Goal: Task Accomplishment & Management: Use online tool/utility

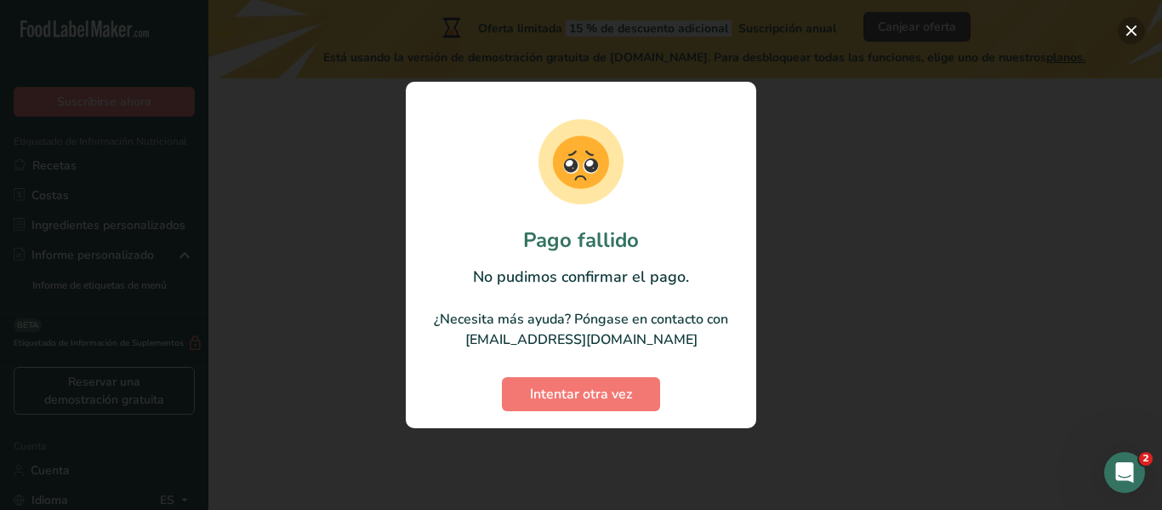
click at [1130, 31] on button "button" at bounding box center [1131, 30] width 27 height 27
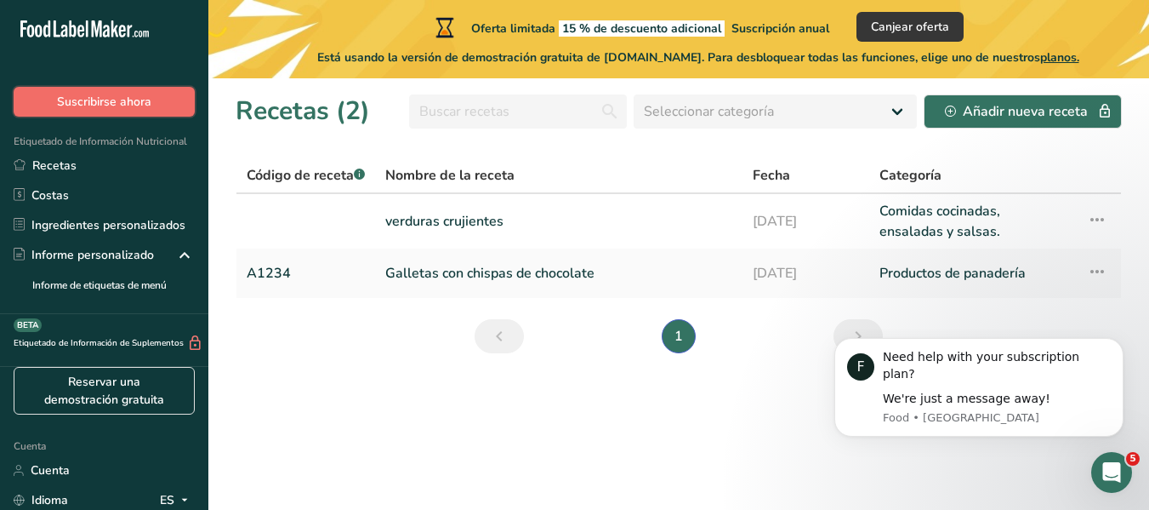
click at [91, 99] on font "Suscribirse ahora" at bounding box center [104, 102] width 94 height 16
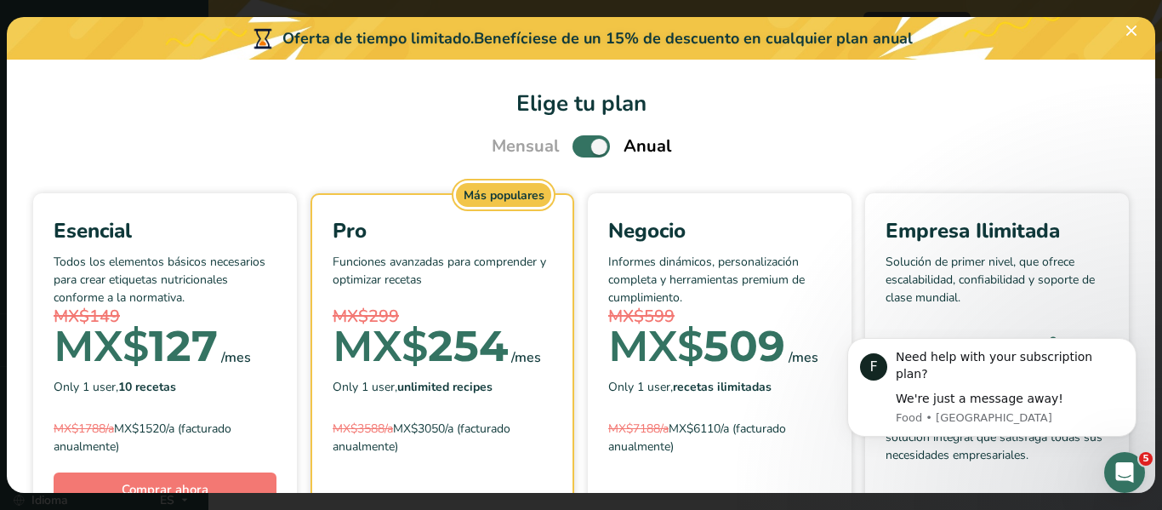
click at [576, 147] on span "Elige tu plan de precios modal" at bounding box center [590, 145] width 37 height 21
click at [576, 147] on input "Elige tu plan de precios modal" at bounding box center [577, 146] width 11 height 11
checkbox input "false"
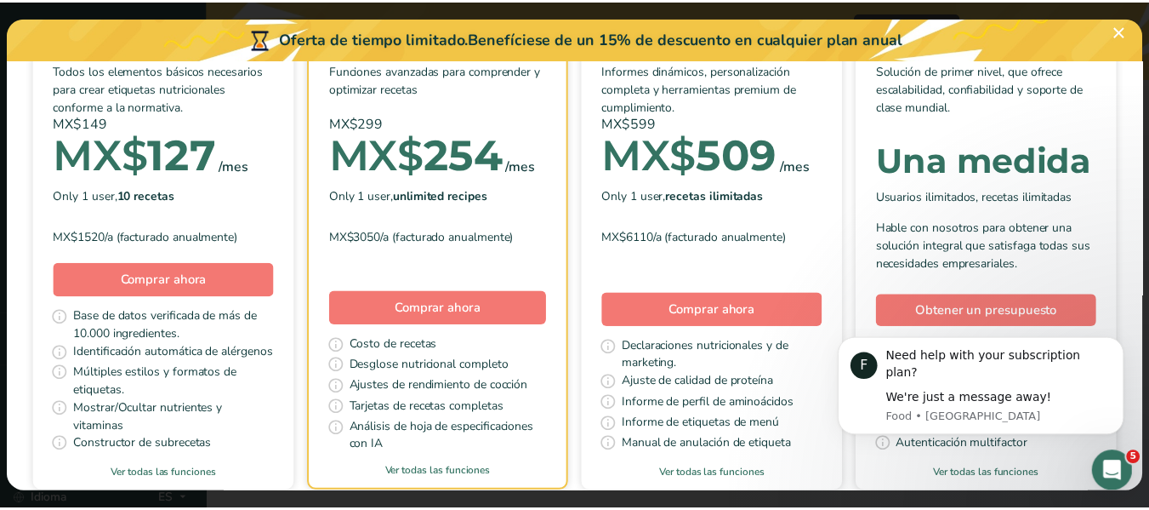
scroll to position [425, 0]
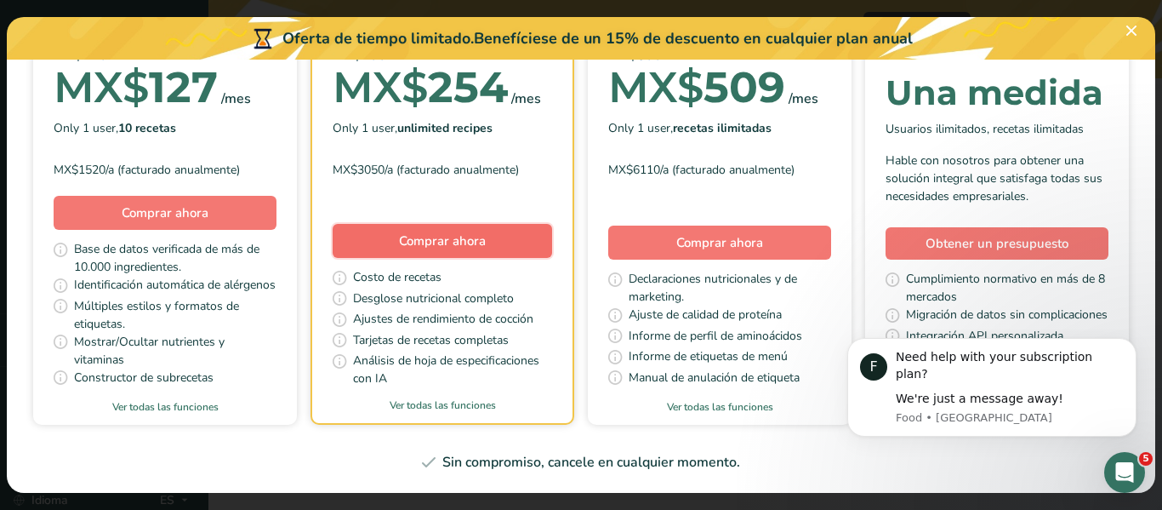
click at [486, 232] on font "Comprar ahora" at bounding box center [442, 240] width 87 height 17
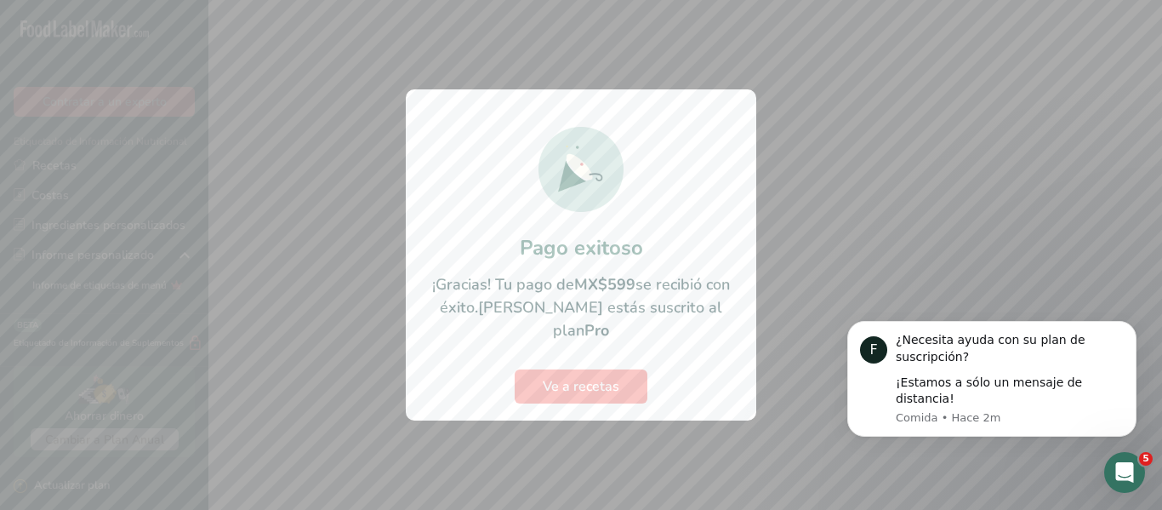
click at [821, 250] on div at bounding box center [581, 255] width 1162 height 510
click at [594, 378] on font "Ve a recetas" at bounding box center [581, 386] width 77 height 19
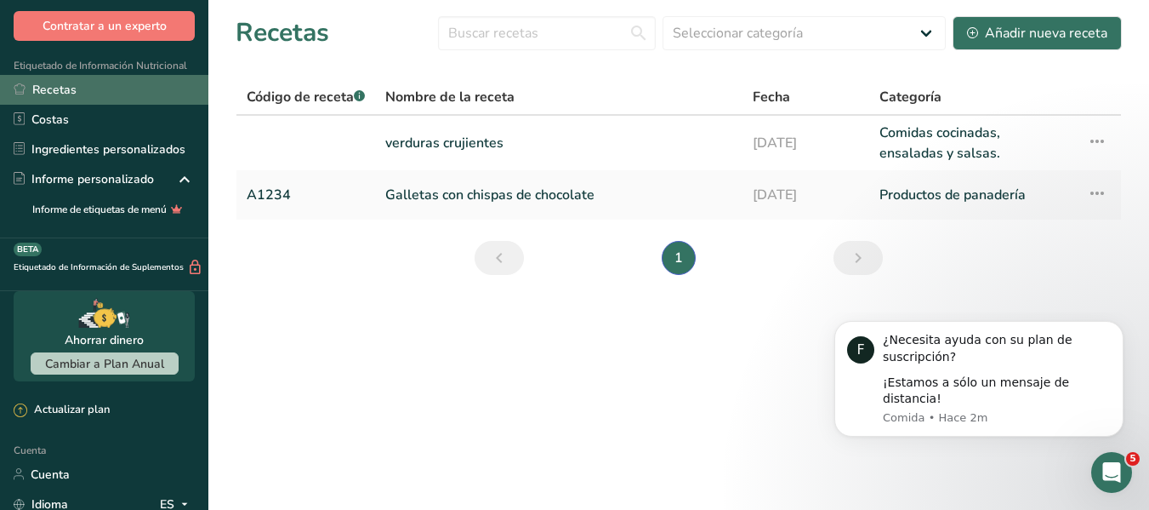
scroll to position [29, 0]
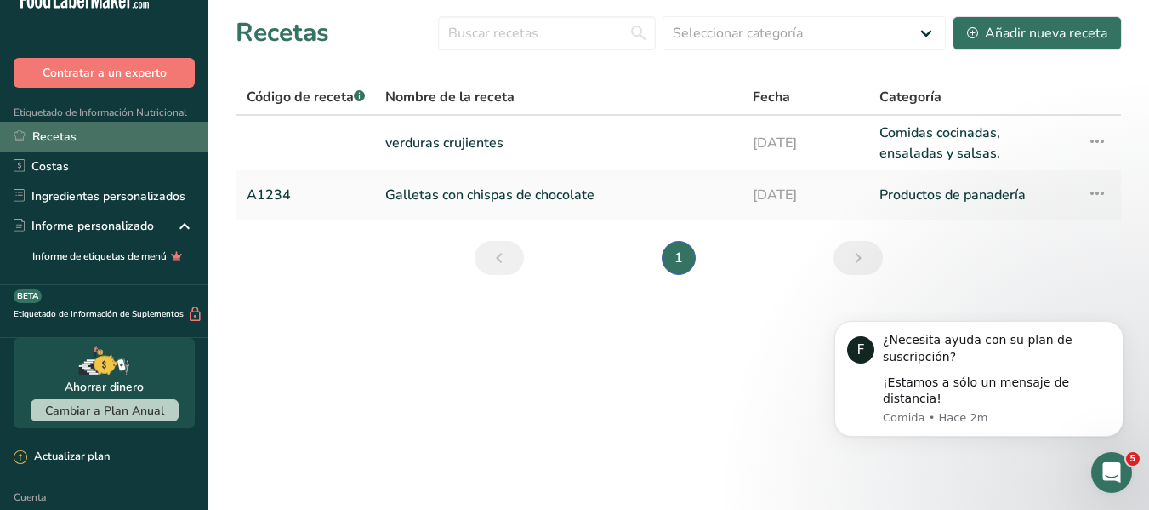
click at [88, 128] on link "Recetas" at bounding box center [104, 137] width 208 height 30
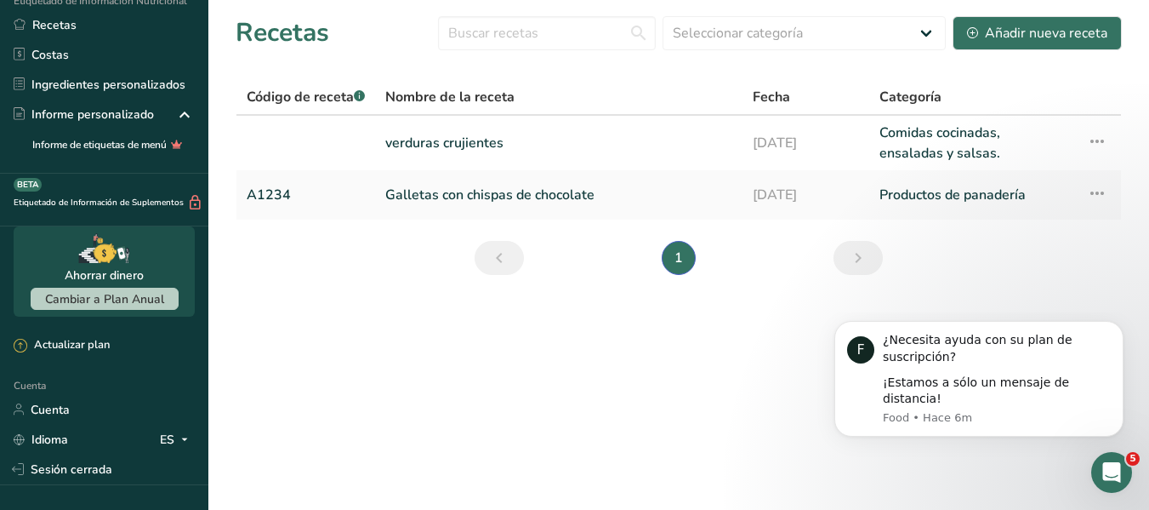
scroll to position [122, 0]
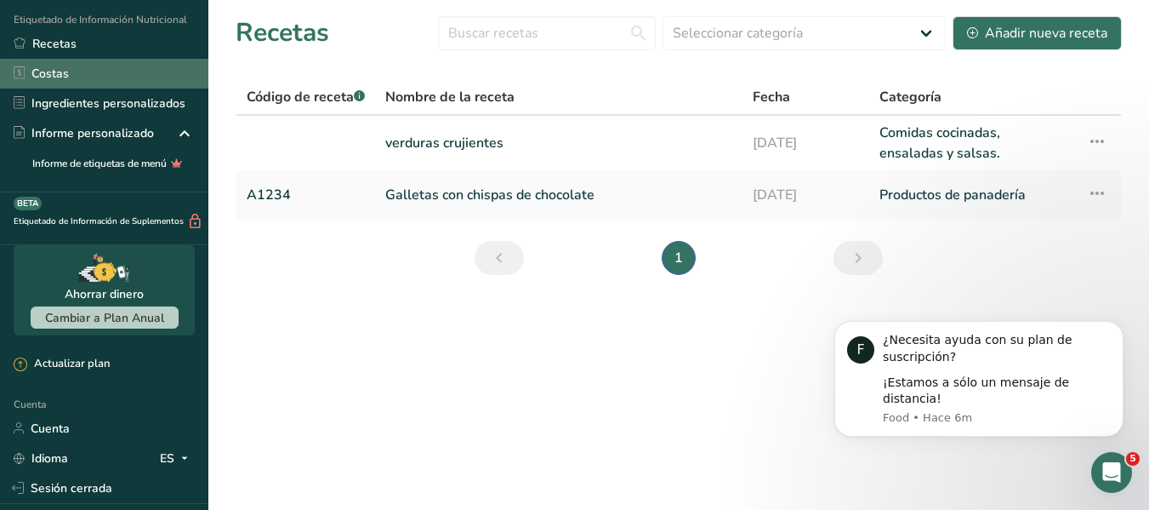
click at [46, 78] on font "Costas" at bounding box center [49, 73] width 37 height 16
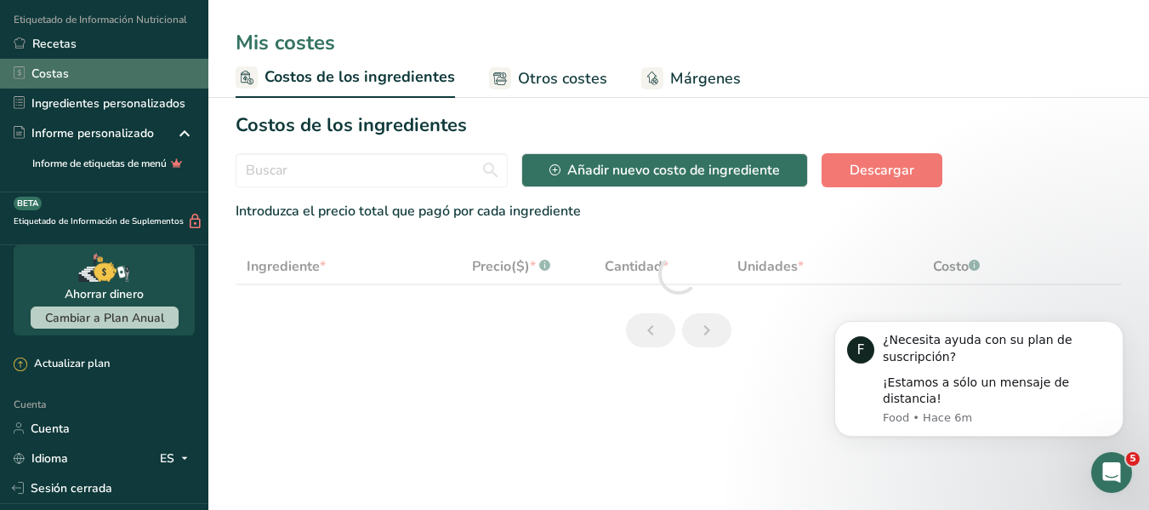
select select "1"
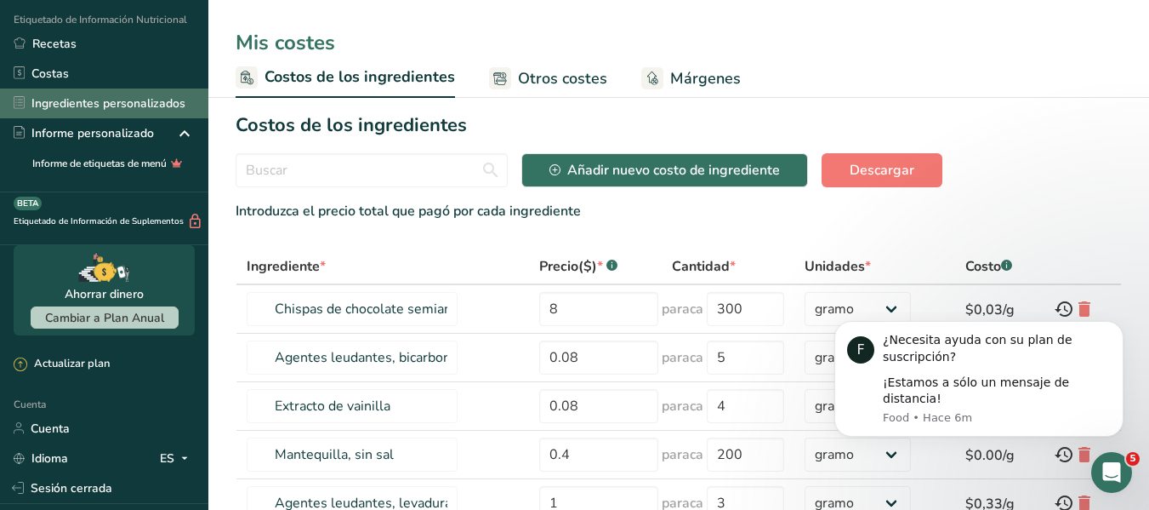
click at [121, 102] on font "Ingredientes personalizados" at bounding box center [108, 103] width 154 height 18
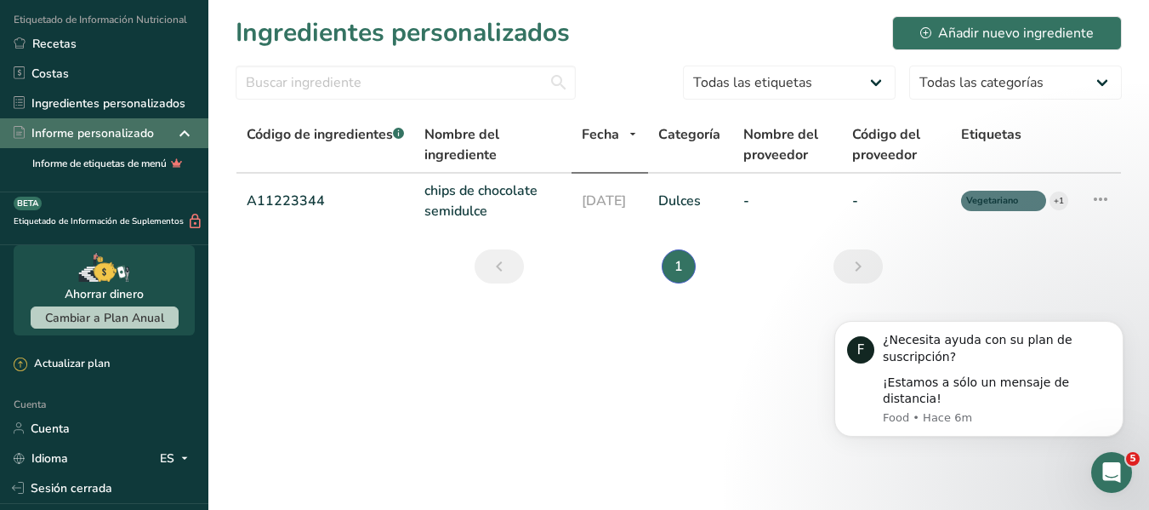
click at [121, 141] on font "Informe personalizado" at bounding box center [92, 133] width 122 height 16
click at [174, 124] on icon at bounding box center [184, 133] width 20 height 31
click at [174, 131] on icon at bounding box center [184, 133] width 20 height 31
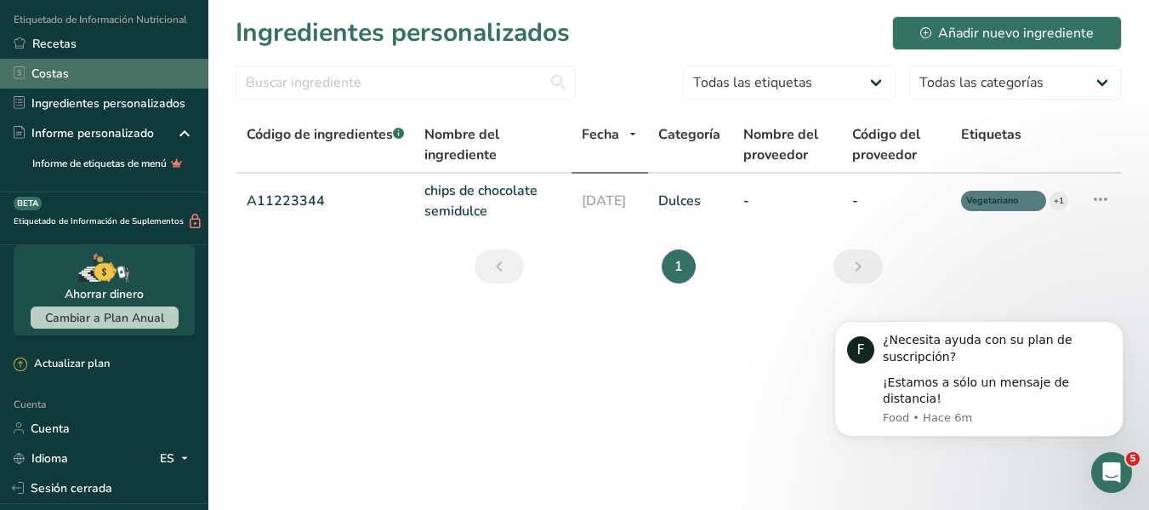
click at [68, 71] on font "Costas" at bounding box center [49, 73] width 37 height 16
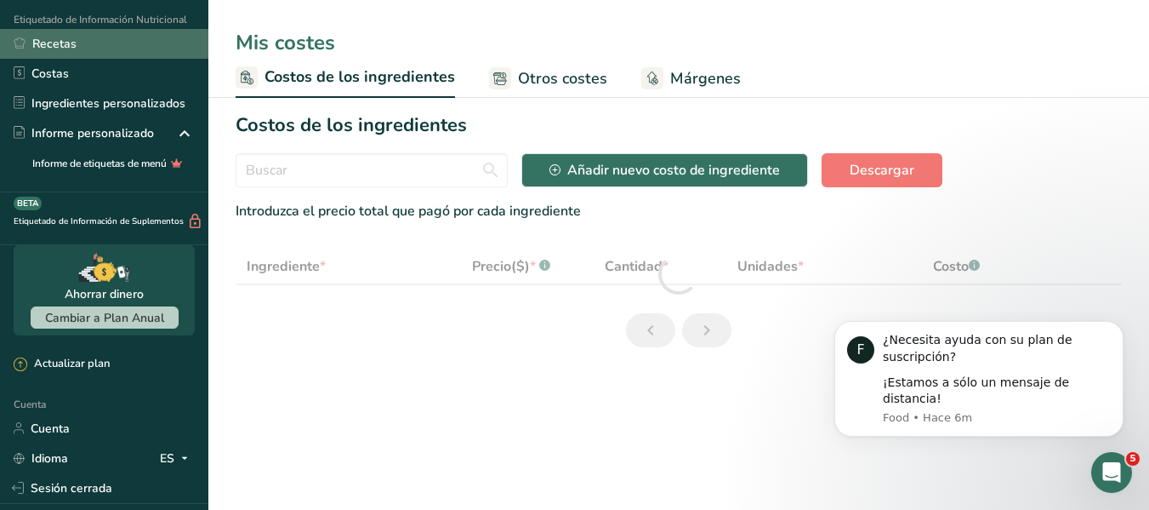
select select "1"
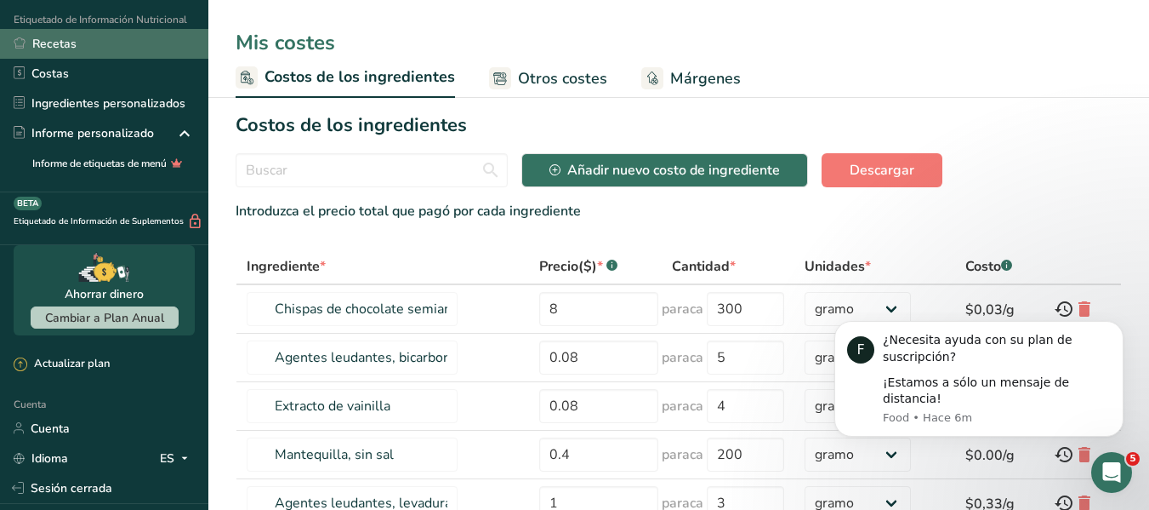
click at [75, 43] on font "Recetas" at bounding box center [54, 44] width 44 height 16
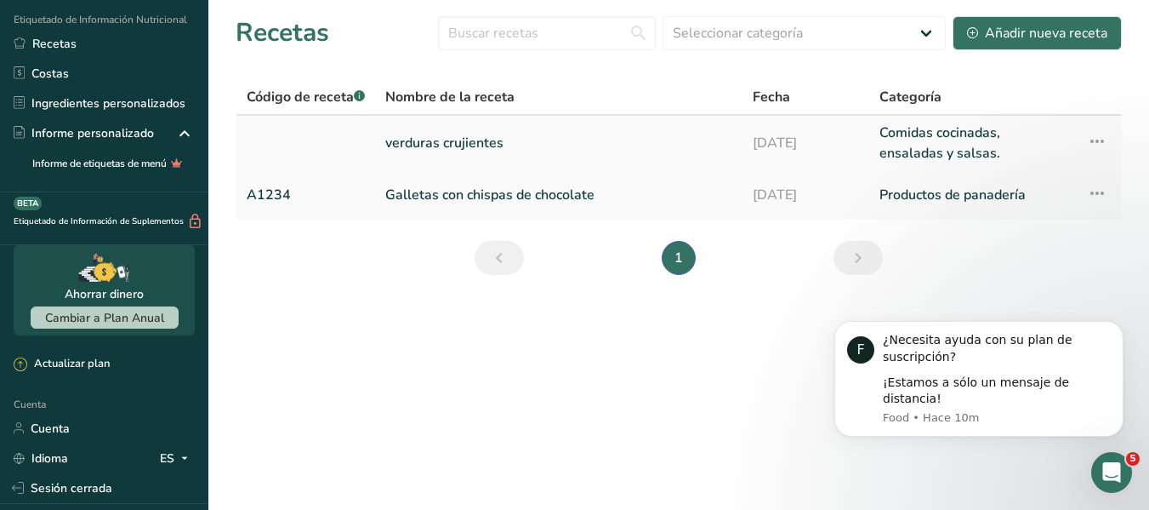
click at [704, 136] on link "verduras crujientes" at bounding box center [558, 142] width 347 height 41
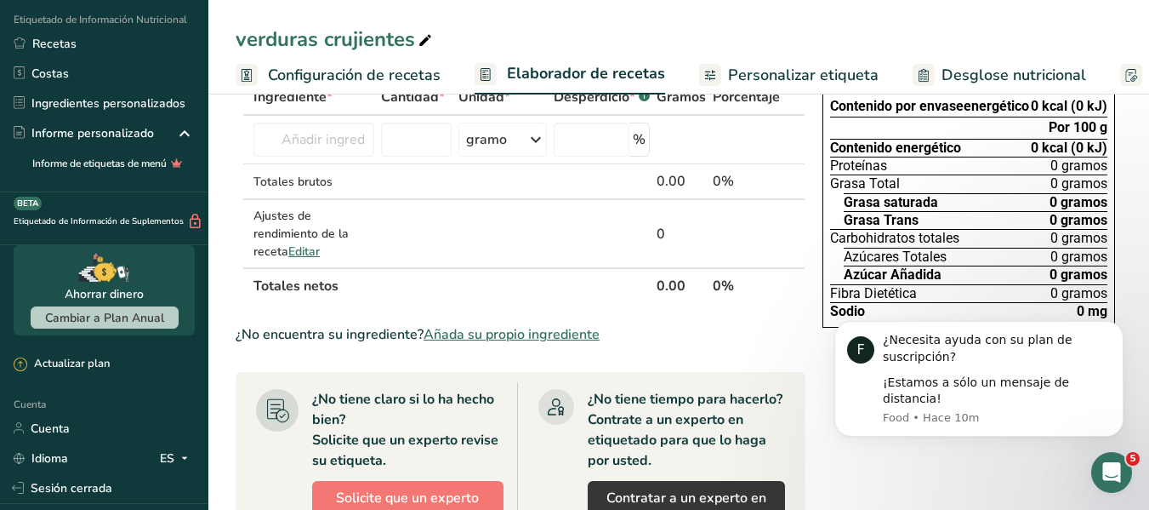
scroll to position [85, 0]
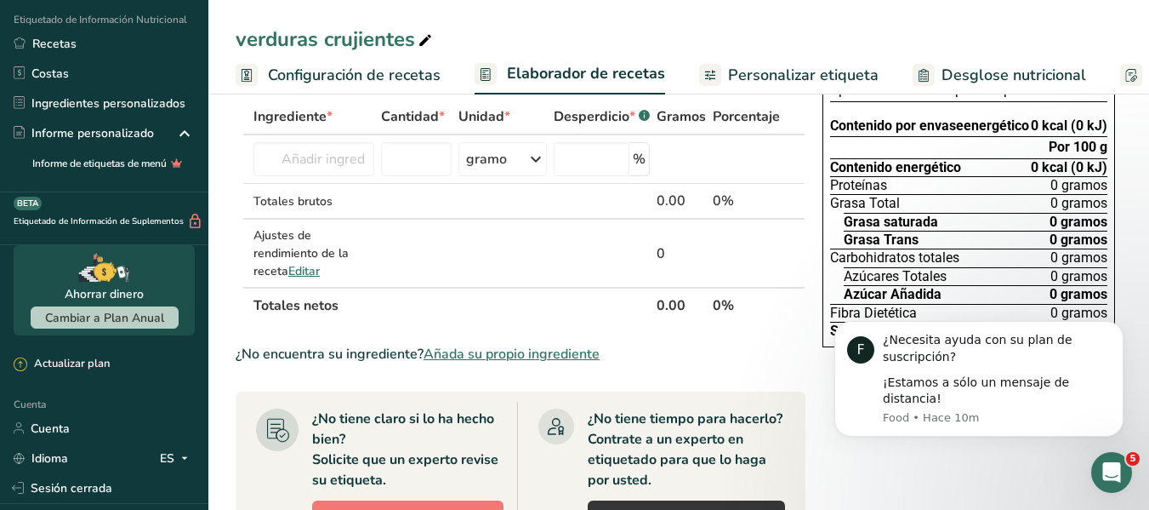
click at [318, 117] on font "Ingrediente" at bounding box center [289, 116] width 73 height 19
click at [316, 71] on font "Configuración de recetas" at bounding box center [354, 75] width 173 height 20
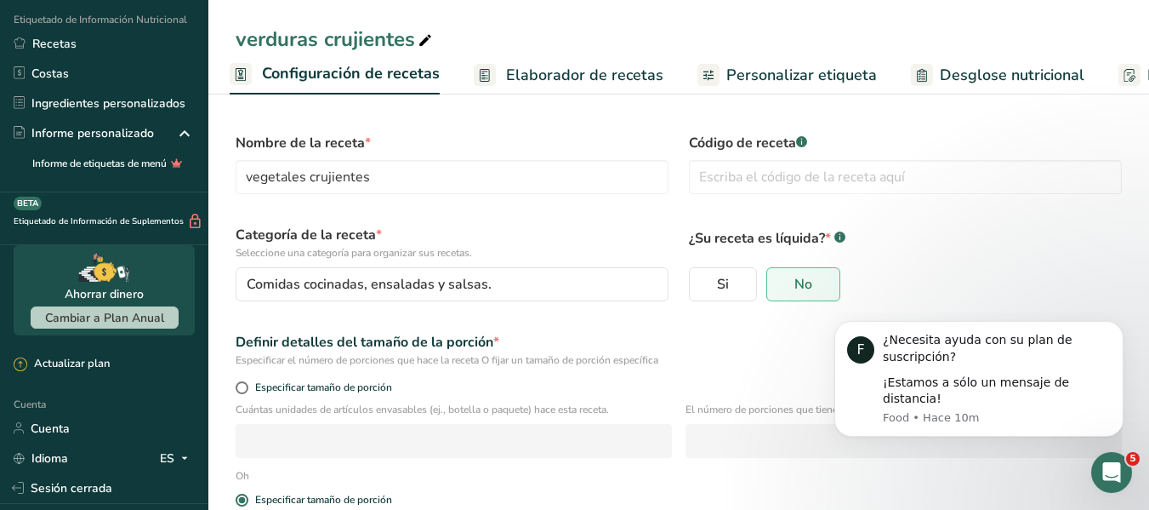
click at [775, 71] on font "Personalizar etiqueta" at bounding box center [801, 75] width 151 height 20
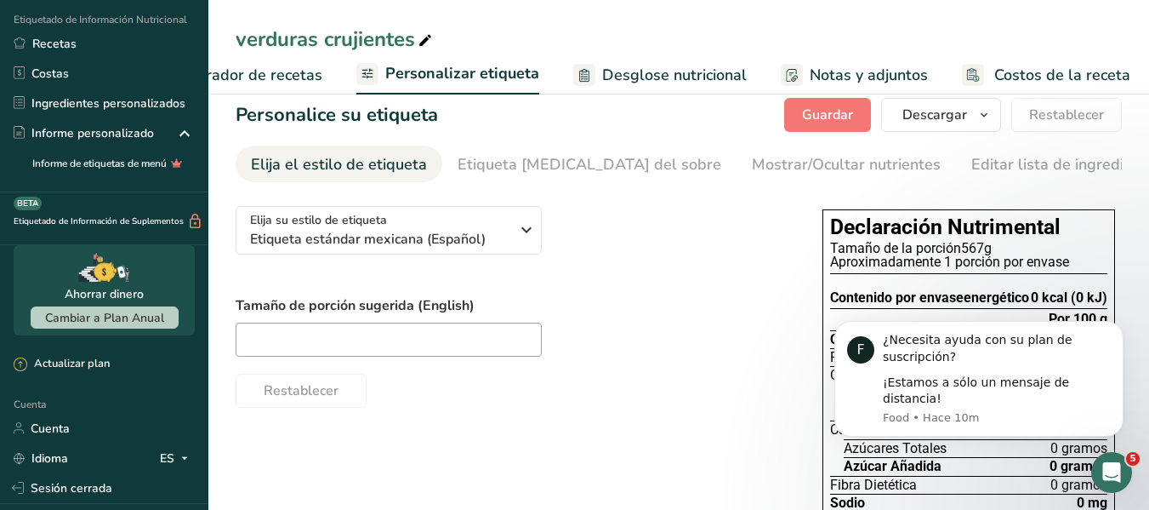
scroll to position [76, 0]
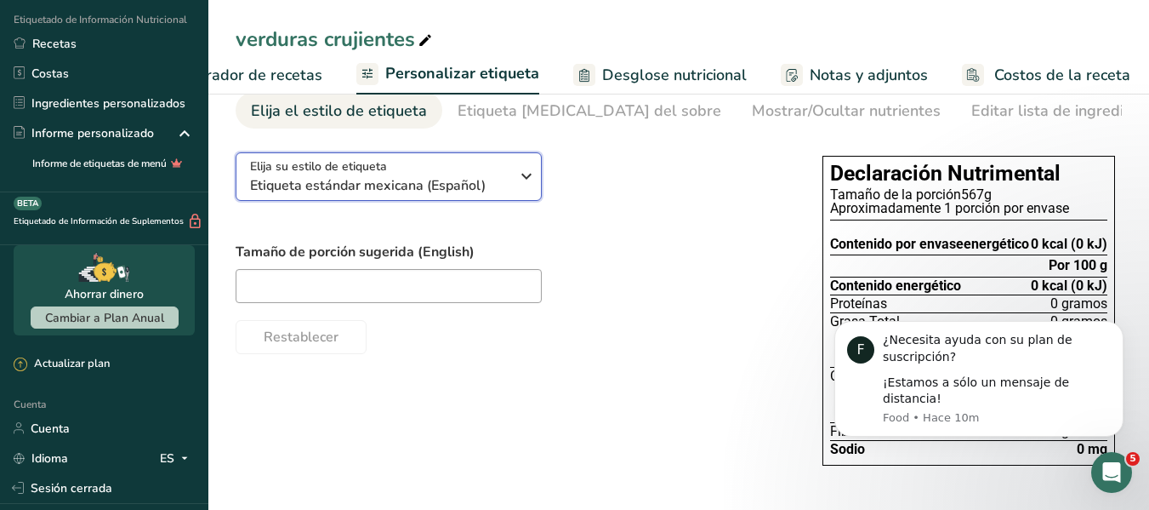
click at [424, 192] on font "Etiqueta estándar mexicana (Español)" at bounding box center [368, 185] width 236 height 19
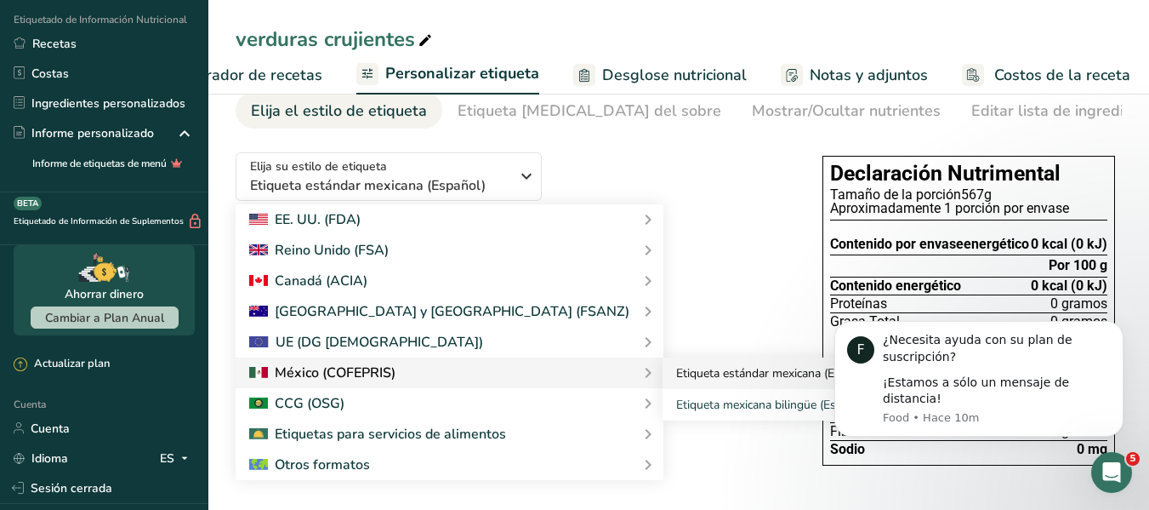
click at [663, 383] on link "Etiqueta estándar mexicana (Español)" at bounding box center [791, 372] width 256 height 31
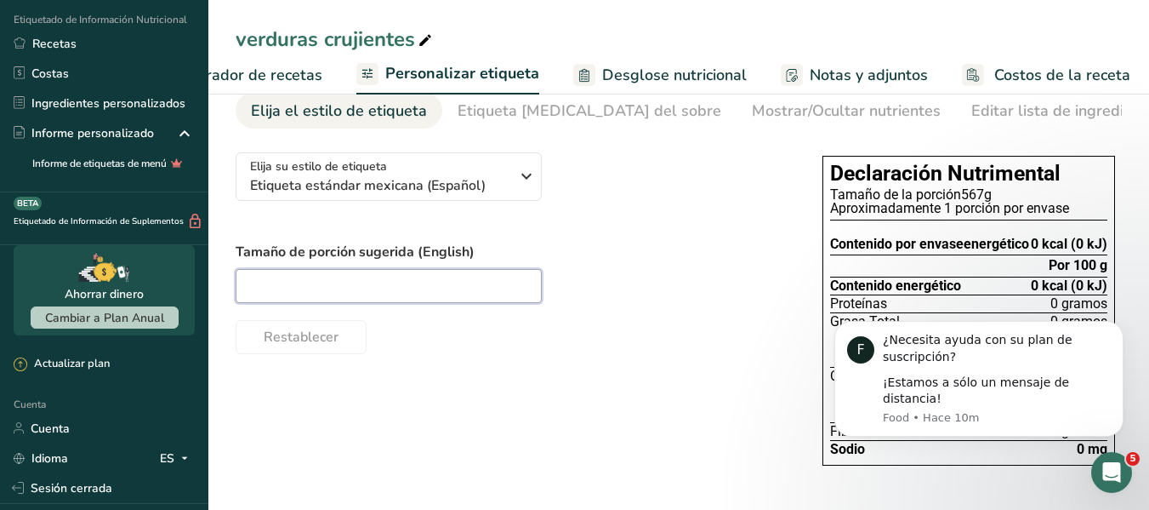
click at [467, 291] on input "text" at bounding box center [389, 286] width 306 height 34
click at [638, 285] on div at bounding box center [512, 286] width 553 height 34
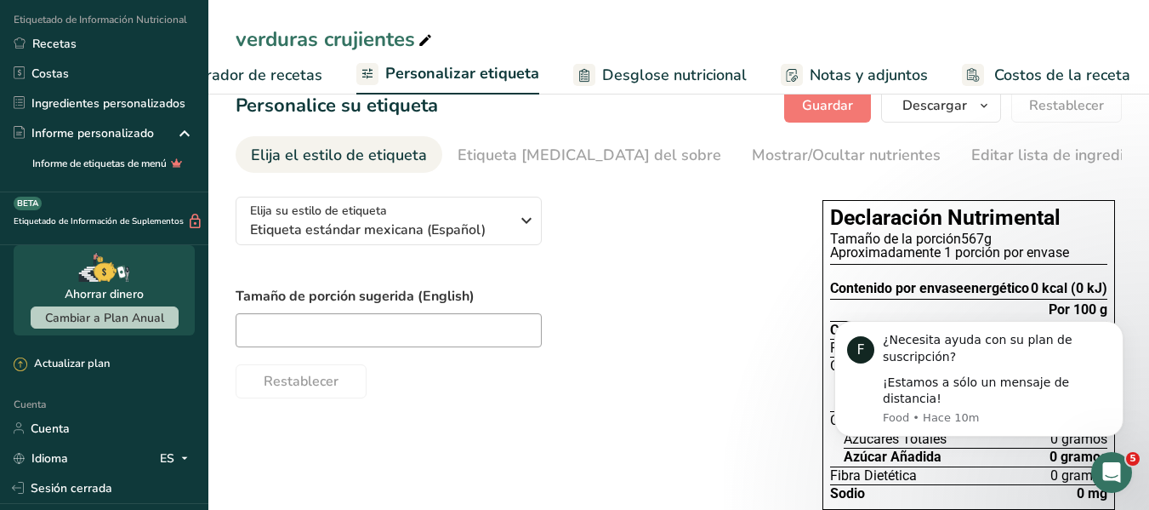
scroll to position [0, 0]
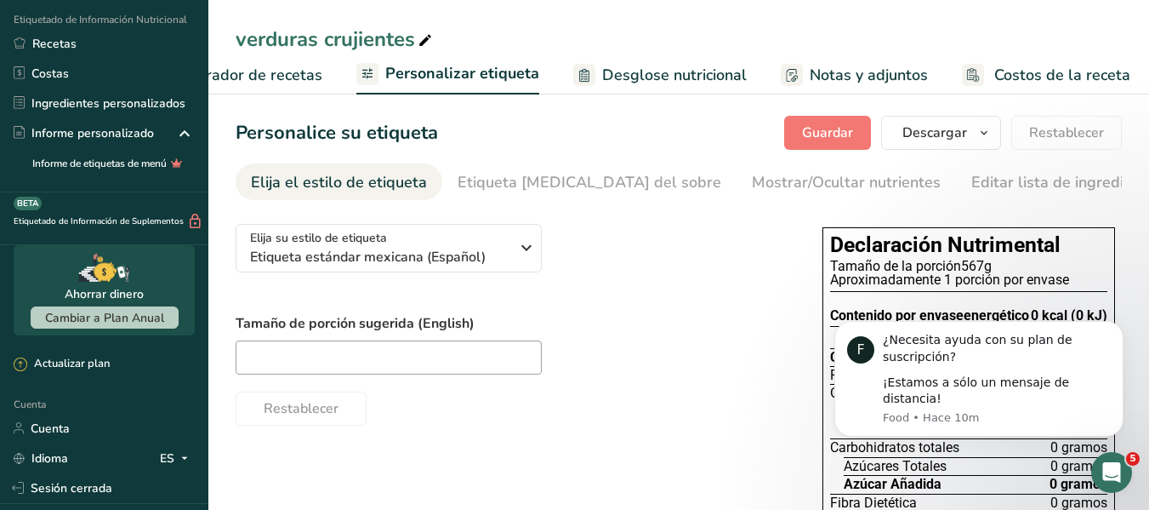
click at [602, 151] on section "Personalice su etiqueta Guardar Descargar Elija qué mostrar en su etiqueta desc…" at bounding box center [678, 334] width 941 height 493
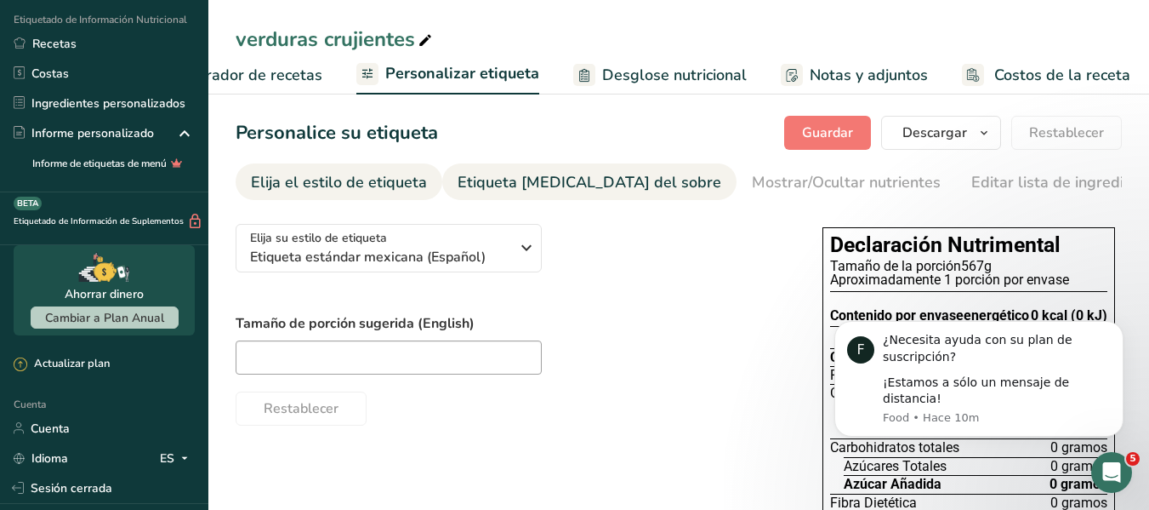
click at [590, 174] on font "Etiqueta frontal del sobre" at bounding box center [590, 182] width 264 height 20
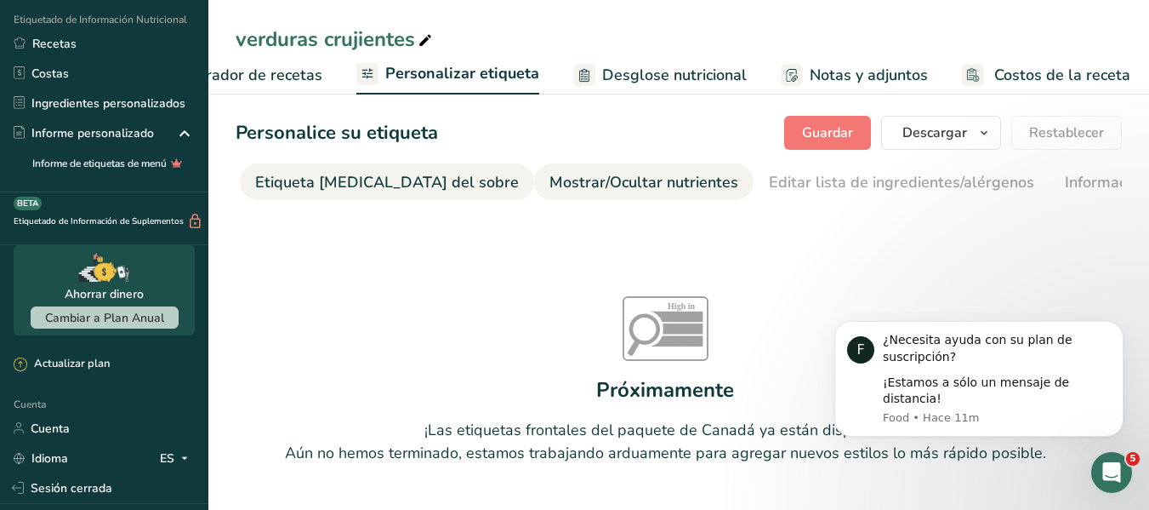
click at [603, 188] on font "Mostrar/Ocultar nutrientes" at bounding box center [644, 182] width 189 height 20
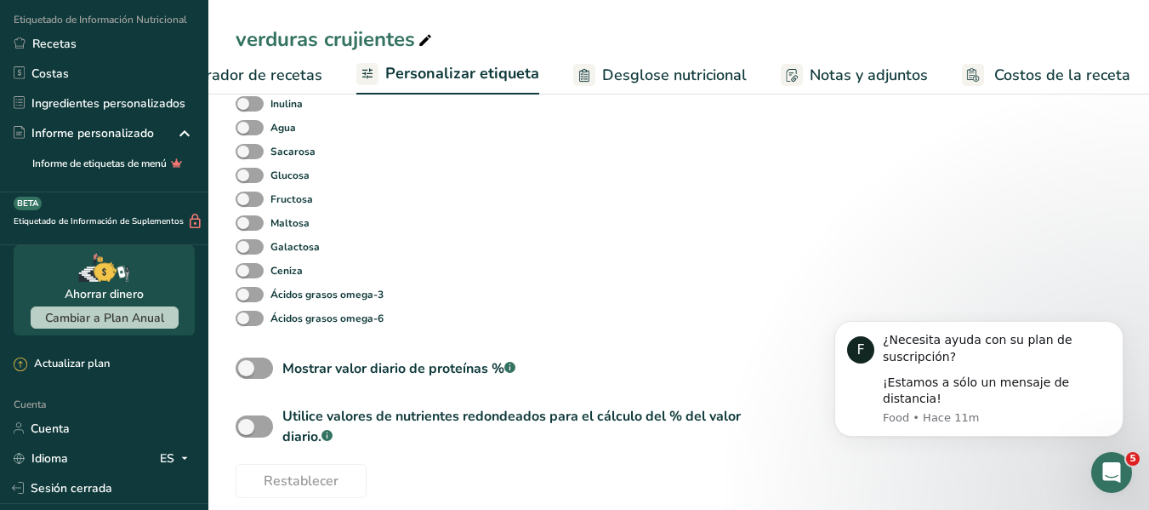
scroll to position [828, 0]
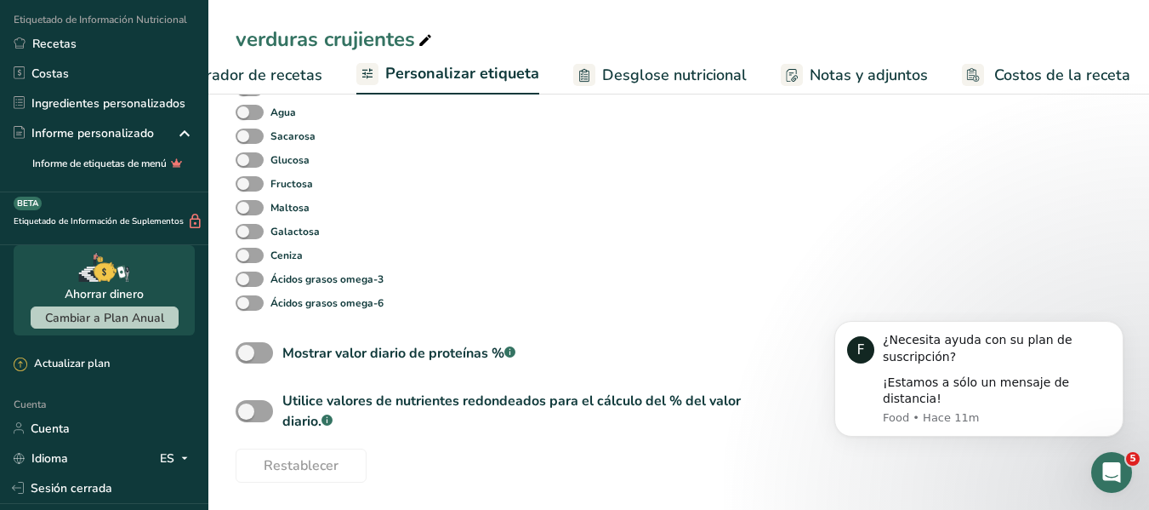
click at [651, 83] on font "Desglose nutricional" at bounding box center [674, 75] width 145 height 20
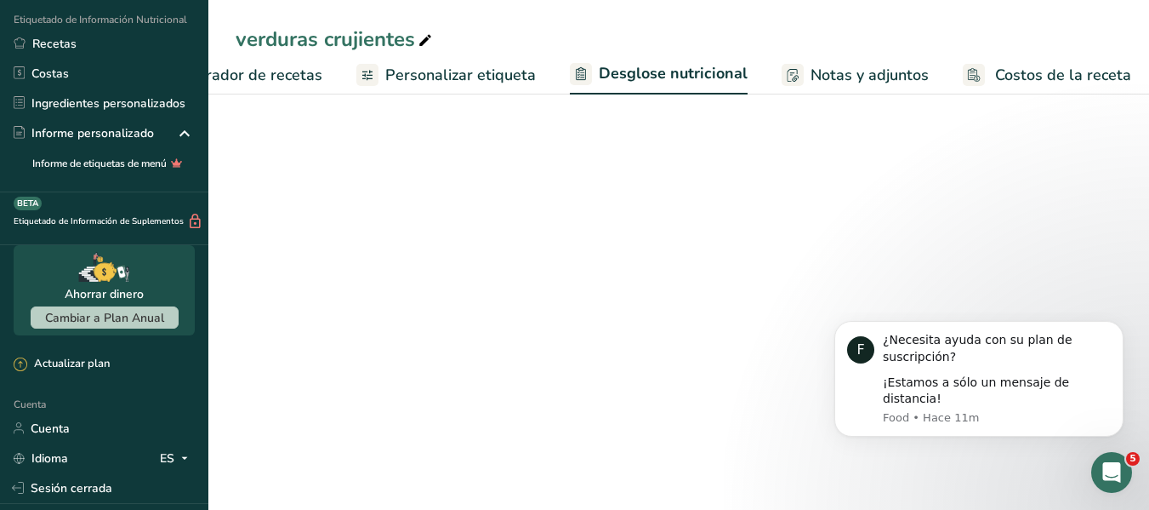
select select "Calories"
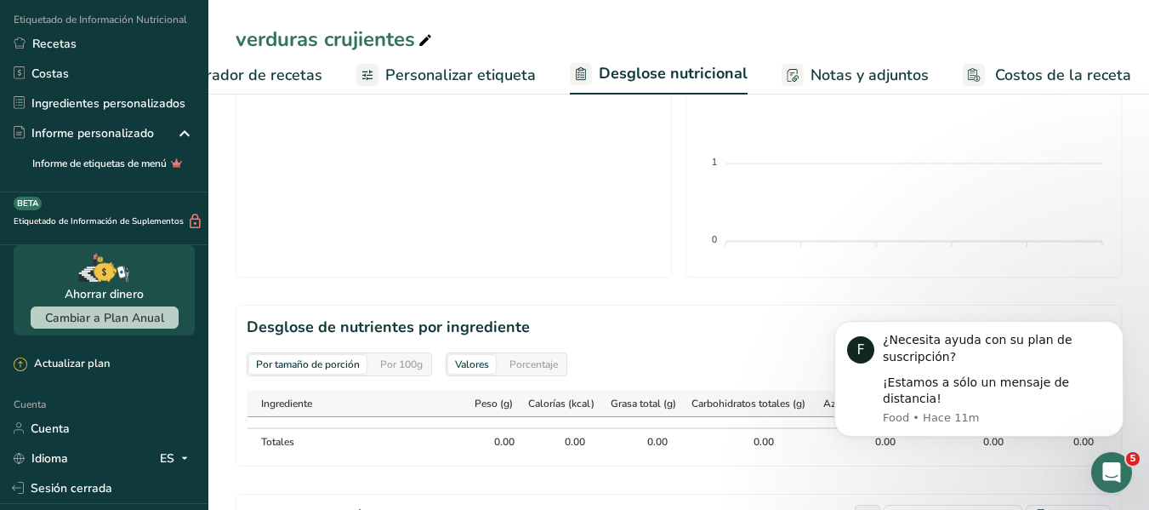
scroll to position [767, 0]
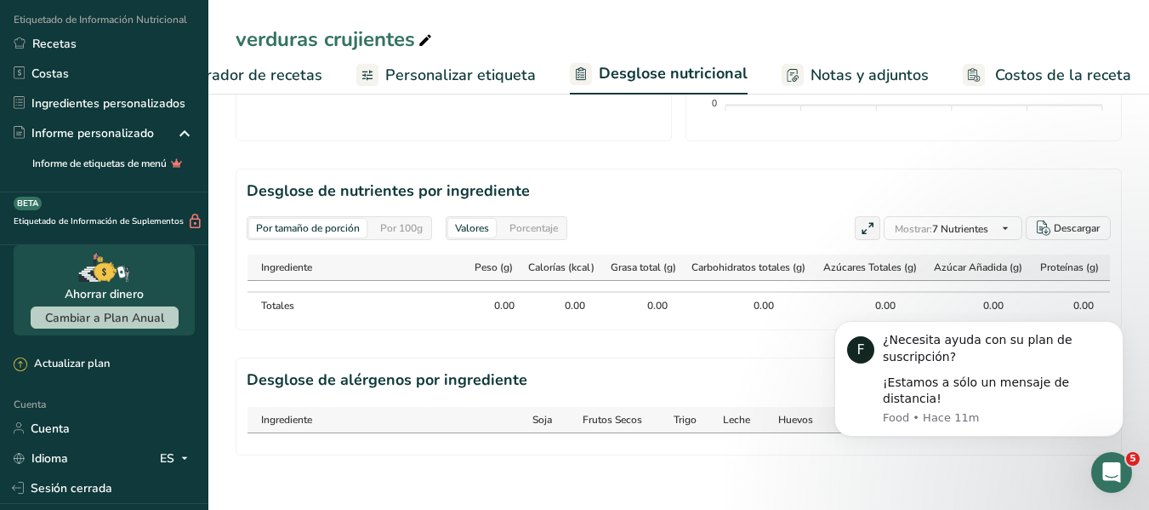
click at [835, 86] on span "Notas y adjuntos" at bounding box center [870, 75] width 118 height 23
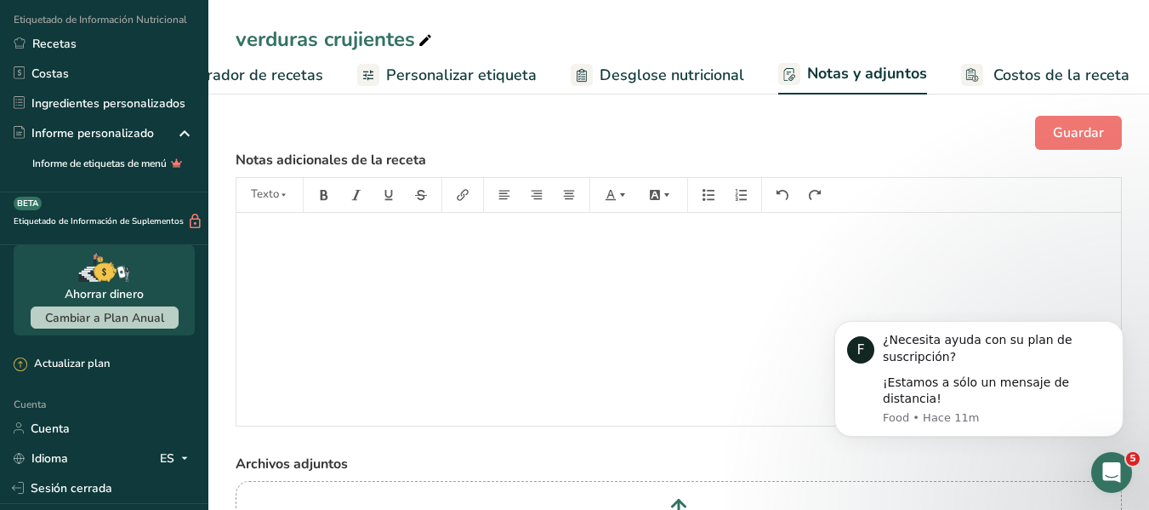
click at [970, 82] on rect at bounding box center [972, 75] width 22 height 22
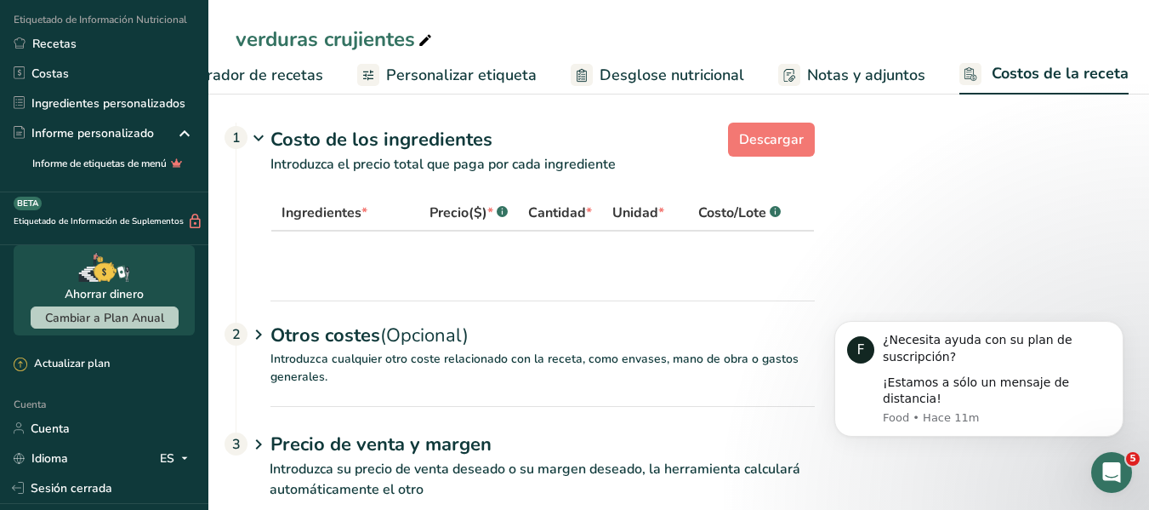
click at [296, 71] on font "Elaborador de recetas" at bounding box center [244, 75] width 157 height 20
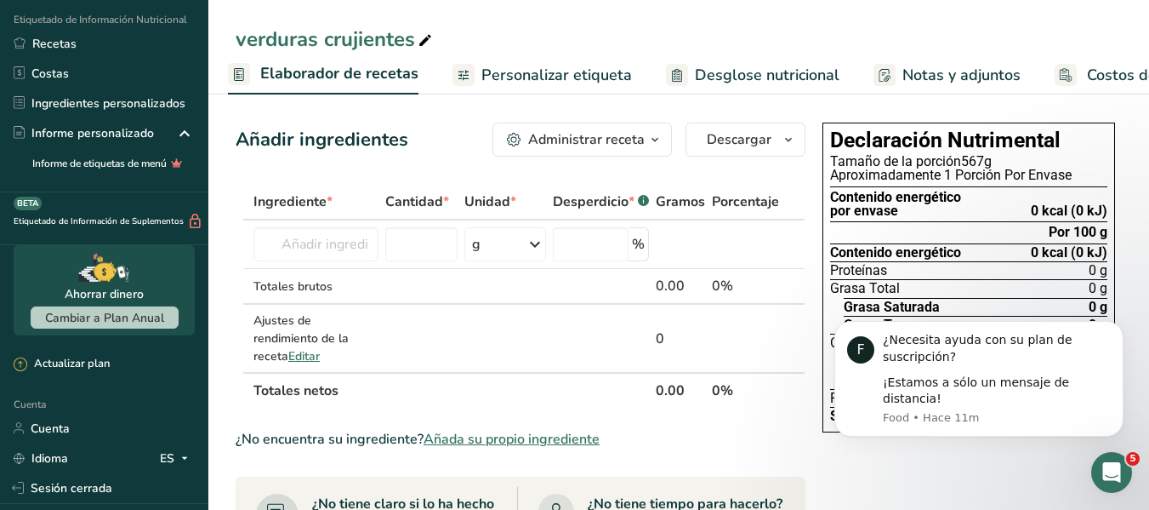
scroll to position [0, 244]
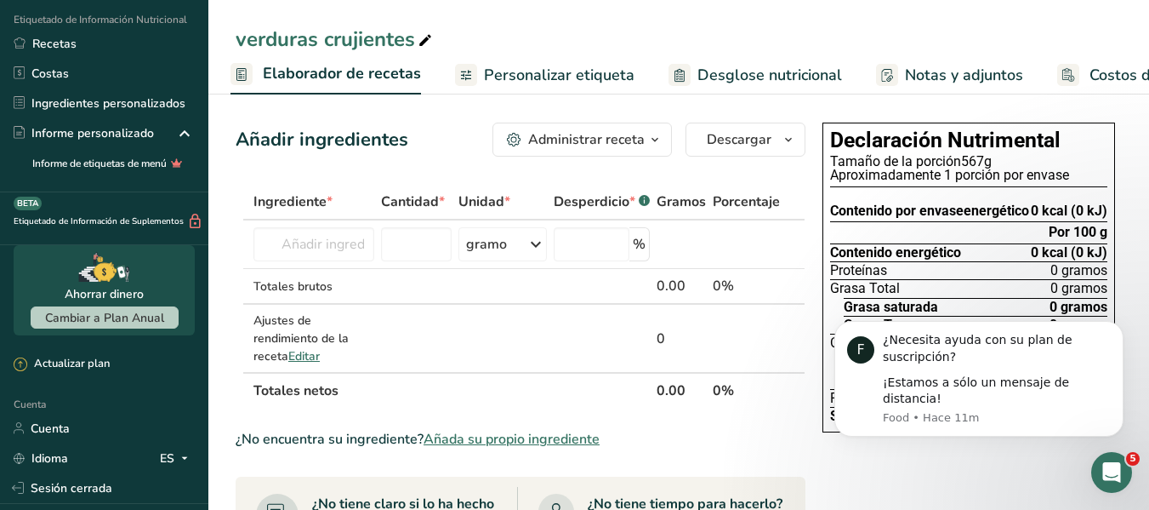
click at [565, 77] on font "Personalizar etiqueta" at bounding box center [559, 75] width 151 height 20
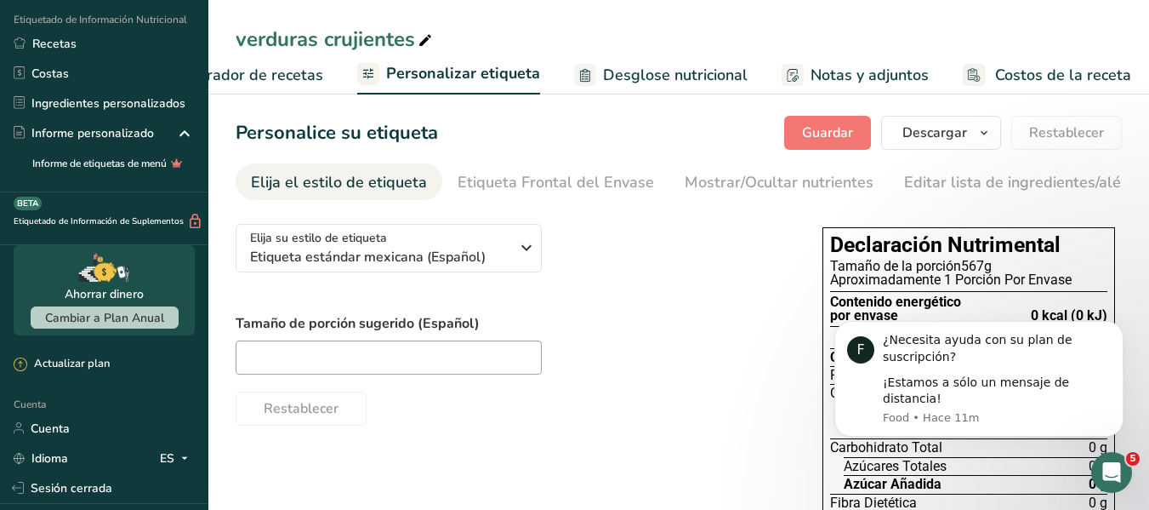
scroll to position [0, 342]
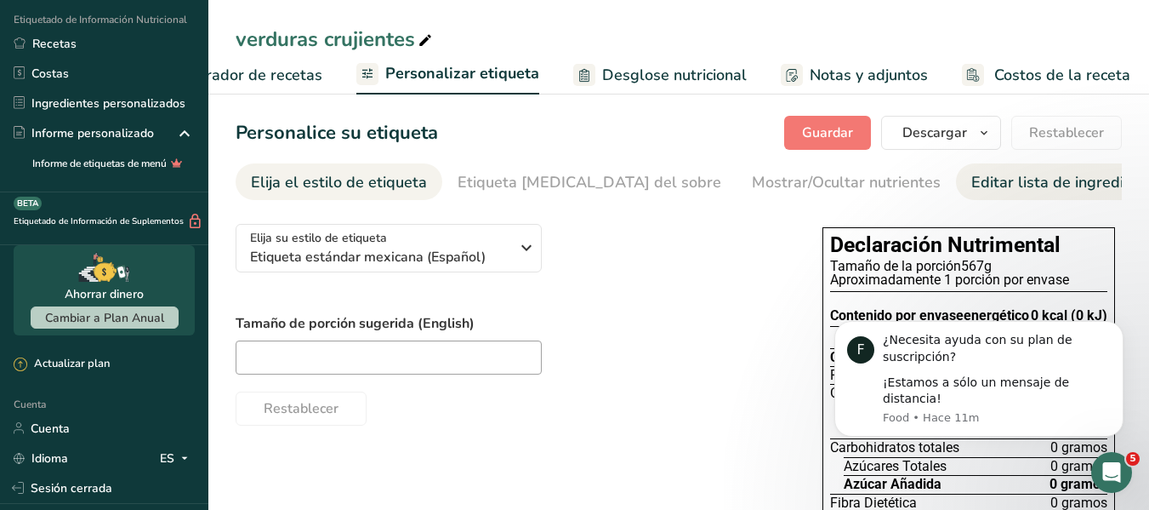
click at [974, 177] on font "Editar lista de ingredientes/alérgenos" at bounding box center [1103, 182] width 265 height 20
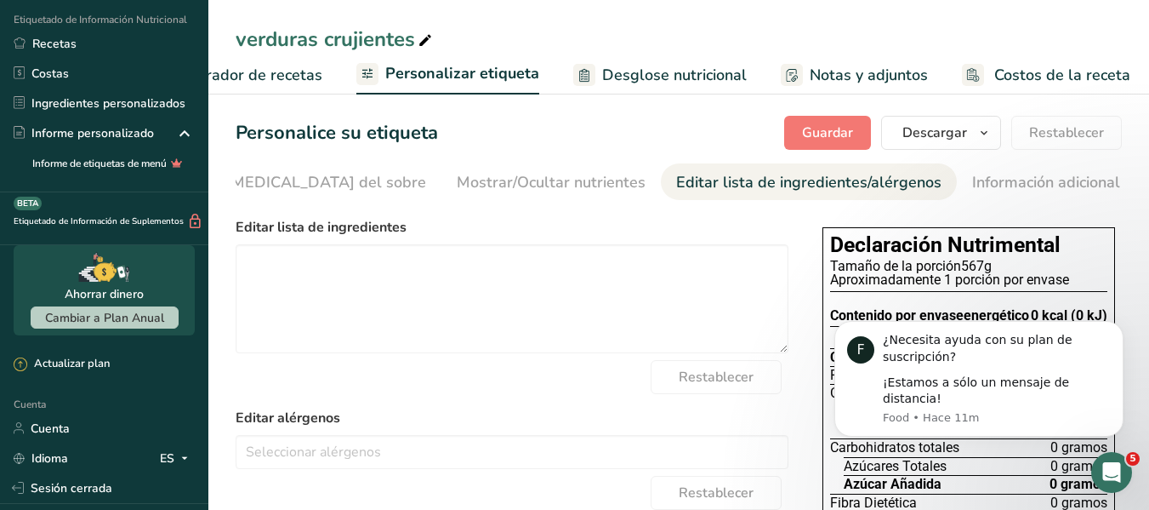
scroll to position [0, 309]
click at [974, 177] on font "Información adicional de la etiqueta" at bounding box center [1084, 182] width 251 height 20
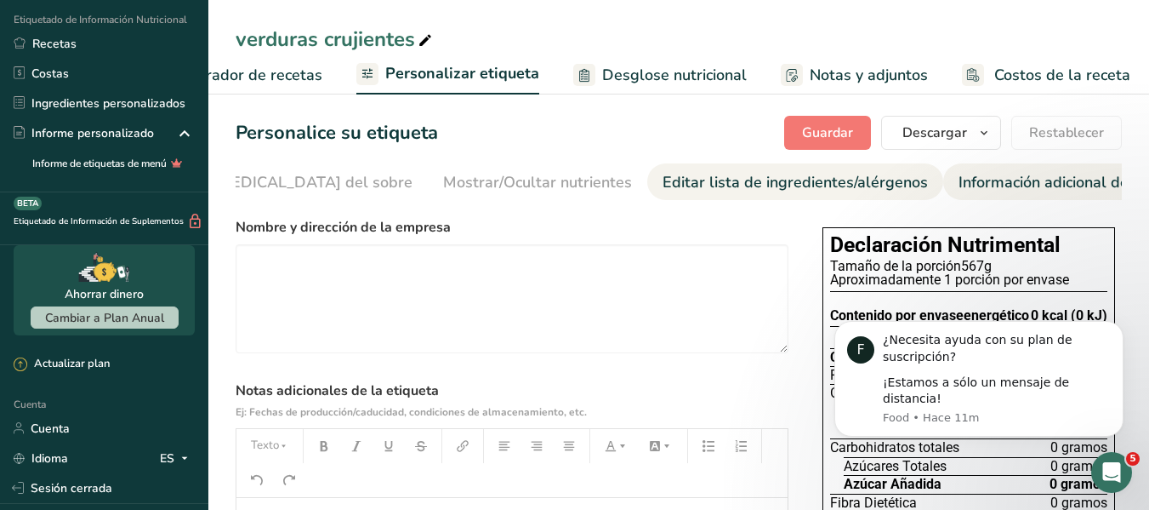
click at [783, 169] on link "Editar lista de ingredientes/alérgenos" at bounding box center [795, 182] width 265 height 38
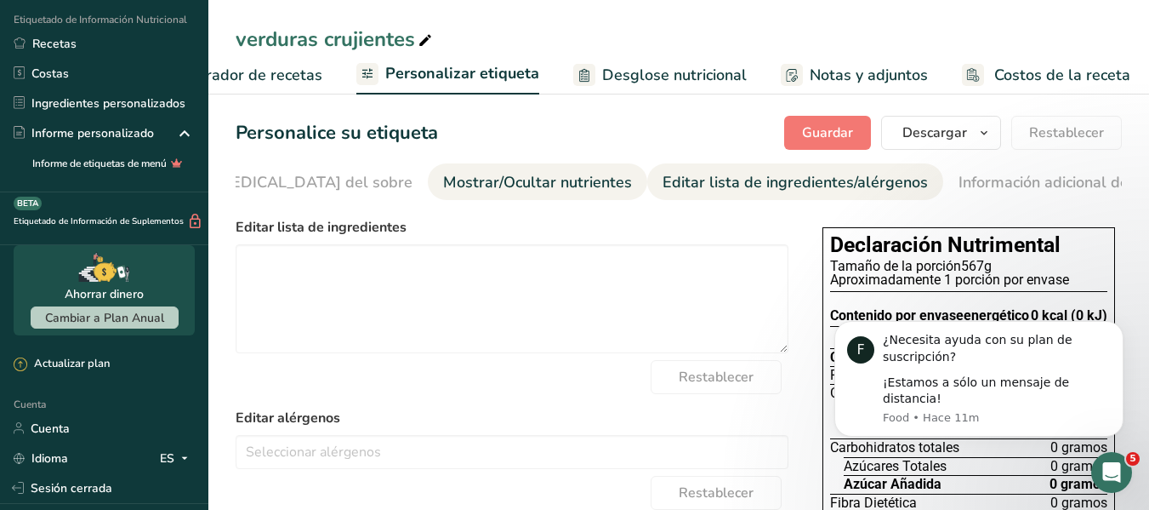
click at [446, 170] on link "Mostrar/Ocultar nutrientes" at bounding box center [537, 182] width 189 height 38
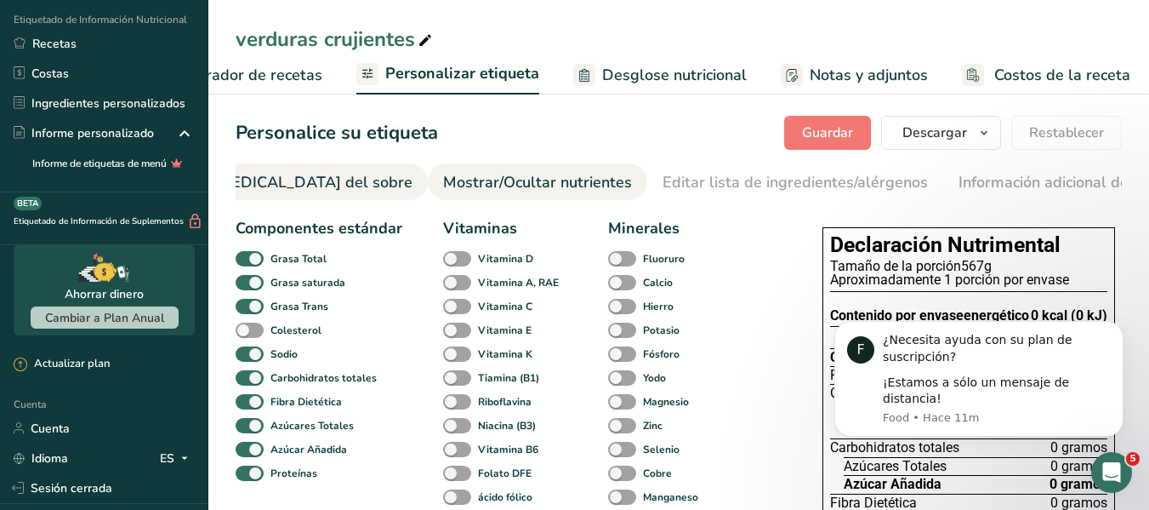
click at [301, 178] on font "Etiqueta frontal del sobre" at bounding box center [281, 182] width 264 height 20
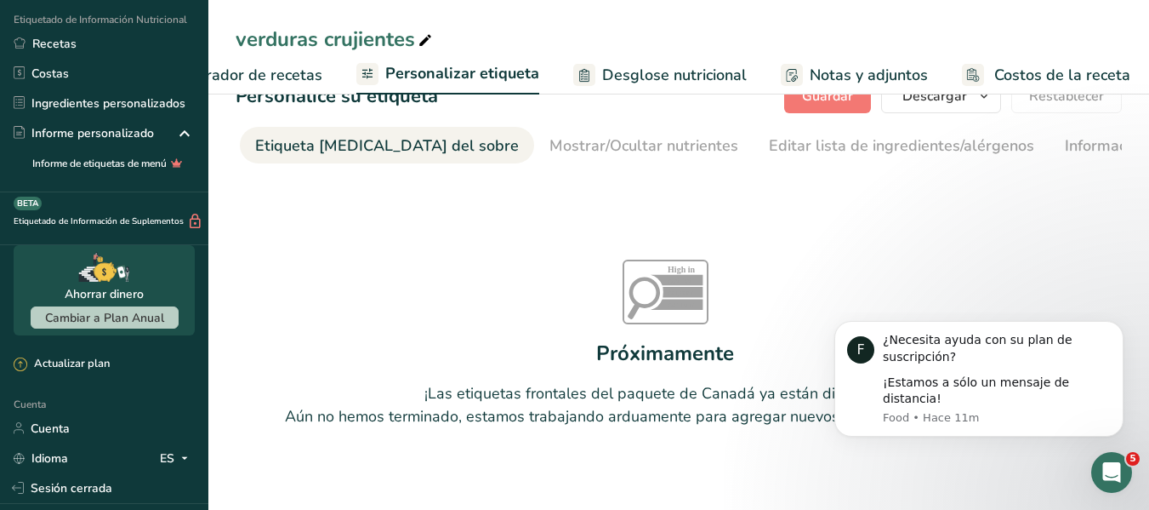
scroll to position [72, 0]
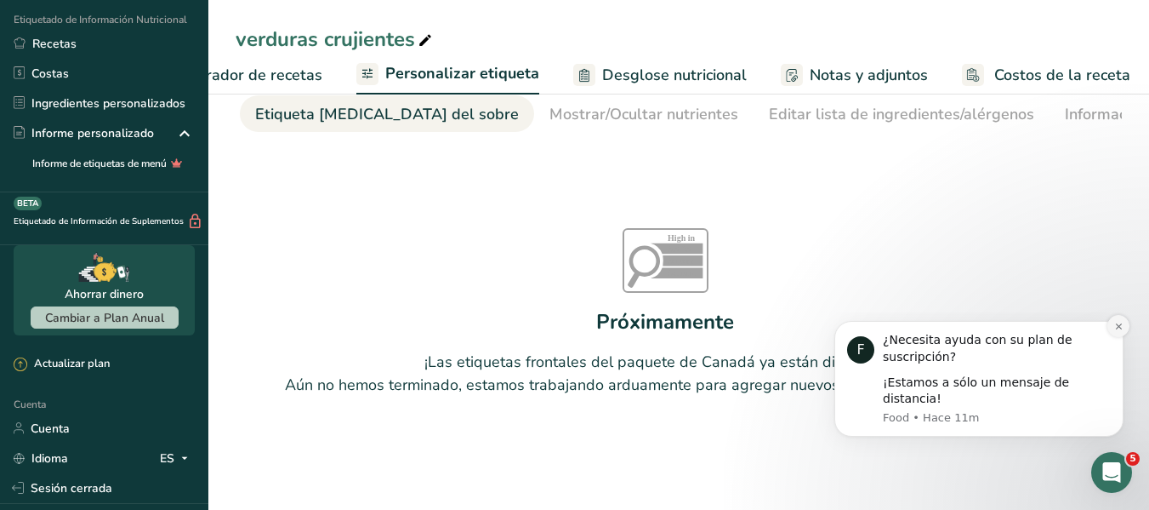
click at [1113, 337] on button "Descartar notificación" at bounding box center [1119, 326] width 22 height 22
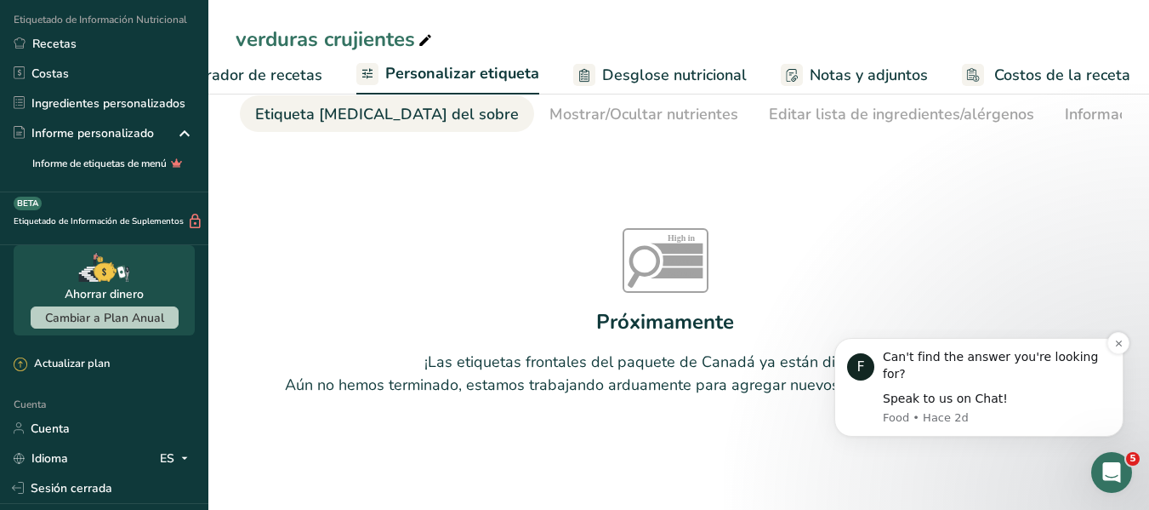
click at [1110, 369] on div "Can't find the answer you're looking for?" at bounding box center [997, 365] width 228 height 33
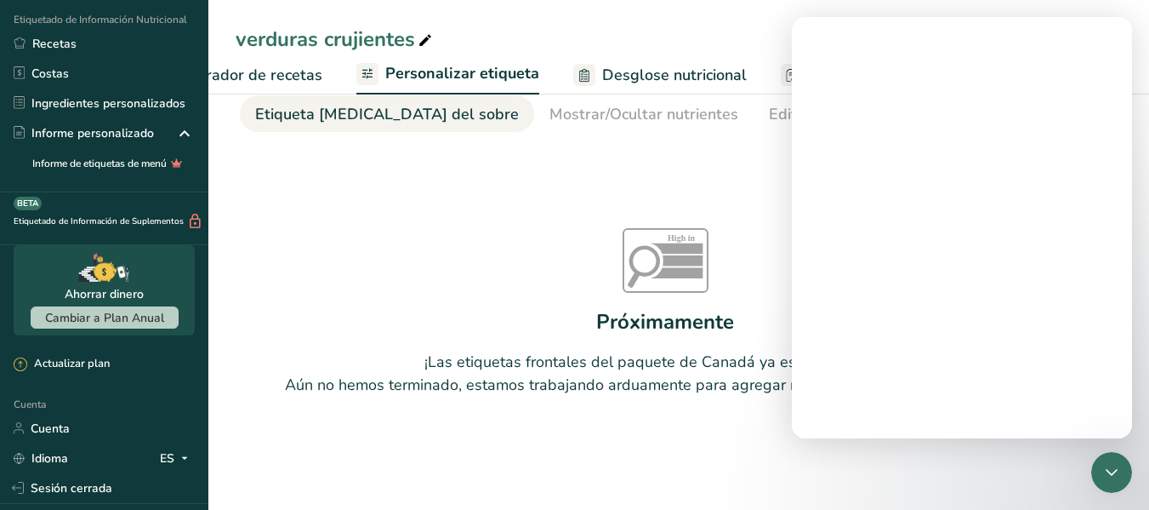
scroll to position [0, 0]
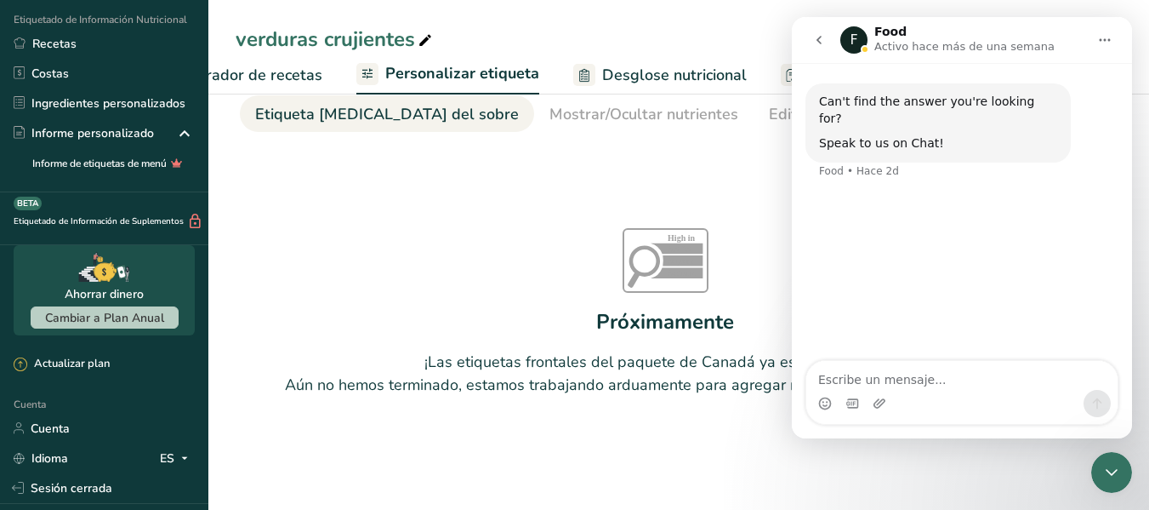
click at [1117, 467] on icon "Cerrar Intercom Messenger" at bounding box center [1112, 472] width 20 height 20
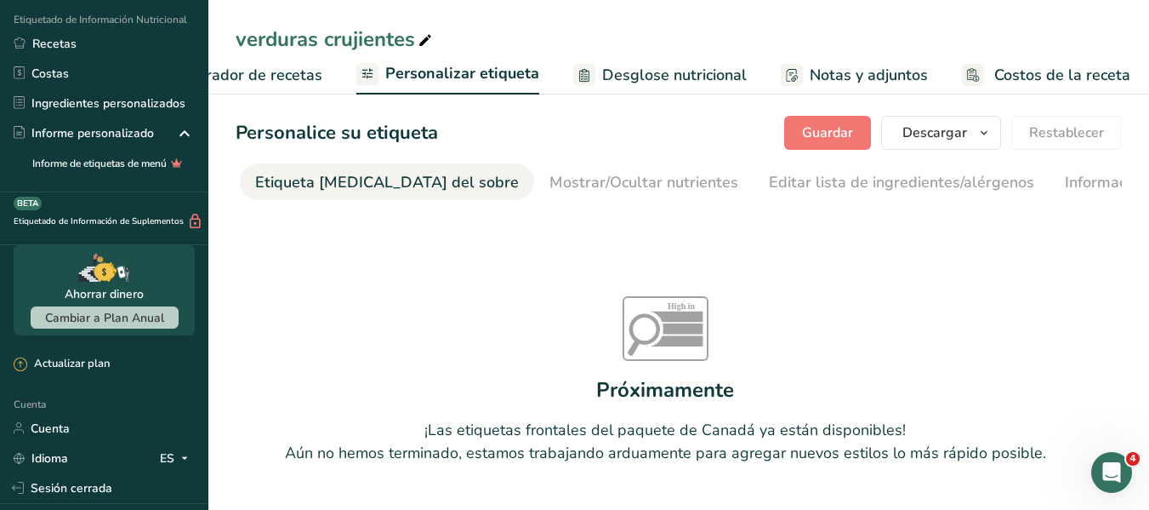
click at [320, 177] on font "Etiqueta frontal del sobre" at bounding box center [387, 182] width 264 height 20
click at [550, 183] on font "Mostrar/Ocultar nutrientes" at bounding box center [644, 182] width 189 height 20
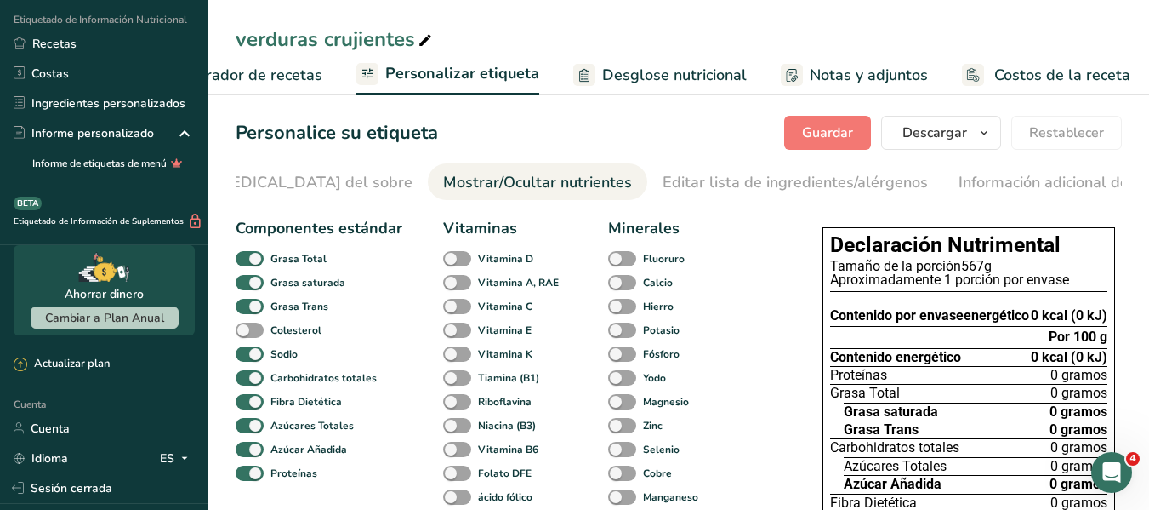
click at [274, 79] on font "Elaborador de recetas" at bounding box center [243, 75] width 157 height 20
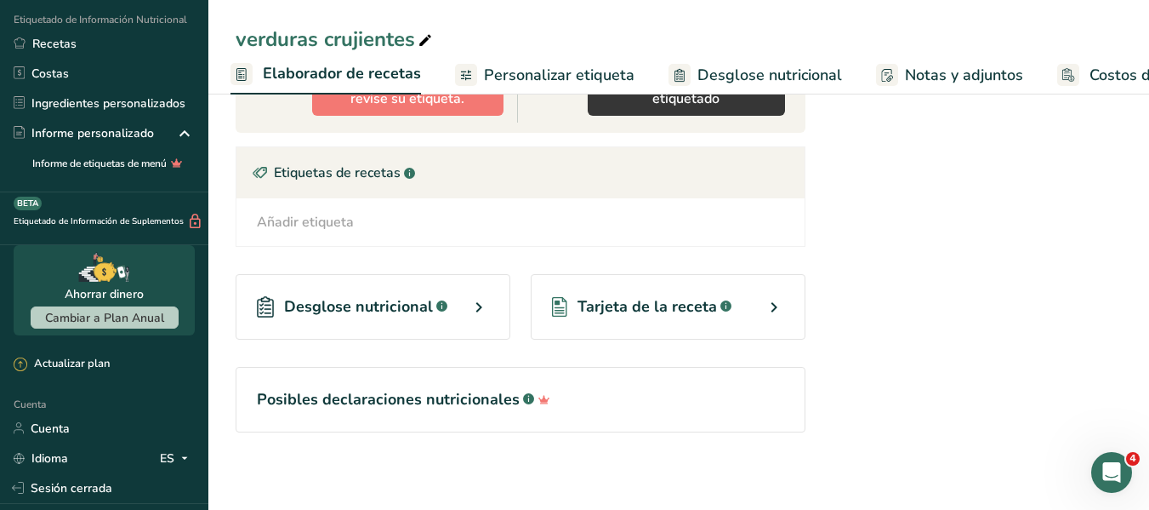
scroll to position [528, 0]
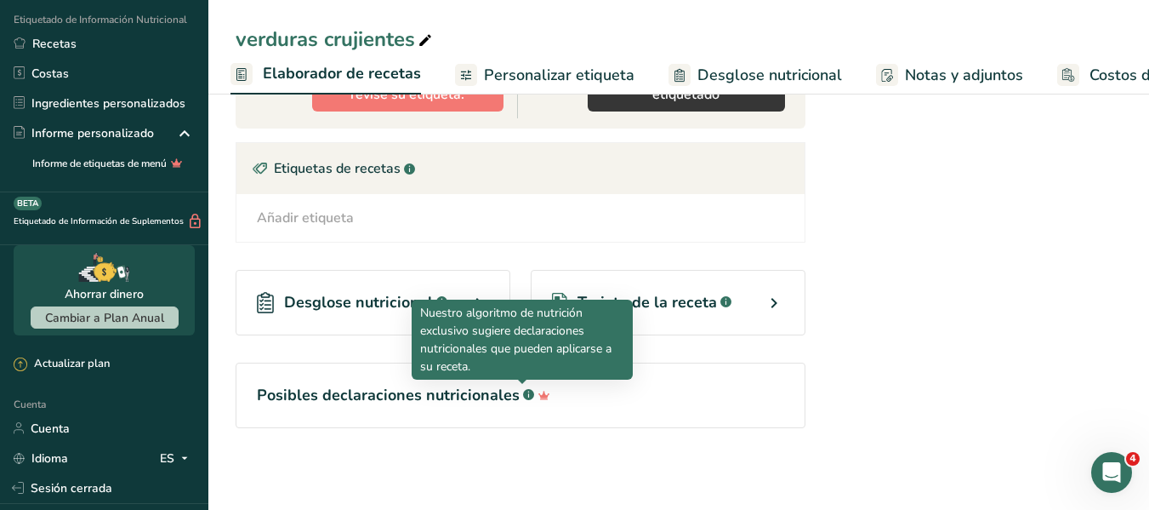
click at [523, 399] on rect at bounding box center [528, 394] width 11 height 11
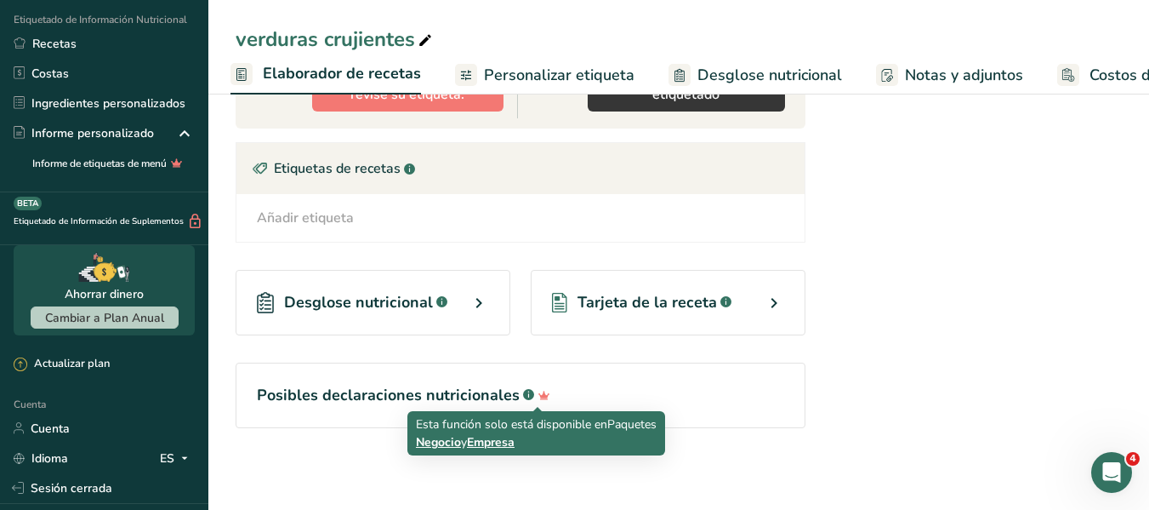
click at [536, 392] on icon at bounding box center [544, 395] width 25 height 18
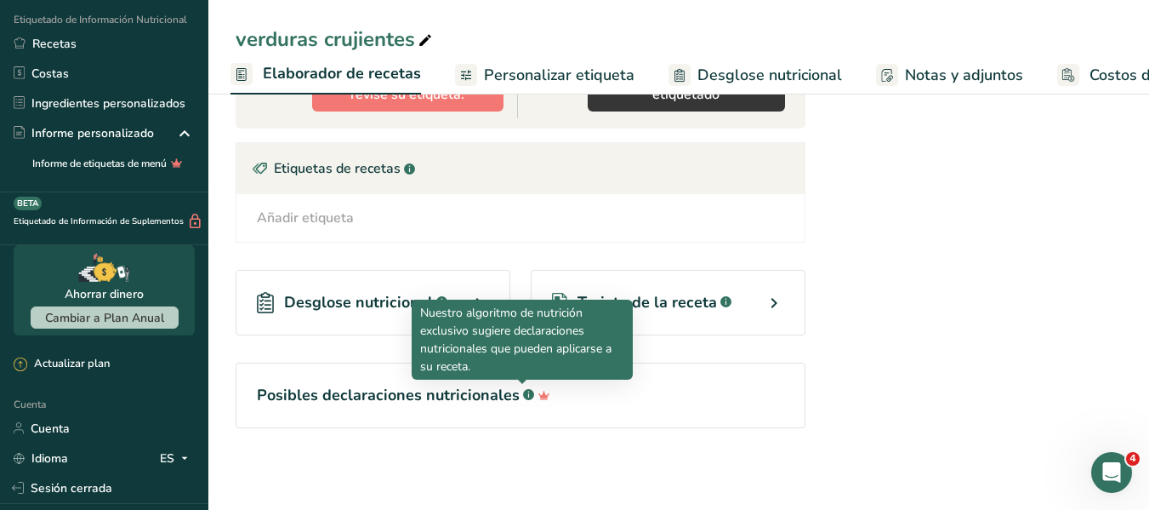
click at [497, 391] on font "Posibles declaraciones nutricionales" at bounding box center [388, 394] width 263 height 20
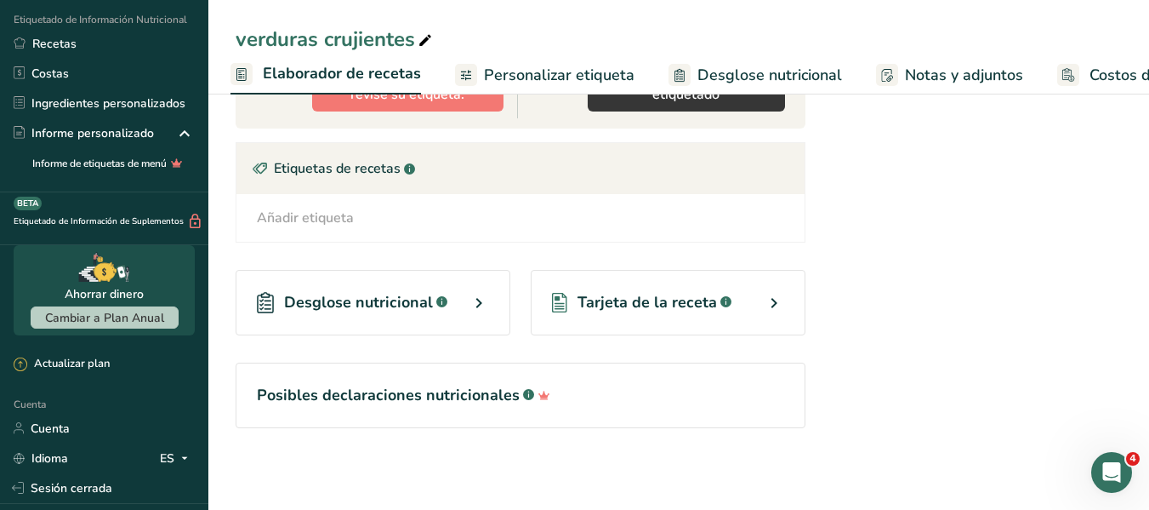
click at [493, 299] on div "Desglose nutricional .a-a{fill:#347362;}.b-a{fill:#fff;}" at bounding box center [373, 302] width 275 height 65
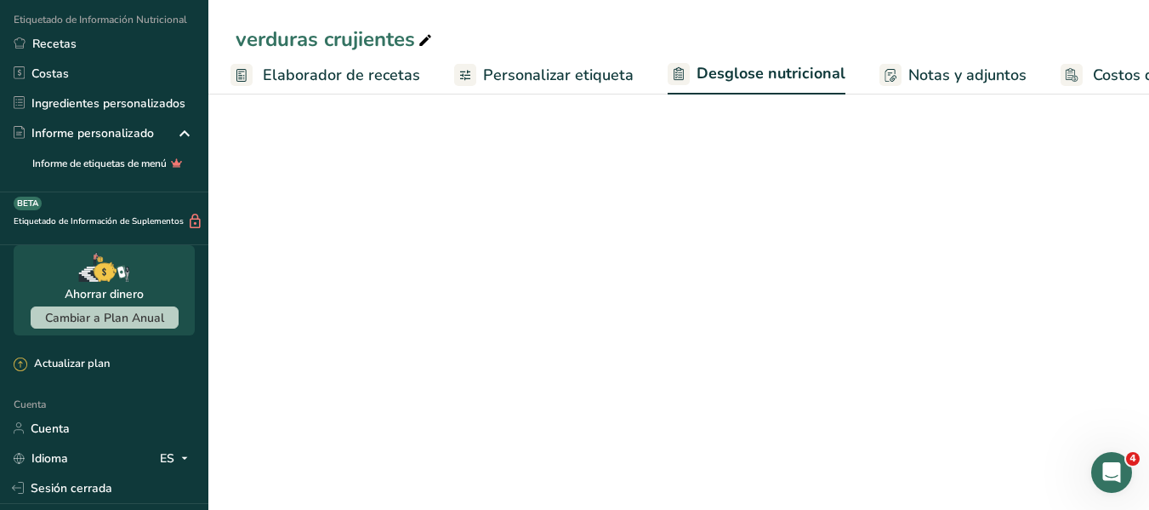
select select "Calories"
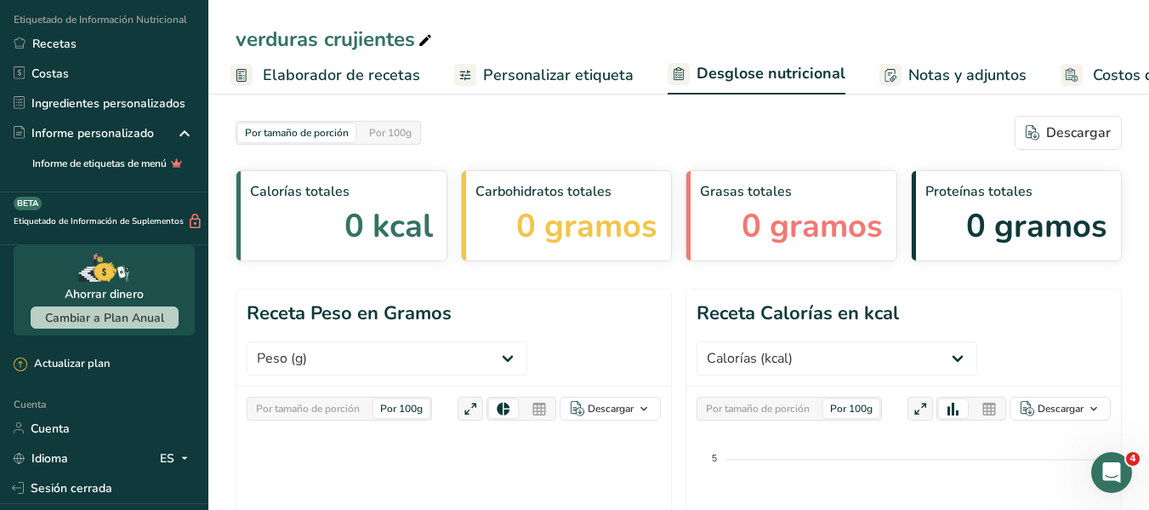
click at [508, 89] on link "Personalizar etiqueta" at bounding box center [543, 75] width 179 height 38
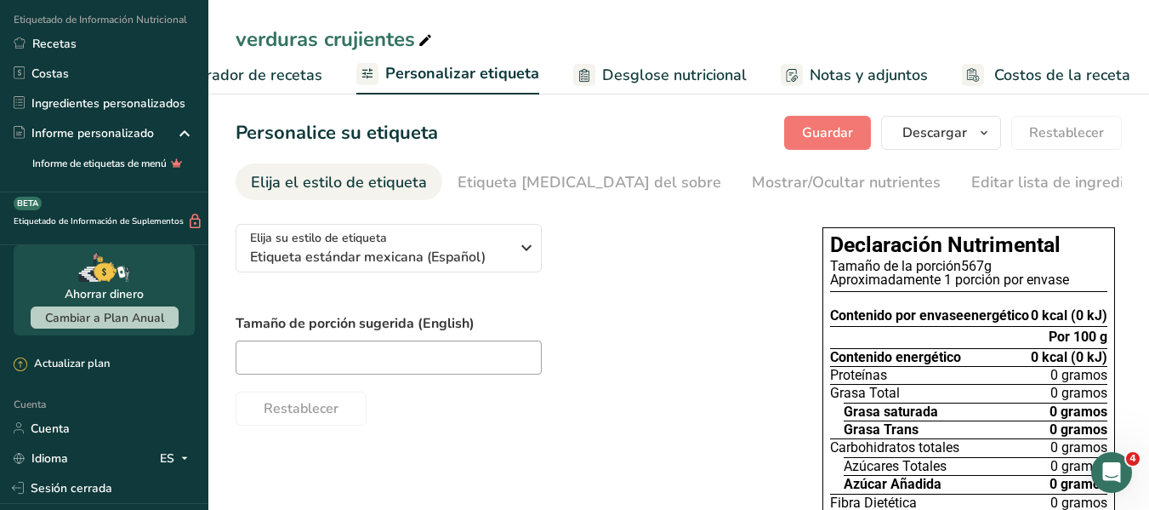
click at [298, 80] on font "Elaborador de recetas" at bounding box center [243, 75] width 157 height 20
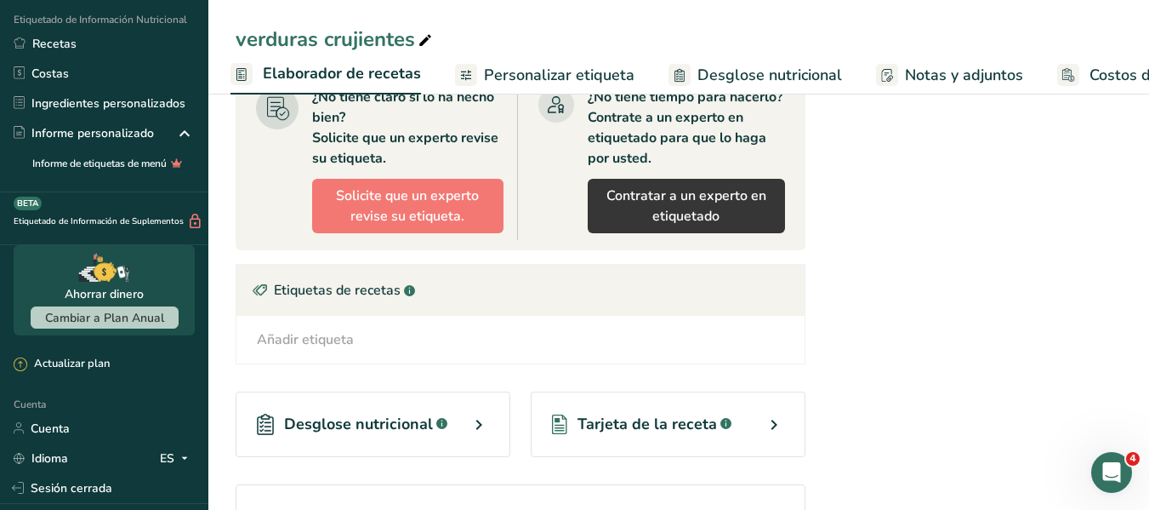
scroll to position [528, 0]
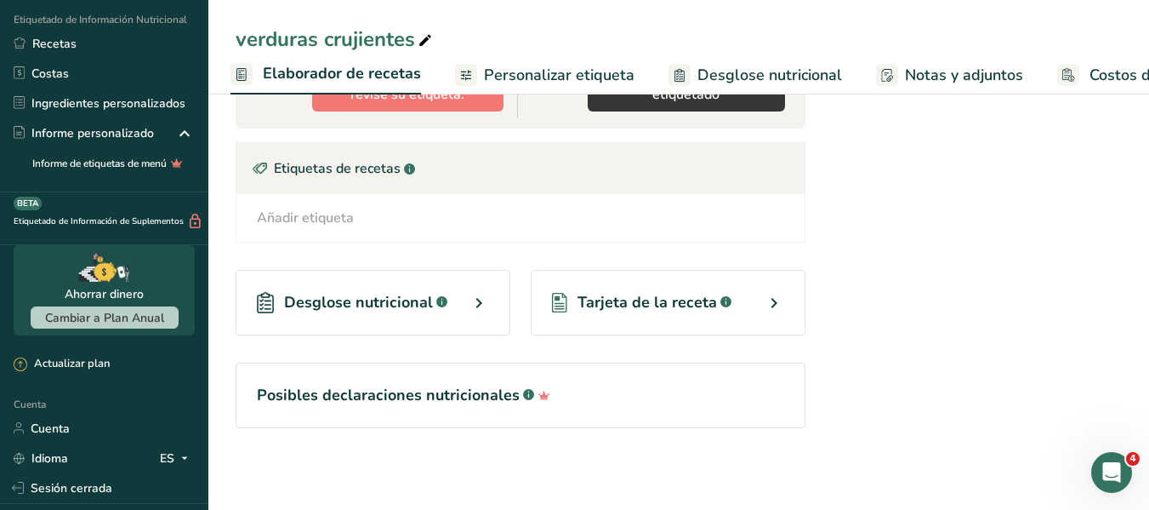
click at [756, 299] on div "Tarjeta de la receta .a-a{fill:#347362;}.b-a{fill:#fff;}" at bounding box center [668, 302] width 275 height 65
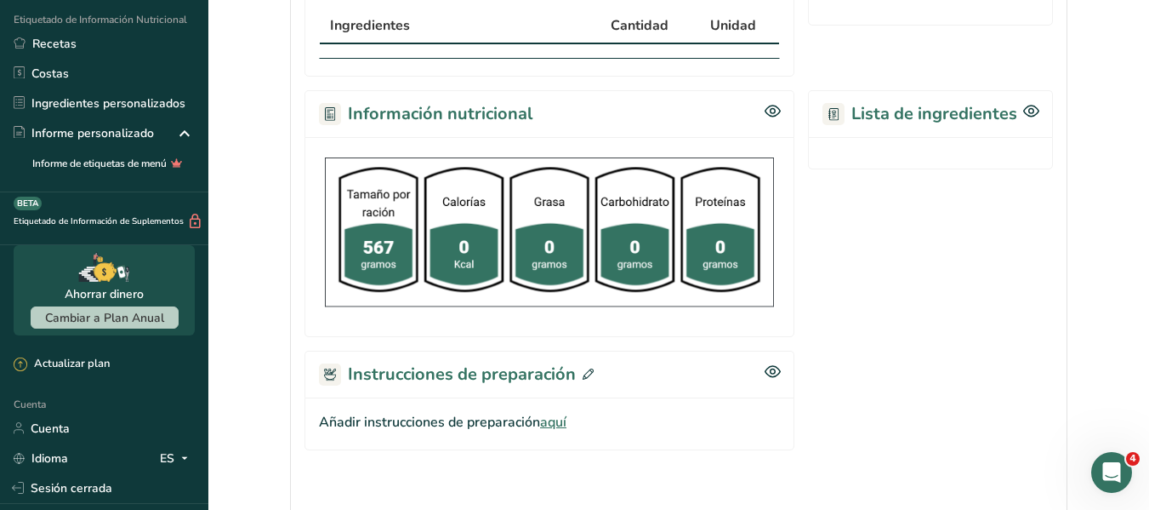
scroll to position [248, 0]
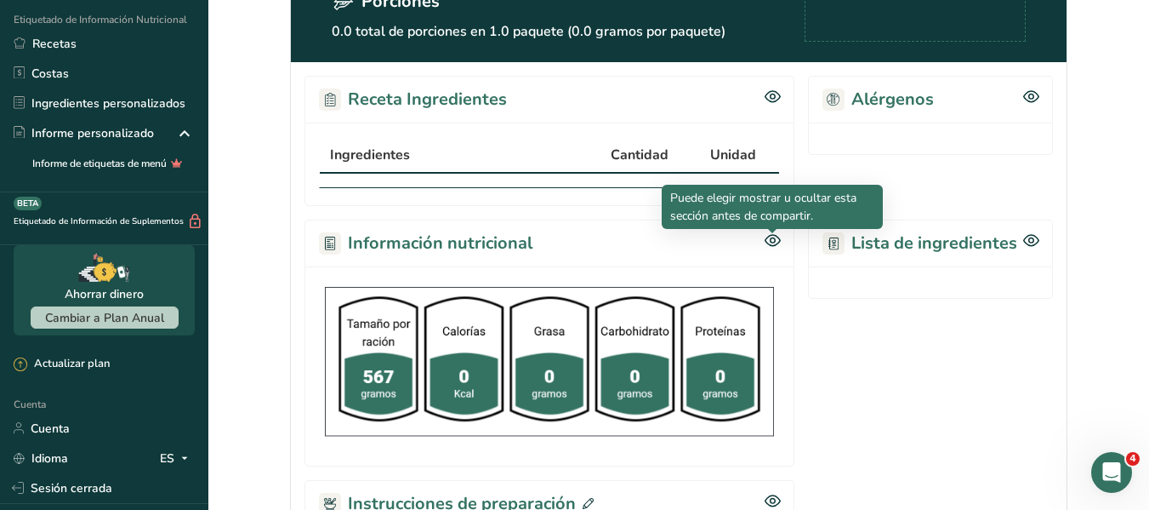
click at [771, 240] on icon at bounding box center [772, 240] width 5 height 5
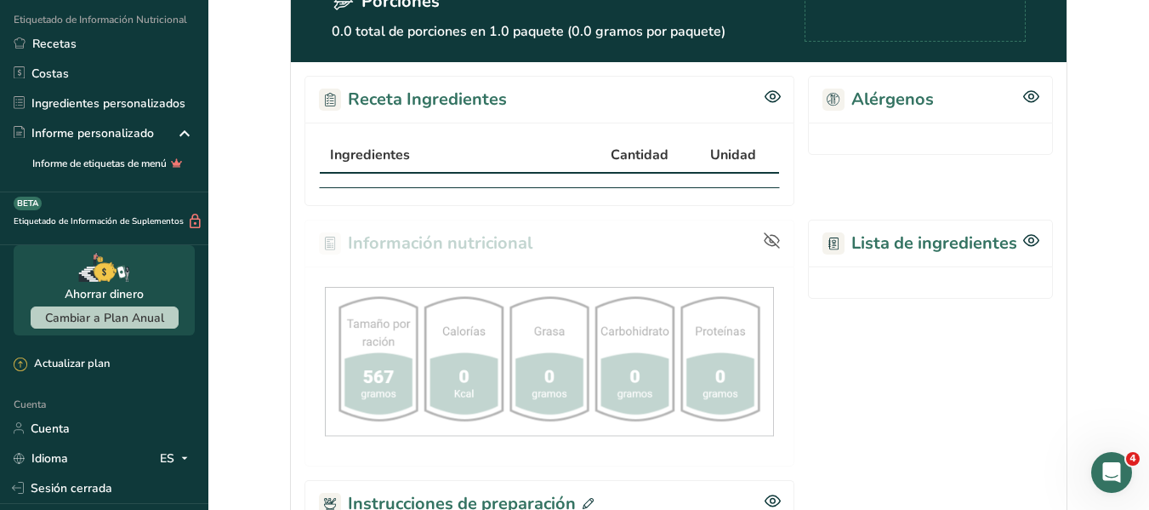
click at [771, 240] on icon at bounding box center [772, 240] width 15 height 11
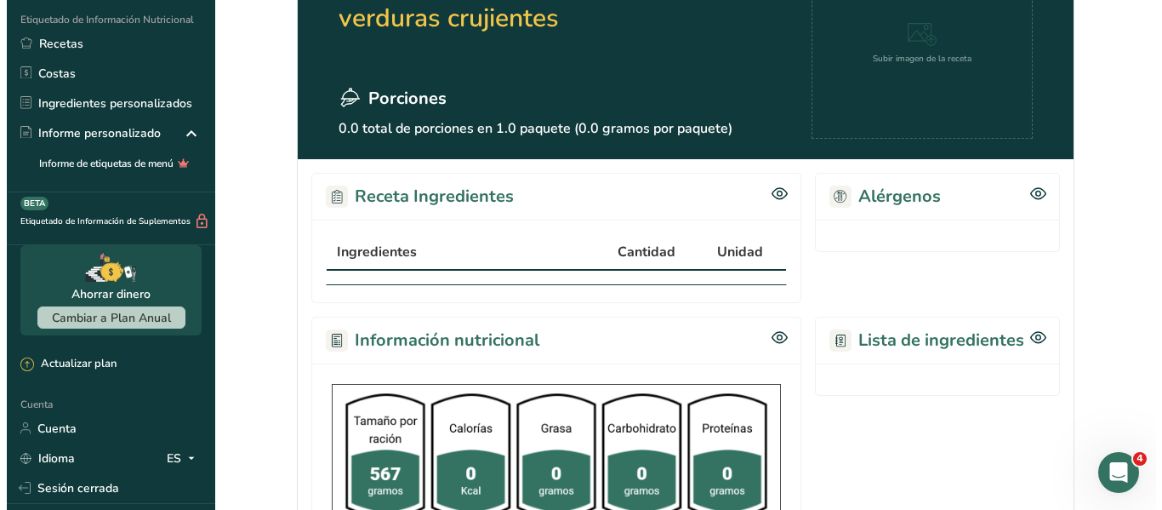
scroll to position [0, 0]
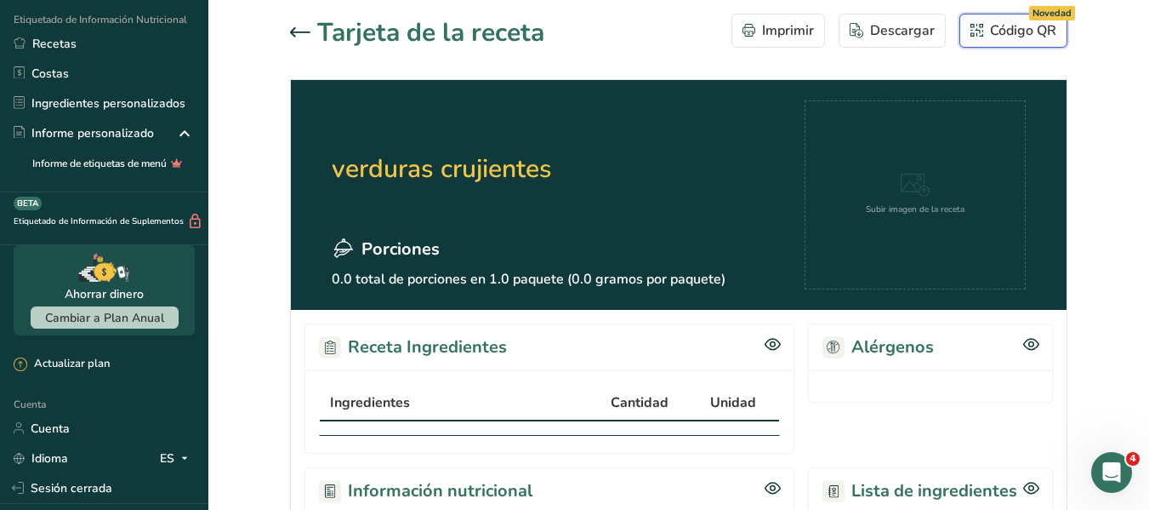
click at [1044, 12] on font "Novedad" at bounding box center [1052, 13] width 39 height 13
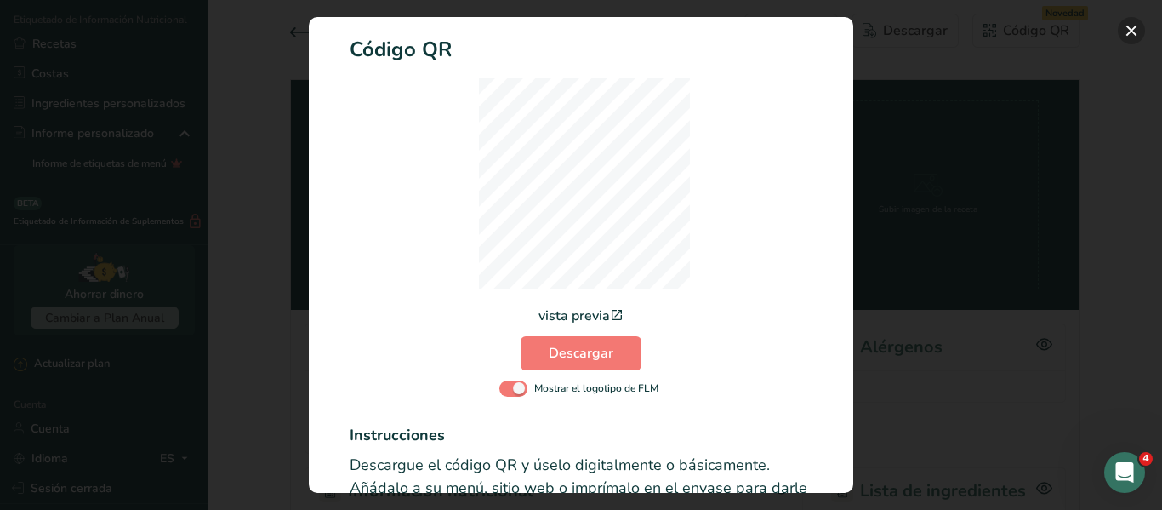
click at [1129, 31] on button "Modalidad de registro de actividad" at bounding box center [1131, 30] width 27 height 27
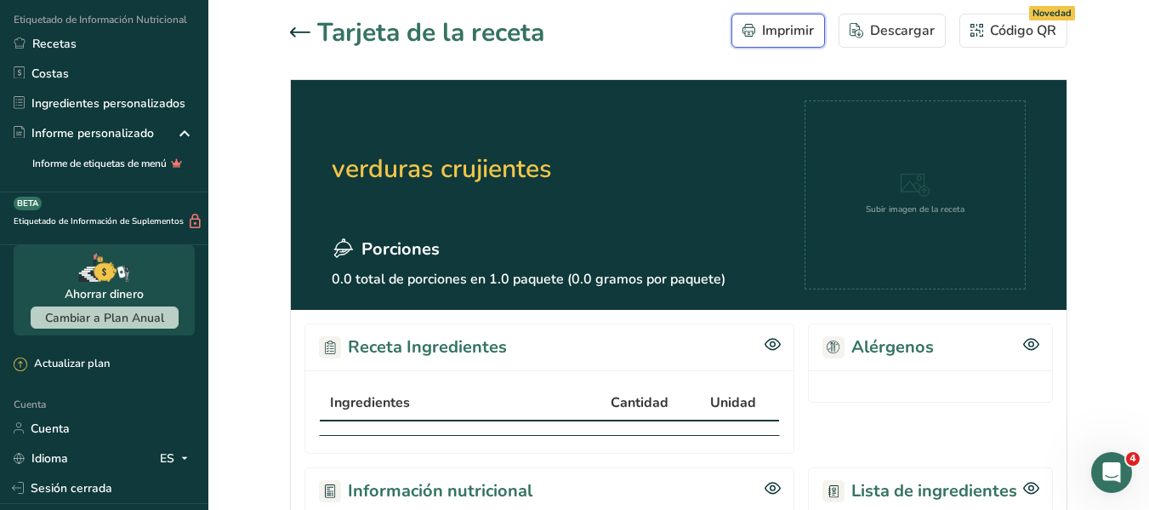
click at [796, 26] on font "Imprimir" at bounding box center [788, 30] width 52 height 19
click at [298, 28] on icon at bounding box center [300, 32] width 20 height 10
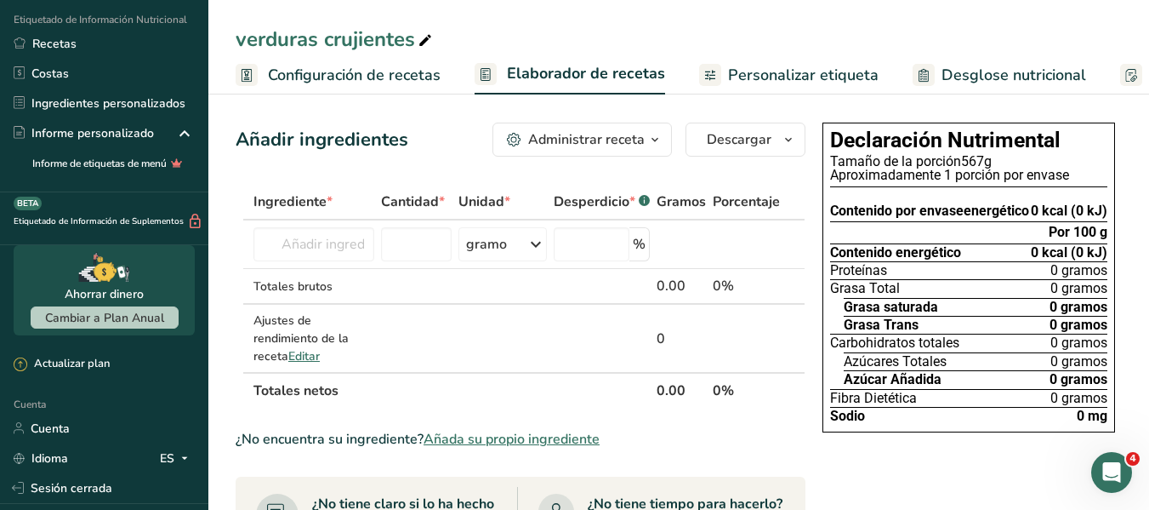
click at [665, 134] on span "button" at bounding box center [655, 139] width 20 height 20
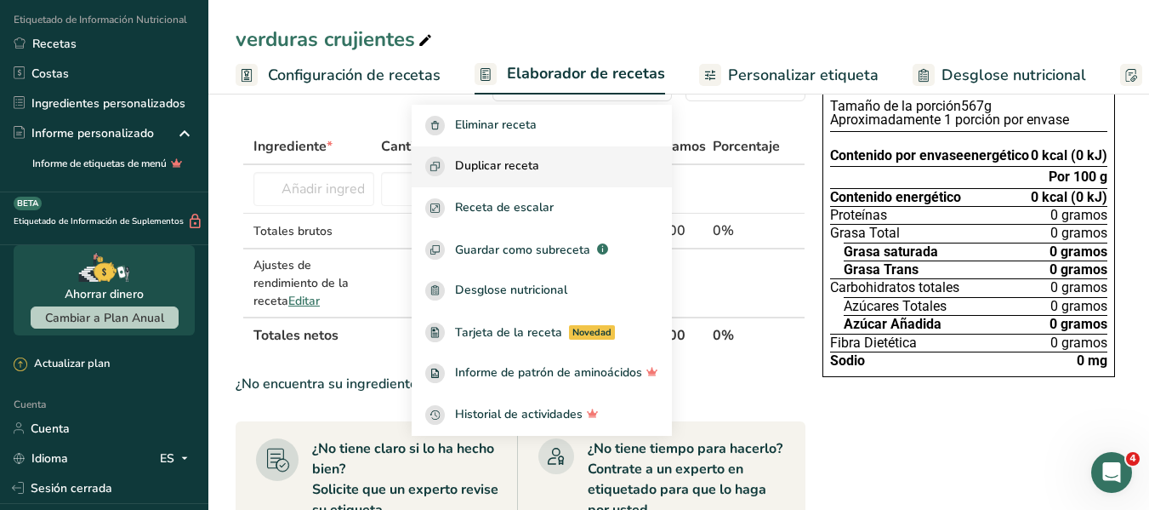
scroll to position [85, 0]
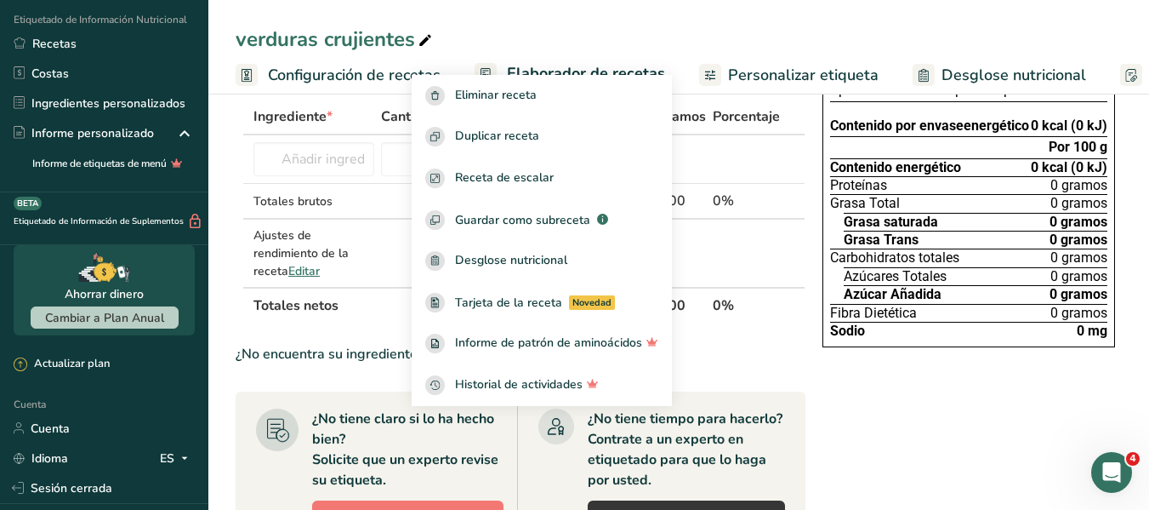
click at [743, 347] on div "¿No encuentra su ingrediente? Añada su propio ingrediente" at bounding box center [521, 354] width 570 height 20
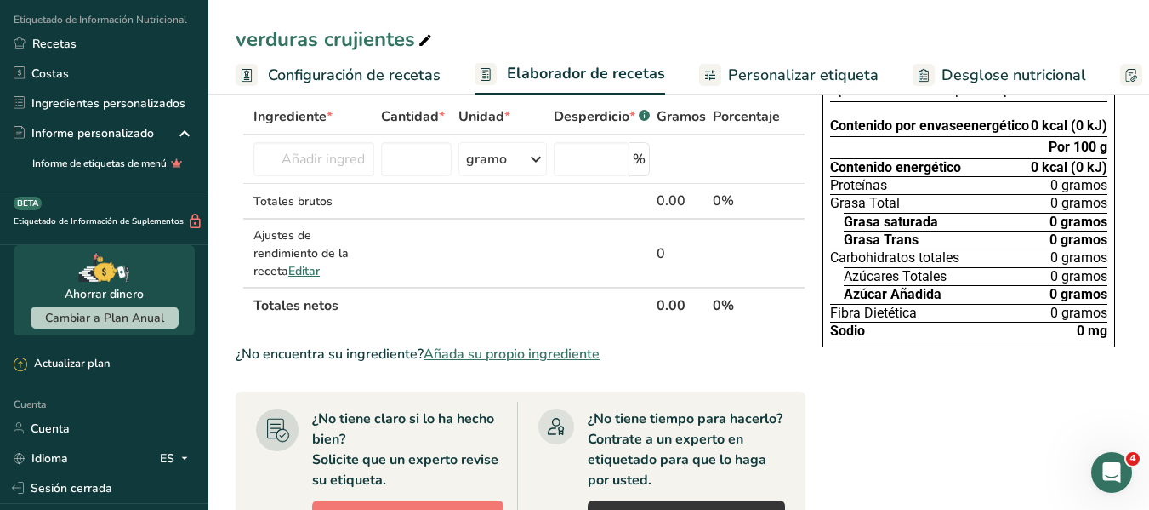
scroll to position [0, 0]
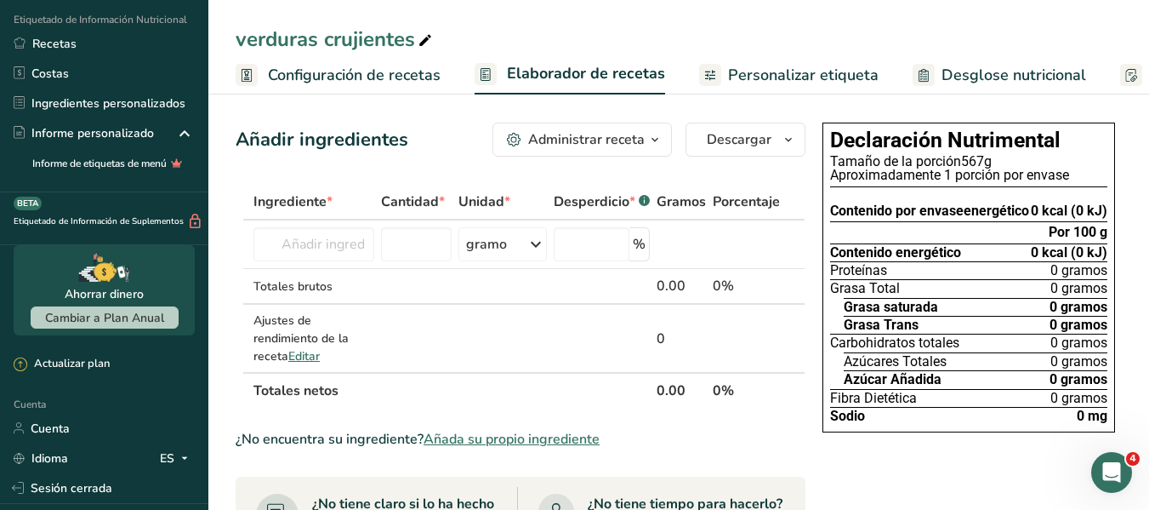
click at [1026, 77] on font "Desglose nutricional" at bounding box center [1014, 75] width 145 height 20
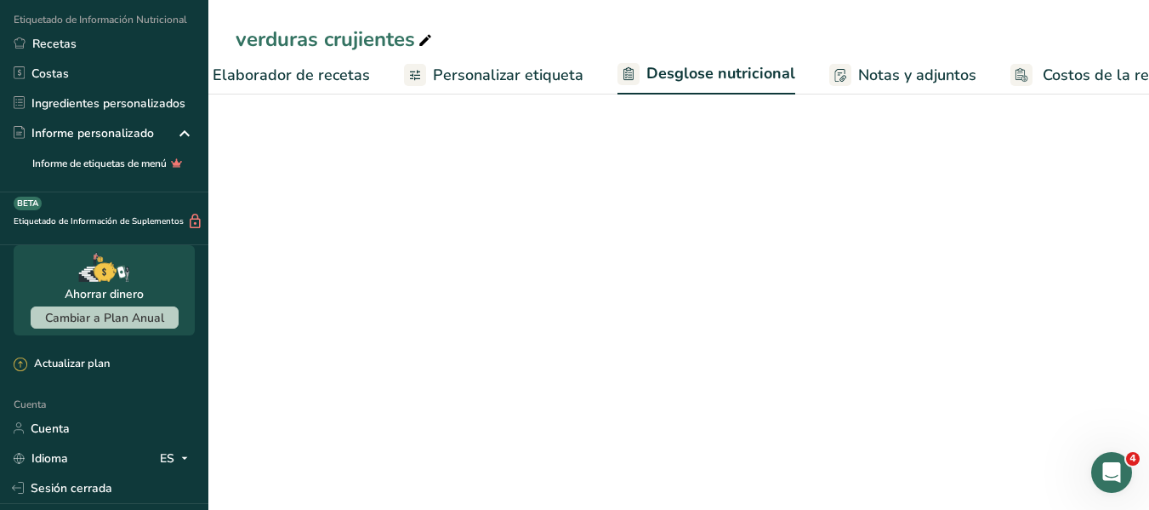
select select "Calories"
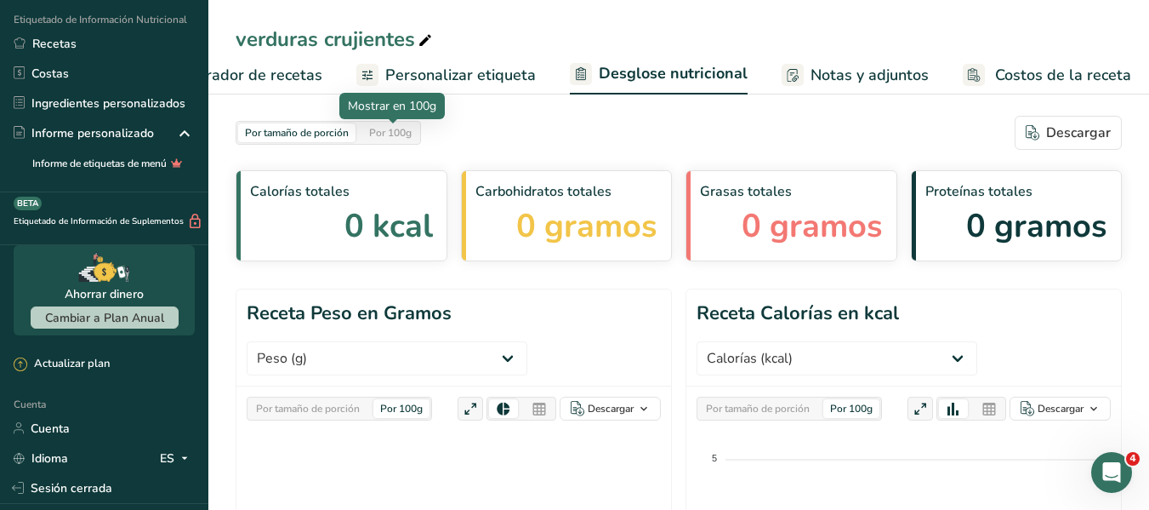
click at [411, 131] on font "Por 100g" at bounding box center [390, 133] width 43 height 14
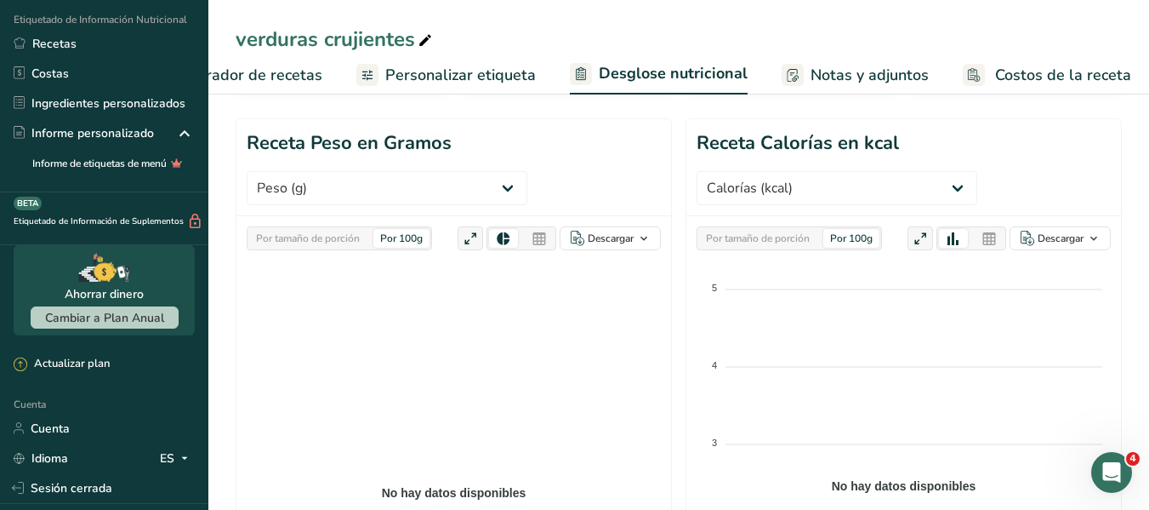
click at [487, 69] on font "Personalizar etiqueta" at bounding box center [460, 75] width 151 height 20
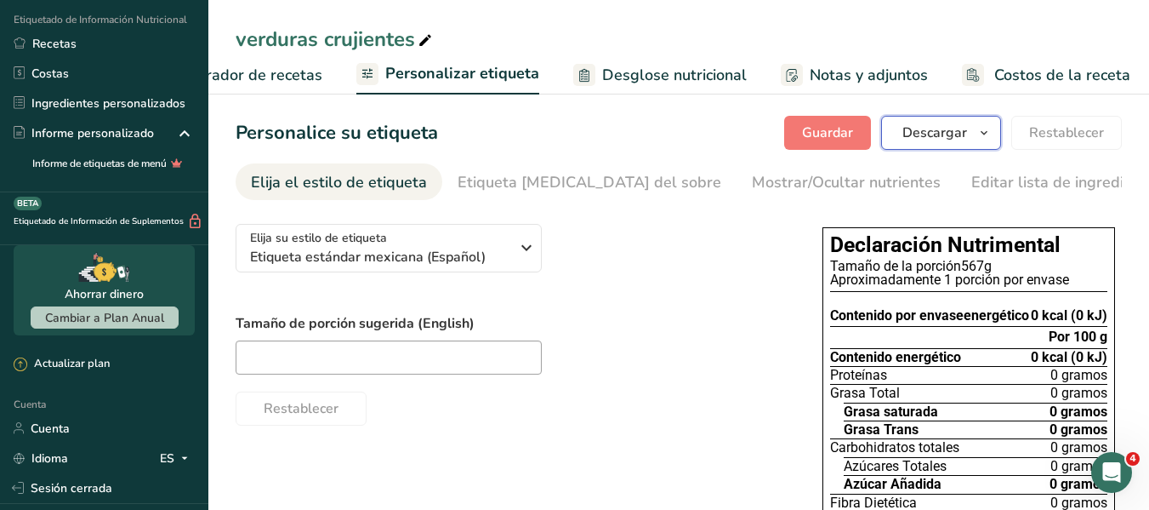
click at [981, 128] on icon "button" at bounding box center [984, 132] width 14 height 21
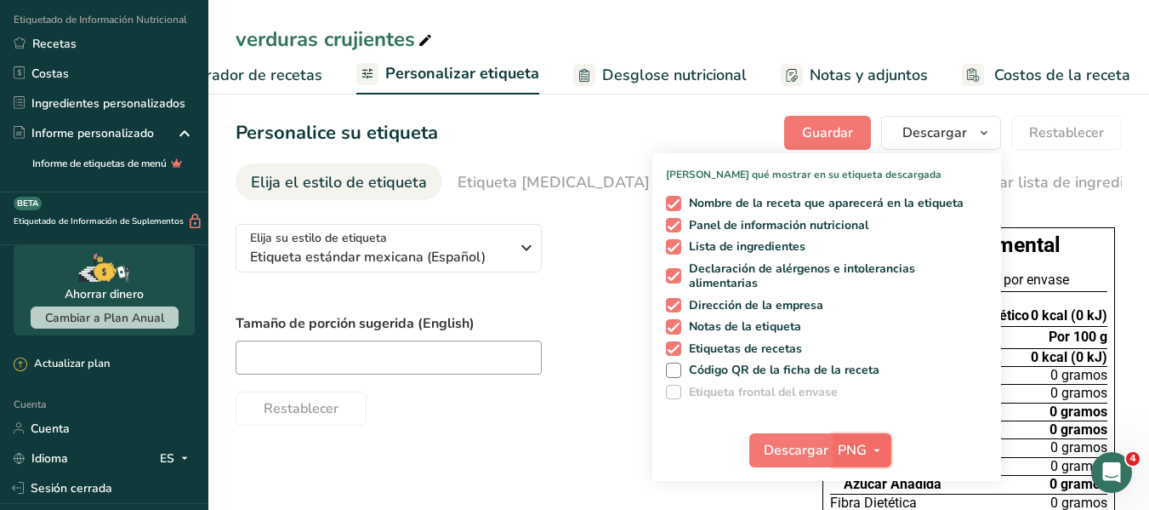
click at [863, 455] on font "PNG" at bounding box center [852, 450] width 29 height 19
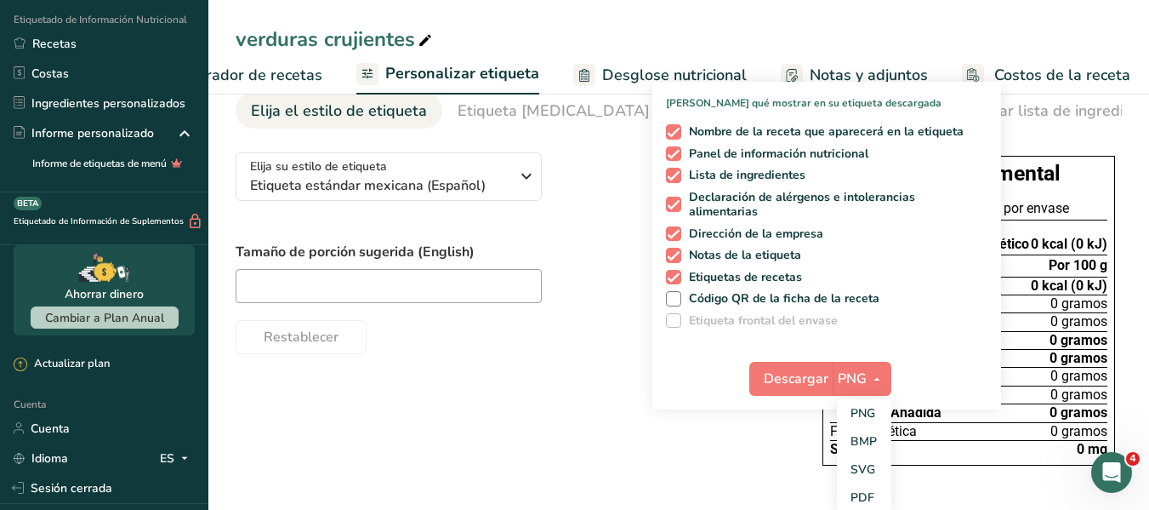
click at [613, 218] on div "Elija su estilo de etiqueta Etiqueta estándar mexicana (Español) EE. UU. (FDA) …" at bounding box center [512, 246] width 553 height 215
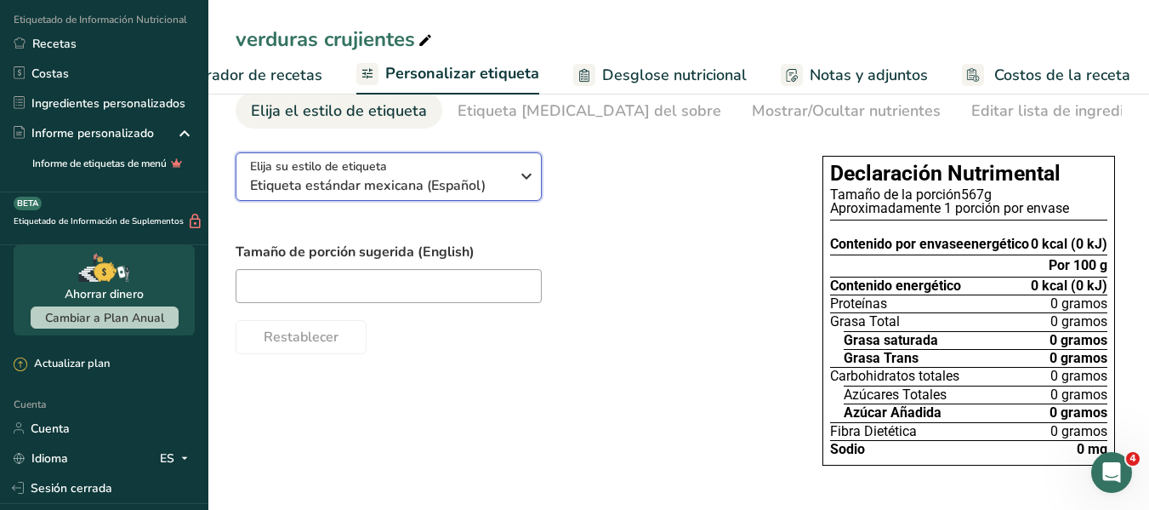
click at [523, 177] on icon "button" at bounding box center [526, 176] width 20 height 31
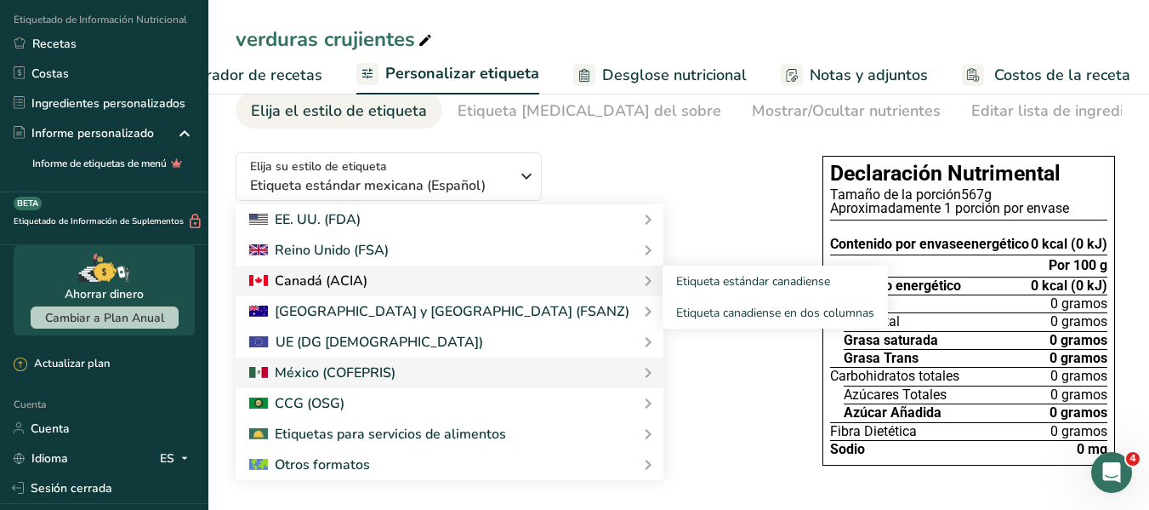
click at [470, 286] on div "Canadá (ACIA)" at bounding box center [449, 281] width 401 height 20
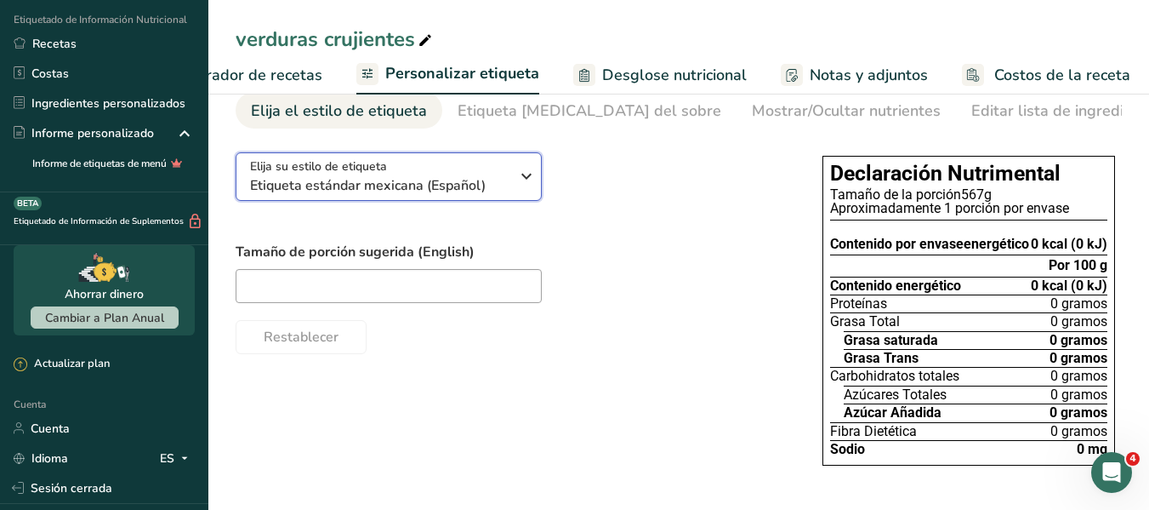
click at [526, 194] on button "Elija su estilo de etiqueta Etiqueta estándar mexicana (Español)" at bounding box center [389, 176] width 306 height 48
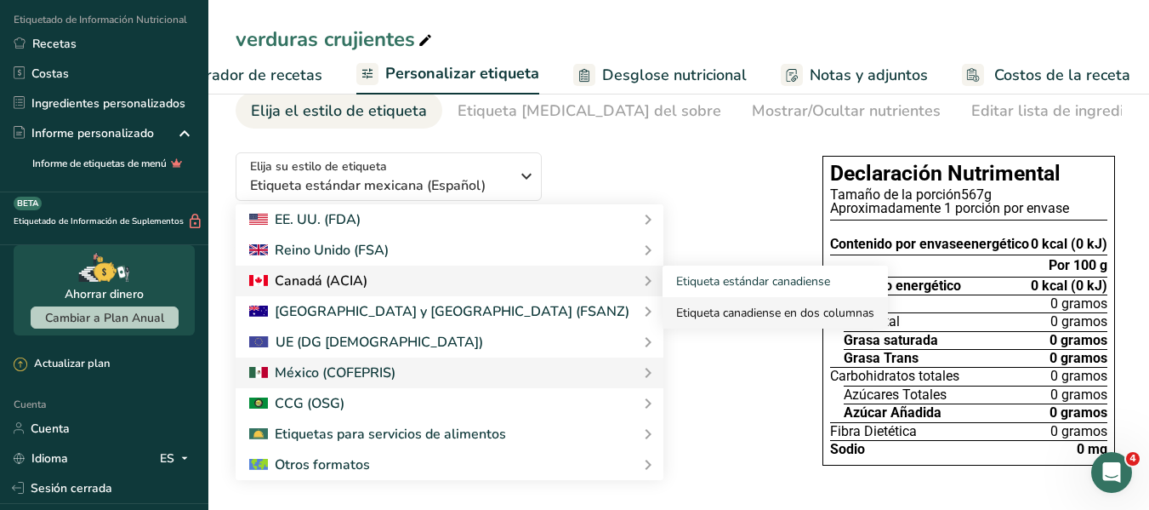
click at [676, 305] on font "Etiqueta canadiense en dos columnas" at bounding box center [775, 313] width 198 height 16
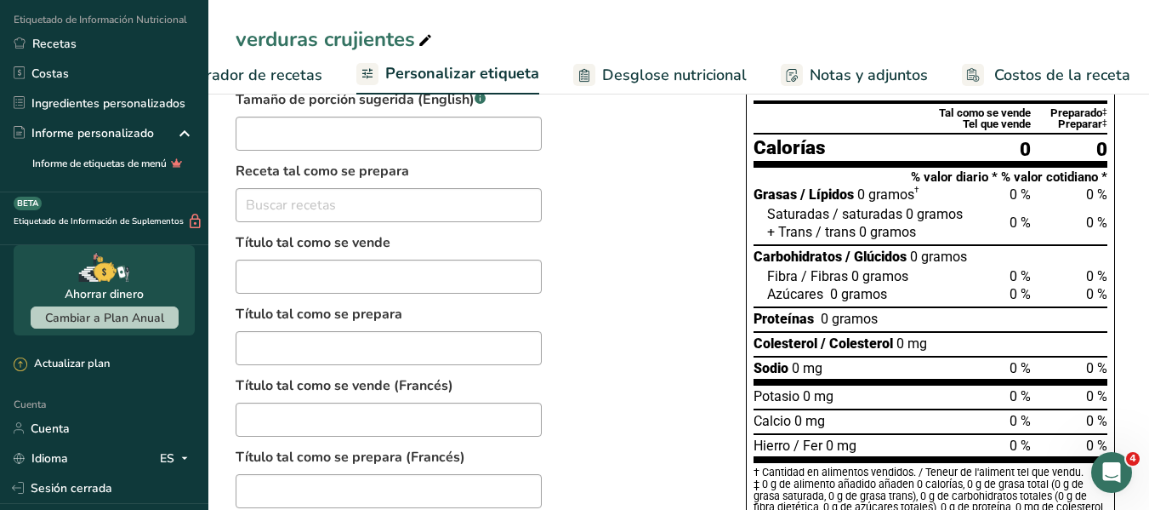
scroll to position [0, 0]
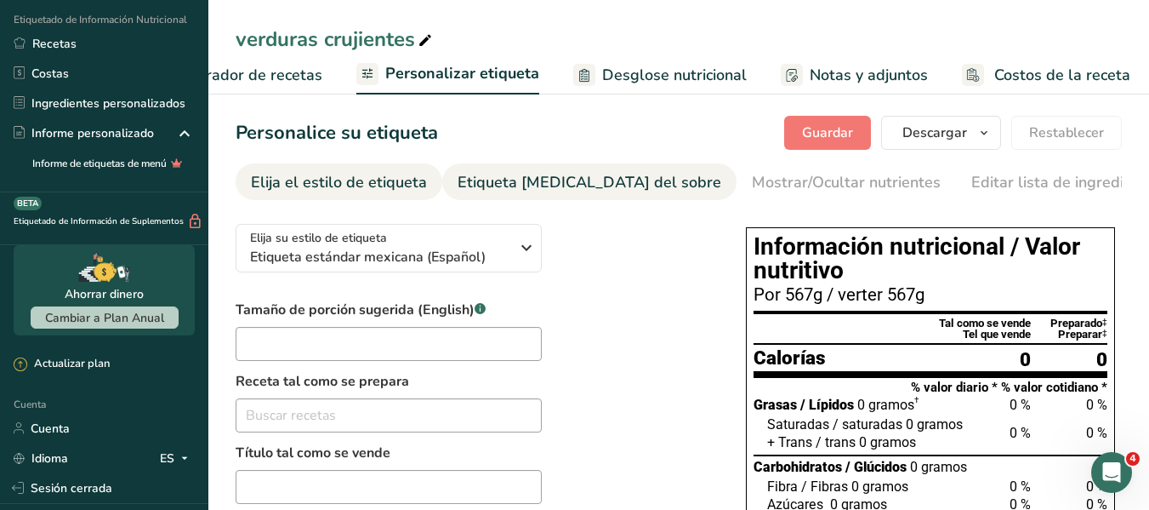
click at [561, 172] on font "Etiqueta frontal del sobre" at bounding box center [590, 182] width 264 height 20
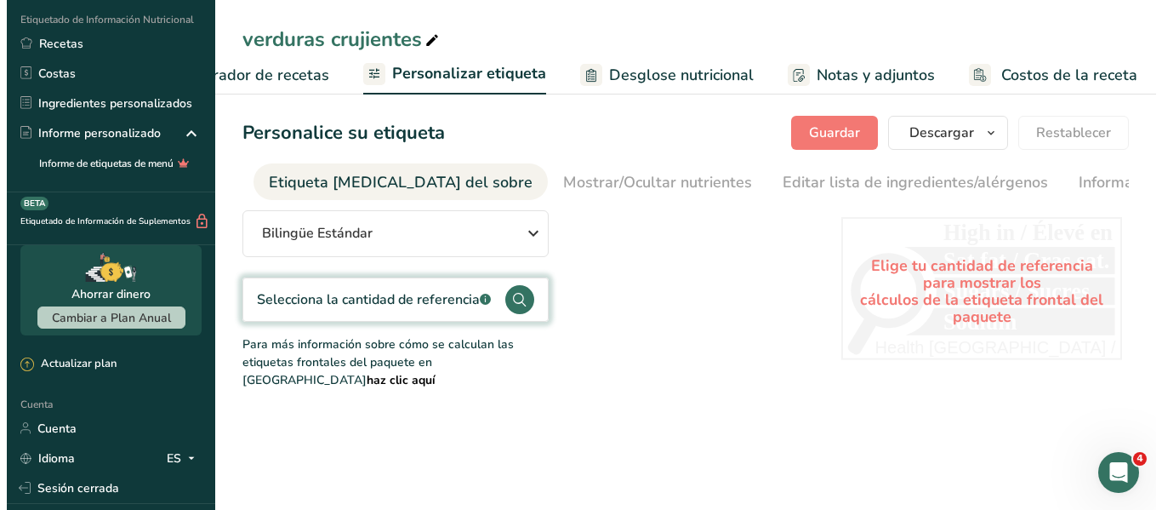
scroll to position [0, 202]
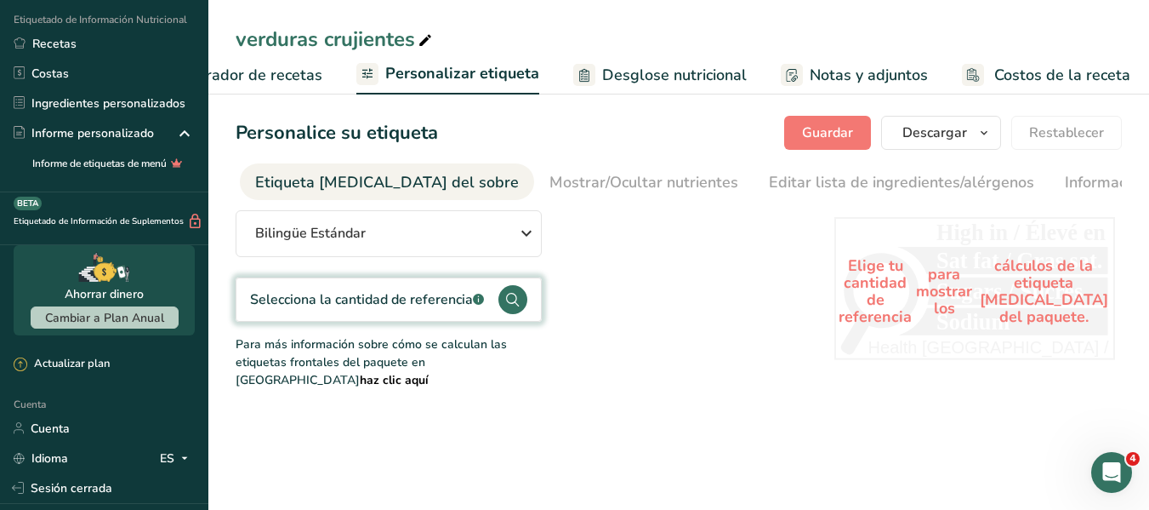
click at [901, 306] on font "Elige tu cantidad de referencia" at bounding box center [875, 290] width 73 height 71
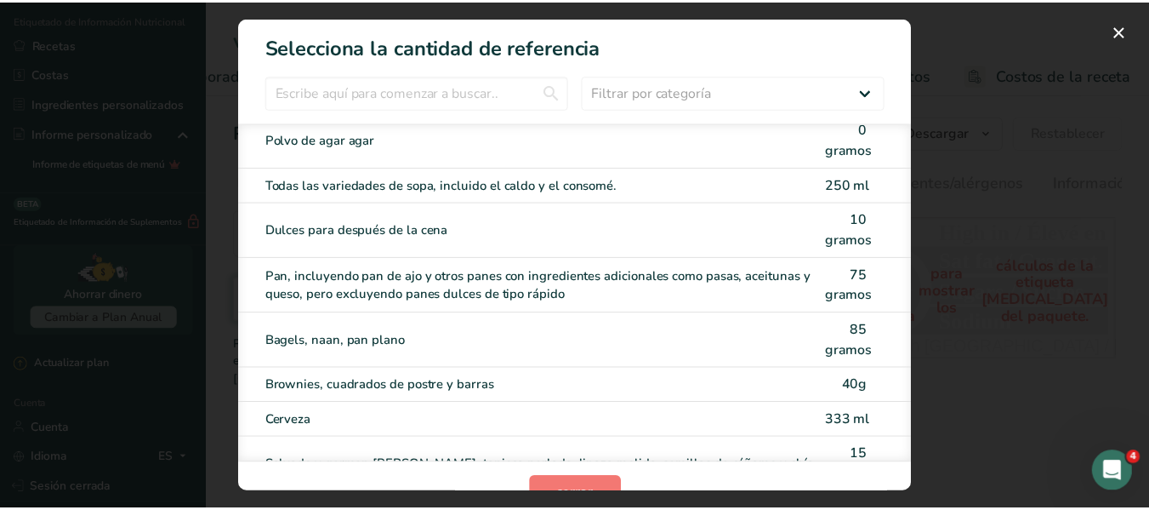
scroll to position [0, 0]
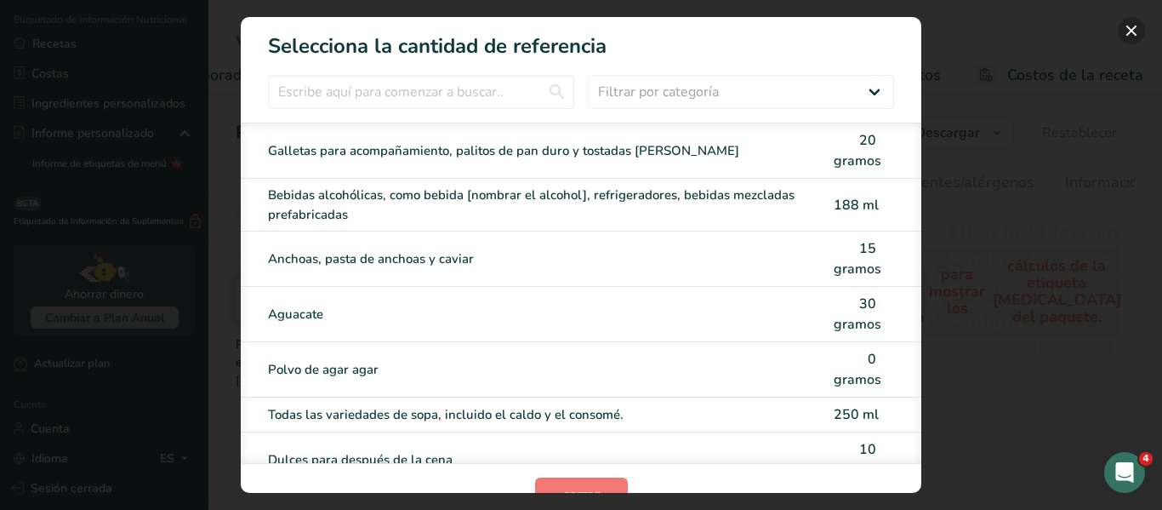
click at [1125, 24] on button "Modalidad de selección de categoría de FOP" at bounding box center [1131, 30] width 27 height 27
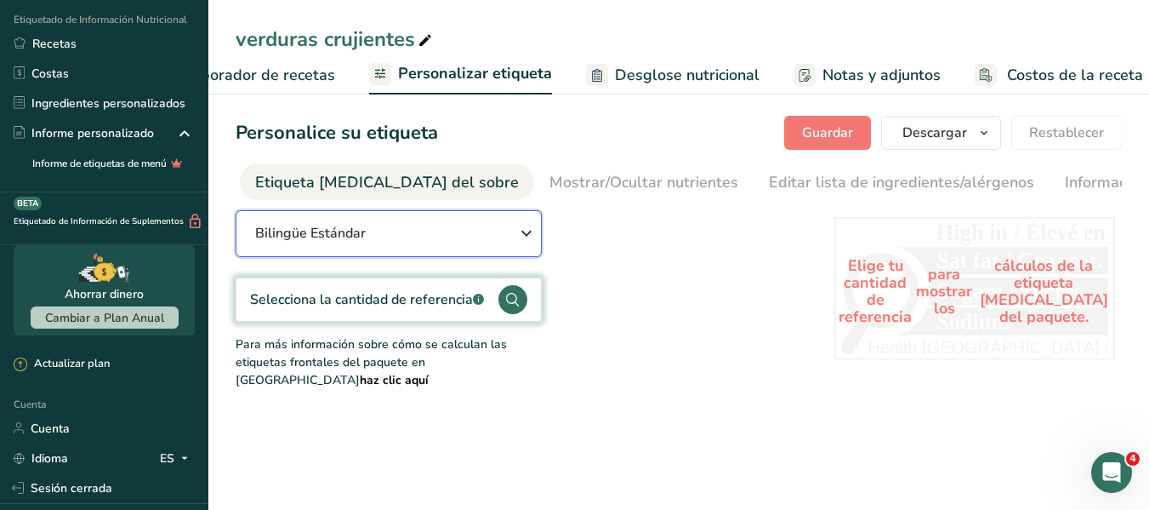
click at [498, 242] on div "Bilingüe Estándar" at bounding box center [388, 233] width 266 height 20
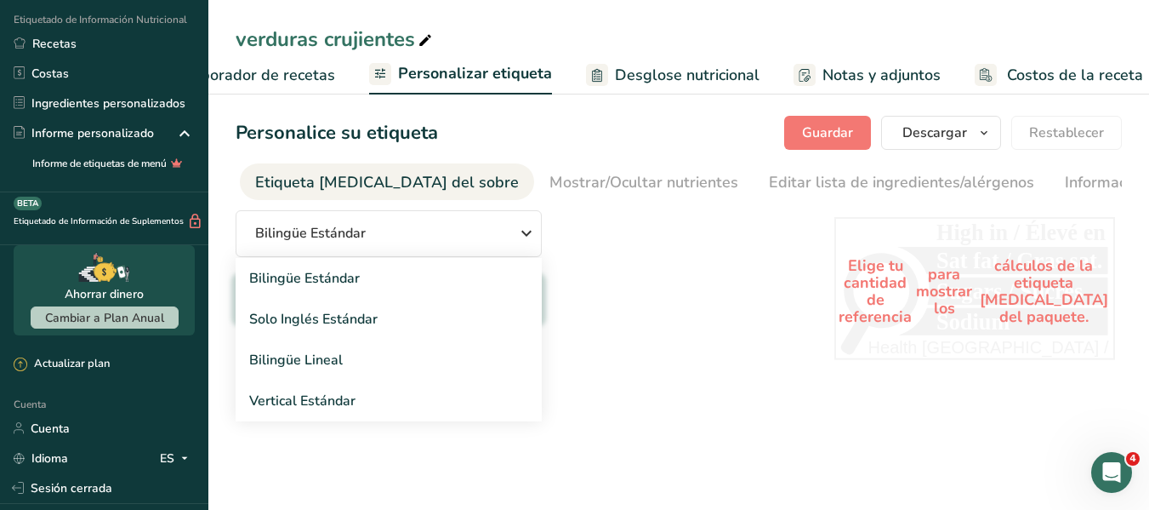
click at [607, 325] on div "Bilingüe Estándar Bilingüe Estándar Solo Inglés Estándar Bilingüe Lineal Vertic…" at bounding box center [518, 299] width 565 height 179
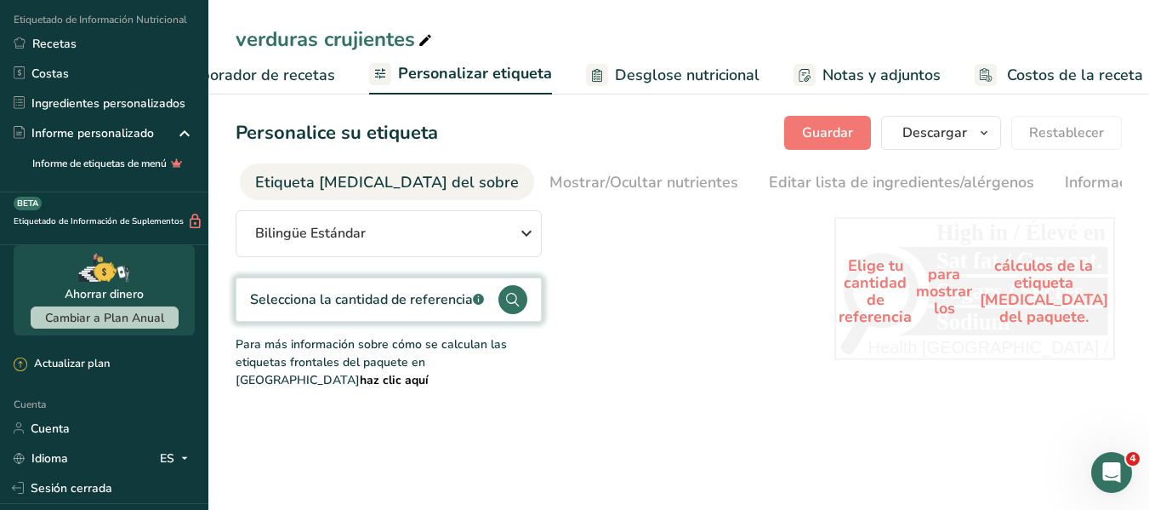
click at [514, 305] on circle at bounding box center [512, 299] width 29 height 29
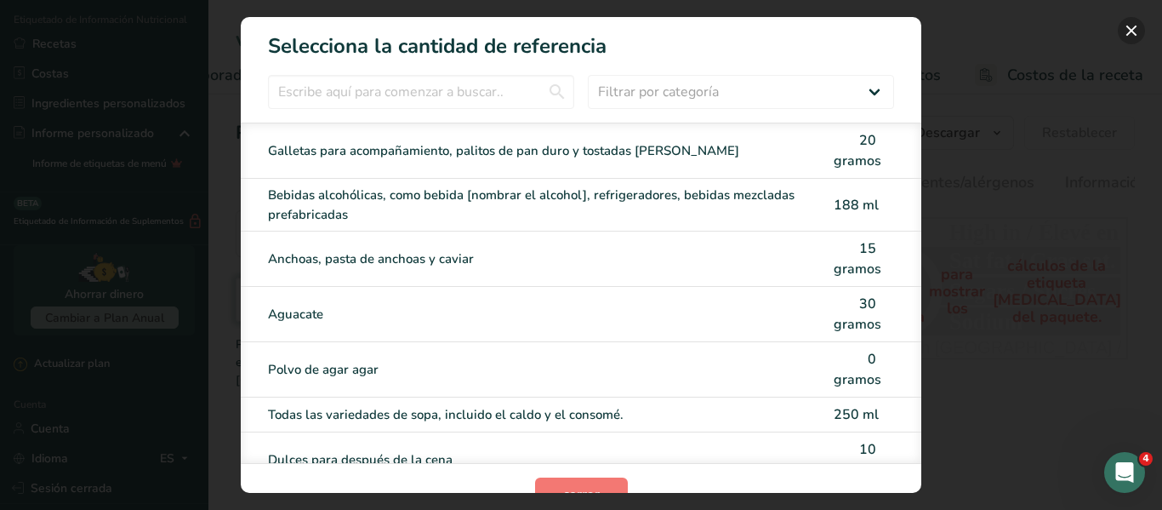
click at [1125, 42] on button "Modalidad de selección de categoría de FOP" at bounding box center [1131, 30] width 27 height 27
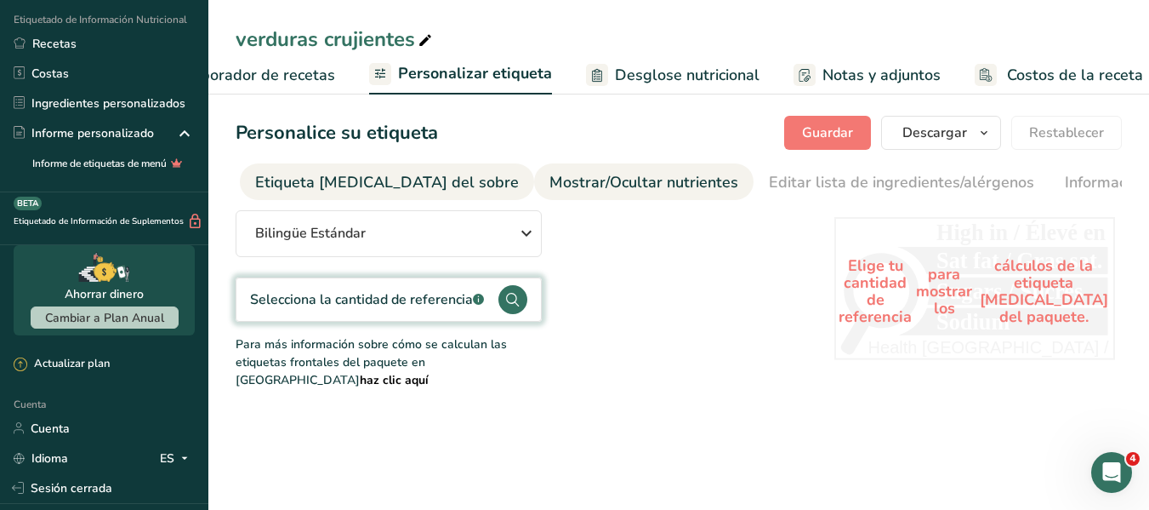
click at [550, 175] on font "Mostrar/Ocultar nutrientes" at bounding box center [644, 182] width 189 height 20
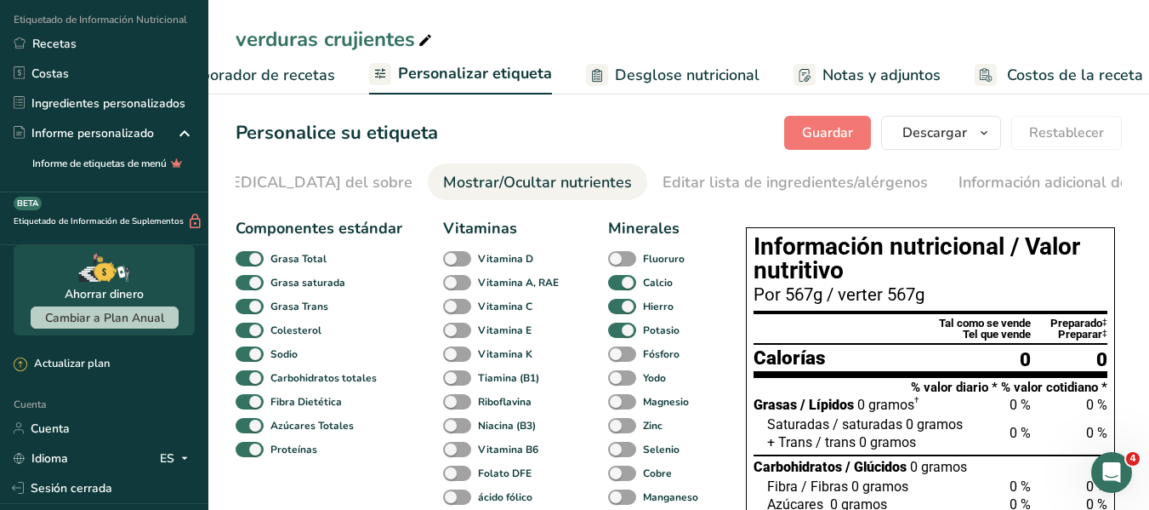
click at [304, 71] on font "Elaborador de recetas" at bounding box center [256, 75] width 157 height 20
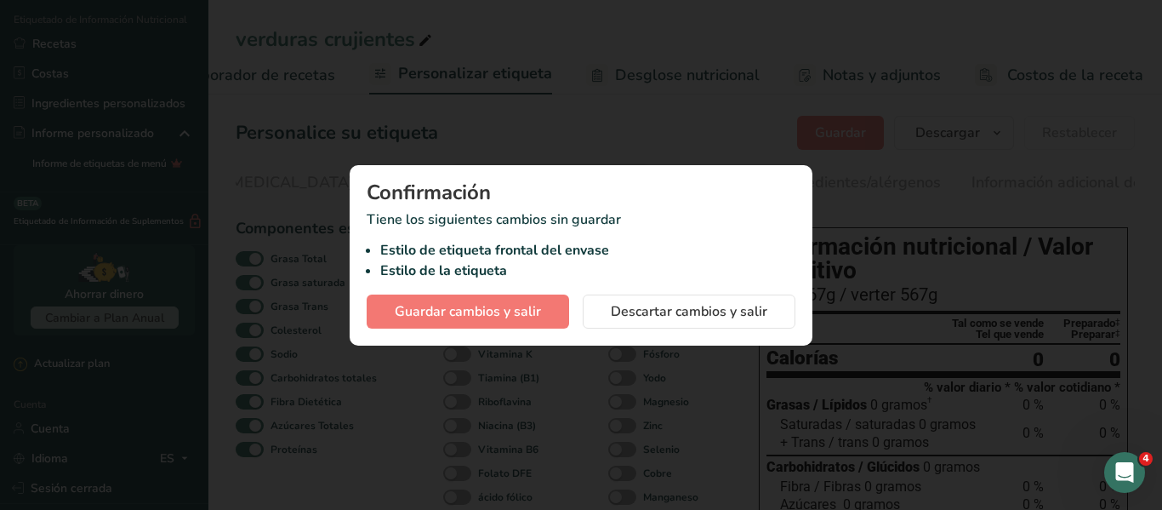
scroll to position [0, 244]
click at [625, 126] on div at bounding box center [581, 255] width 1162 height 510
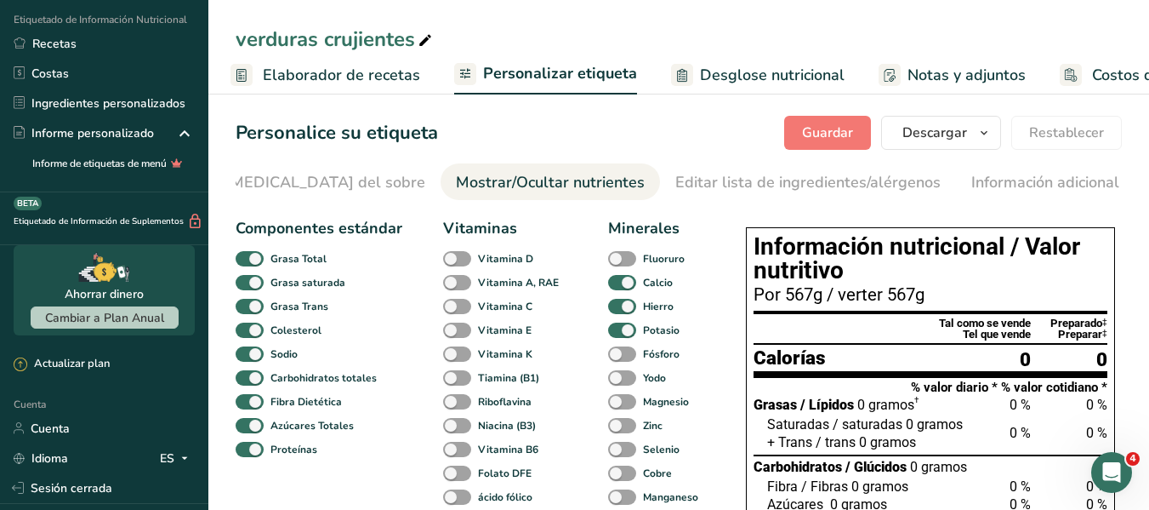
click at [703, 82] on font "Desglose nutricional" at bounding box center [772, 75] width 145 height 20
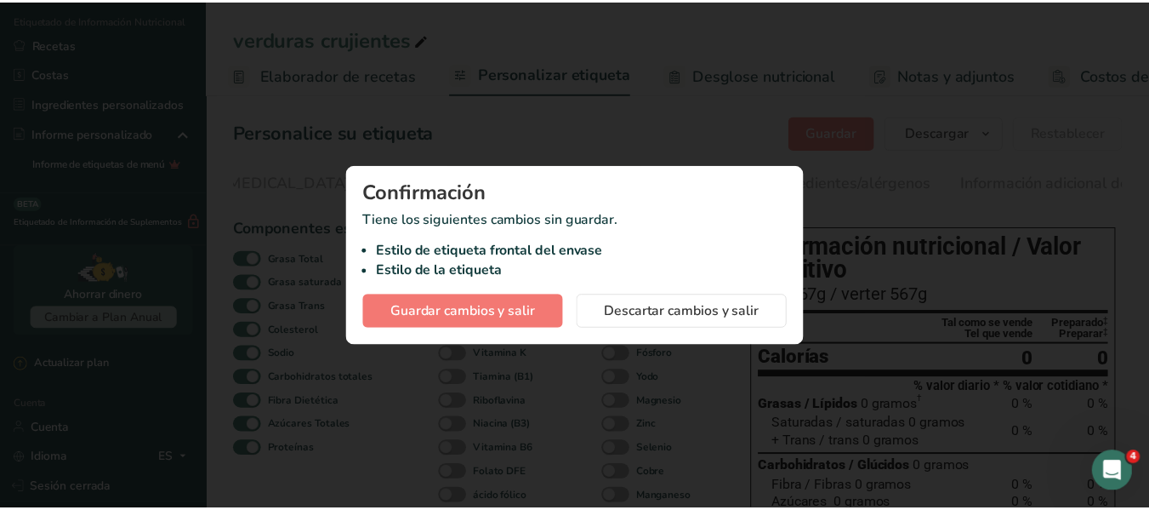
scroll to position [0, 329]
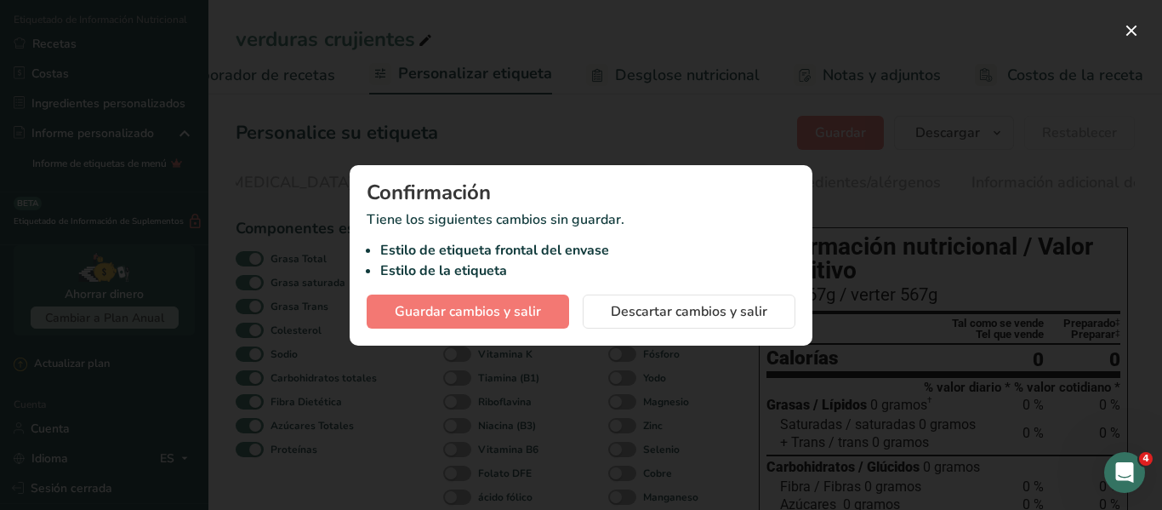
click at [630, 48] on div at bounding box center [581, 255] width 1162 height 510
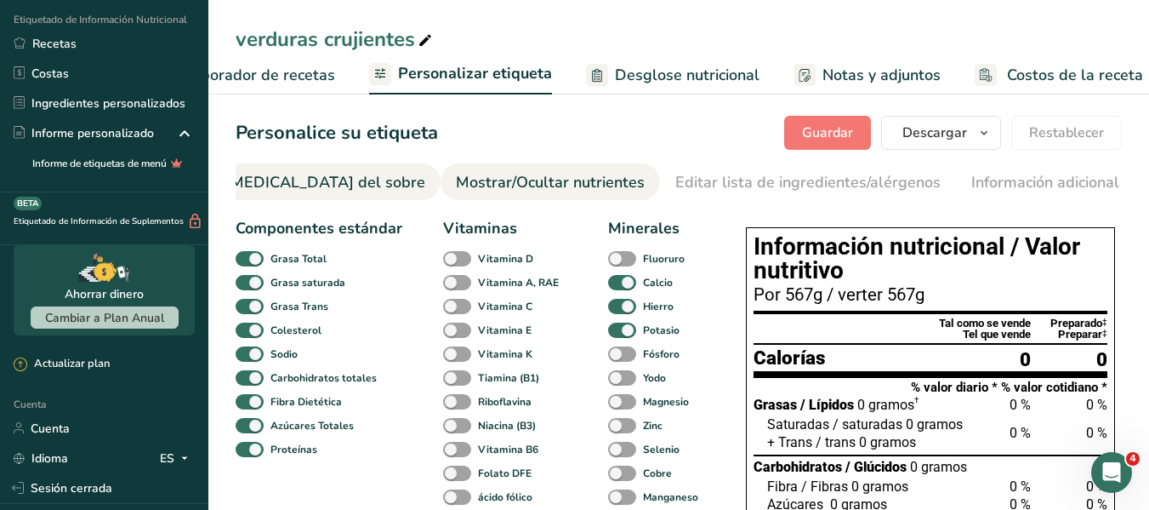
click at [318, 174] on font "Etiqueta frontal del sobre" at bounding box center [294, 182] width 264 height 20
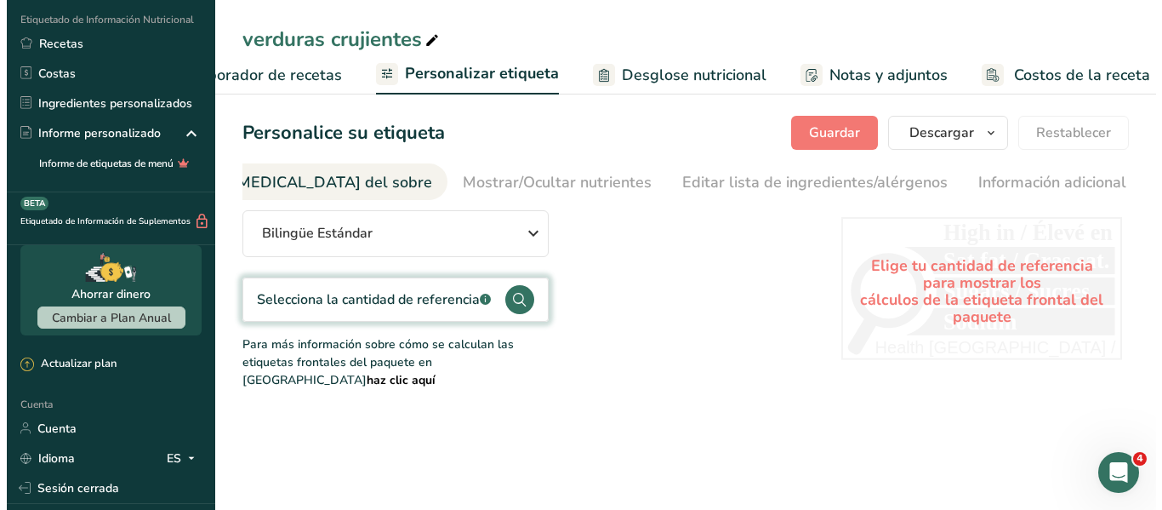
scroll to position [0, 202]
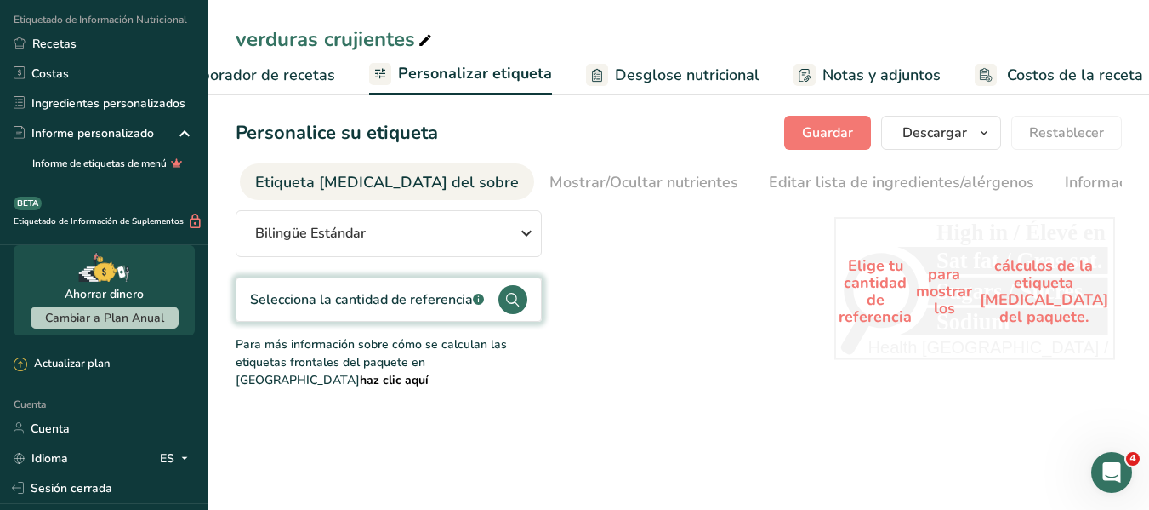
click at [255, 74] on font "Elaborador de recetas" at bounding box center [256, 75] width 157 height 20
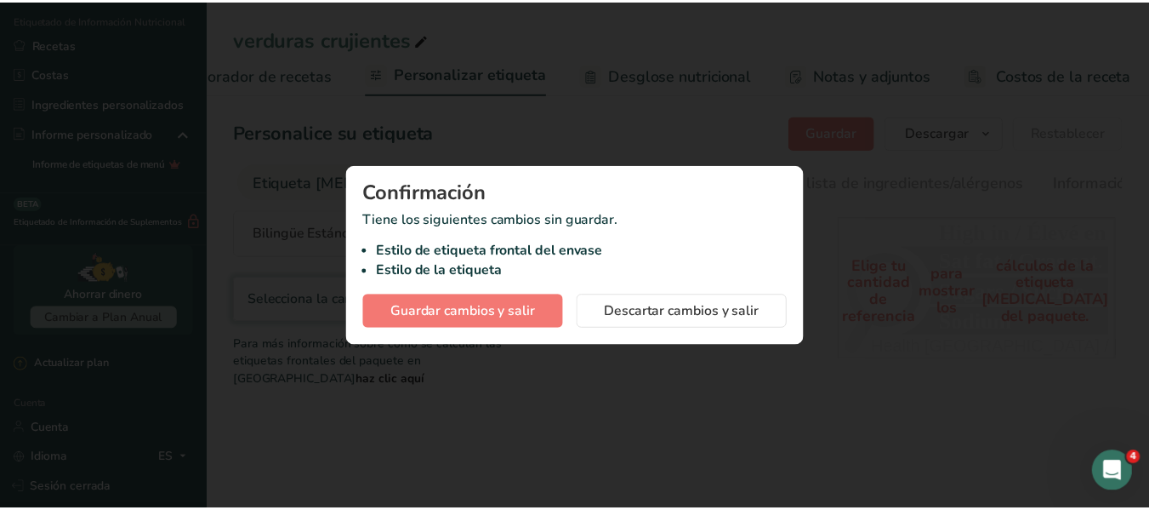
scroll to position [0, 244]
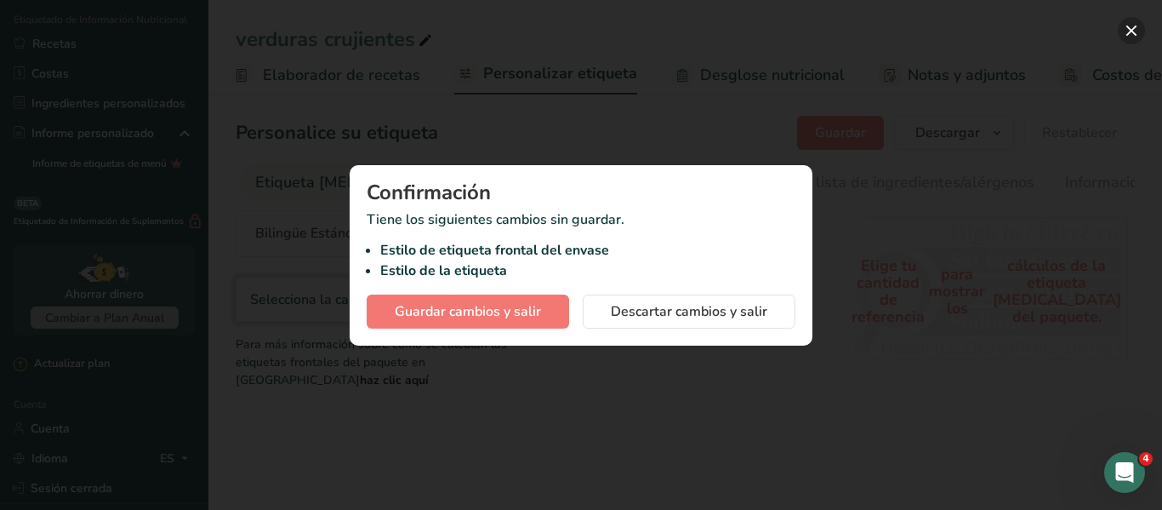
click at [1128, 40] on button "button" at bounding box center [1131, 30] width 27 height 27
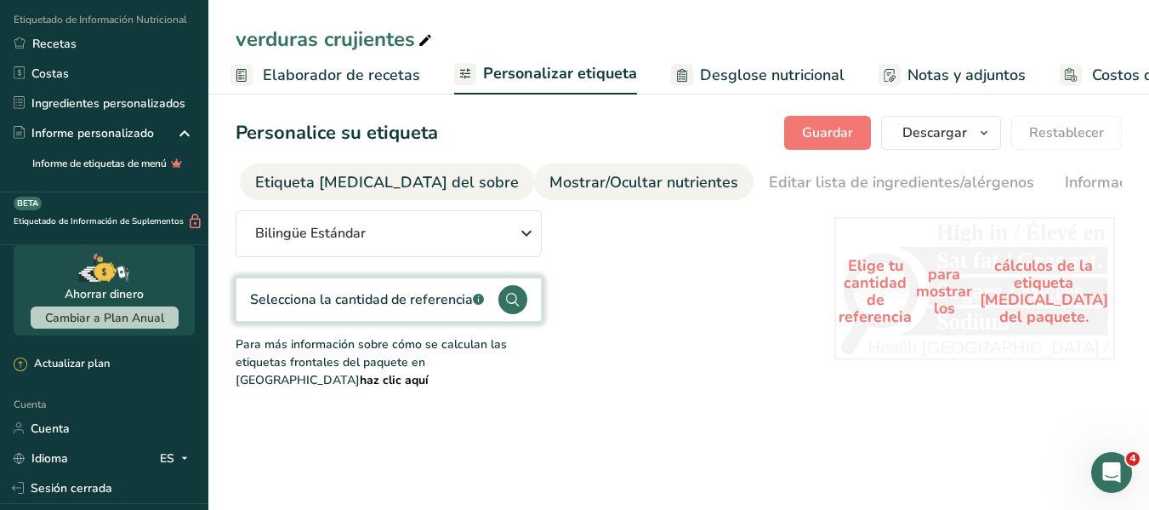
click at [550, 191] on font "Mostrar/Ocultar nutrientes" at bounding box center [644, 182] width 189 height 20
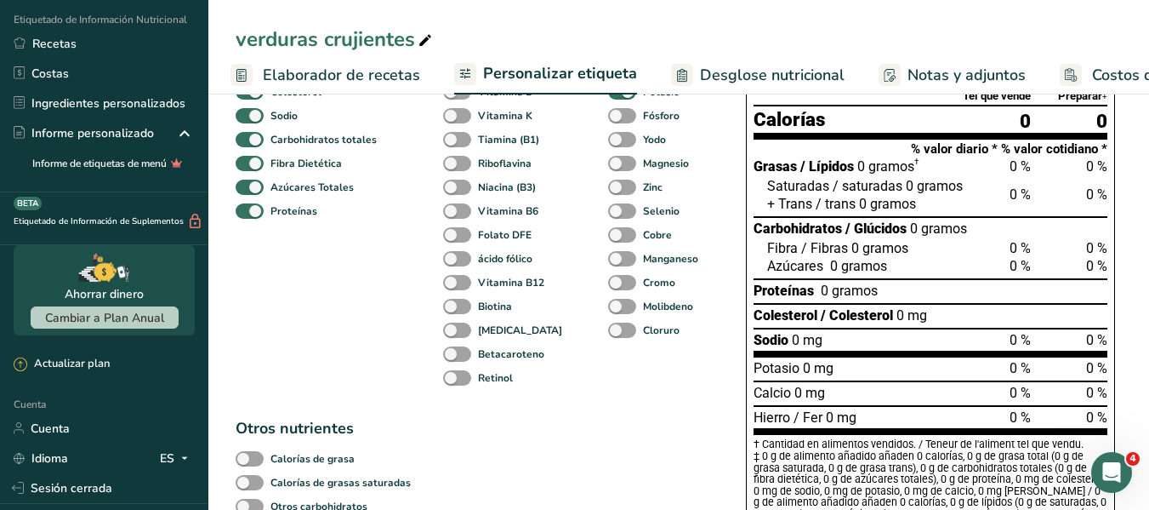
scroll to position [0, 0]
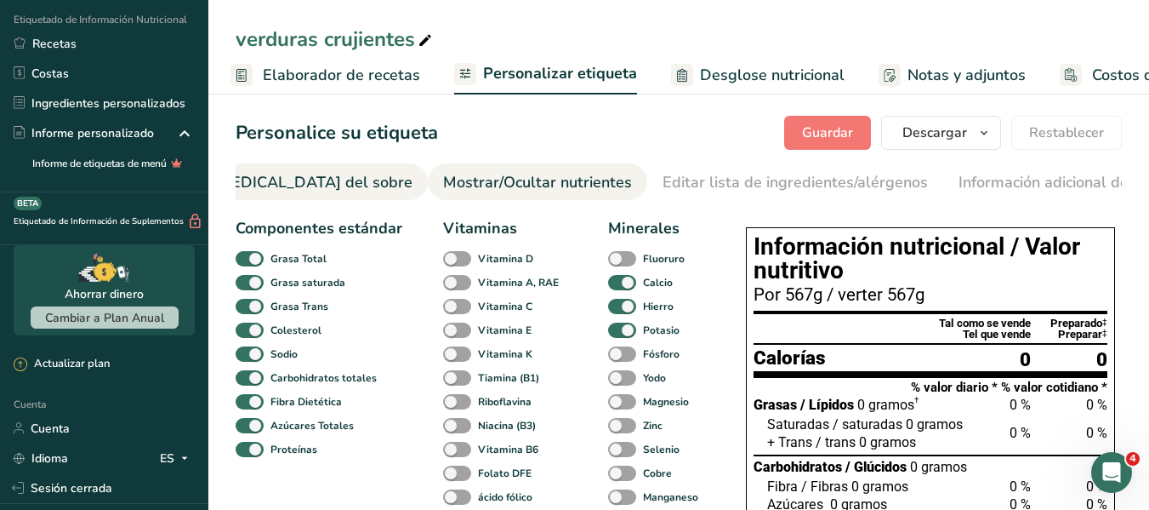
click at [305, 179] on font "Etiqueta frontal del sobre" at bounding box center [281, 182] width 264 height 20
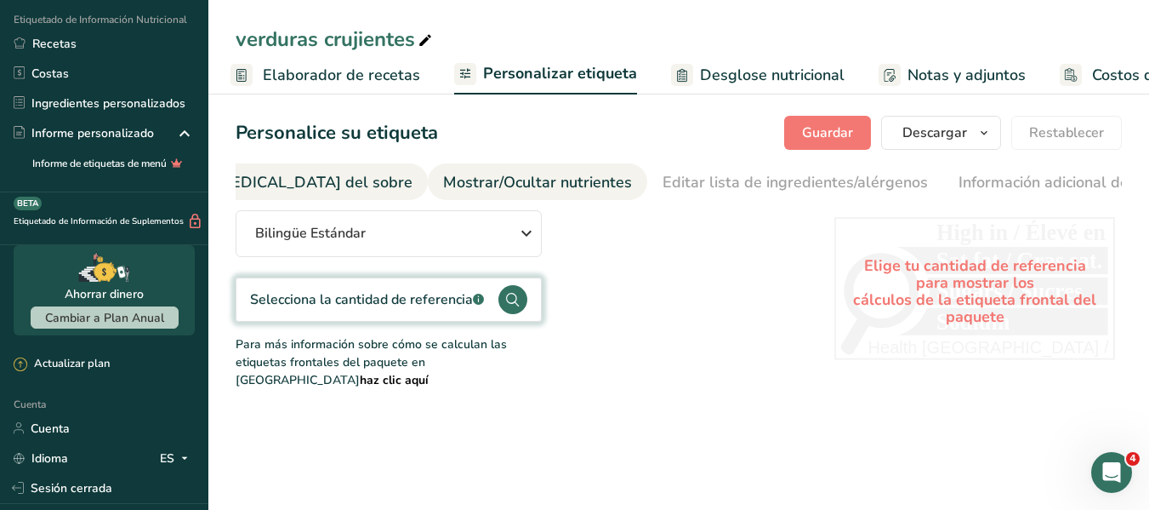
scroll to position [0, 202]
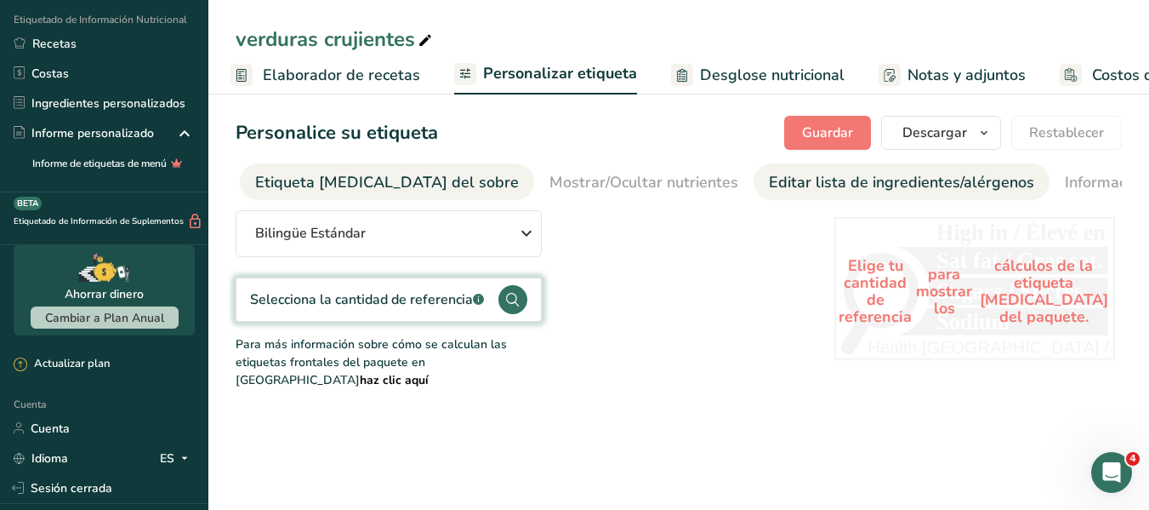
click at [822, 187] on font "Editar lista de ingredientes/alérgenos" at bounding box center [901, 182] width 265 height 20
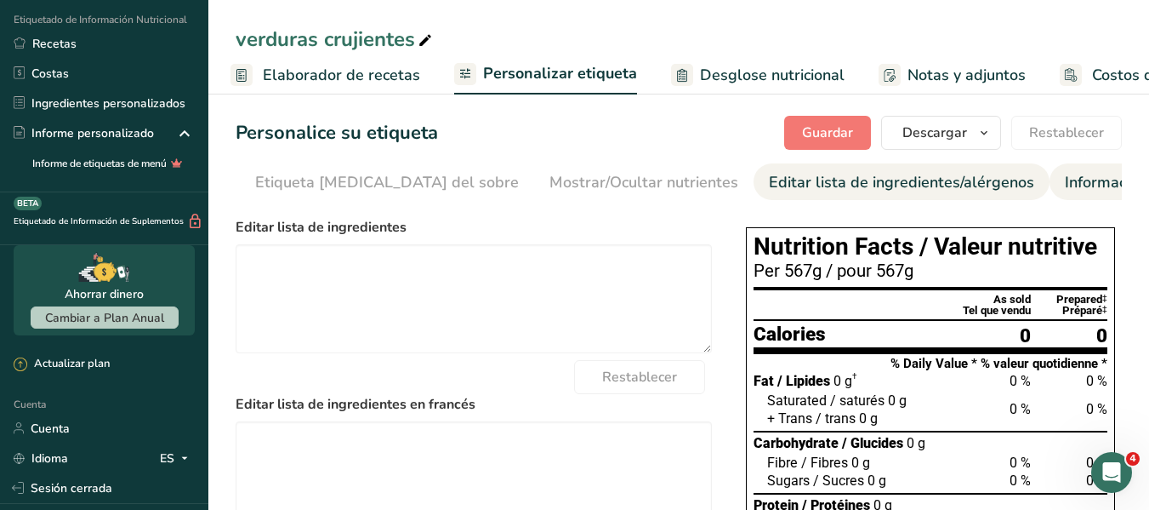
scroll to position [0, 309]
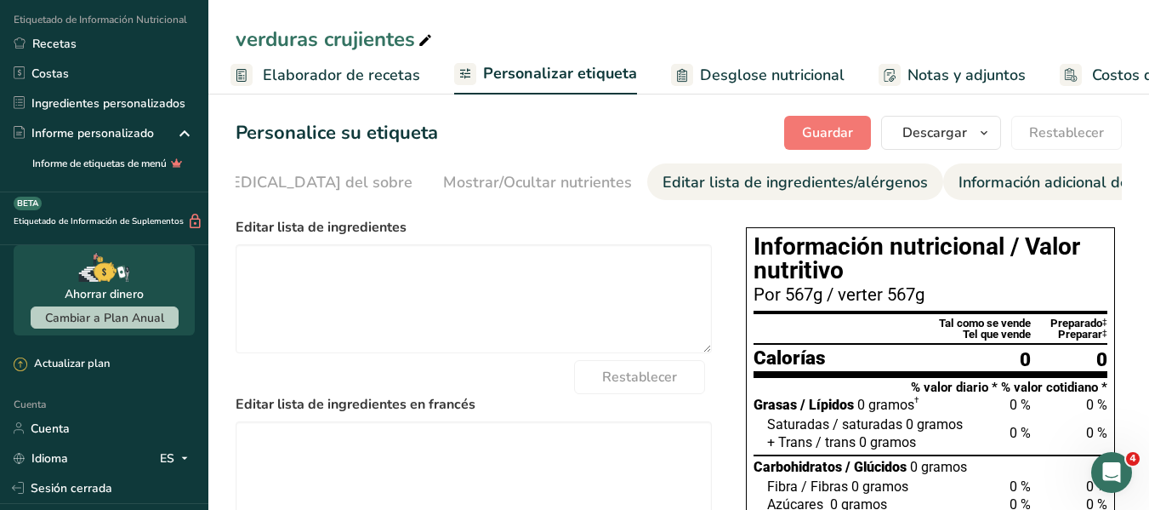
click at [959, 185] on font "Información adicional de la etiqueta" at bounding box center [1084, 182] width 251 height 20
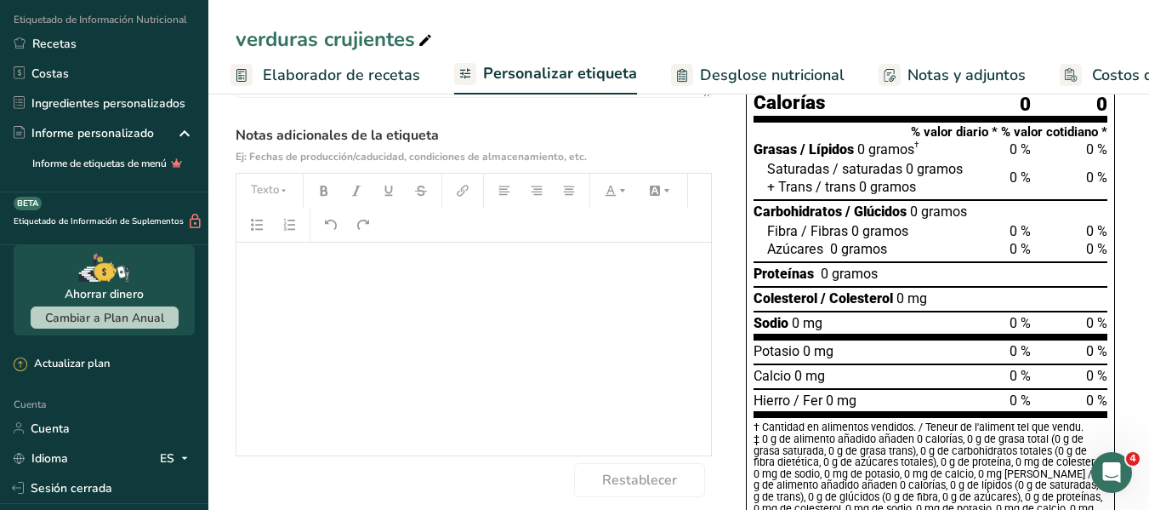
scroll to position [0, 0]
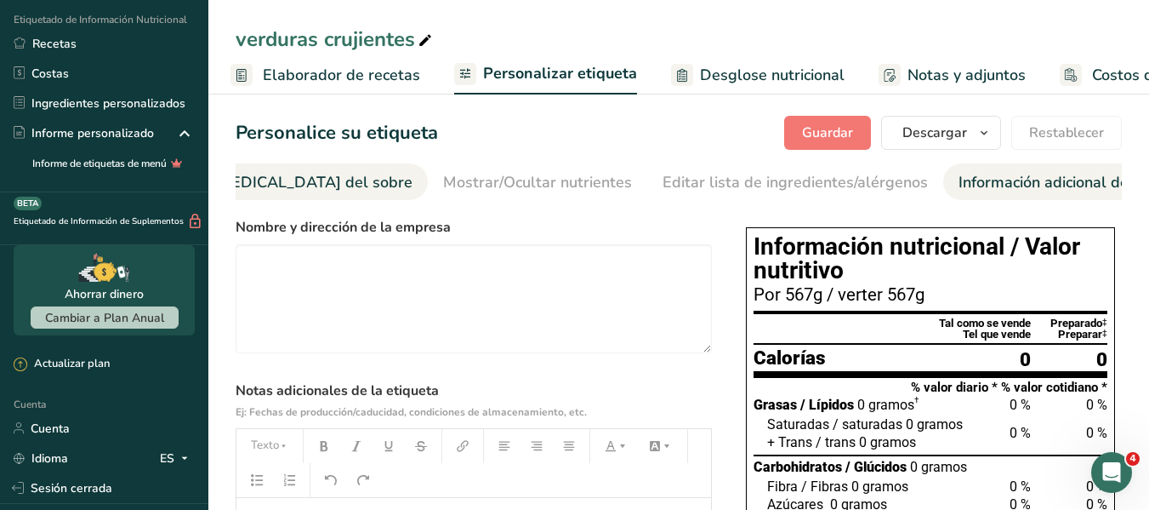
click at [301, 176] on font "Etiqueta frontal del sobre" at bounding box center [281, 182] width 264 height 20
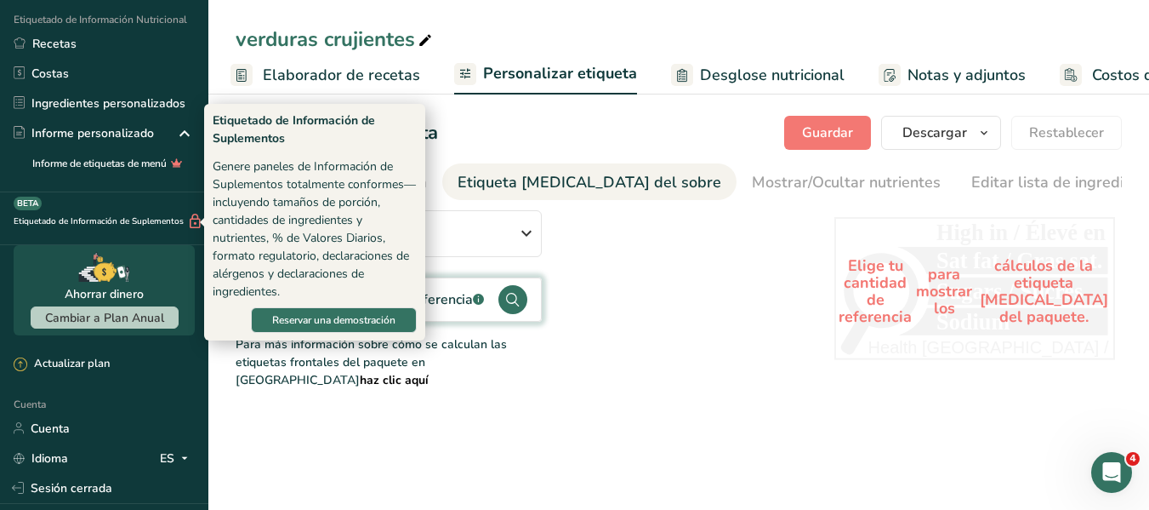
click at [344, 180] on font "Genere paneles de Información de Suplementos totalmente conformes—incluyendo ta…" at bounding box center [314, 228] width 203 height 141
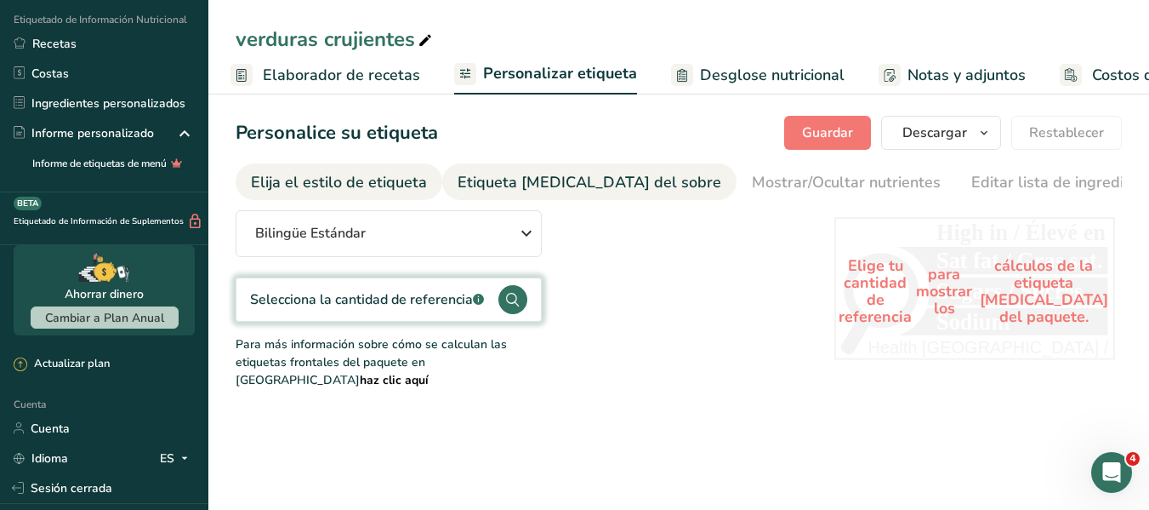
click at [373, 189] on font "Elija el estilo de etiqueta" at bounding box center [339, 182] width 176 height 20
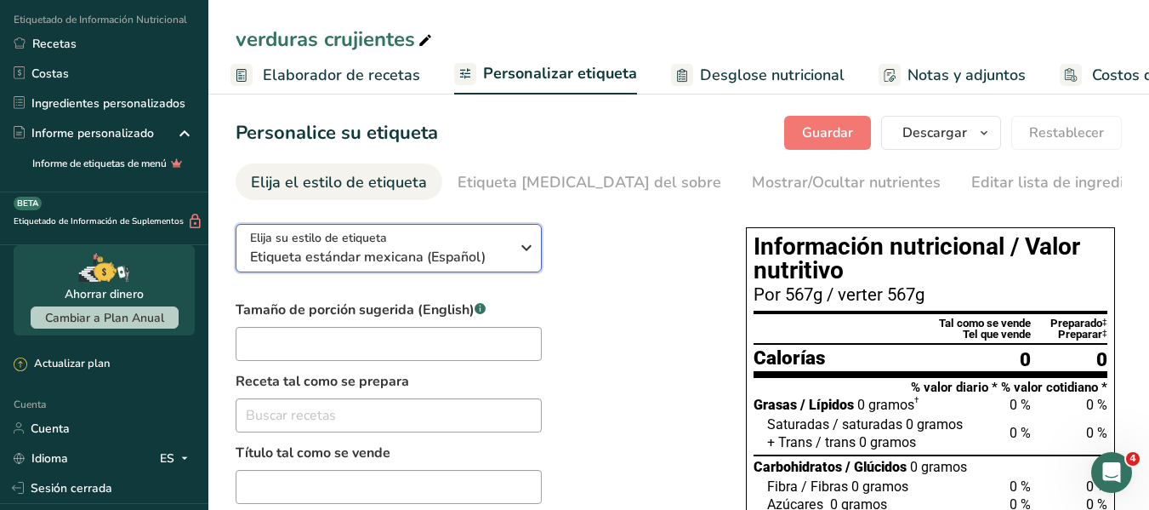
click at [379, 263] on font "Etiqueta estándar mexicana (Español)" at bounding box center [368, 257] width 236 height 19
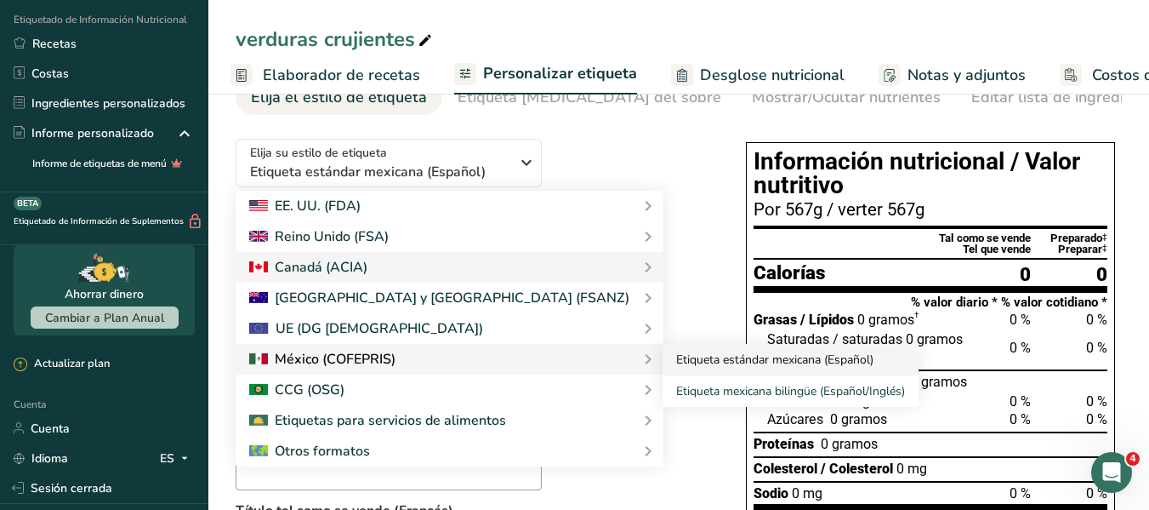
click at [676, 358] on font "Etiqueta estándar mexicana (Español)" at bounding box center [774, 359] width 197 height 16
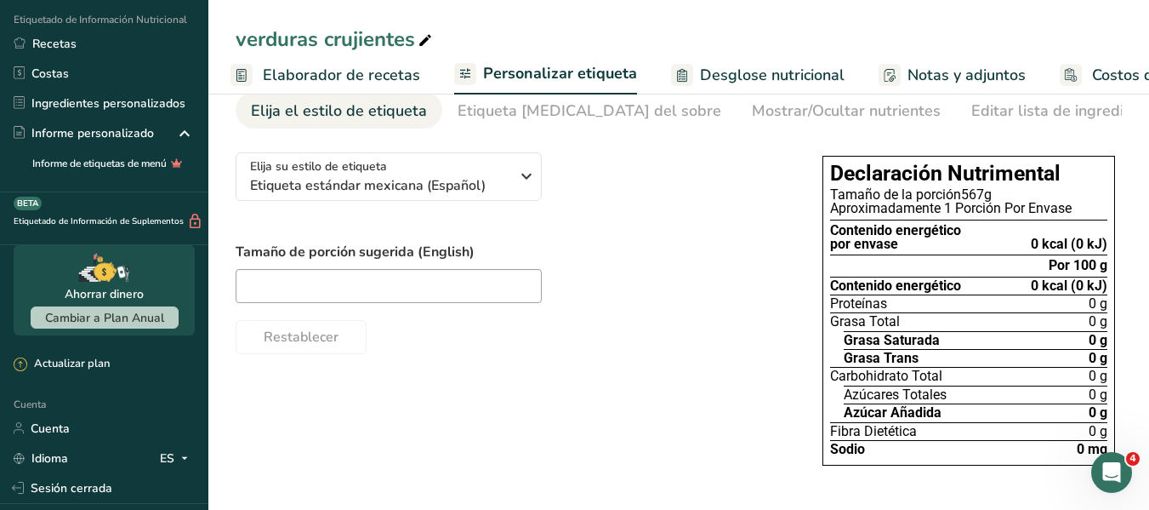
scroll to position [76, 0]
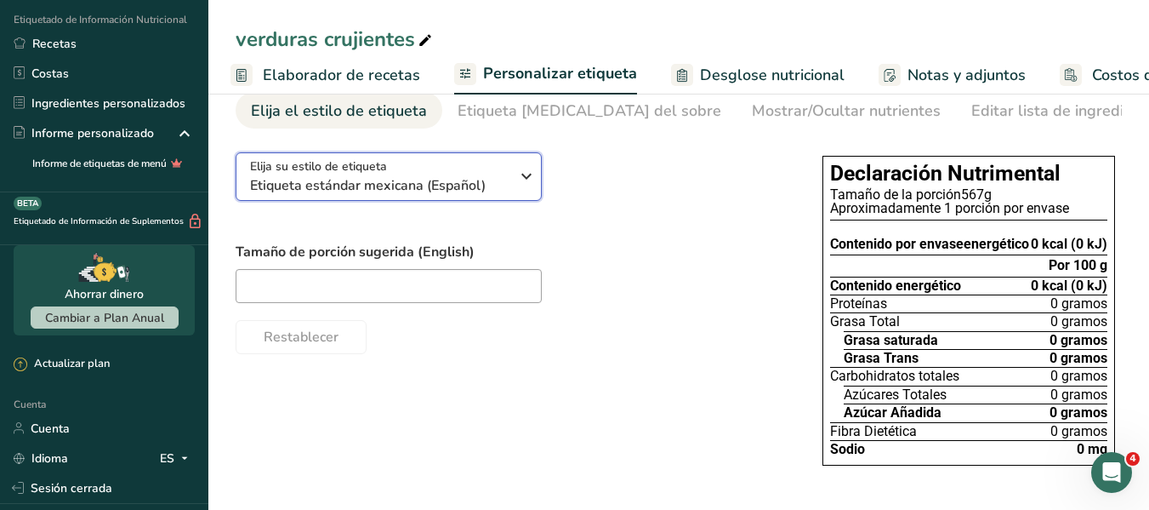
click at [516, 189] on icon "button" at bounding box center [526, 176] width 20 height 31
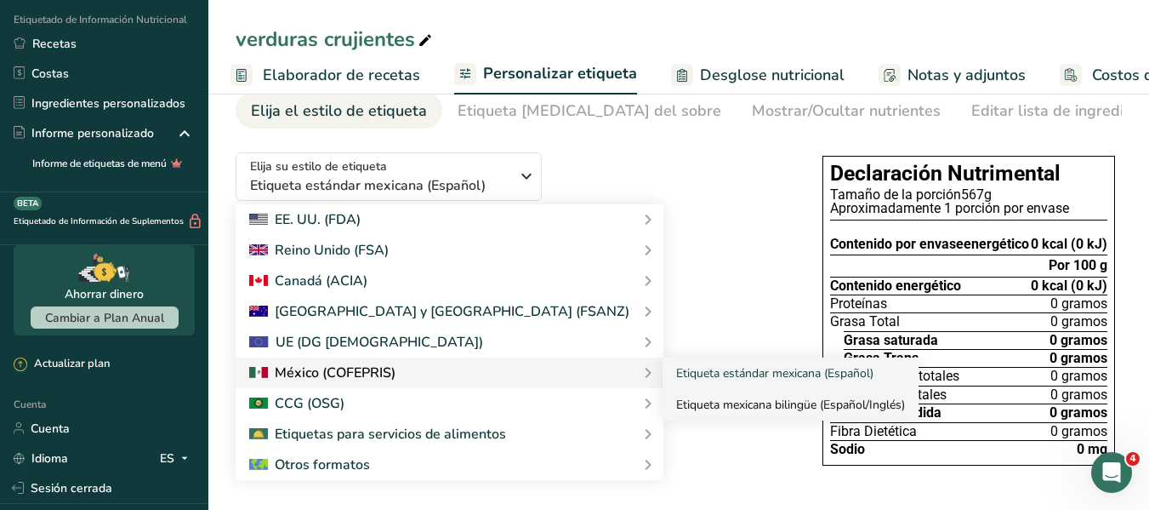
click at [663, 414] on link "Etiqueta mexicana bilingüe (Español/Inglés)" at bounding box center [791, 404] width 256 height 31
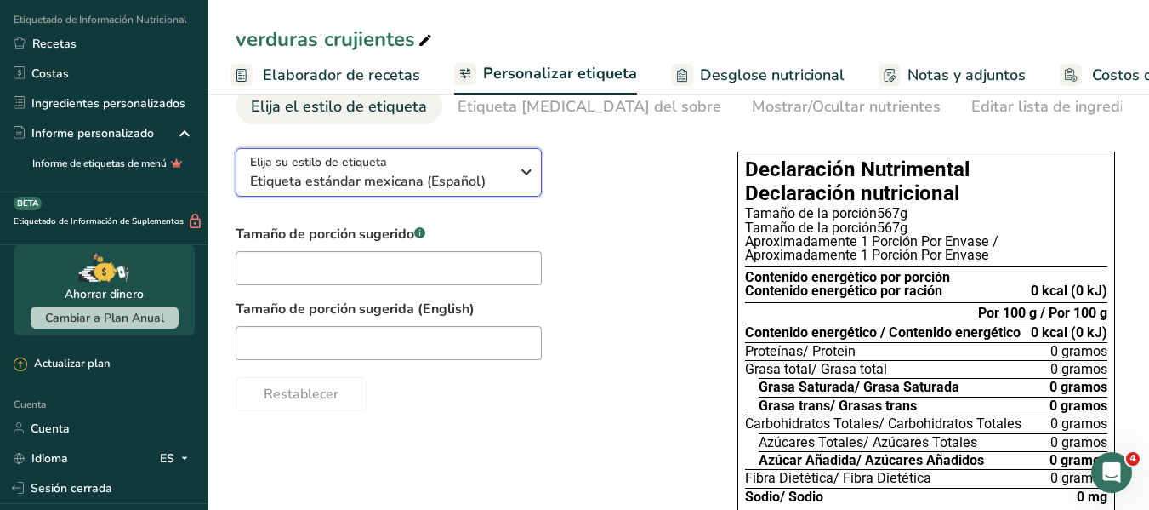
click at [511, 187] on div "Elija su estilo de etiqueta Etiqueta estándar mexicana (Español)" at bounding box center [386, 172] width 272 height 38
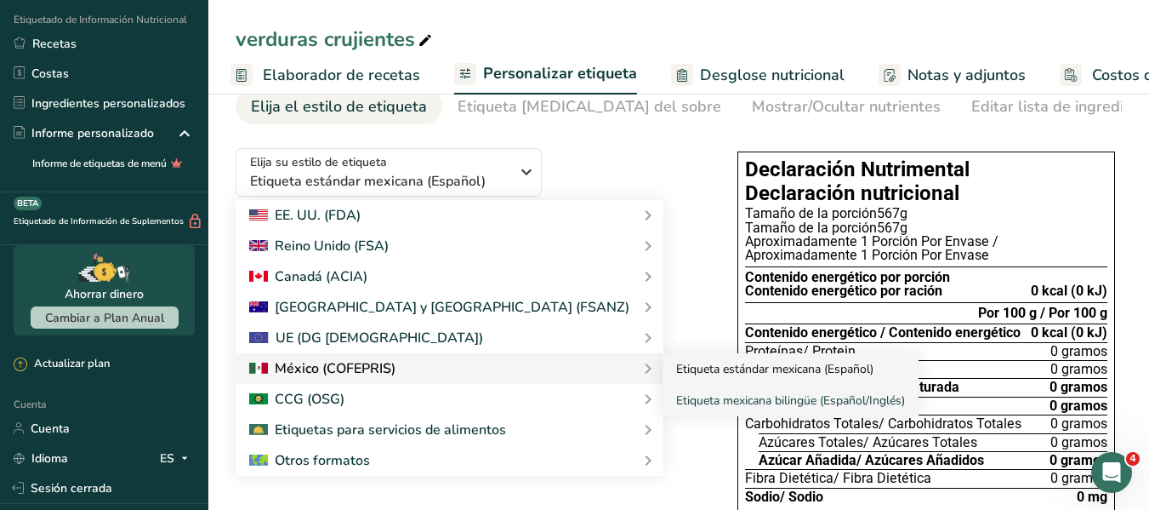
click at [676, 377] on font "Etiqueta estándar mexicana (Español)" at bounding box center [774, 369] width 197 height 16
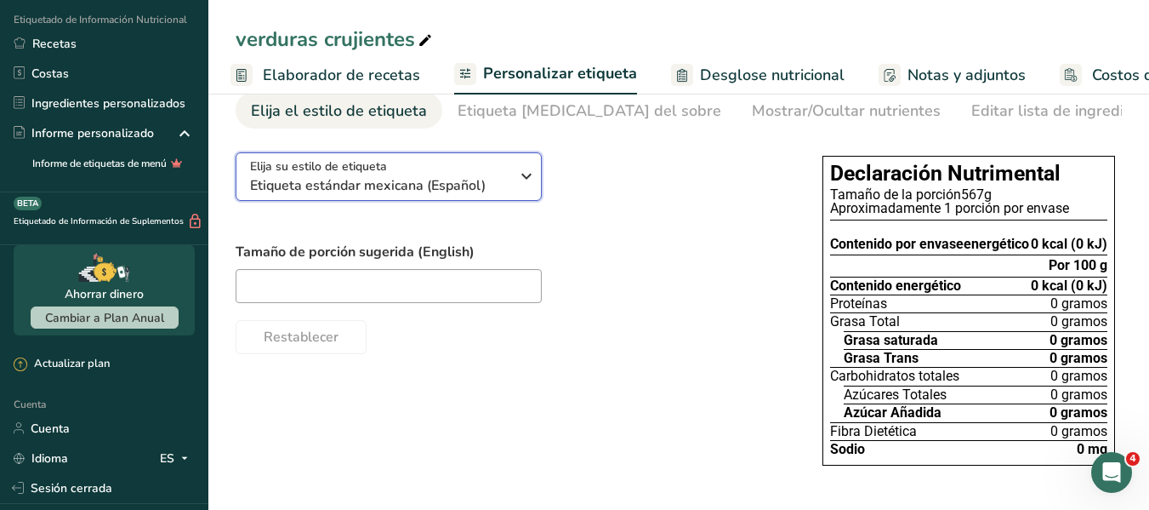
click at [457, 158] on div "Elija su estilo de etiqueta Etiqueta estándar mexicana (Español)" at bounding box center [379, 176] width 259 height 38
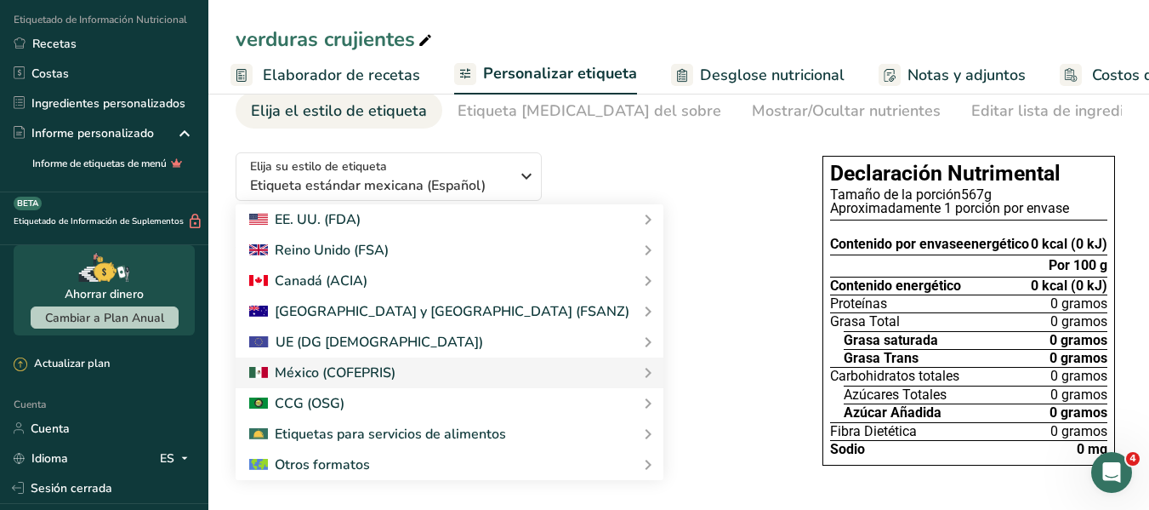
click at [612, 286] on div at bounding box center [512, 286] width 553 height 34
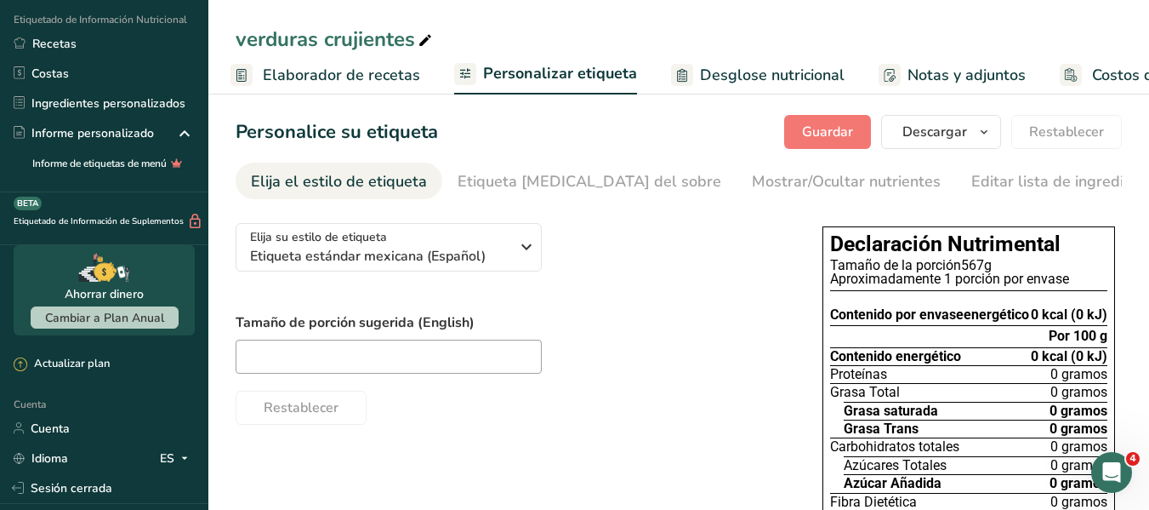
scroll to position [0, 0]
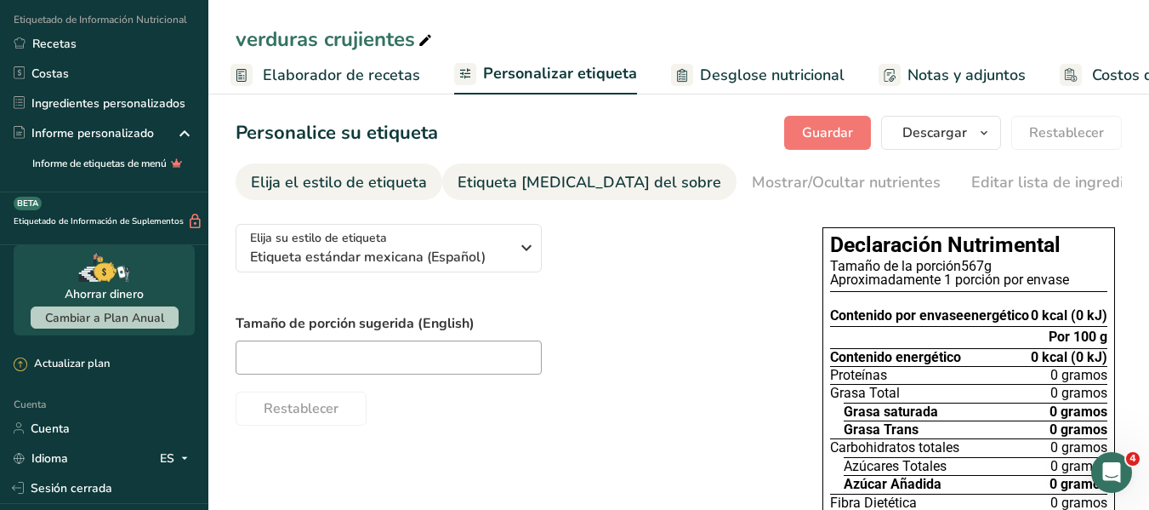
click at [542, 187] on font "Etiqueta frontal del sobre" at bounding box center [590, 182] width 264 height 20
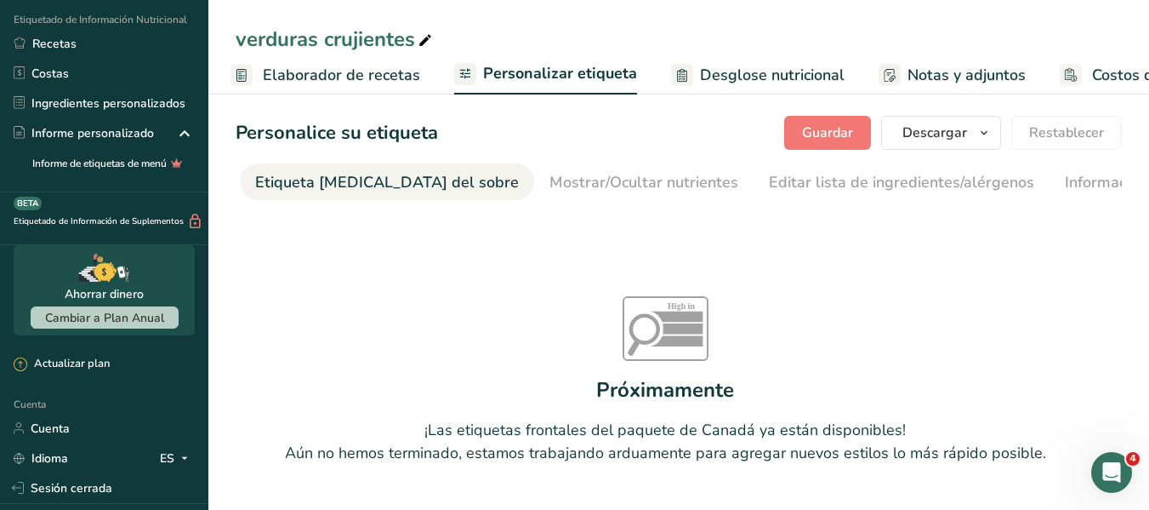
click at [299, 83] on font "Elaborador de recetas" at bounding box center [341, 75] width 157 height 20
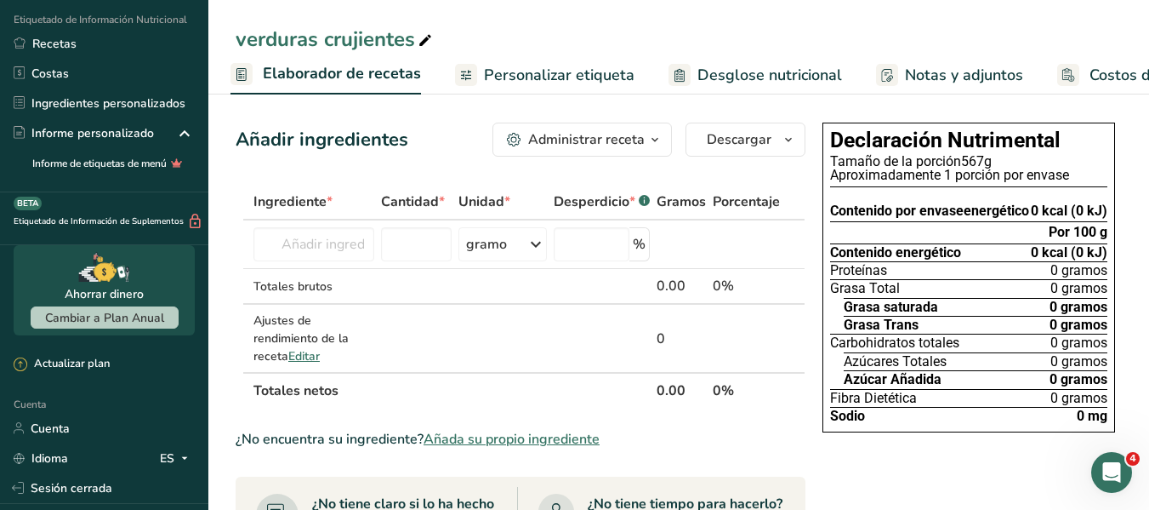
click at [561, 141] on font "Administrar receta" at bounding box center [586, 139] width 117 height 19
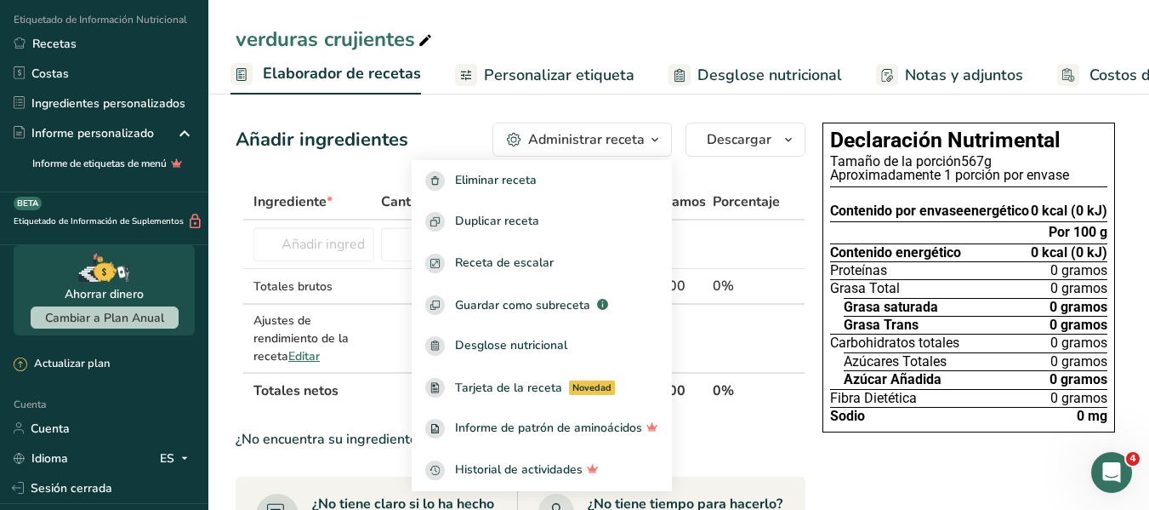
click at [387, 128] on font "Añadir ingredientes" at bounding box center [322, 140] width 173 height 26
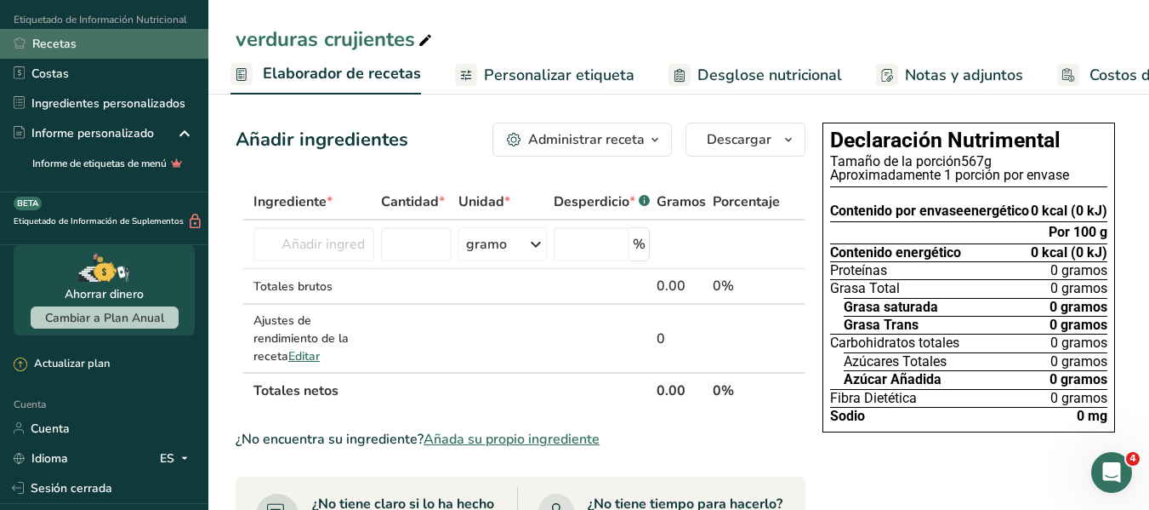
click at [120, 56] on link "Recetas" at bounding box center [104, 44] width 208 height 30
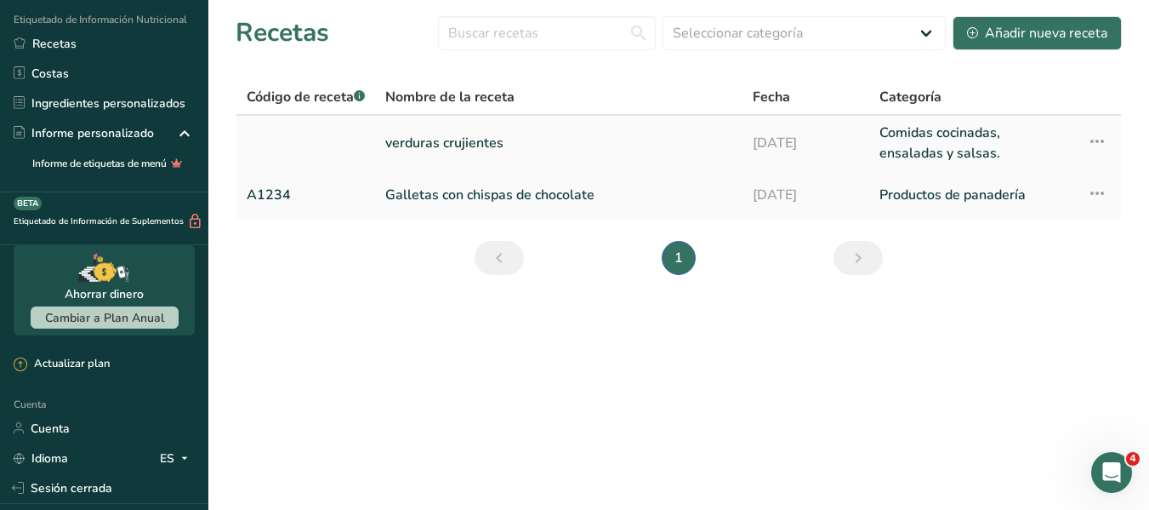
click at [1087, 137] on icon at bounding box center [1097, 141] width 20 height 31
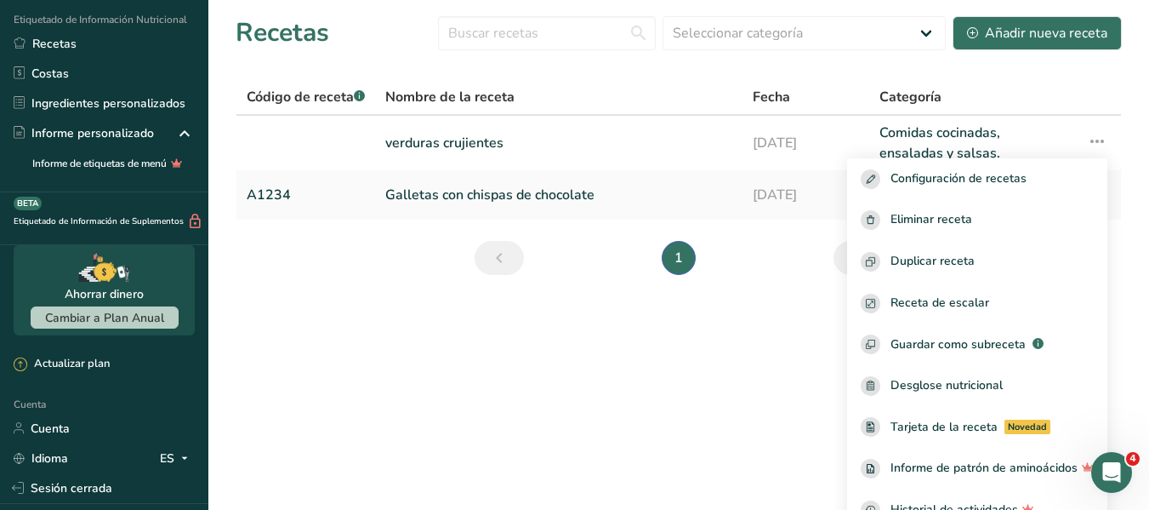
click at [690, 300] on section "Recetas Seleccionar categoría Todos Productos de panadería Bebidas Confitería C…" at bounding box center [678, 151] width 941 height 302
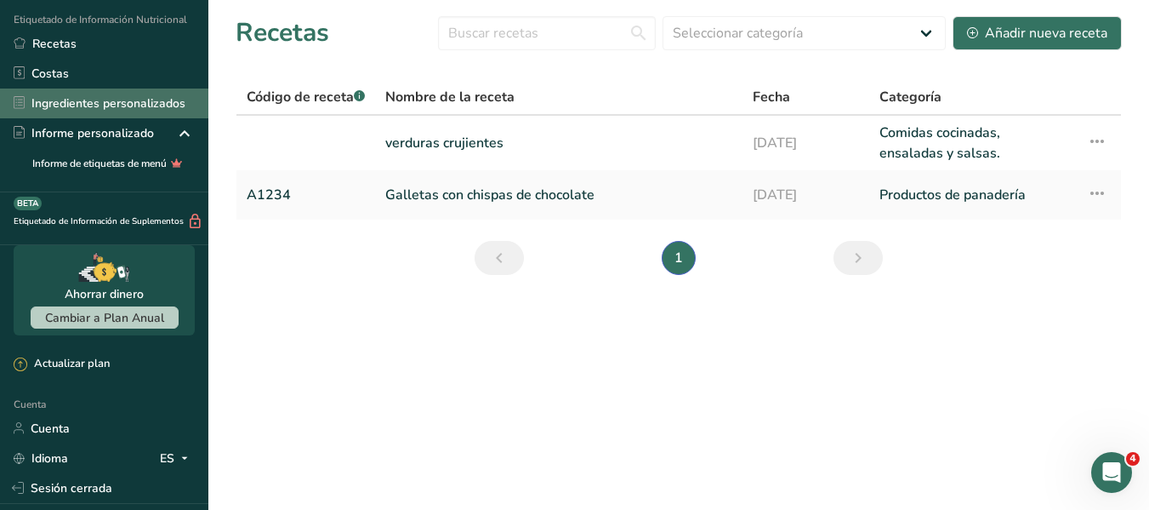
click at [121, 106] on font "Ingredientes personalizados" at bounding box center [108, 103] width 154 height 18
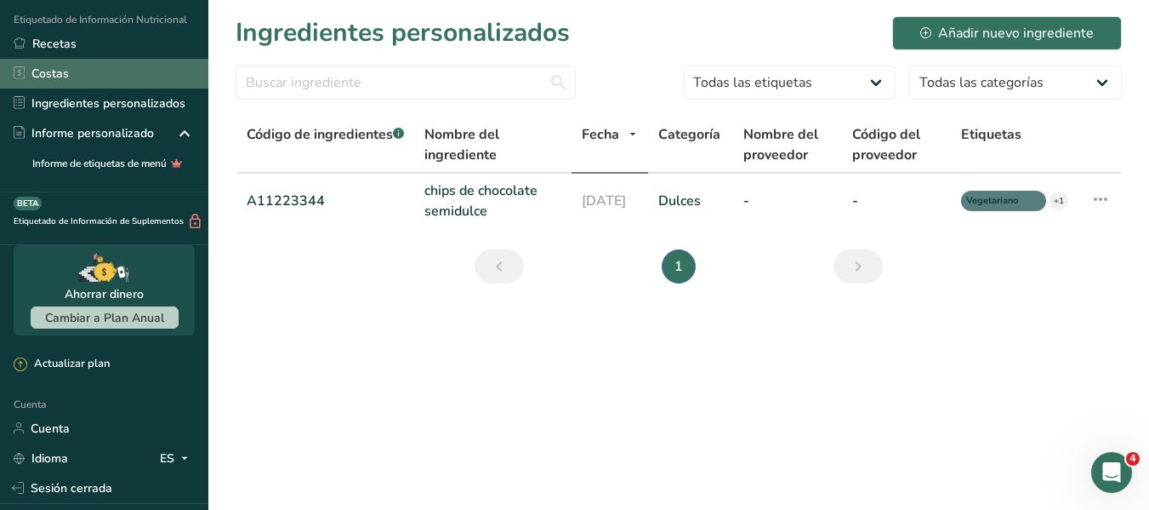
click at [117, 84] on link "Costas" at bounding box center [104, 74] width 208 height 30
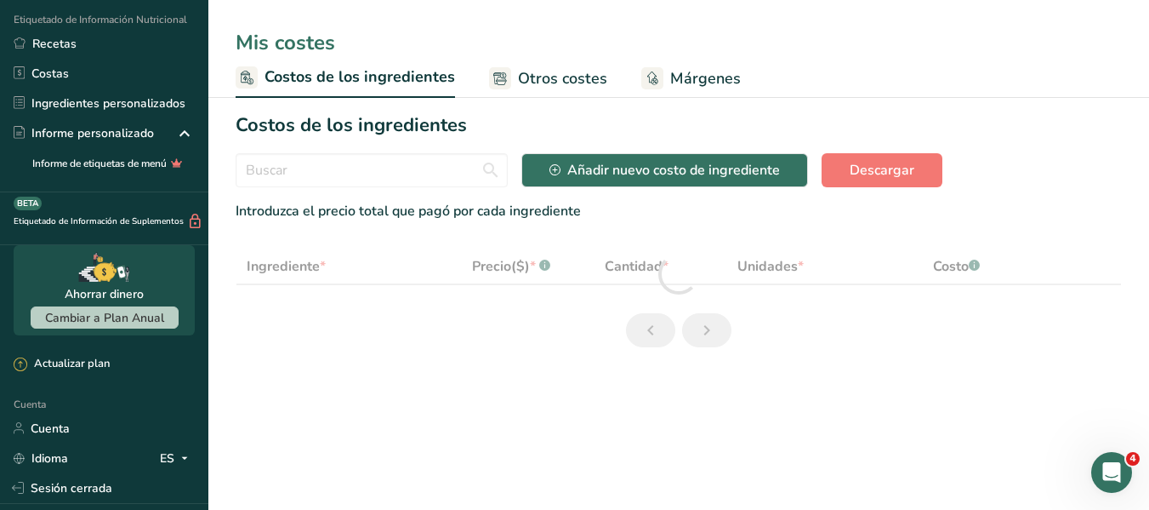
select select "1"
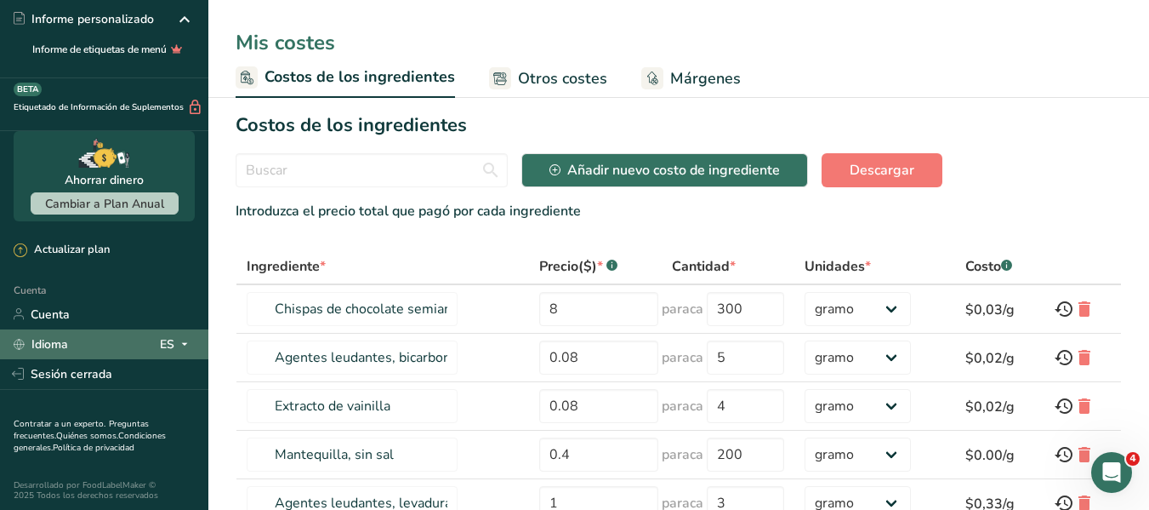
scroll to position [240, 0]
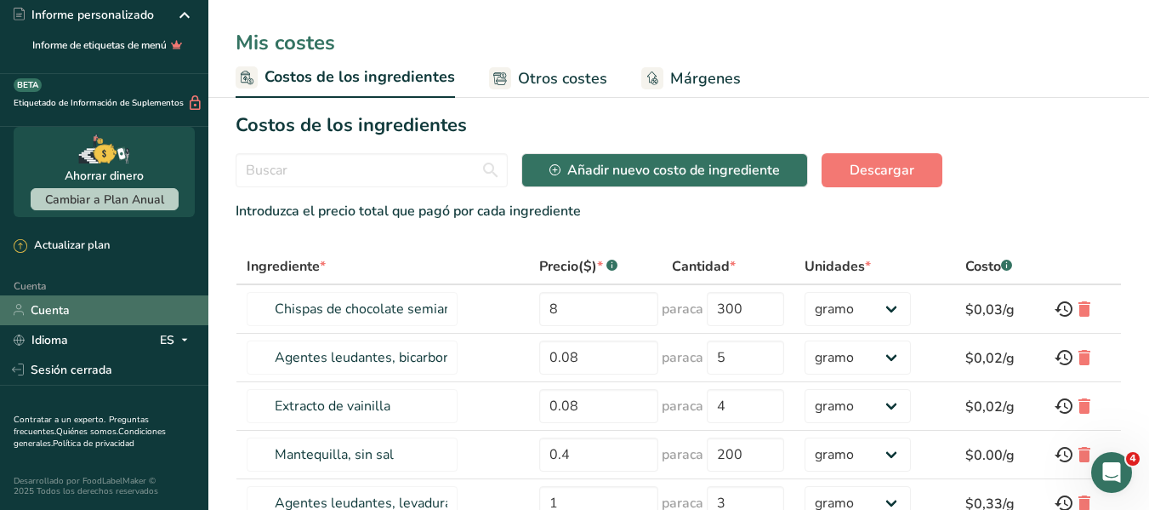
click at [108, 310] on link "Cuenta" at bounding box center [104, 310] width 208 height 30
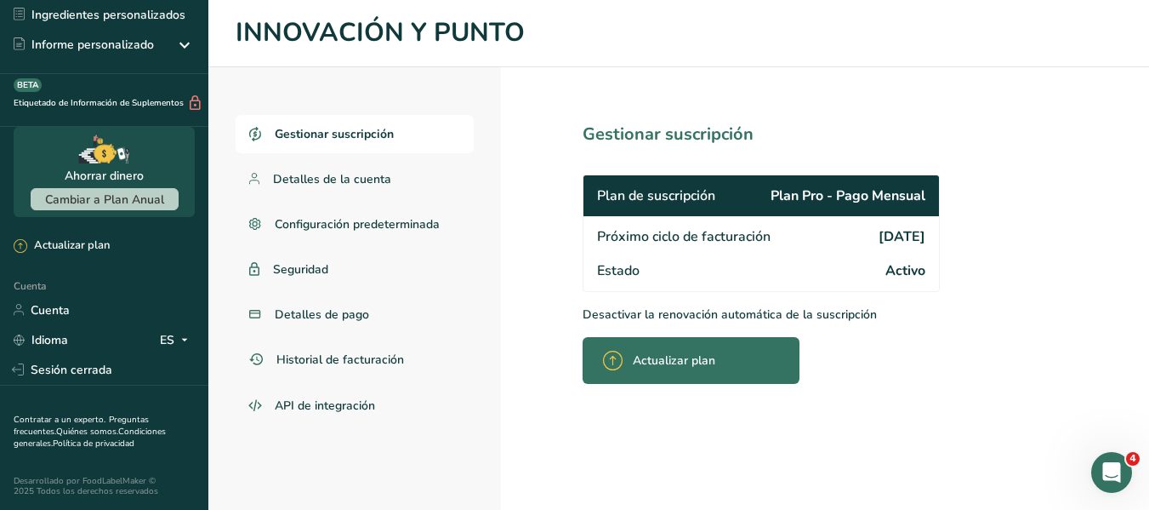
scroll to position [210, 0]
click at [364, 222] on font "Configuración predeterminada" at bounding box center [359, 224] width 168 height 16
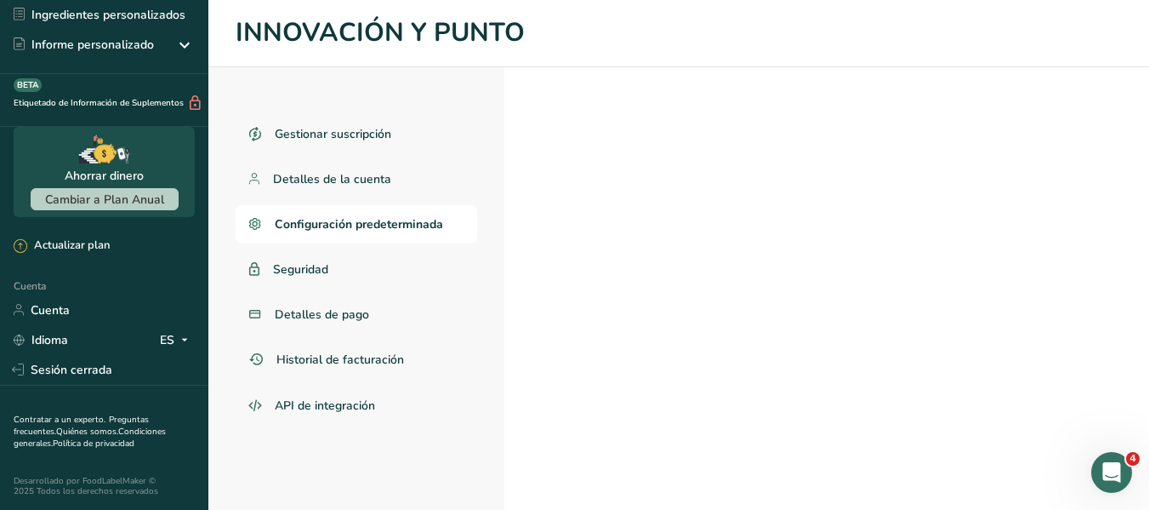
select select "MX"
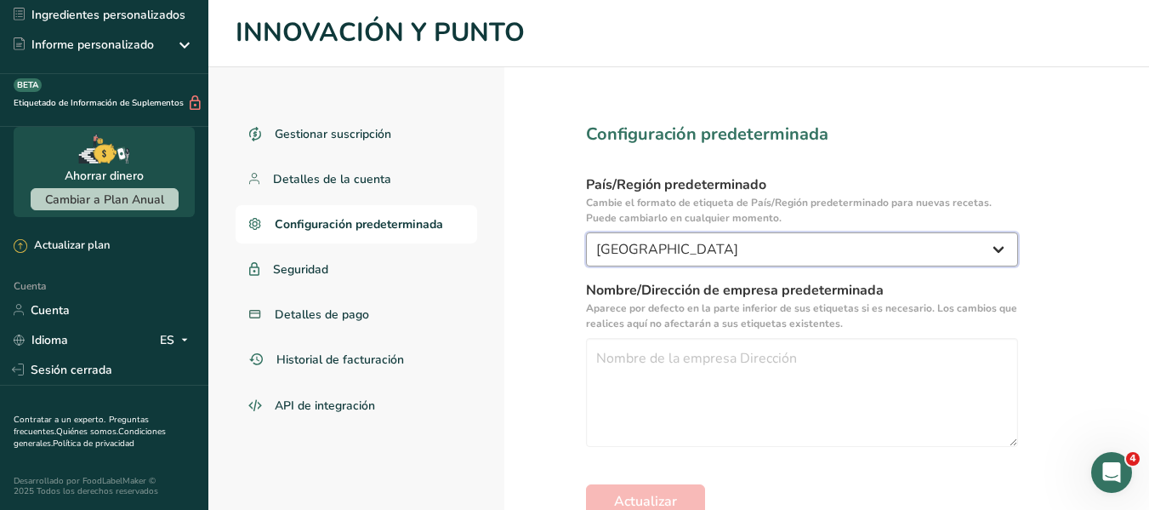
click at [789, 250] on select "Estados Unidos Canadá Australia/Nueva Zelanda Reino Unido unión Europea México …" at bounding box center [802, 249] width 432 height 34
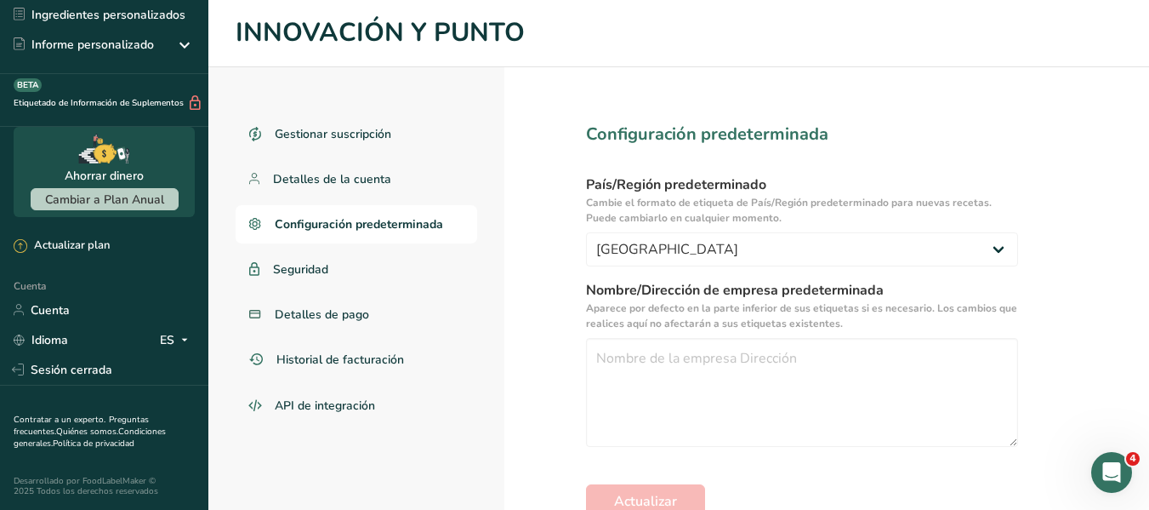
click at [577, 237] on section "Configuración predeterminada País/Región predeterminado Cambie el formato de et…" at bounding box center [801, 292] width 595 height 451
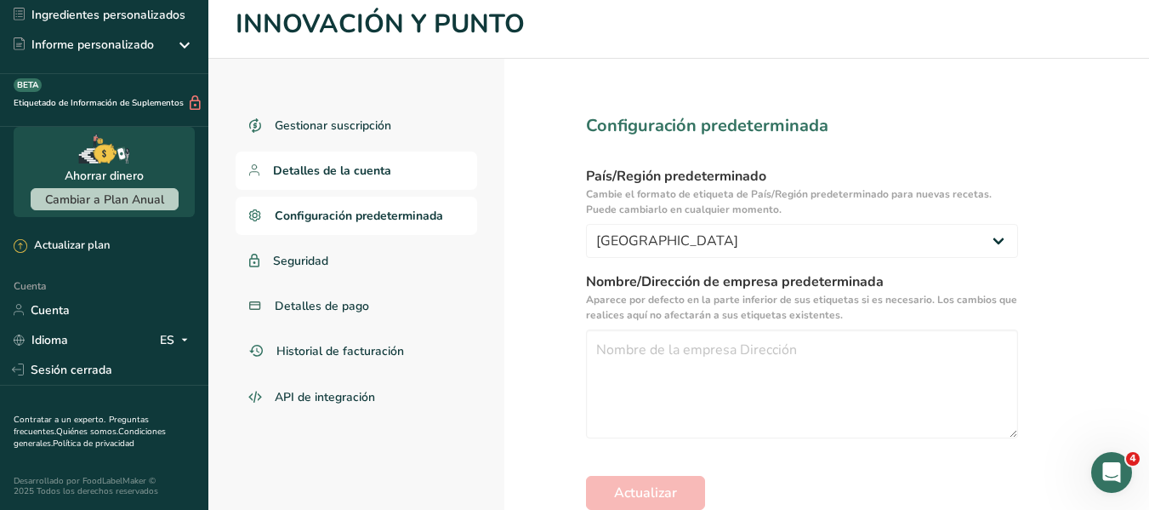
click at [292, 162] on font "Detalles de la cuenta" at bounding box center [332, 170] width 118 height 16
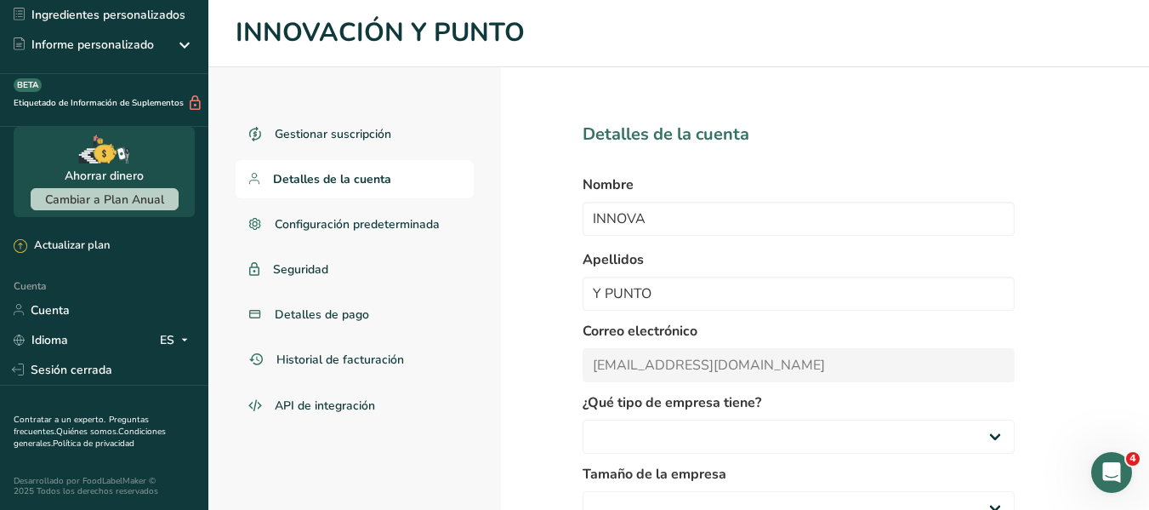
select select
select select "8"
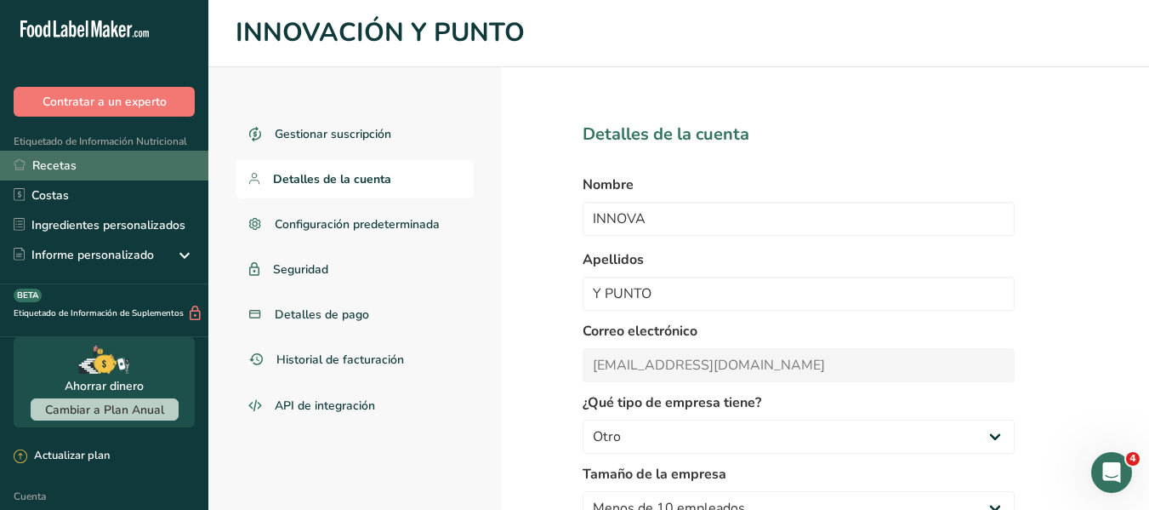
click at [104, 169] on link "Recetas" at bounding box center [104, 166] width 208 height 30
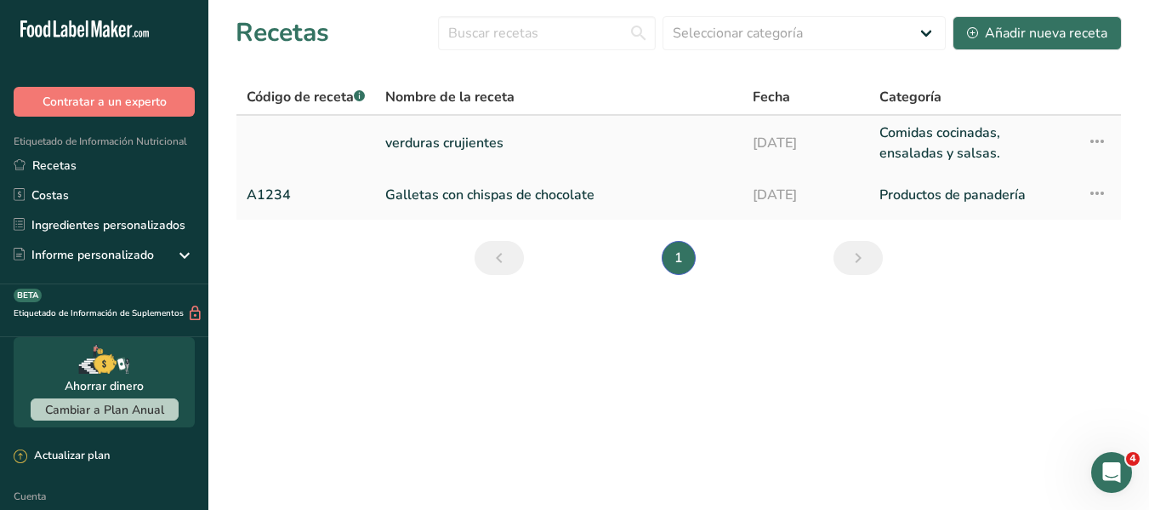
click at [457, 149] on font "verduras crujientes" at bounding box center [444, 143] width 118 height 19
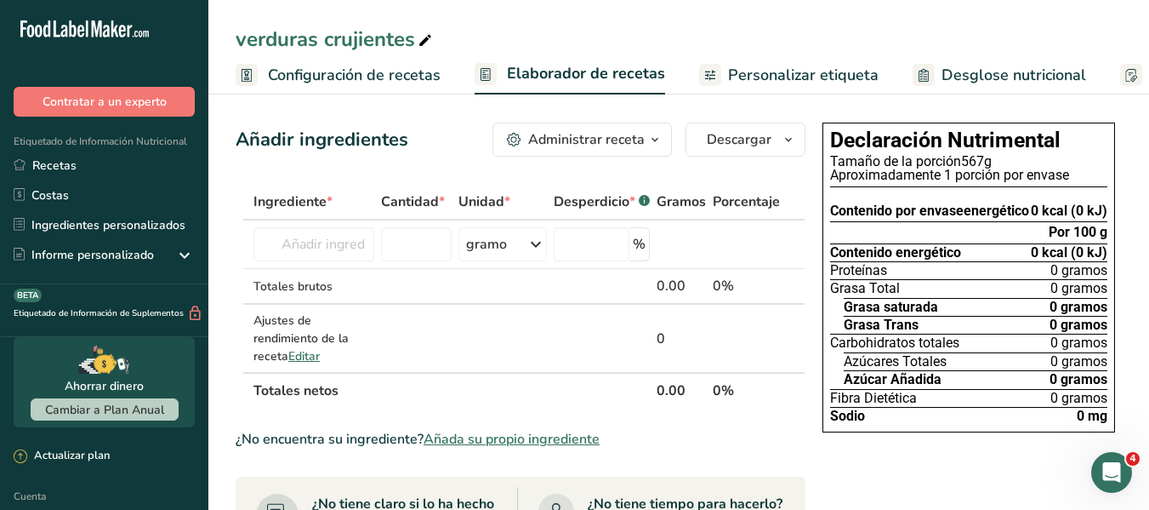
click at [325, 83] on font "Configuración de recetas" at bounding box center [354, 75] width 173 height 20
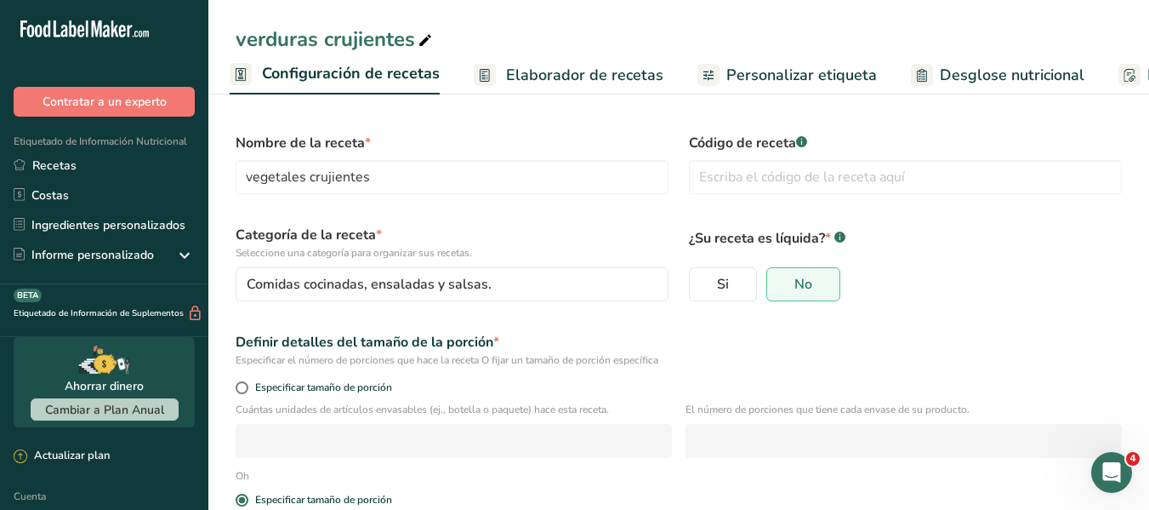
click at [600, 82] on font "Elaborador de recetas" at bounding box center [584, 75] width 157 height 20
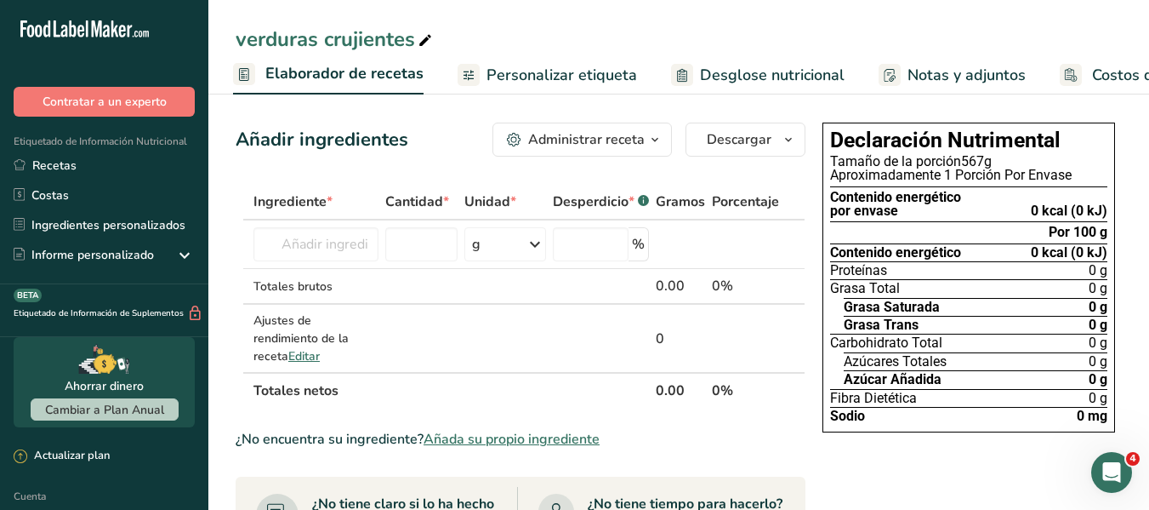
scroll to position [0, 244]
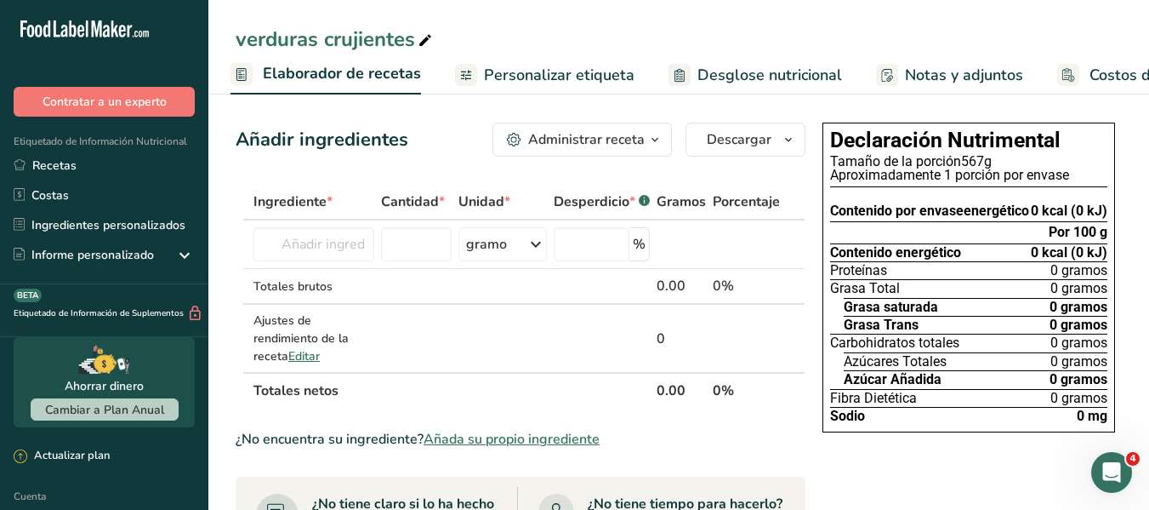
click at [573, 68] on font "Personalizar etiqueta" at bounding box center [559, 75] width 151 height 20
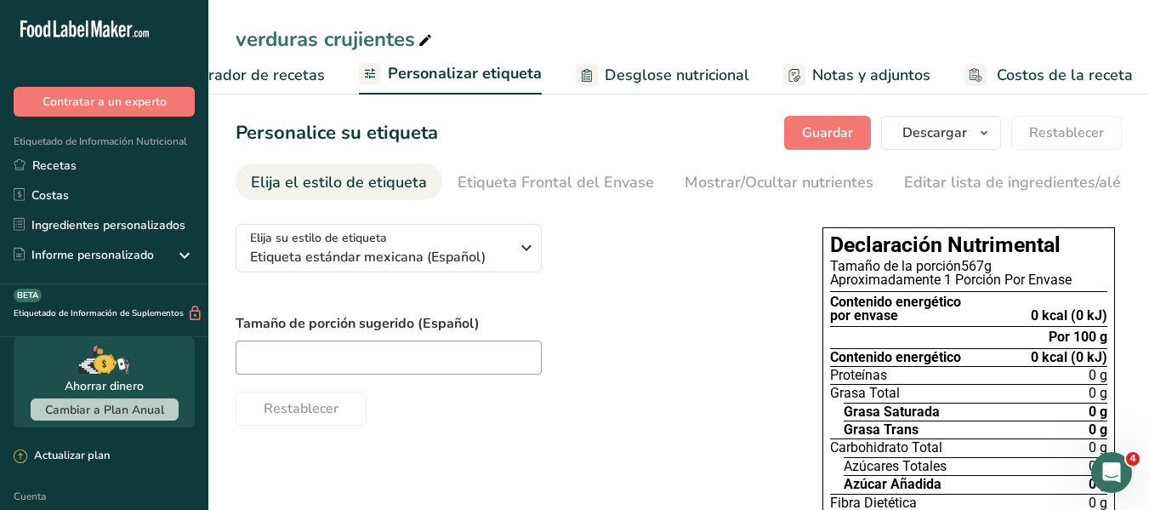
scroll to position [0, 342]
click at [648, 68] on font "Desglose nutricional" at bounding box center [674, 75] width 145 height 20
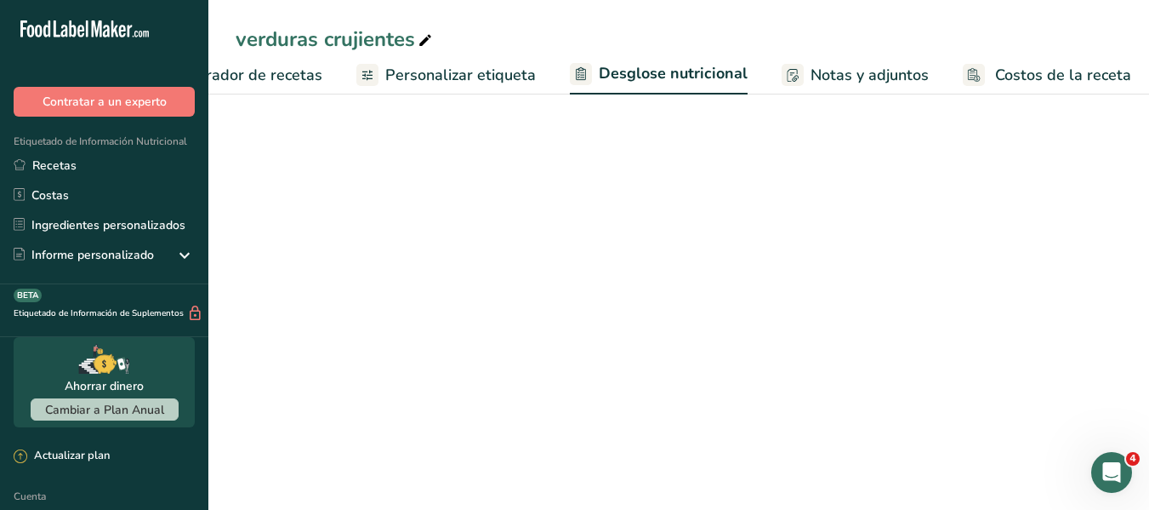
select select "Calories"
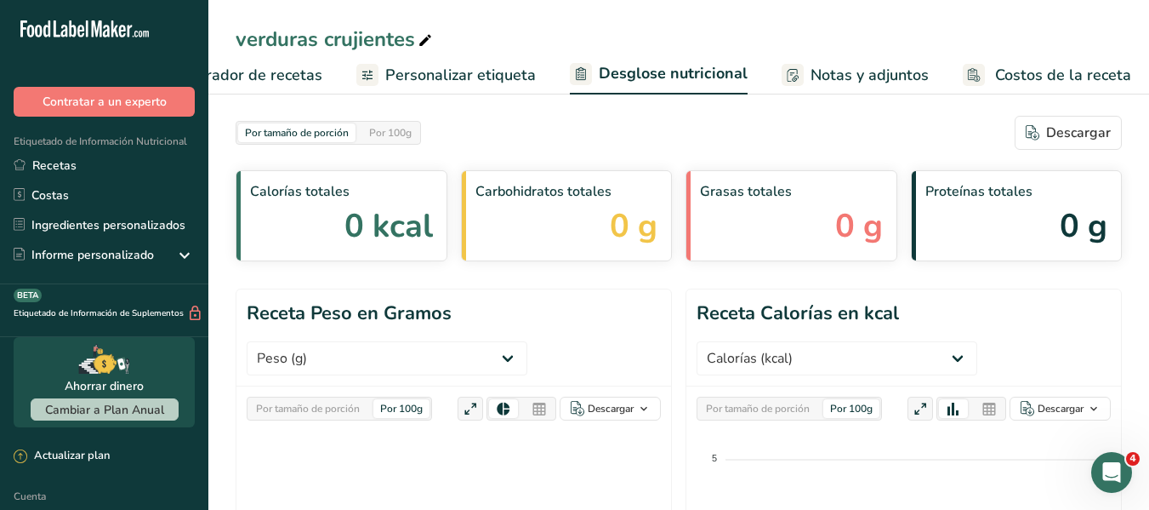
click at [811, 71] on font "Notas y adjuntos" at bounding box center [870, 75] width 118 height 20
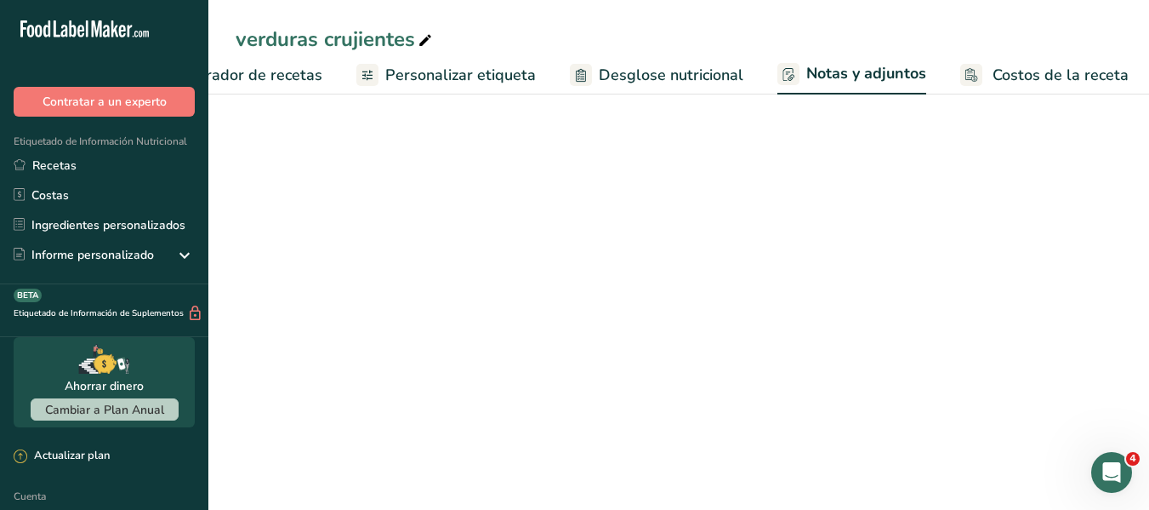
scroll to position [0, 341]
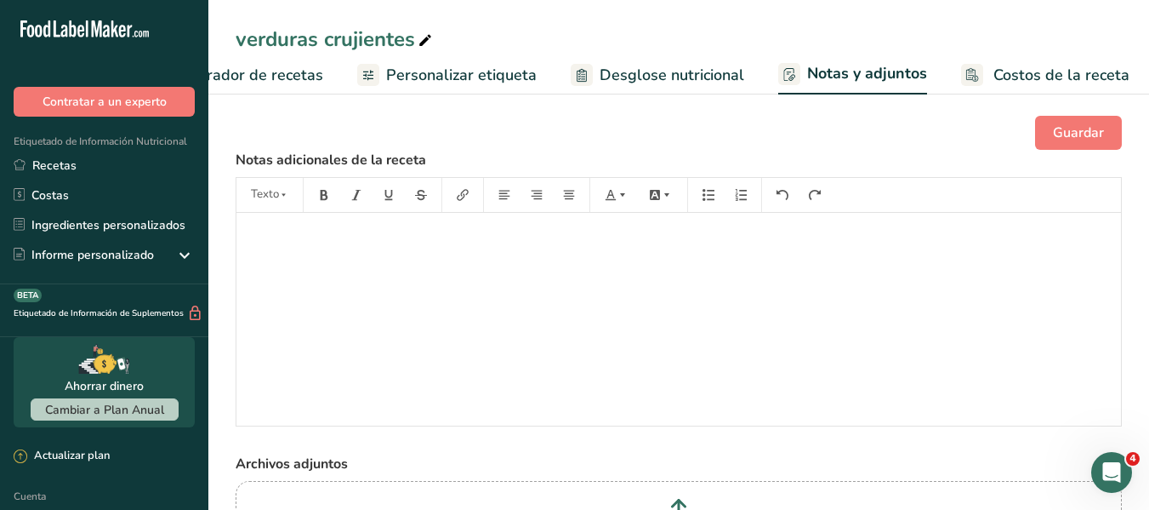
click at [1038, 71] on font "Costos de la receta" at bounding box center [1062, 75] width 136 height 20
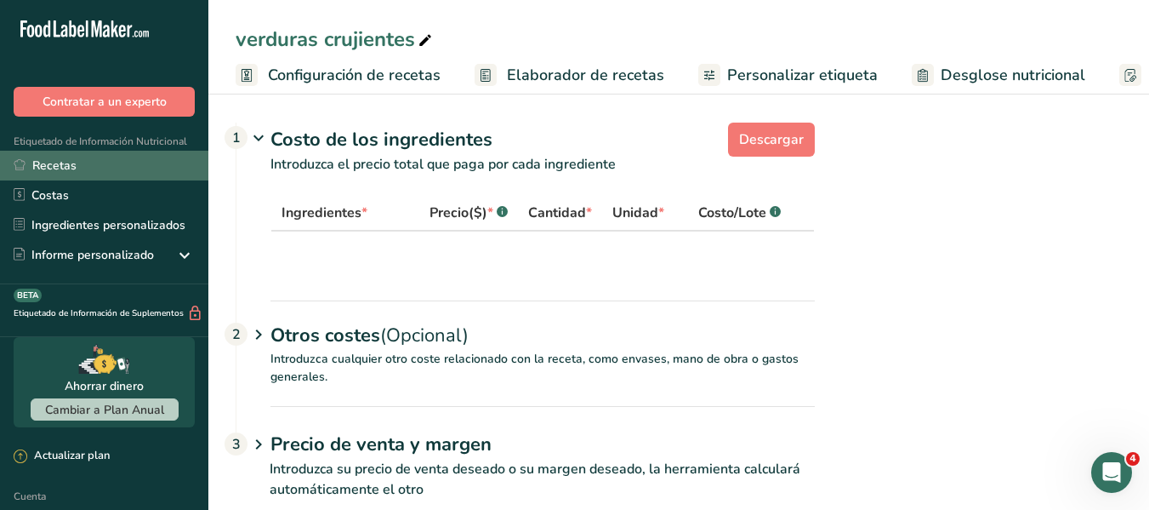
click at [82, 169] on link "Recetas" at bounding box center [104, 166] width 208 height 30
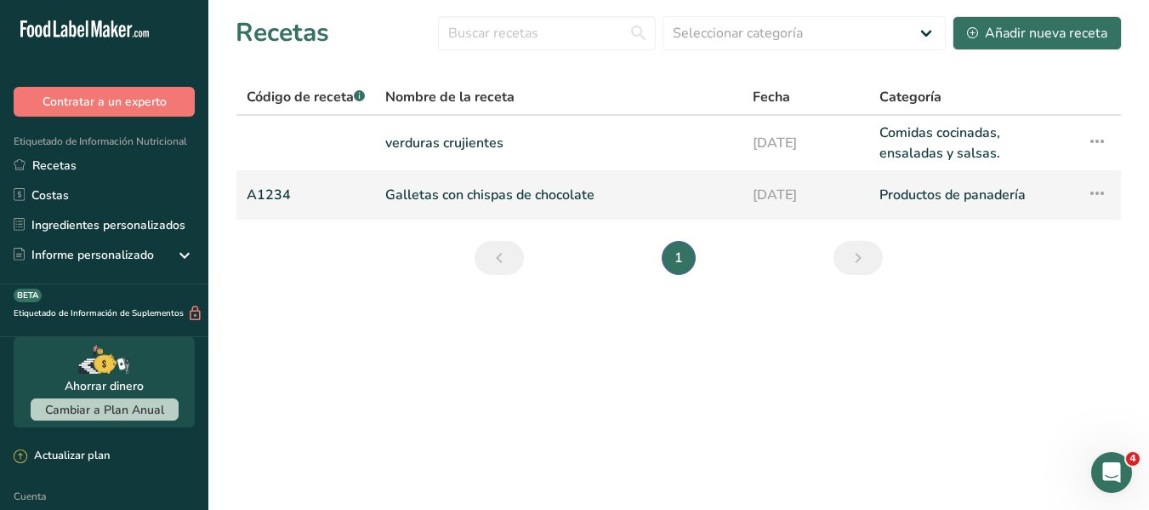
click at [416, 188] on font "Galletas con chispas de chocolate" at bounding box center [489, 194] width 209 height 19
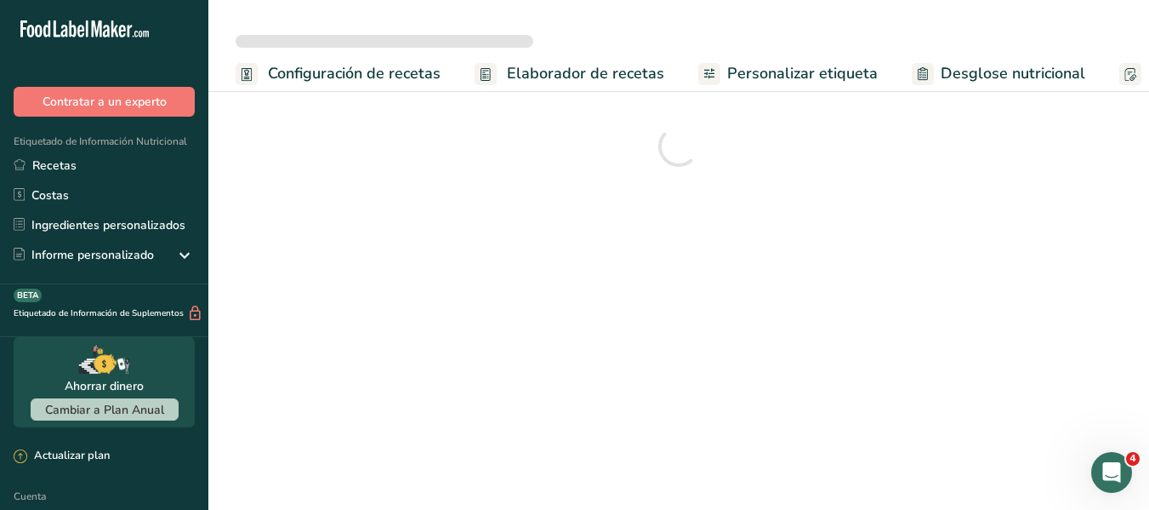
click at [390, 72] on font "Configuración de recetas" at bounding box center [354, 73] width 173 height 20
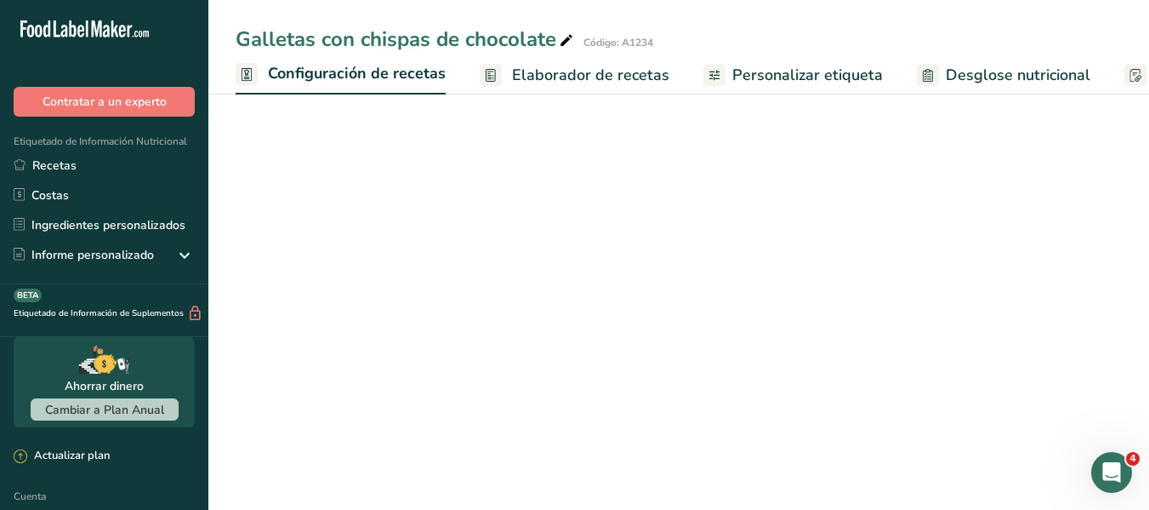
scroll to position [0, 6]
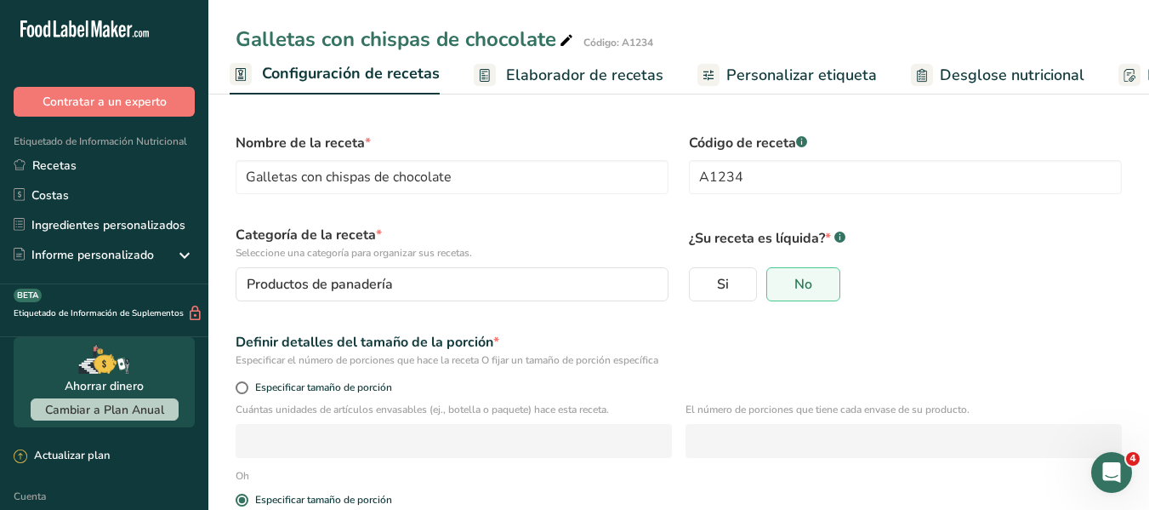
click at [578, 75] on font "Elaborador de recetas" at bounding box center [584, 75] width 157 height 20
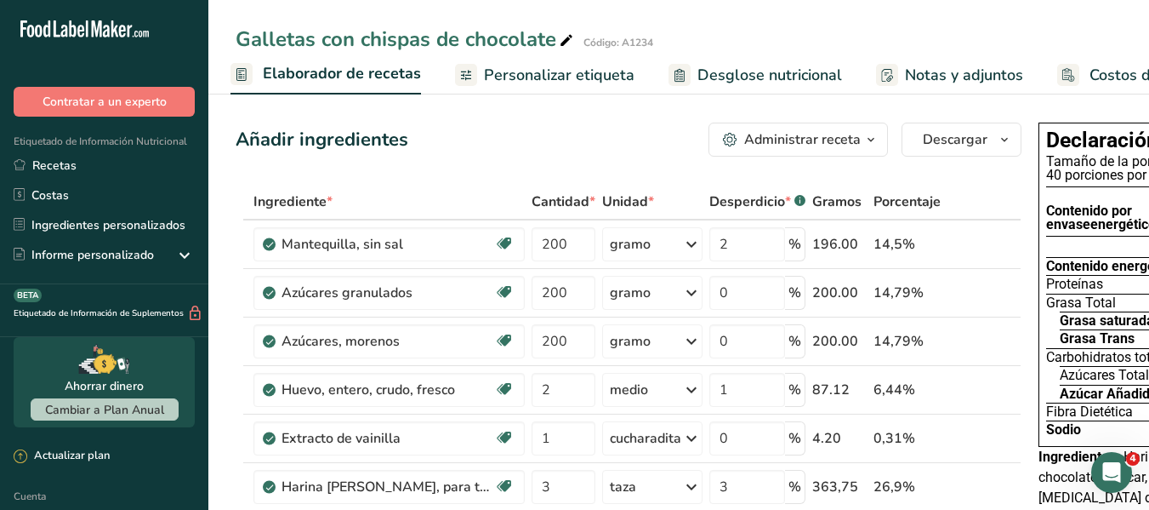
click at [963, 188] on th at bounding box center [972, 203] width 56 height 36
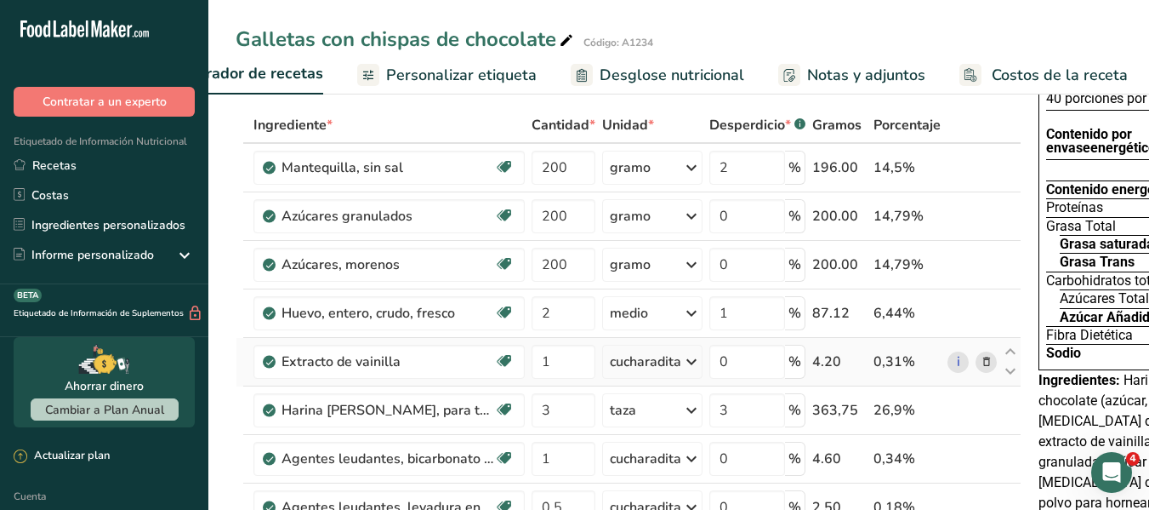
scroll to position [170, 0]
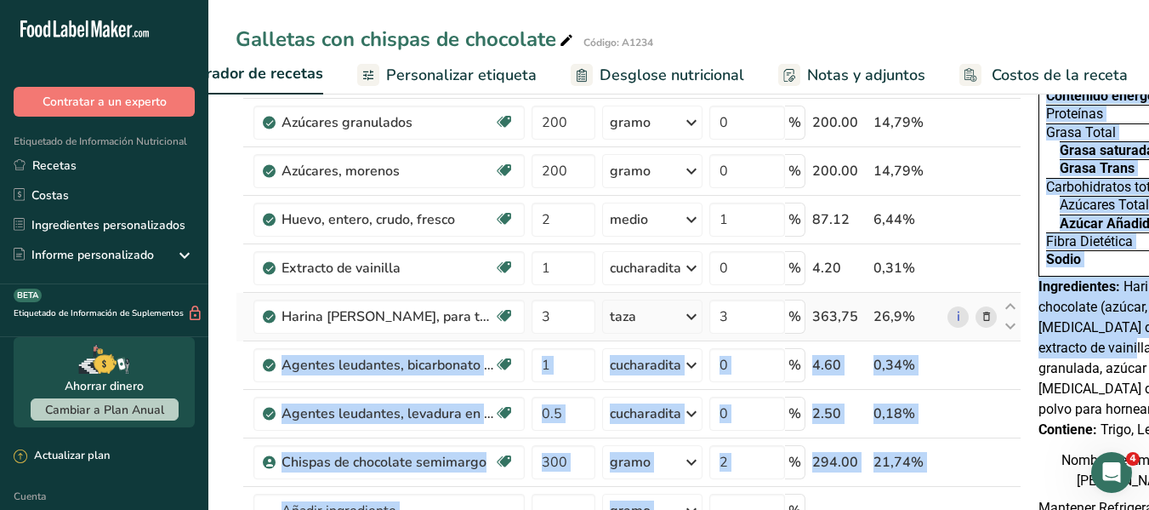
drag, startPoint x: 1030, startPoint y: 346, endPoint x: 982, endPoint y: 345, distance: 48.5
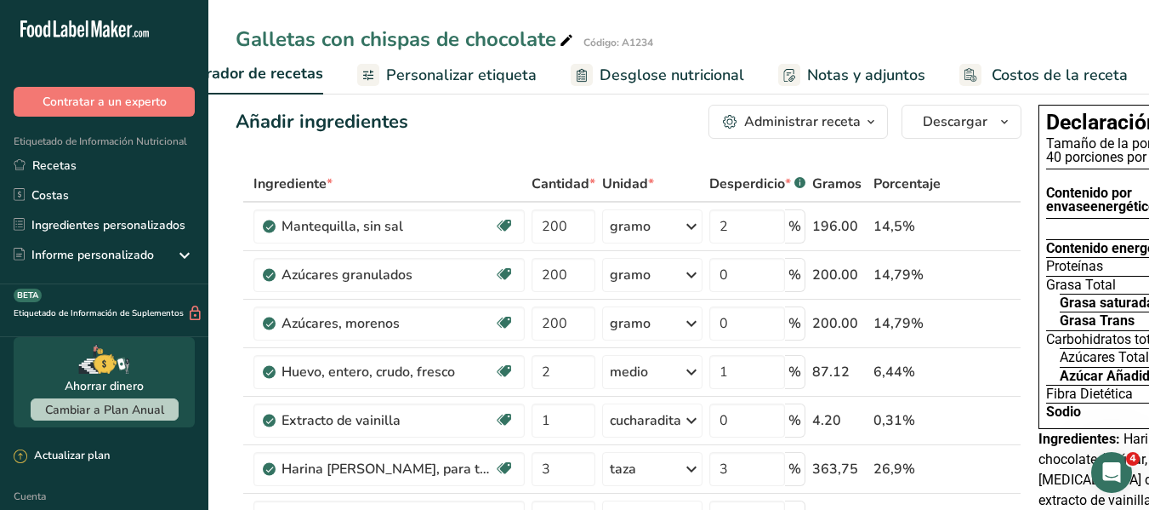
scroll to position [0, 0]
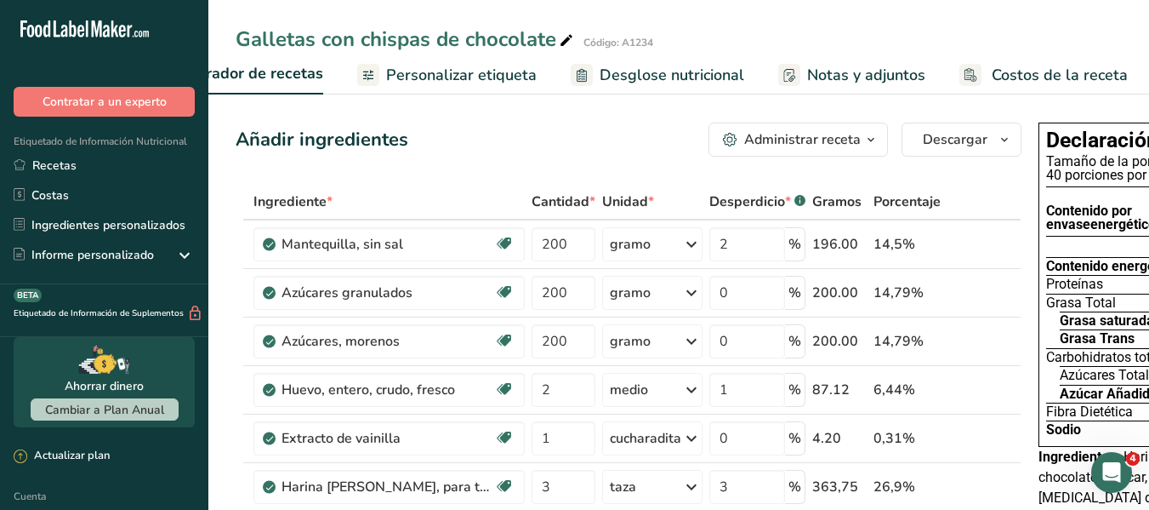
drag, startPoint x: 742, startPoint y: 186, endPoint x: 612, endPoint y: 193, distance: 129.5
click at [612, 193] on tr "Ingrediente * Cantidad * Unidad * Desperdicio * .a-a{fill:#347362;}.b-a{fill:#f…" at bounding box center [628, 203] width 784 height 36
click at [413, 80] on font "Personalizar etiqueta" at bounding box center [461, 75] width 151 height 20
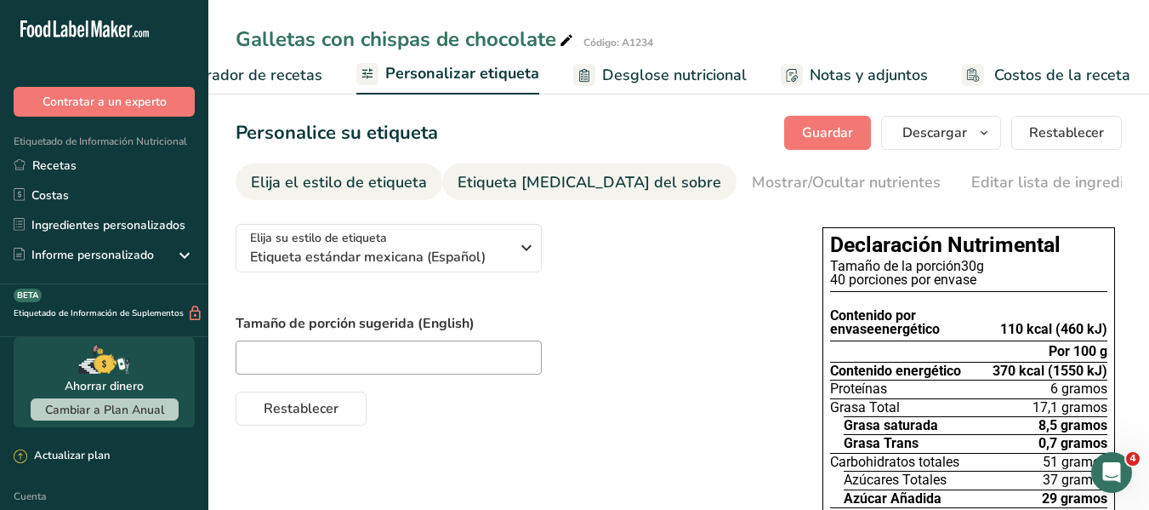
click at [521, 182] on font "Etiqueta frontal del sobre" at bounding box center [590, 182] width 264 height 20
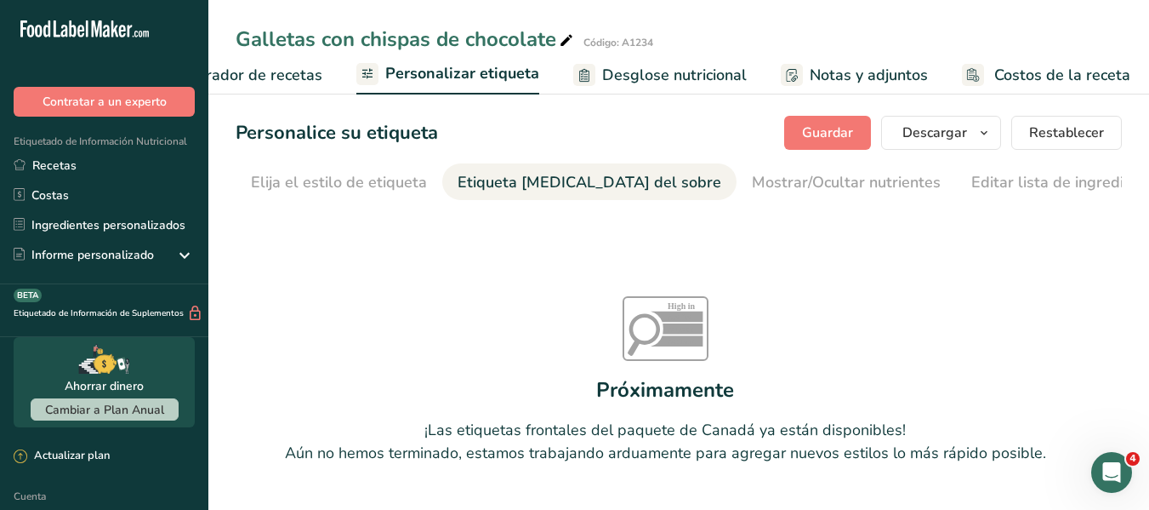
scroll to position [0, 202]
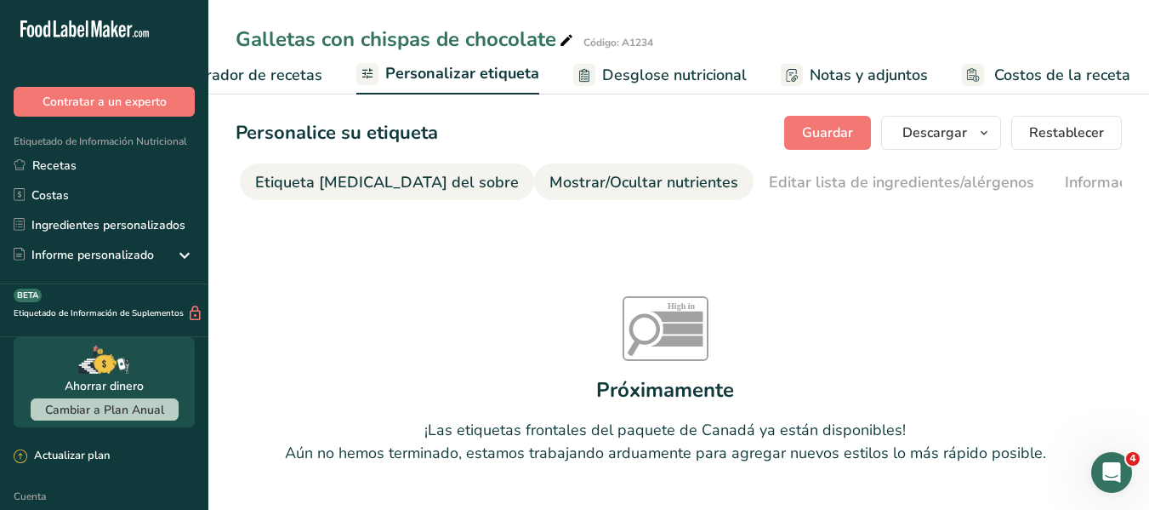
click at [550, 182] on font "Mostrar/Ocultar nutrientes" at bounding box center [644, 182] width 189 height 20
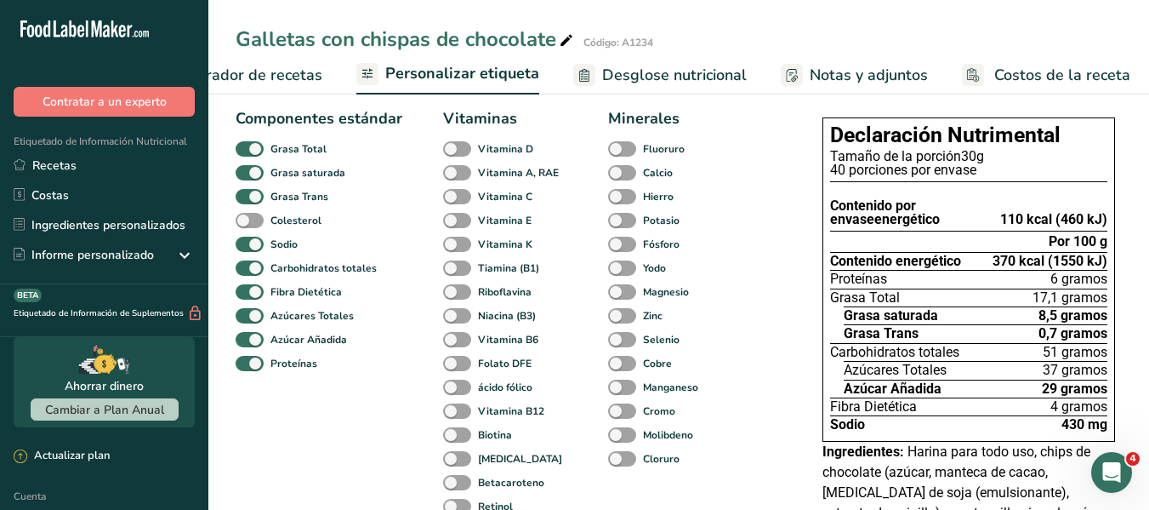
scroll to position [0, 0]
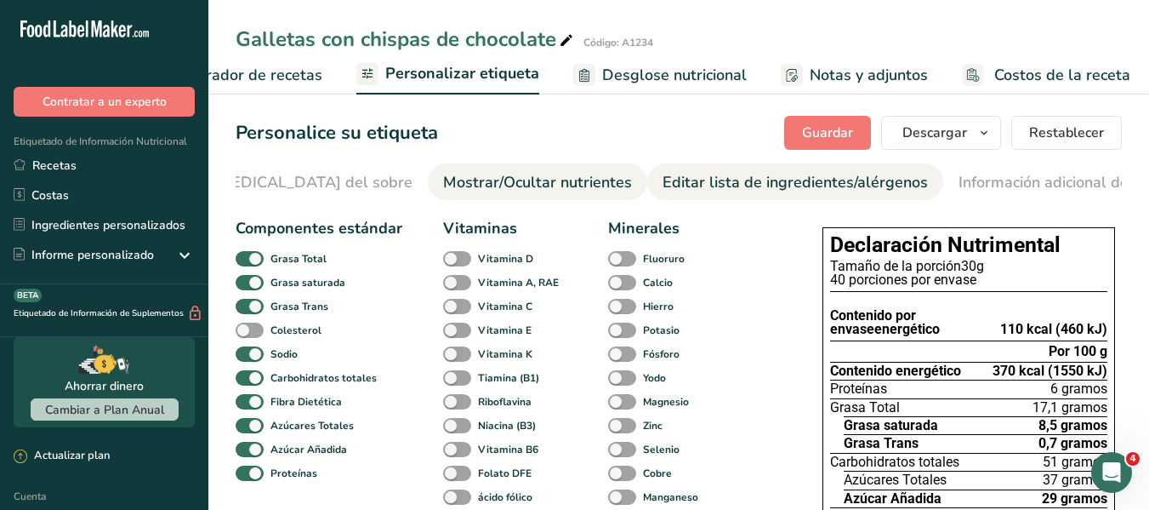
click at [828, 180] on font "Editar lista de ingredientes/alérgenos" at bounding box center [795, 182] width 265 height 20
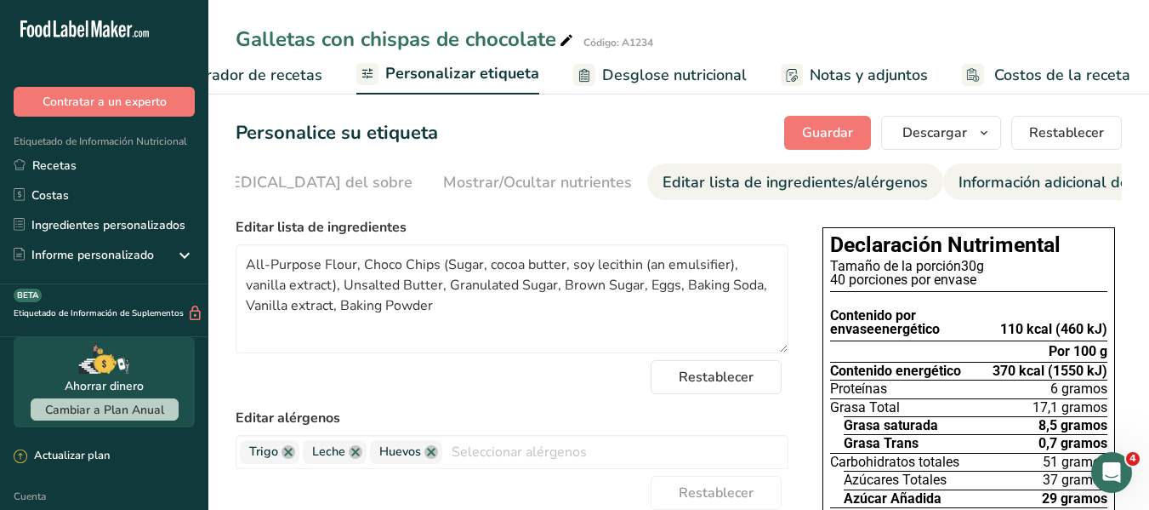
click at [959, 184] on font "Información adicional de la etiqueta" at bounding box center [1084, 182] width 251 height 20
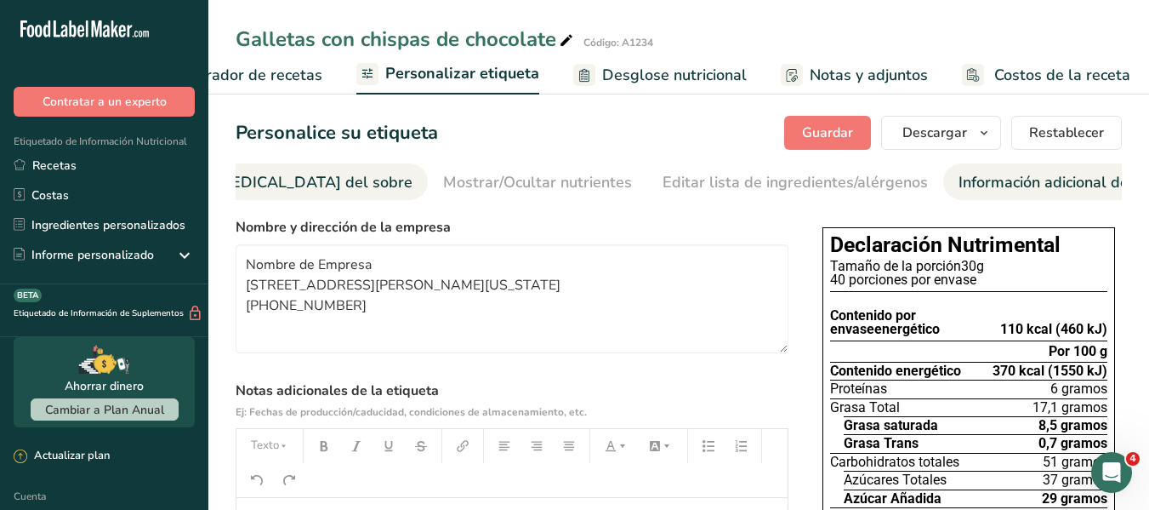
click at [309, 179] on font "Etiqueta frontal del sobre" at bounding box center [281, 182] width 264 height 20
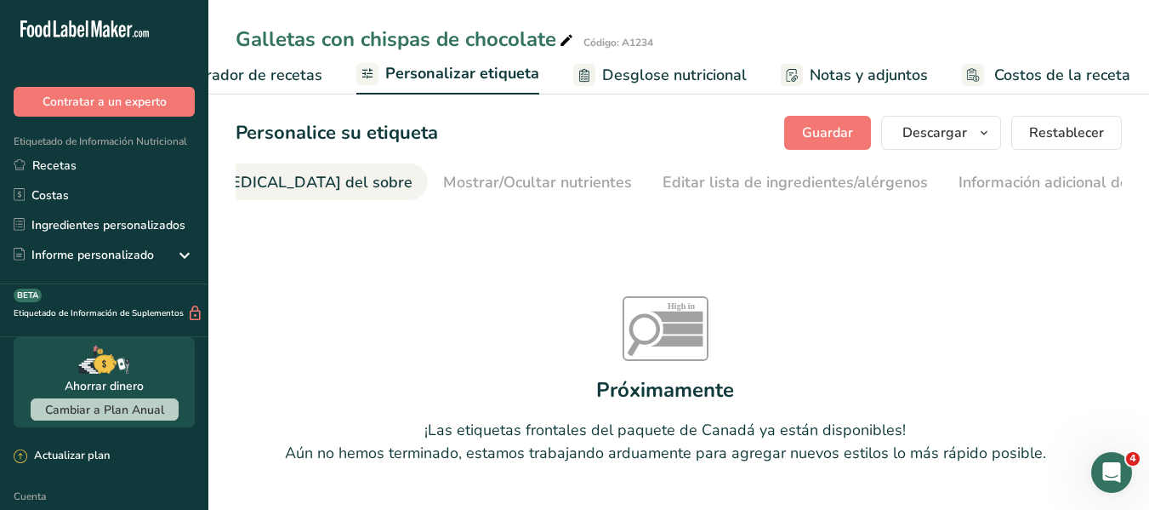
scroll to position [0, 202]
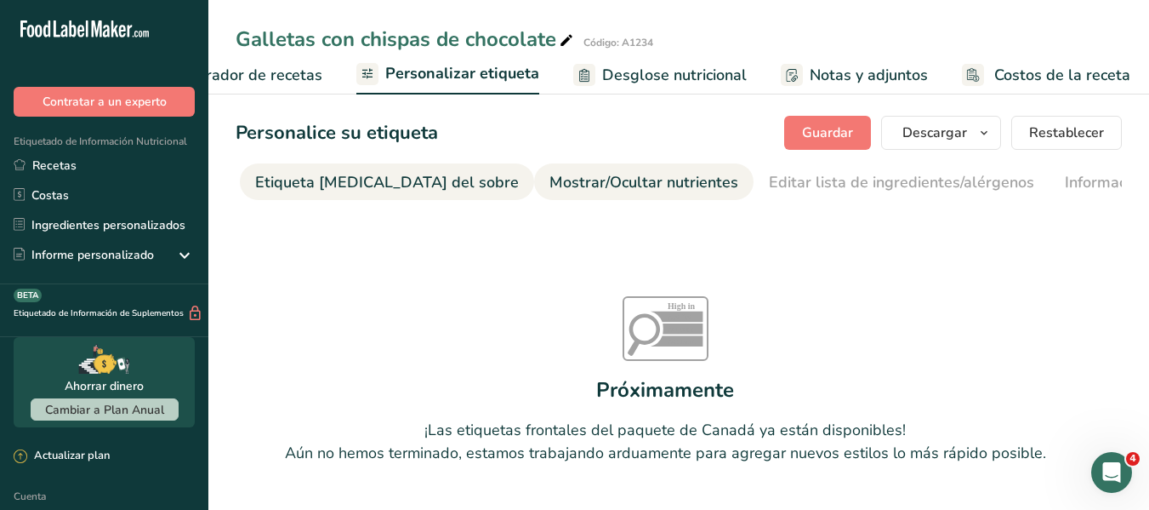
click at [584, 181] on font "Mostrar/Ocultar nutrientes" at bounding box center [644, 182] width 189 height 20
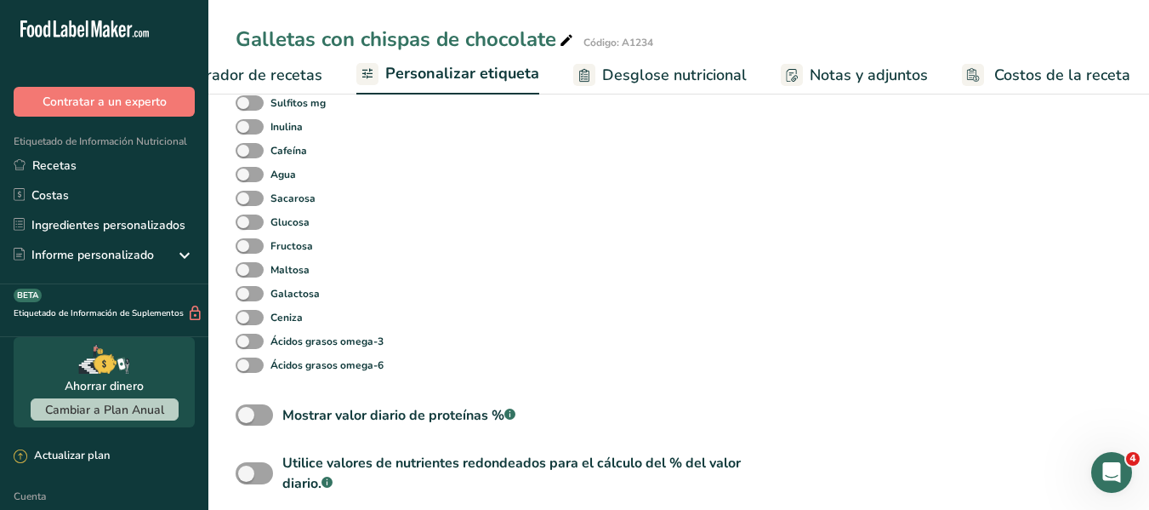
scroll to position [899, 0]
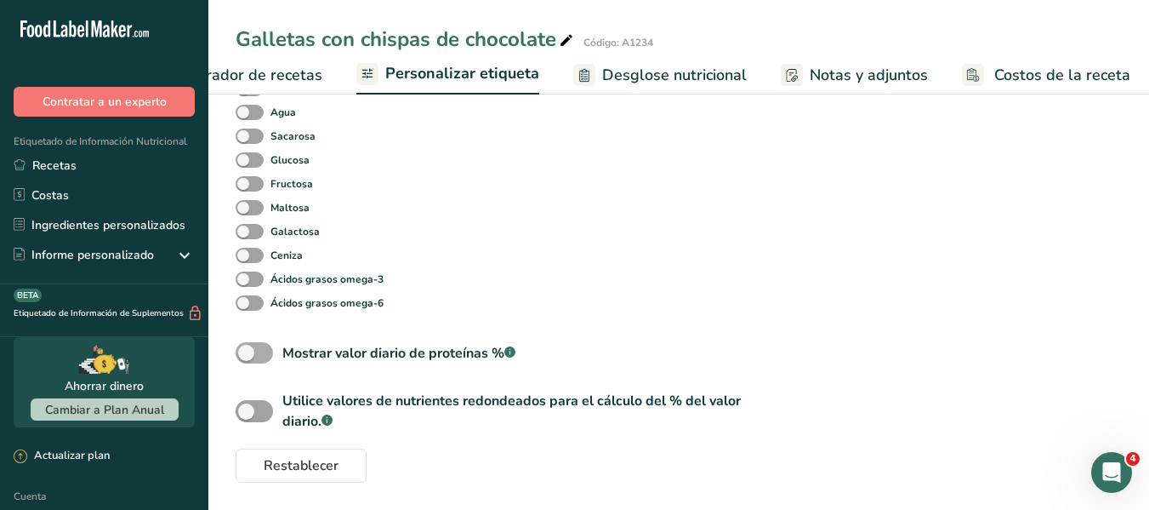
click at [259, 353] on span at bounding box center [254, 352] width 37 height 21
click at [247, 353] on input "Mostrar valor diario de proteínas % .a-a{fill:#347362;}.b-a{fill:#fff;}" at bounding box center [241, 352] width 11 height 11
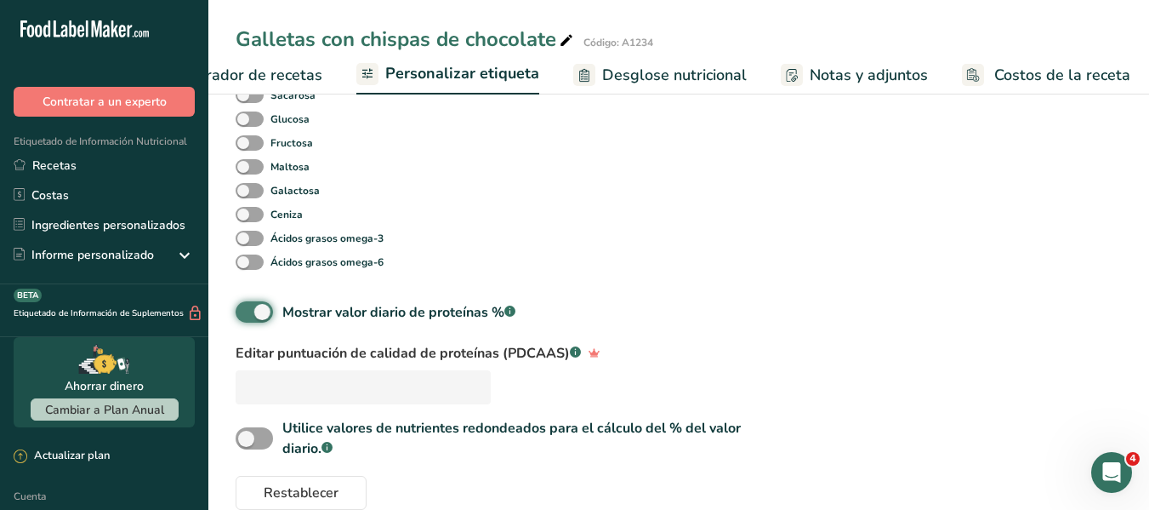
scroll to position [967, 0]
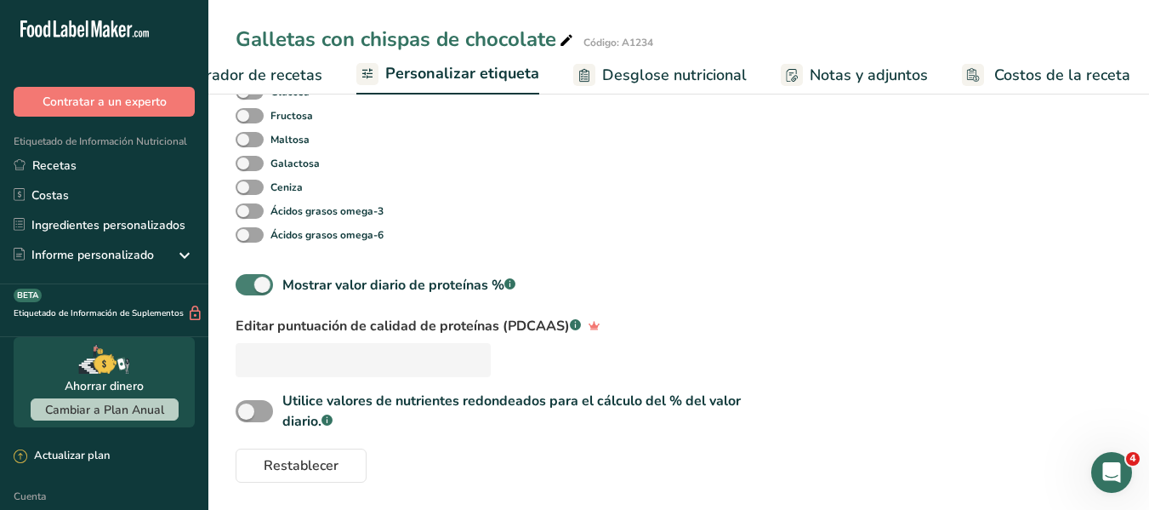
click at [250, 288] on span at bounding box center [254, 284] width 37 height 21
click at [247, 288] on input "Mostrar valor diario de proteínas % .a-a{fill:#347362;}.b-a{fill:#fff;}" at bounding box center [241, 284] width 11 height 11
checkbox input "false"
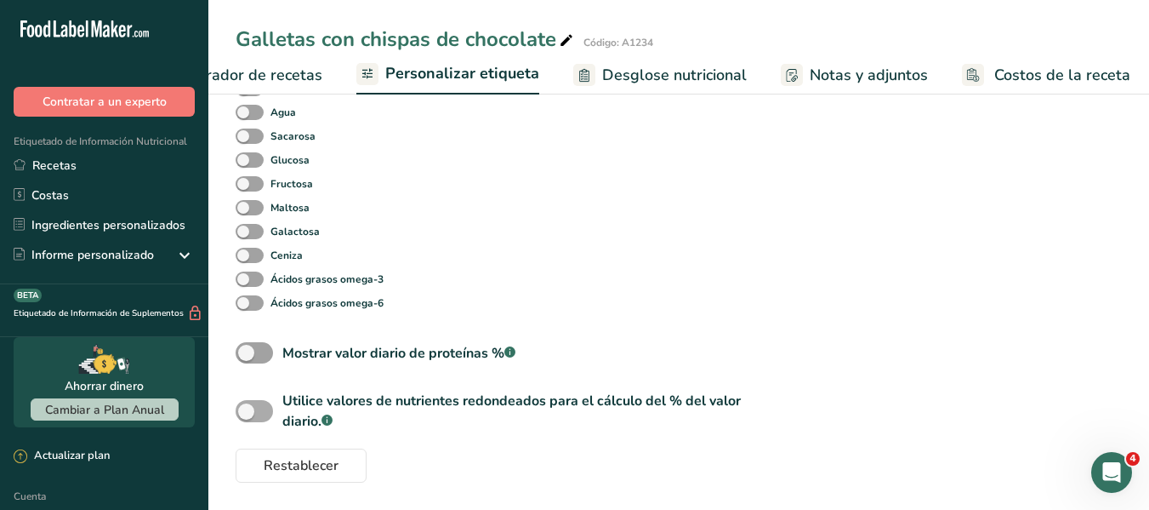
click at [267, 407] on span at bounding box center [254, 410] width 37 height 21
click at [247, 407] on input "Utilice valores de nutrientes redondeados para el cálculo del % del valor diari…" at bounding box center [241, 411] width 11 height 11
click at [261, 407] on span at bounding box center [254, 410] width 37 height 21
click at [247, 407] on input "Utilice valores de nutrientes redondeados para el cálculo del % del valor diari…" at bounding box center [241, 411] width 11 height 11
checkbox input "false"
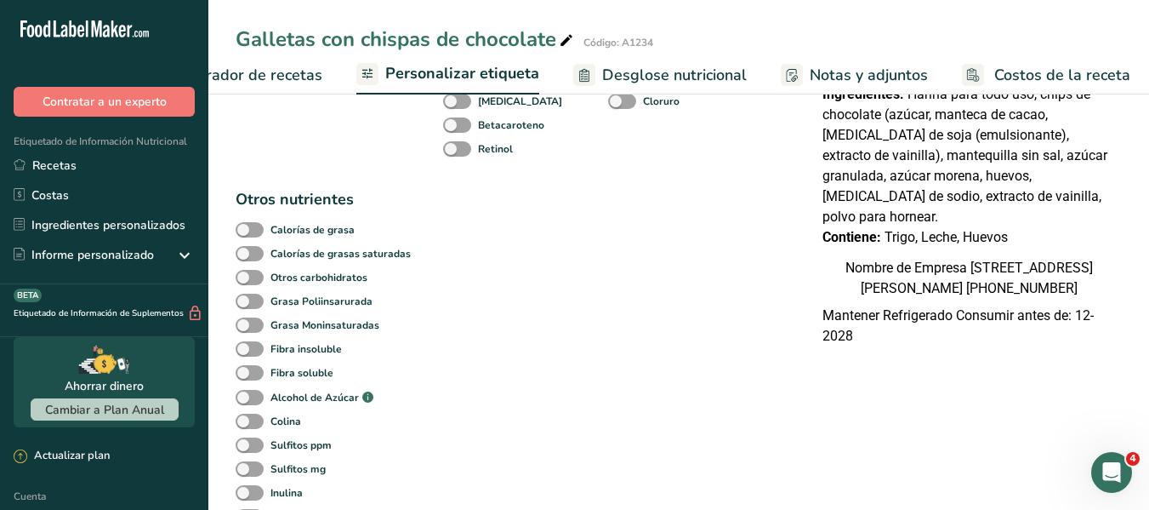
scroll to position [0, 0]
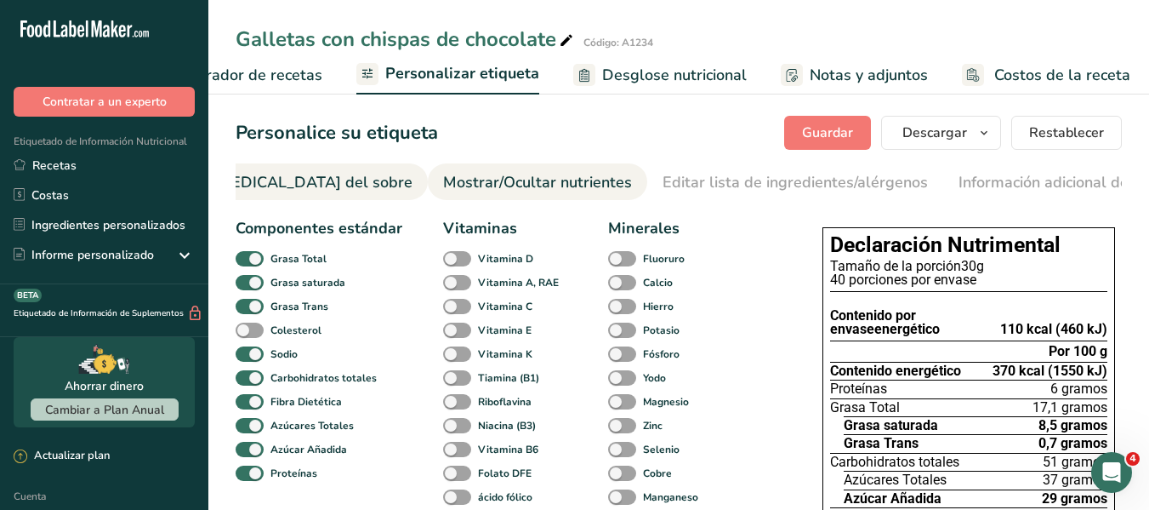
click at [257, 174] on font "Etiqueta frontal del sobre" at bounding box center [281, 182] width 264 height 20
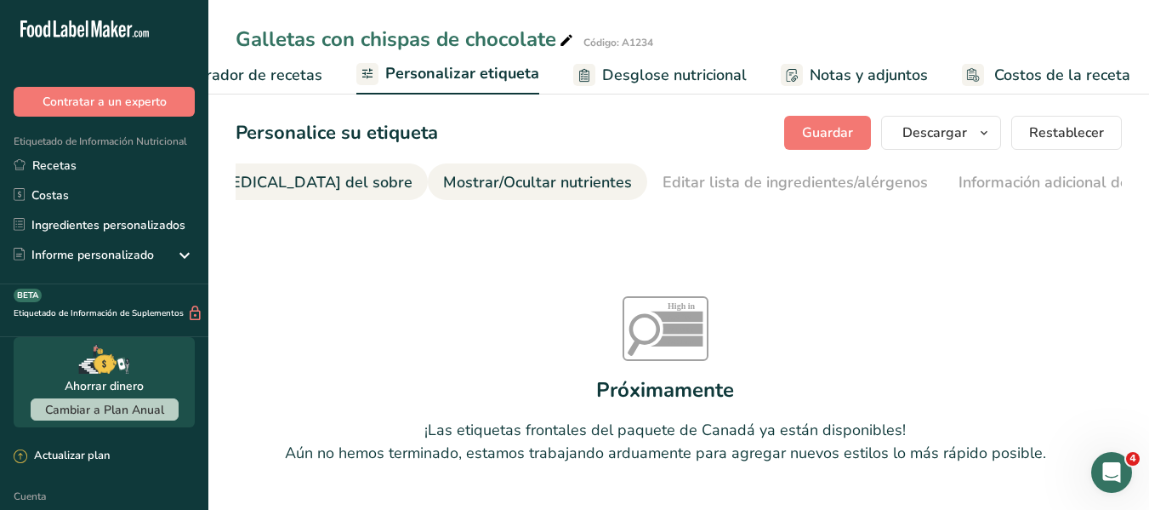
scroll to position [0, 202]
drag, startPoint x: 481, startPoint y: 198, endPoint x: 413, endPoint y: 203, distance: 68.2
click at [413, 200] on nav "Elija el estilo de etiqueta Etiqueta frontal del sobre Mostrar/Ocultar nutrient…" at bounding box center [679, 181] width 886 height 37
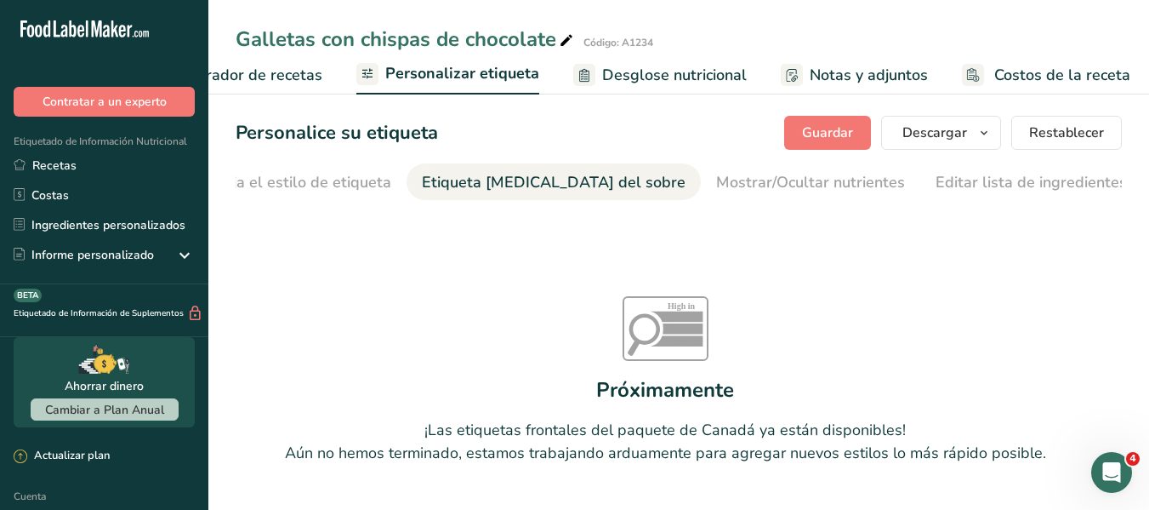
scroll to position [0, 0]
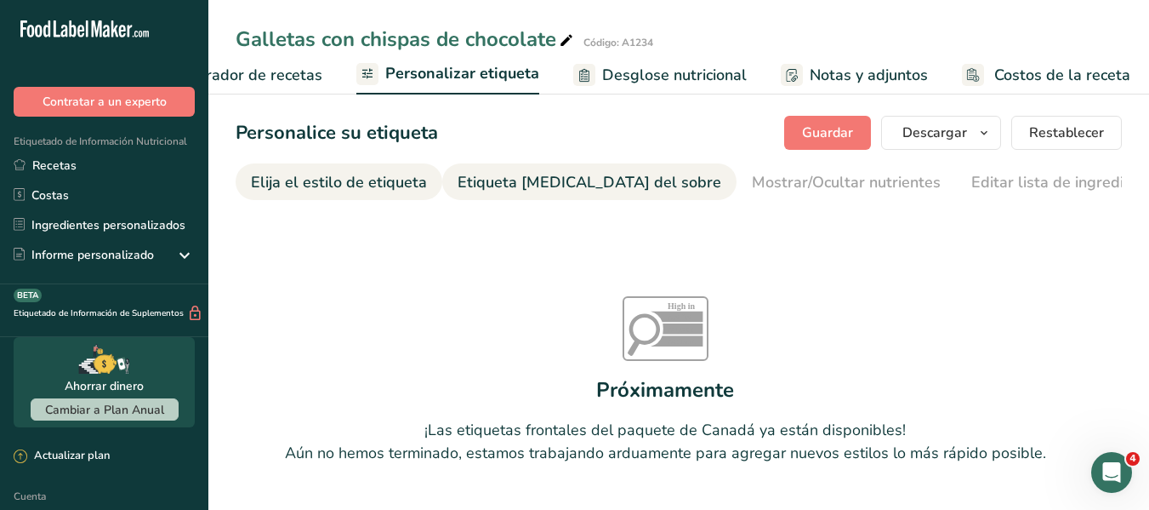
click at [285, 192] on div "Elija el estilo de etiqueta" at bounding box center [339, 182] width 176 height 23
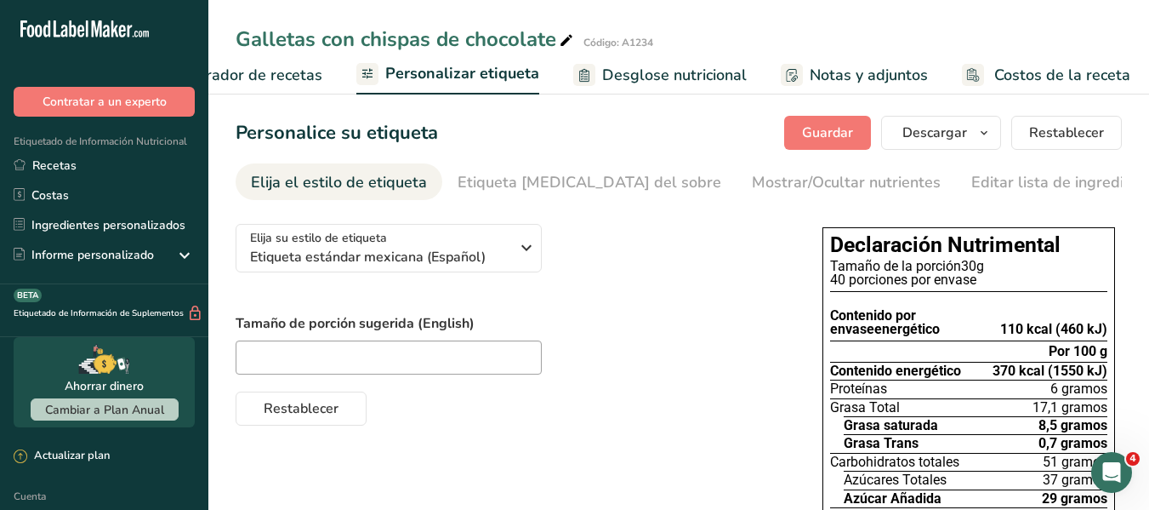
click at [677, 82] on font "Desglose nutricional" at bounding box center [674, 75] width 145 height 20
click at [641, 73] on div at bounding box center [574, 255] width 1149 height 510
click at [648, 75] on font "Desglose nutricional" at bounding box center [687, 75] width 145 height 20
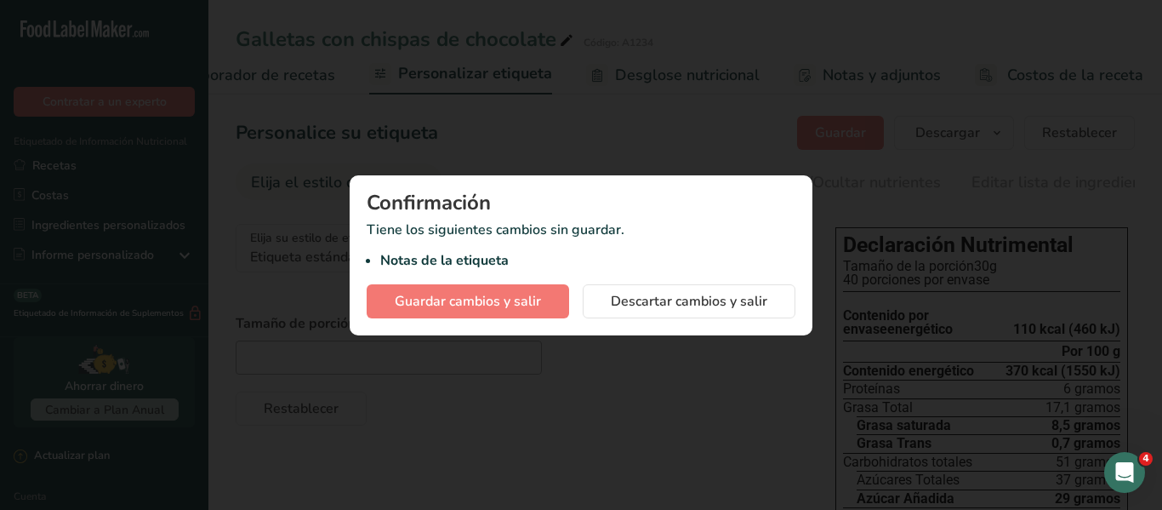
click at [657, 70] on div at bounding box center [581, 255] width 1162 height 510
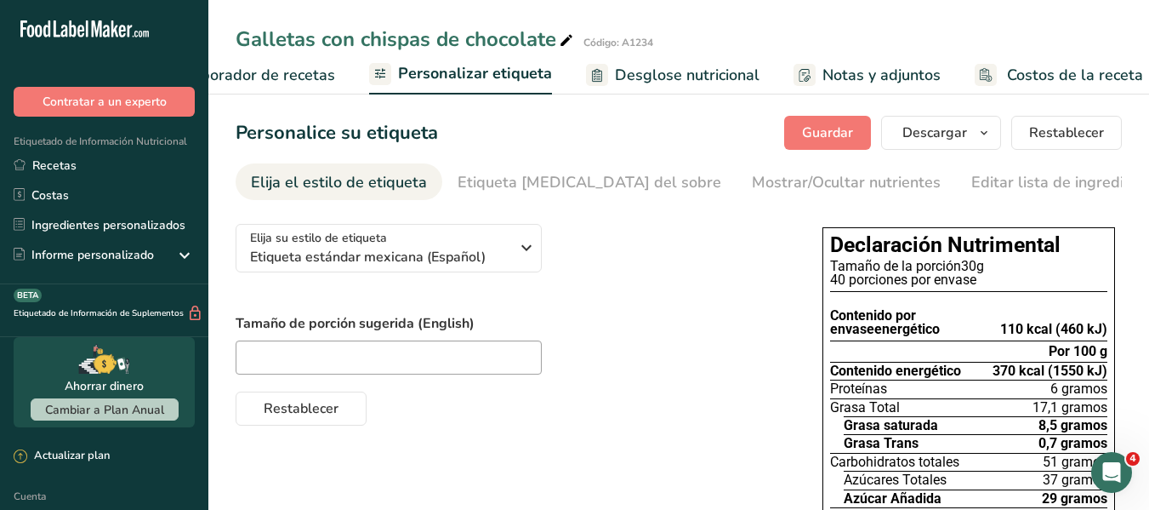
click at [658, 71] on font "Desglose nutricional" at bounding box center [687, 75] width 145 height 20
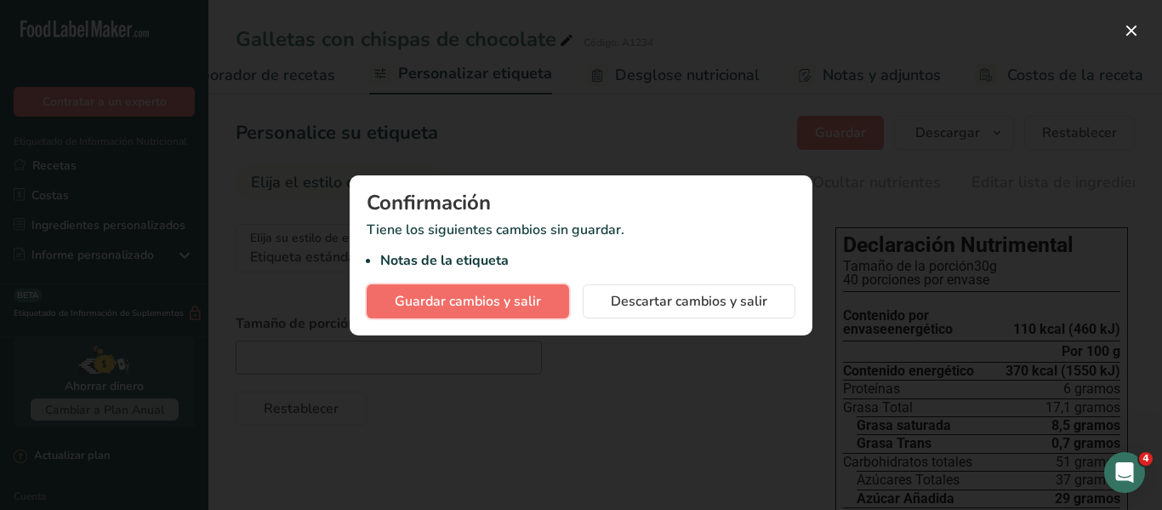
click at [477, 303] on font "Guardar cambios y salir" at bounding box center [468, 301] width 146 height 19
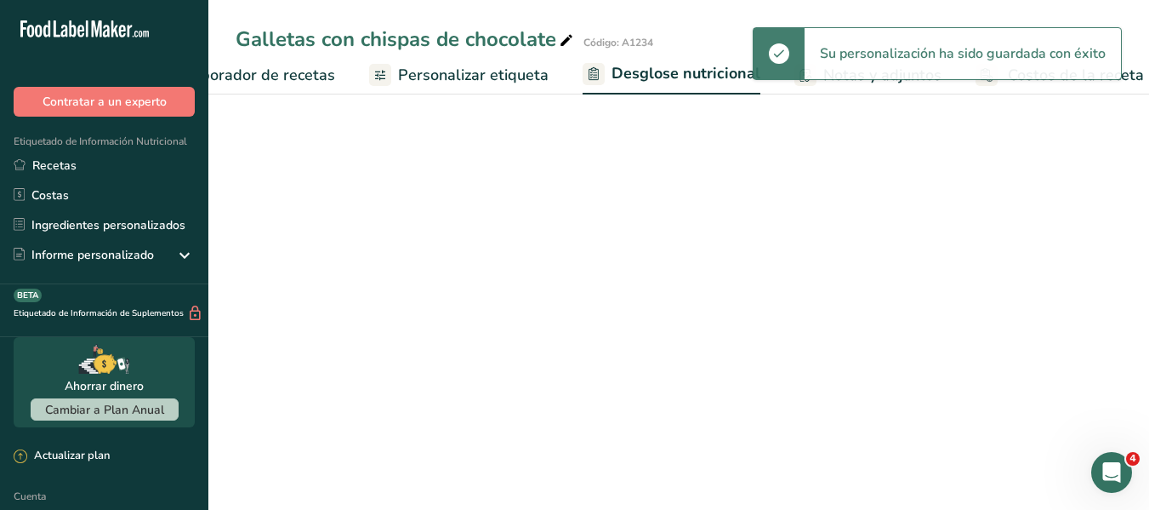
select select "Calories"
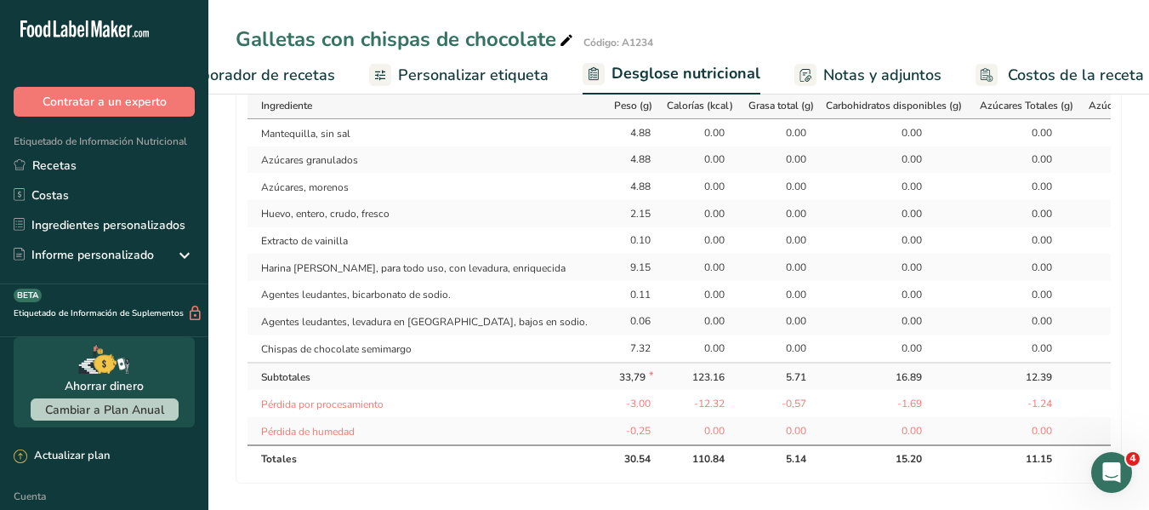
scroll to position [782, 0]
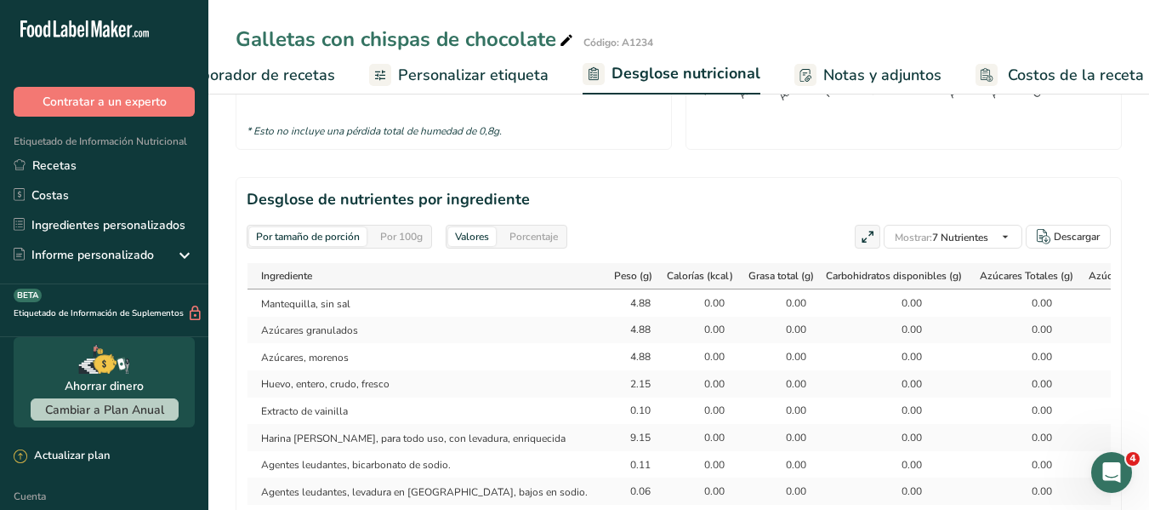
click at [415, 237] on font "Por 100g" at bounding box center [401, 237] width 43 height 14
click at [519, 240] on font "Porcentaje" at bounding box center [534, 237] width 48 height 14
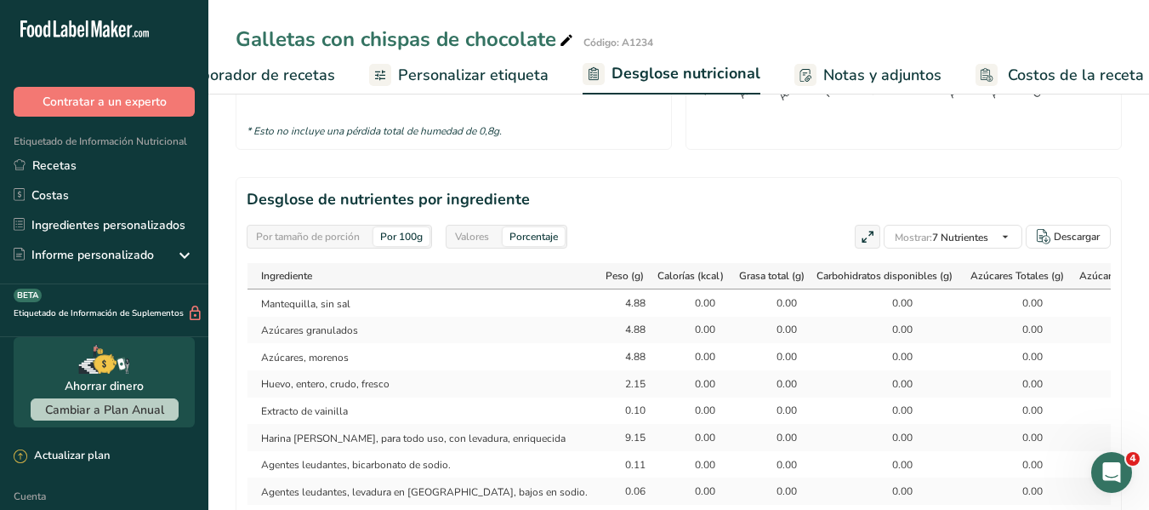
click at [485, 230] on font "Valores" at bounding box center [472, 237] width 34 height 14
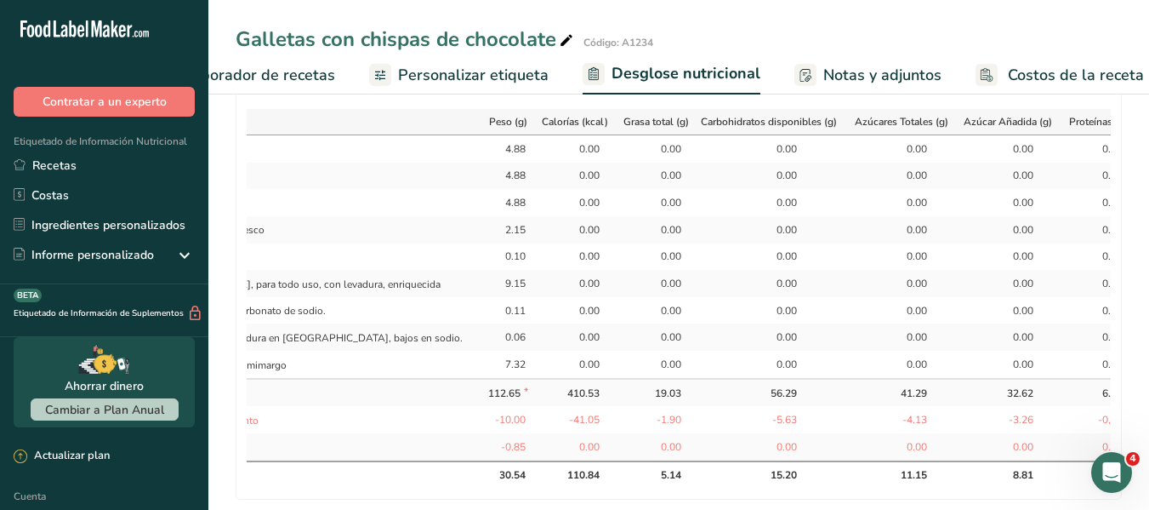
scroll to position [681, 0]
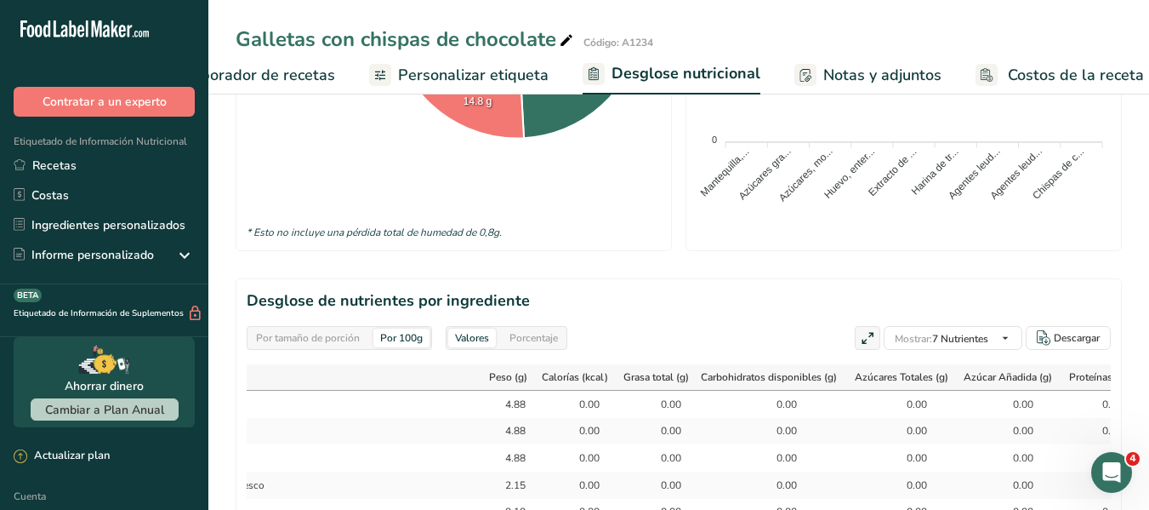
click at [338, 340] on font "Por tamaño de porción" at bounding box center [308, 338] width 104 height 14
click at [406, 333] on font "Por 100g" at bounding box center [401, 338] width 43 height 14
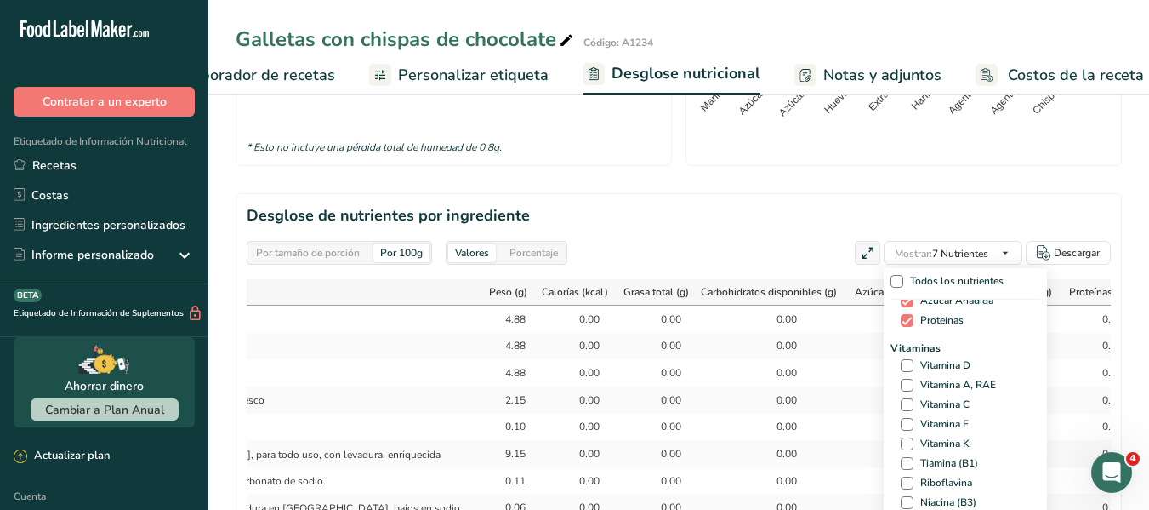
scroll to position [85, 0]
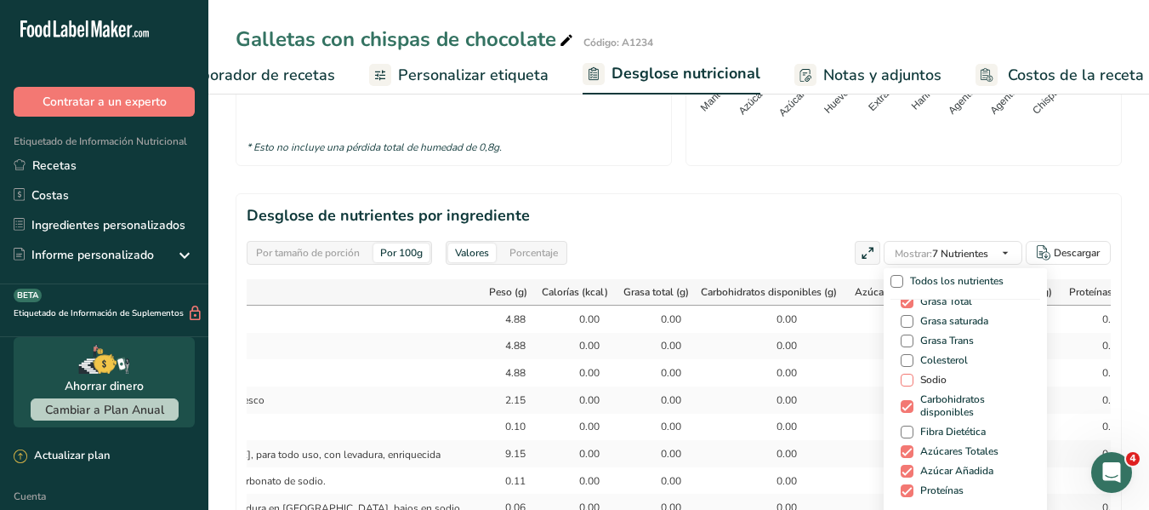
click at [941, 374] on label "Sodio" at bounding box center [968, 379] width 134 height 13
click at [912, 374] on input "Sodio" at bounding box center [906, 379] width 11 height 11
checkbox input "true"
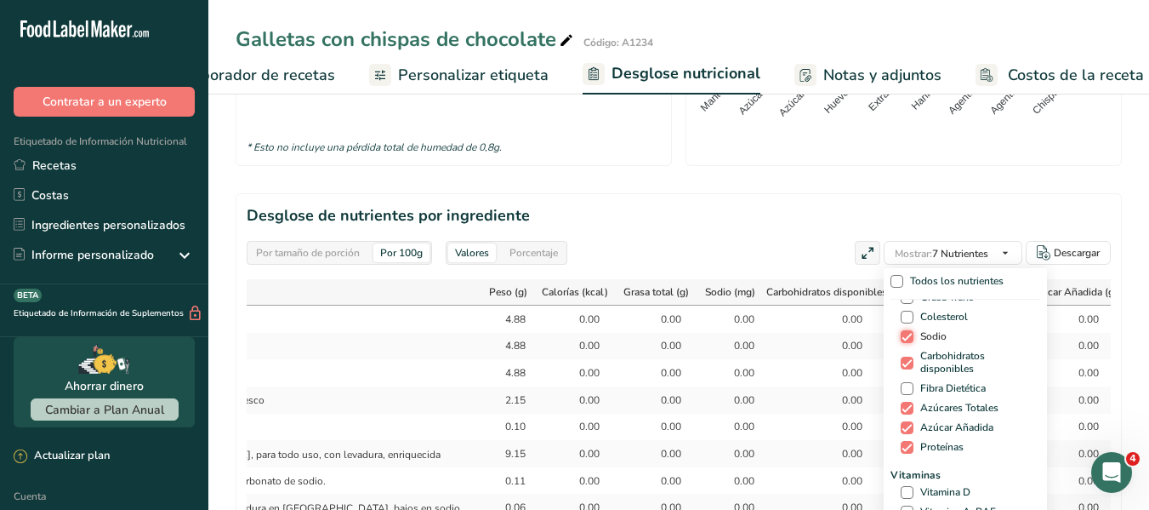
scroll to position [170, 0]
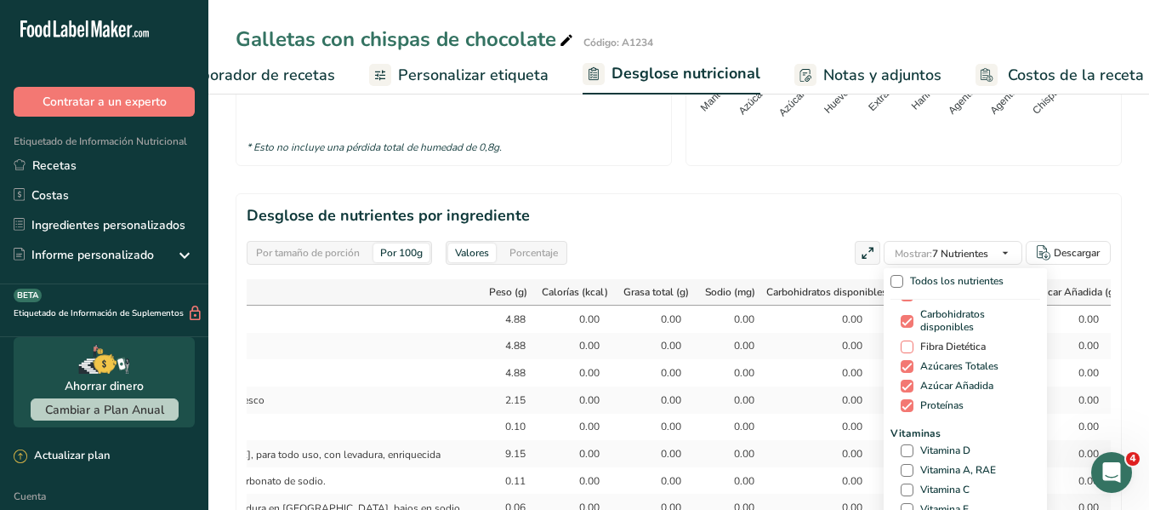
click at [939, 346] on font "Fibra Dietética" at bounding box center [952, 346] width 65 height 14
click at [912, 346] on input "Fibra Dietética" at bounding box center [906, 346] width 11 height 11
checkbox input "true"
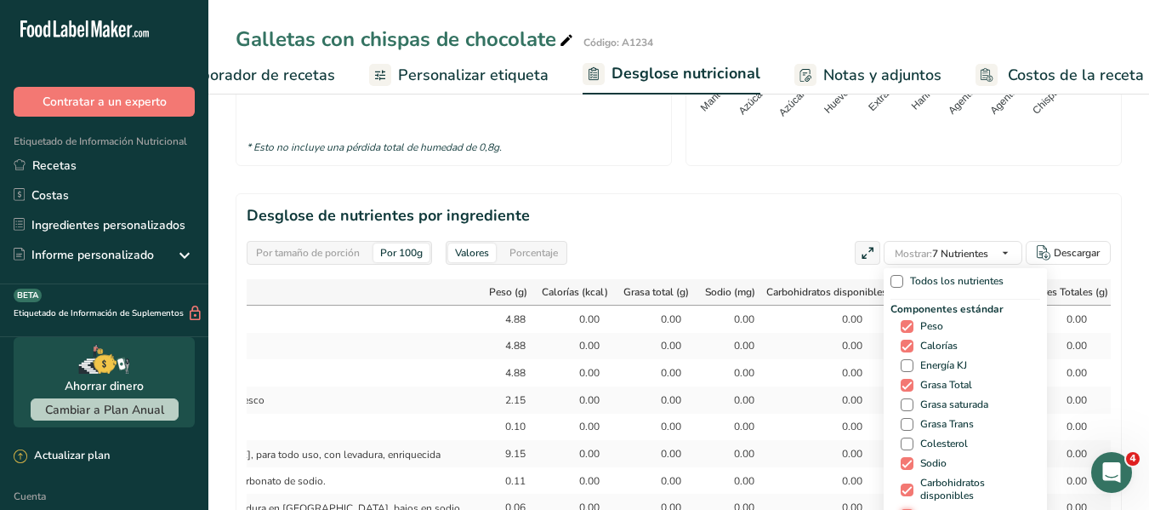
scroll to position [0, 0]
click at [940, 362] on font "Energía KJ" at bounding box center [943, 367] width 47 height 14
click at [912, 362] on input "Energía KJ" at bounding box center [906, 367] width 11 height 11
checkbox input "true"
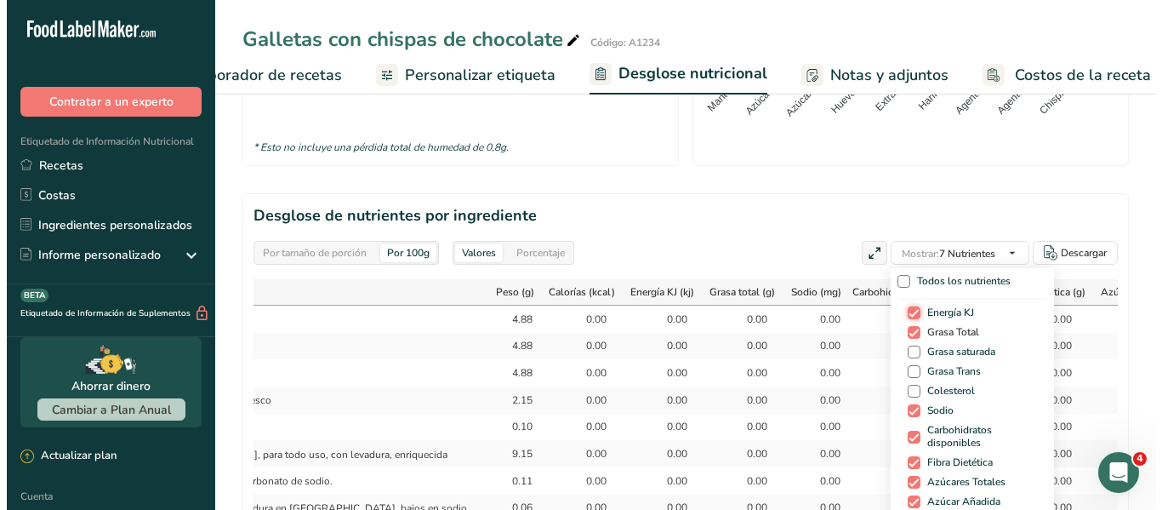
scroll to position [85, 0]
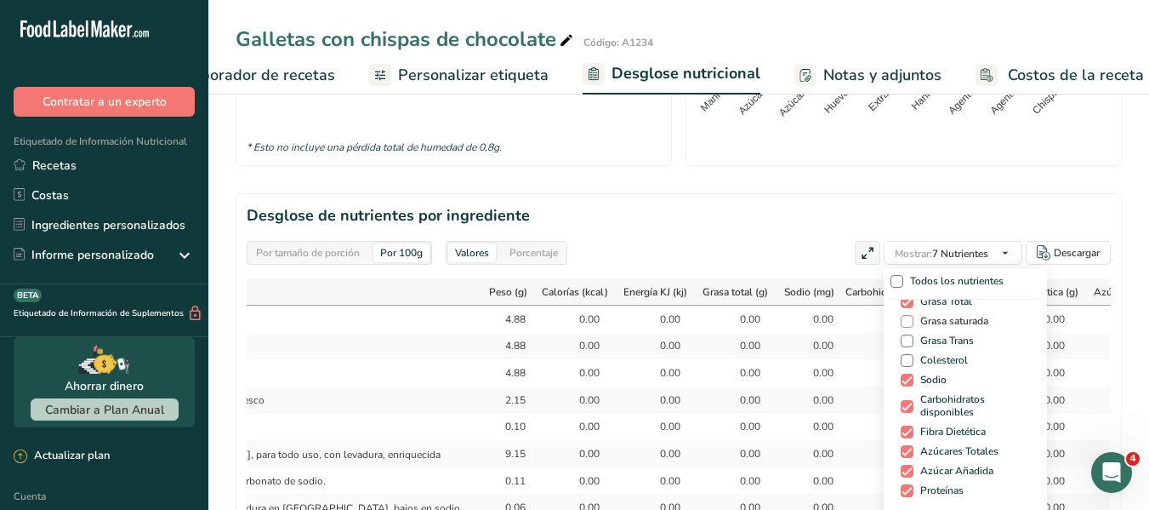
click at [961, 322] on font "Grasa saturada" at bounding box center [954, 321] width 68 height 14
click at [912, 322] on input "Grasa saturada" at bounding box center [906, 321] width 11 height 11
checkbox input "true"
click at [968, 339] on font "Grasa Trans" at bounding box center [947, 340] width 54 height 14
click at [912, 339] on input "Grasa Trans" at bounding box center [906, 340] width 11 height 11
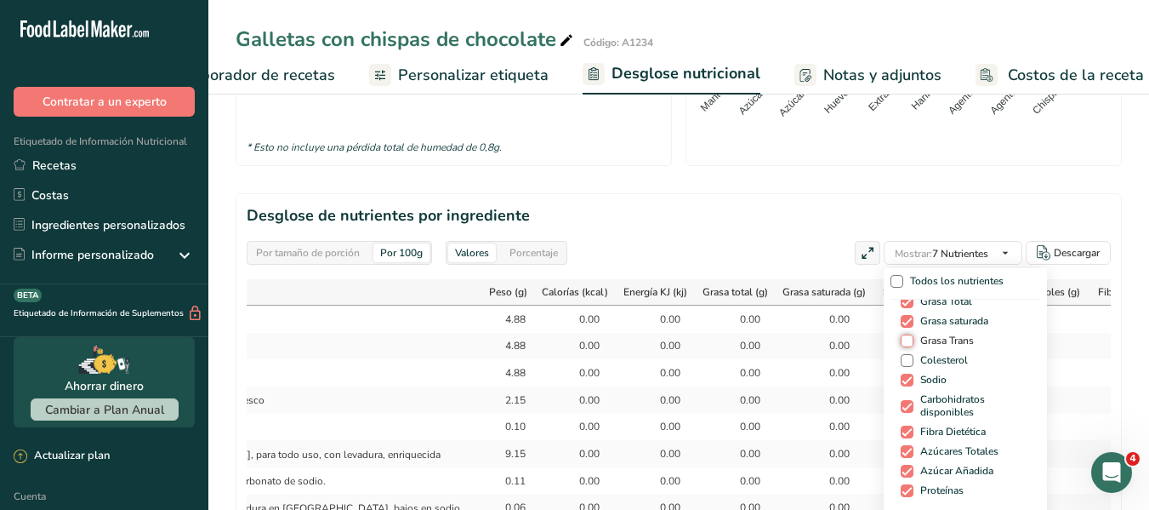
checkbox input "true"
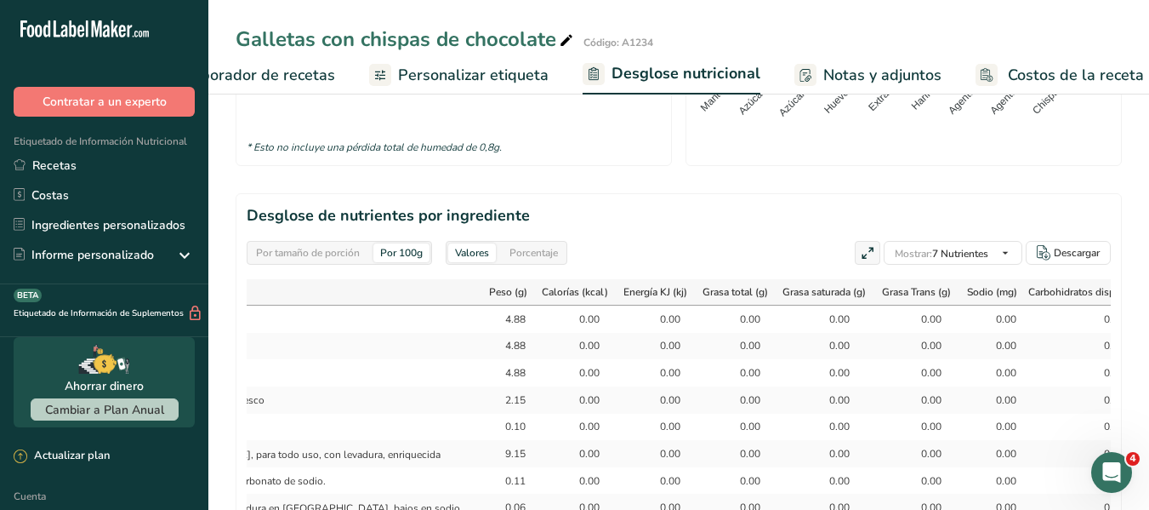
click at [940, 220] on h2 "Desglose de nutrientes por ingrediente" at bounding box center [679, 215] width 864 height 23
click at [861, 257] on icon at bounding box center [867, 254] width 15 height 24
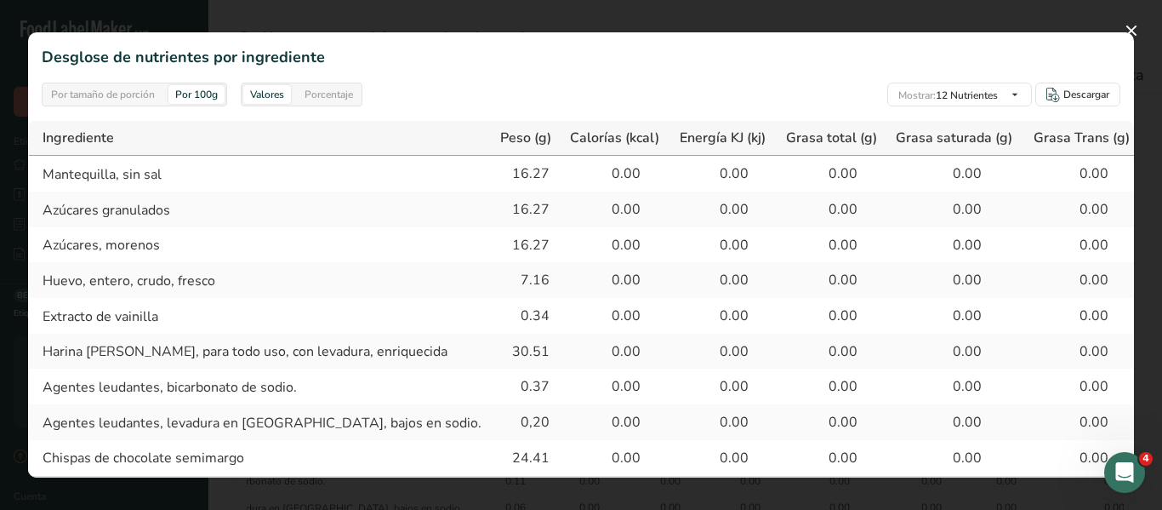
click at [312, 100] on font "Porcentaje" at bounding box center [329, 95] width 48 height 14
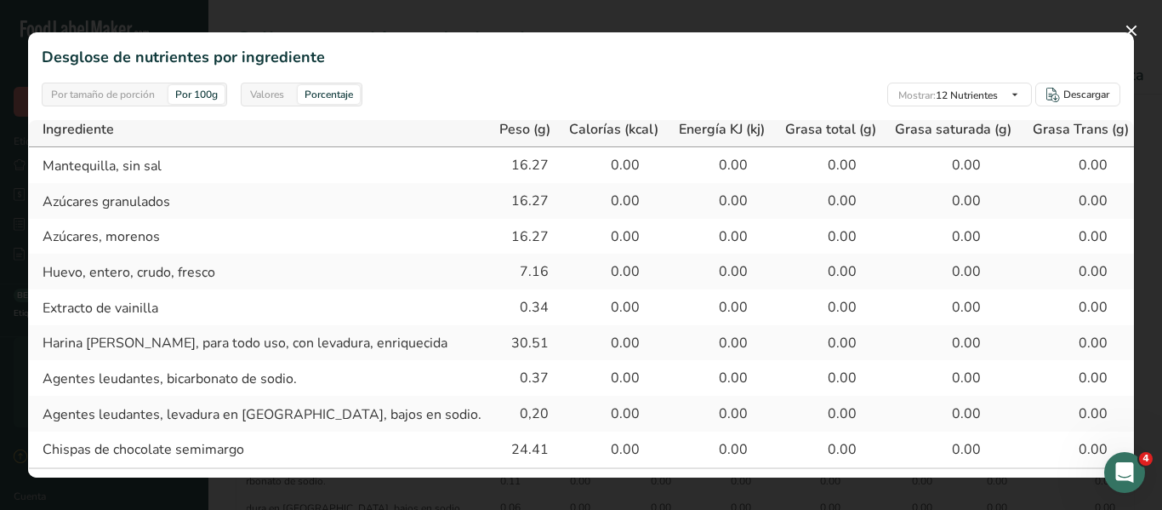
scroll to position [0, 0]
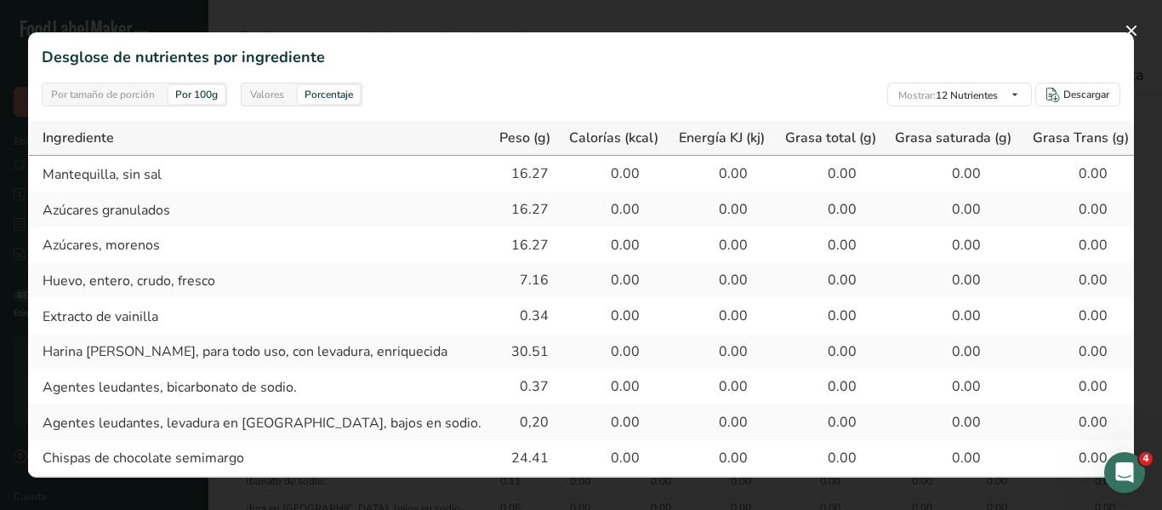
click at [283, 83] on div "Valores Porcentaje" at bounding box center [302, 95] width 122 height 24
click at [276, 86] on div "Valores" at bounding box center [267, 94] width 48 height 19
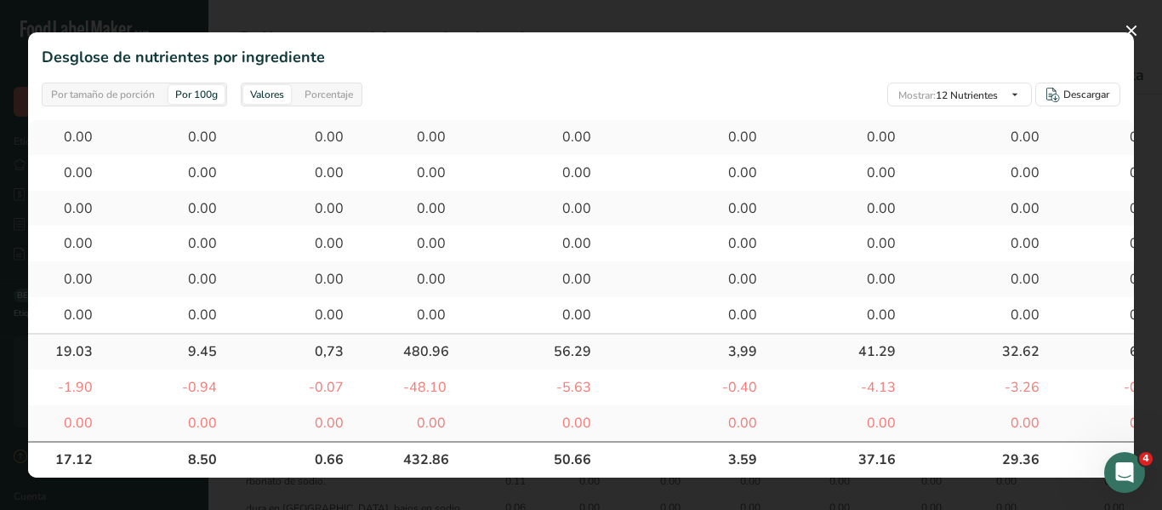
scroll to position [156, 777]
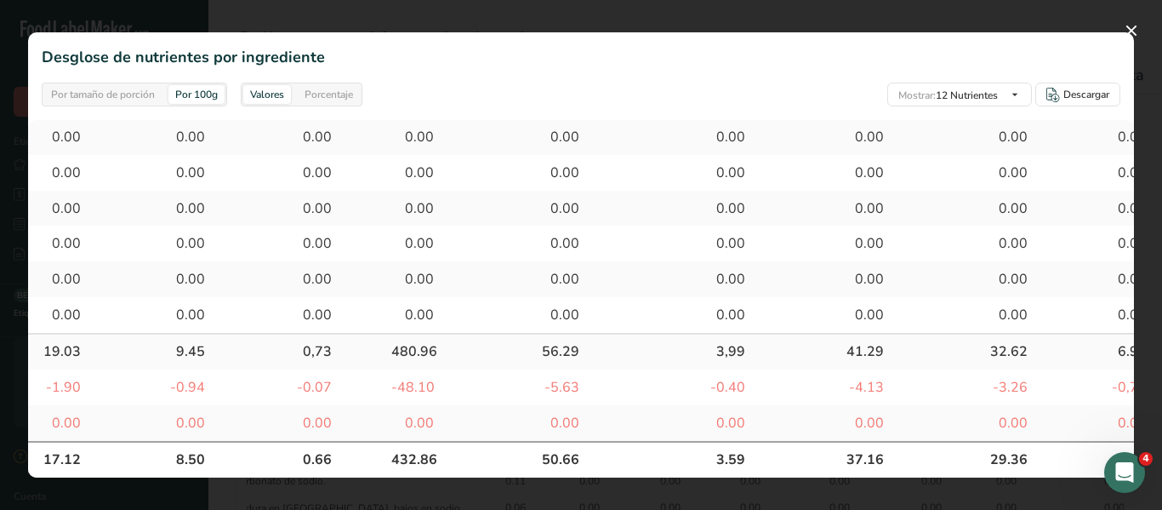
drag, startPoint x: 615, startPoint y: 470, endPoint x: 18, endPoint y: 11, distance: 752.9
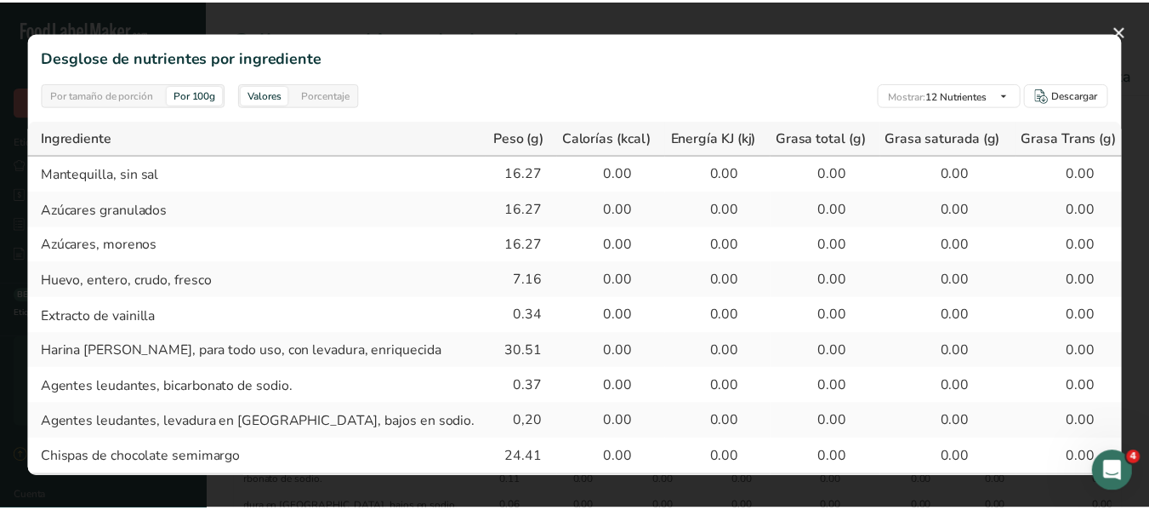
scroll to position [0, 0]
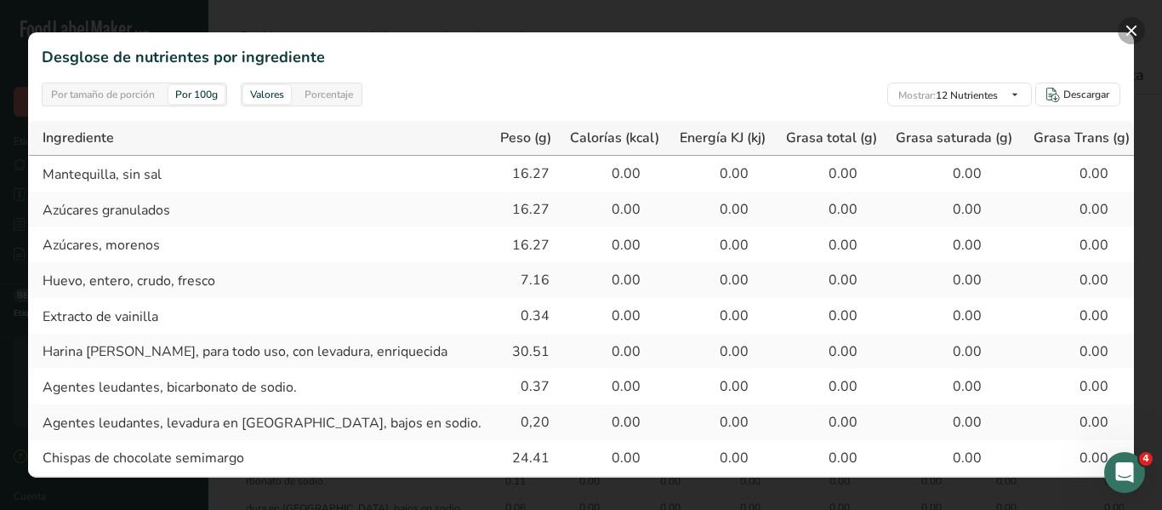
click at [1125, 37] on button "button" at bounding box center [1131, 30] width 27 height 27
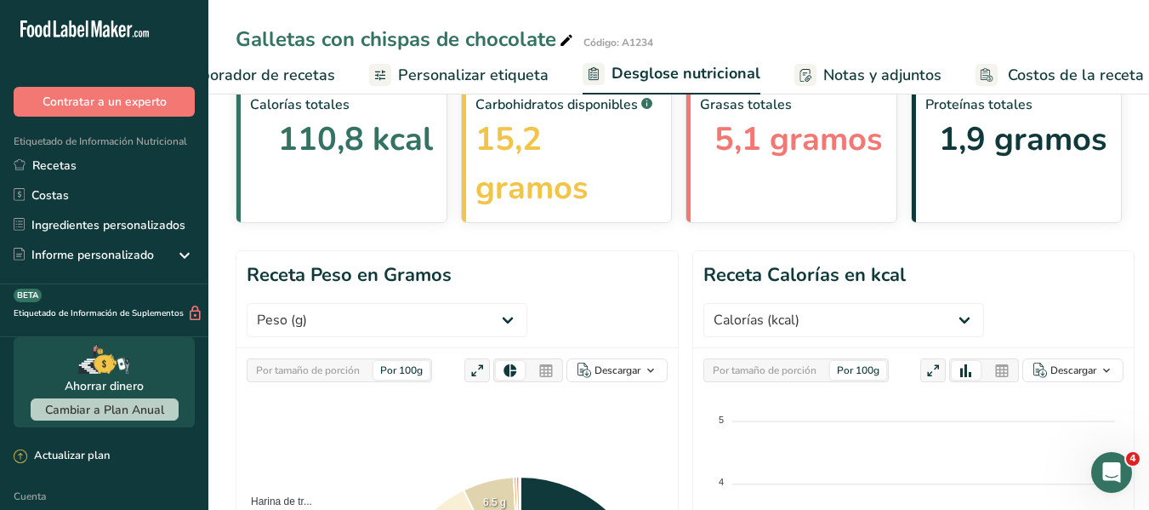
scroll to position [85, 0]
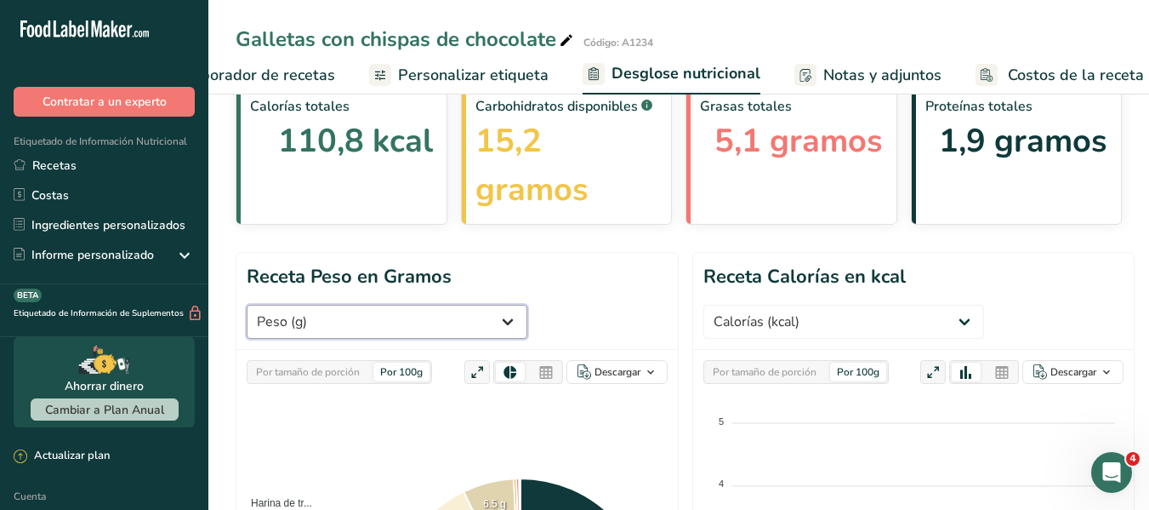
click at [468, 327] on select "Peso (g) Calorías (kcal) Energía KJ (kj) Grasa total (g) Grasa saturada (g) Gra…" at bounding box center [387, 322] width 281 height 34
drag, startPoint x: 563, startPoint y: 293, endPoint x: 565, endPoint y: 305, distance: 12.0
click at [563, 293] on header "Receta Peso en Gramos Peso (g) Calorías (kcal) Energía KJ (kj) Grasa total (g) …" at bounding box center [456, 301] width 441 height 97
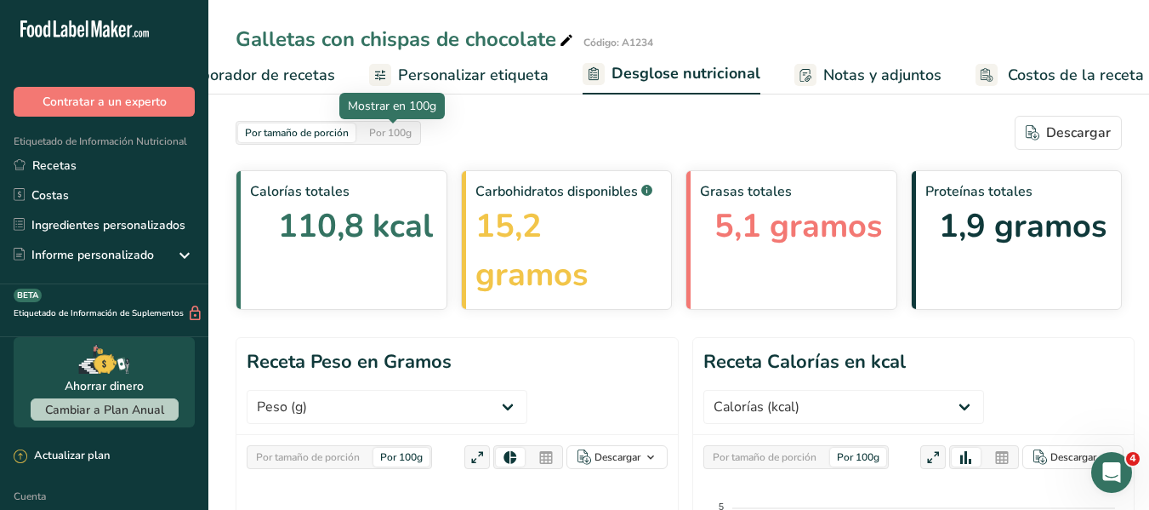
click at [400, 136] on font "Por 100g" at bounding box center [390, 133] width 43 height 14
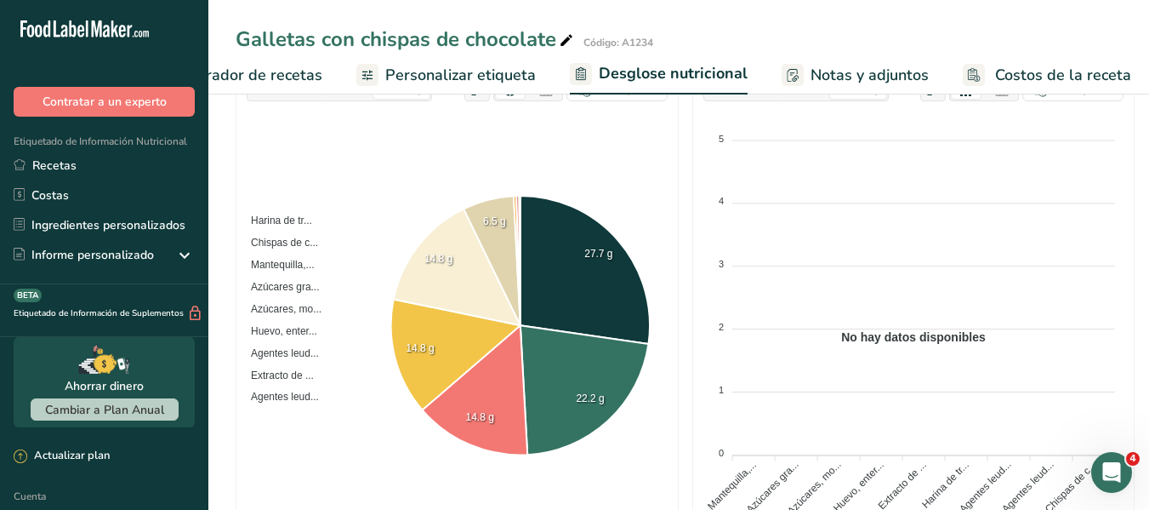
scroll to position [271, 0]
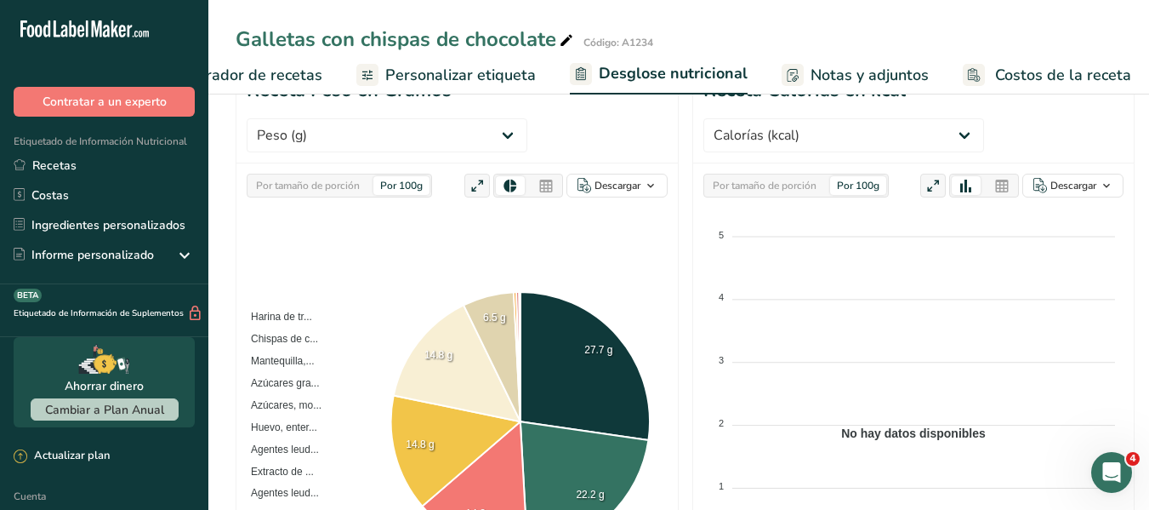
click at [1043, 77] on font "Costos de la receta" at bounding box center [1063, 75] width 136 height 20
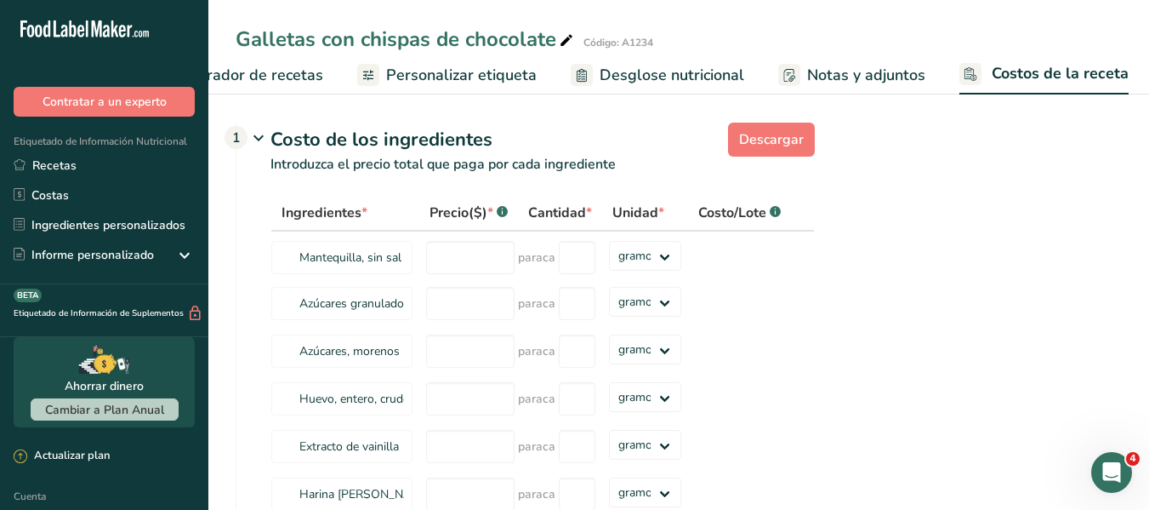
click at [826, 81] on font "Notas y adjuntos" at bounding box center [866, 75] width 118 height 20
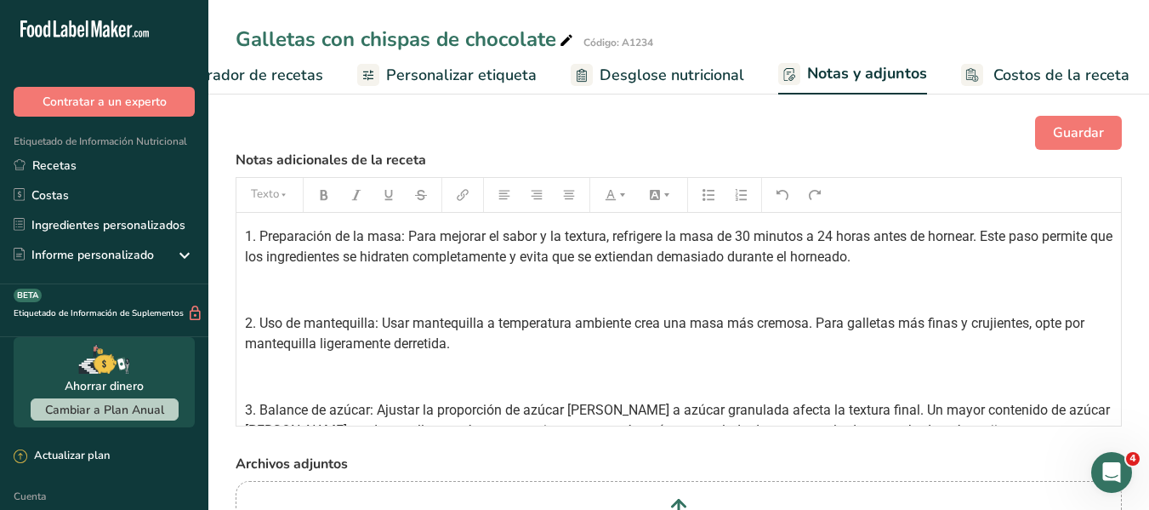
click at [705, 77] on font "Desglose nutricional" at bounding box center [672, 75] width 145 height 20
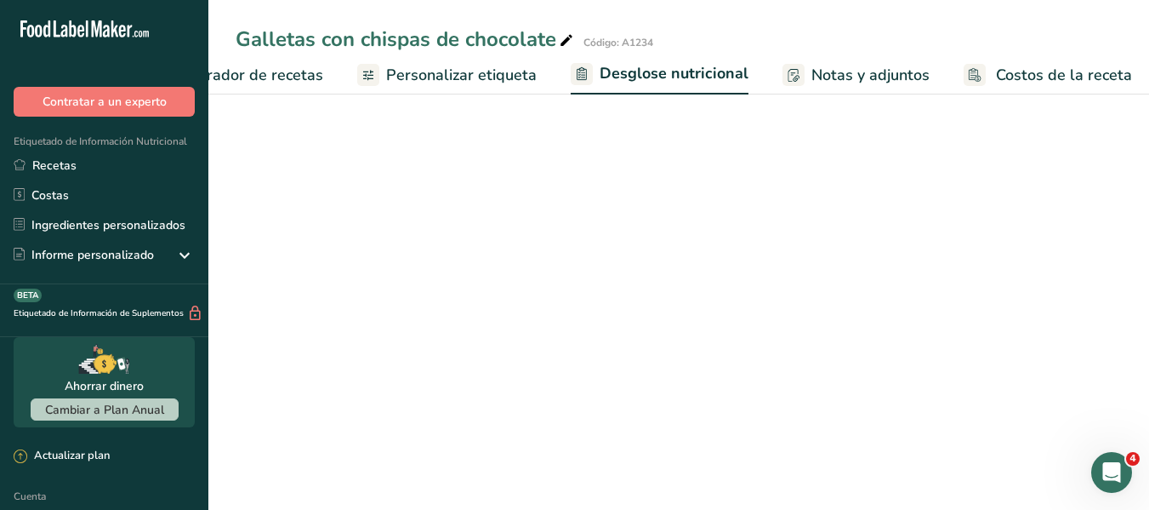
scroll to position [0, 342]
select select "Calories"
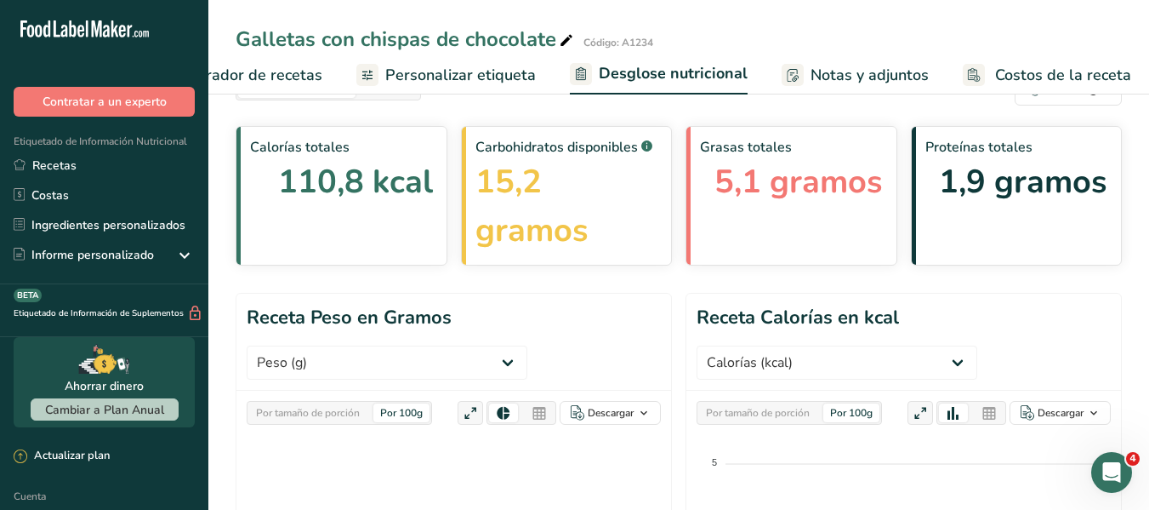
scroll to position [85, 0]
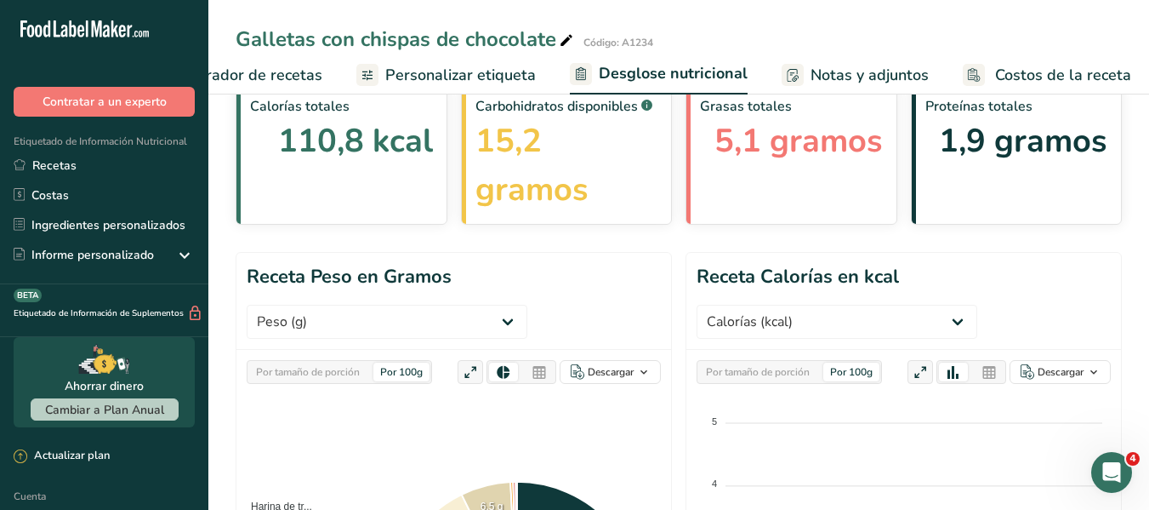
click at [994, 376] on icon at bounding box center [989, 373] width 15 height 24
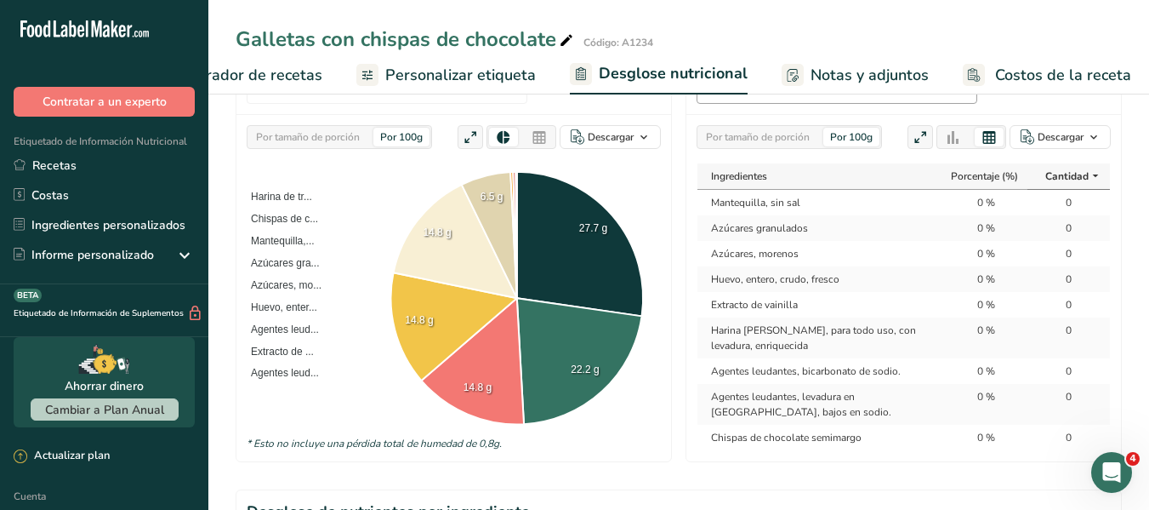
scroll to position [340, 0]
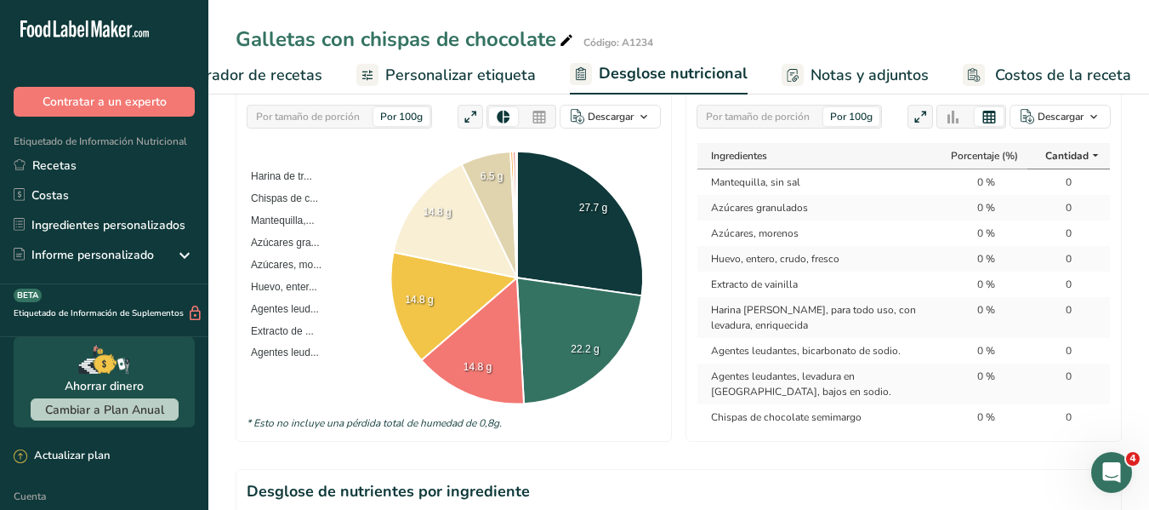
click at [959, 117] on icon at bounding box center [953, 117] width 15 height 24
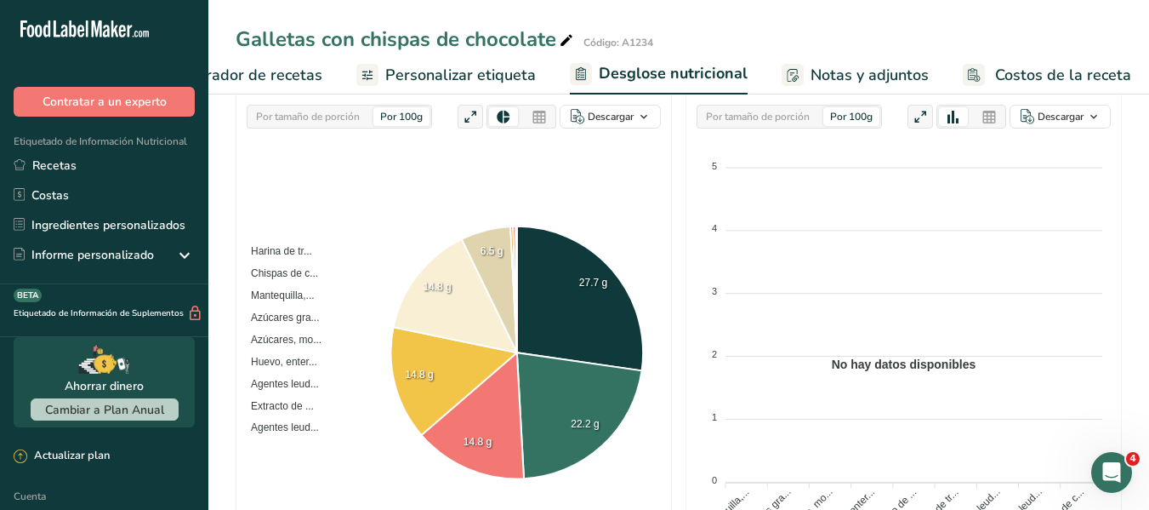
click at [982, 115] on icon at bounding box center [989, 117] width 15 height 24
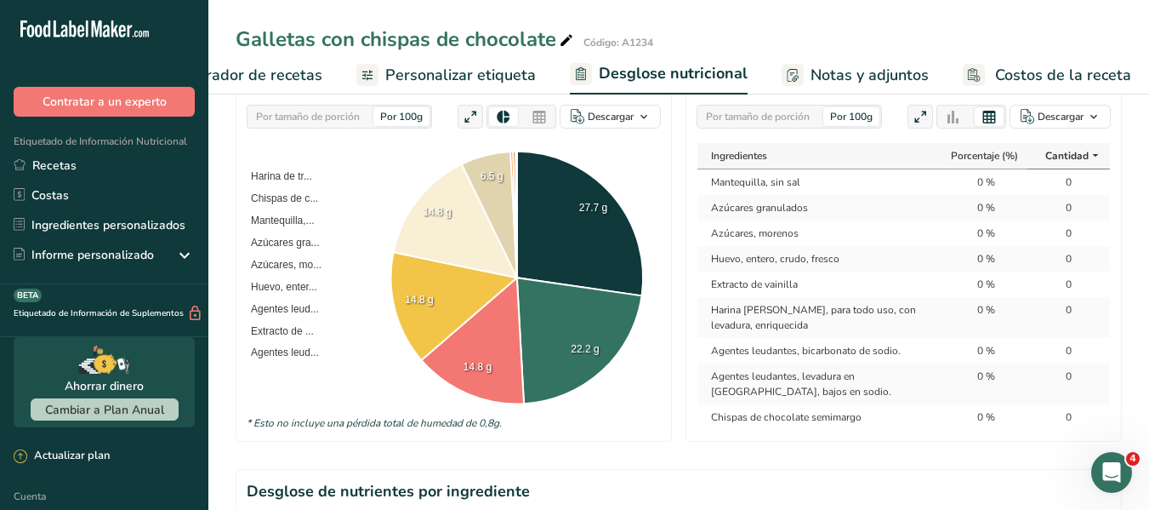
click at [1073, 154] on font "Cantidad" at bounding box center [1066, 156] width 43 height 14
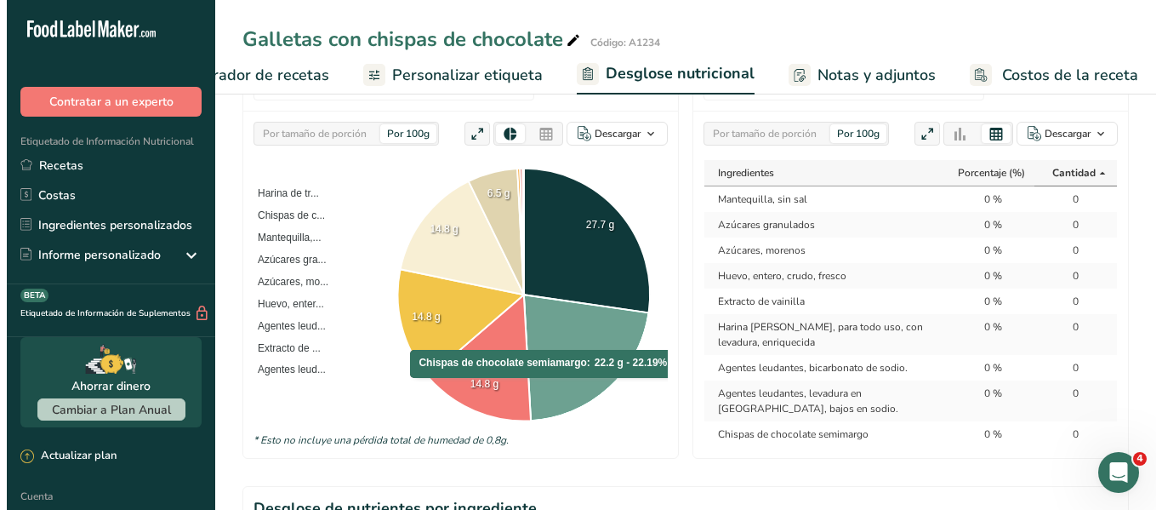
scroll to position [255, 0]
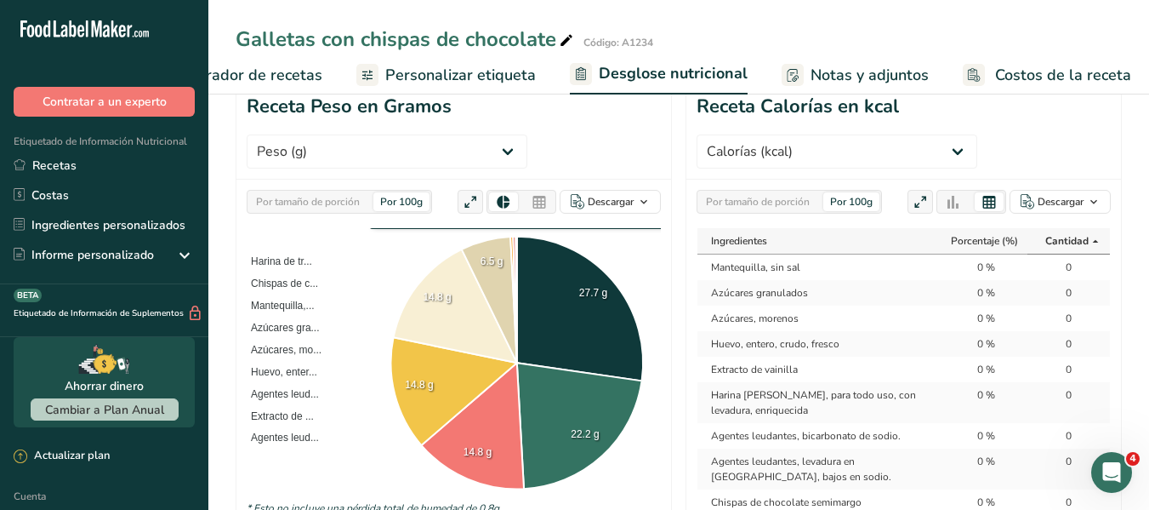
click at [546, 202] on div at bounding box center [539, 201] width 29 height 19
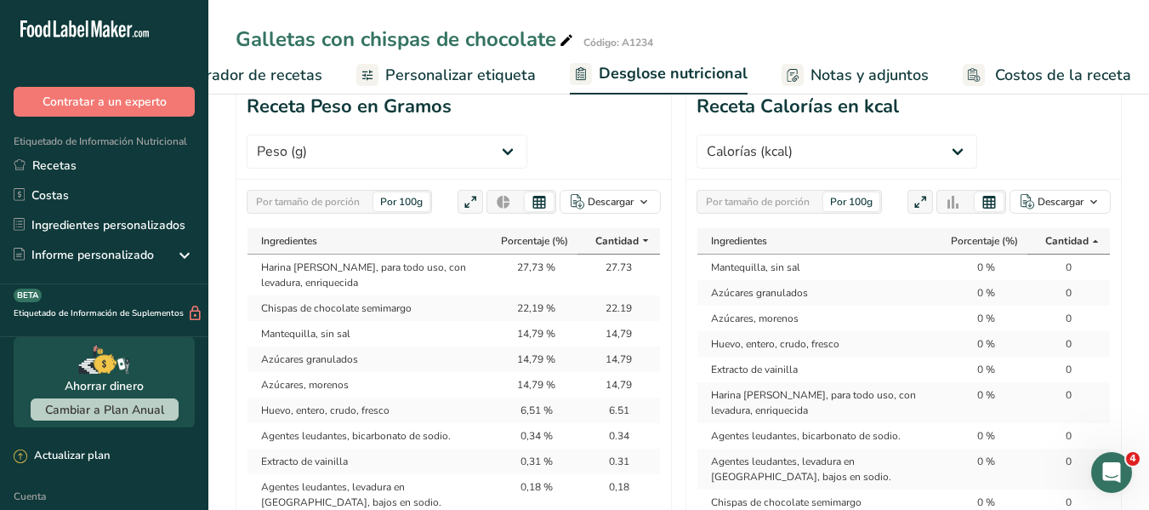
click at [505, 199] on icon at bounding box center [503, 203] width 15 height 24
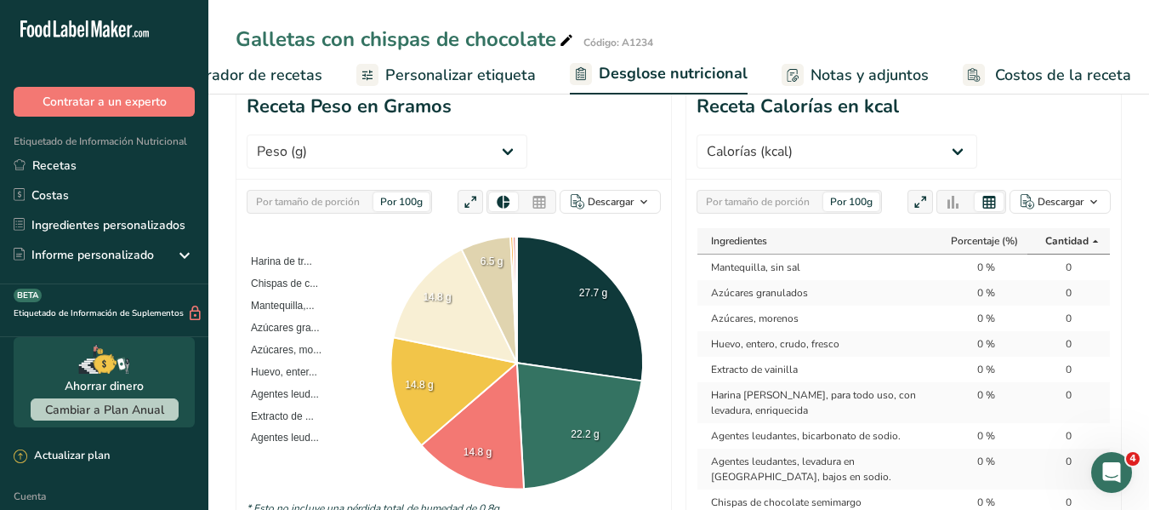
click at [469, 203] on icon at bounding box center [470, 203] width 15 height 24
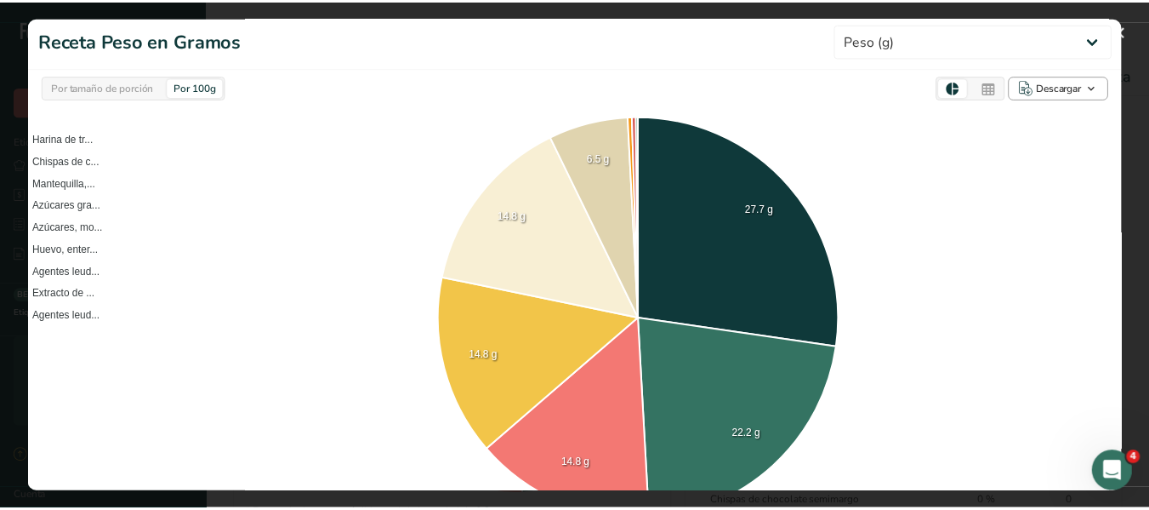
scroll to position [0, 0]
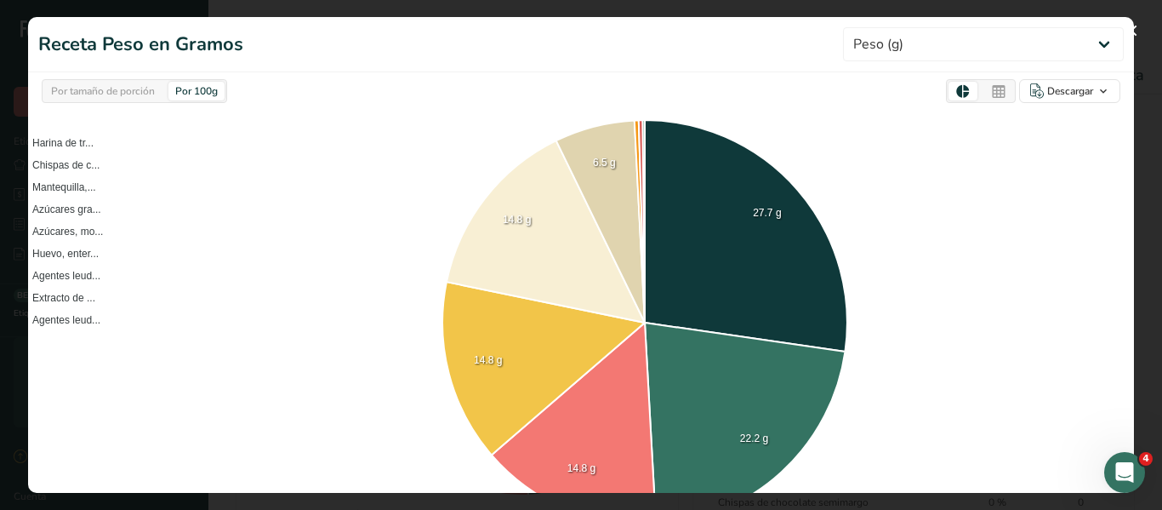
click at [137, 96] on font "Por tamaño de porción" at bounding box center [103, 91] width 104 height 14
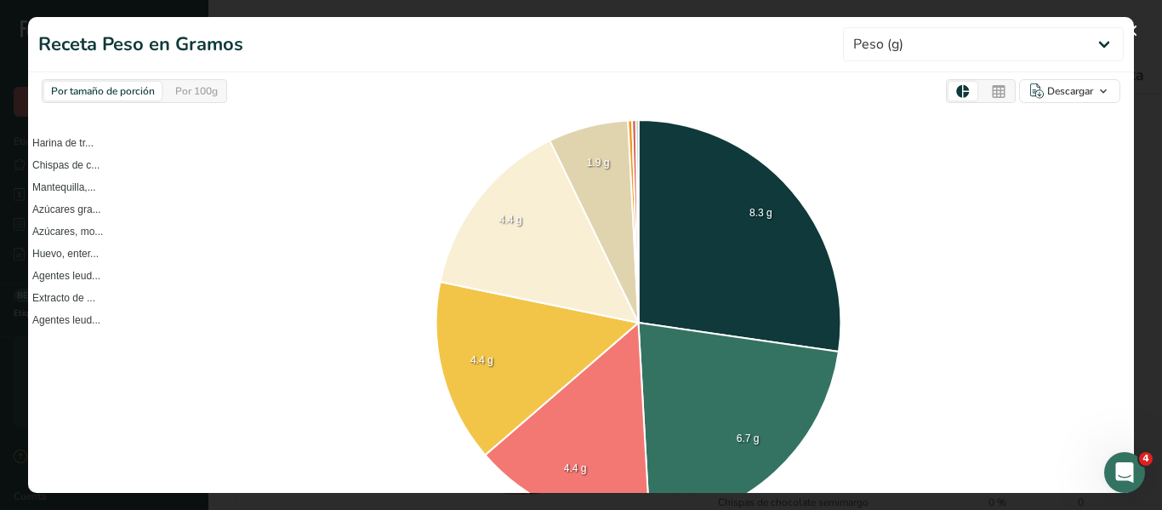
click at [225, 92] on div "Por 100g" at bounding box center [196, 91] width 56 height 19
click at [157, 85] on div "Por tamaño de porción" at bounding box center [102, 91] width 117 height 19
click at [191, 85] on font "Por 100g" at bounding box center [196, 91] width 43 height 14
drag, startPoint x: 80, startPoint y: 84, endPoint x: 383, endPoint y: 97, distance: 303.1
click at [79, 85] on font "Por tamaño de porción" at bounding box center [103, 91] width 104 height 14
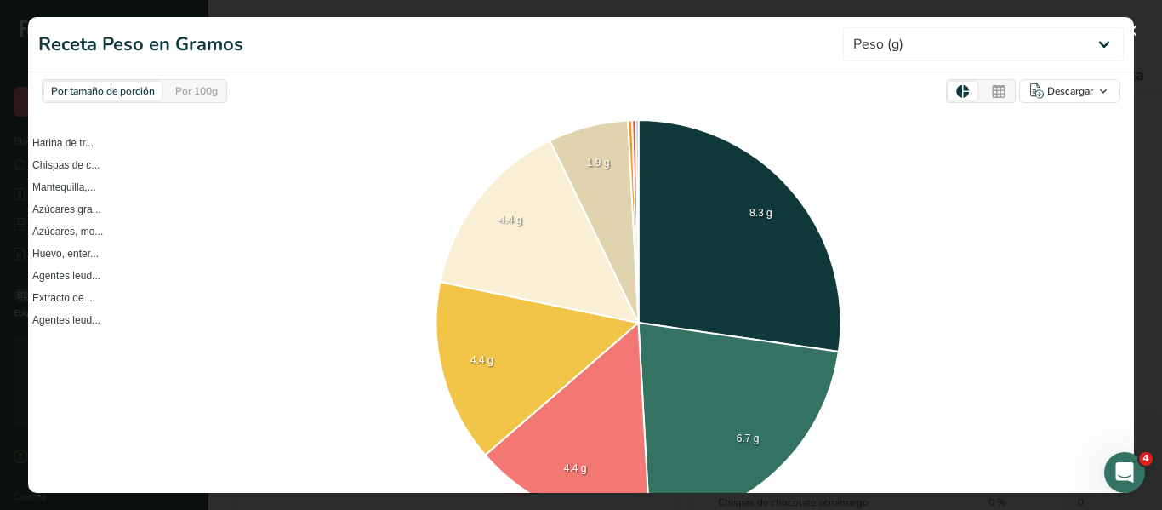
click at [198, 89] on font "Por 100g" at bounding box center [196, 91] width 43 height 14
click at [1138, 25] on button "button" at bounding box center [1131, 30] width 27 height 27
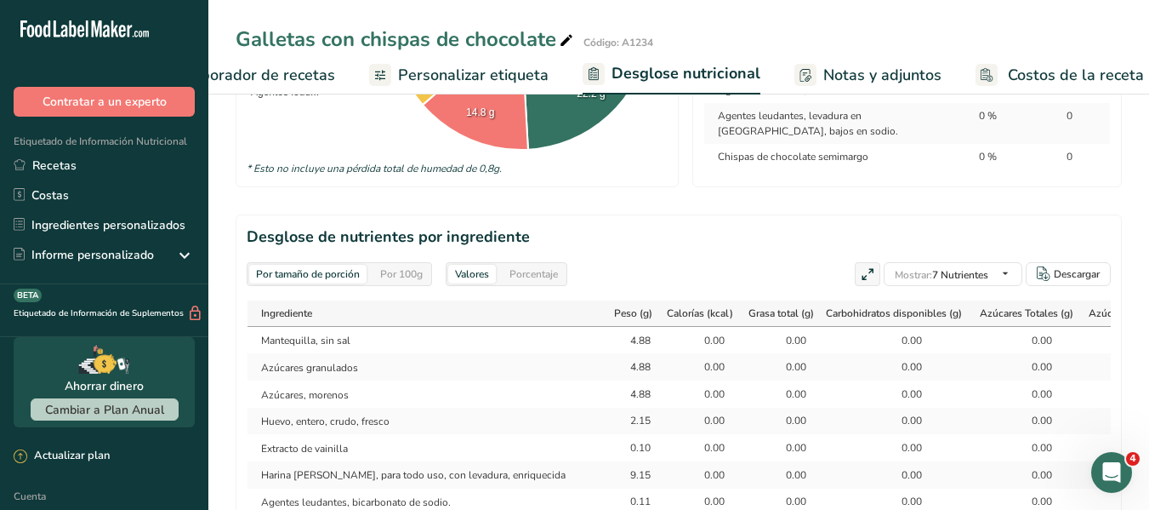
scroll to position [595, 0]
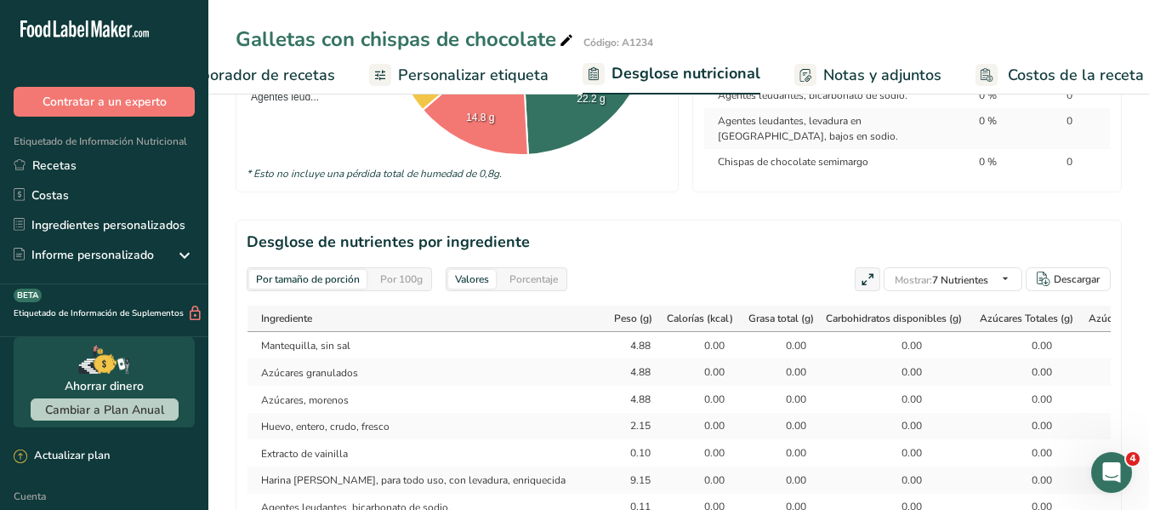
click at [413, 282] on font "Por 100g" at bounding box center [401, 279] width 43 height 14
click at [550, 275] on font "Porcentaje" at bounding box center [534, 279] width 48 height 14
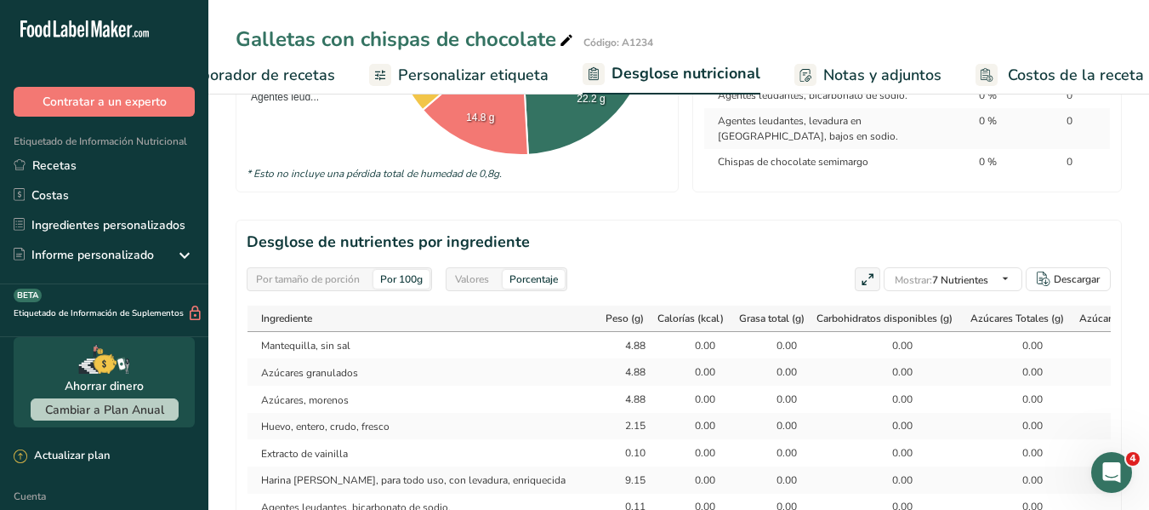
click at [487, 276] on font "Valores" at bounding box center [472, 279] width 34 height 14
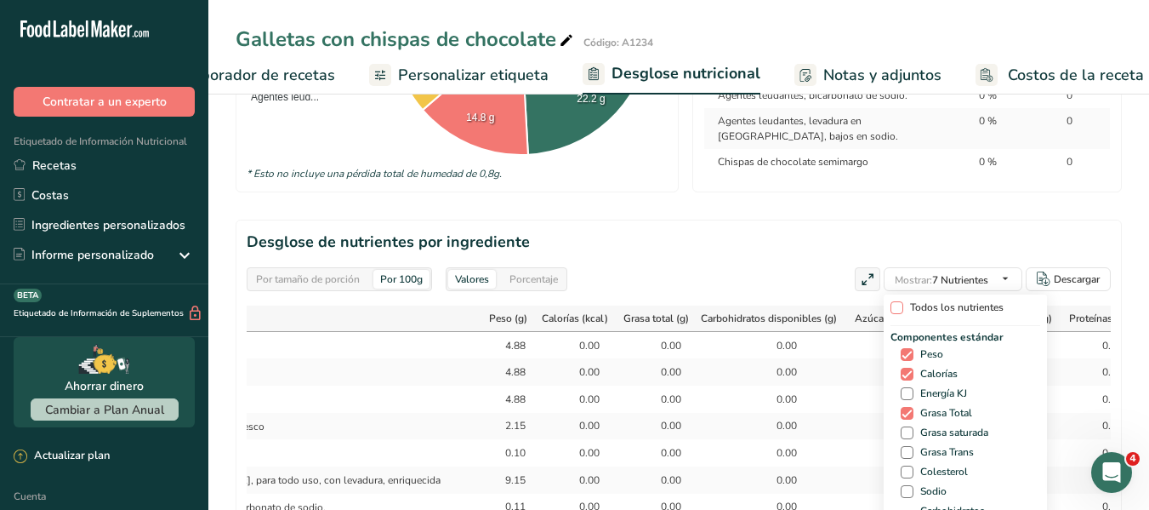
click at [891, 305] on span at bounding box center [897, 307] width 13 height 13
click at [891, 305] on input "Todos los nutrientes" at bounding box center [896, 307] width 11 height 11
checkbox input "true"
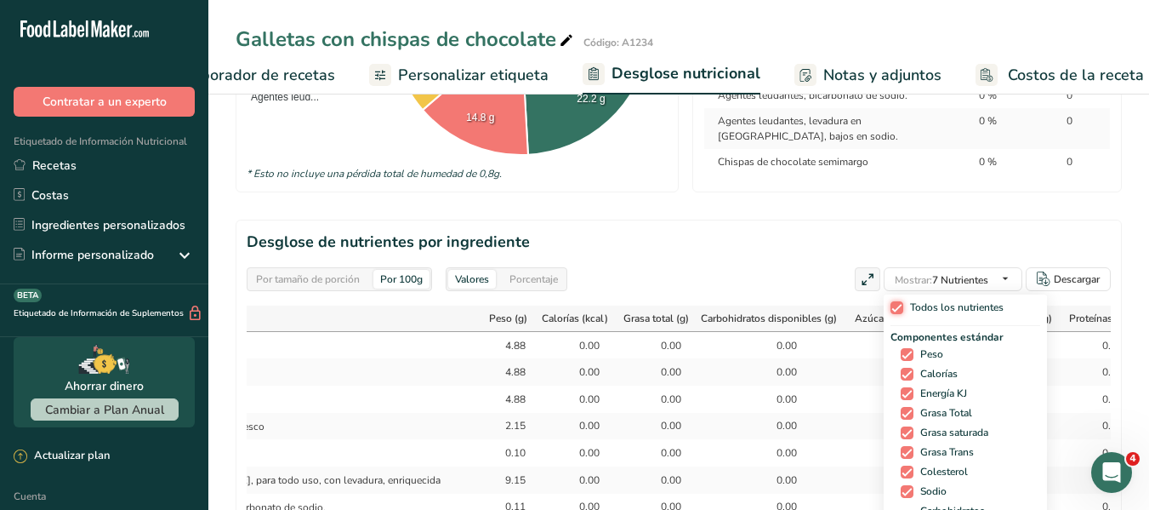
checkbox input "true"
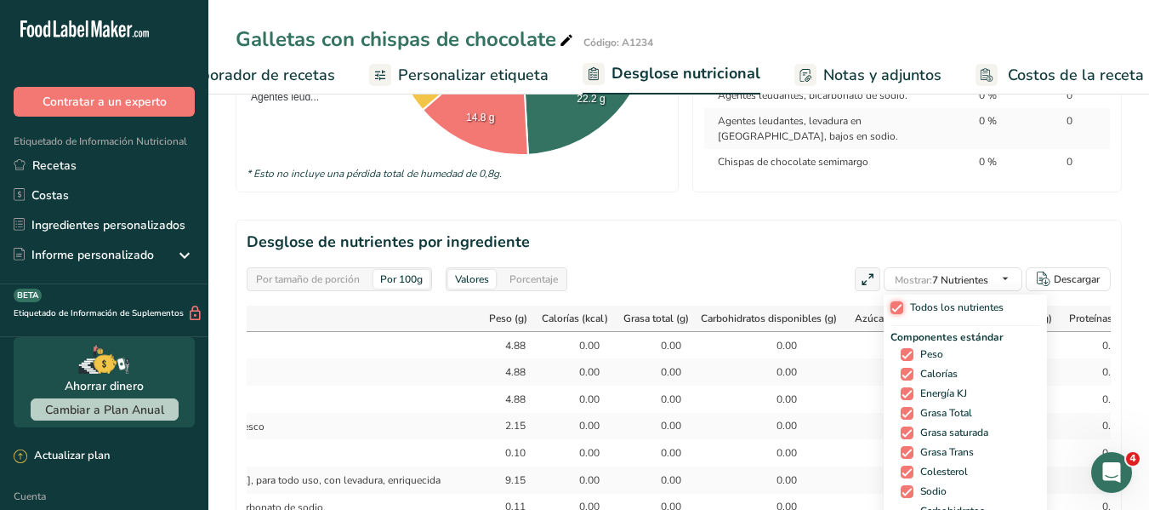
checkbox input "true"
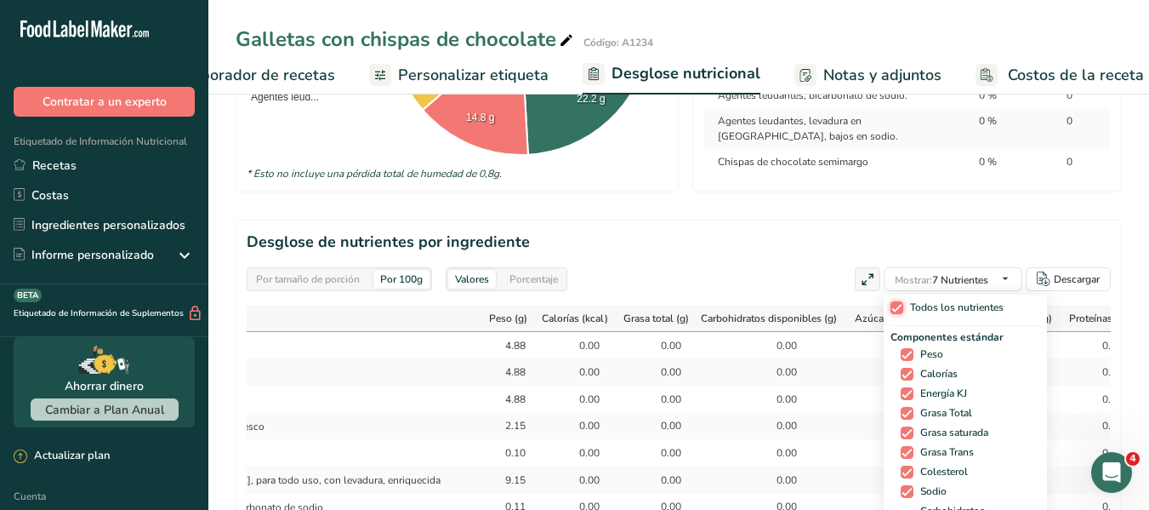
checkbox input "true"
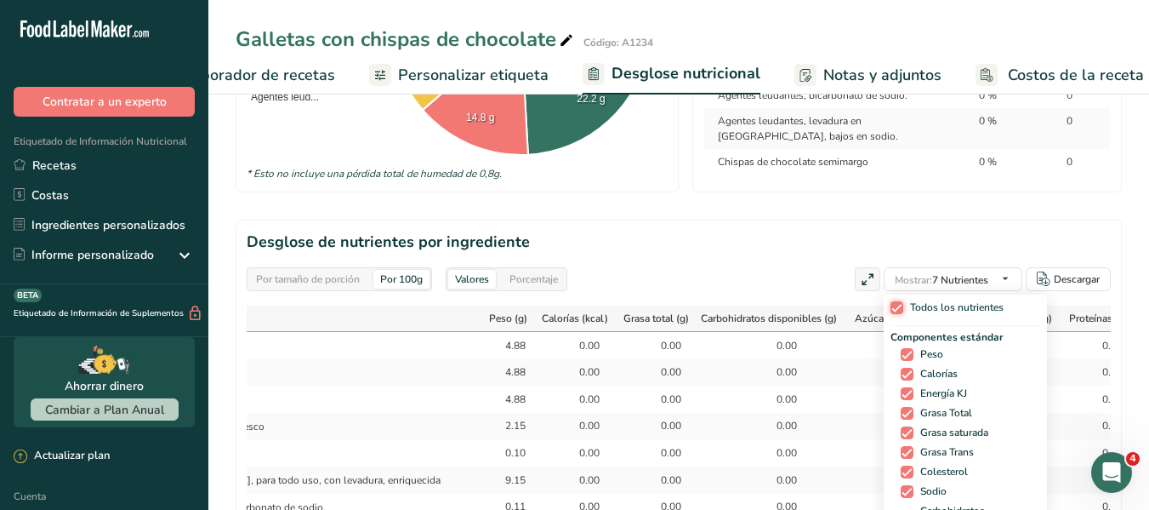
checkbox input "true"
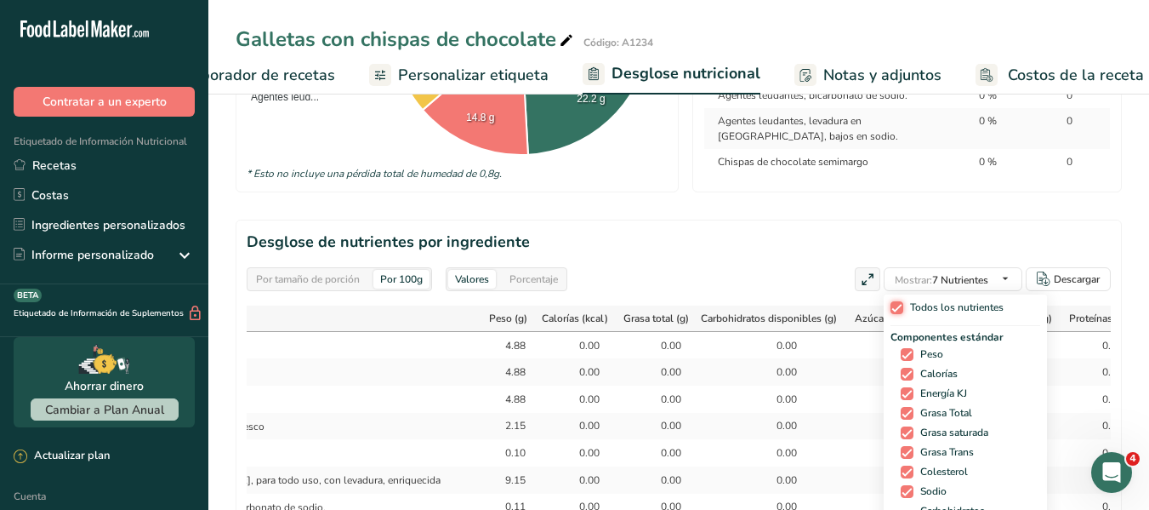
checkbox input "true"
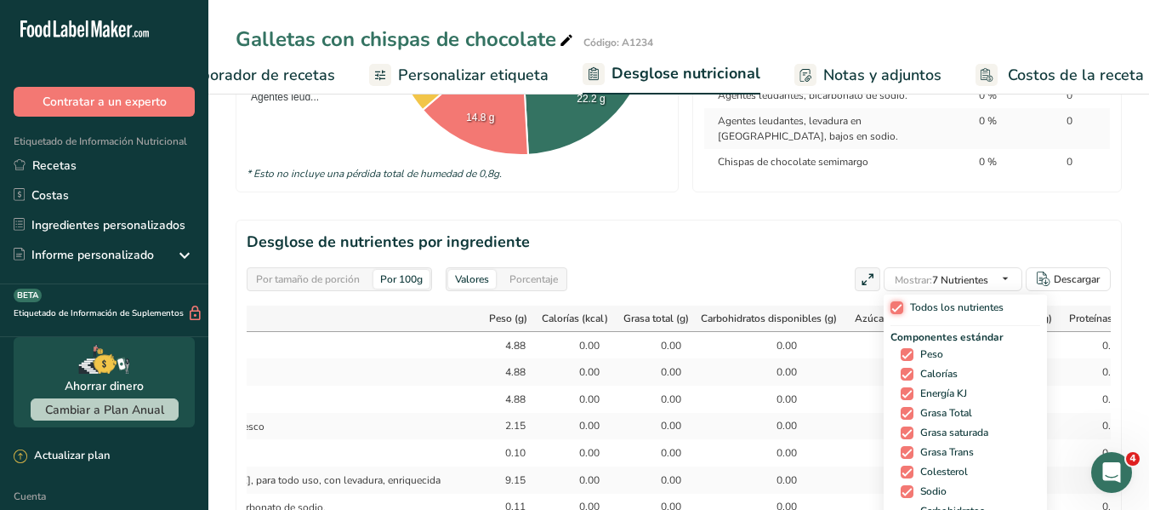
checkbox input "true"
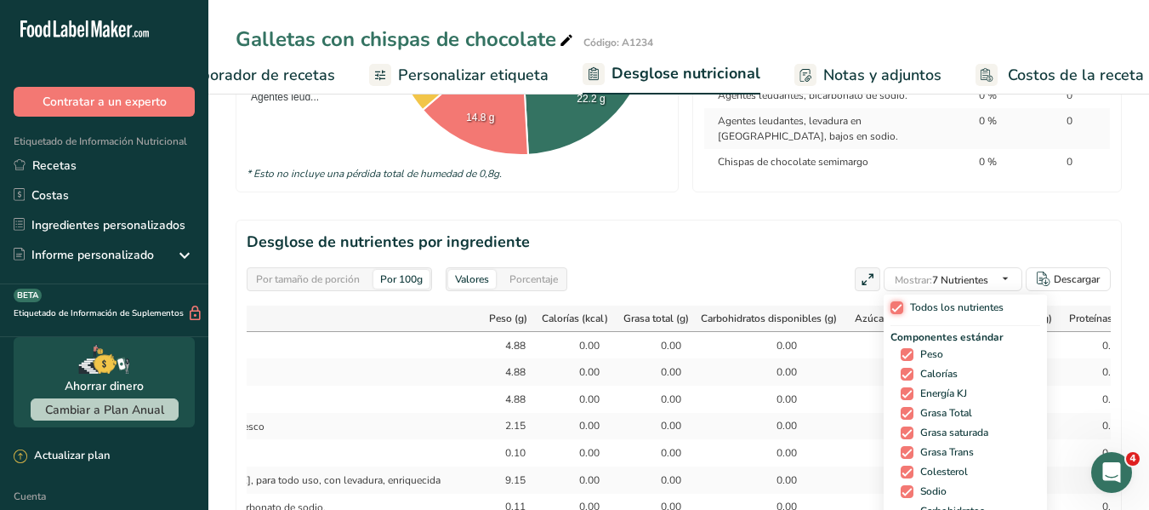
checkbox input "true"
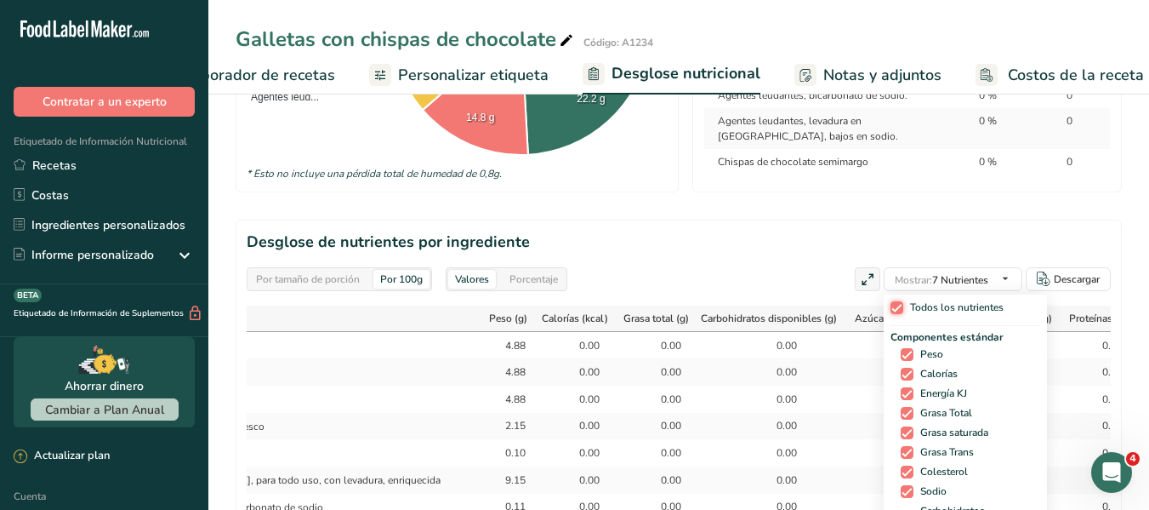
checkbox input "true"
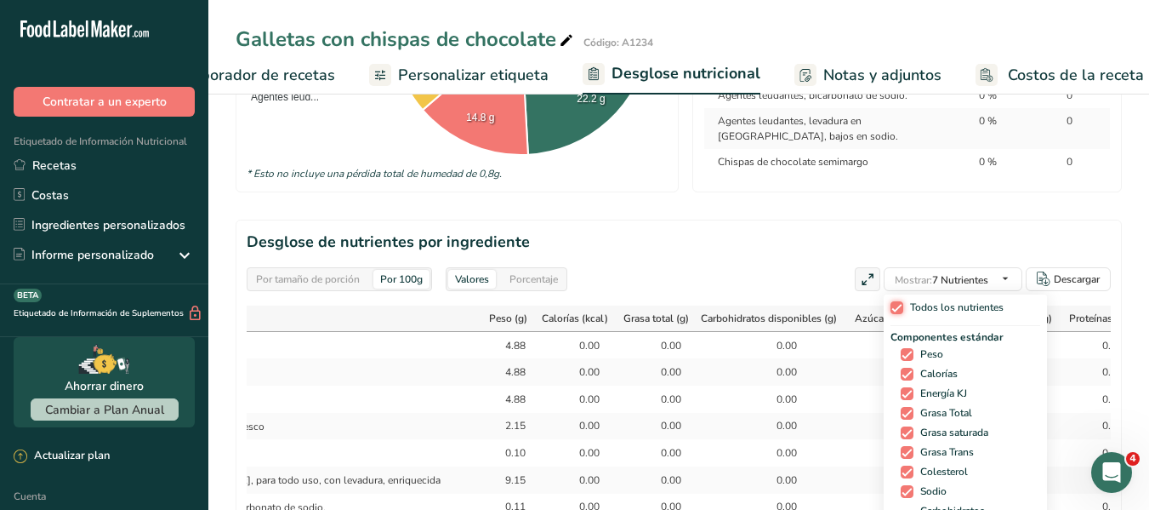
checkbox input "true"
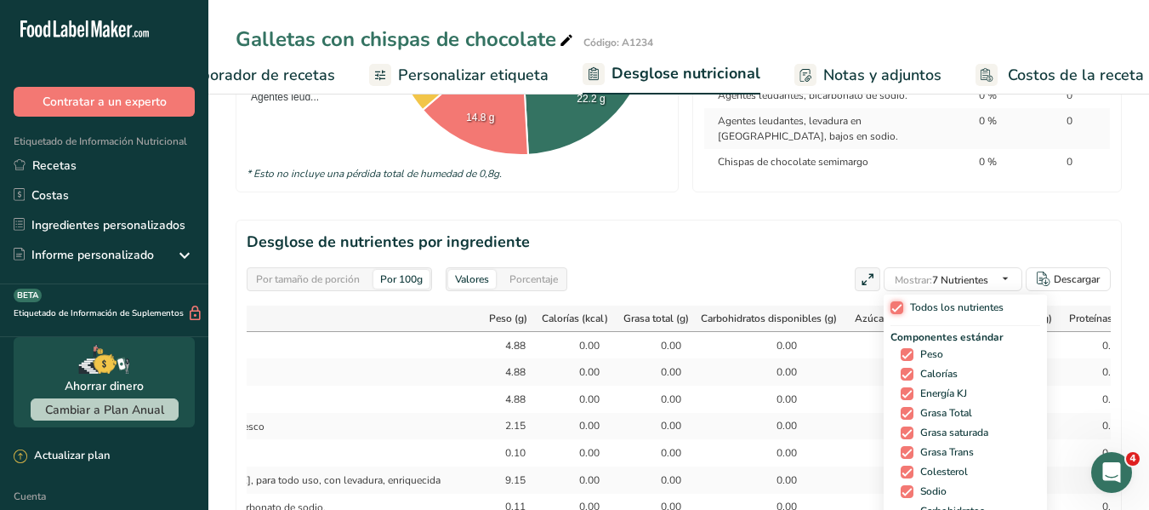
checkbox input "true"
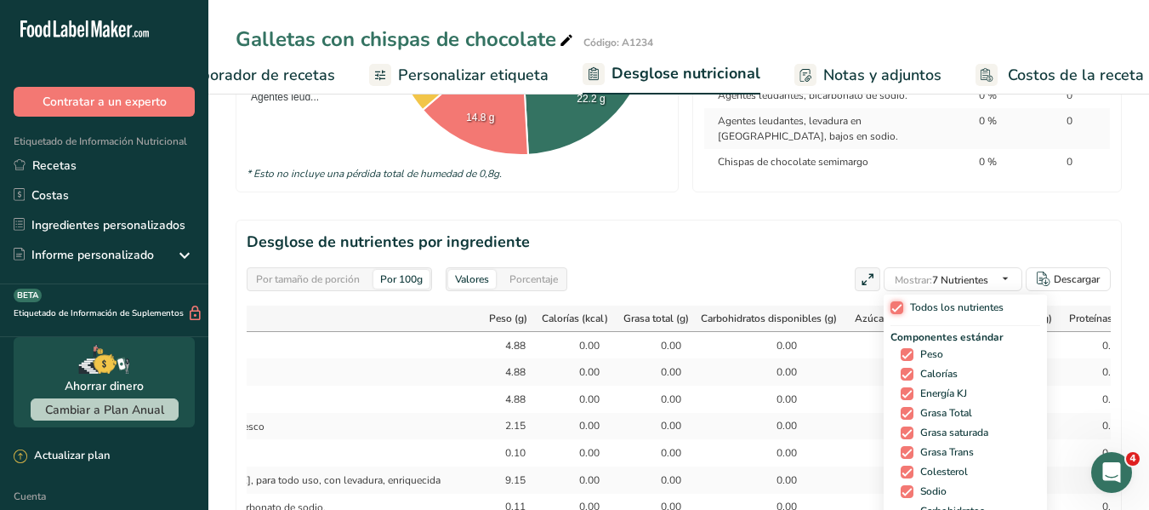
checkbox input "true"
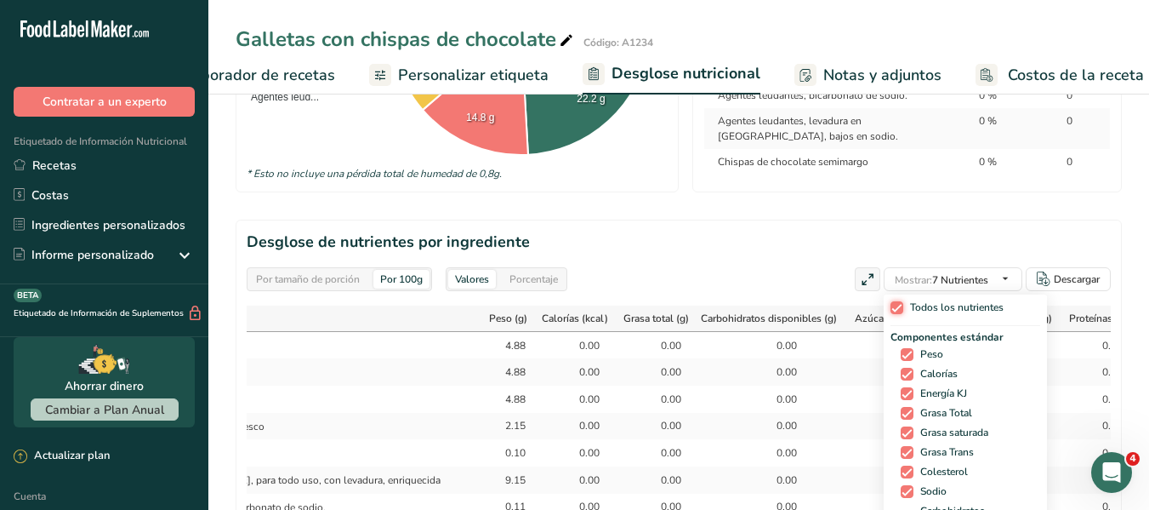
checkbox input "true"
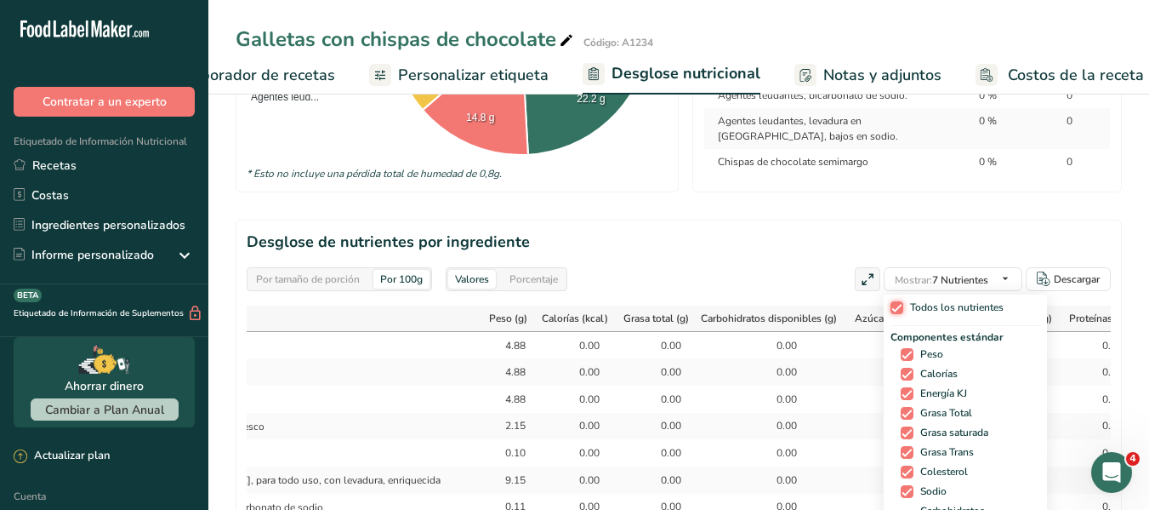
checkbox input "true"
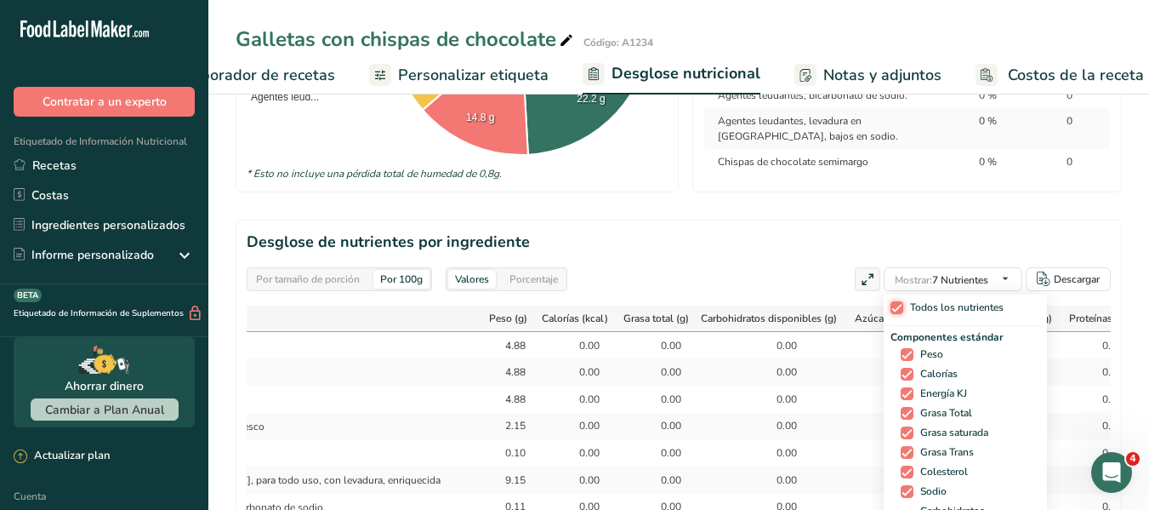
checkbox input "true"
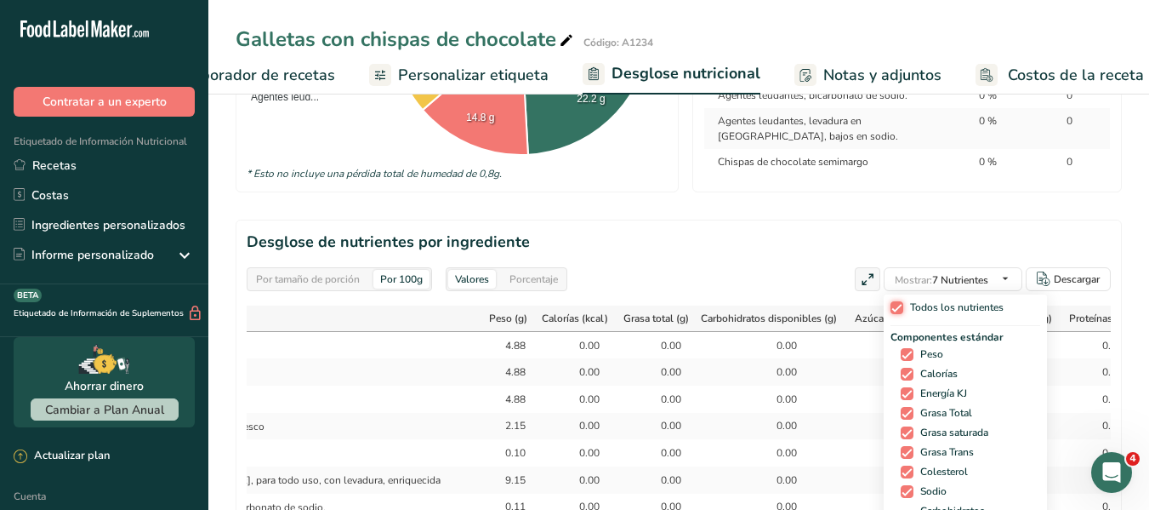
checkbox input "true"
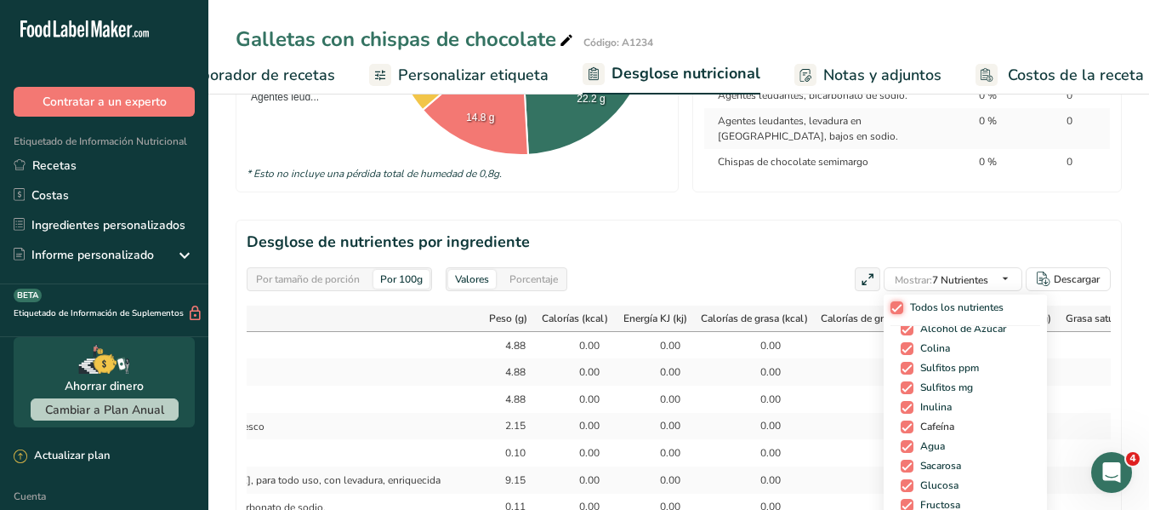
scroll to position [1583, 0]
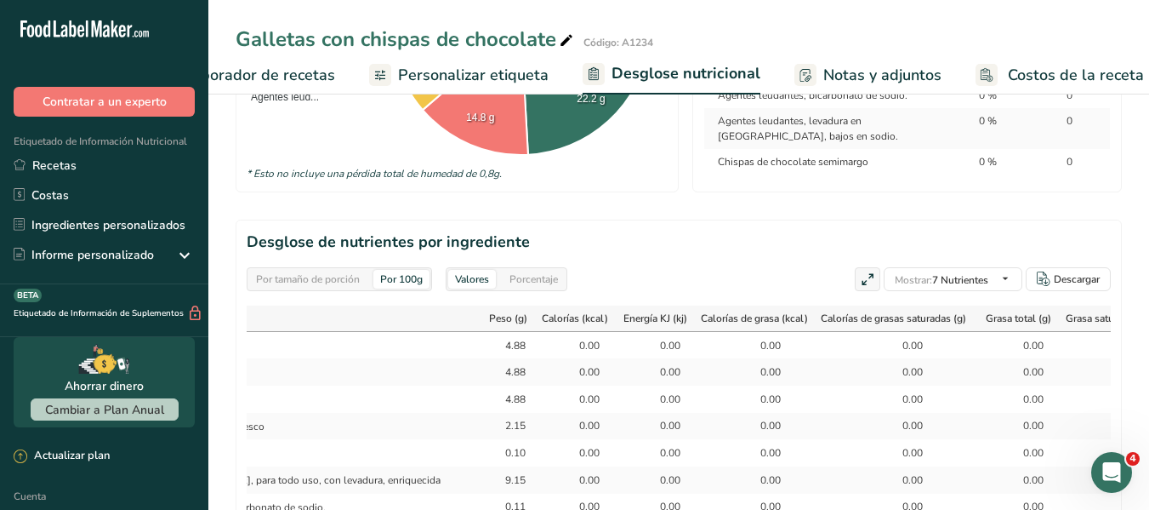
click at [903, 247] on h2 "Desglose de nutrientes por ingrediente" at bounding box center [679, 242] width 864 height 23
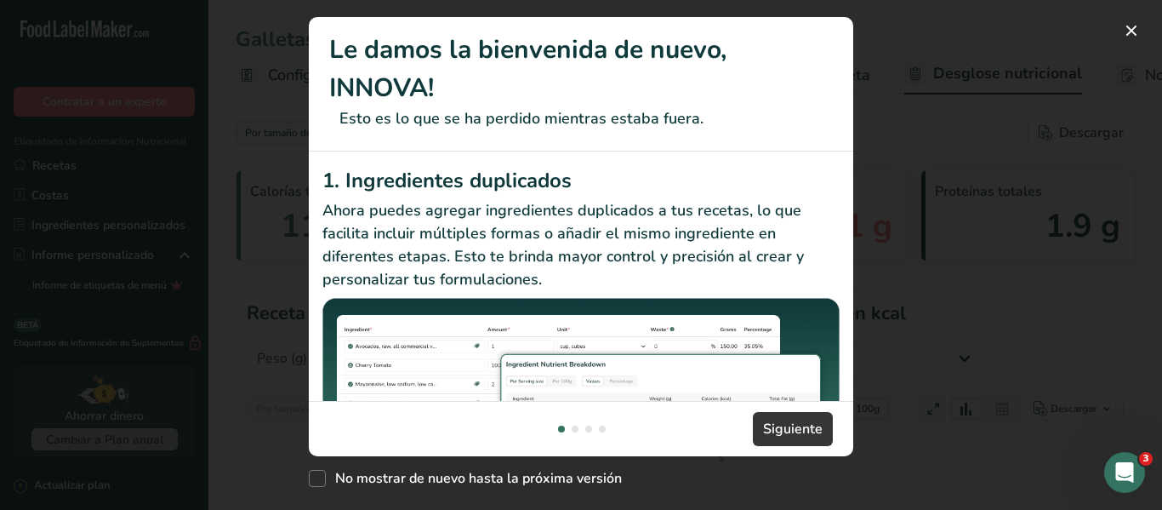
select select "Calories"
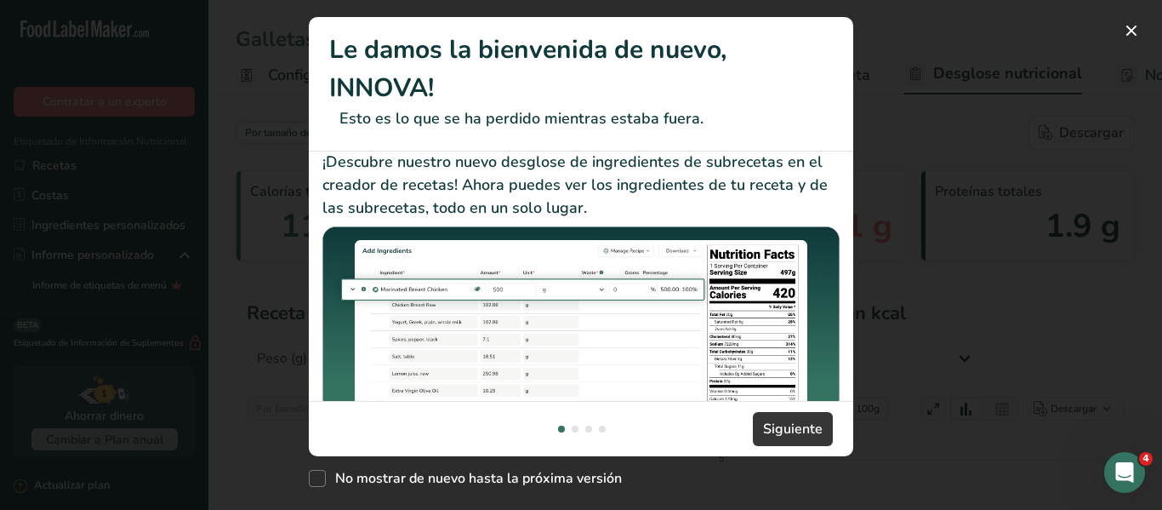
scroll to position [408, 0]
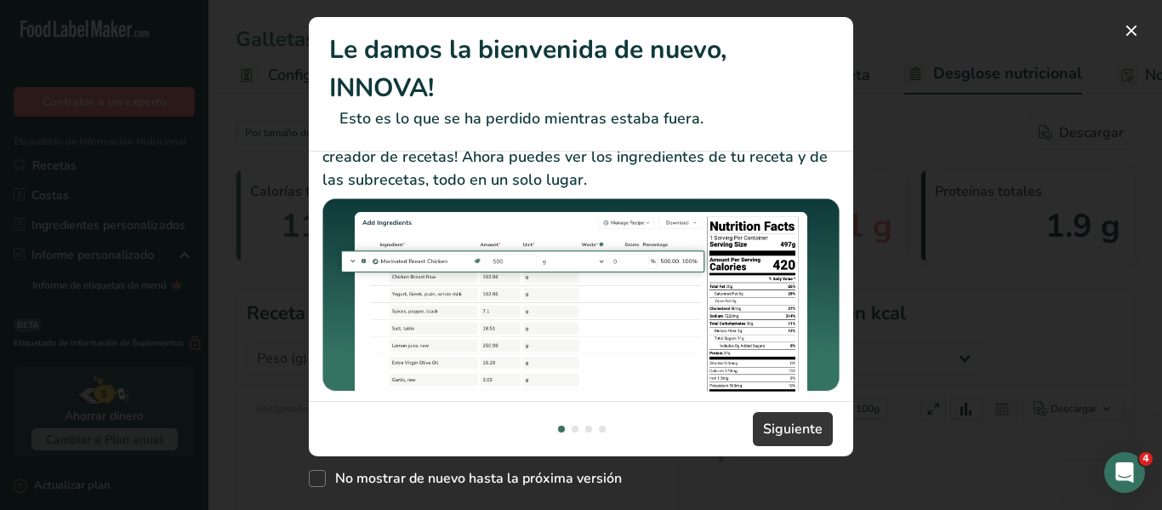
click at [574, 431] on div "New Features" at bounding box center [575, 428] width 7 height 7
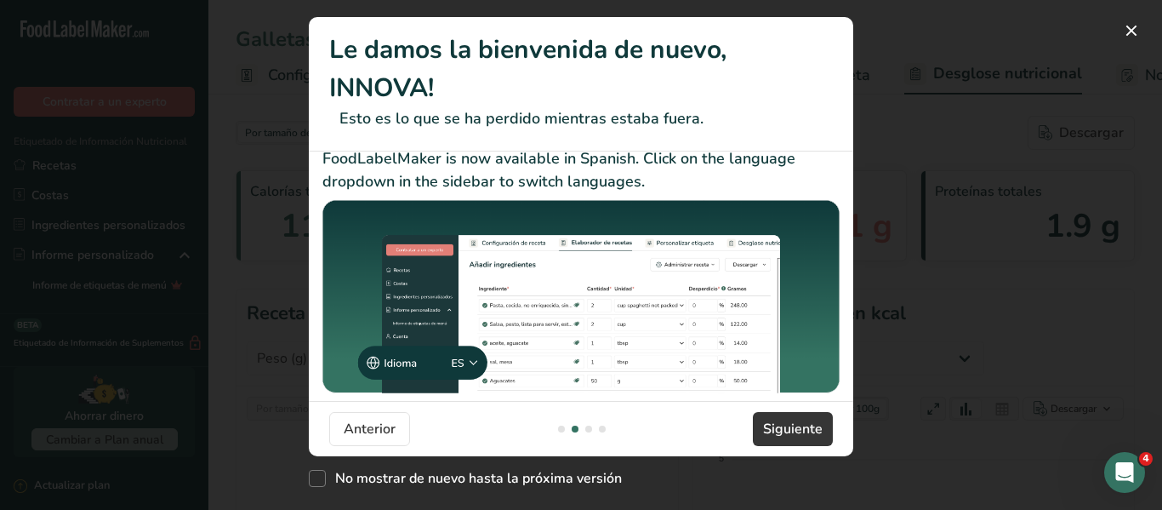
scroll to position [370, 0]
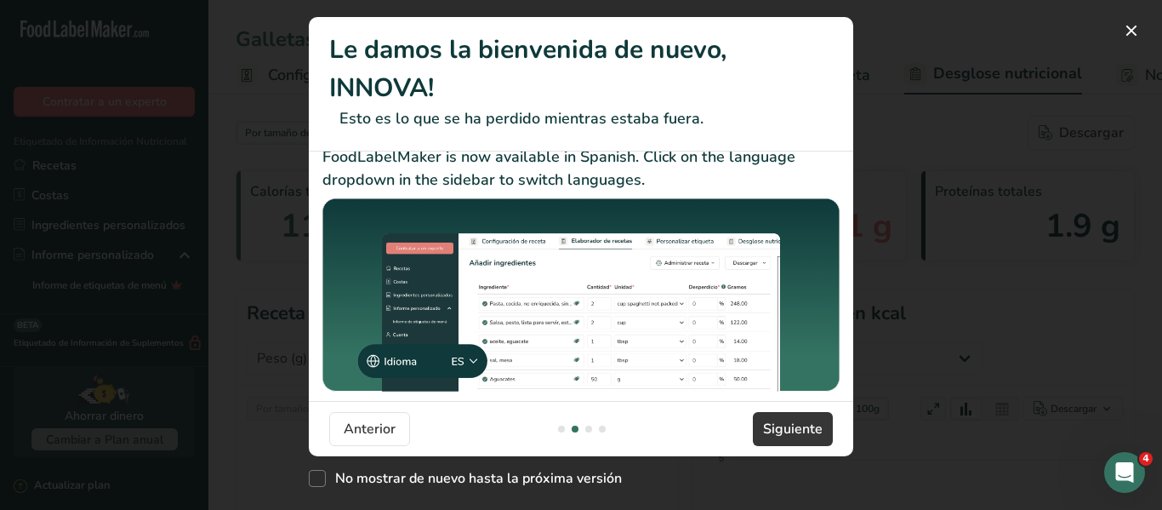
click at [587, 429] on div "New Features" at bounding box center [588, 428] width 7 height 7
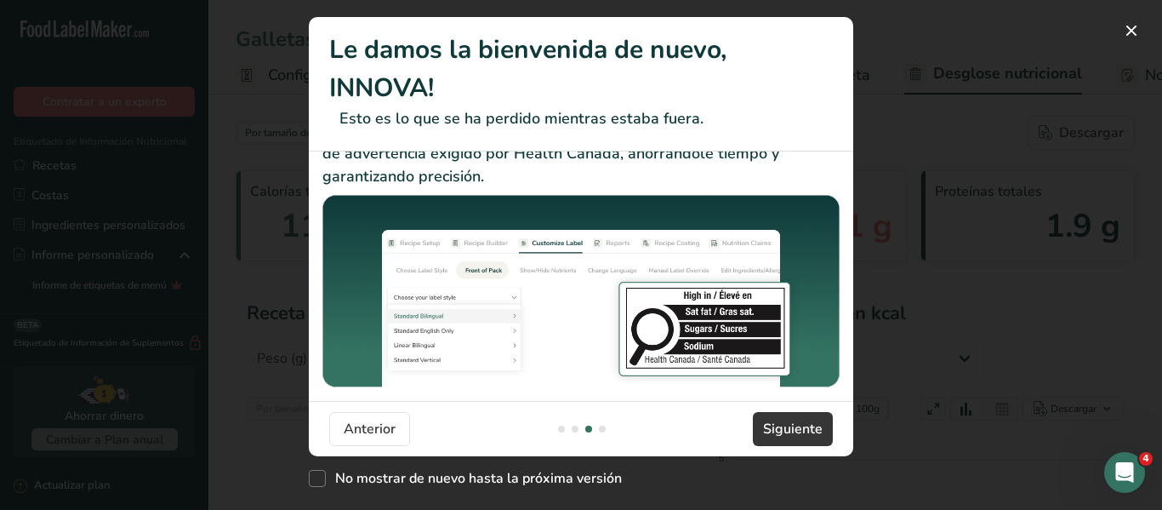
scroll to position [107, 0]
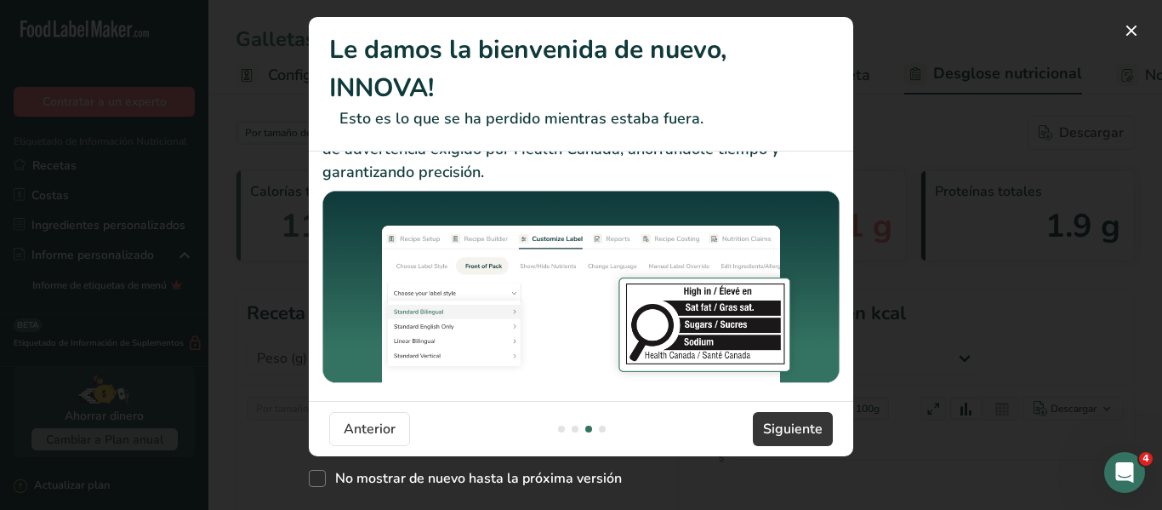
click at [602, 425] on div "New Features" at bounding box center [602, 428] width 7 height 7
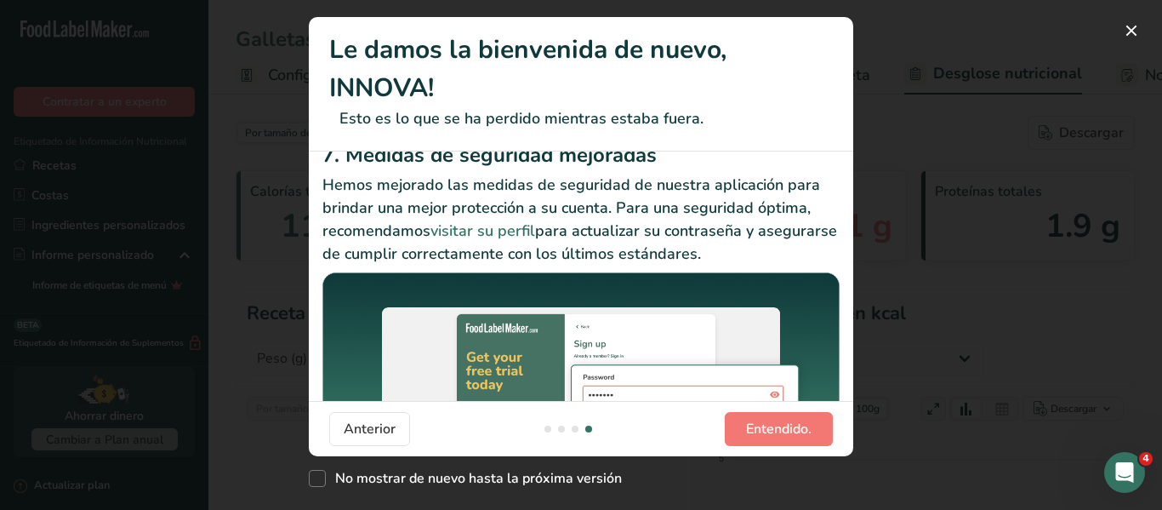
scroll to position [414, 0]
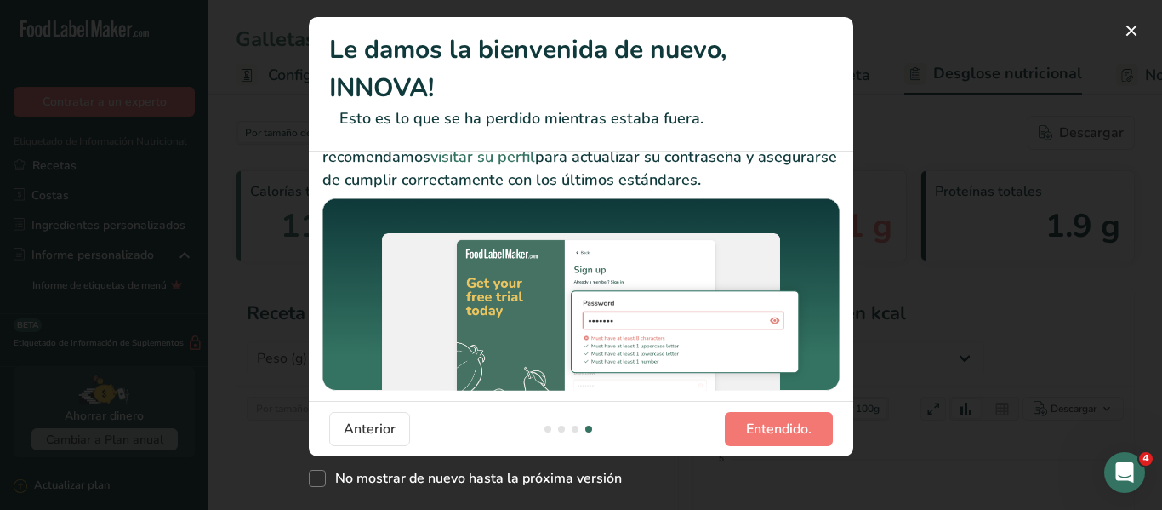
click at [577, 430] on div "New Features" at bounding box center [575, 428] width 7 height 7
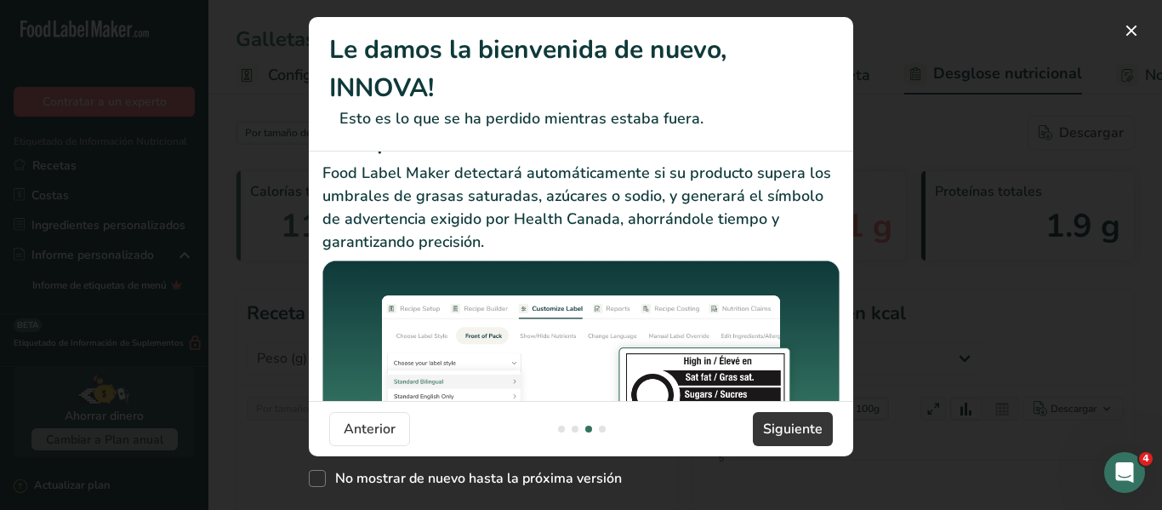
scroll to position [43, 0]
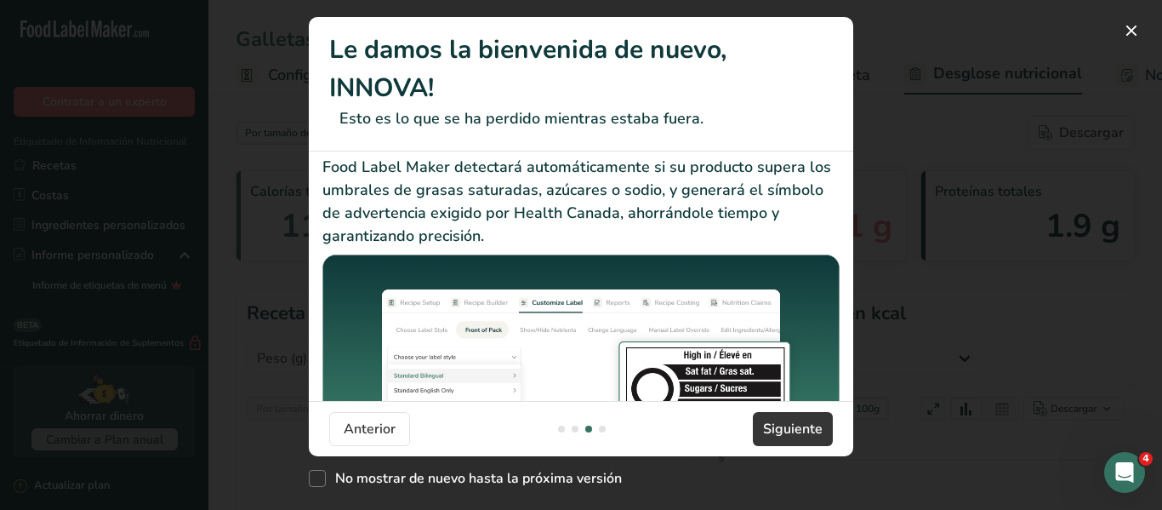
click at [601, 434] on footer "Anterior Siguiente" at bounding box center [581, 428] width 544 height 55
click at [601, 427] on div "New Features" at bounding box center [602, 428] width 7 height 7
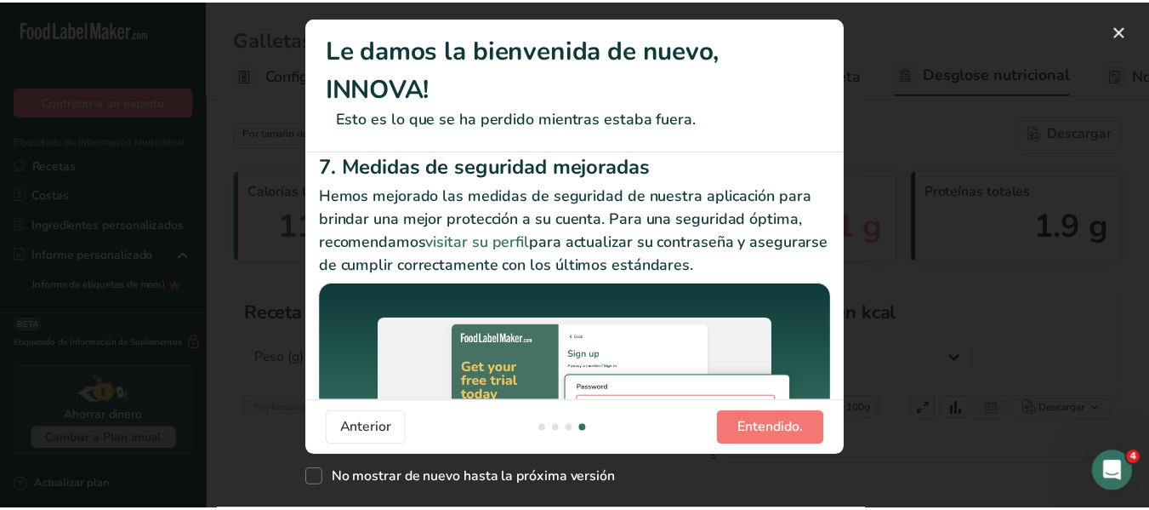
scroll to position [414, 0]
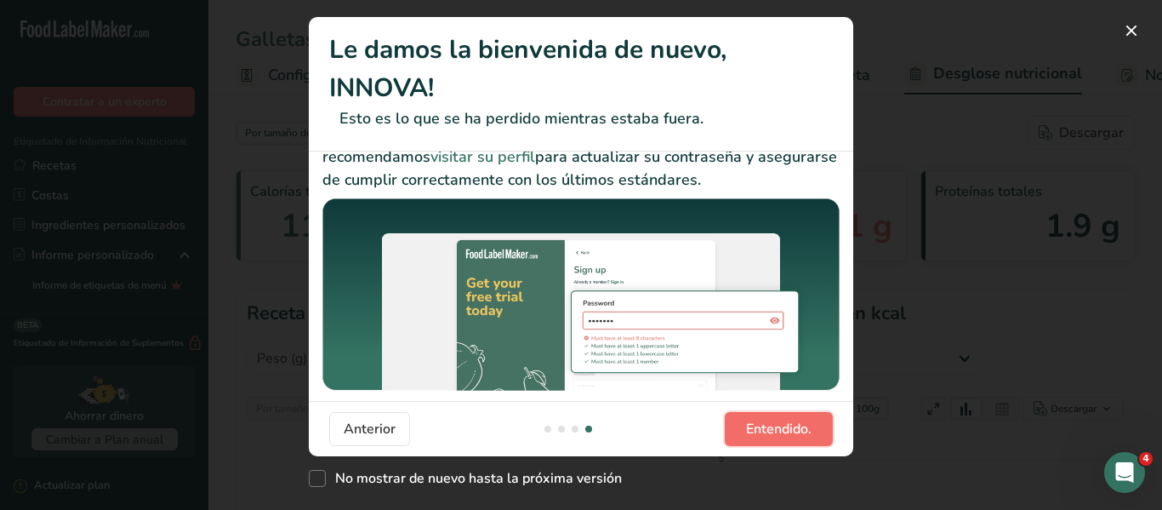
click at [777, 420] on span "Entendido." at bounding box center [778, 429] width 65 height 20
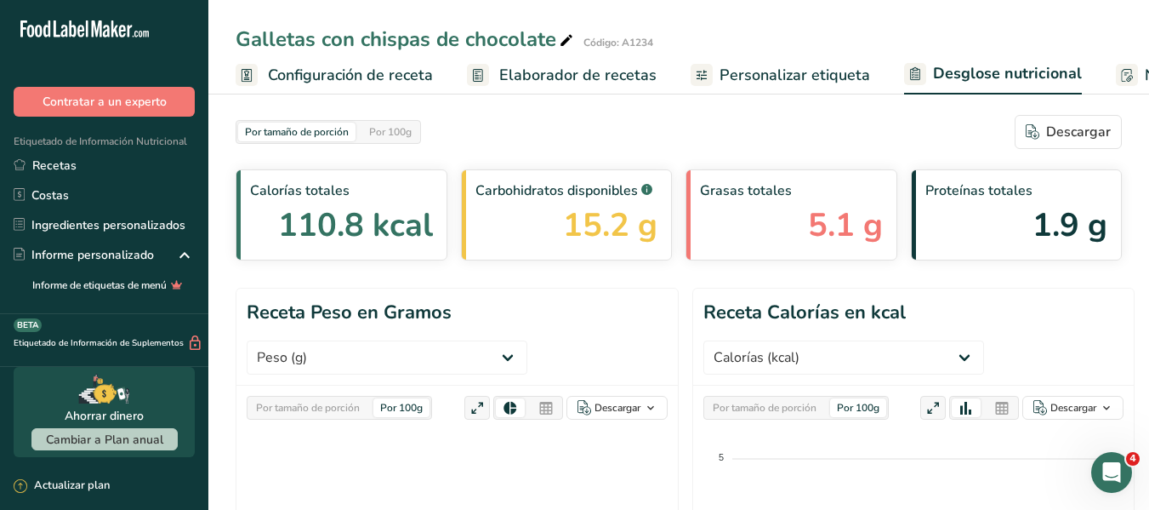
scroll to position [0, 0]
click at [299, 79] on span "Configuración de receta" at bounding box center [350, 75] width 165 height 23
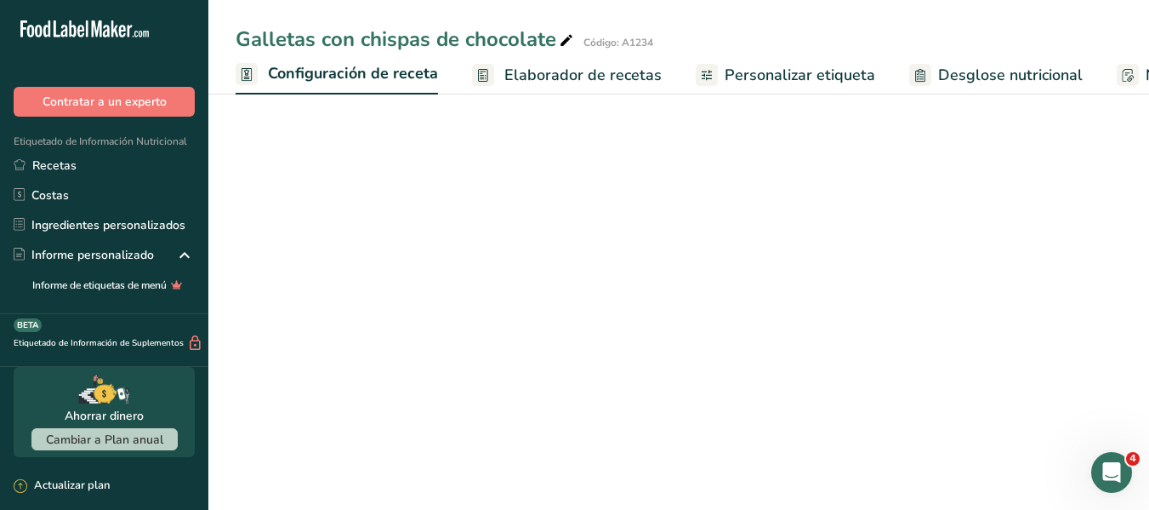
scroll to position [0, 6]
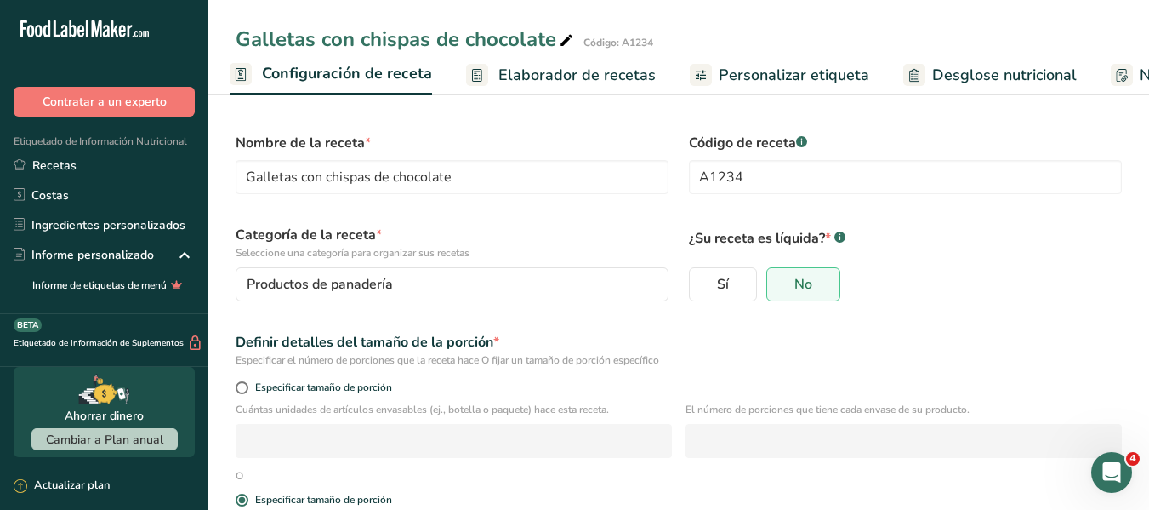
click at [510, 77] on span "Elaborador de recetas" at bounding box center [576, 75] width 157 height 23
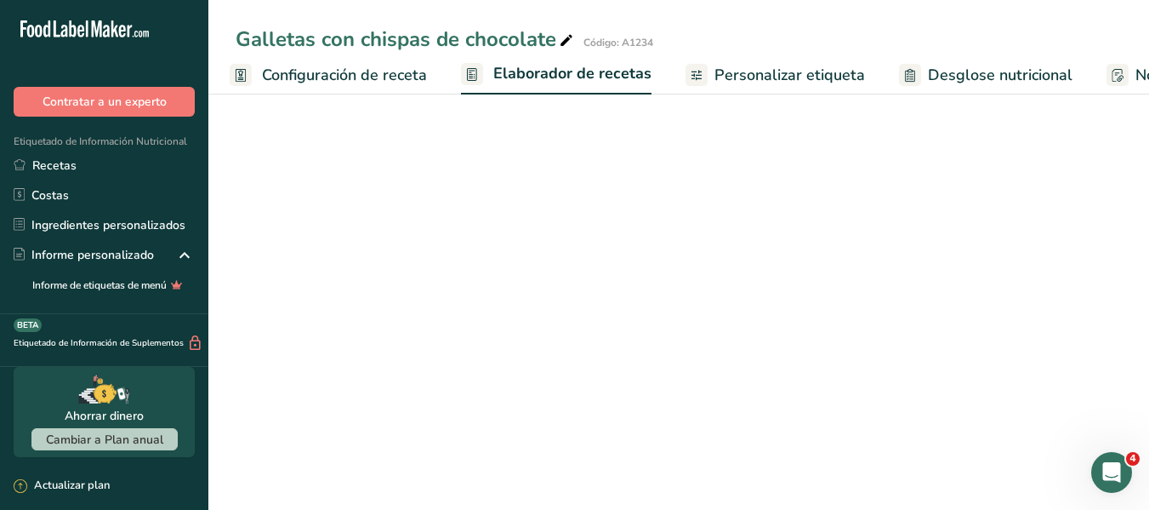
scroll to position [0, 202]
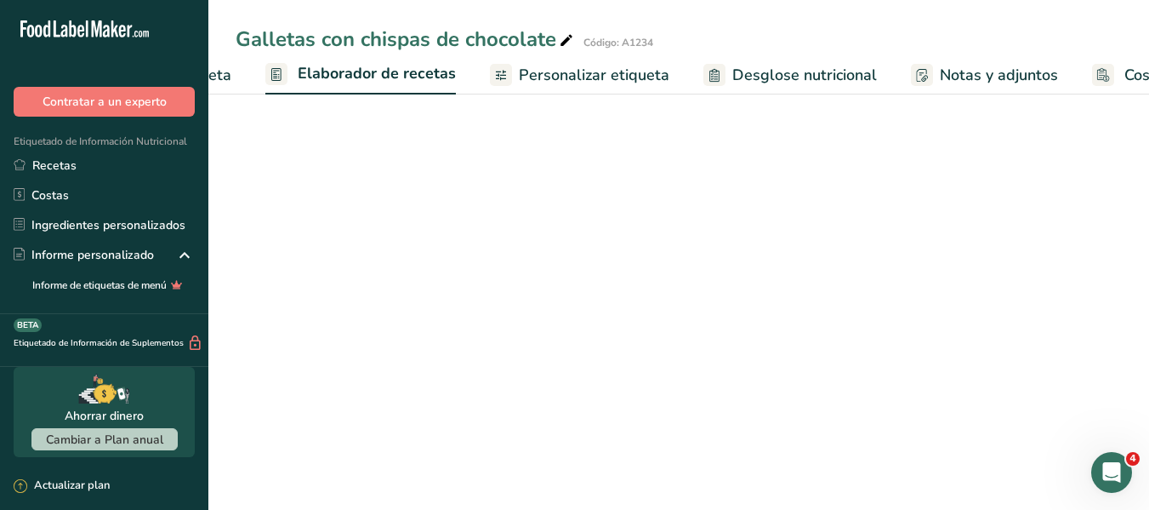
click at [544, 66] on span "Personalizar etiqueta" at bounding box center [594, 75] width 151 height 23
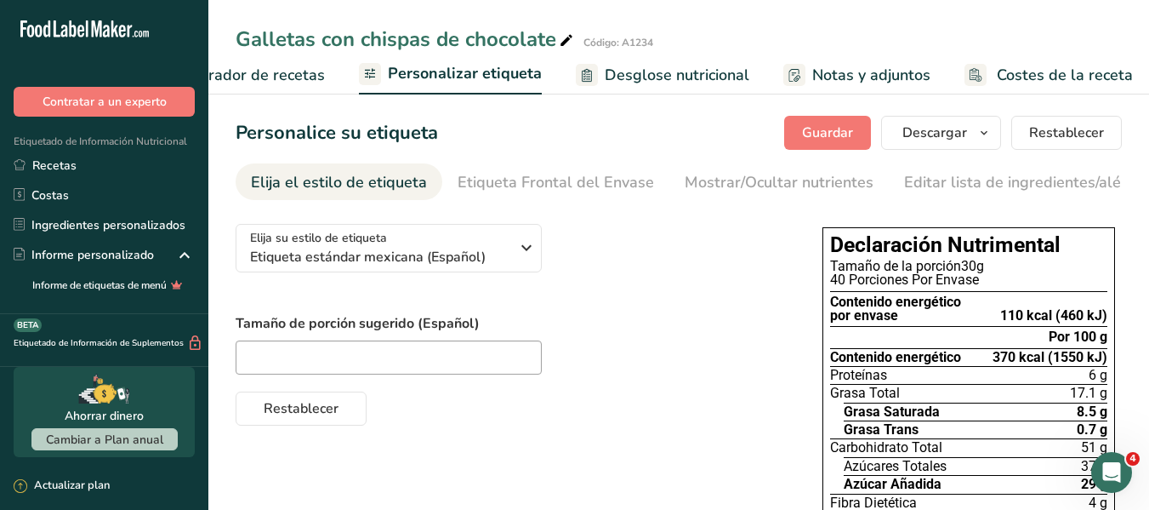
scroll to position [0, 334]
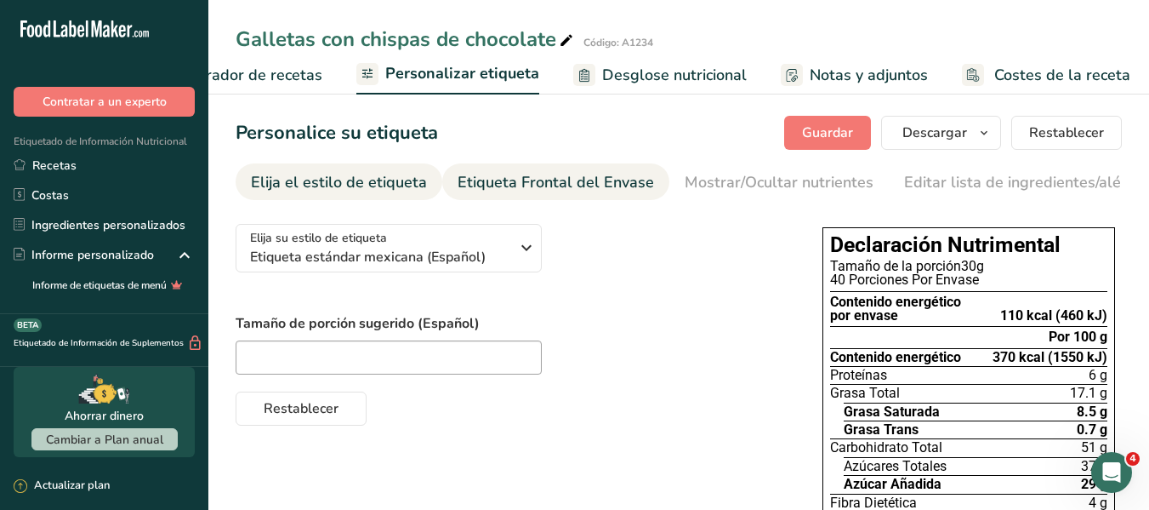
click at [531, 179] on div "Etiqueta Frontal del Envase" at bounding box center [556, 182] width 196 height 23
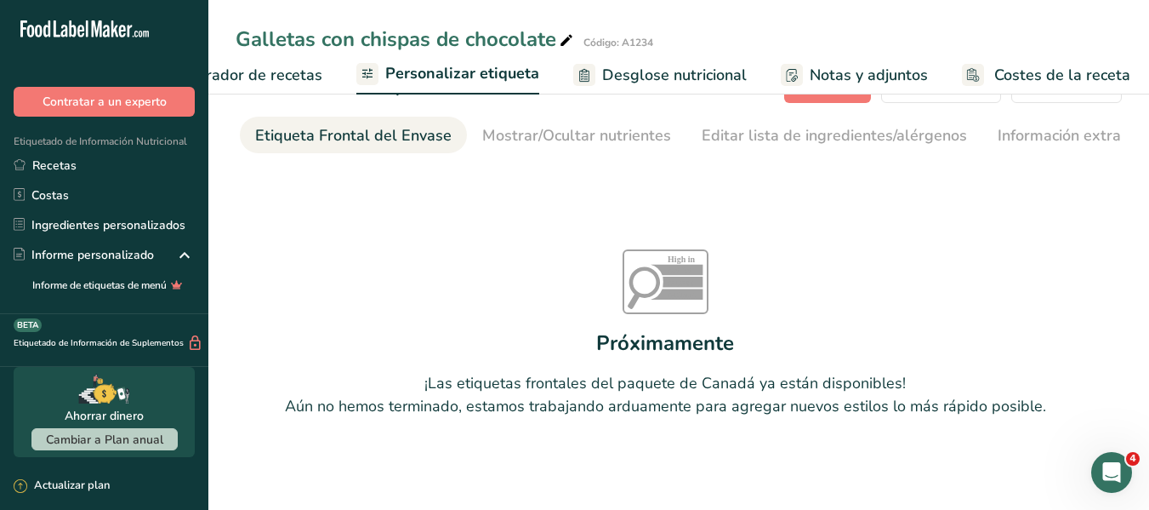
scroll to position [72, 0]
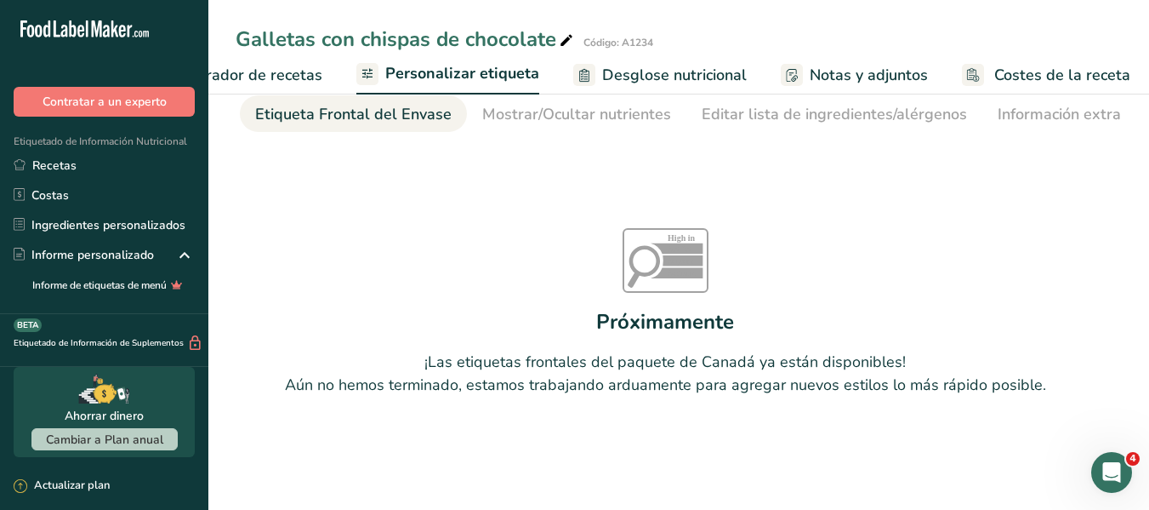
click at [1123, 476] on div "Abrir Intercom Messenger" at bounding box center [1112, 472] width 56 height 56
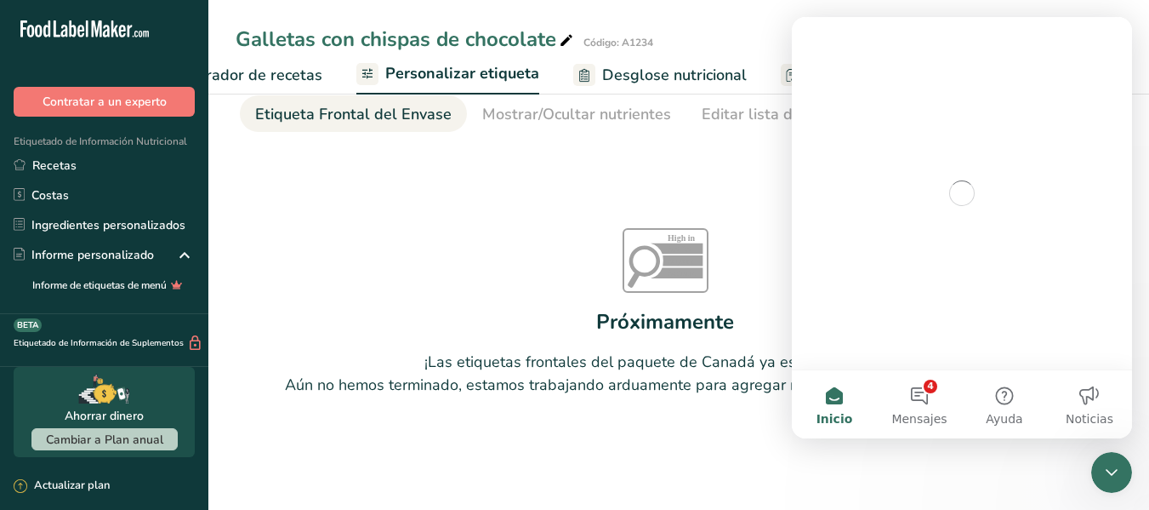
scroll to position [0, 0]
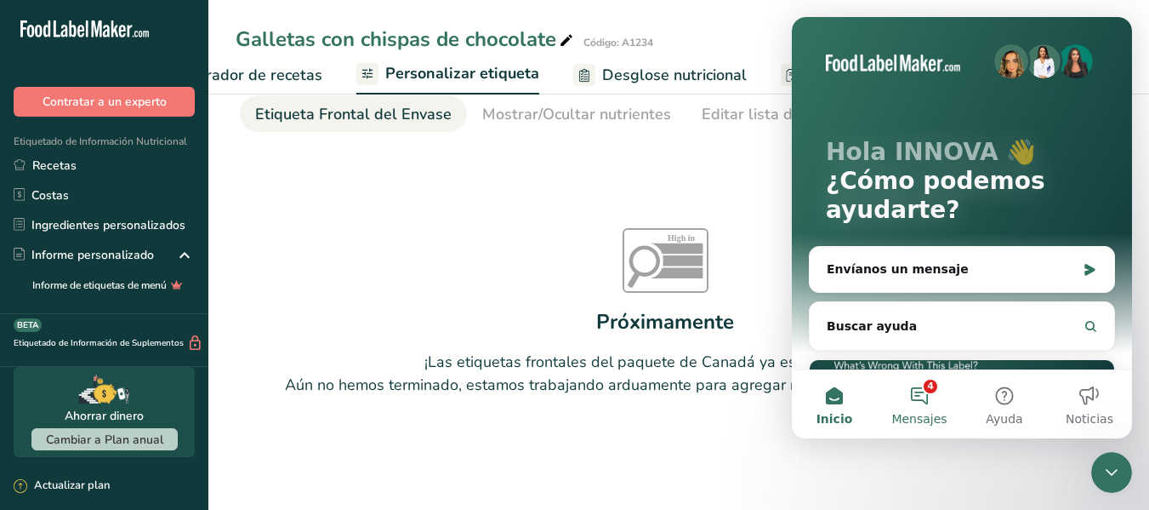
click at [920, 408] on button "4 Mensajes" at bounding box center [919, 404] width 85 height 68
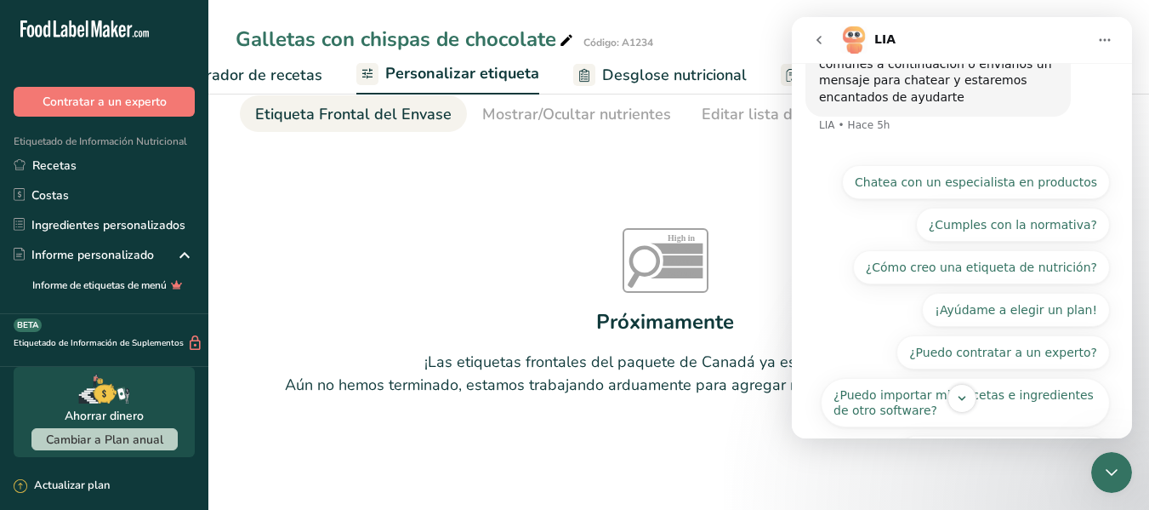
scroll to position [130, 0]
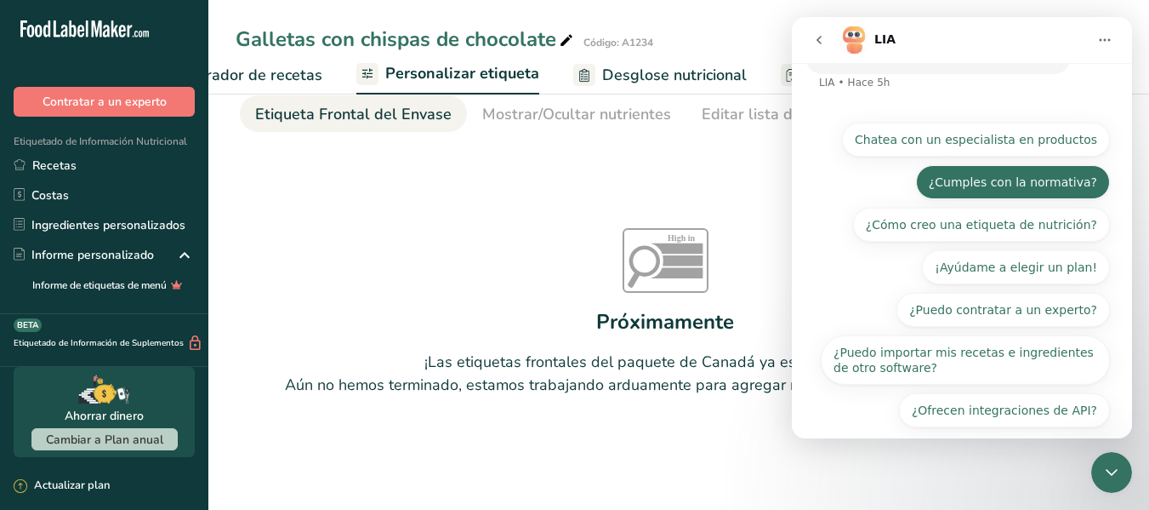
click at [1000, 174] on button "¿Cumples con la normativa?" at bounding box center [1013, 182] width 194 height 34
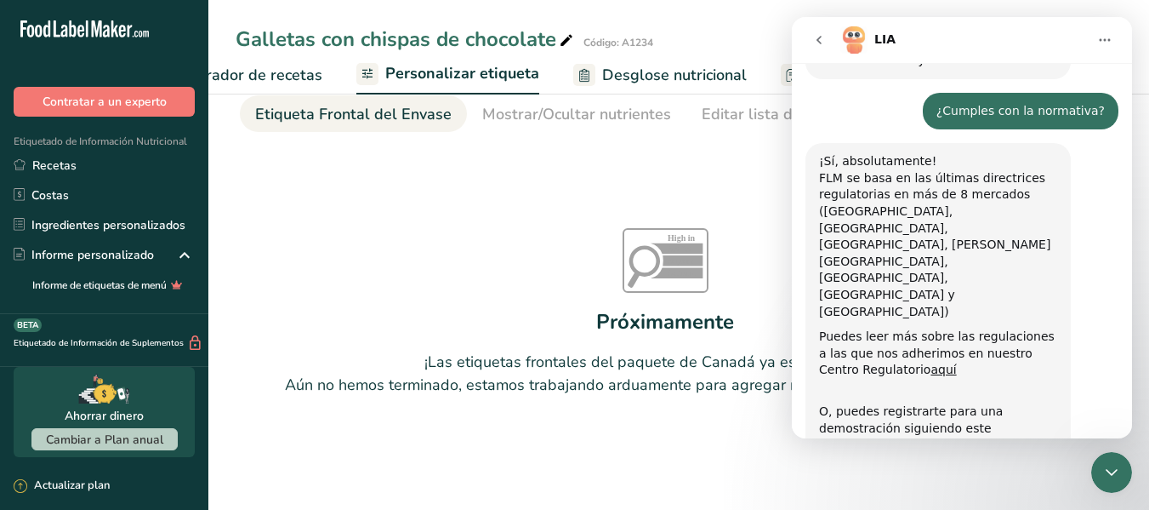
scroll to position [129, 0]
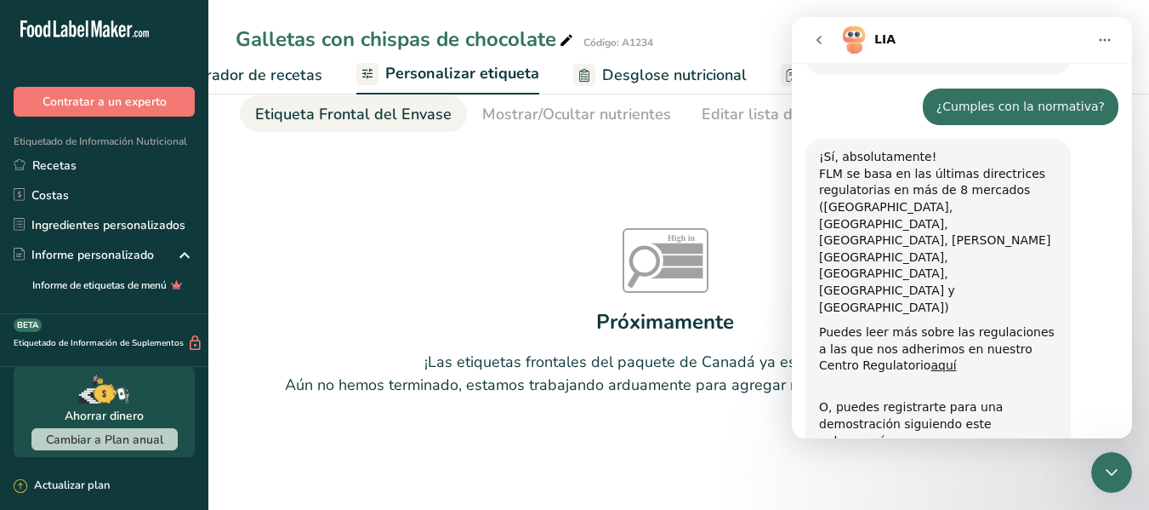
click at [821, 39] on icon "go back" at bounding box center [819, 40] width 14 height 14
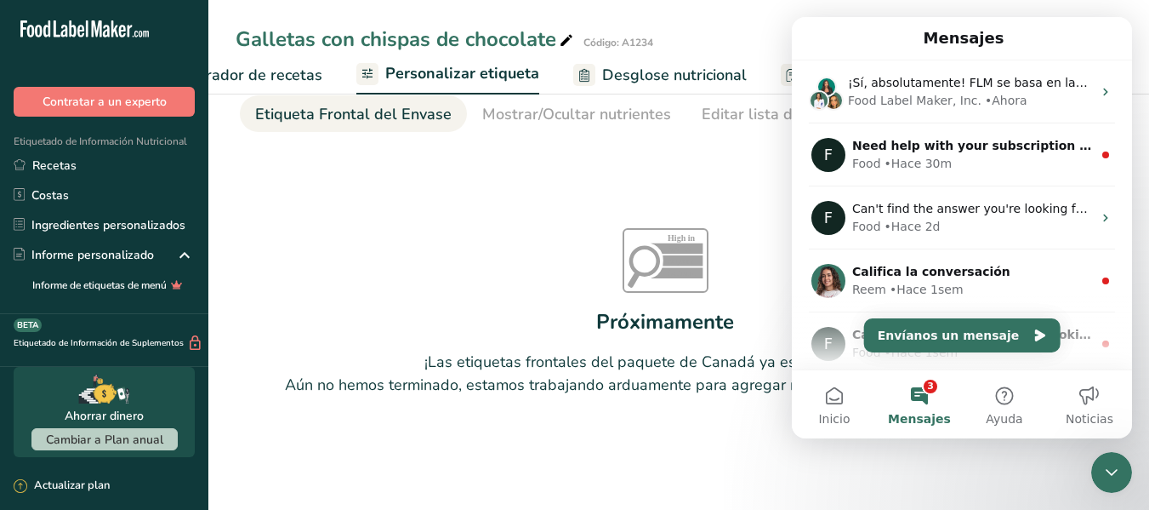
scroll to position [0, 0]
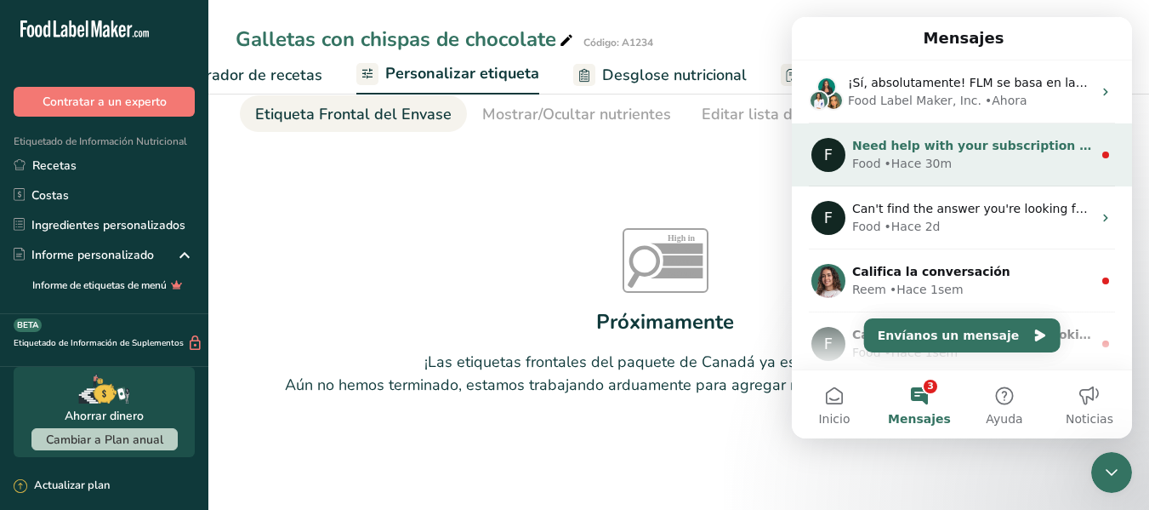
click at [984, 152] on span "Need help with your subscription plan? We're just a message away!" at bounding box center [1079, 146] width 455 height 14
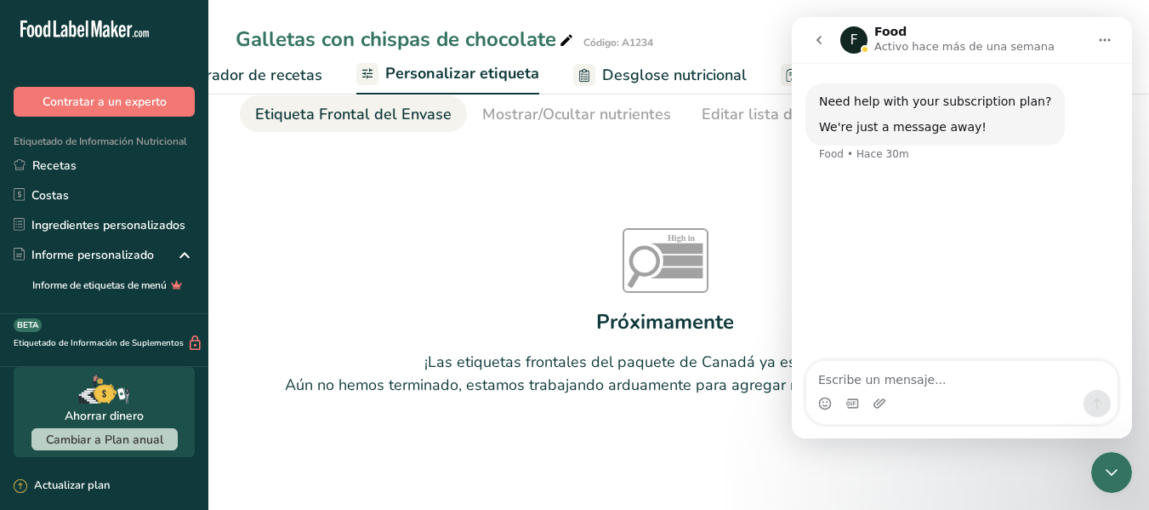
click at [817, 42] on icon "go back" at bounding box center [819, 40] width 14 height 14
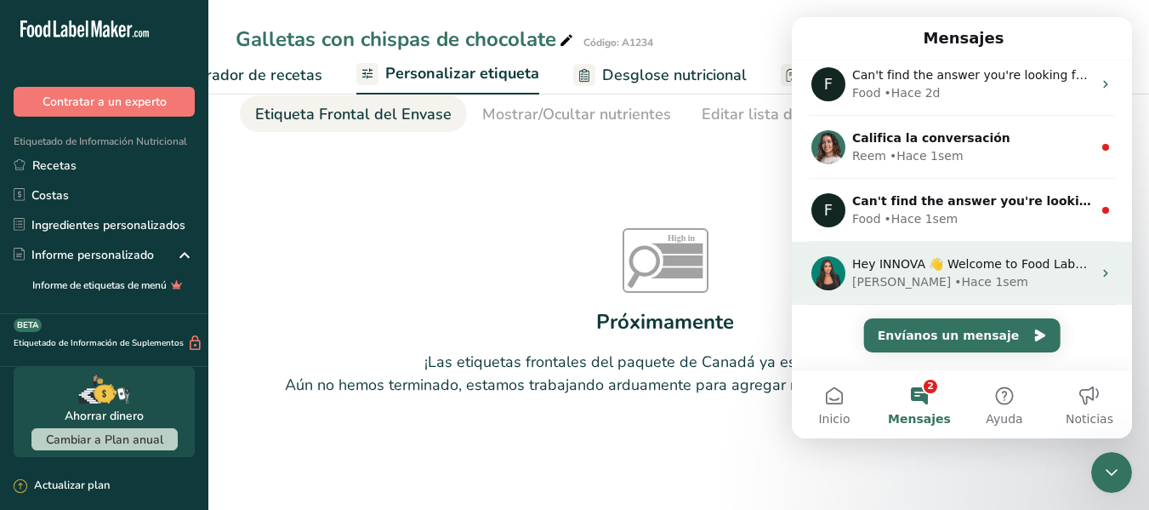
scroll to position [137, 0]
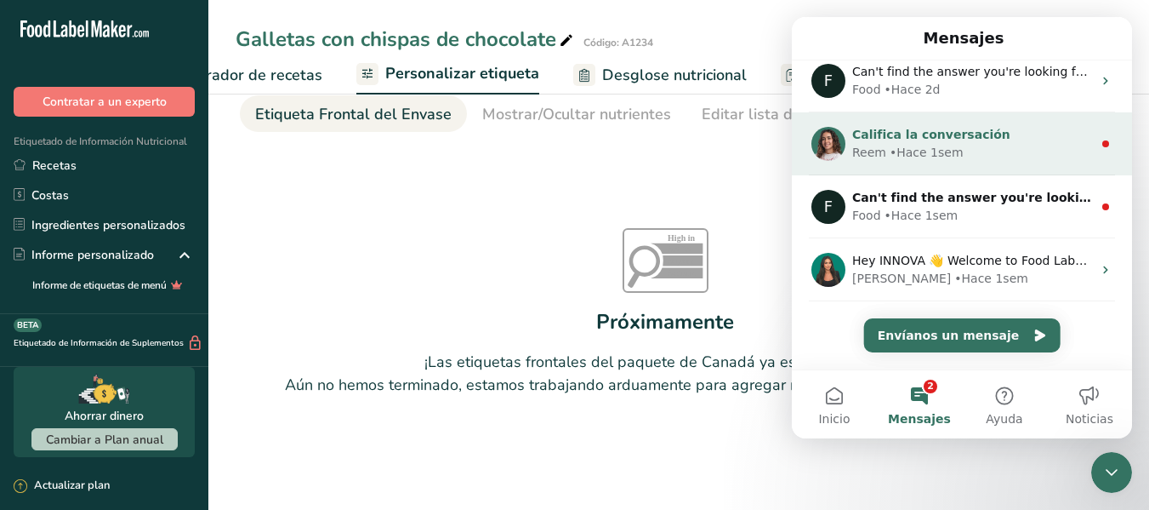
click at [909, 151] on div "• Hace 1sem" at bounding box center [927, 153] width 74 height 18
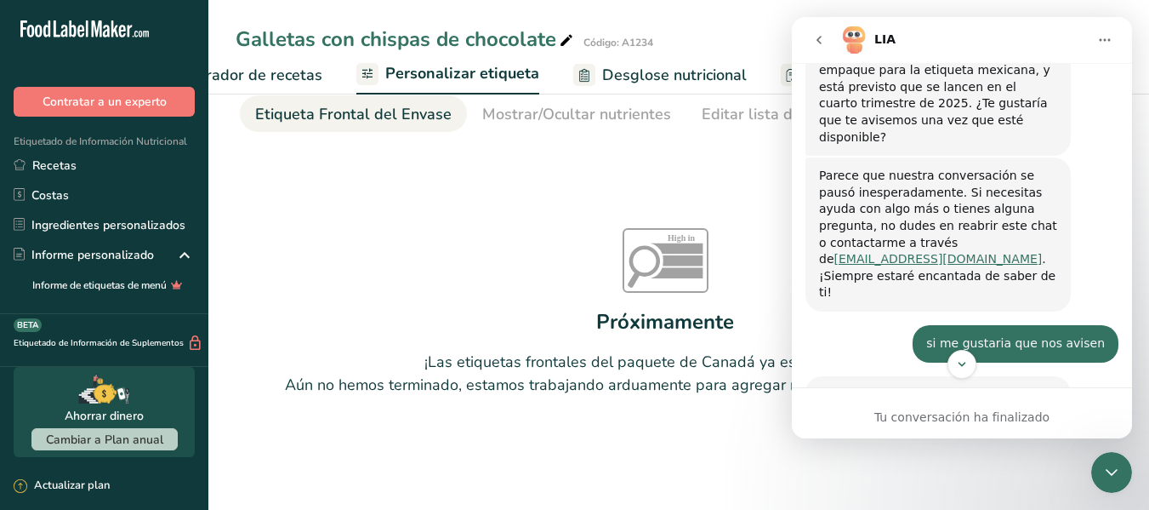
scroll to position [610, 0]
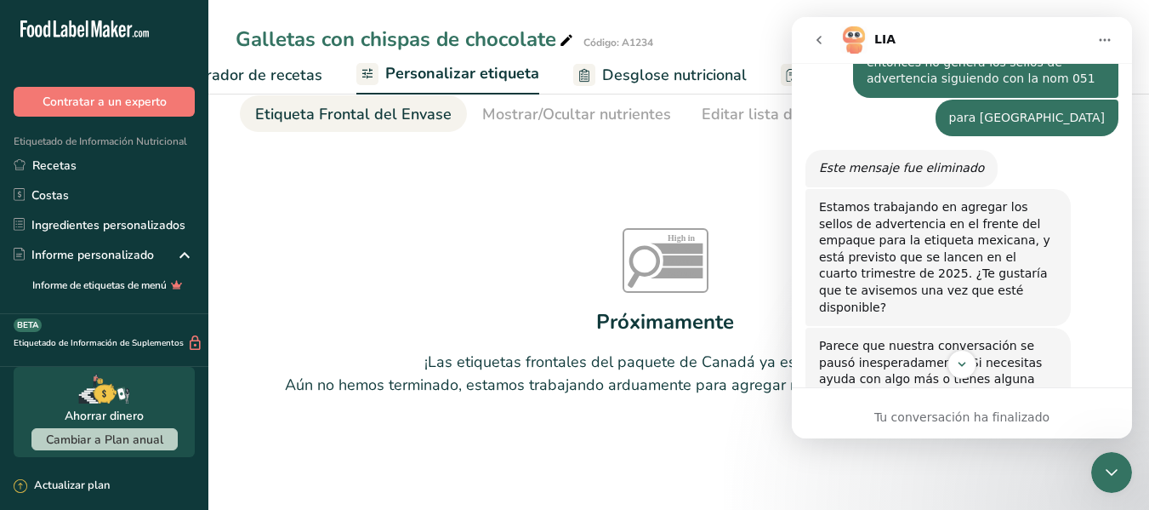
click at [814, 48] on button "go back" at bounding box center [819, 40] width 32 height 32
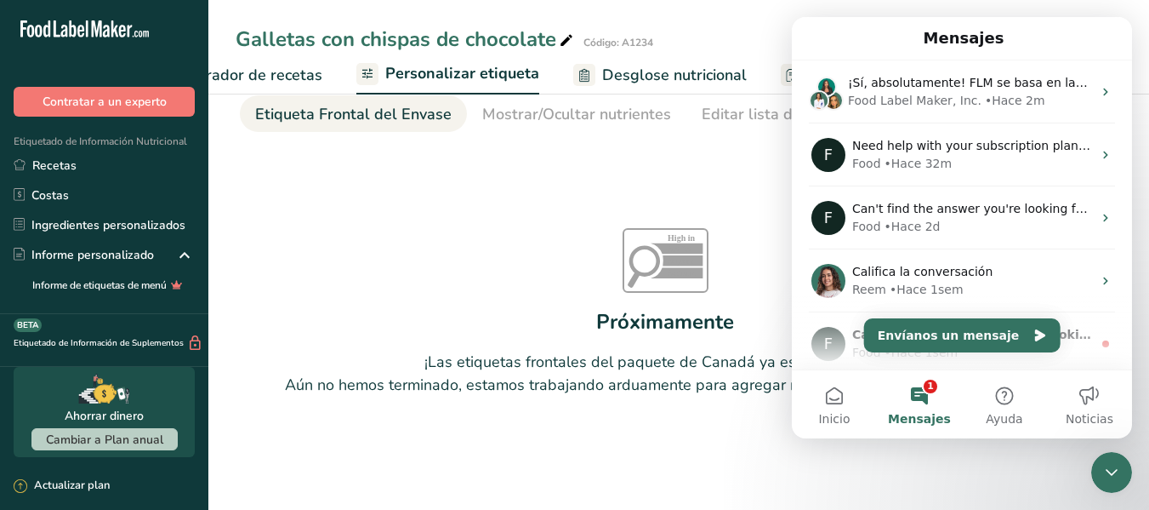
scroll to position [0, 0]
click at [746, 38] on div "Galletas con chispas de chocolate Código: A1234" at bounding box center [678, 39] width 941 height 31
click at [1099, 471] on div "Cerrar Intercom Messenger" at bounding box center [1111, 472] width 41 height 41
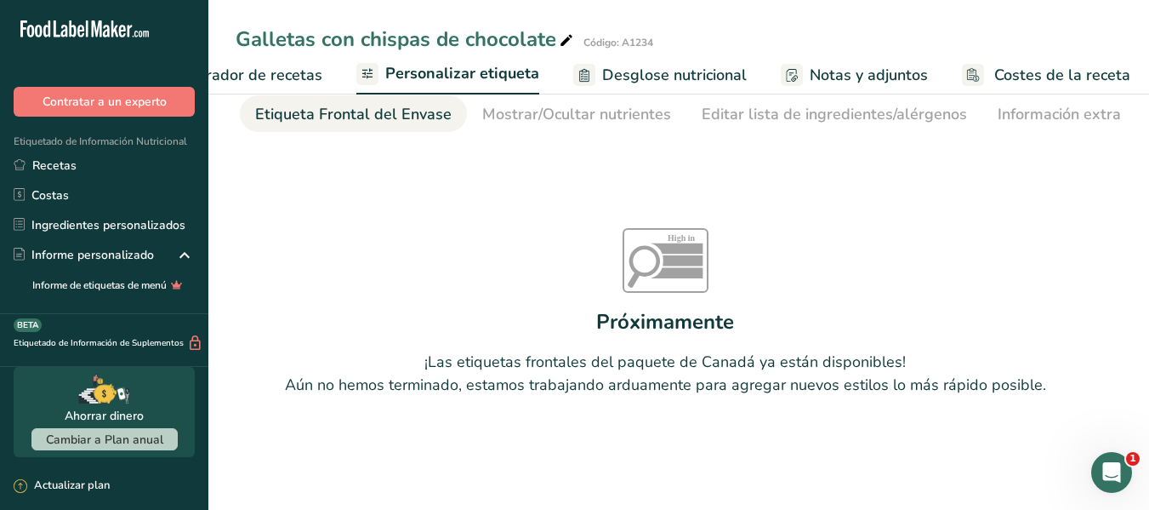
click at [1113, 469] on icon "Abrir Intercom Messenger" at bounding box center [1112, 472] width 12 height 14
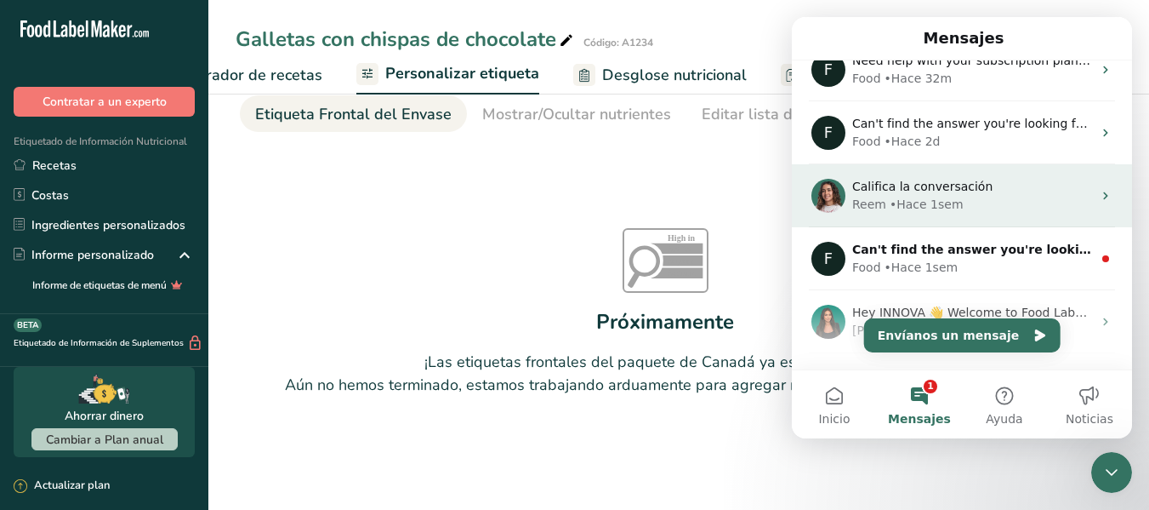
click at [937, 210] on div "• Hace 1sem" at bounding box center [927, 205] width 74 height 18
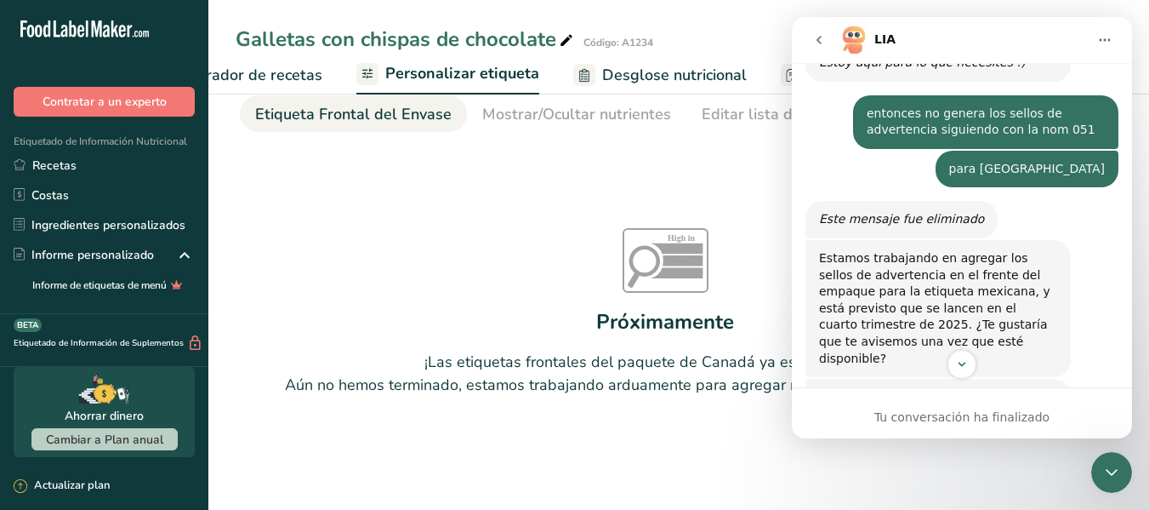
scroll to position [554, 0]
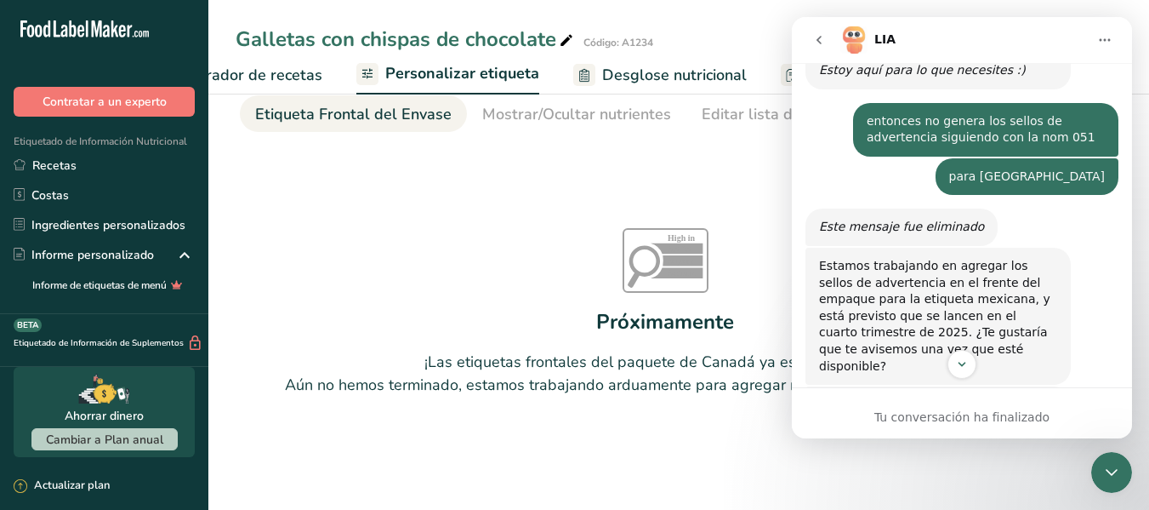
click at [579, 253] on div "High in Sat fat Sugars Sodium Próximamente ¡Las etiquetas frontales del paquete…" at bounding box center [665, 312] width 859 height 340
click at [811, 44] on button "go back" at bounding box center [819, 40] width 32 height 32
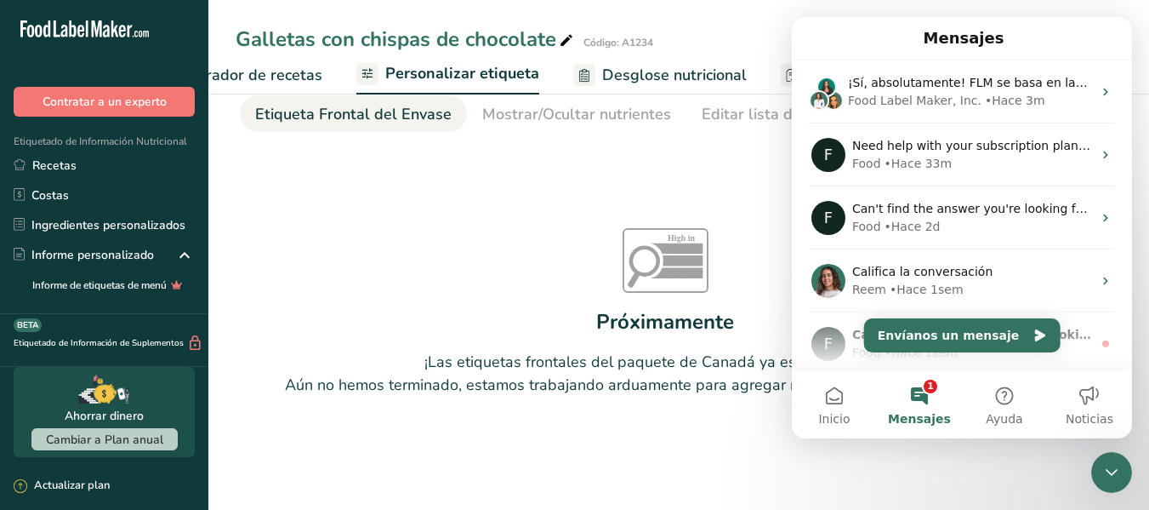
scroll to position [0, 0]
click at [1107, 473] on icon "Cerrar Intercom Messenger" at bounding box center [1112, 472] width 20 height 20
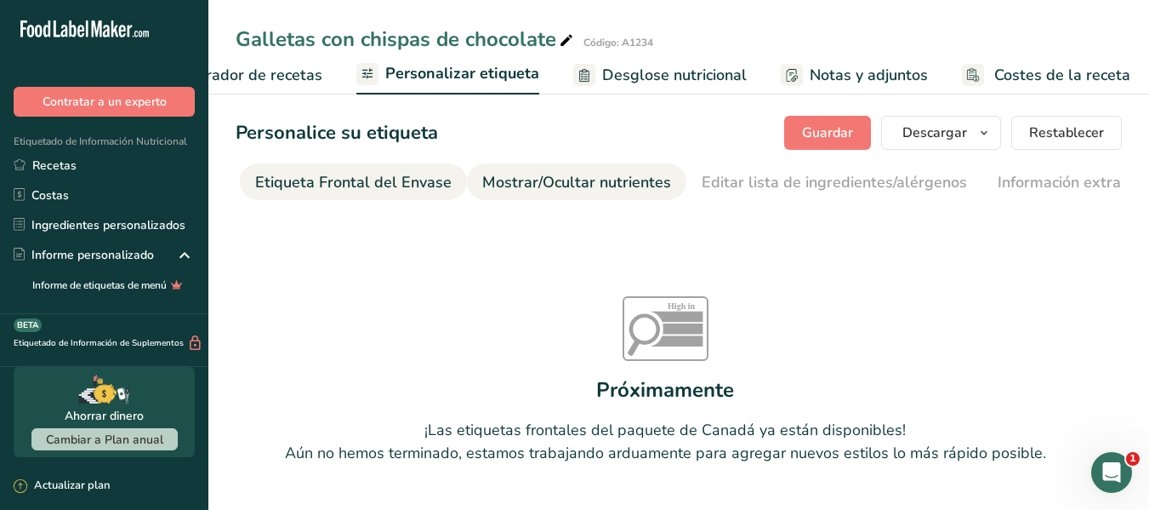
click at [502, 183] on div "Mostrar/Ocultar nutrientes" at bounding box center [576, 182] width 189 height 23
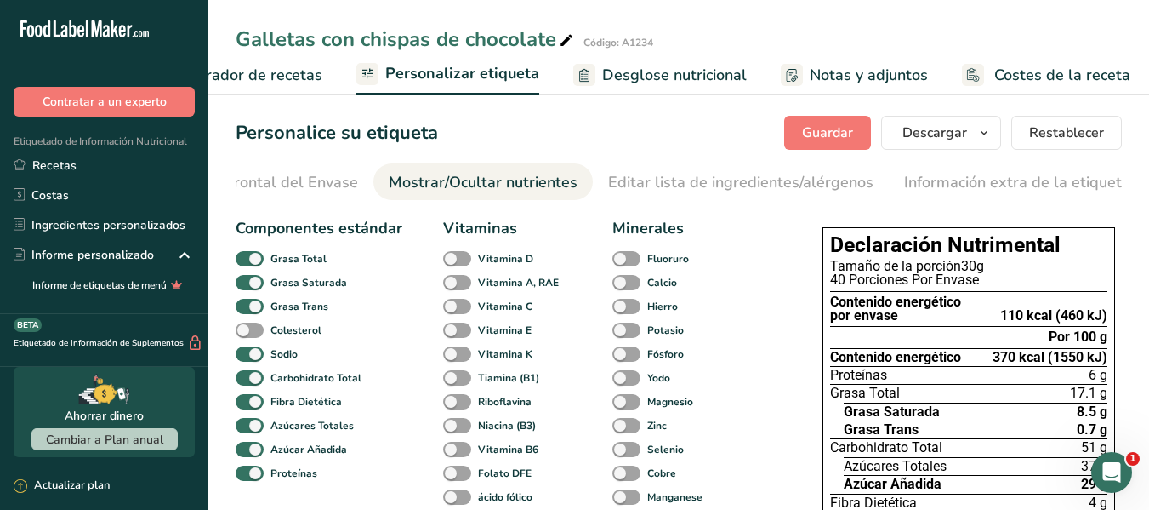
click at [305, 70] on span "Elaborador de recetas" at bounding box center [243, 75] width 157 height 23
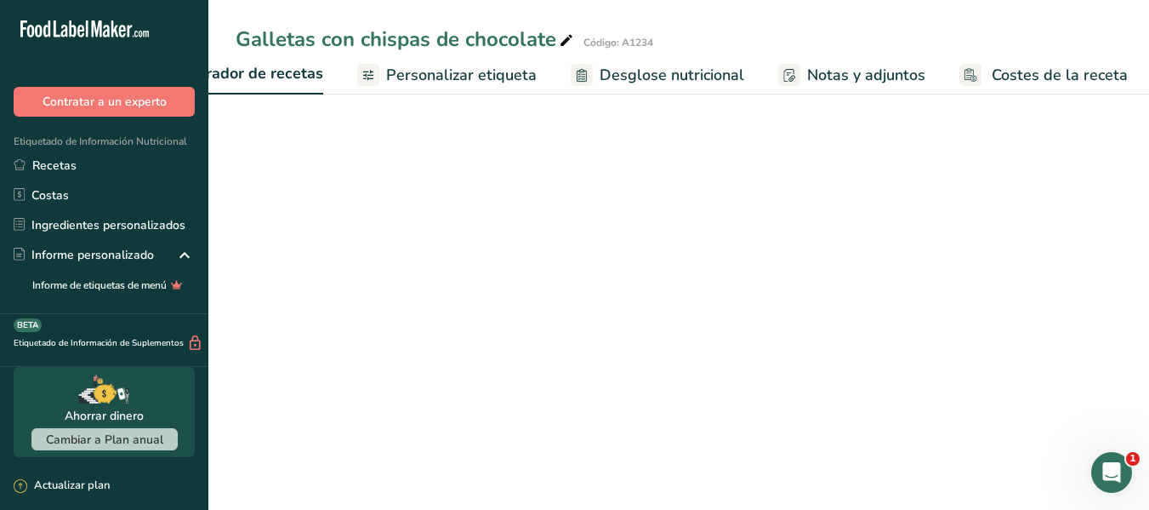
scroll to position [0, 236]
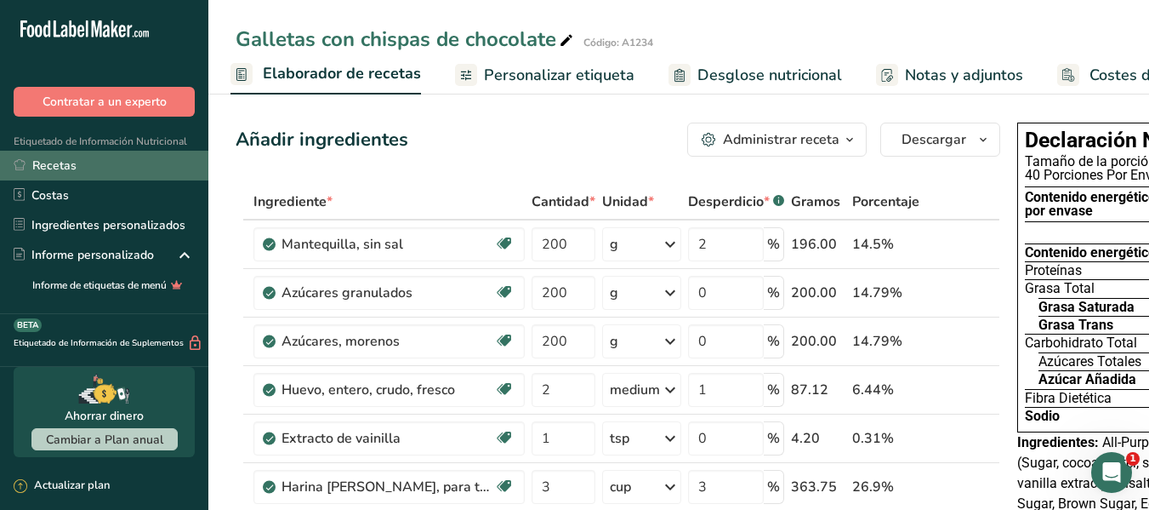
click at [134, 161] on link "Recetas" at bounding box center [104, 166] width 208 height 30
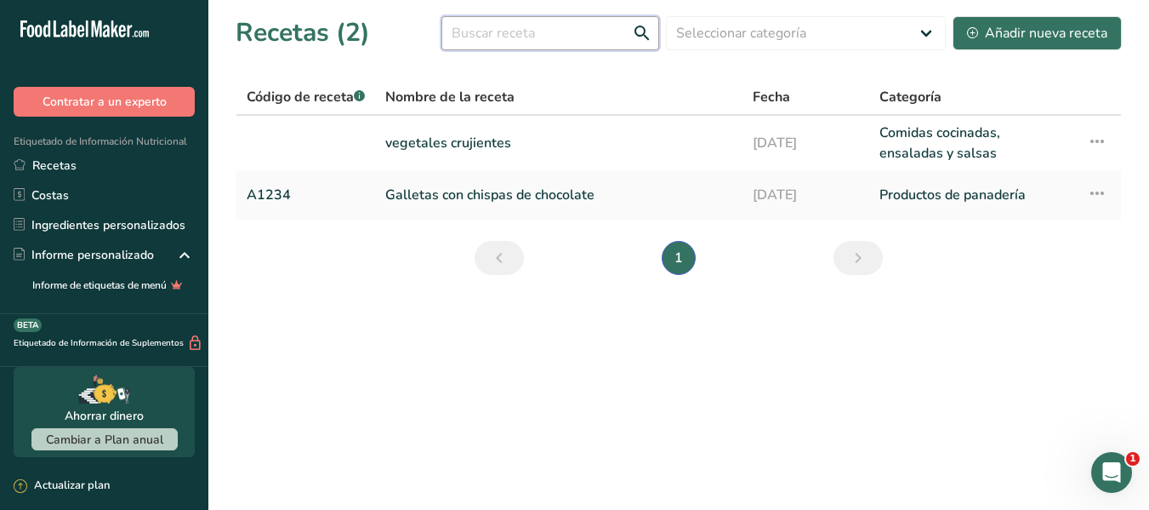
click at [626, 29] on input "text" at bounding box center [550, 33] width 218 height 34
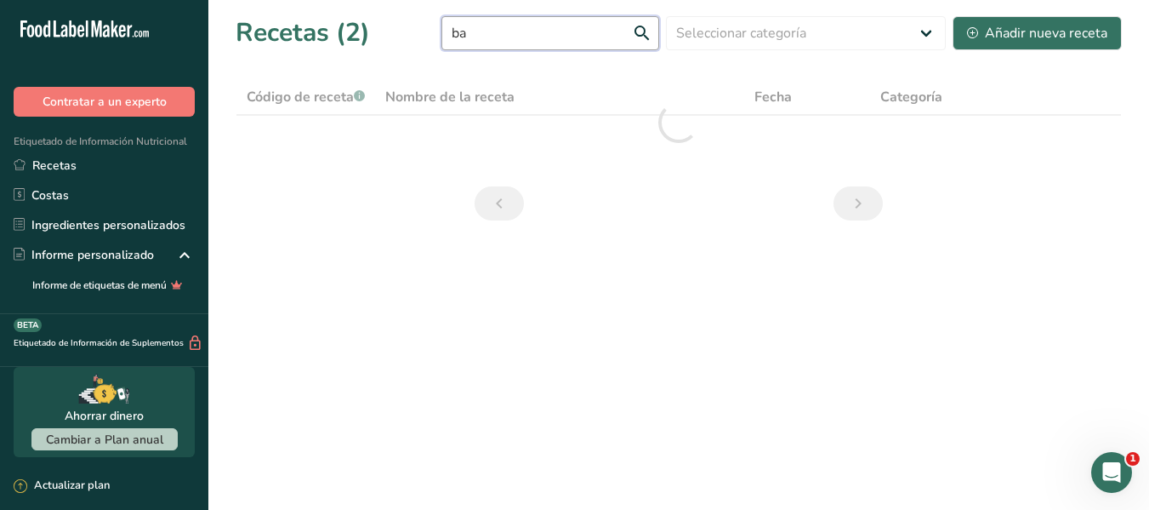
type input "b"
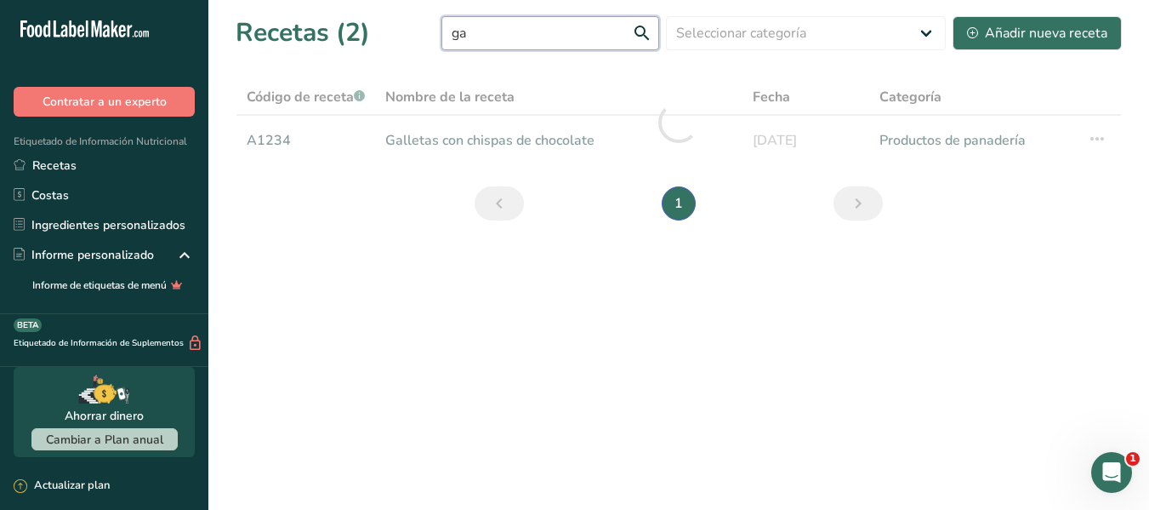
type input "g"
type input "c"
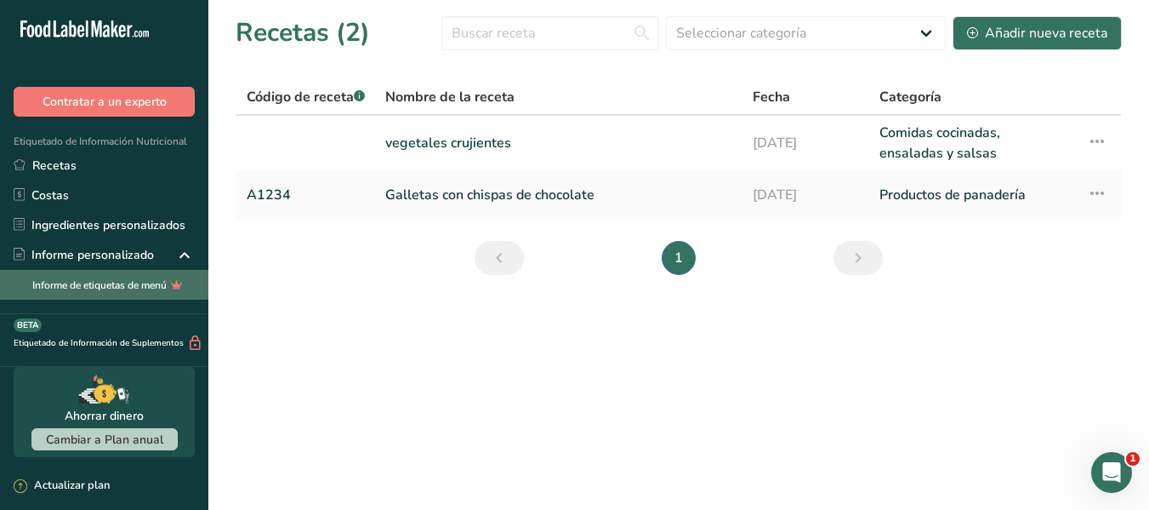
click at [95, 282] on link "Informe de etiquetas de menú" at bounding box center [104, 285] width 208 height 30
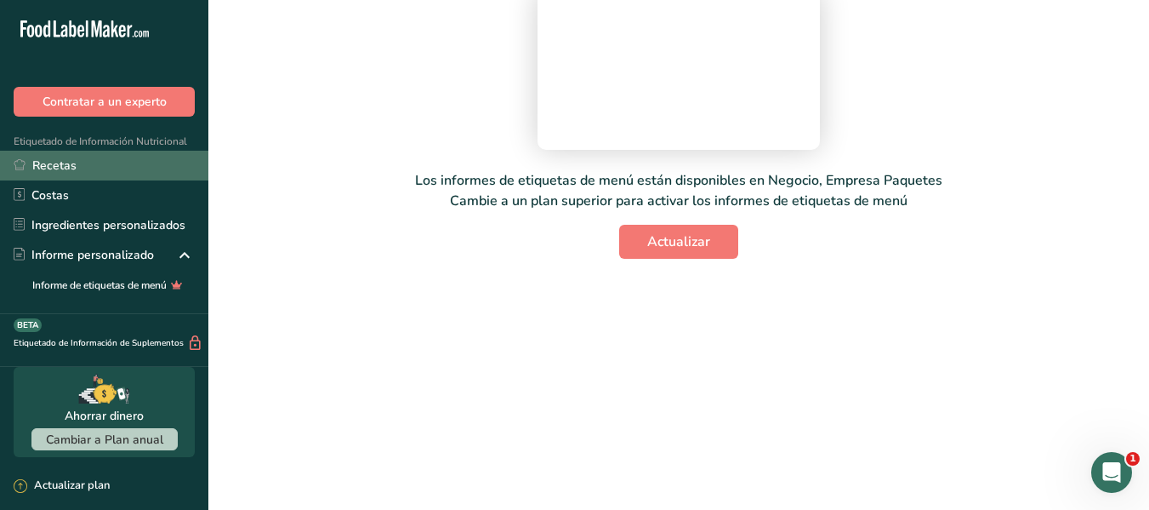
click at [72, 170] on link "Recetas" at bounding box center [104, 166] width 208 height 30
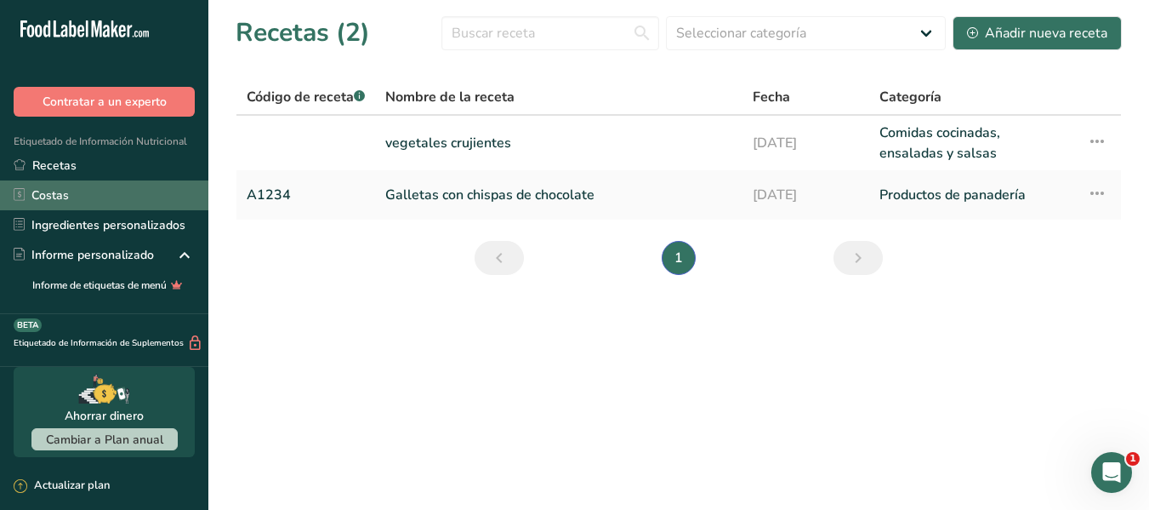
click at [81, 191] on link "Costas" at bounding box center [104, 195] width 208 height 30
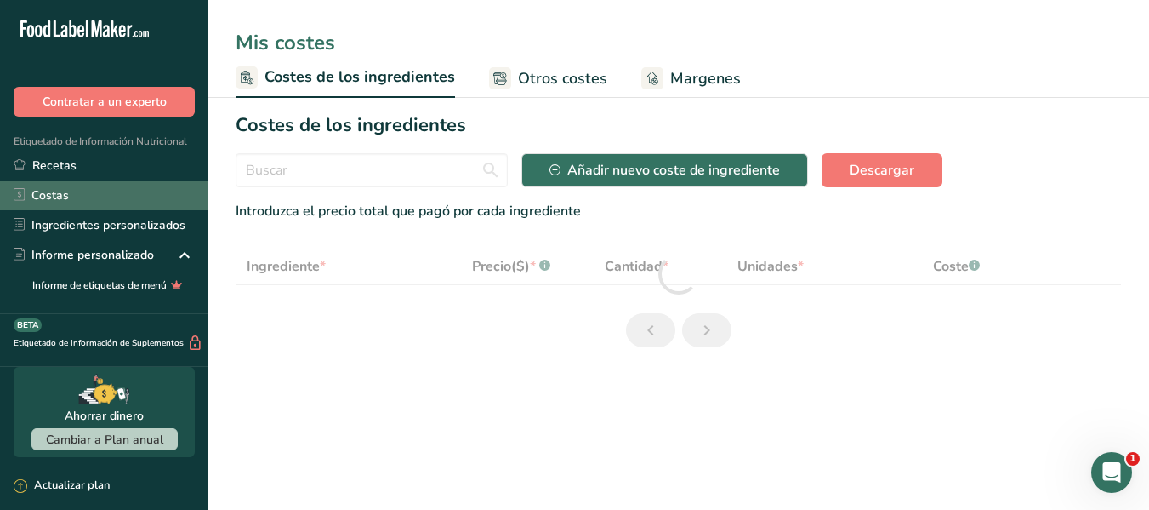
select select "1"
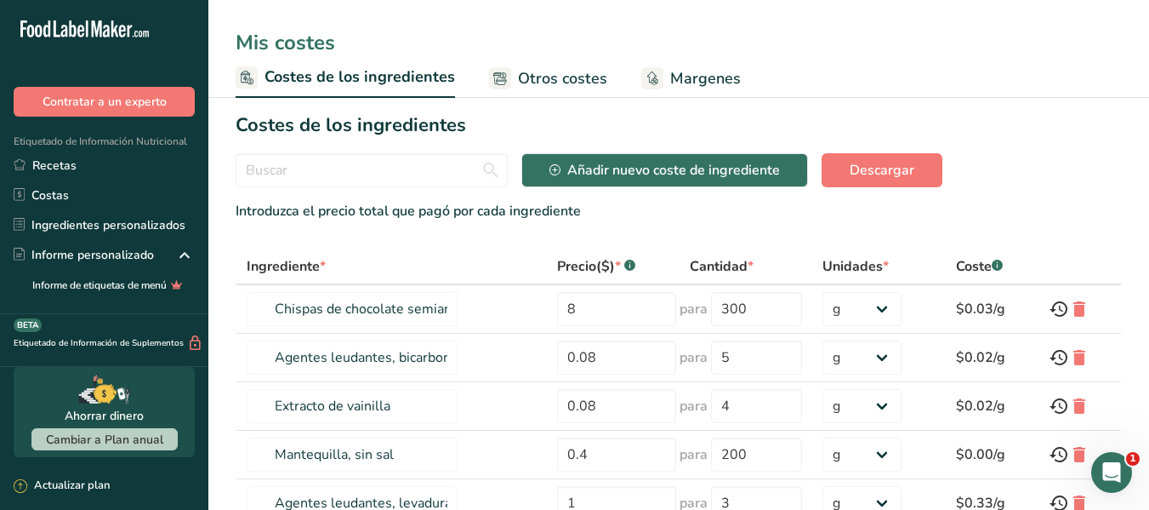
click at [542, 83] on span "Otros costes" at bounding box center [562, 78] width 89 height 23
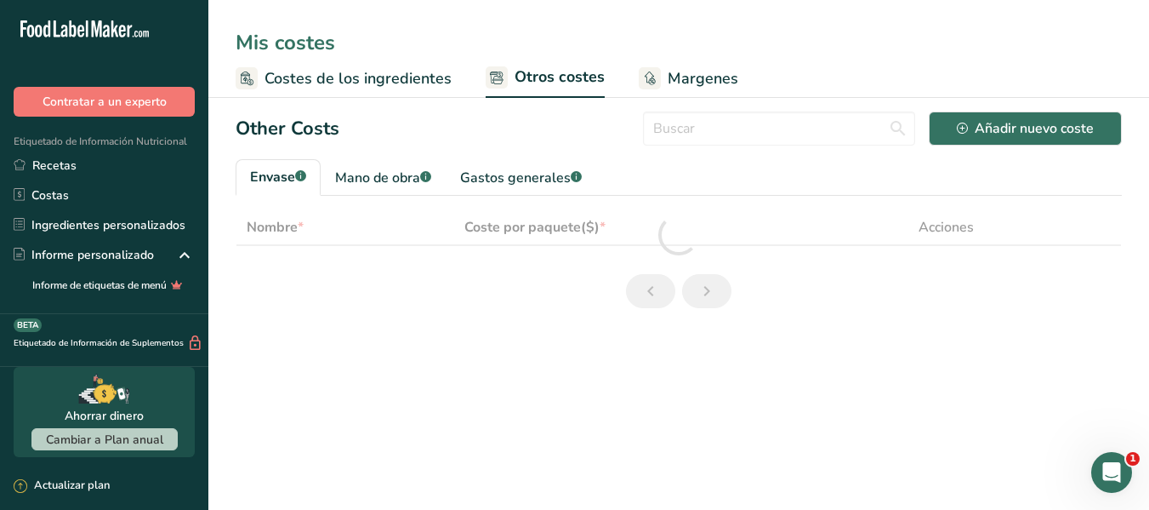
click at [703, 80] on span "Margenes" at bounding box center [703, 78] width 71 height 23
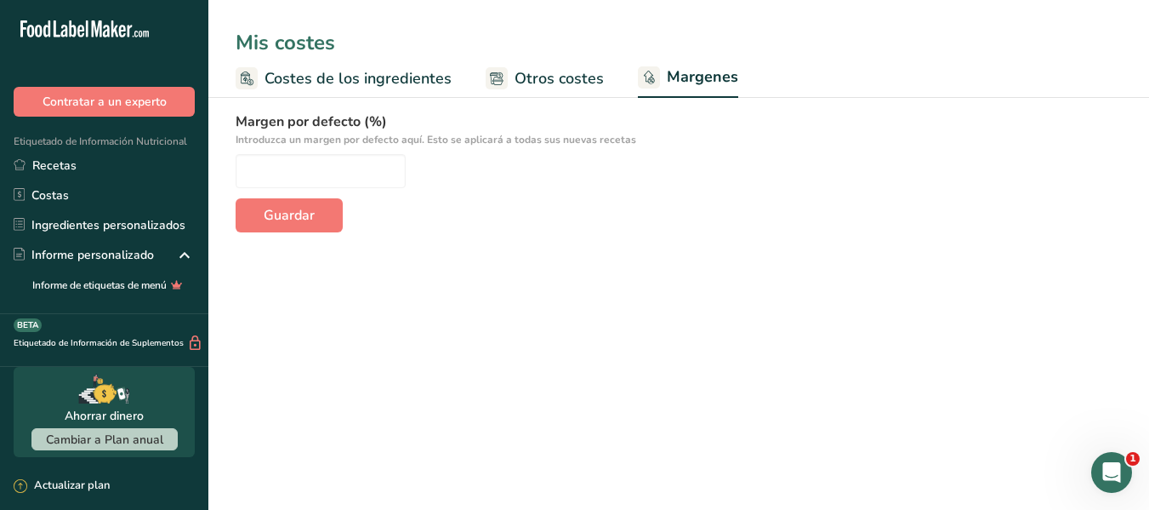
click at [362, 74] on span "Costes de los ingredientes" at bounding box center [358, 78] width 187 height 23
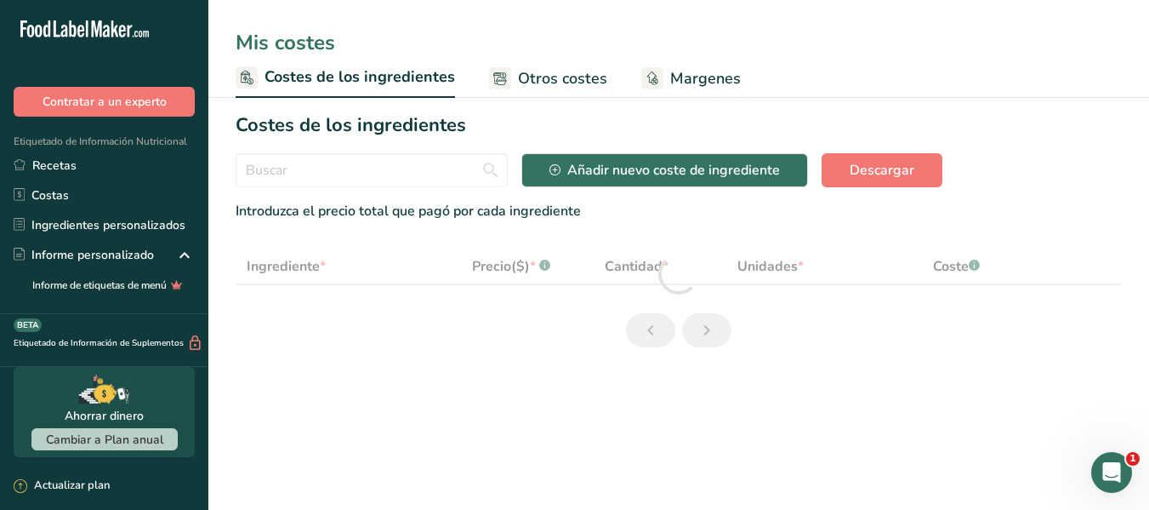
select select "1"
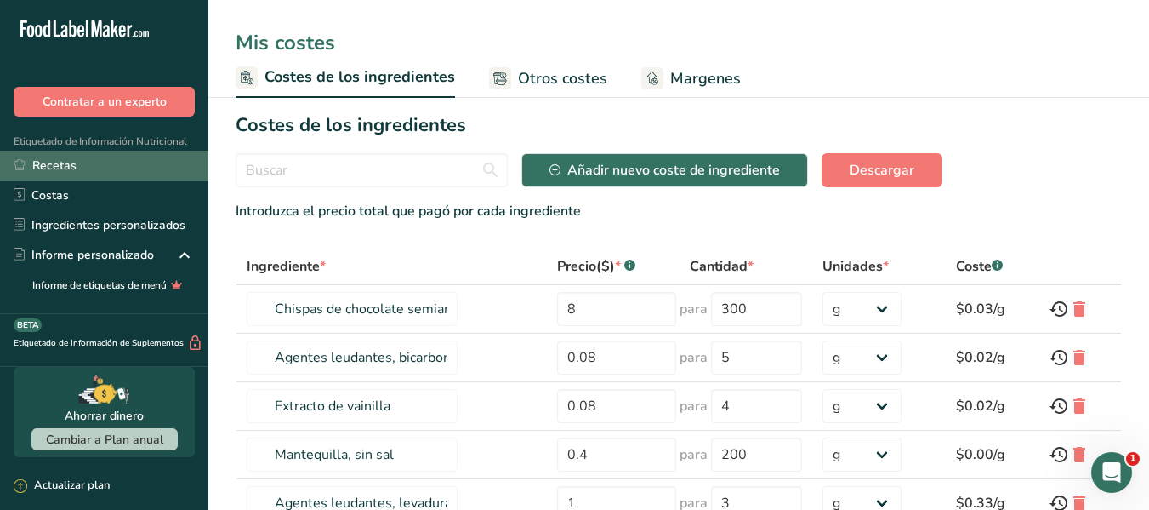
click at [105, 165] on link "Recetas" at bounding box center [104, 166] width 208 height 30
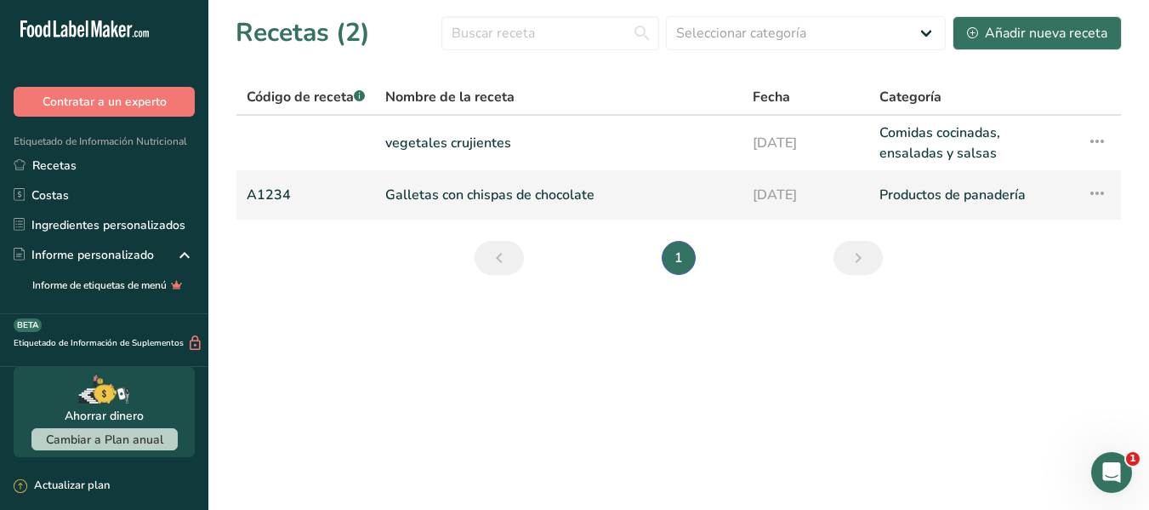
click at [286, 199] on link "A1234" at bounding box center [306, 195] width 118 height 36
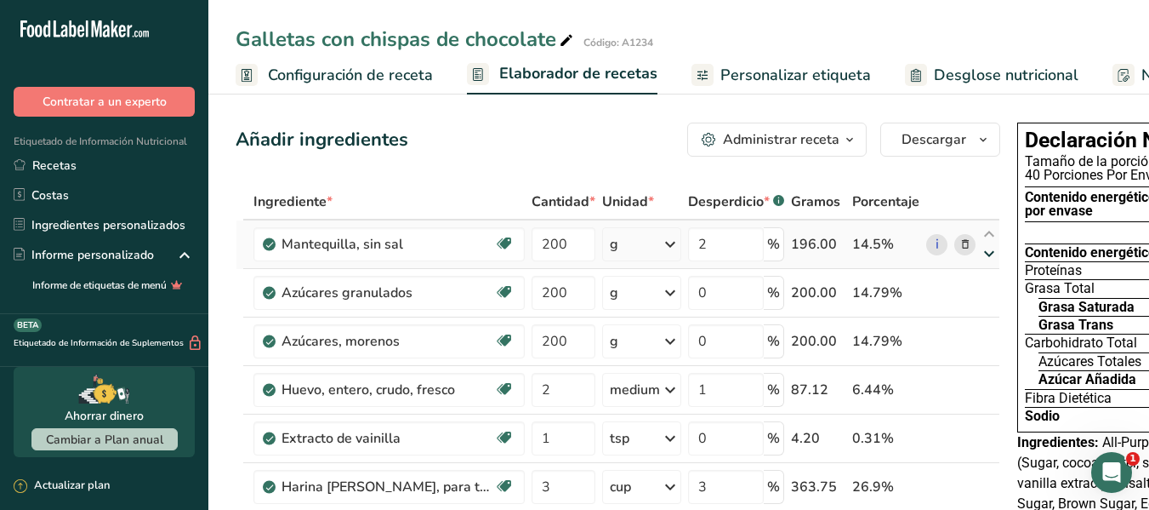
click at [984, 252] on icon at bounding box center [989, 254] width 20 height 13
type input "0"
type input "2"
click at [985, 235] on icon at bounding box center [989, 234] width 20 height 13
click at [985, 284] on icon at bounding box center [989, 282] width 20 height 13
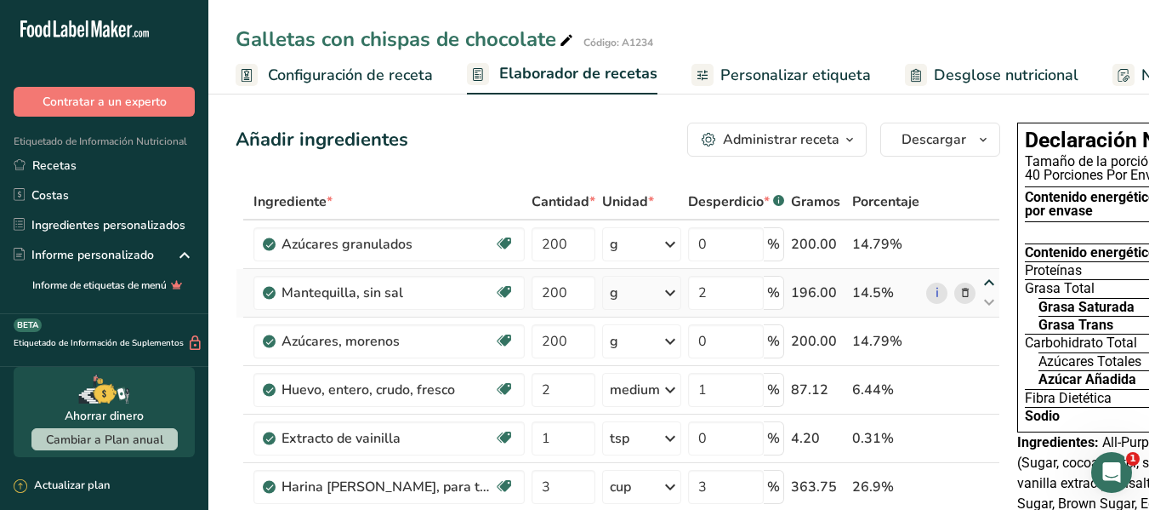
type input "2"
type input "0"
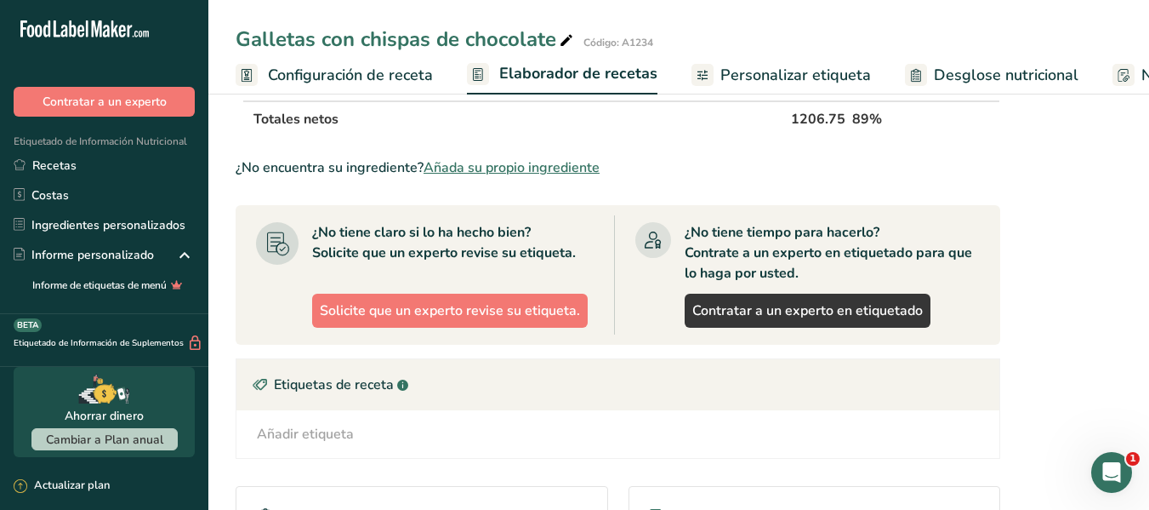
scroll to position [681, 0]
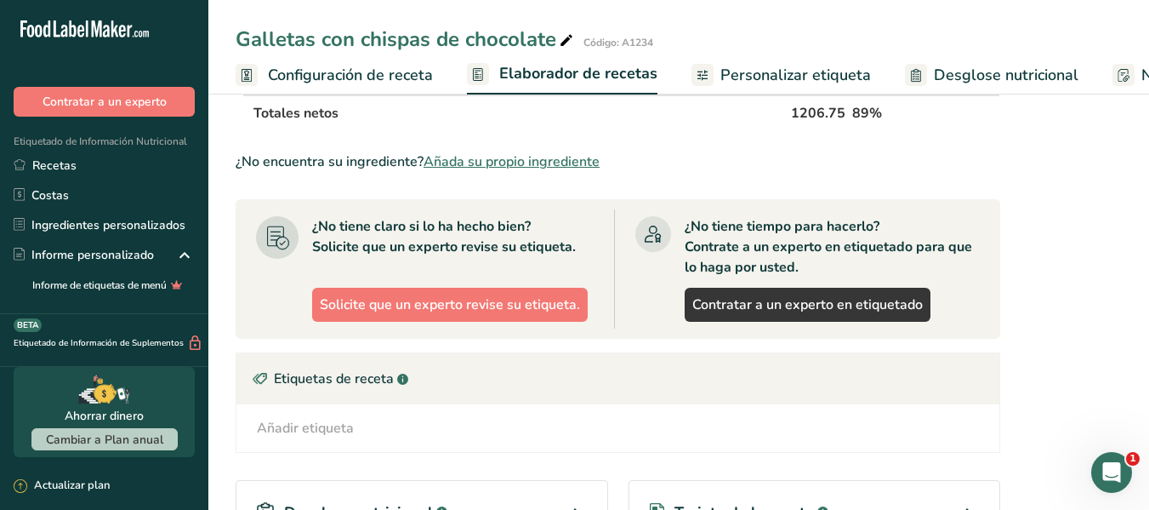
drag, startPoint x: 124, startPoint y: 167, endPoint x: 253, endPoint y: 160, distance: 129.5
click at [124, 167] on link "Recetas" at bounding box center [104, 166] width 208 height 30
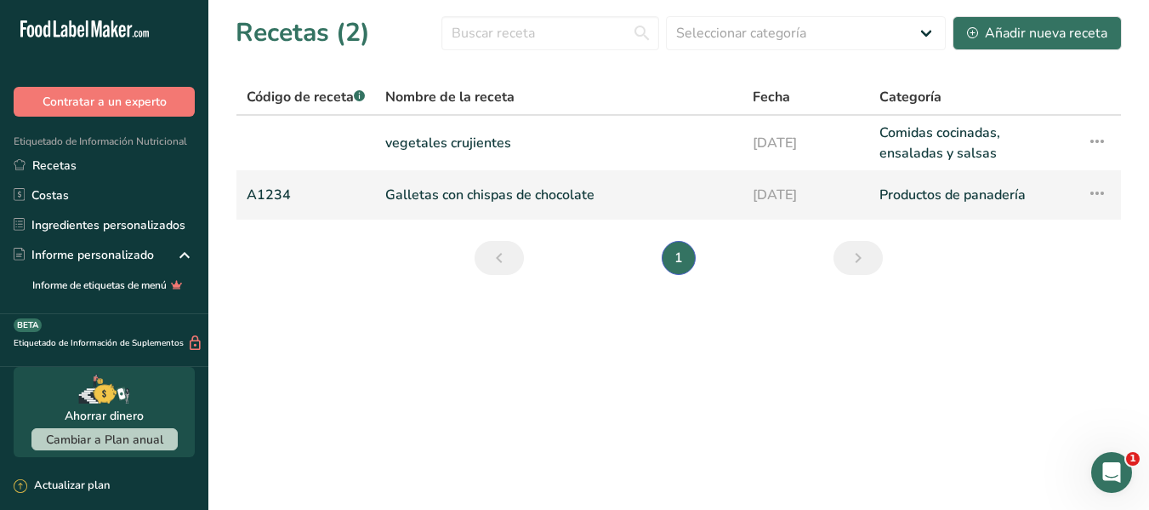
click at [592, 197] on link "Galletas con chispas de chocolate" at bounding box center [558, 195] width 347 height 36
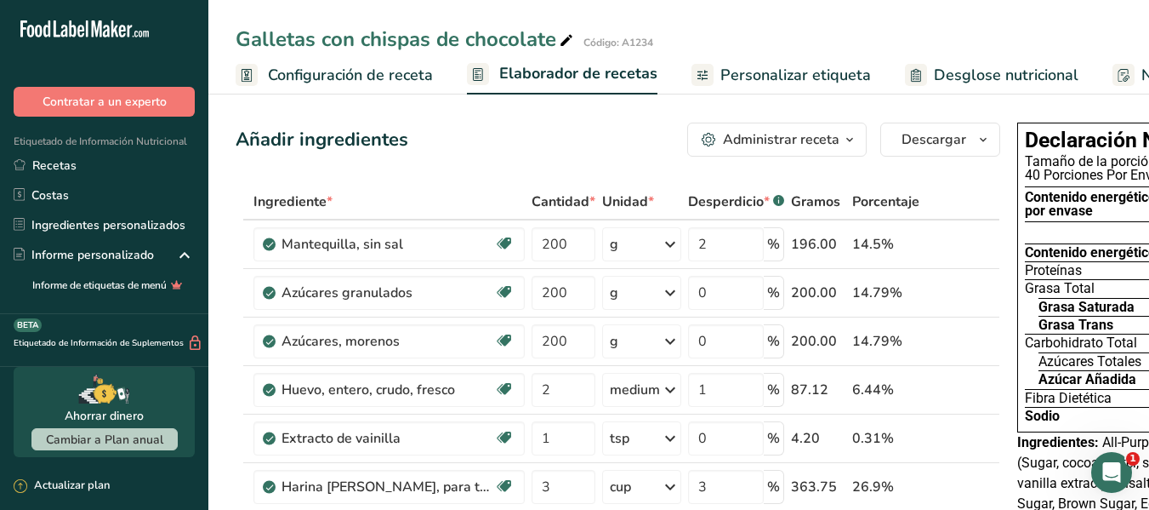
click at [820, 67] on span "Personalizar etiqueta" at bounding box center [795, 75] width 151 height 23
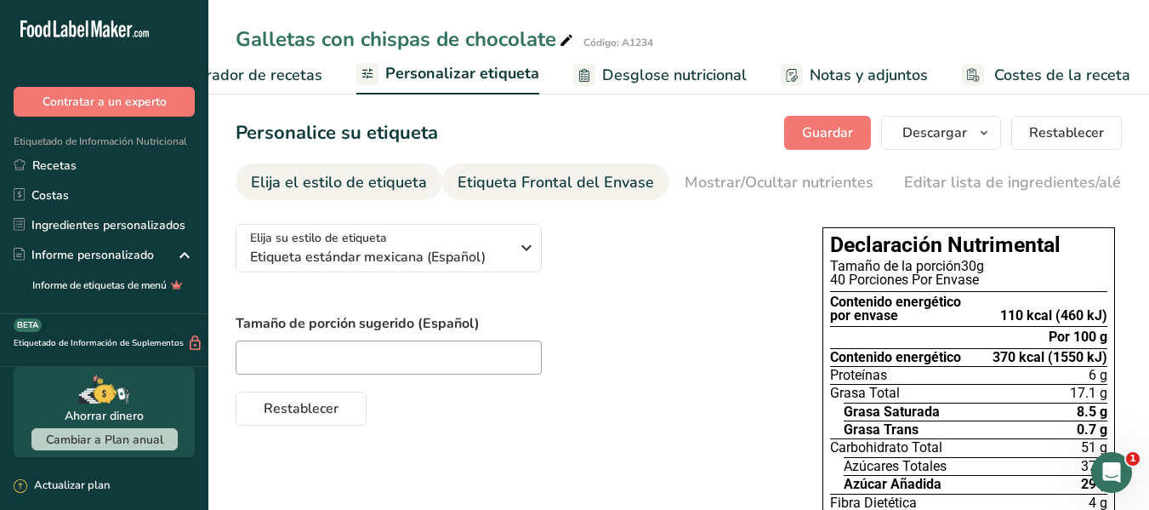
click at [538, 185] on div "Etiqueta Frontal del Envase" at bounding box center [556, 182] width 196 height 23
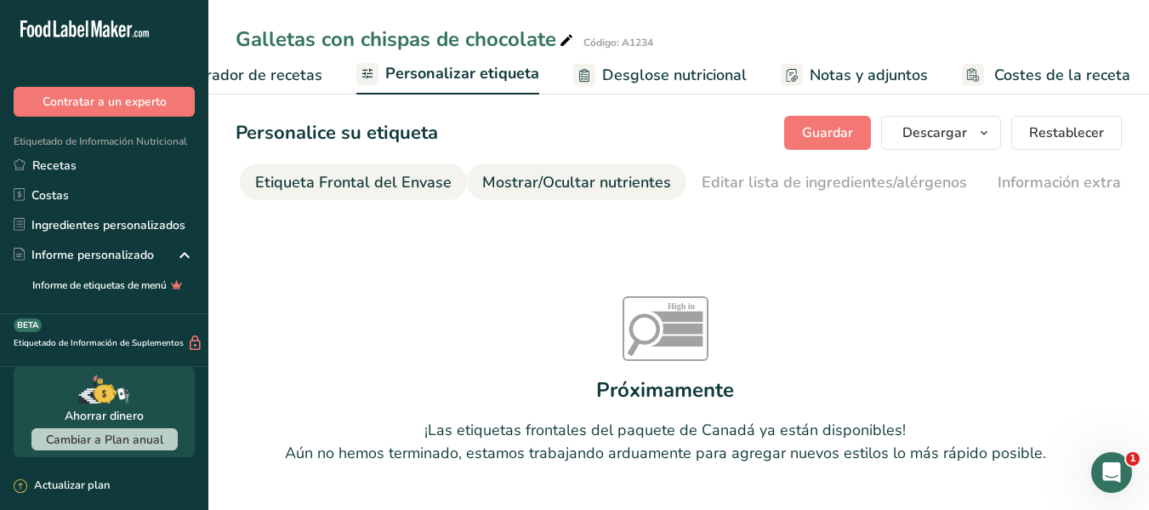
click at [562, 183] on div "Mostrar/Ocultar nutrientes" at bounding box center [576, 182] width 189 height 23
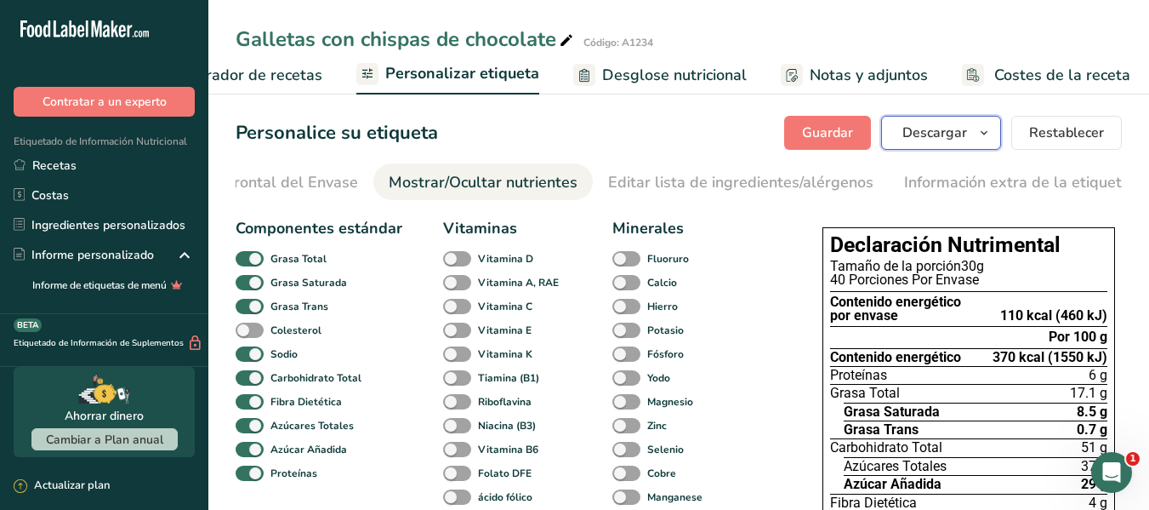
click at [927, 135] on span "Descargar" at bounding box center [935, 132] width 65 height 20
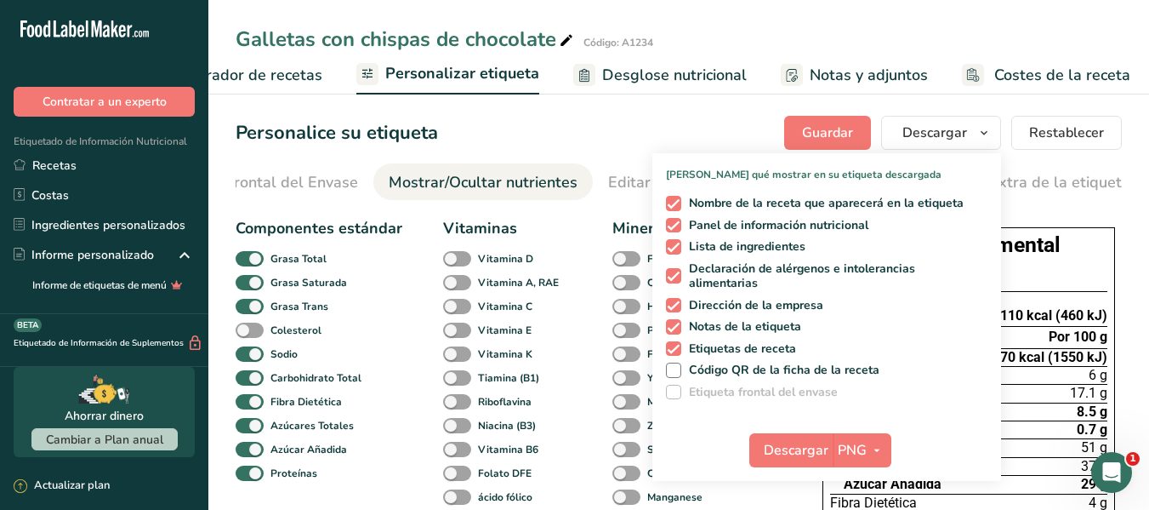
click at [895, 453] on div "Descargar PNG PNG BMP SVG PDF" at bounding box center [826, 453] width 349 height 54
click at [869, 453] on span "button" at bounding box center [877, 450] width 20 height 20
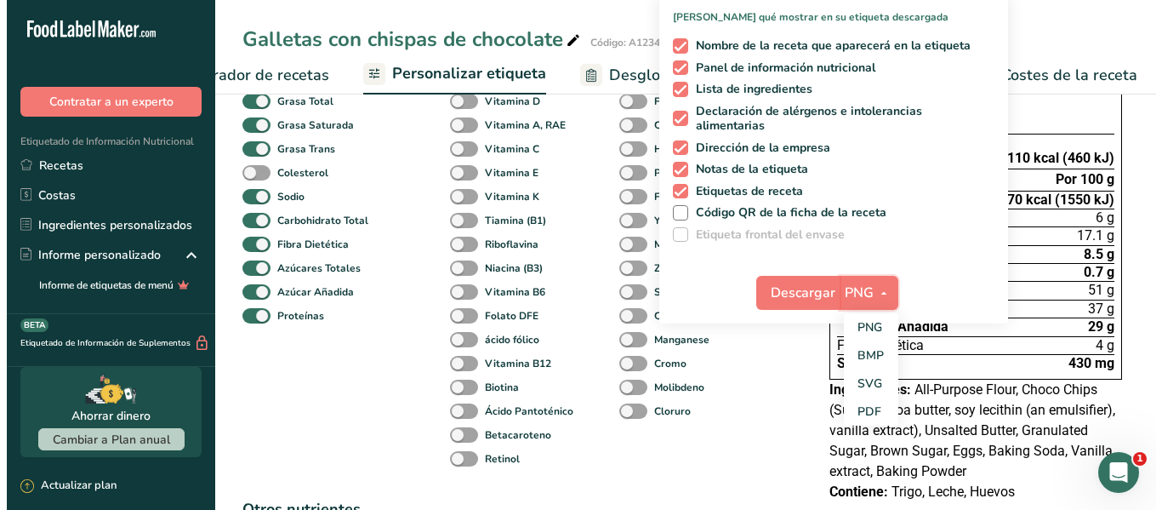
scroll to position [170, 0]
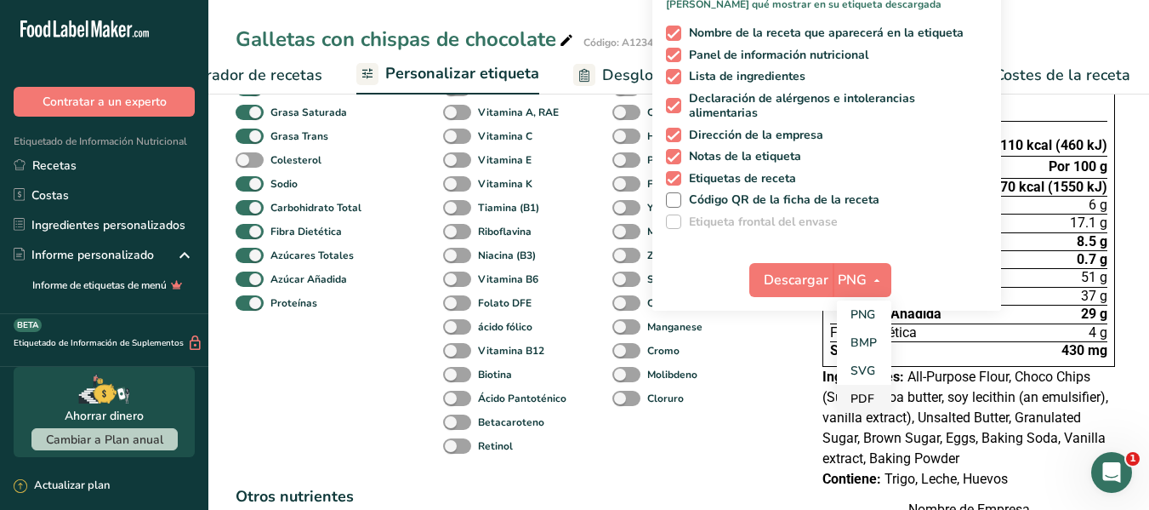
click at [869, 398] on link "PDF" at bounding box center [864, 398] width 54 height 28
click at [809, 280] on span "Descargar" at bounding box center [797, 280] width 65 height 20
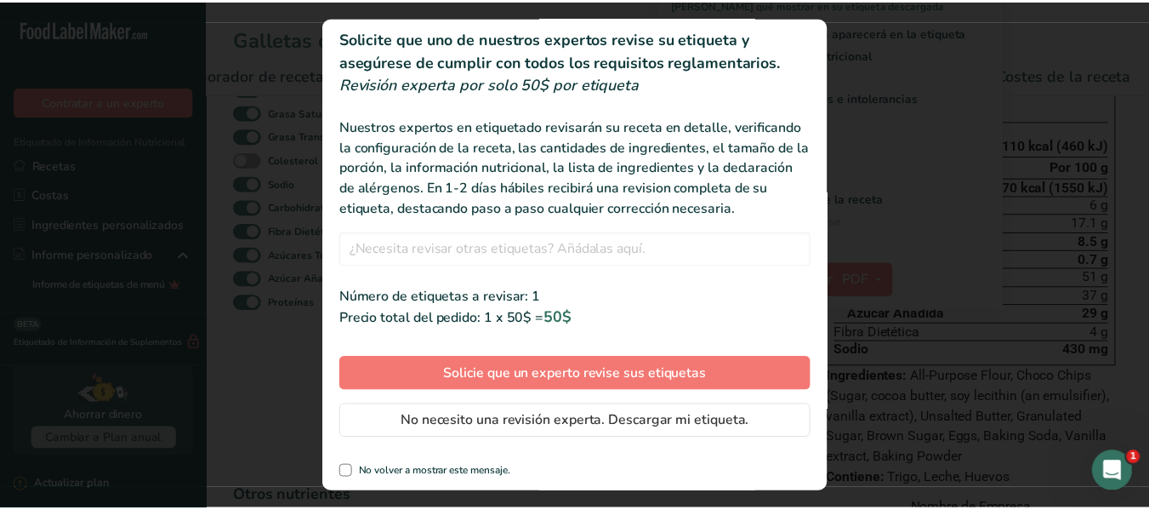
scroll to position [68, 0]
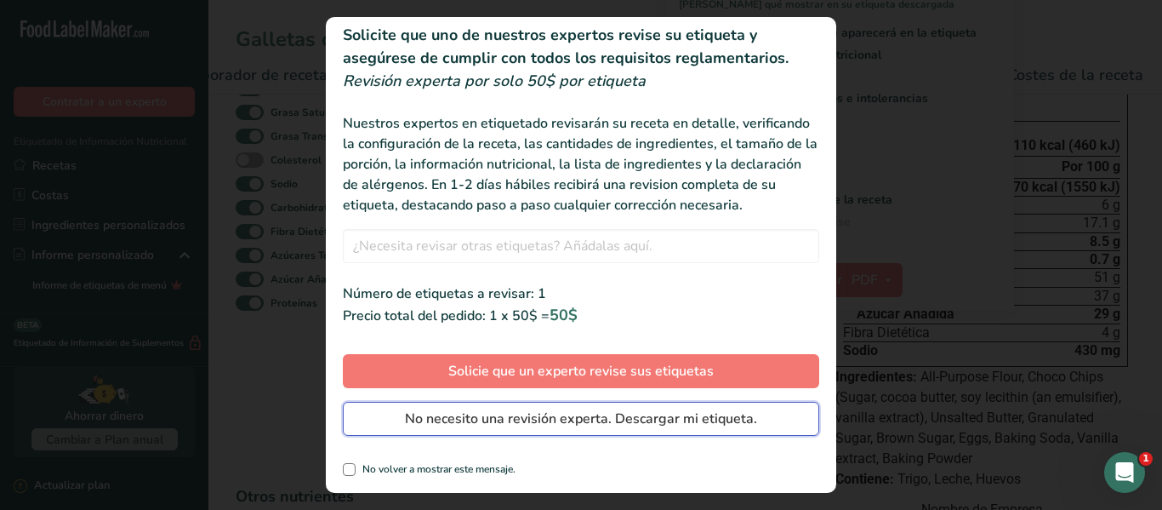
click at [611, 424] on span "No necesito una revisión experta. Descargar mi etiqueta." at bounding box center [581, 418] width 352 height 20
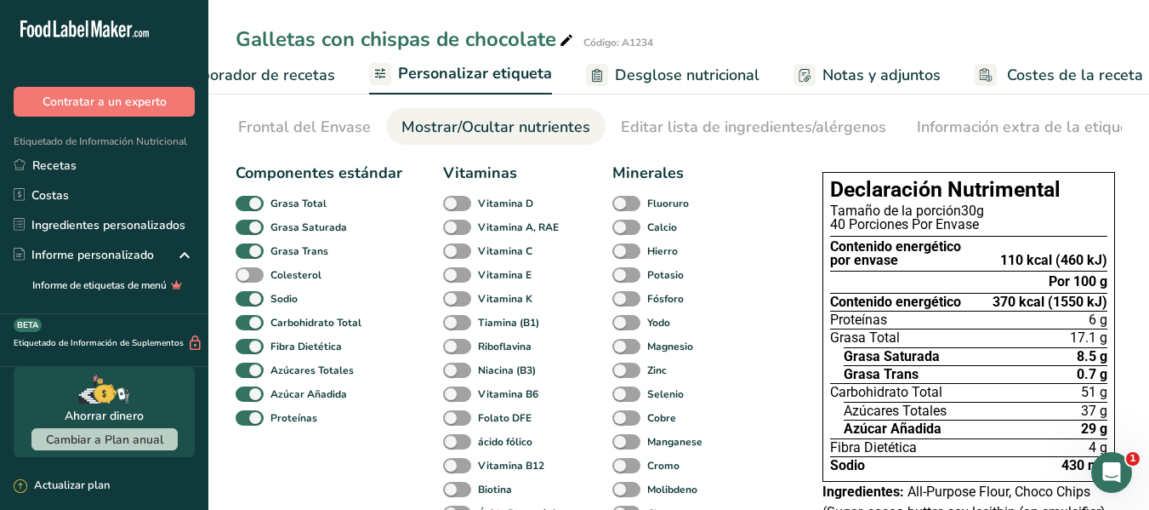
scroll to position [0, 0]
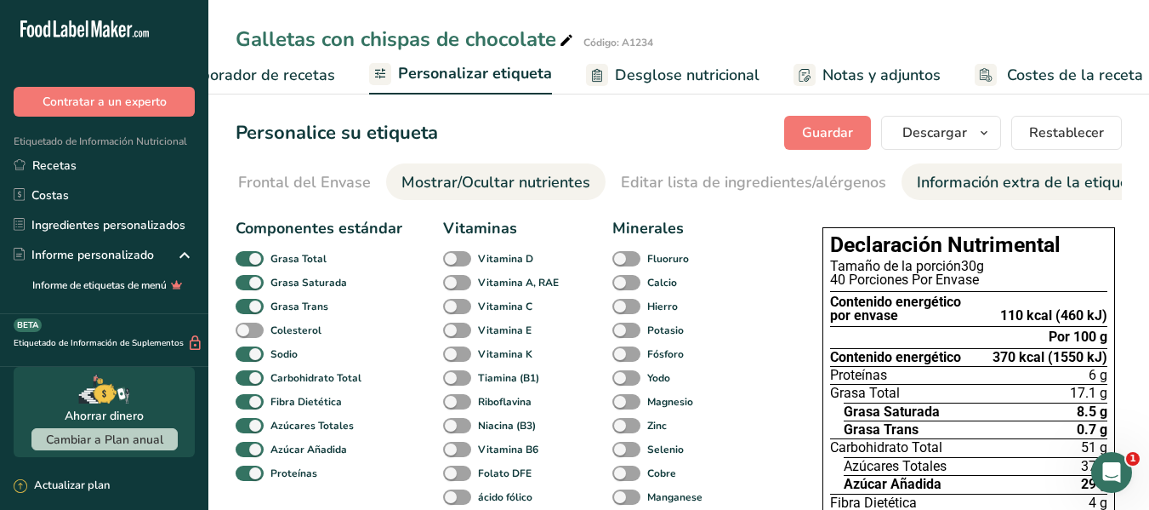
click at [966, 177] on div "Información extra de la etiqueta" at bounding box center [1030, 182] width 226 height 23
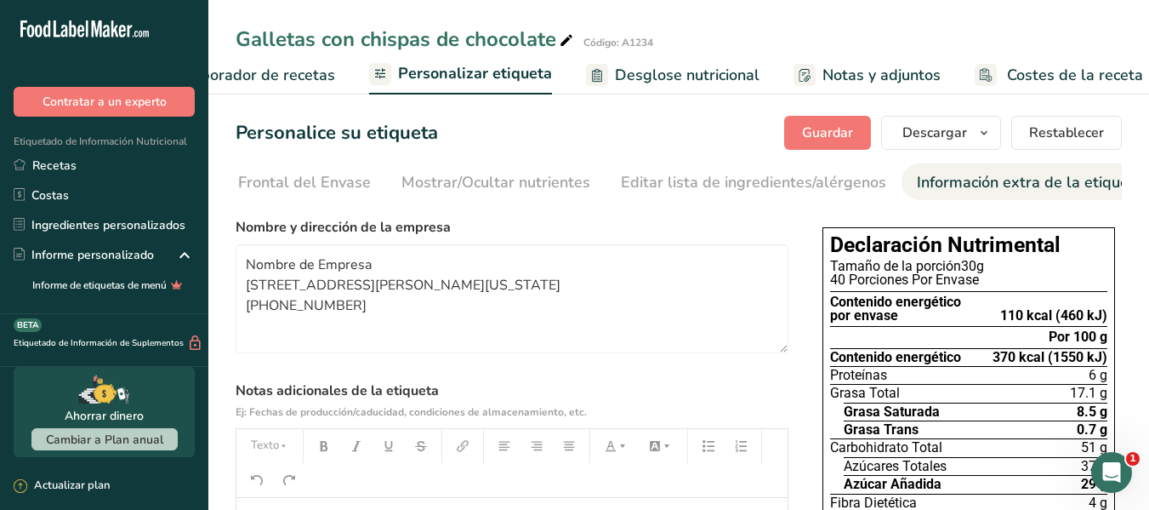
scroll to position [0, 296]
click at [350, 188] on li "Etiqueta Frontal del Envase" at bounding box center [259, 181] width 227 height 37
click at [249, 73] on span "Elaborador de recetas" at bounding box center [256, 75] width 157 height 23
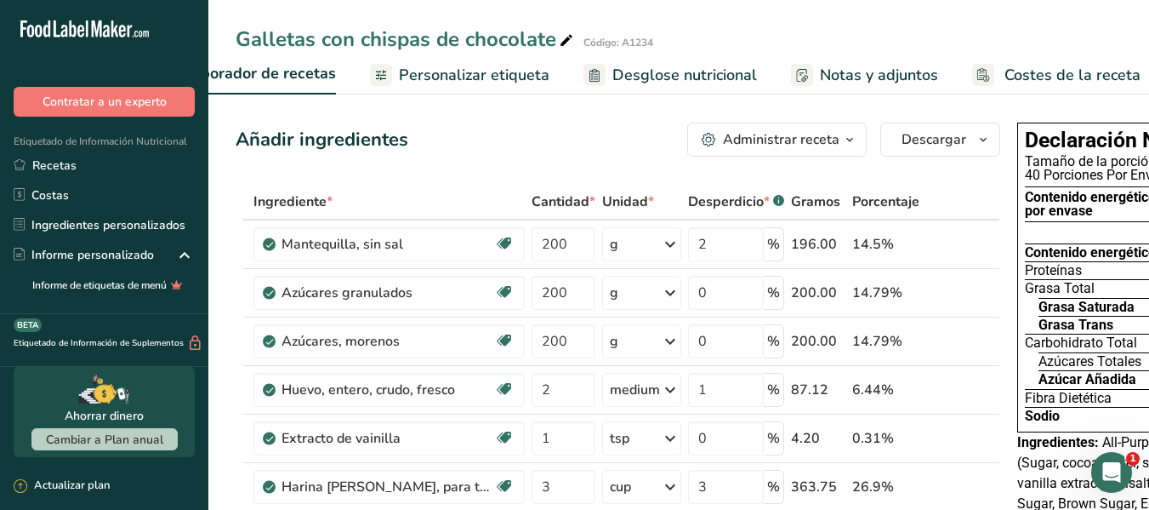
scroll to position [0, 236]
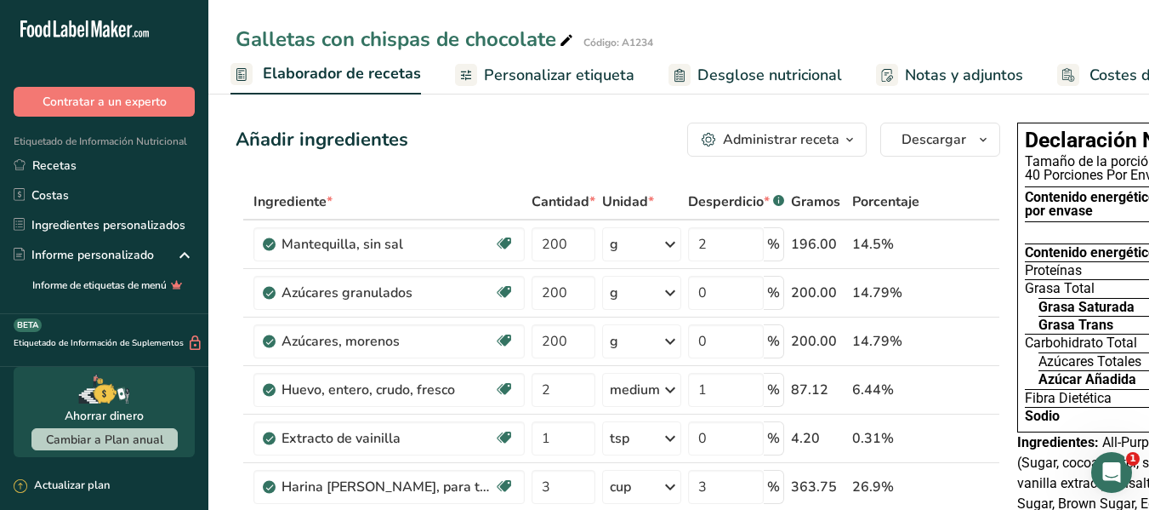
click at [800, 149] on div "Administrar receta" at bounding box center [781, 139] width 117 height 20
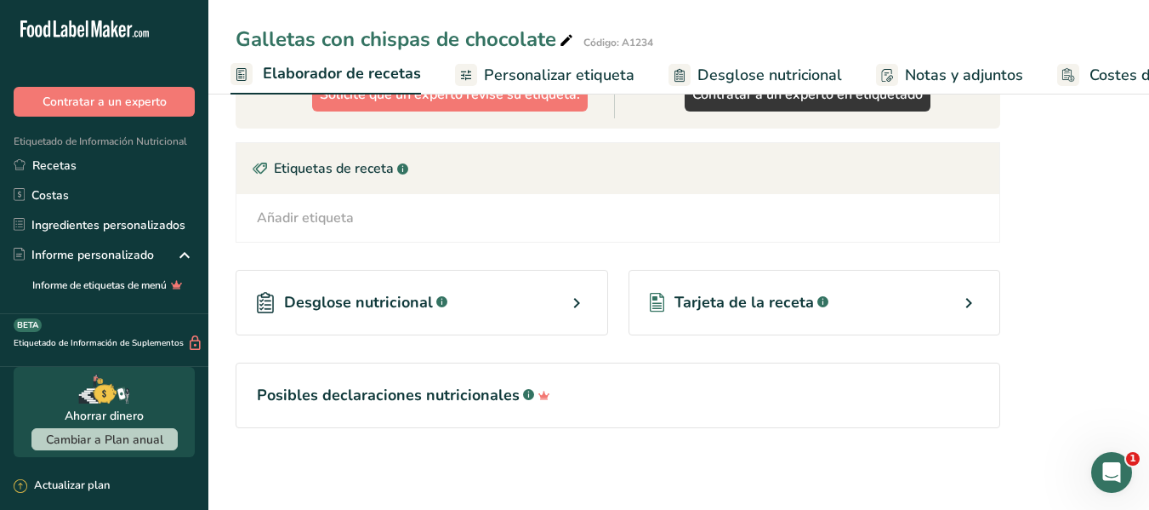
scroll to position [903, 0]
click at [584, 288] on icon at bounding box center [577, 303] width 20 height 31
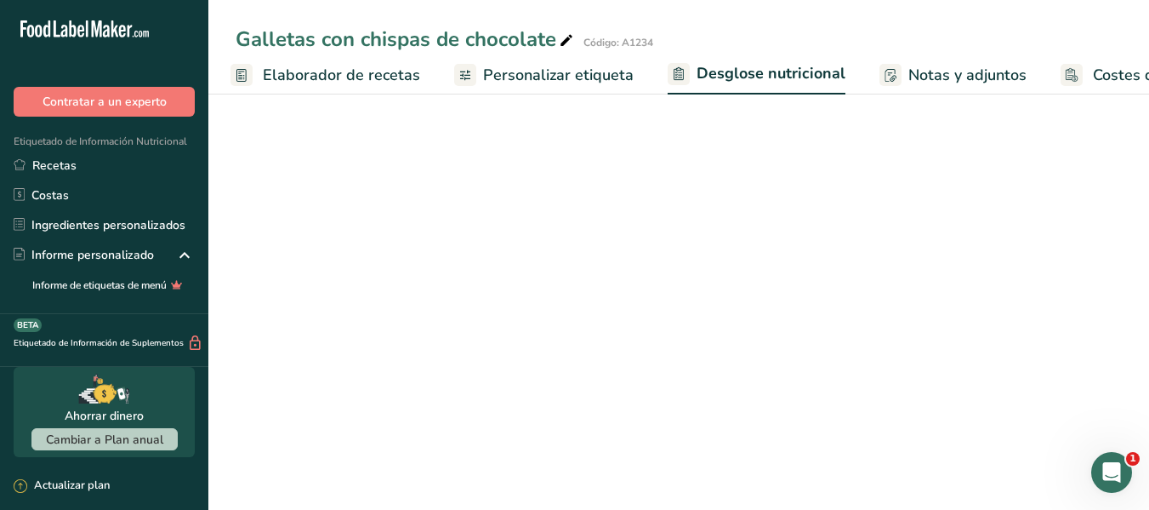
select select "Calories"
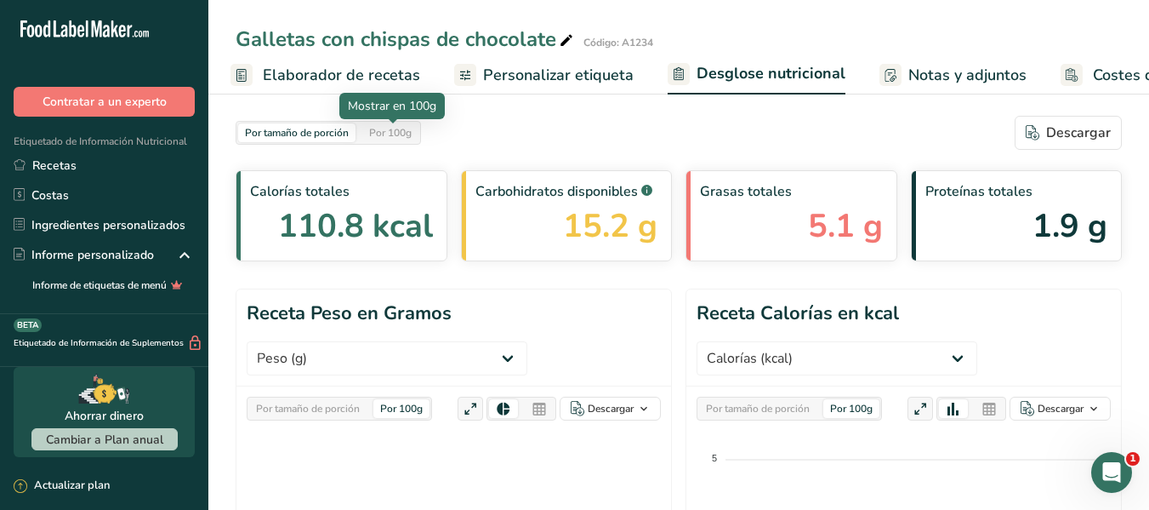
click at [383, 136] on div "Por 100g" at bounding box center [390, 132] width 56 height 19
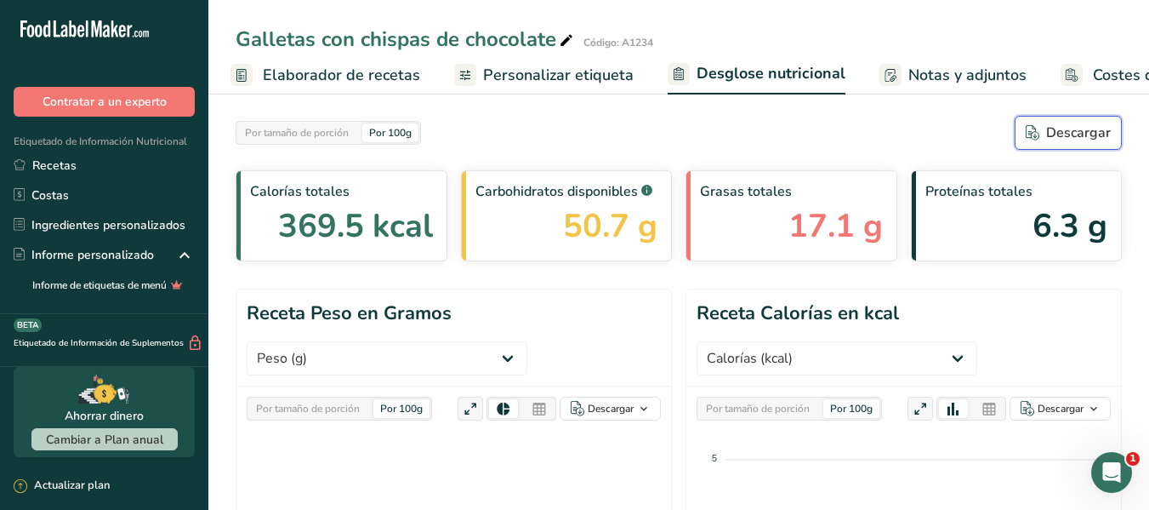
click at [1060, 142] on div "Descargar" at bounding box center [1068, 132] width 85 height 20
click at [538, 84] on span "Personalizar etiqueta" at bounding box center [558, 75] width 151 height 23
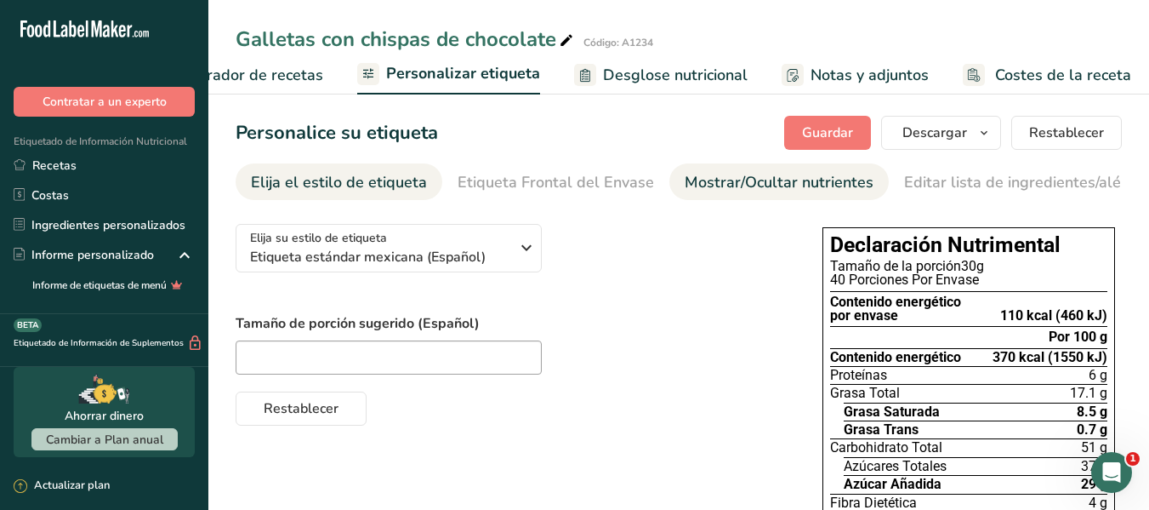
scroll to position [0, 334]
click at [900, 278] on div "40 Porciones Por Envase" at bounding box center [968, 280] width 277 height 14
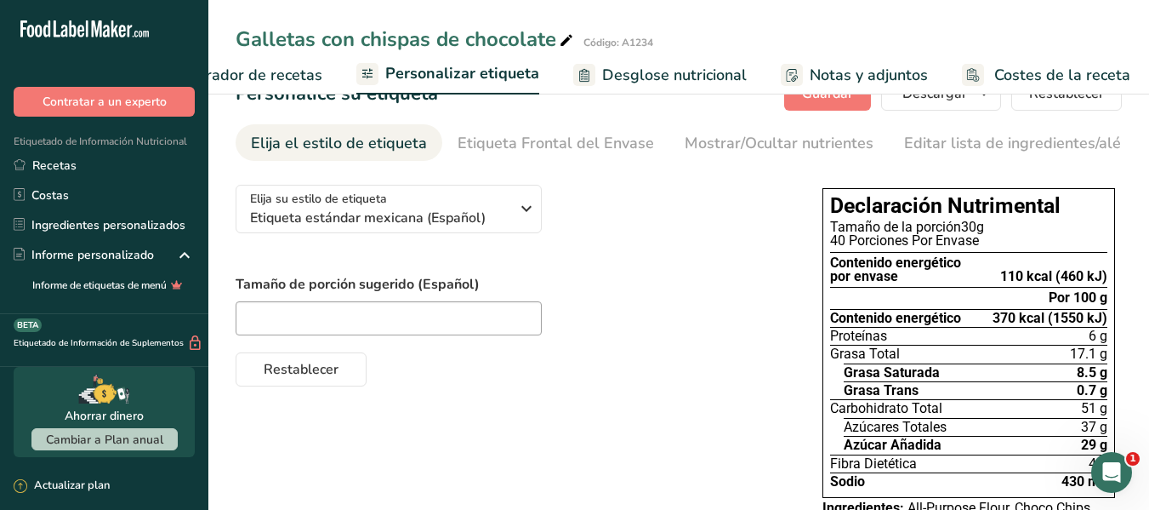
scroll to position [0, 0]
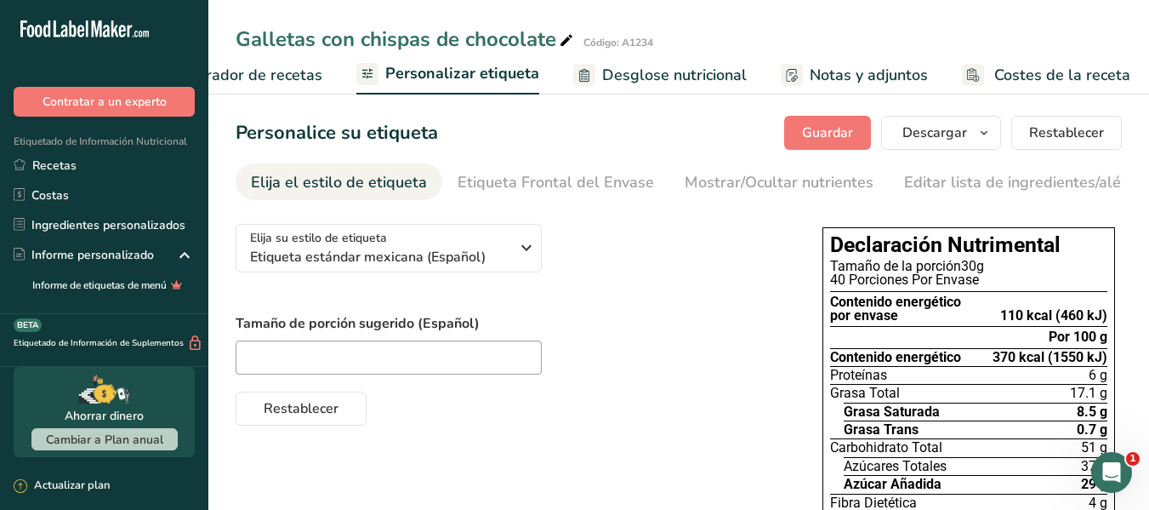
click at [908, 265] on span "Tamaño de la porción" at bounding box center [895, 266] width 131 height 16
drag, startPoint x: 989, startPoint y: 272, endPoint x: 821, endPoint y: 276, distance: 168.5
click at [821, 276] on div "Declaración Nutrimental Tamaño de la porción 30g 40 Porciones Por Envase Conten…" at bounding box center [969, 489] width 306 height 538
click at [863, 284] on div "40 Porciones Por Envase" at bounding box center [968, 280] width 277 height 14
drag, startPoint x: 977, startPoint y: 284, endPoint x: 796, endPoint y: 293, distance: 180.6
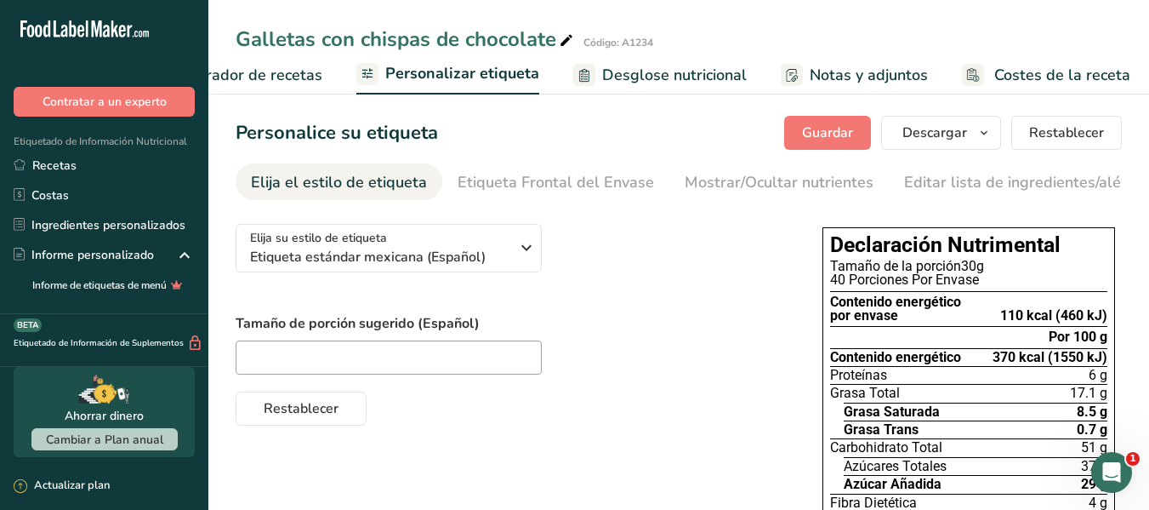
click at [796, 293] on div "Elija su estilo de etiqueta Etiqueta estándar mexicana (Español) EE. UU. (FDA) …" at bounding box center [679, 514] width 886 height 609
click at [1003, 279] on div "40 Porciones Por Envase" at bounding box center [968, 280] width 277 height 14
click at [994, 287] on div "40 Porciones Por Envase" at bounding box center [968, 280] width 277 height 14
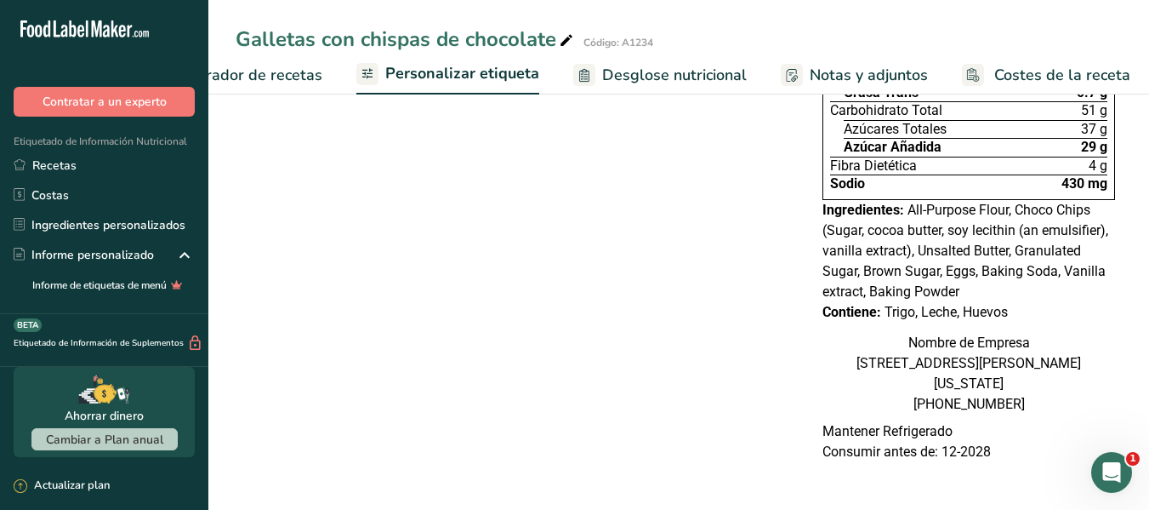
scroll to position [85, 0]
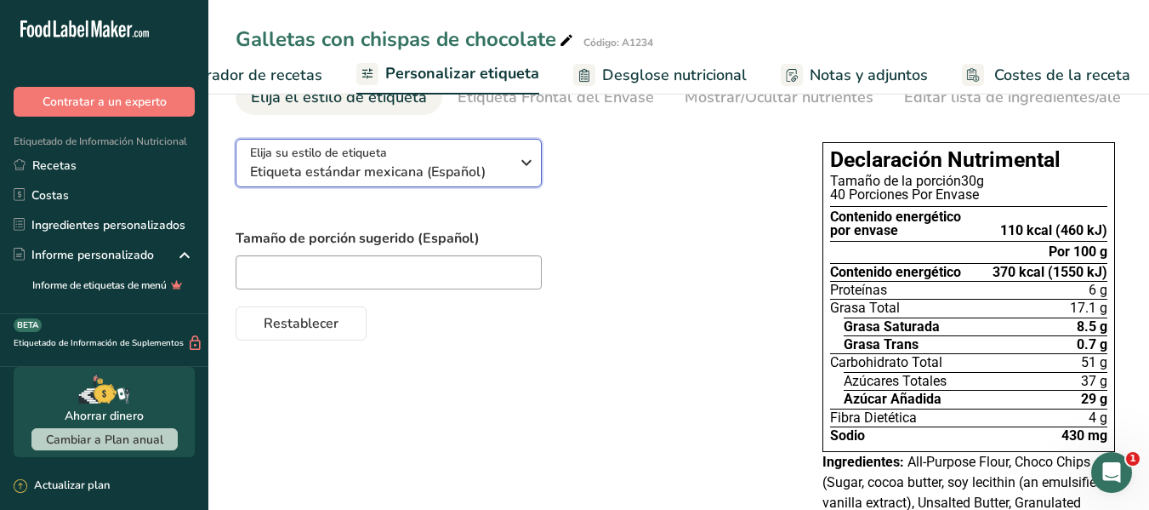
click at [436, 182] on span "Etiqueta estándar mexicana (Español)" at bounding box center [379, 172] width 259 height 20
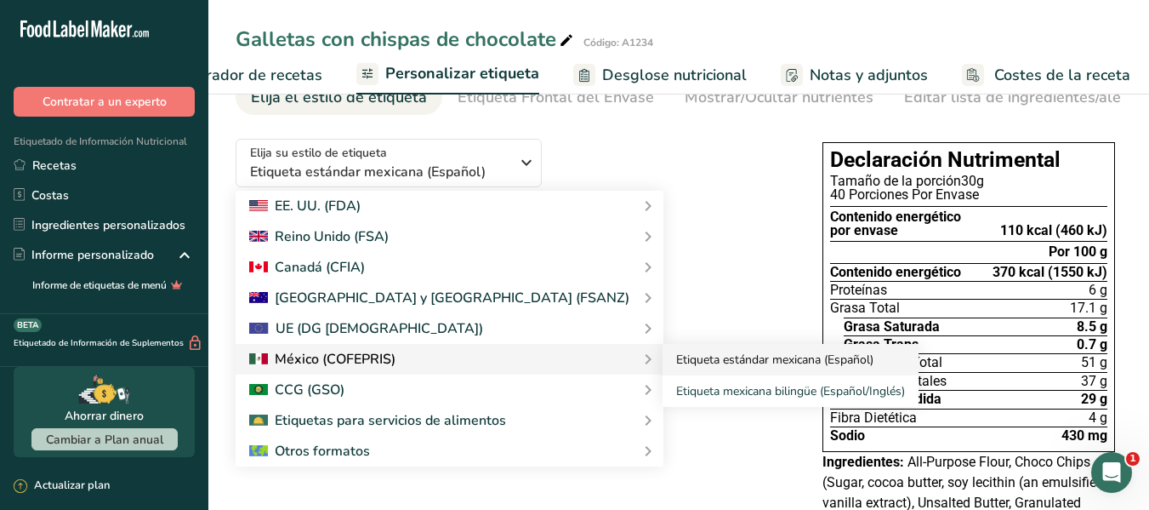
click at [663, 364] on link "Etiqueta estándar mexicana (Español)" at bounding box center [791, 359] width 256 height 31
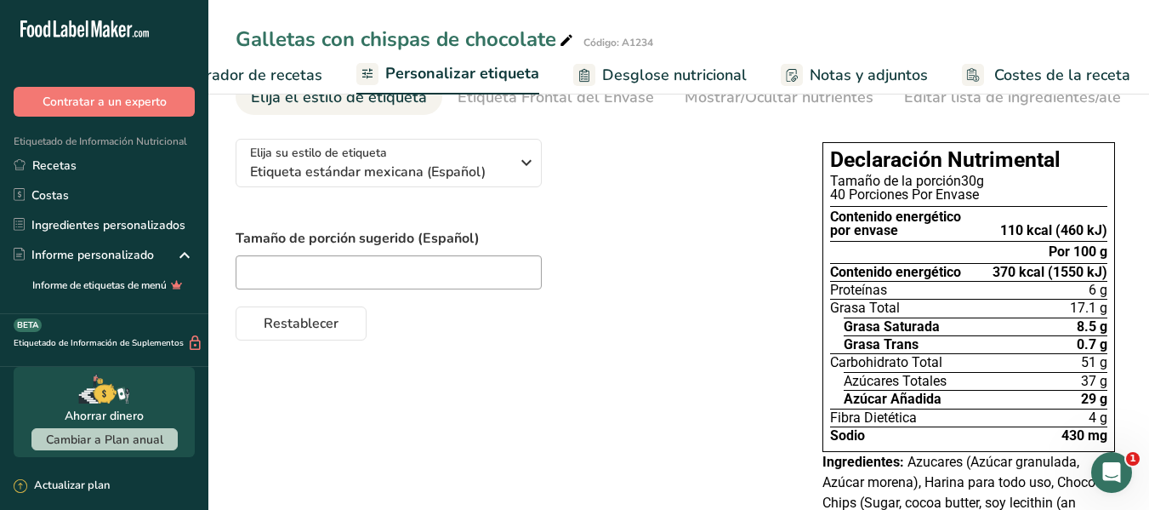
click at [653, 310] on div "Restablecer" at bounding box center [512, 319] width 553 height 41
click at [329, 276] on input "text" at bounding box center [389, 272] width 306 height 34
type input "1"
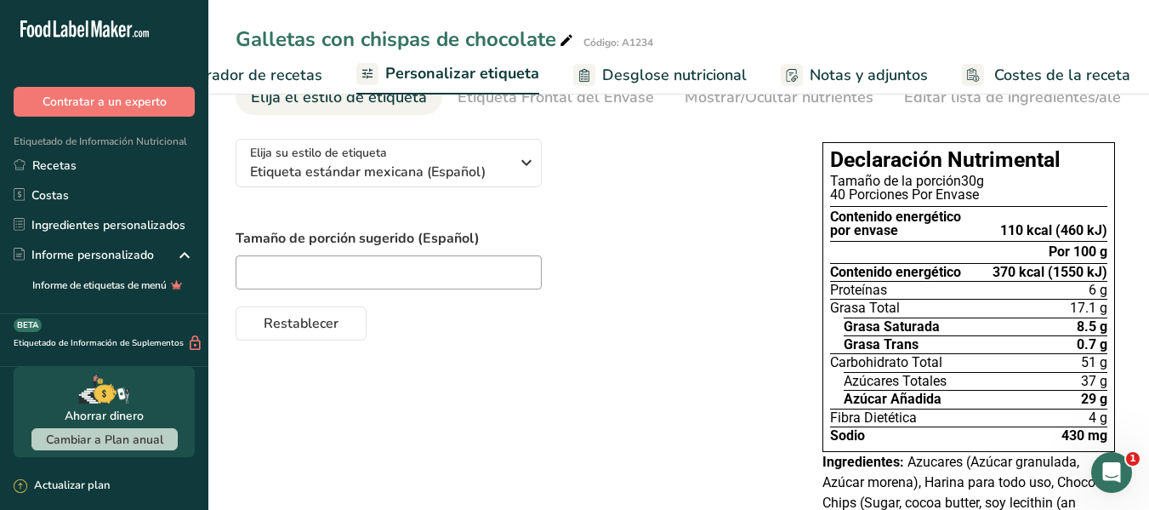
click at [712, 265] on div at bounding box center [512, 272] width 553 height 34
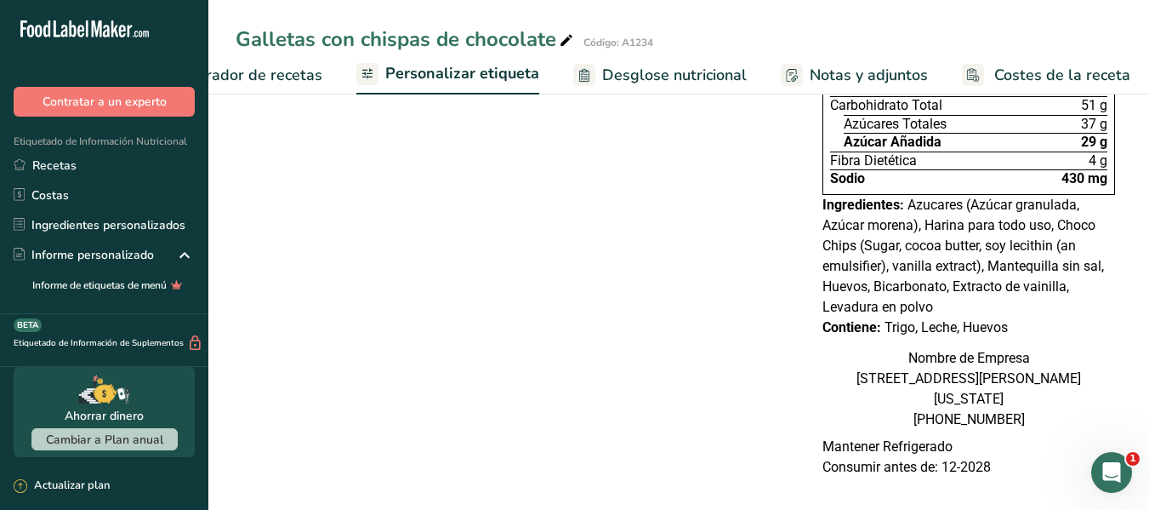
scroll to position [93, 0]
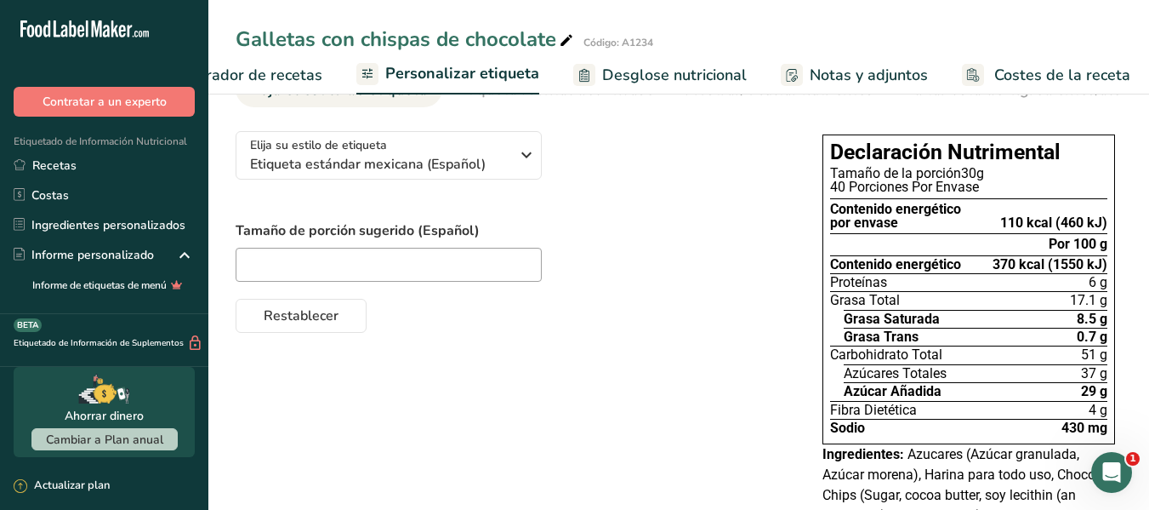
click at [440, 84] on span "Personalizar etiqueta" at bounding box center [462, 73] width 154 height 23
click at [957, 184] on div "40 Porciones Por Envase" at bounding box center [968, 187] width 277 height 14
click at [375, 271] on input "text" at bounding box center [389, 265] width 306 height 34
type input "1"
click at [318, 314] on span "Restablecer" at bounding box center [301, 315] width 75 height 20
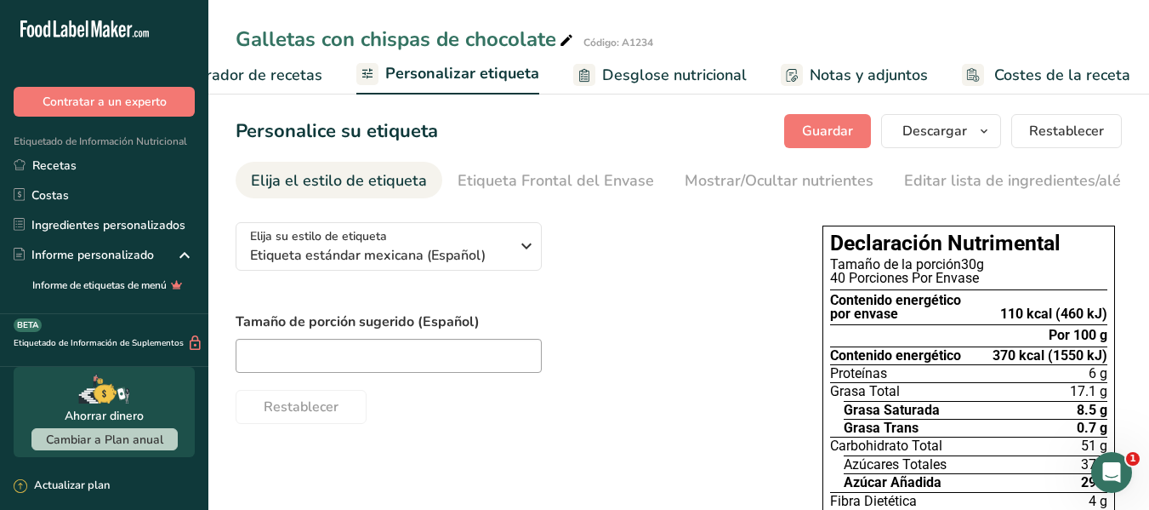
scroll to position [0, 0]
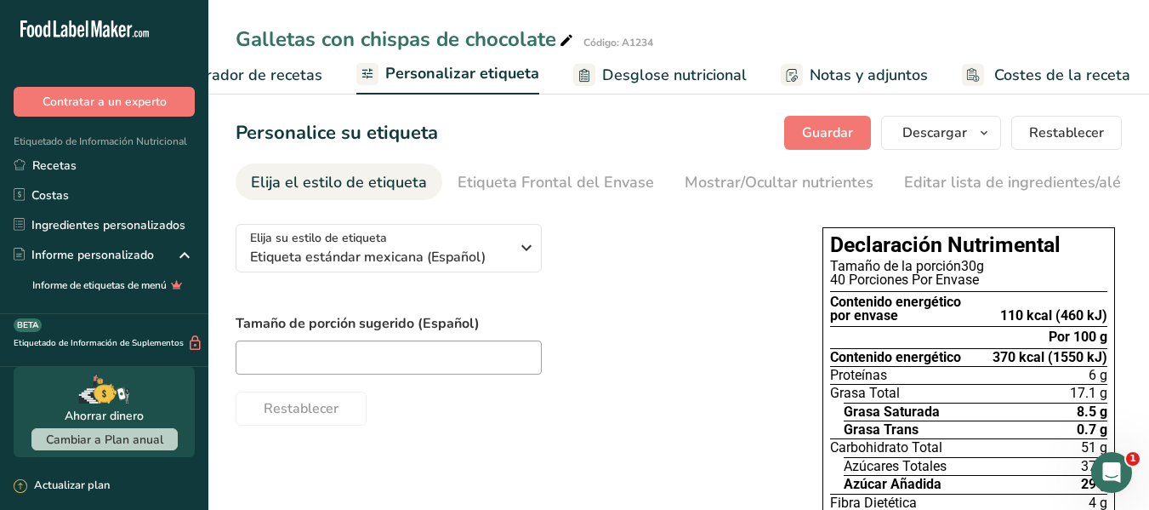
click at [1109, 474] on icon "Abrir Intercom Messenger" at bounding box center [1112, 472] width 28 height 28
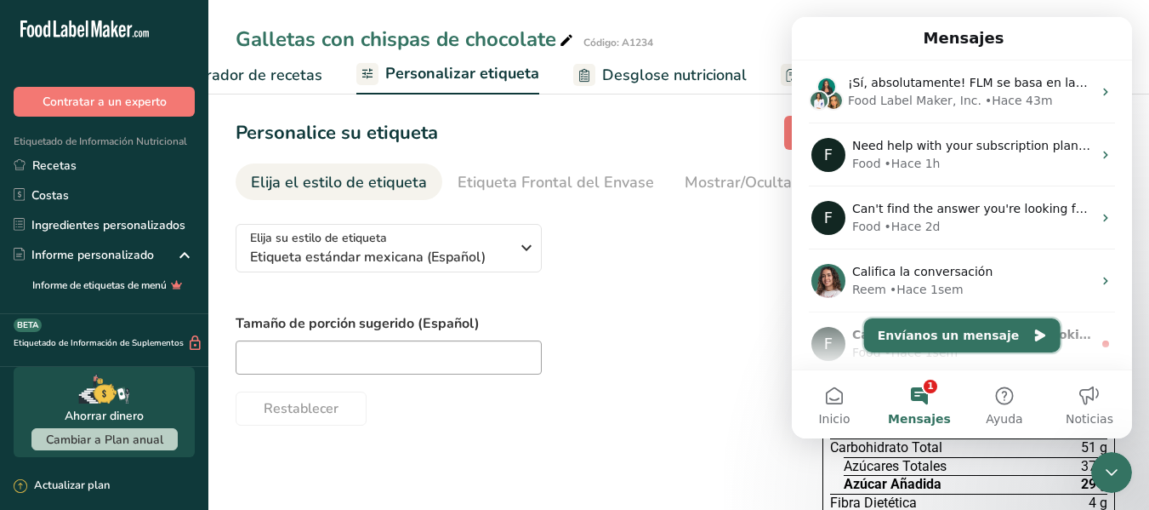
click at [977, 345] on button "Envíanos un mensaje" at bounding box center [962, 335] width 196 height 34
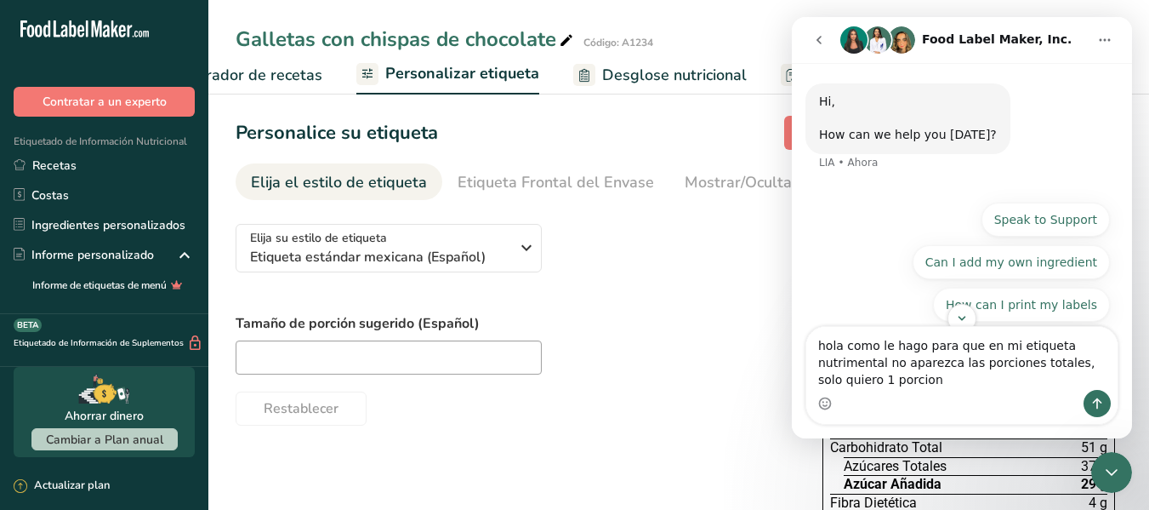
type textarea "hola como le hago para que en mi etiqueta nutrimental no aparezca las porciones…"
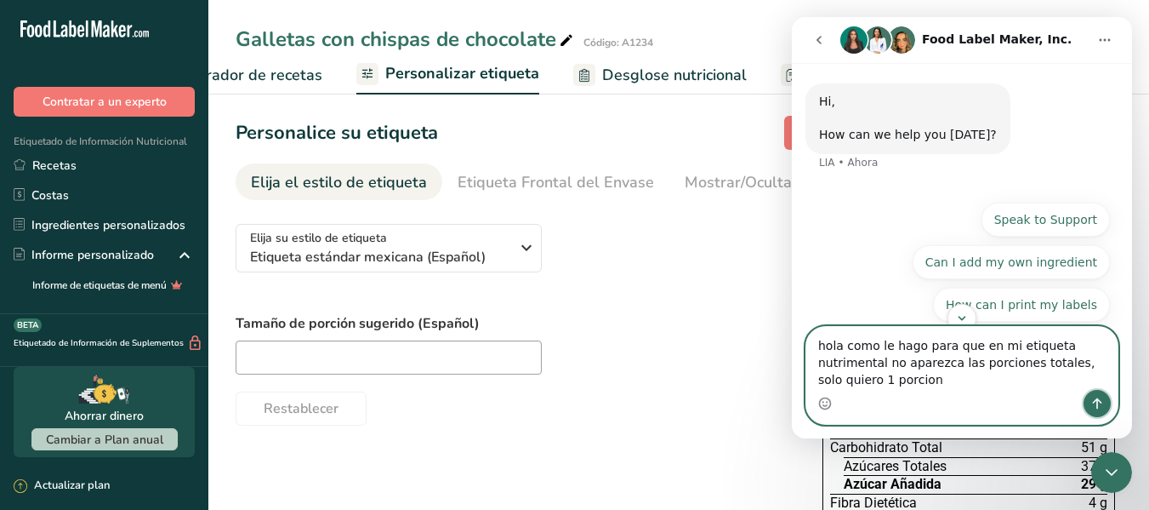
click at [1096, 412] on button "Enviar un mensaje…" at bounding box center [1097, 403] width 27 height 27
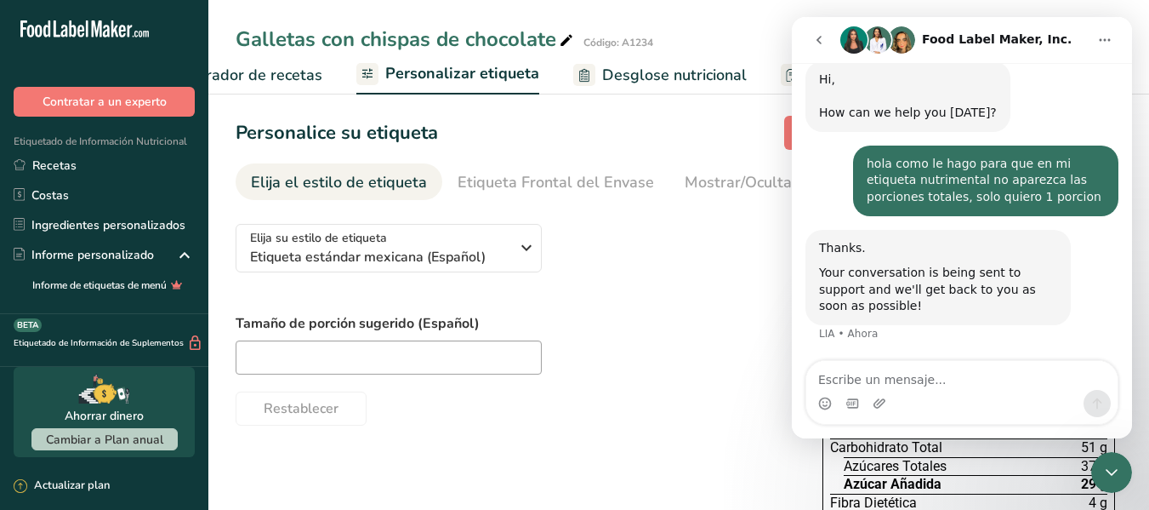
scroll to position [70, 0]
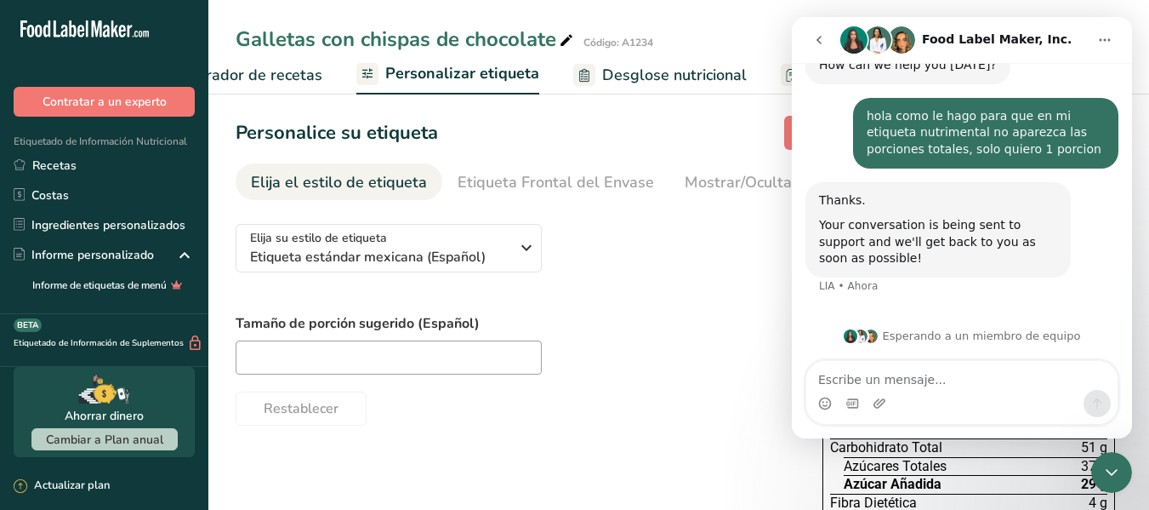
click at [808, 48] on button "go back" at bounding box center [819, 40] width 32 height 32
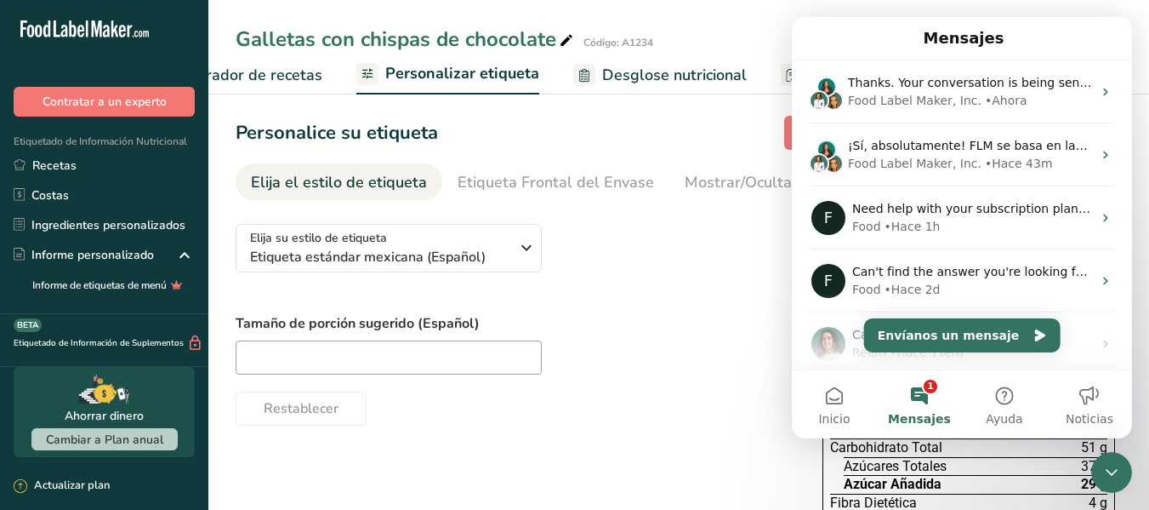
scroll to position [0, 0]
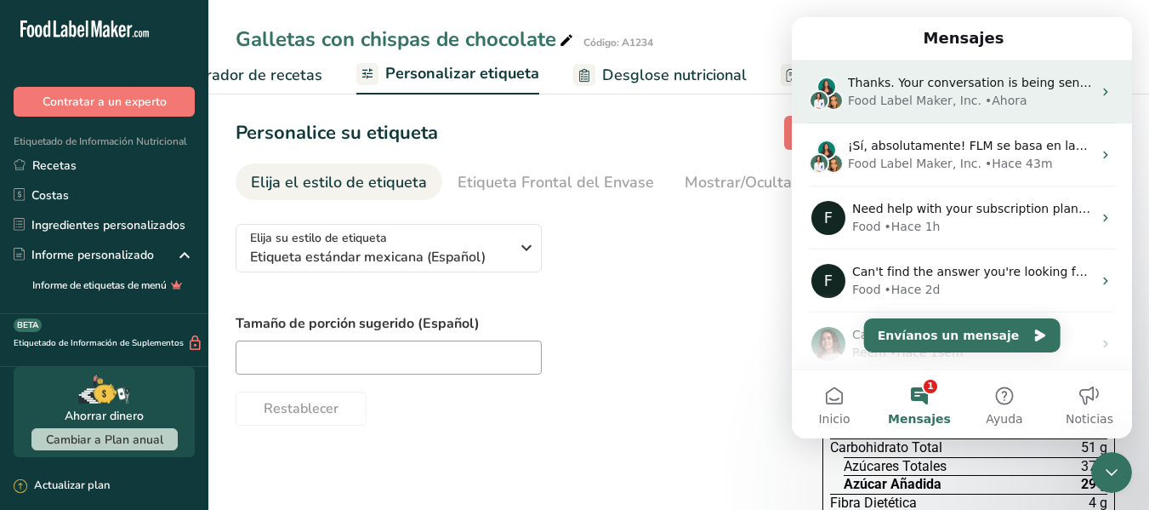
click at [919, 89] on span "Thanks. Your conversation is being sent to support and we'll get back to you as…" at bounding box center [1137, 83] width 579 height 14
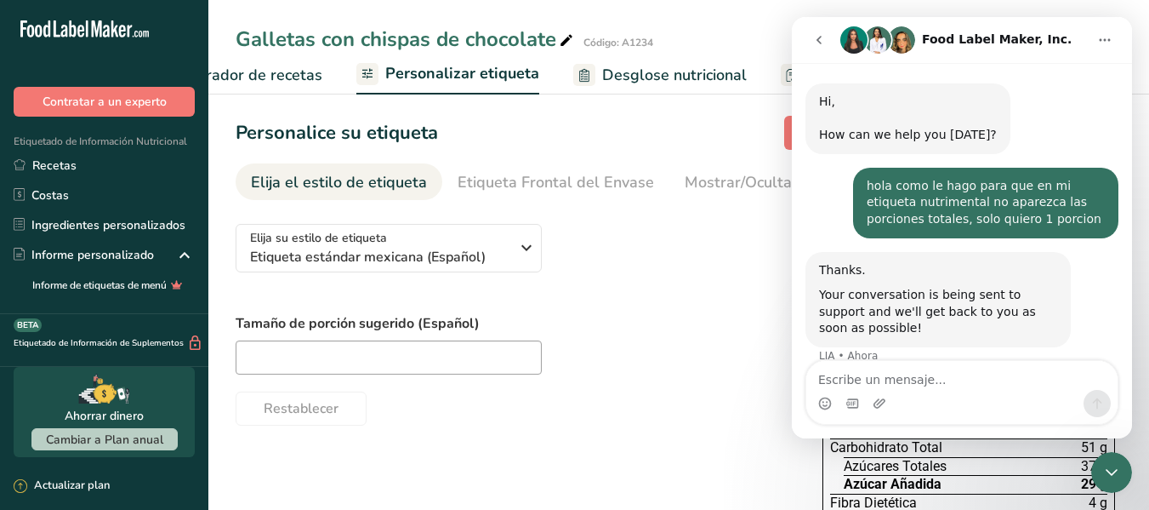
scroll to position [70, 0]
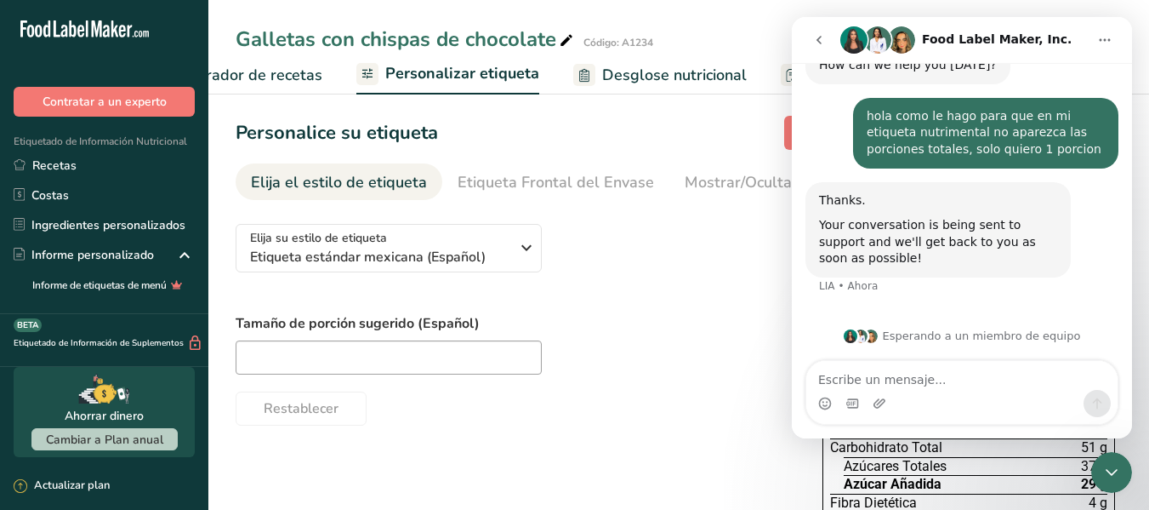
click at [1102, 478] on icon "Cerrar Intercom Messenger" at bounding box center [1112, 472] width 20 height 20
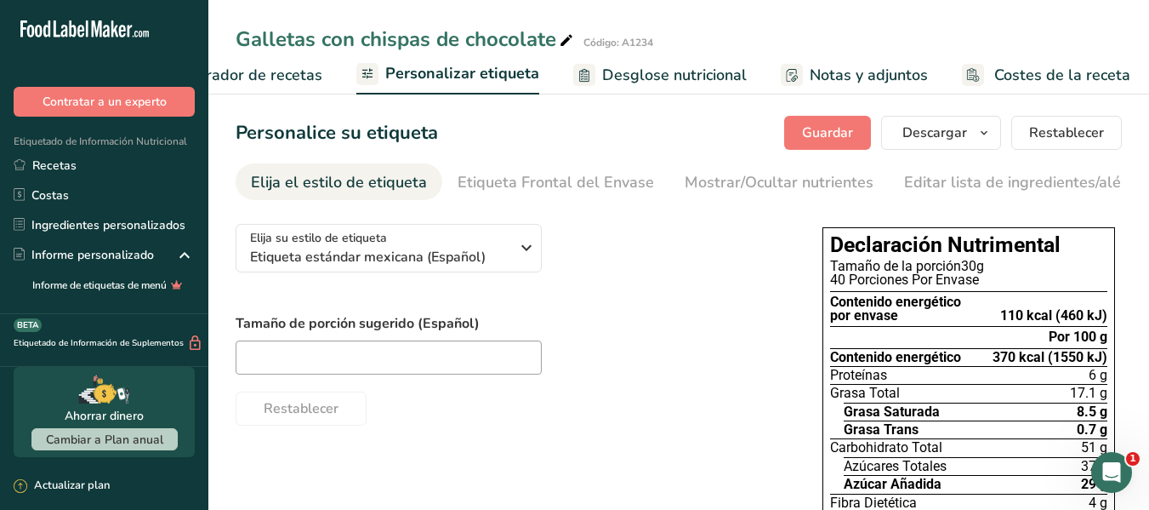
click at [895, 283] on div "40 Porciones Por Envase" at bounding box center [968, 280] width 277 height 14
drag, startPoint x: 895, startPoint y: 283, endPoint x: 862, endPoint y: 282, distance: 33.2
click at [862, 282] on div "40 Porciones Por Envase" at bounding box center [968, 280] width 277 height 14
drag, startPoint x: 981, startPoint y: 283, endPoint x: 832, endPoint y: 287, distance: 148.9
click at [832, 287] on div "40 Porciones Por Envase" at bounding box center [968, 280] width 277 height 14
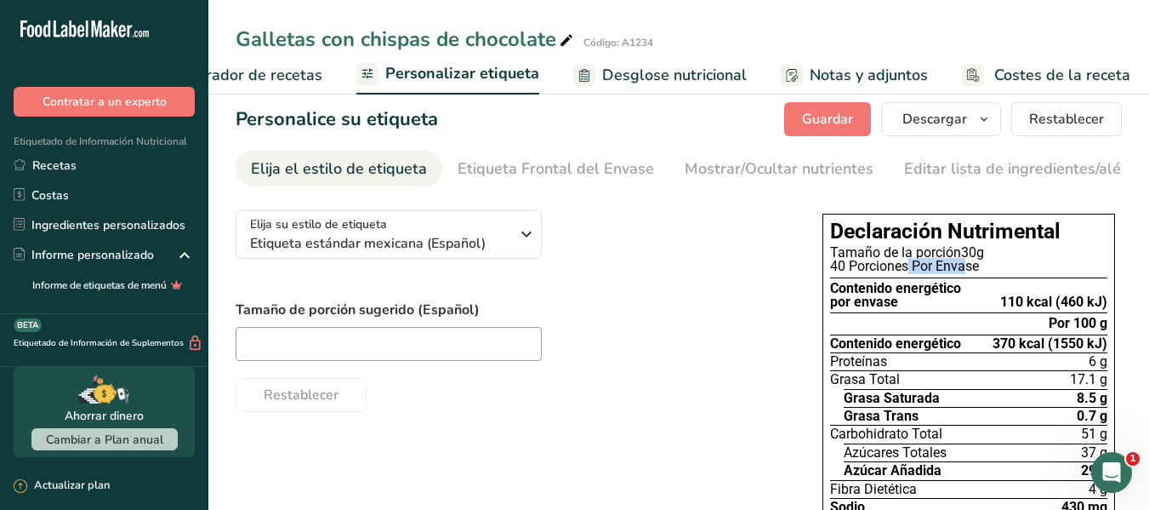
scroll to position [0, 0]
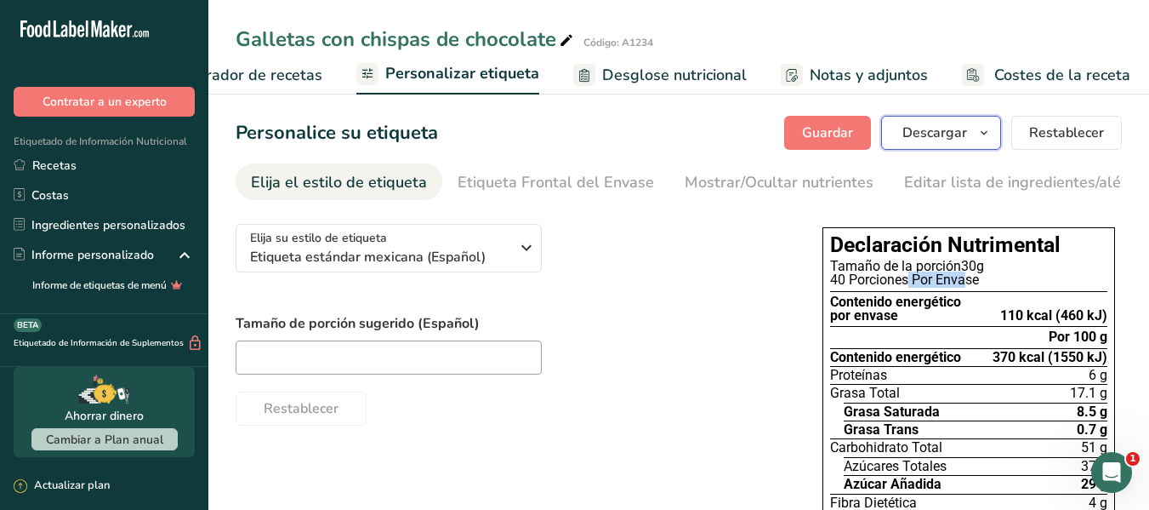
click at [981, 134] on icon "button" at bounding box center [984, 132] width 14 height 21
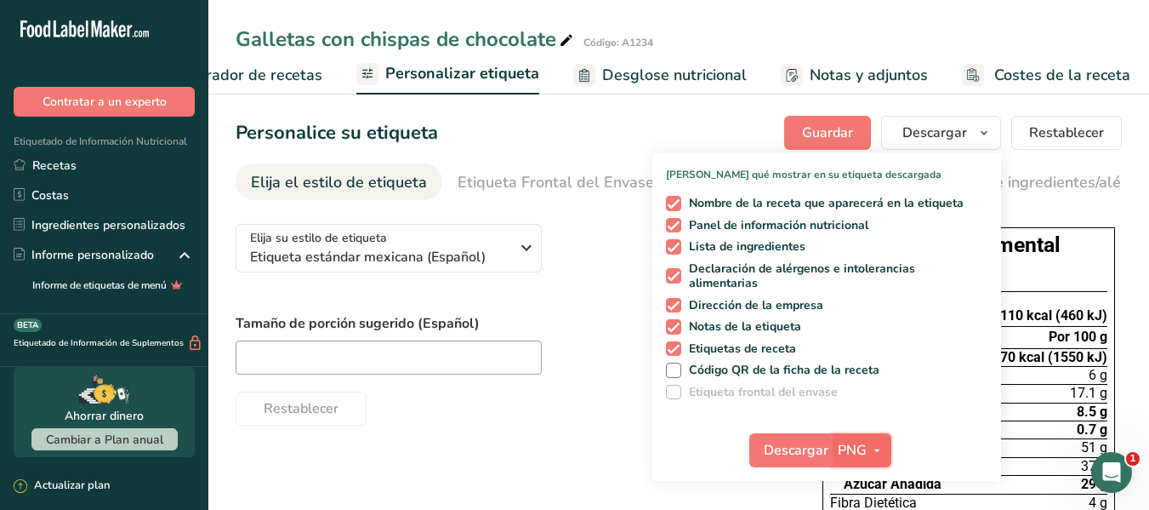
click at [874, 441] on icon "button" at bounding box center [877, 450] width 14 height 21
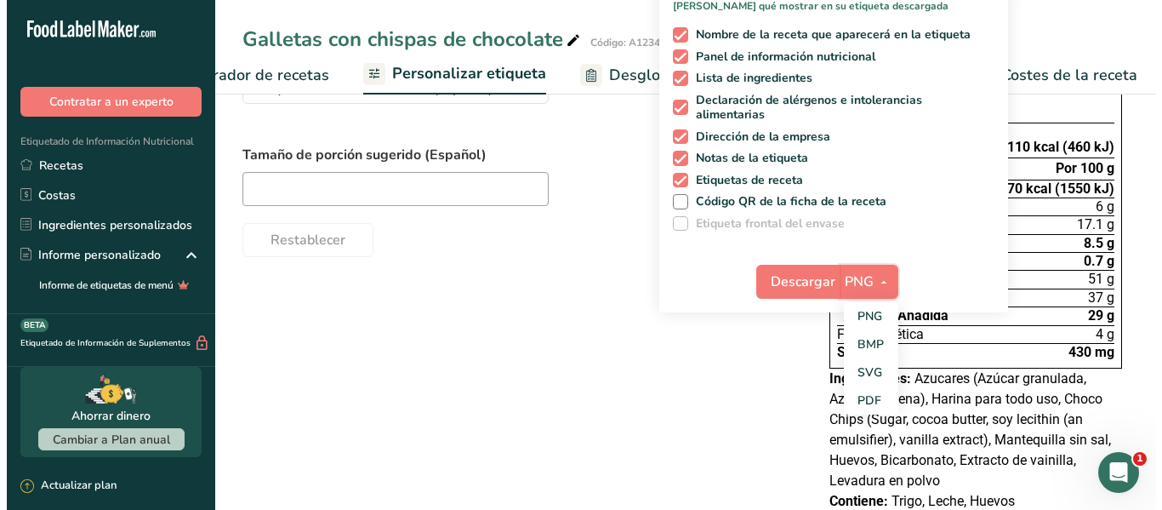
scroll to position [170, 0]
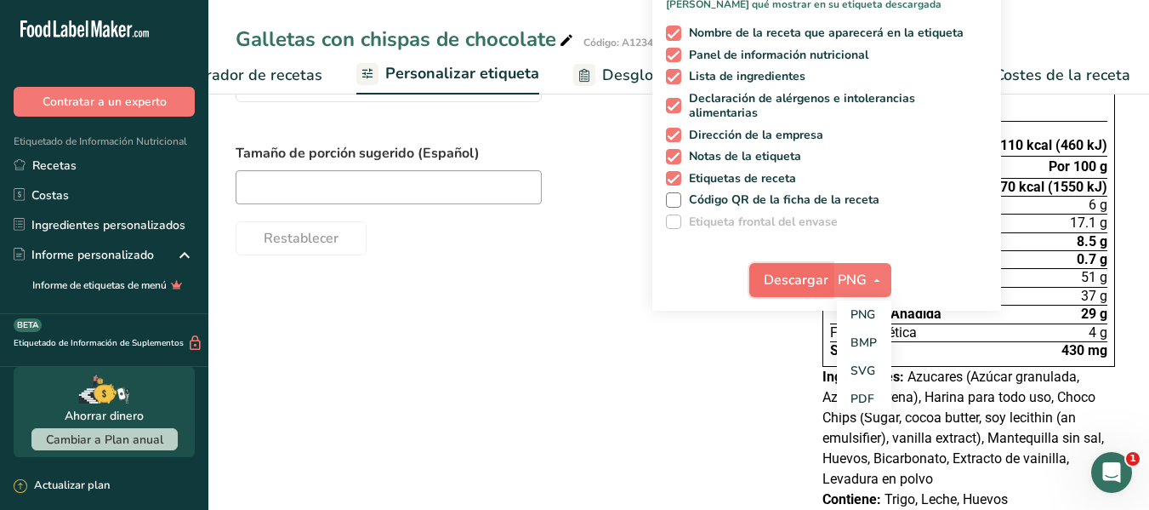
click at [807, 276] on span "Descargar" at bounding box center [796, 280] width 65 height 20
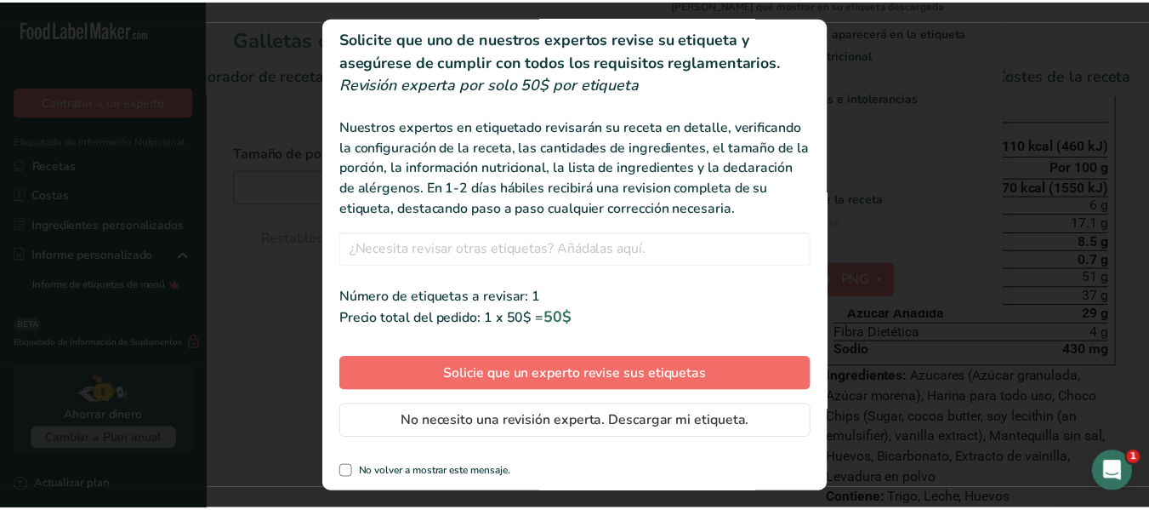
scroll to position [68, 0]
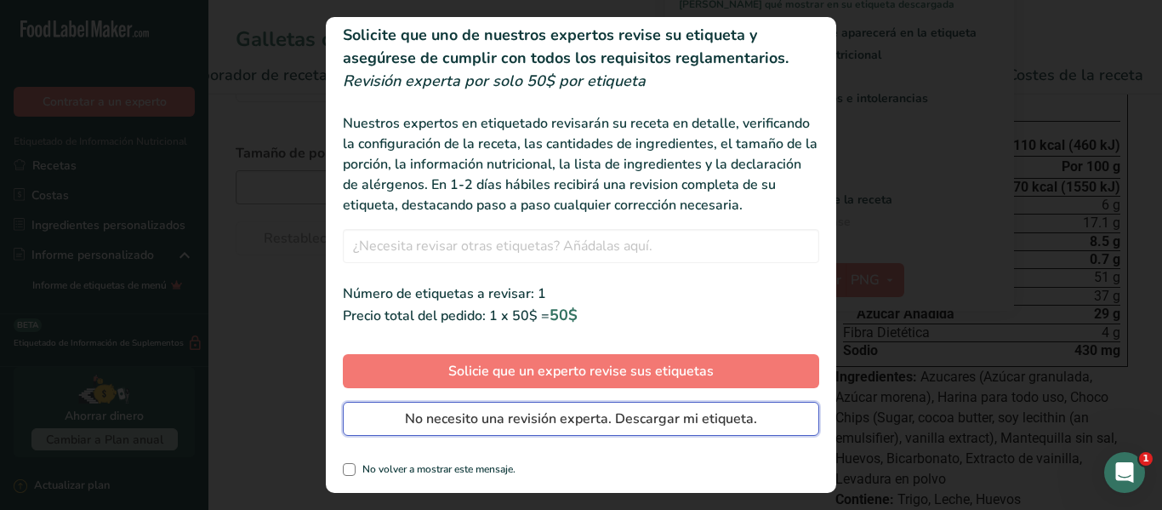
click at [581, 422] on span "No necesito una revisión experta. Descargar mi etiqueta." at bounding box center [581, 418] width 352 height 20
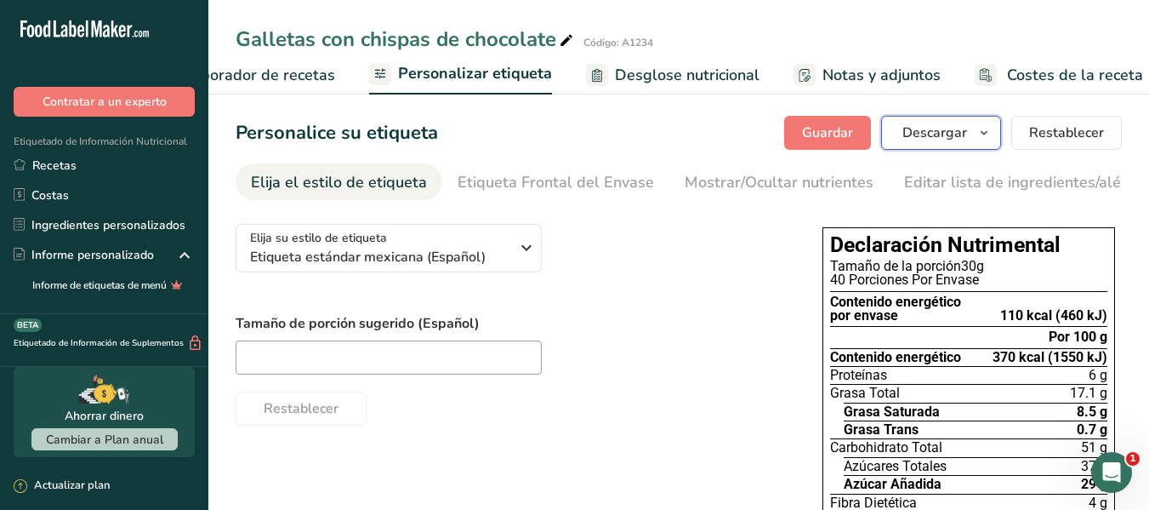
click at [982, 135] on icon "button" at bounding box center [984, 132] width 14 height 21
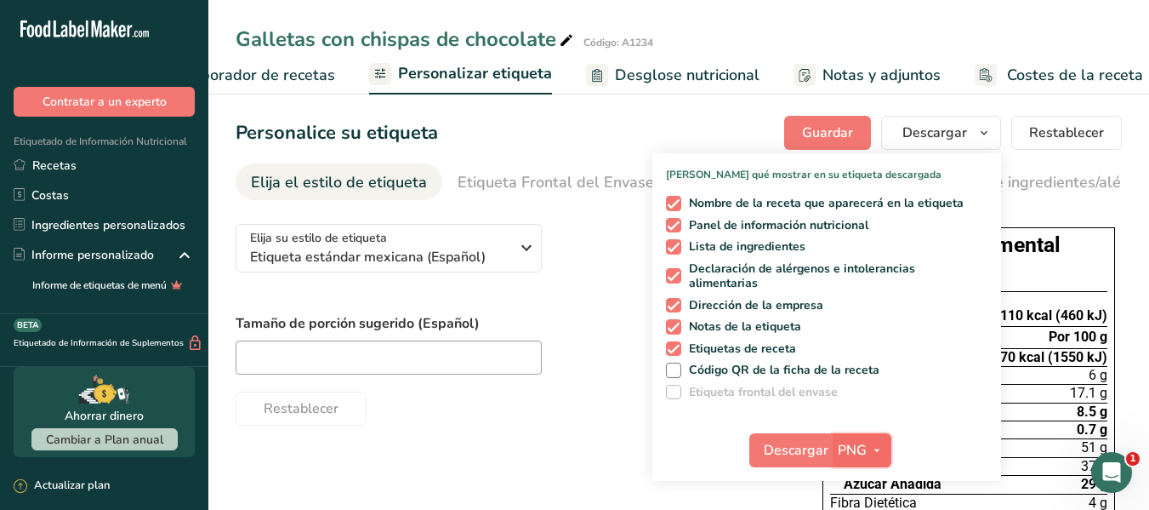
click at [874, 447] on icon "button" at bounding box center [877, 450] width 14 height 21
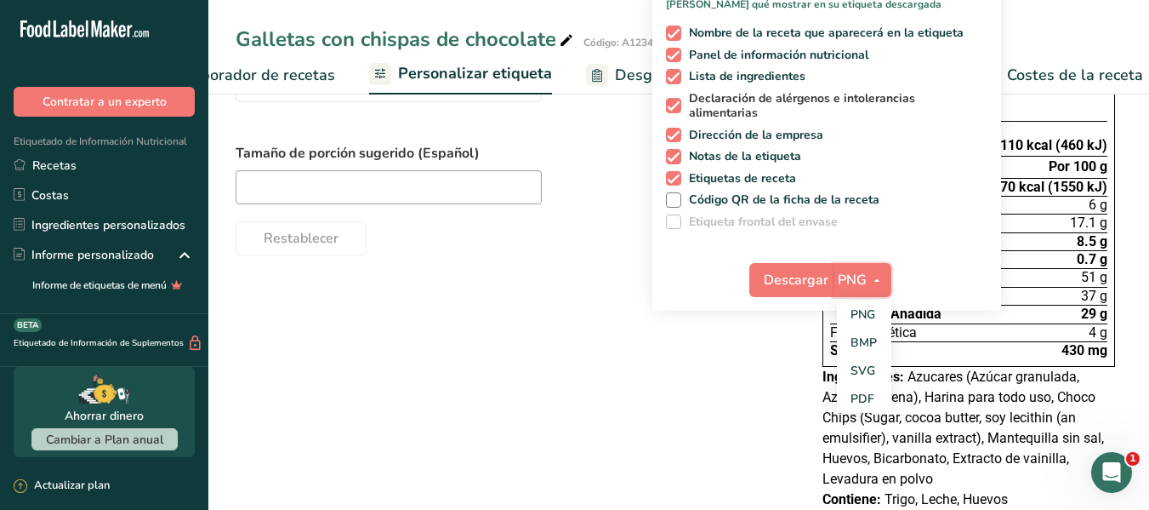
scroll to position [85, 0]
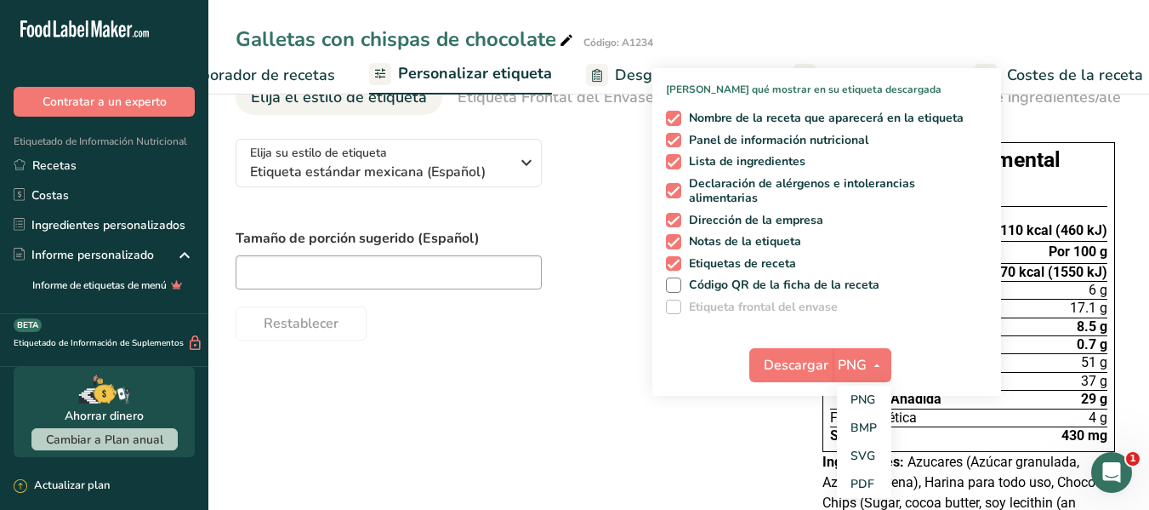
click at [609, 372] on div "Elija su estilo de etiqueta Etiqueta estándar mexicana (Español) EE. UU. (FDA) …" at bounding box center [679, 439] width 886 height 629
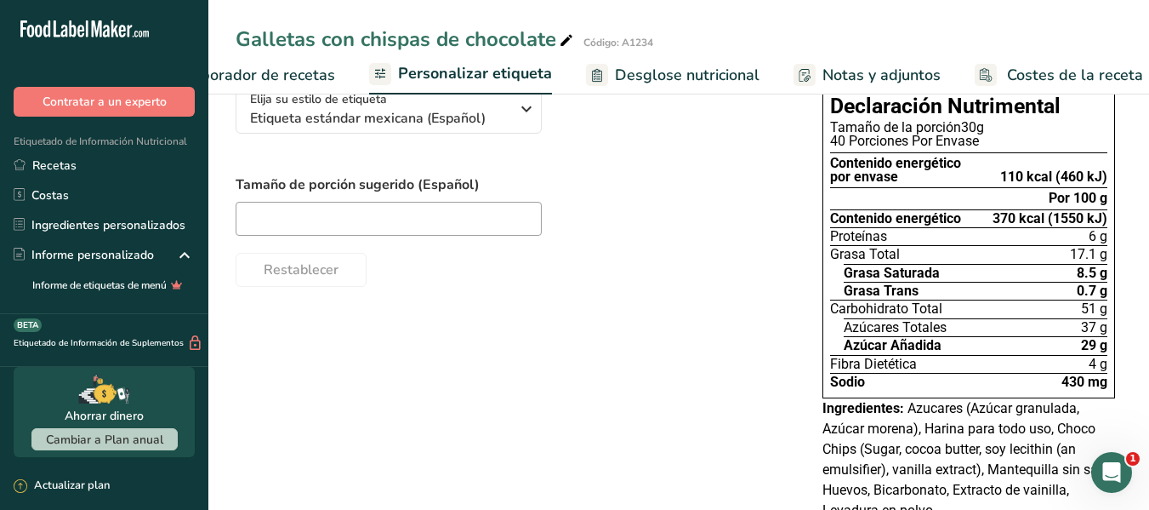
scroll to position [340, 0]
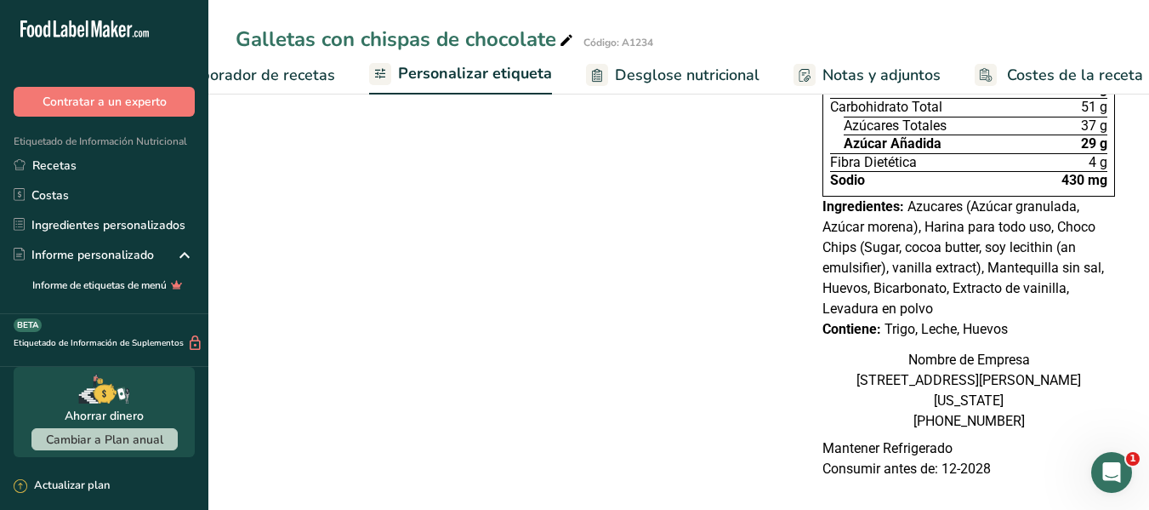
click at [1128, 470] on div "Abrir Intercom Messenger" at bounding box center [1112, 472] width 56 height 56
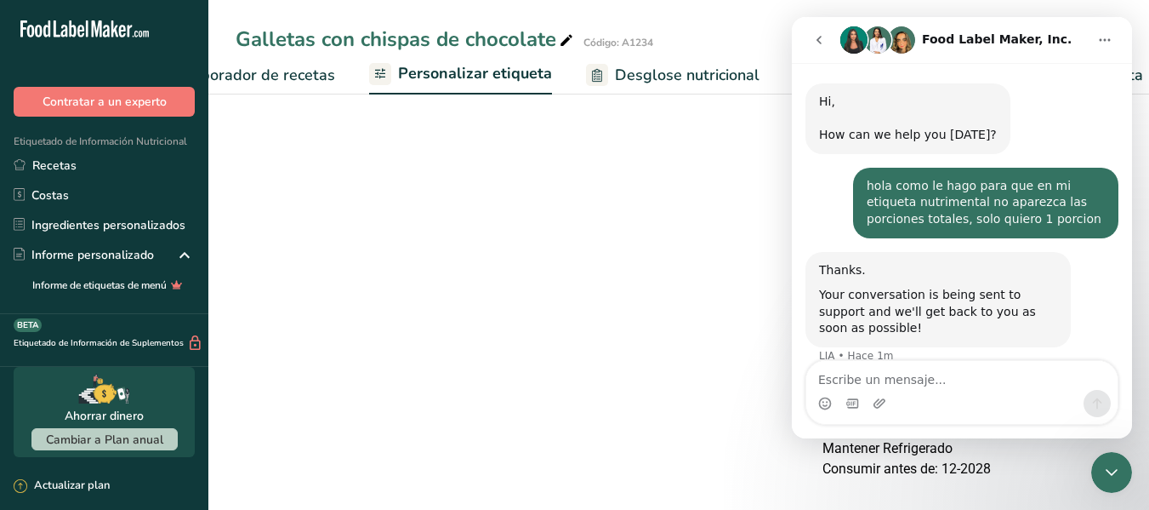
scroll to position [70, 0]
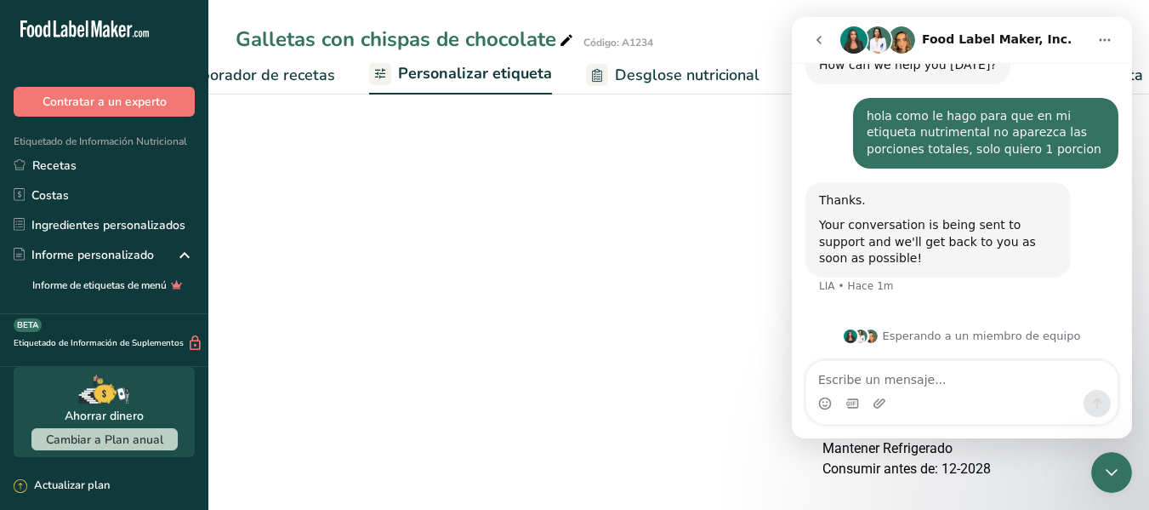
click at [1121, 477] on icon "Cerrar Intercom Messenger" at bounding box center [1112, 472] width 20 height 20
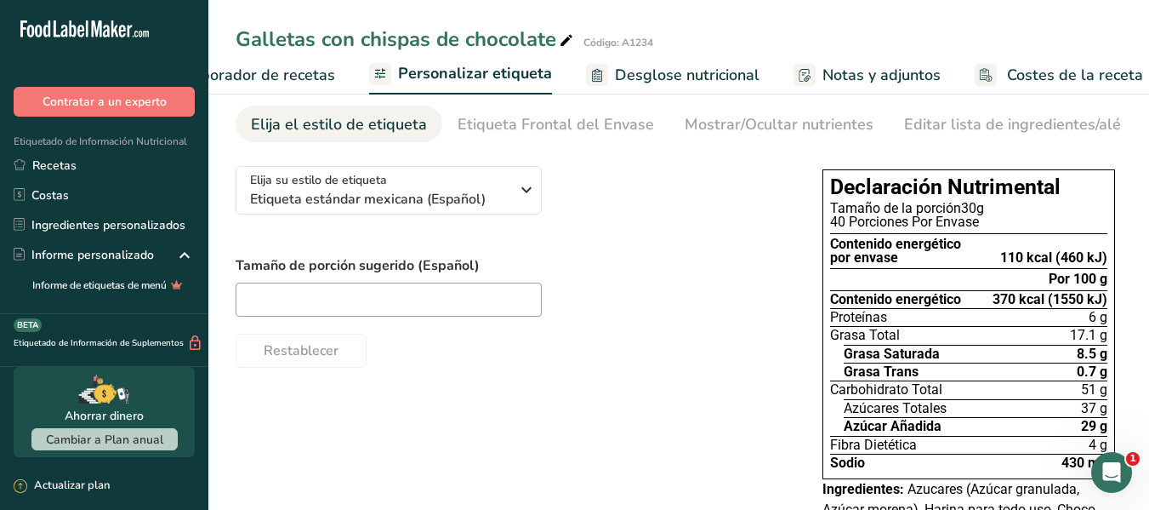
scroll to position [0, 0]
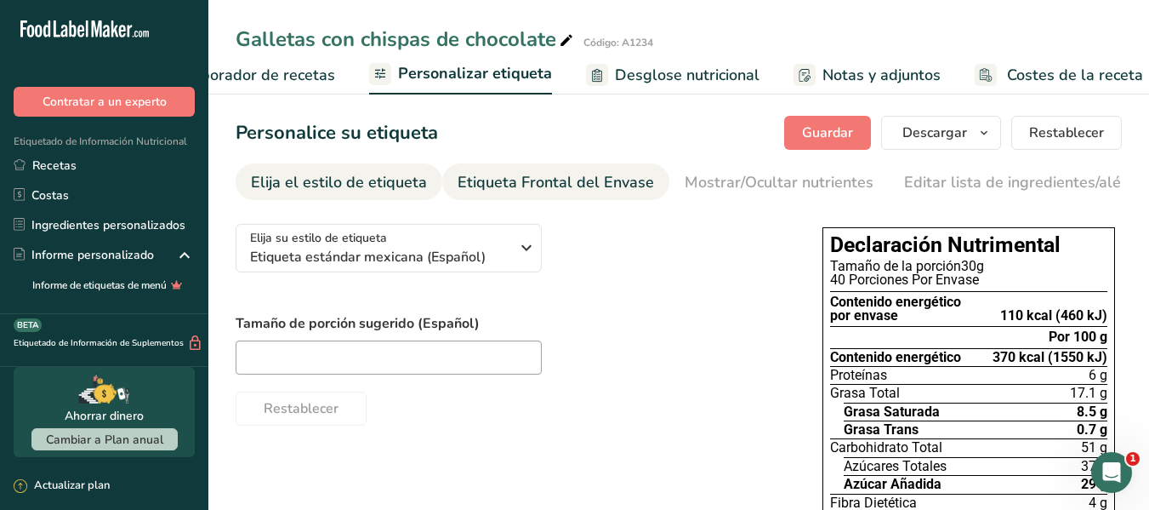
click at [498, 171] on div "Etiqueta Frontal del Envase" at bounding box center [556, 182] width 196 height 23
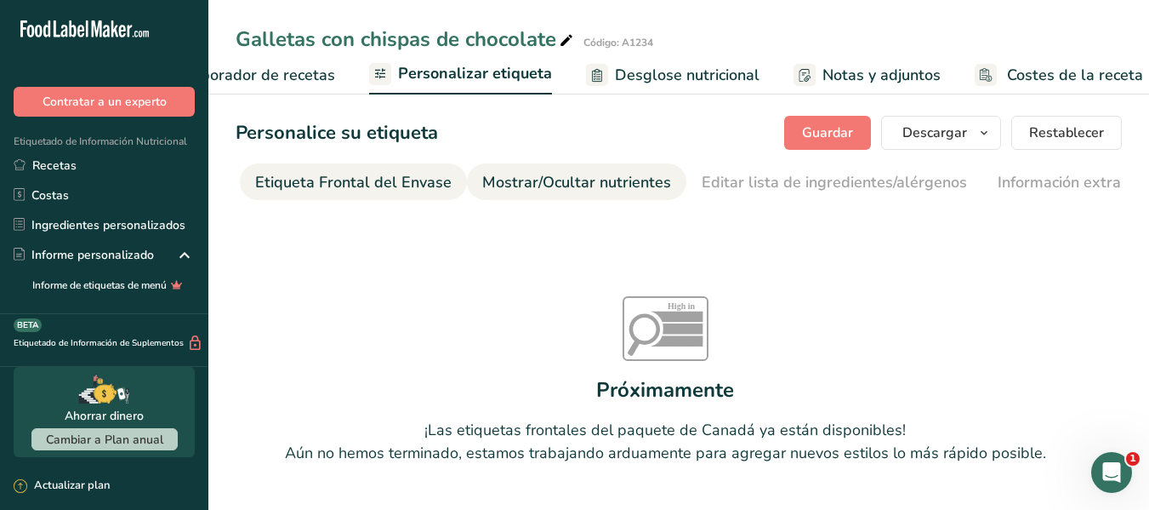
click at [592, 177] on div "Mostrar/Ocultar nutrientes" at bounding box center [576, 182] width 189 height 23
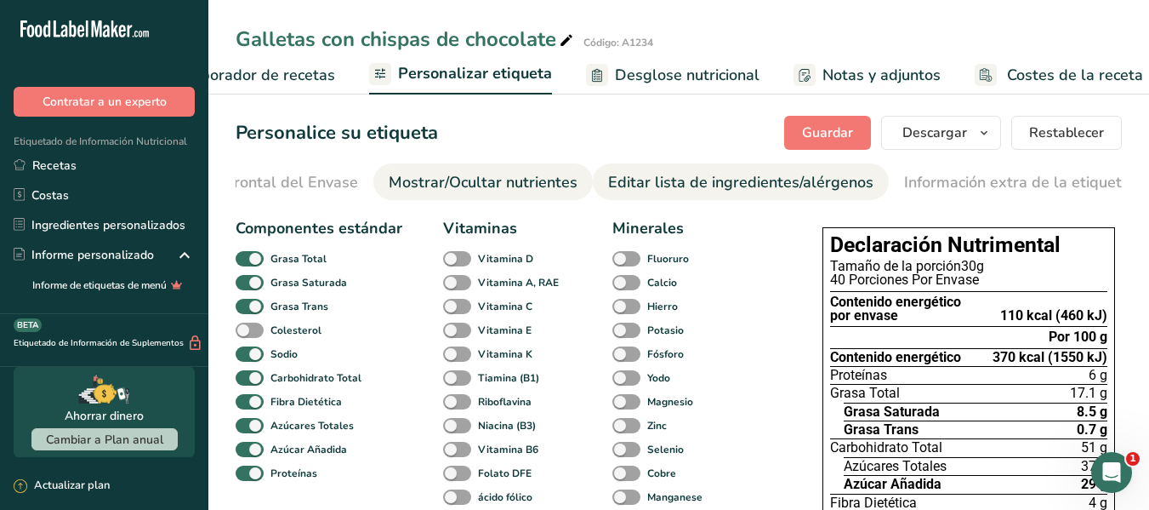
click at [673, 191] on div "Editar lista de ingredientes/alérgenos" at bounding box center [740, 182] width 265 height 23
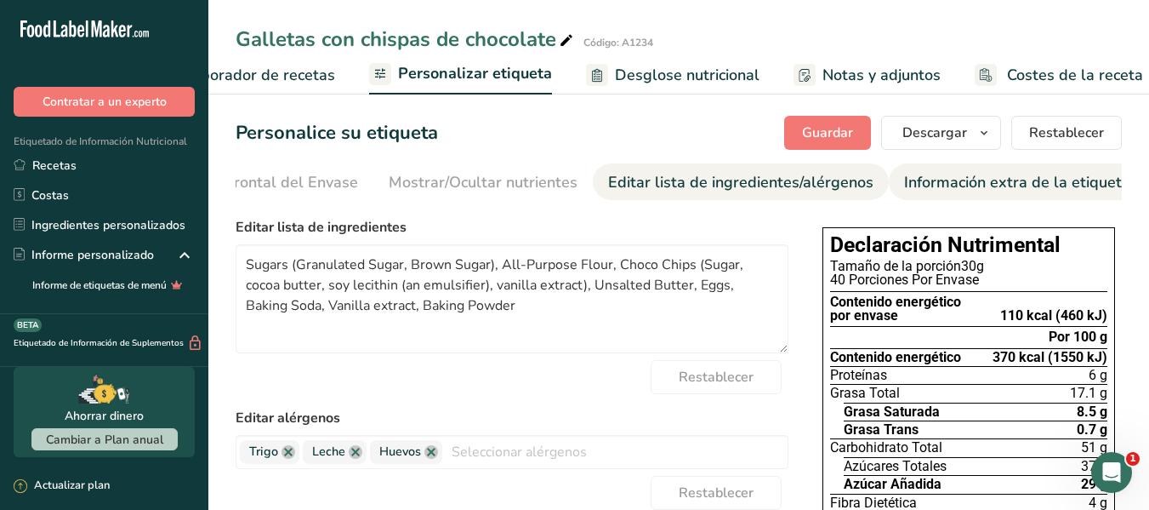
click at [980, 176] on div "Información extra de la etiqueta" at bounding box center [1017, 182] width 226 height 23
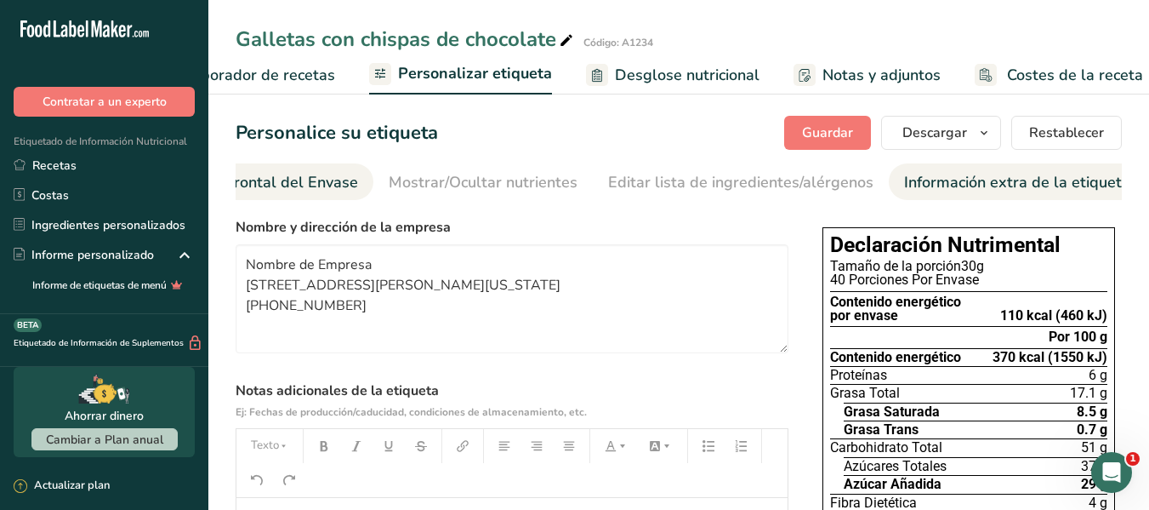
click at [309, 198] on link "Etiqueta Frontal del Envase" at bounding box center [260, 182] width 196 height 38
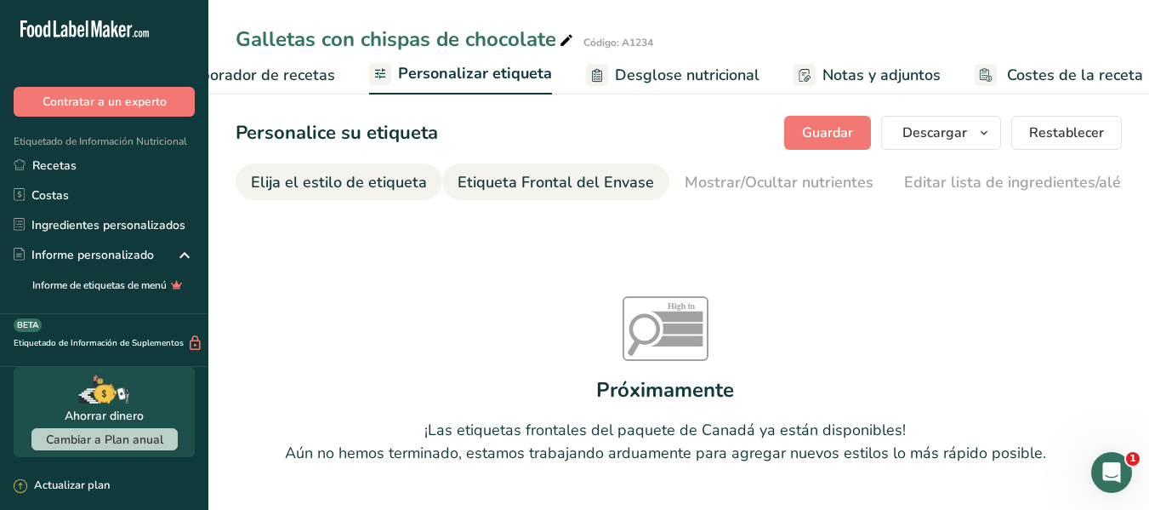
click at [284, 193] on div "Elija el estilo de etiqueta" at bounding box center [339, 182] width 176 height 23
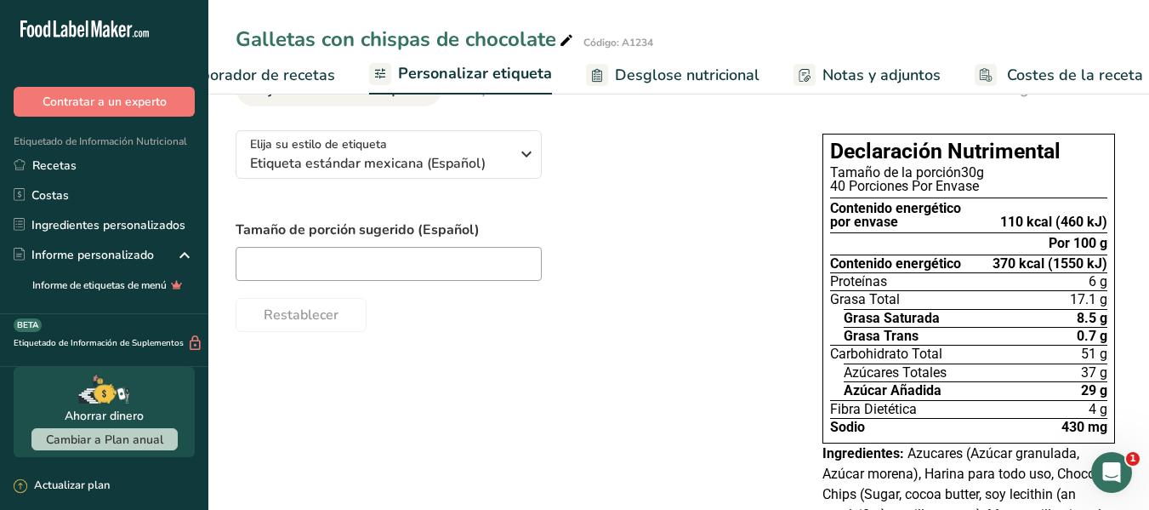
scroll to position [85, 0]
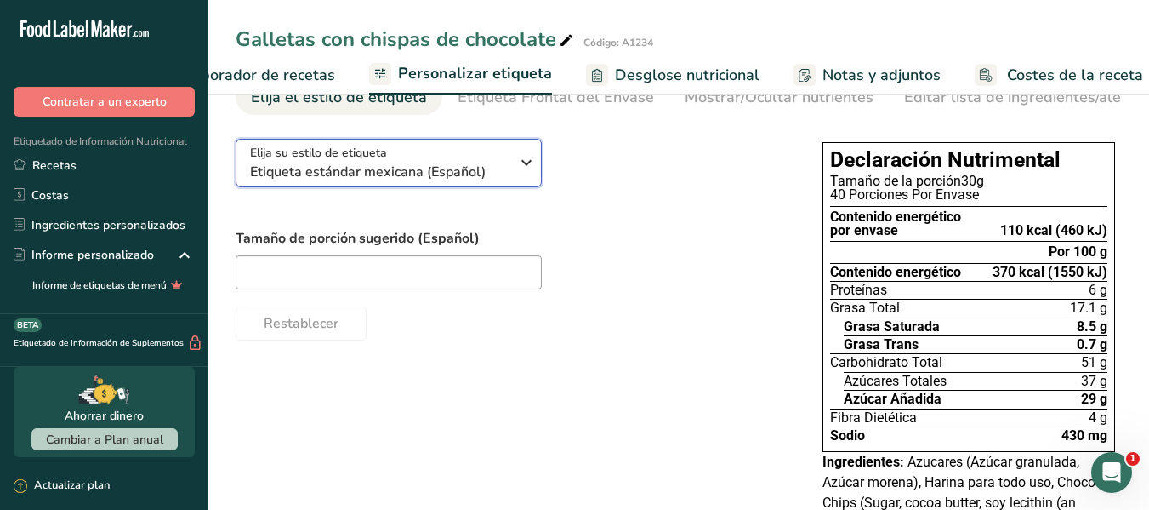
click at [464, 152] on div "Elija su estilo de etiqueta Etiqueta estándar mexicana (Español)" at bounding box center [379, 163] width 259 height 38
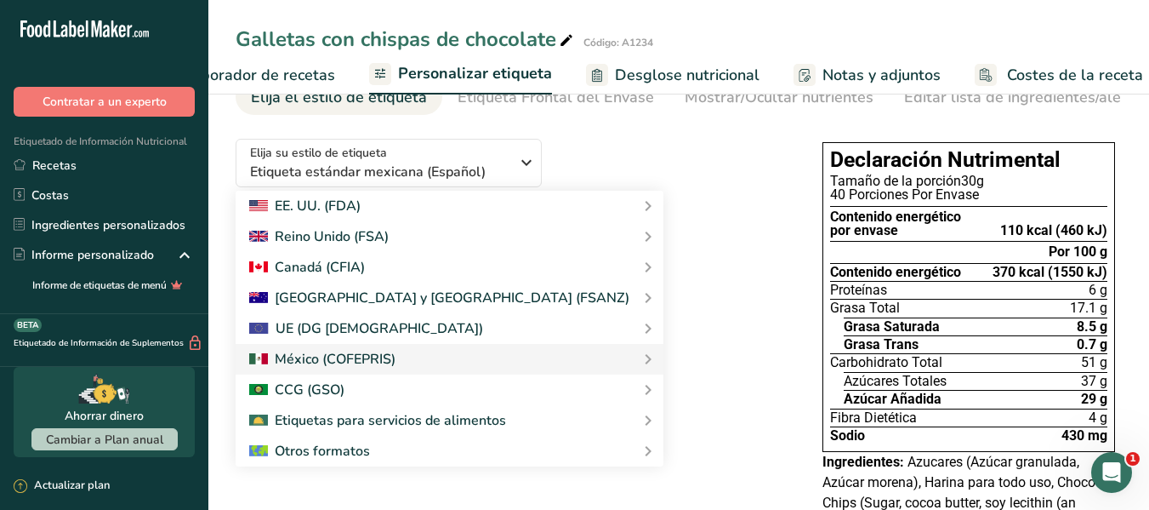
click at [645, 269] on div at bounding box center [512, 272] width 553 height 34
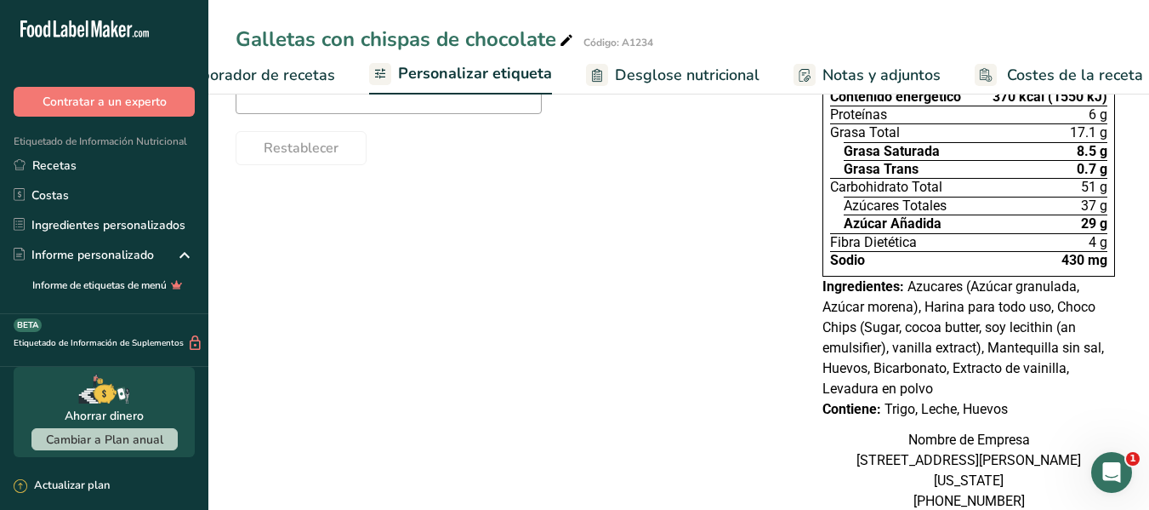
scroll to position [42, 0]
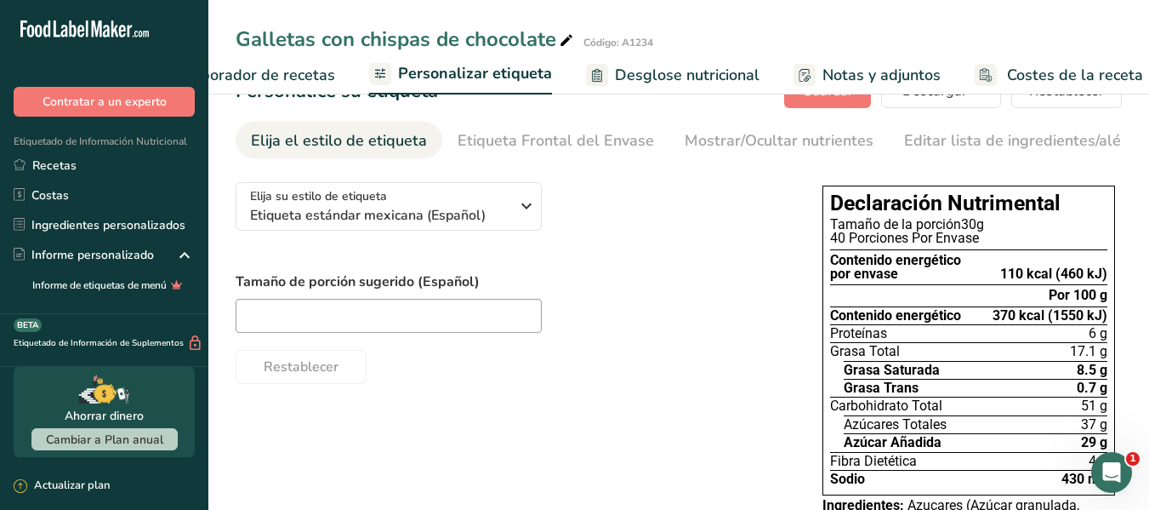
click at [952, 241] on div "40 Porciones Por Envase" at bounding box center [968, 238] width 277 height 14
click at [504, 323] on input "text" at bounding box center [389, 316] width 306 height 34
type input "1"
click at [504, 359] on div "Restablecer" at bounding box center [512, 363] width 553 height 41
click at [749, 358] on div "Restablecer" at bounding box center [512, 363] width 553 height 41
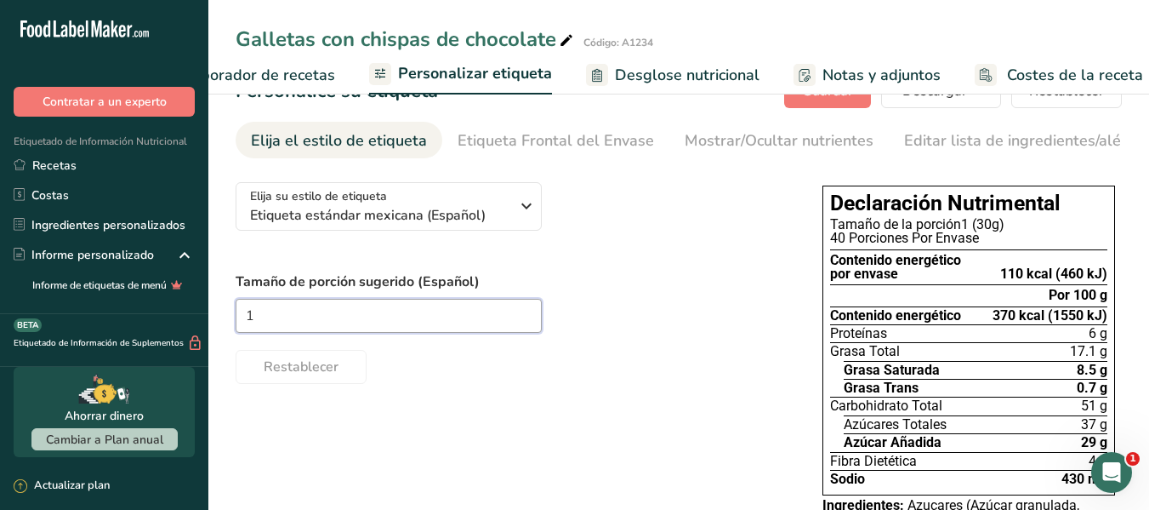
click at [433, 314] on input "1" at bounding box center [389, 316] width 306 height 34
type input "2"
type input "1"
click at [719, 309] on div "1" at bounding box center [512, 316] width 553 height 34
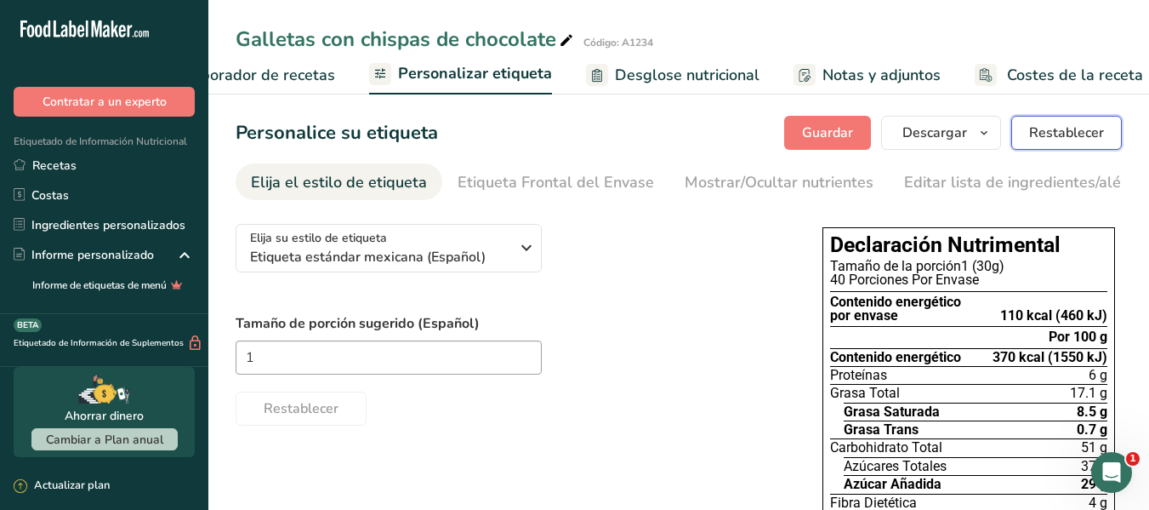
click at [1040, 141] on span "Restablecer" at bounding box center [1066, 132] width 75 height 20
click at [470, 358] on input "text" at bounding box center [389, 357] width 306 height 34
type input "1"
click at [595, 307] on div "Elija su estilo de etiqueta Etiqueta estándar mexicana (Español) EE. UU. (FDA) …" at bounding box center [512, 317] width 553 height 215
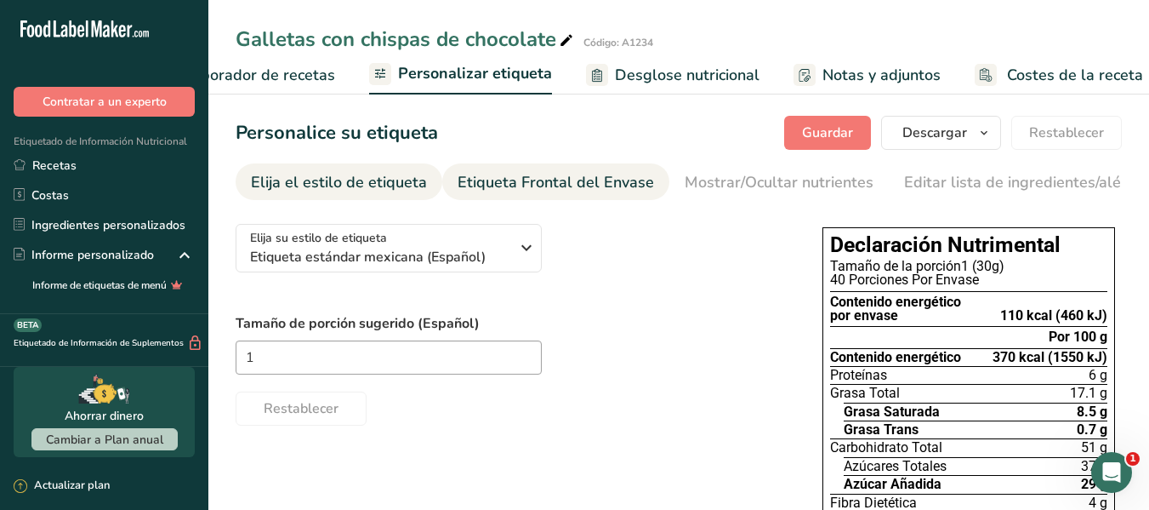
click at [585, 184] on div "Etiqueta Frontal del Envase" at bounding box center [556, 182] width 196 height 23
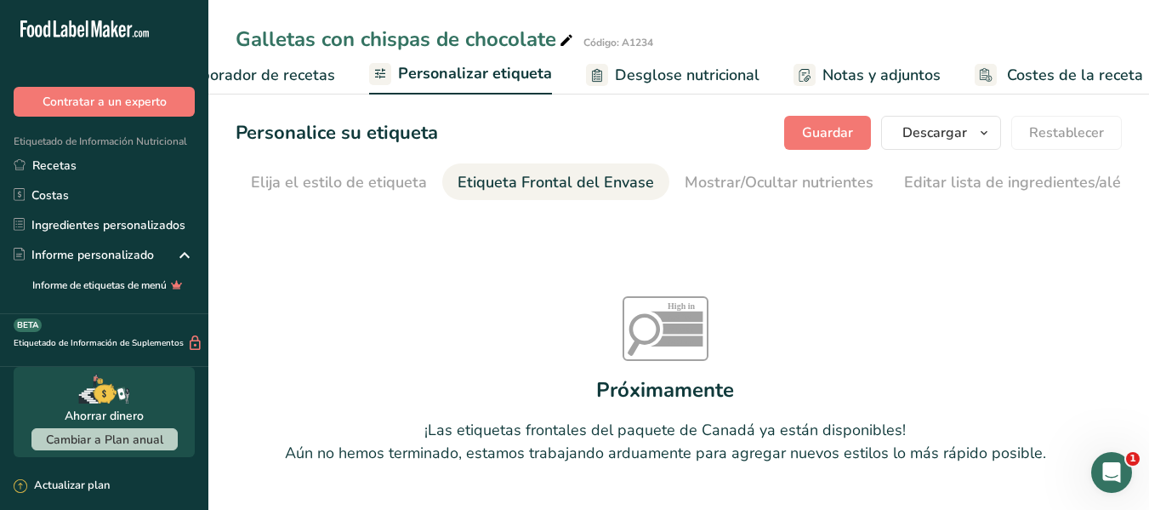
scroll to position [0, 202]
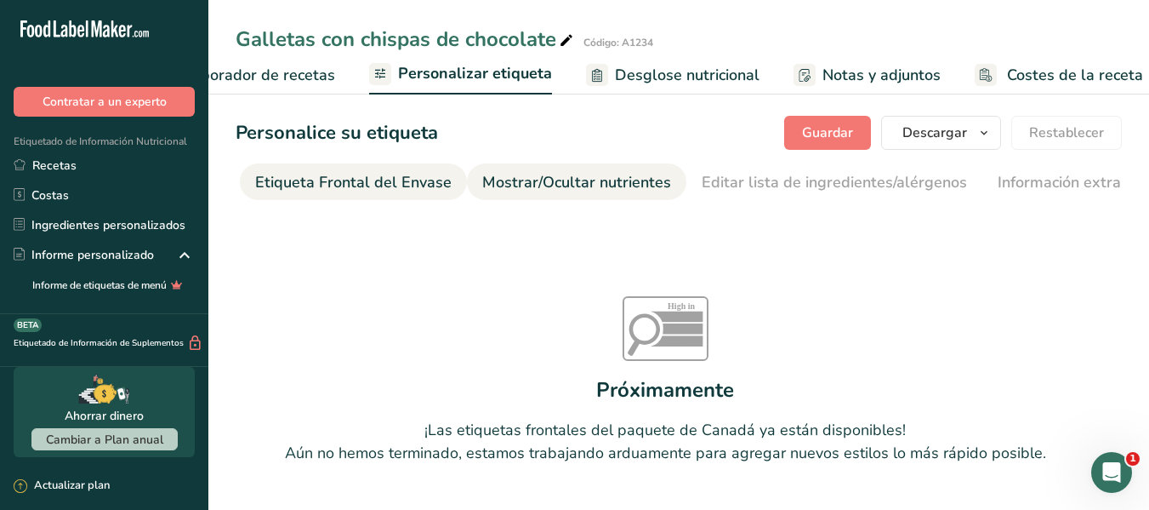
click at [604, 184] on div "Mostrar/Ocultar nutrientes" at bounding box center [576, 182] width 189 height 23
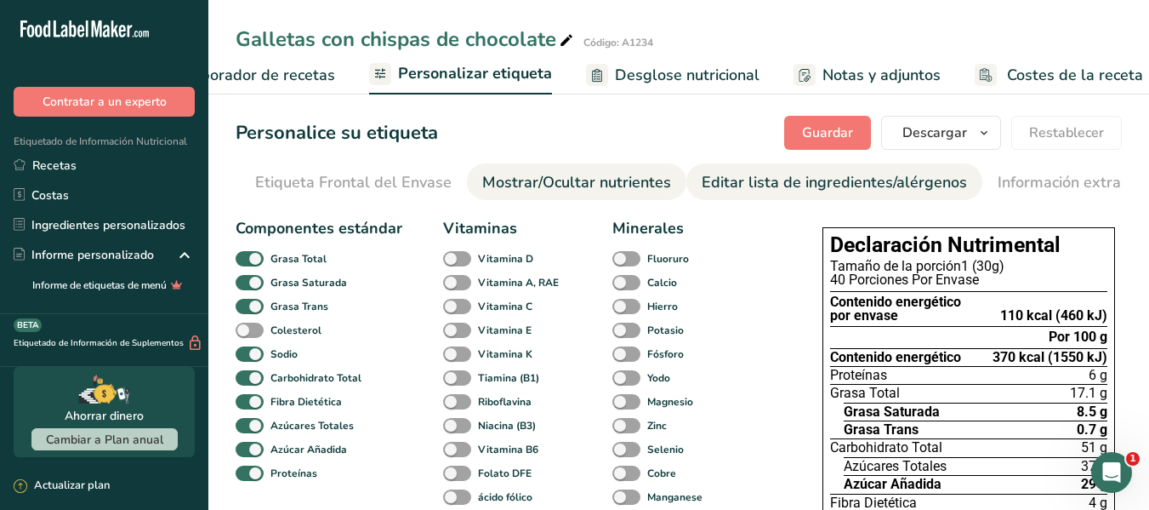
scroll to position [0, 296]
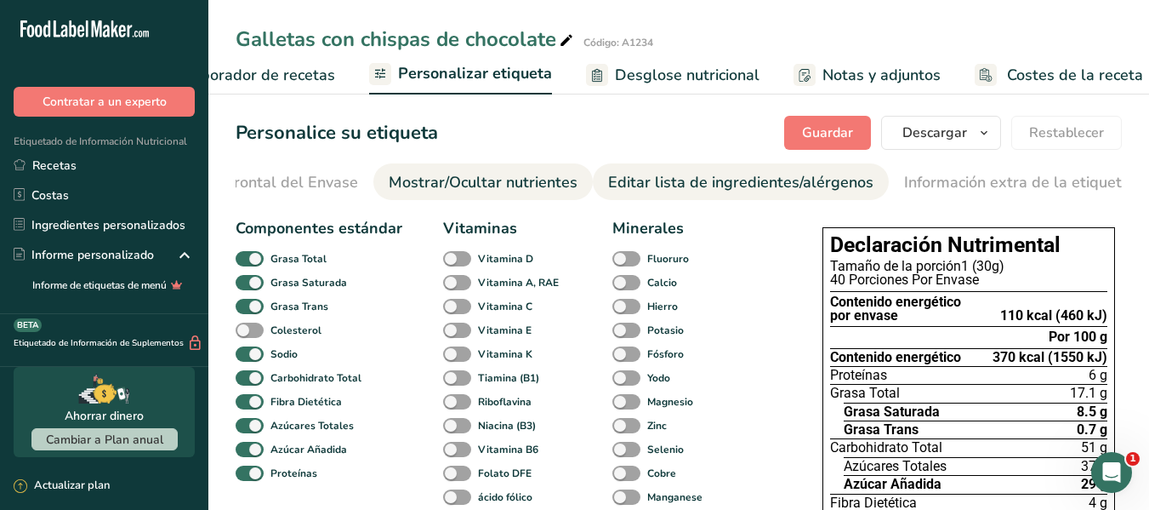
click at [703, 182] on div "Editar lista de ingredientes/alérgenos" at bounding box center [740, 182] width 265 height 23
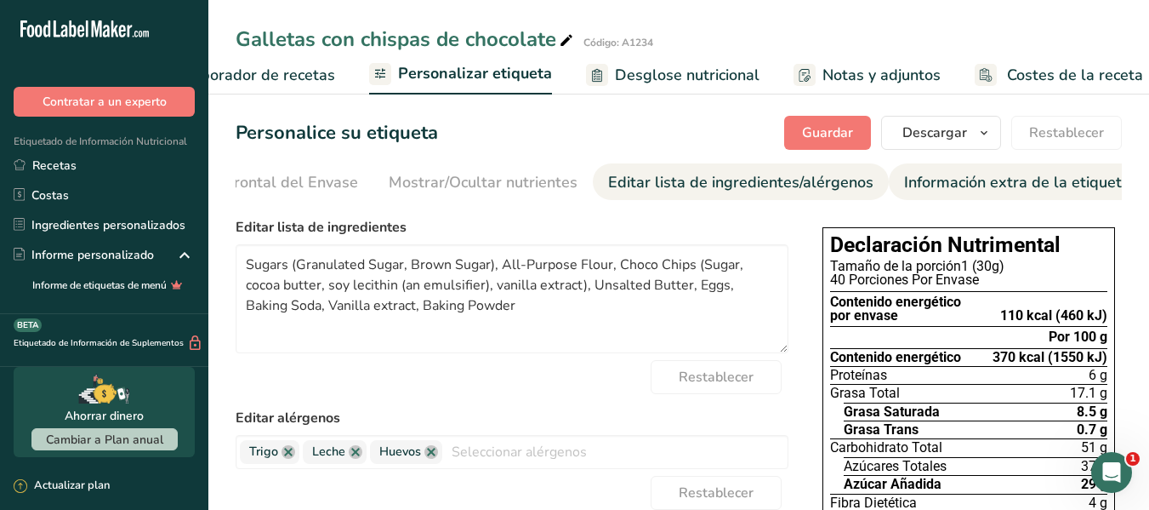
click at [943, 184] on div "Información extra de la etiqueta" at bounding box center [1017, 182] width 226 height 23
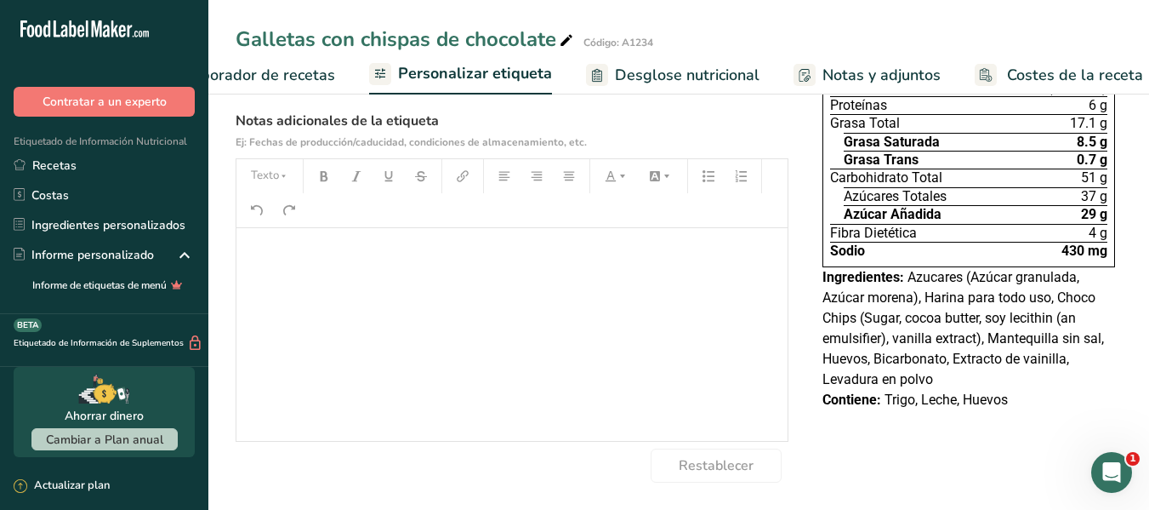
scroll to position [0, 0]
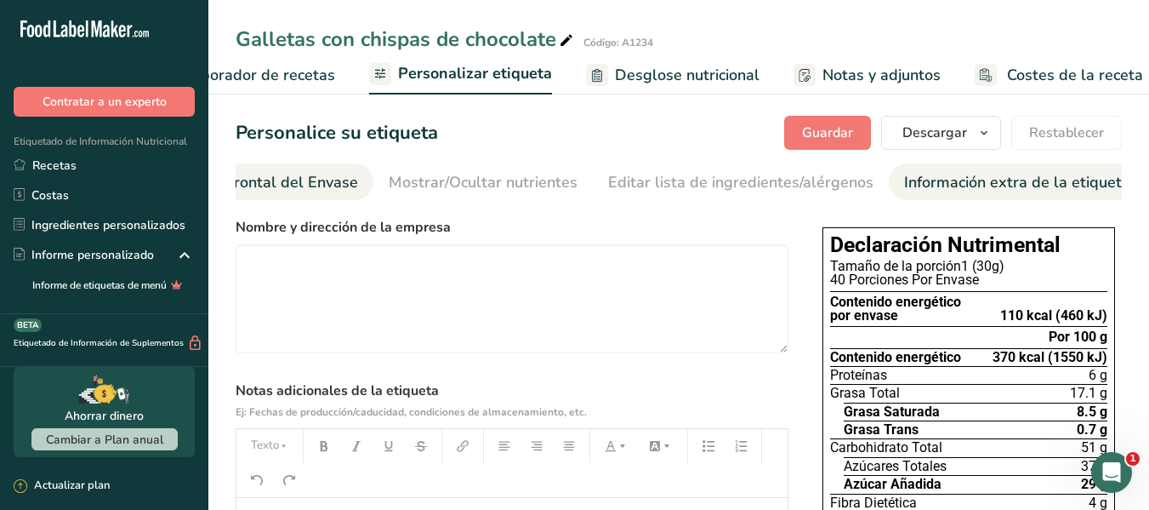
click at [293, 184] on div "Etiqueta Frontal del Envase" at bounding box center [260, 182] width 196 height 23
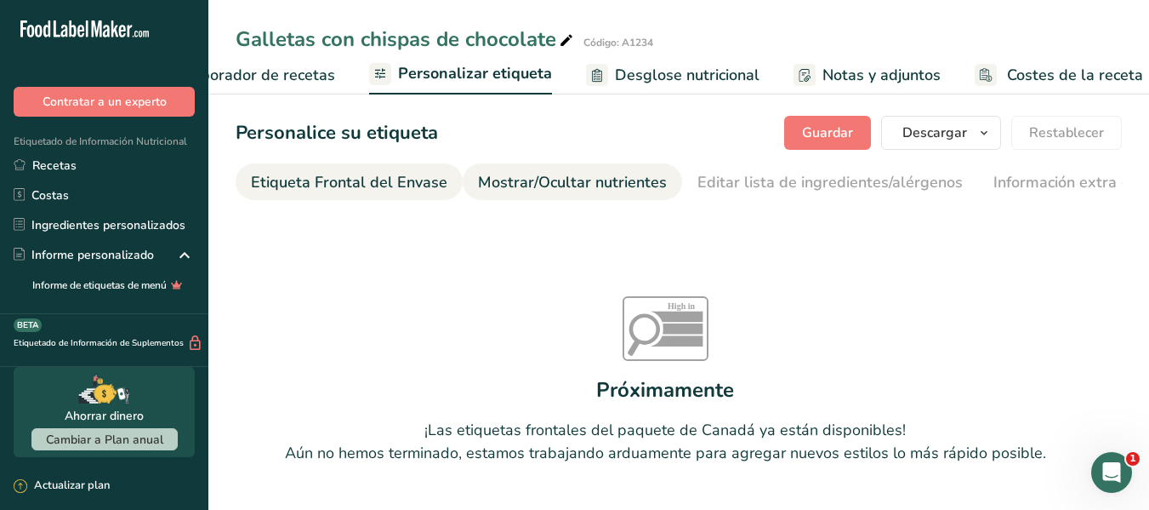
scroll to position [0, 202]
drag, startPoint x: 486, startPoint y: 199, endPoint x: 236, endPoint y: 201, distance: 250.1
click at [236, 200] on nav "Elija el estilo de etiqueta Etiqueta Frontal del Envase Mostrar/Ocultar nutrien…" at bounding box center [679, 181] width 886 height 37
click at [413, 206] on section "Personalice su etiqueta Guardar Descargar Elija qué mostrar en su etiqueta desc…" at bounding box center [678, 332] width 941 height 489
drag, startPoint x: 411, startPoint y: 197, endPoint x: 335, endPoint y: 209, distance: 76.6
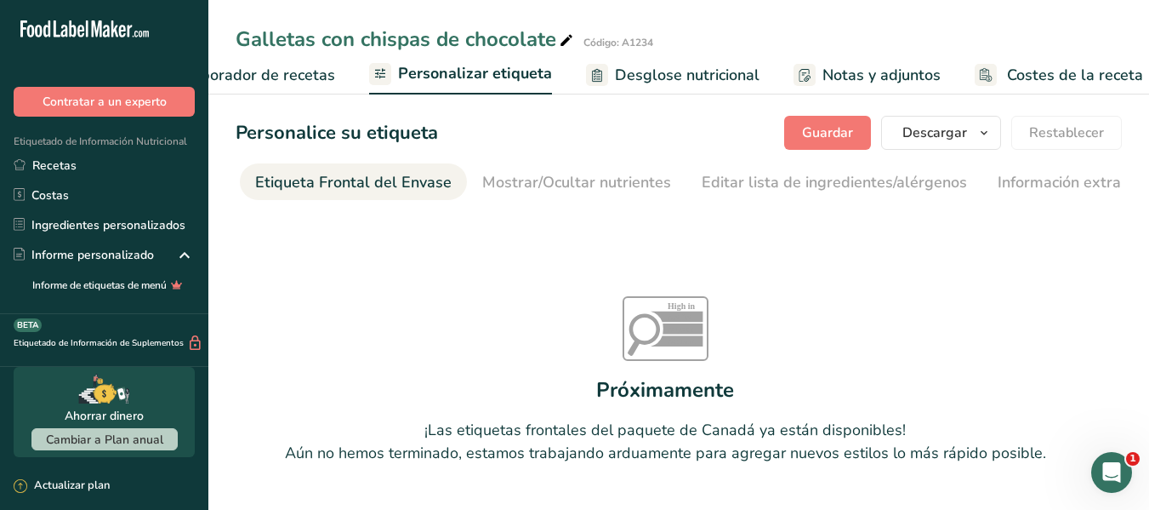
click at [335, 209] on section "Personalice su etiqueta Guardar Descargar Elija qué mostrar en su etiqueta desc…" at bounding box center [678, 332] width 941 height 489
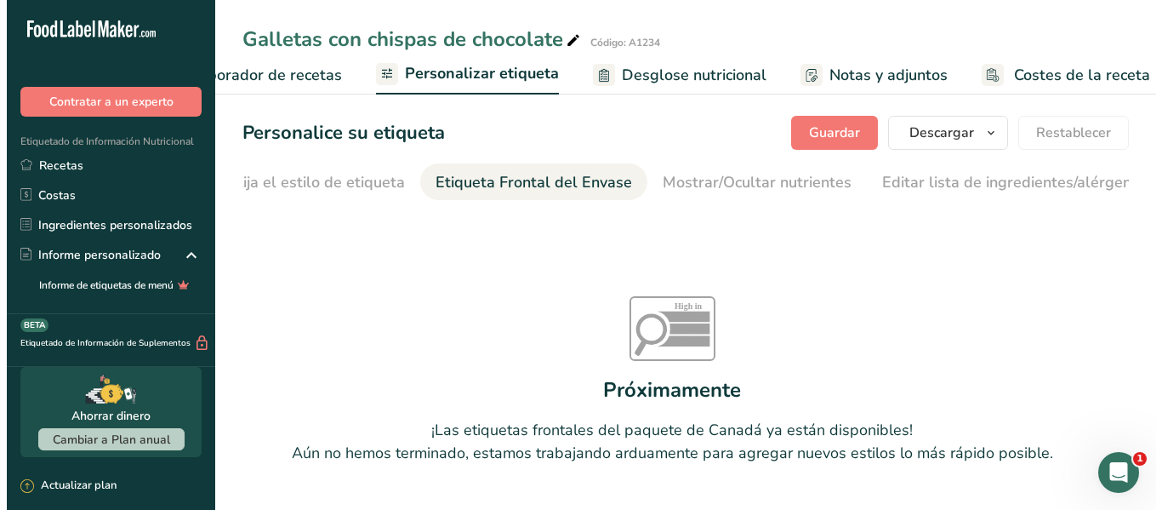
scroll to position [0, 0]
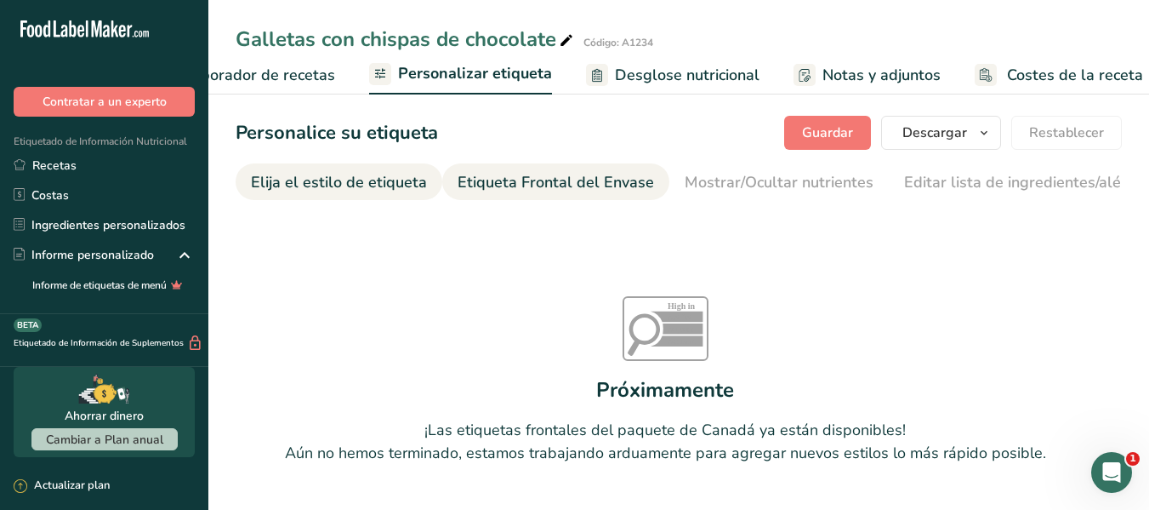
click at [299, 186] on div "Elija el estilo de etiqueta" at bounding box center [339, 182] width 176 height 23
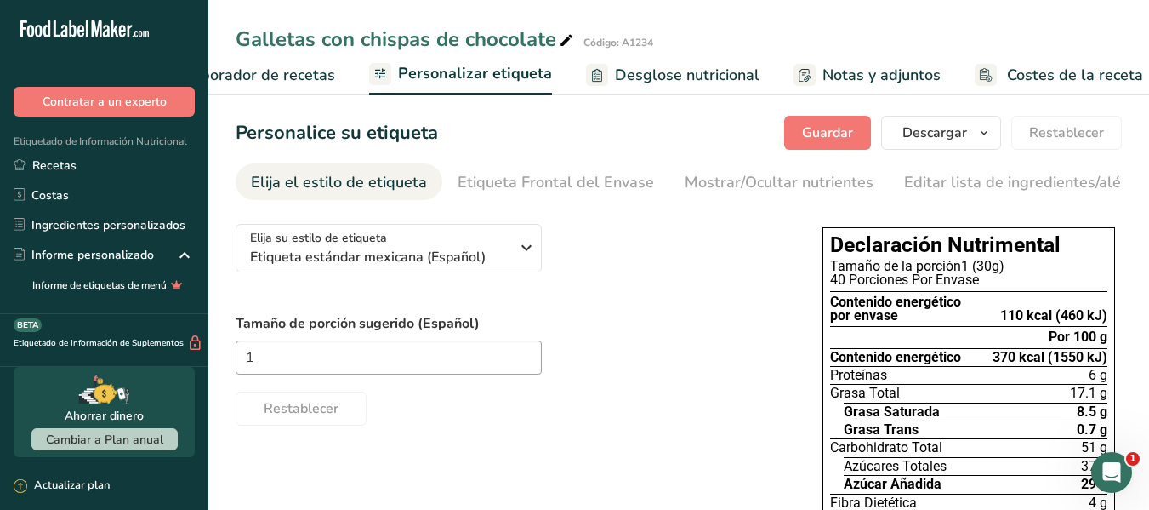
click at [979, 279] on div "40 Porciones Por Envase" at bounding box center [968, 280] width 277 height 14
click at [282, 84] on span "Elaborador de recetas" at bounding box center [256, 75] width 157 height 23
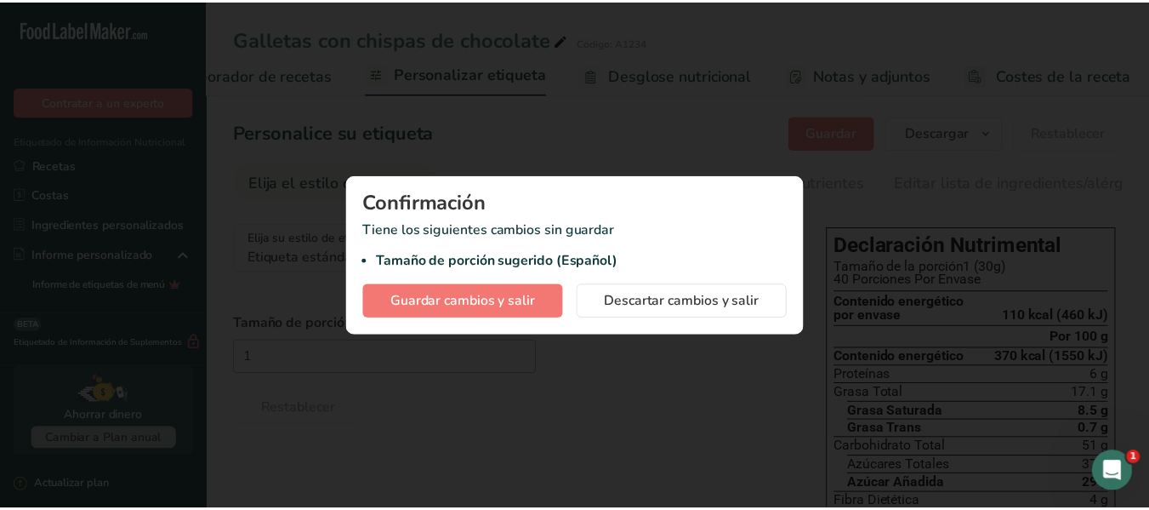
scroll to position [0, 236]
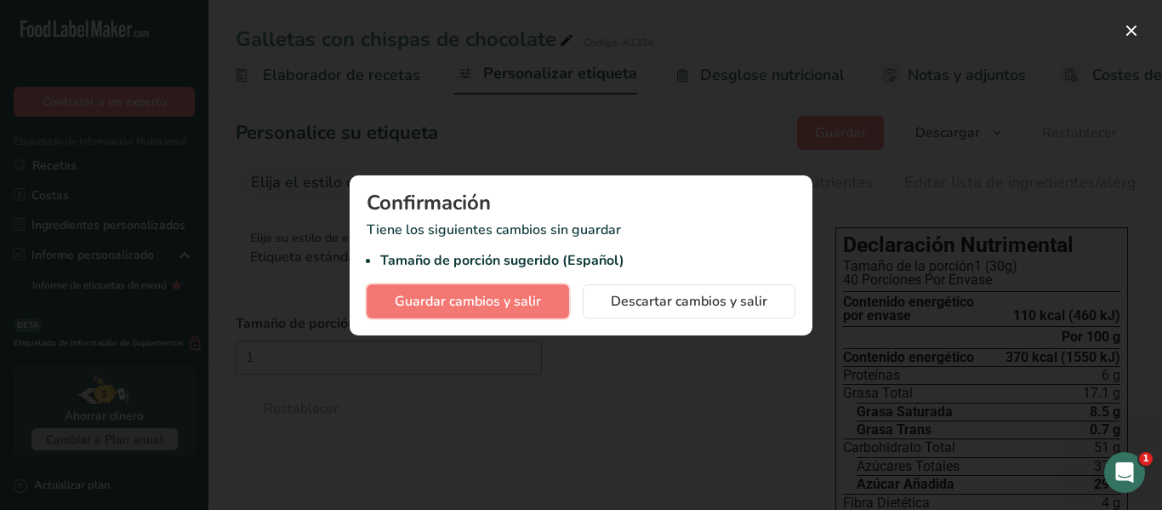
drag, startPoint x: 533, startPoint y: 302, endPoint x: 512, endPoint y: 228, distance: 76.8
click at [533, 303] on span "Guardar cambios y salir" at bounding box center [468, 301] width 146 height 20
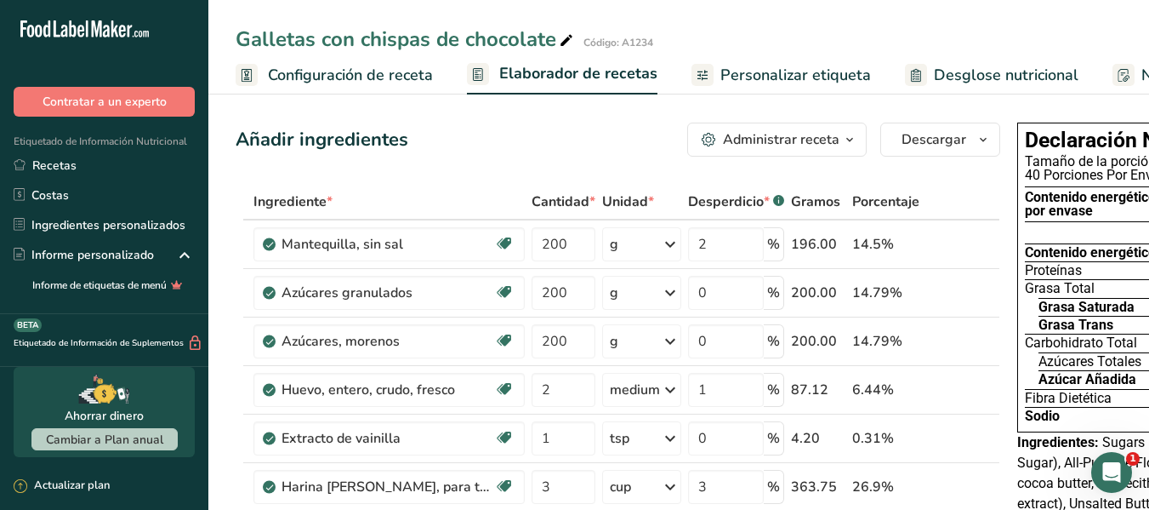
drag, startPoint x: 293, startPoint y: 61, endPoint x: 303, endPoint y: 61, distance: 10.2
click at [293, 61] on link "Configuración de receta" at bounding box center [334, 75] width 197 height 38
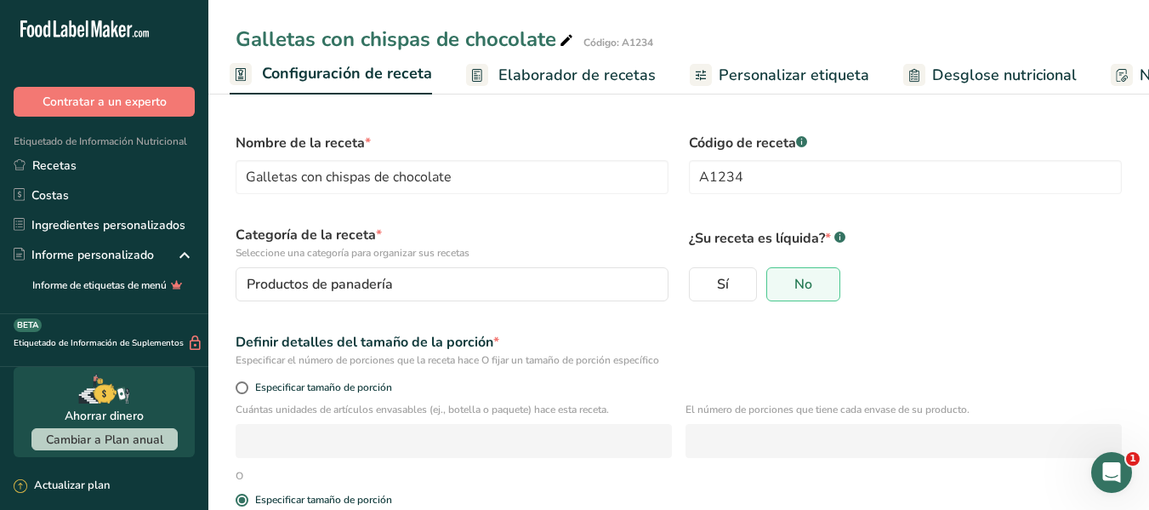
click at [540, 79] on span "Elaborador de recetas" at bounding box center [576, 75] width 157 height 23
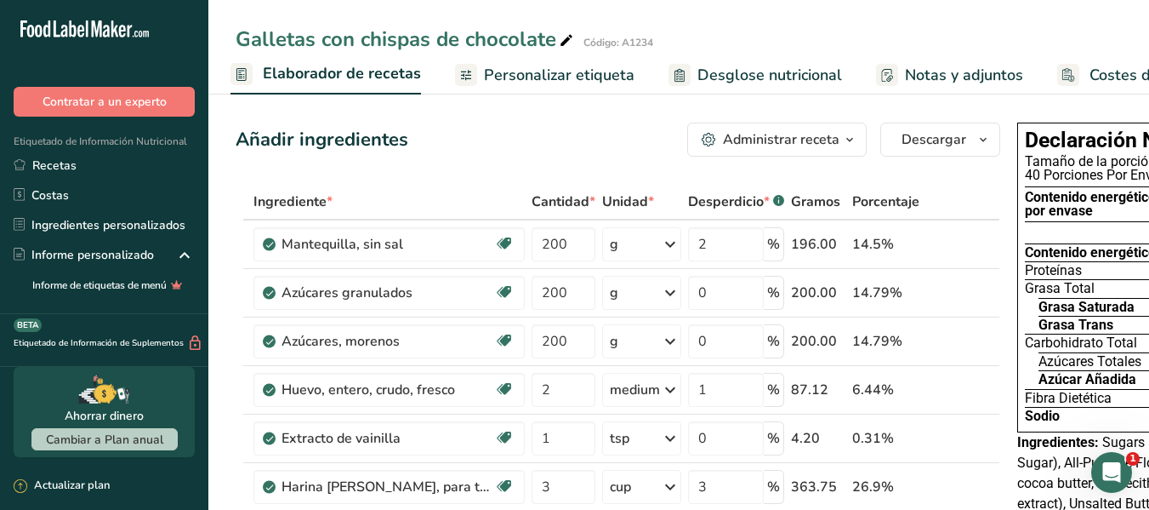
click at [843, 137] on icon "button" at bounding box center [850, 139] width 14 height 21
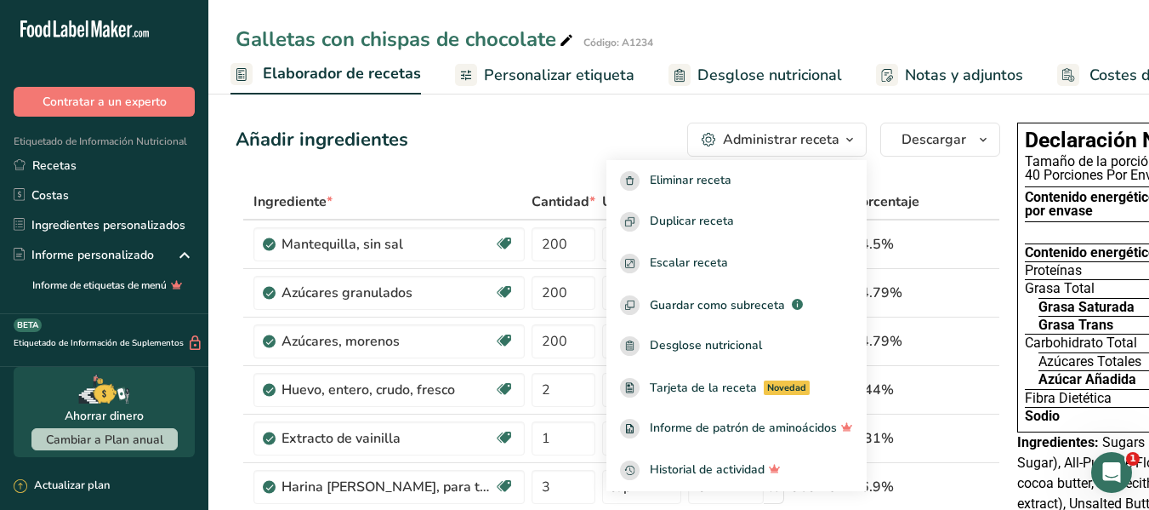
click at [476, 153] on div "Añadir ingredientes Administrar receta Eliminar receta Duplicar receta Escalar …" at bounding box center [618, 139] width 765 height 34
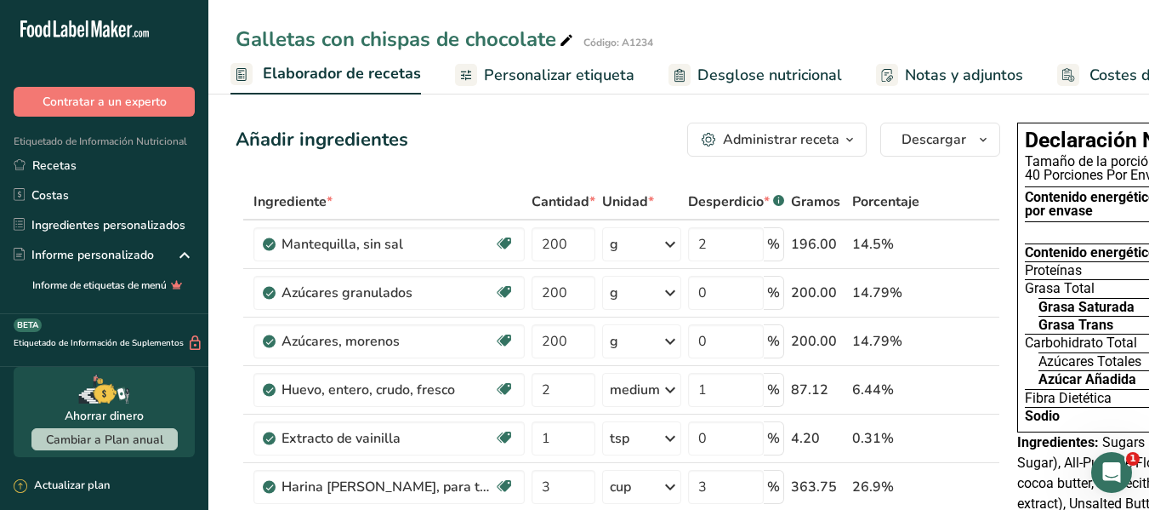
click at [248, 80] on rect at bounding box center [242, 74] width 22 height 22
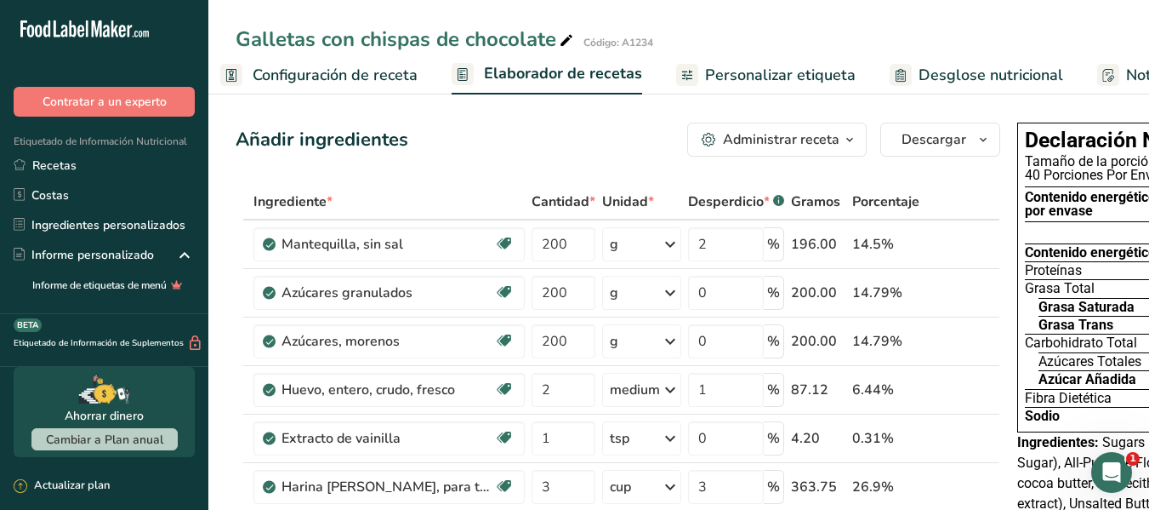
click at [309, 61] on link "Configuración de receta" at bounding box center [318, 75] width 197 height 38
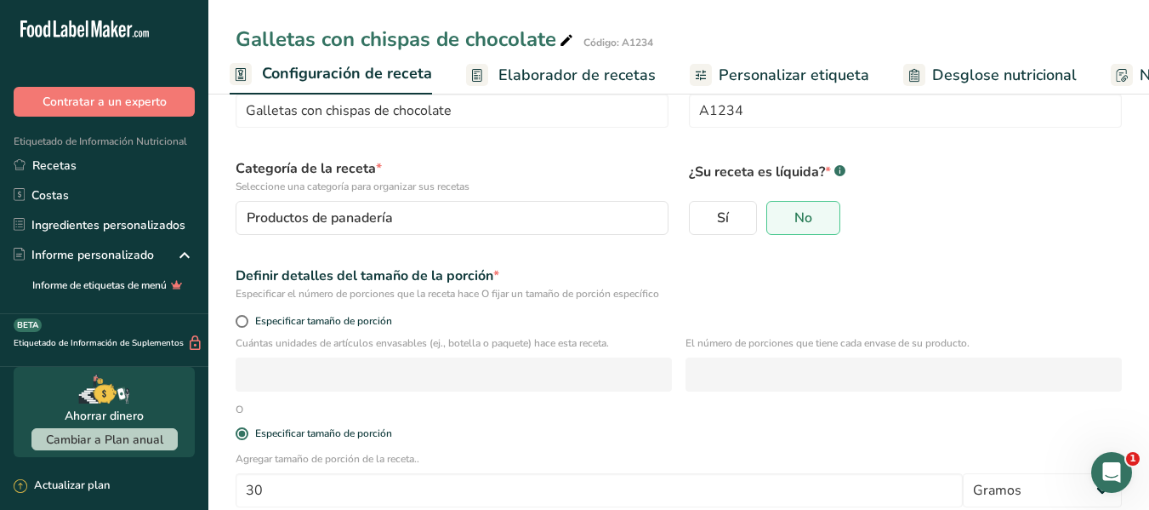
scroll to position [162, 0]
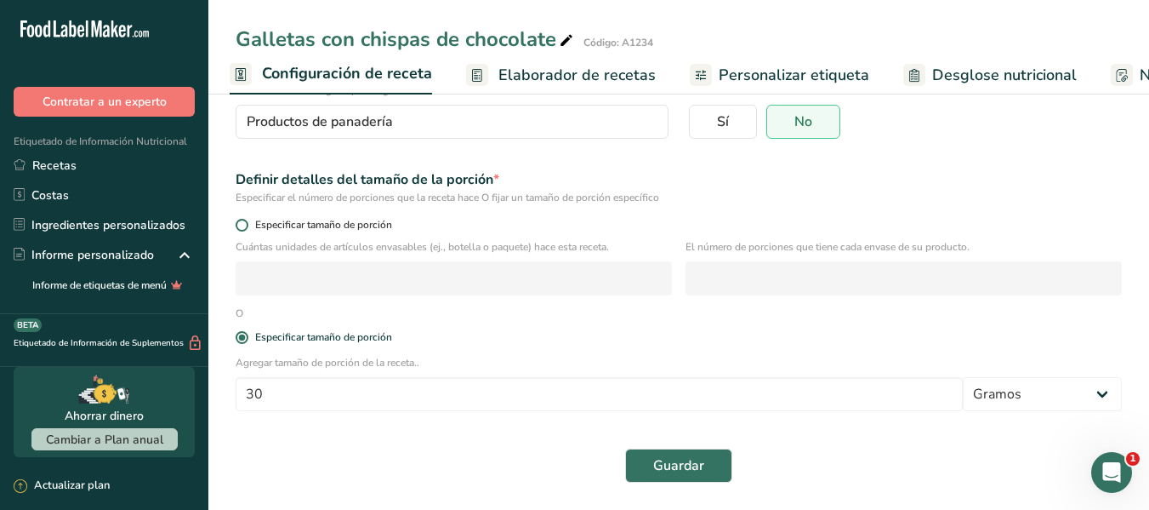
click at [243, 231] on span at bounding box center [242, 225] width 13 height 13
click at [243, 231] on input "Especificar tamaño de porción" at bounding box center [241, 224] width 11 height 11
radio input "true"
radio input "false"
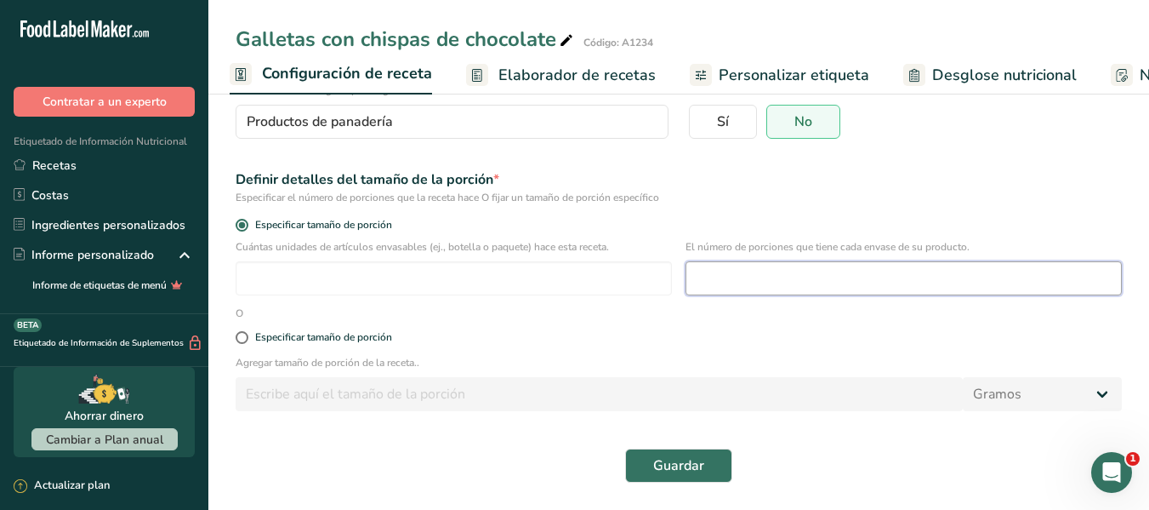
click at [742, 283] on input "number" at bounding box center [904, 278] width 436 height 34
click at [248, 333] on label "Especificar tamaño de porción" at bounding box center [679, 337] width 886 height 13
click at [247, 333] on input "Especificar tamaño de porción" at bounding box center [241, 337] width 11 height 11
radio input "true"
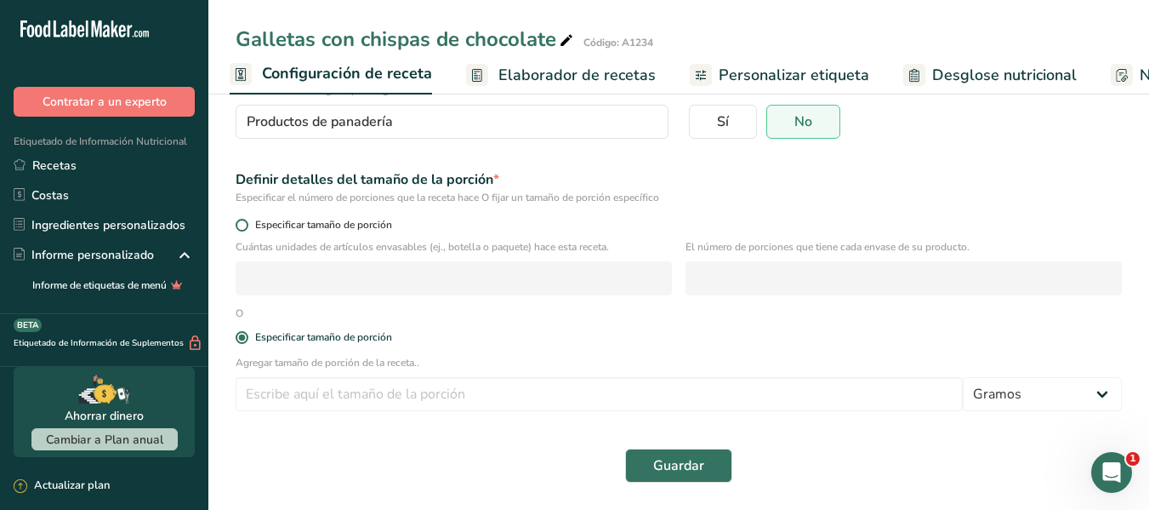
click at [249, 225] on span "Especificar tamaño de porción" at bounding box center [320, 225] width 144 height 13
click at [247, 225] on input "Especificar tamaño de porción" at bounding box center [241, 224] width 11 height 11
radio input "true"
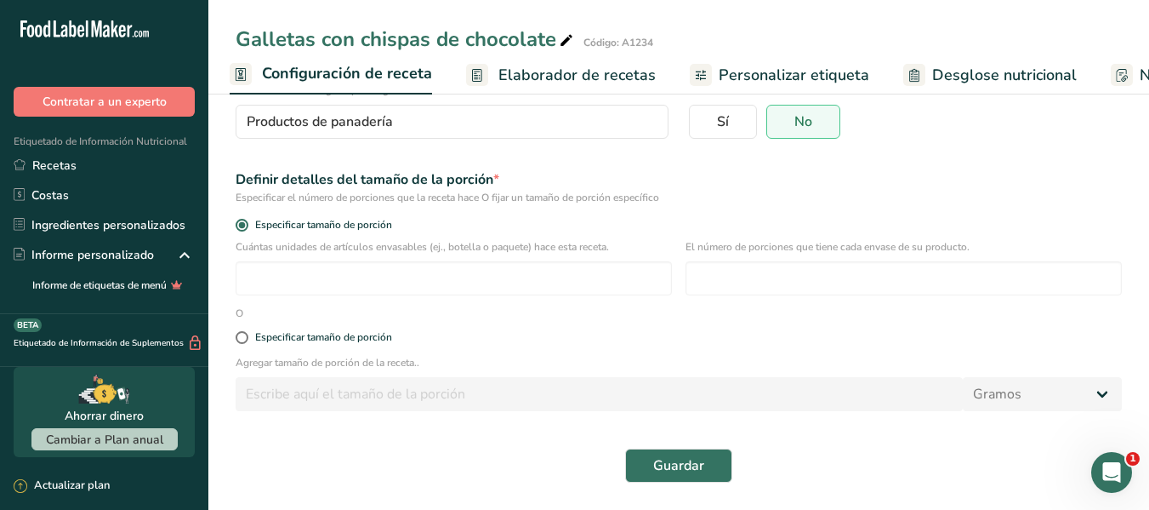
click at [909, 212] on div "Definir detalles del tamaño de la porción * Especificar el número de porciones …" at bounding box center [678, 187] width 907 height 56
click at [685, 460] on span "Guardar" at bounding box center [678, 465] width 51 height 20
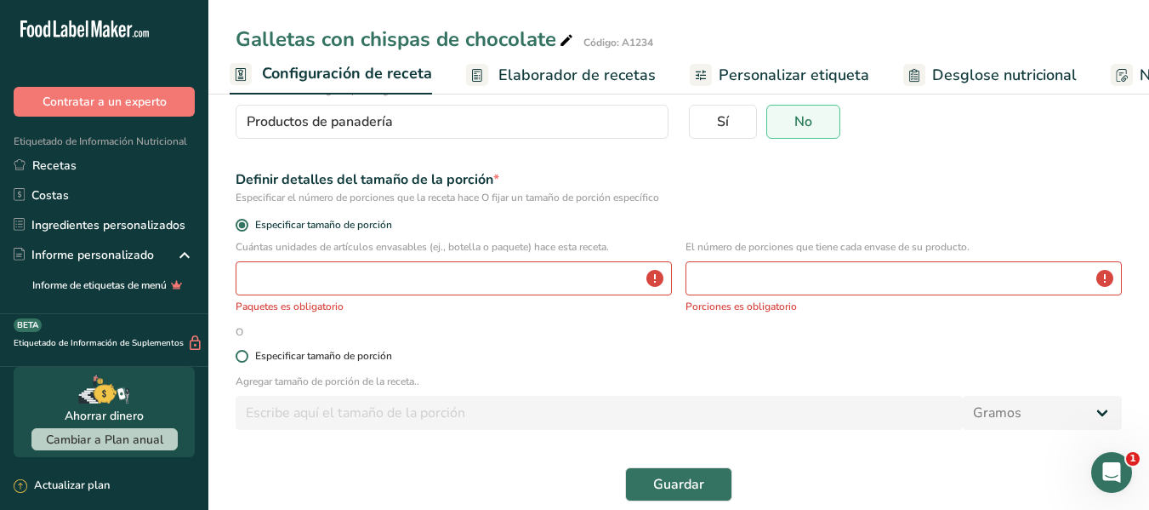
click at [239, 353] on span at bounding box center [242, 356] width 13 height 13
click at [239, 353] on input "Especificar tamaño de porción" at bounding box center [241, 355] width 11 height 11
radio input "true"
radio input "false"
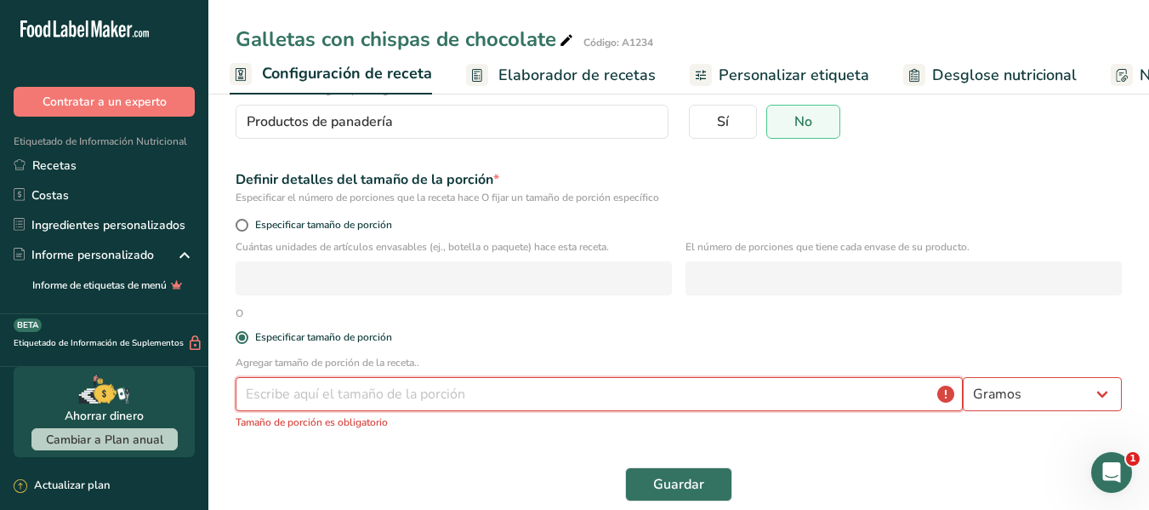
click at [575, 404] on input "number" at bounding box center [599, 394] width 727 height 34
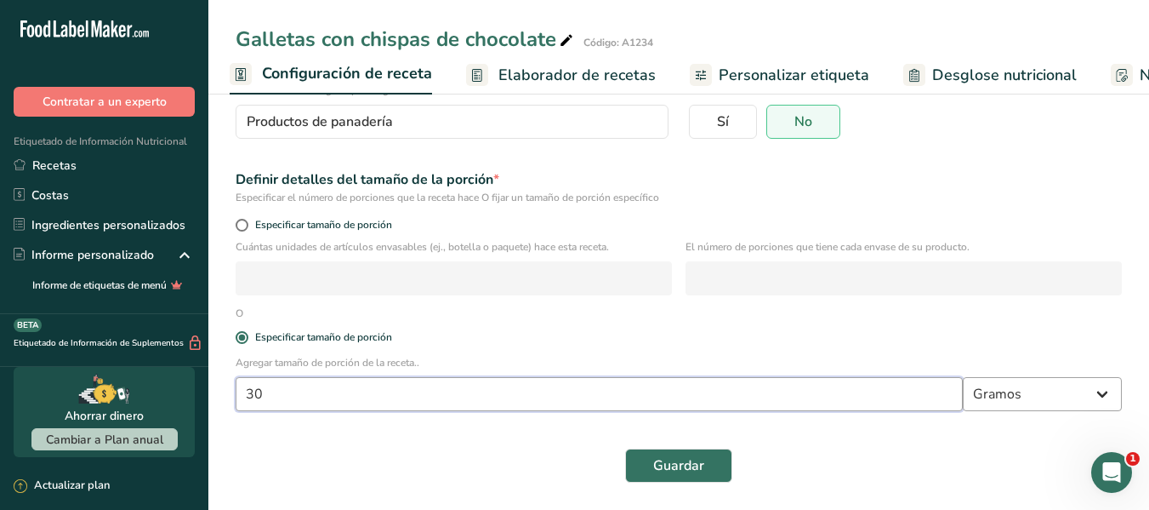
type input "30"
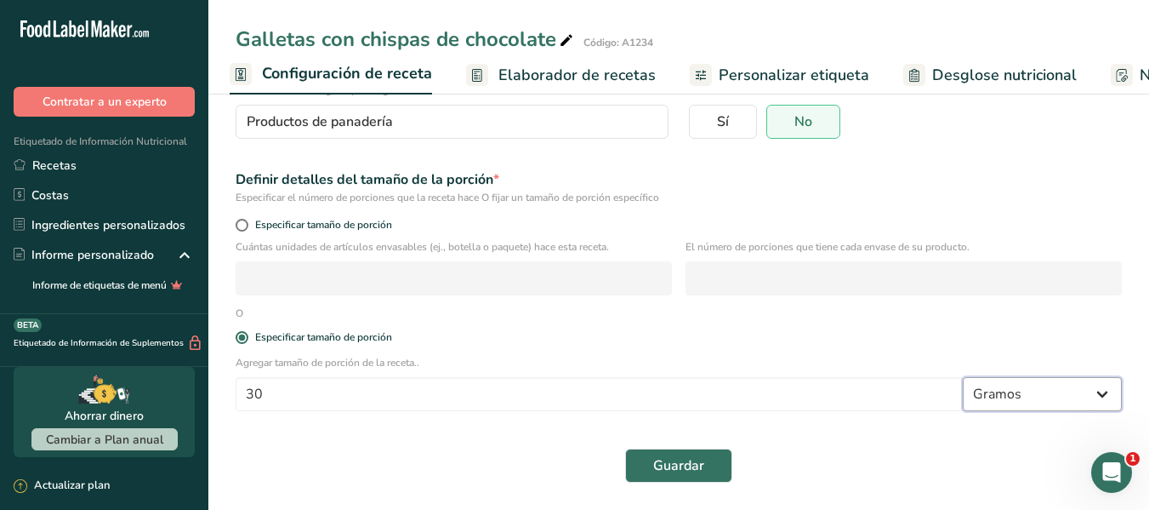
click at [996, 408] on select "Gramos kg mg mcg libras onza litro mL onza líquida cucharada cucharadita taza C…" at bounding box center [1042, 394] width 159 height 34
click at [838, 344] on div "Especificar tamaño de porción" at bounding box center [678, 338] width 907 height 34
click at [675, 469] on span "Guardar" at bounding box center [678, 465] width 51 height 20
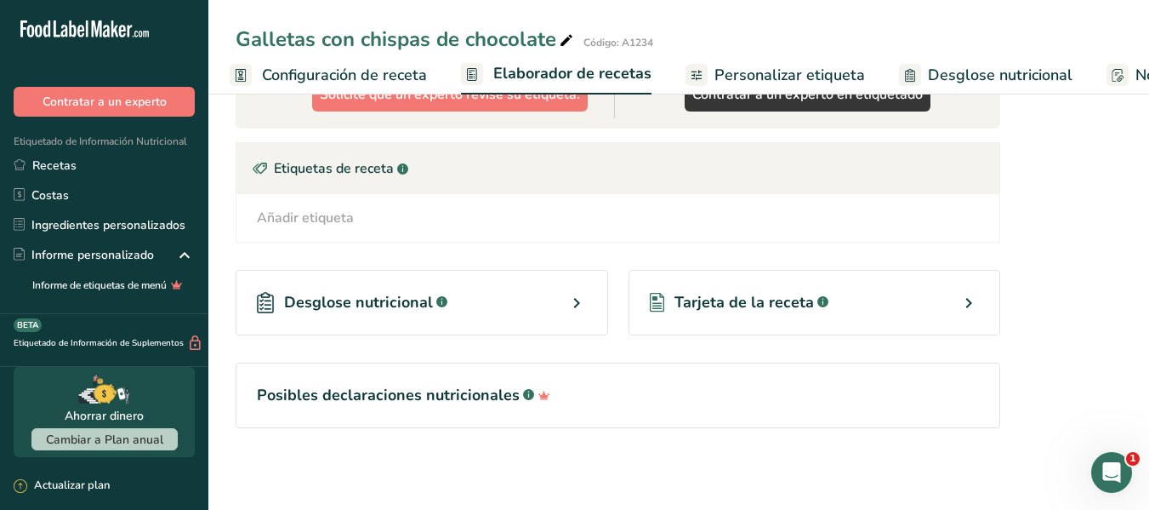
scroll to position [903, 0]
click at [713, 291] on span "Tarjeta de la receta" at bounding box center [745, 302] width 140 height 23
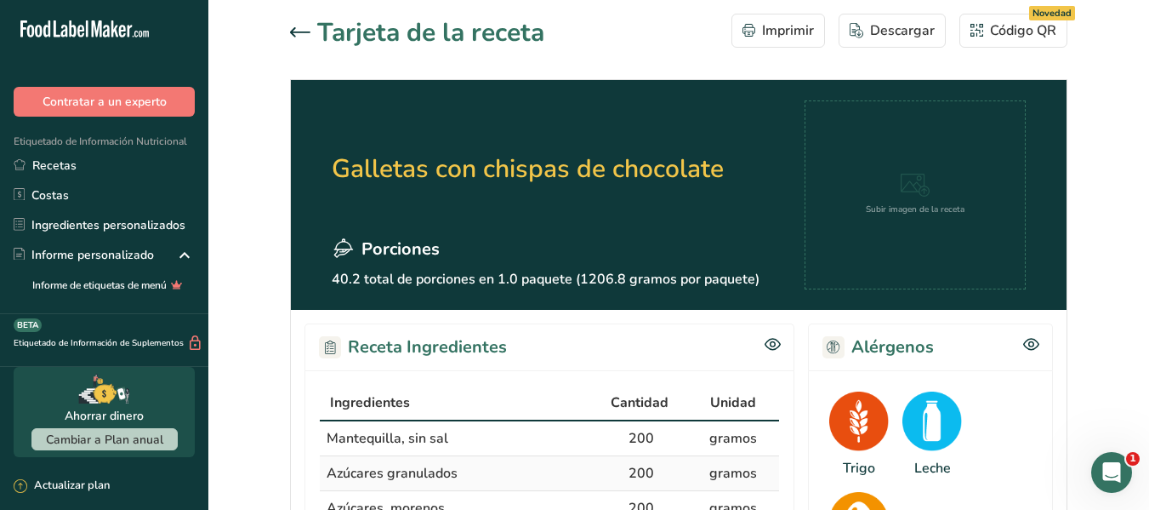
click at [1113, 459] on div "Abrir Intercom Messenger" at bounding box center [1112, 472] width 56 height 56
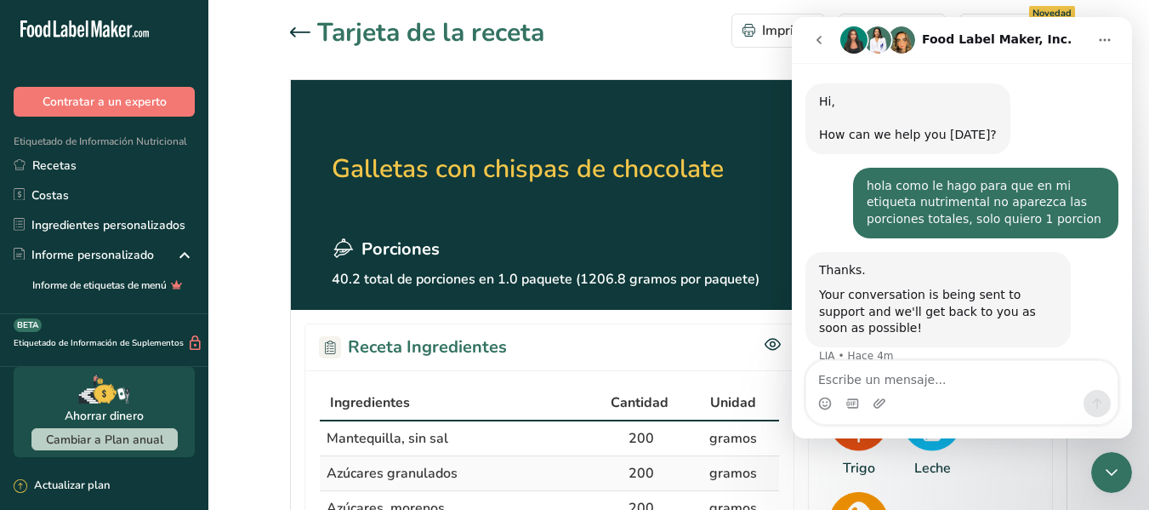
scroll to position [70, 0]
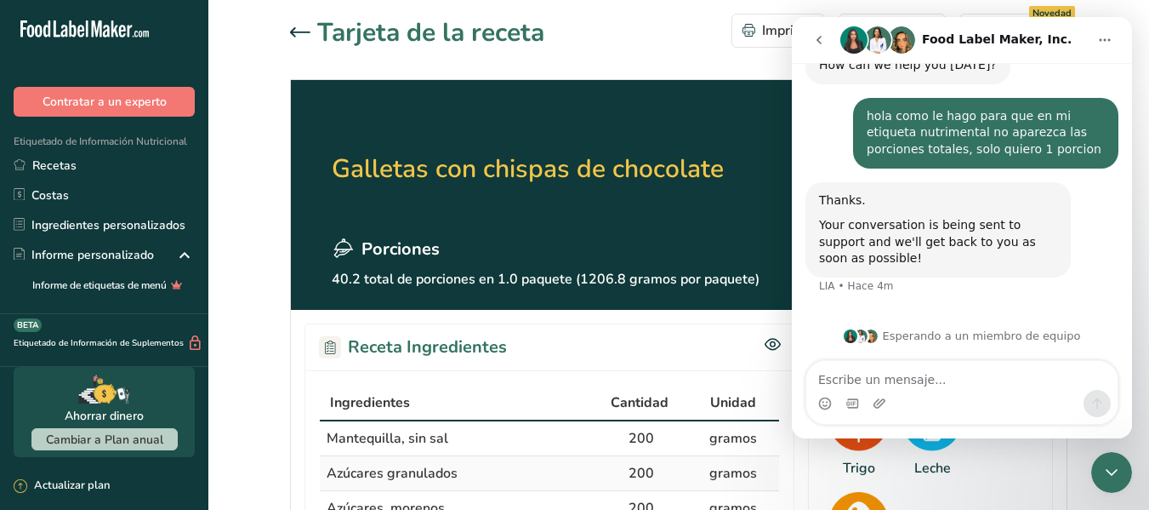
click at [819, 45] on icon "go back" at bounding box center [819, 40] width 14 height 14
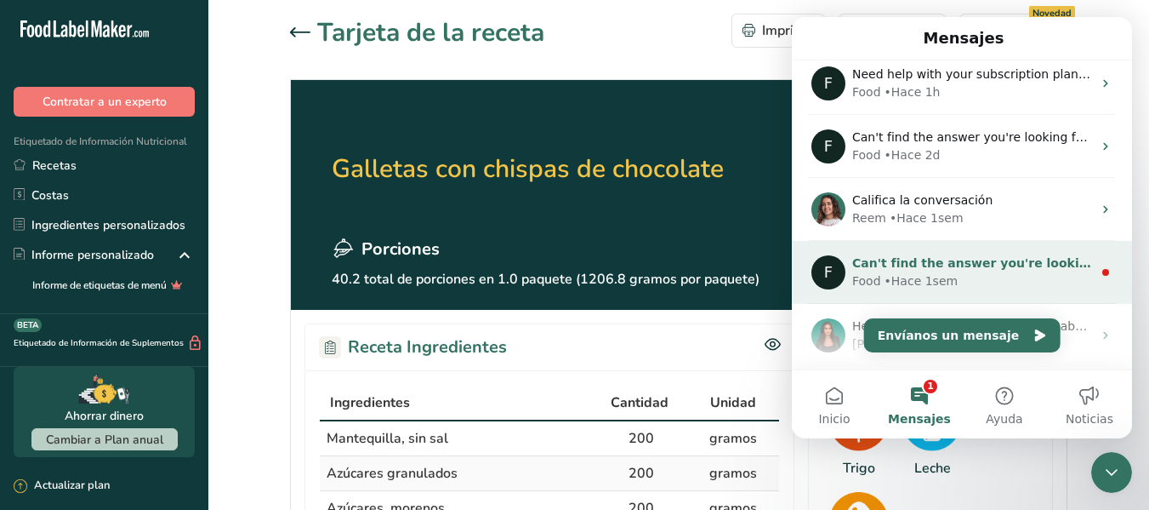
scroll to position [0, 0]
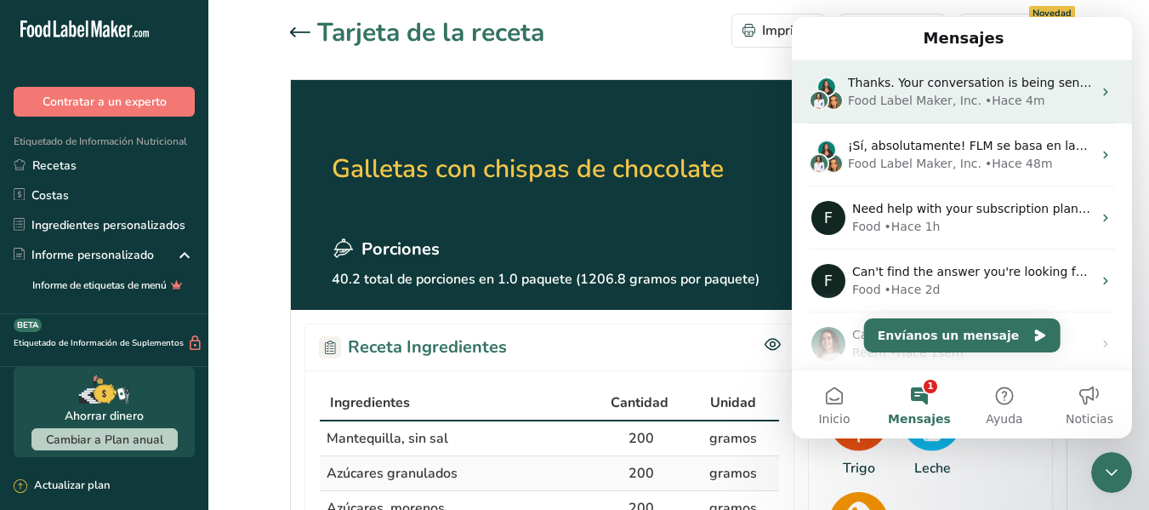
click at [934, 76] on span "Thanks. Your conversation is being sent to support and we'll get back to you as…" at bounding box center [1137, 83] width 579 height 14
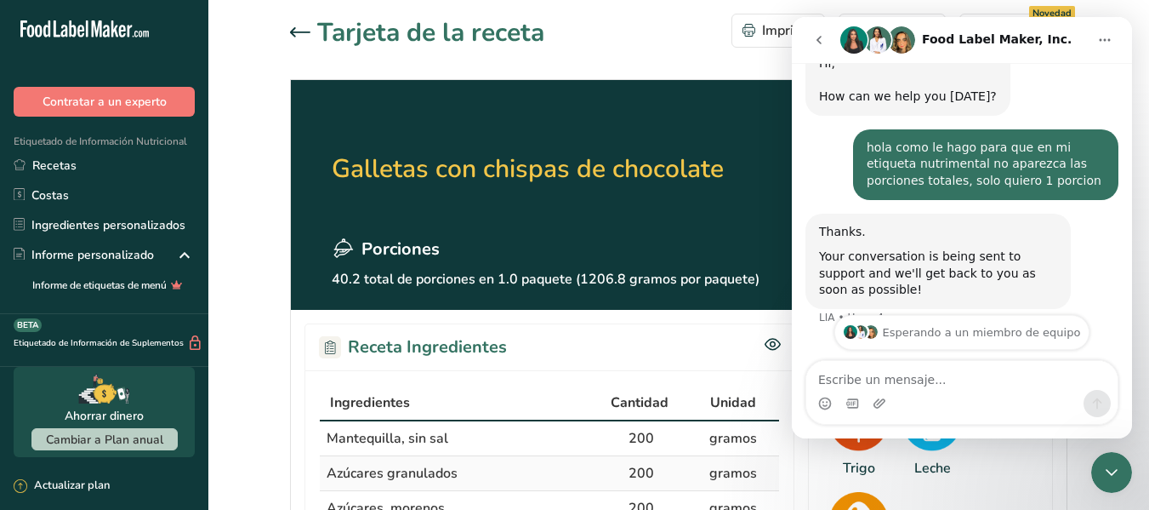
scroll to position [70, 0]
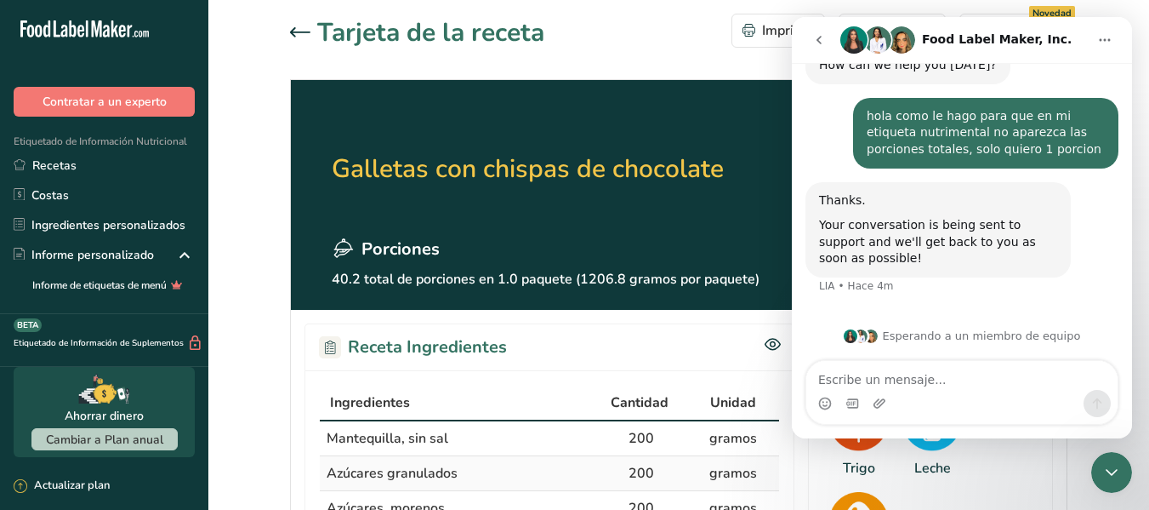
click at [1103, 467] on icon "Cerrar Intercom Messenger" at bounding box center [1112, 472] width 20 height 20
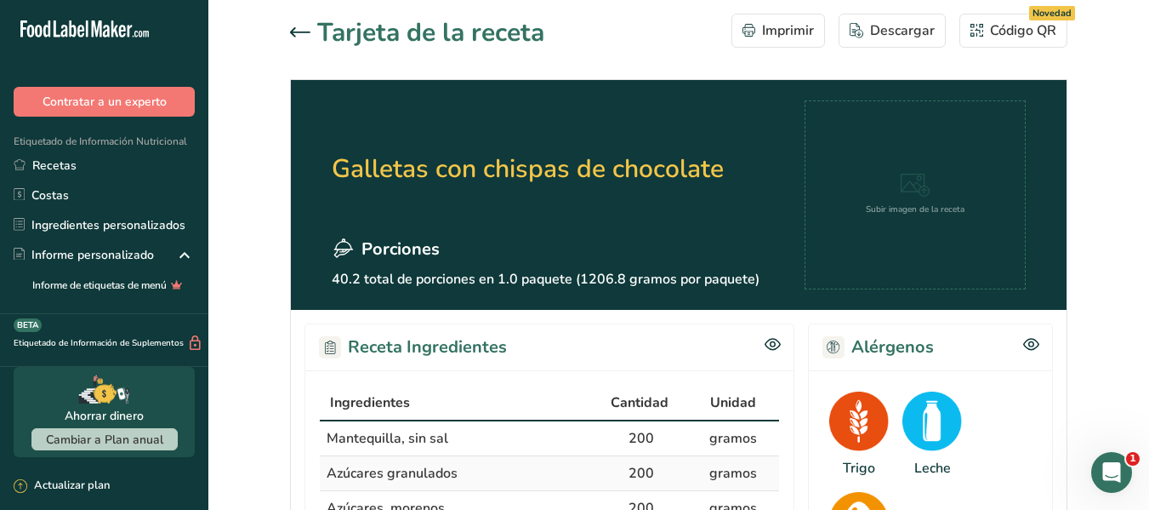
click at [387, 257] on span "Porciones" at bounding box center [401, 249] width 78 height 26
drag, startPoint x: 333, startPoint y: 278, endPoint x: 779, endPoint y: 285, distance: 446.6
click at [779, 285] on section "Galletas con chispas de chocolate Porciones 40.2 total de porciones en 1.0 paqu…" at bounding box center [679, 195] width 776 height 230
click at [705, 285] on p "40.2 total de porciones en 1.0 paquete (1206.8 gramos por paquete)" at bounding box center [546, 279] width 428 height 20
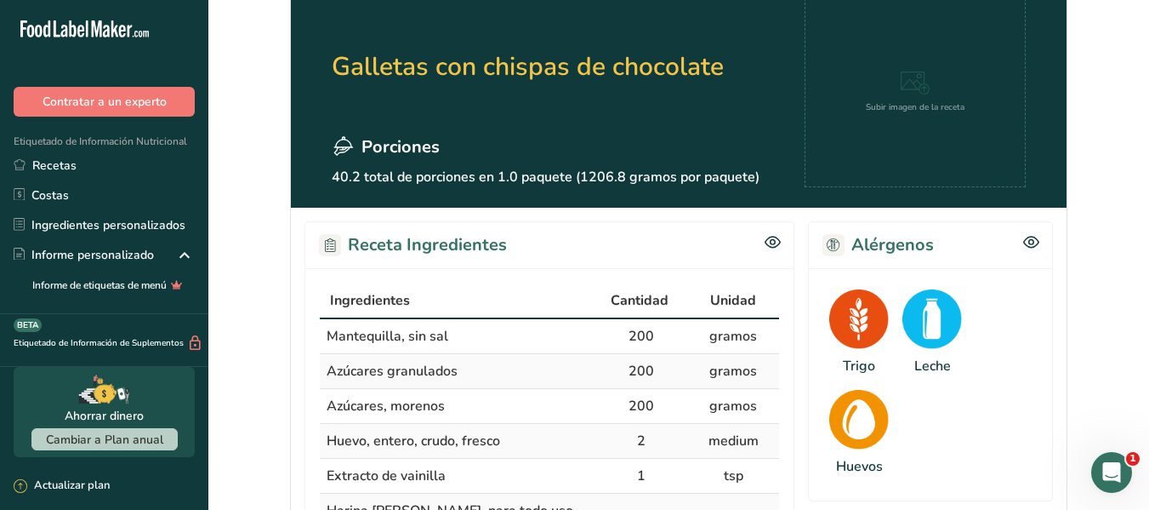
scroll to position [0, 0]
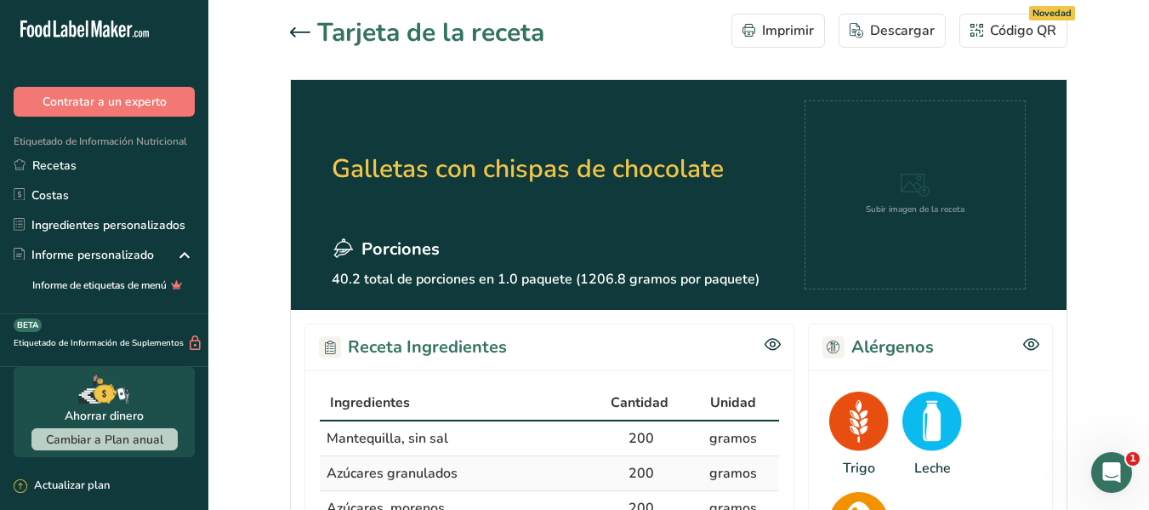
click at [307, 36] on icon at bounding box center [300, 32] width 20 height 10
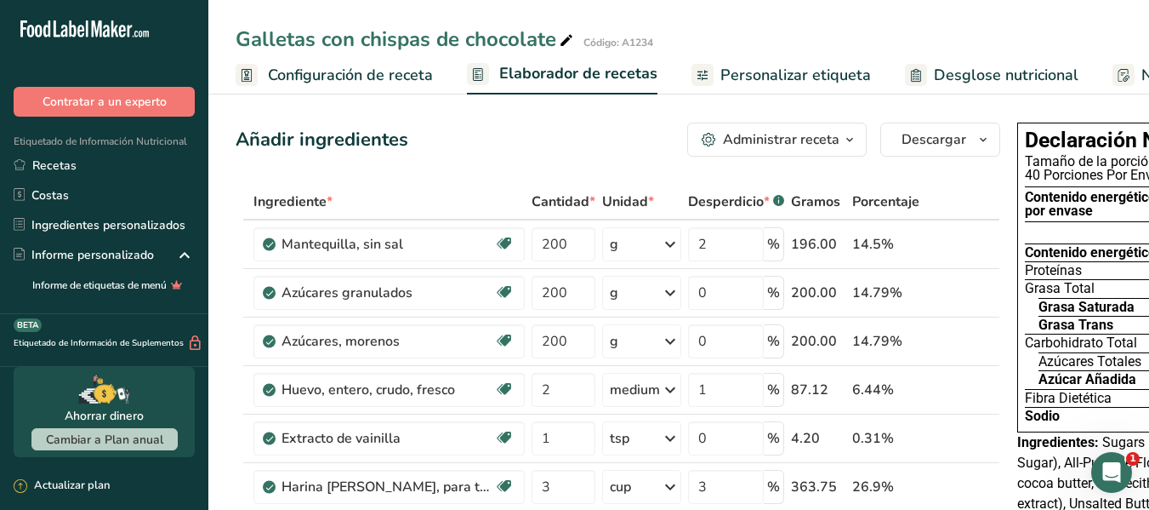
click at [703, 77] on icon at bounding box center [703, 75] width 14 height 21
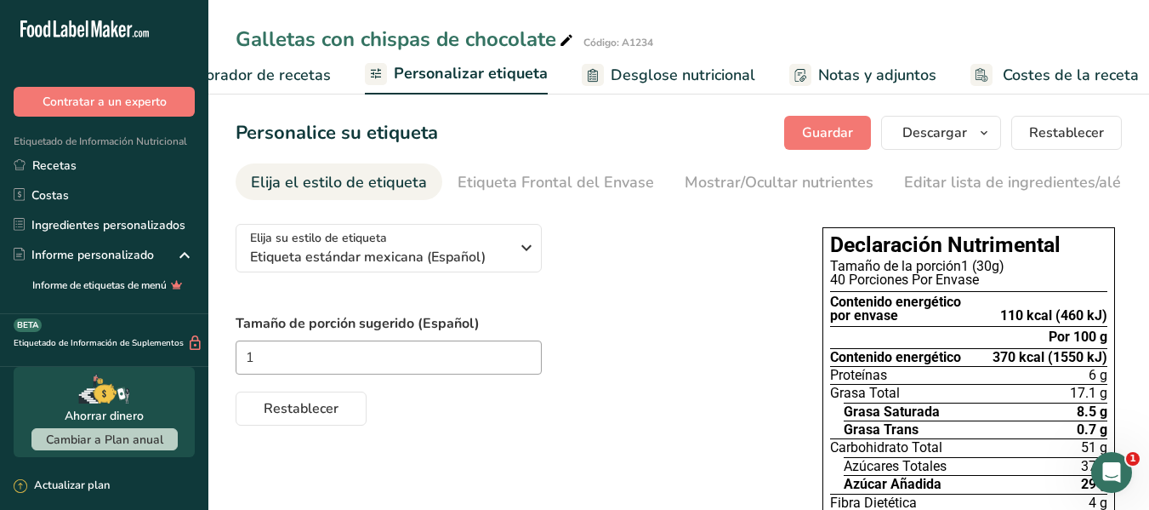
scroll to position [0, 334]
click at [1102, 480] on div "Abrir Intercom Messenger" at bounding box center [1112, 472] width 56 height 56
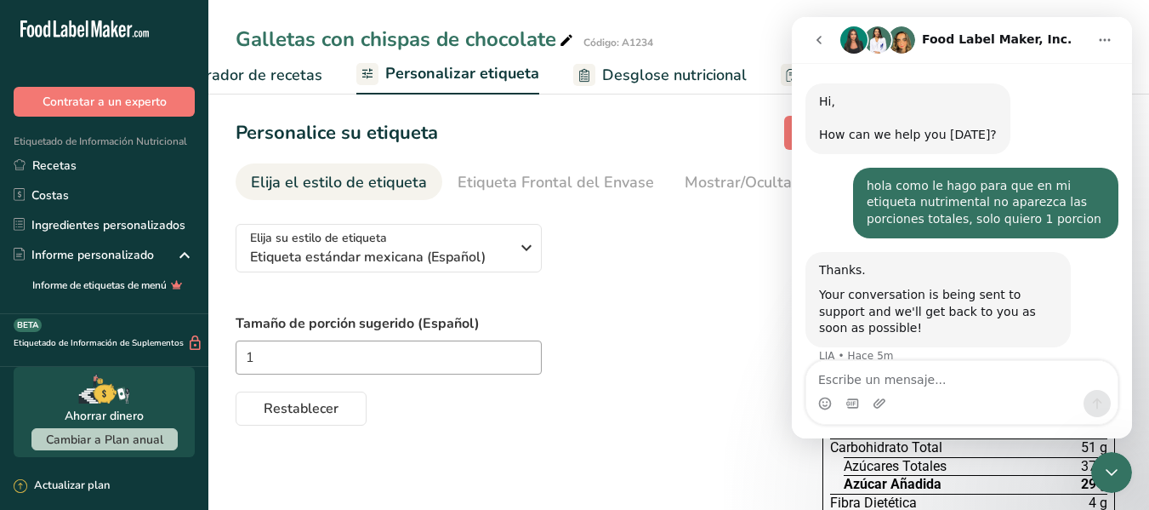
scroll to position [70, 0]
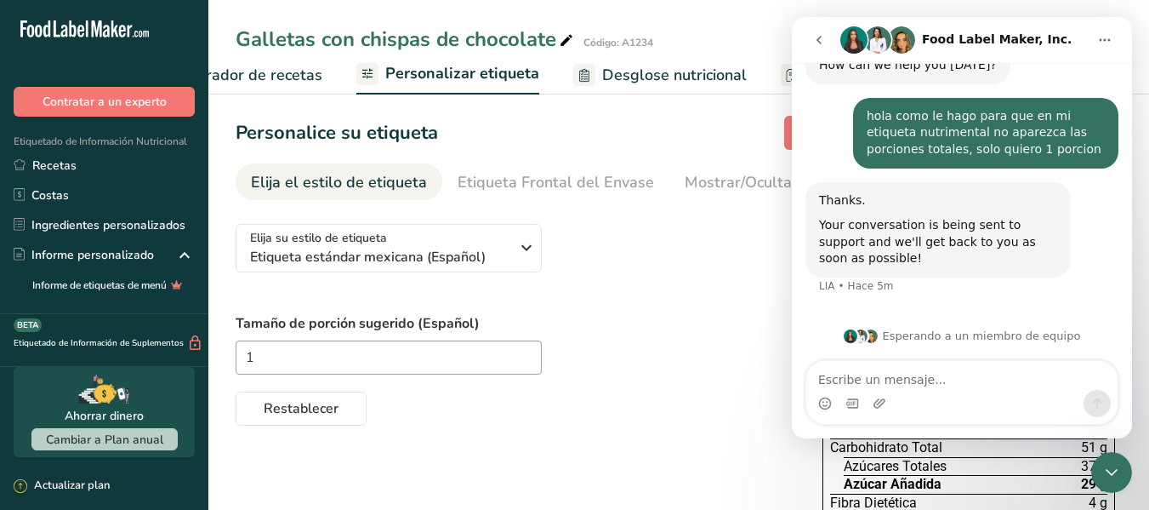
click at [953, 383] on textarea "Escribe un mensaje..." at bounding box center [961, 375] width 311 height 29
type textarea "¿como le quito las porciones por envase del la etiqueta?"
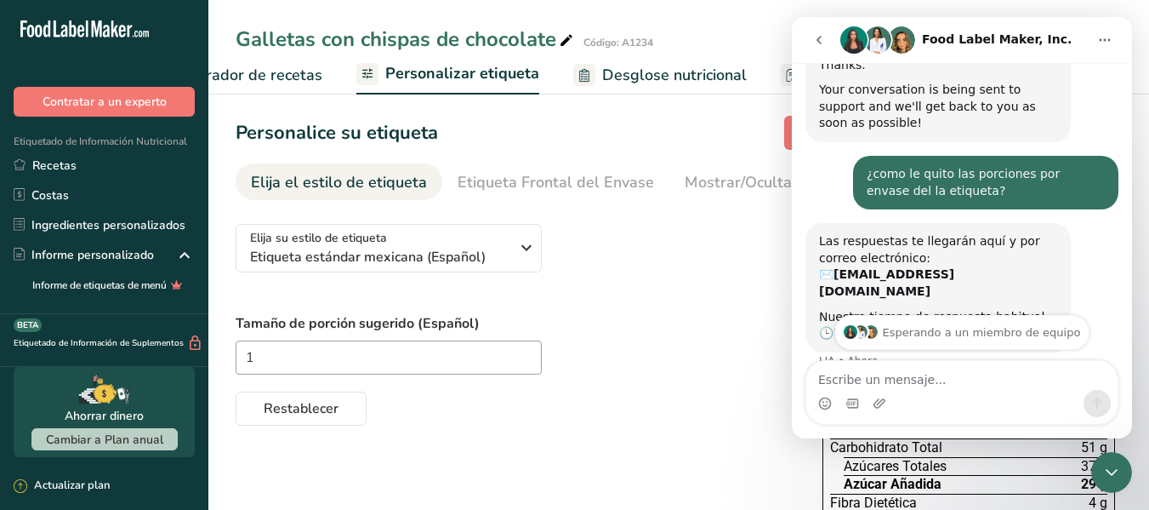
scroll to position [263, 0]
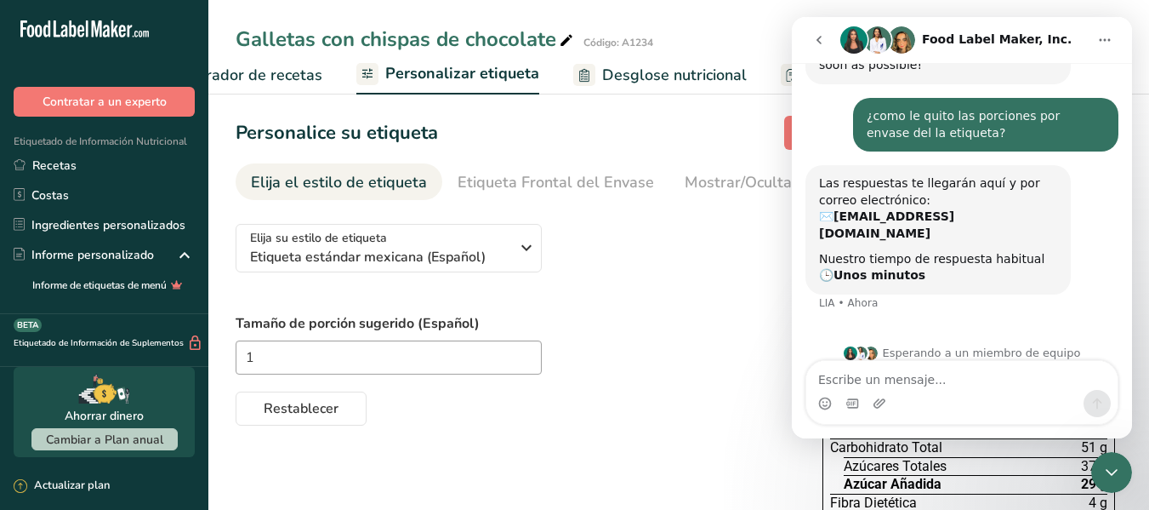
click at [1111, 468] on icon "Cerrar Intercom Messenger" at bounding box center [1112, 472] width 20 height 20
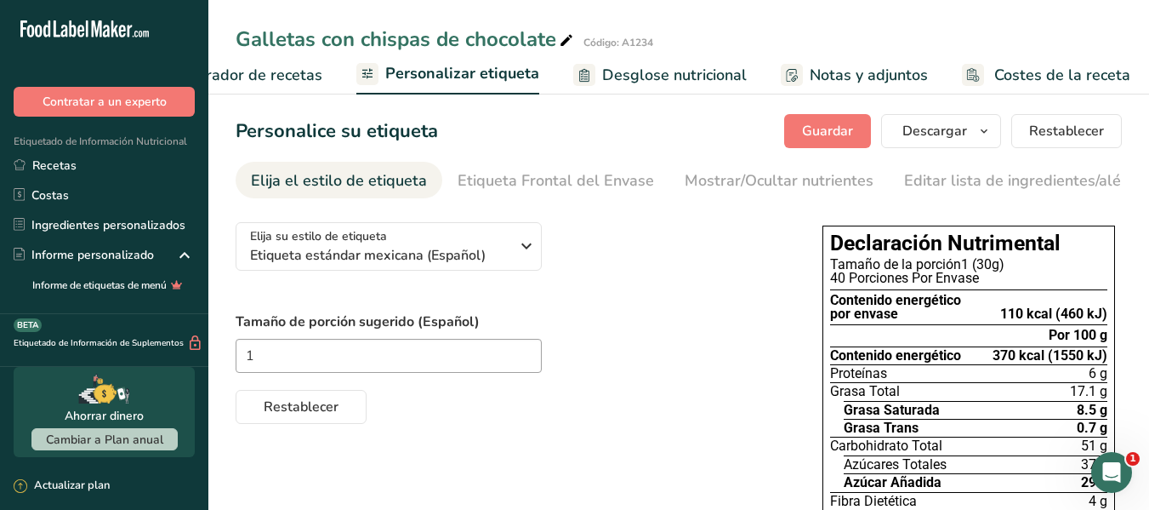
scroll to position [0, 0]
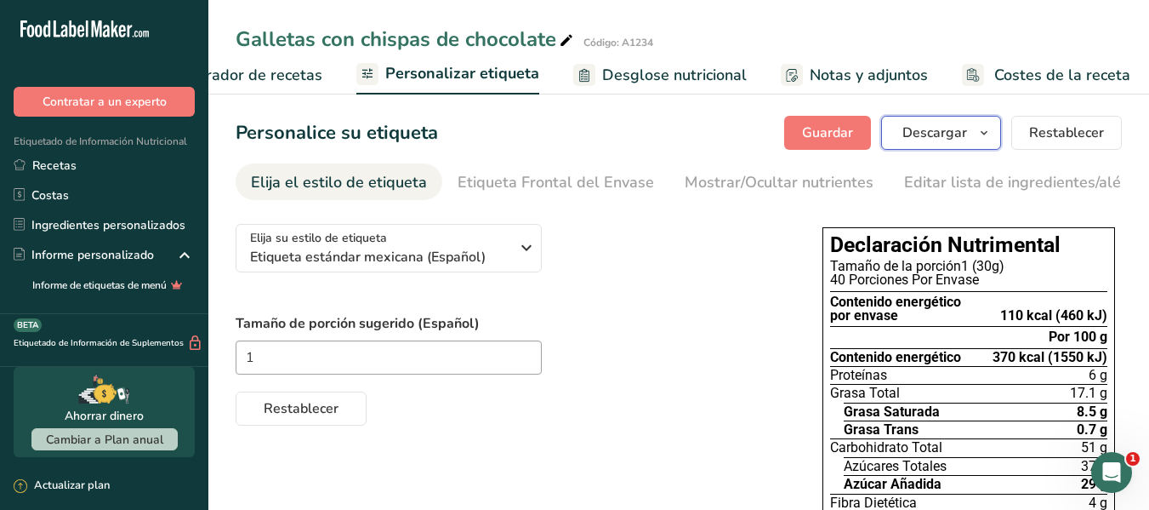
click at [999, 132] on button "Descargar" at bounding box center [941, 133] width 120 height 34
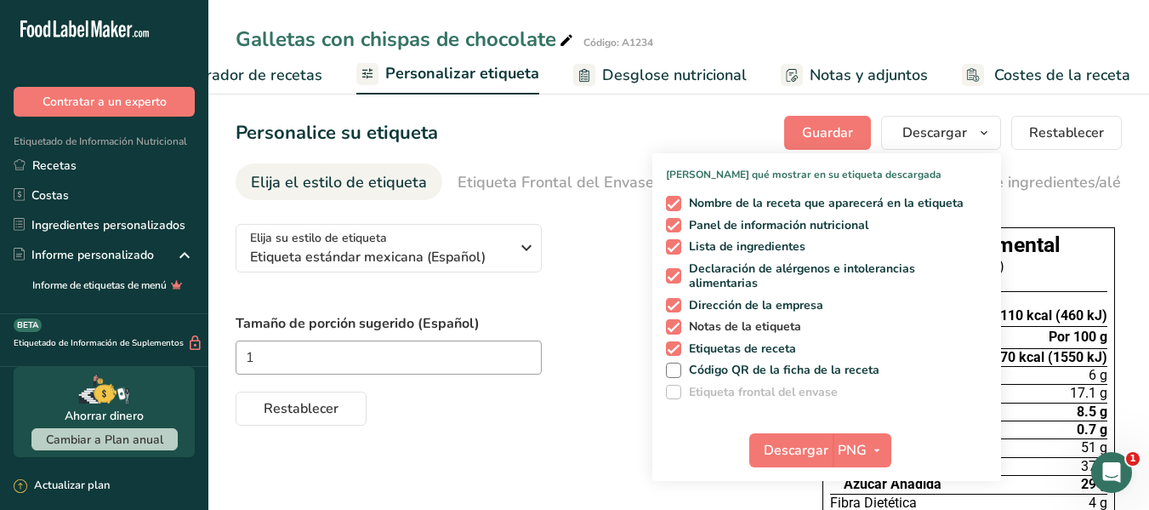
click at [689, 321] on span "Notas de la etiqueta" at bounding box center [741, 326] width 121 height 15
click at [677, 321] on input "Notas de la etiqueta" at bounding box center [671, 326] width 11 height 11
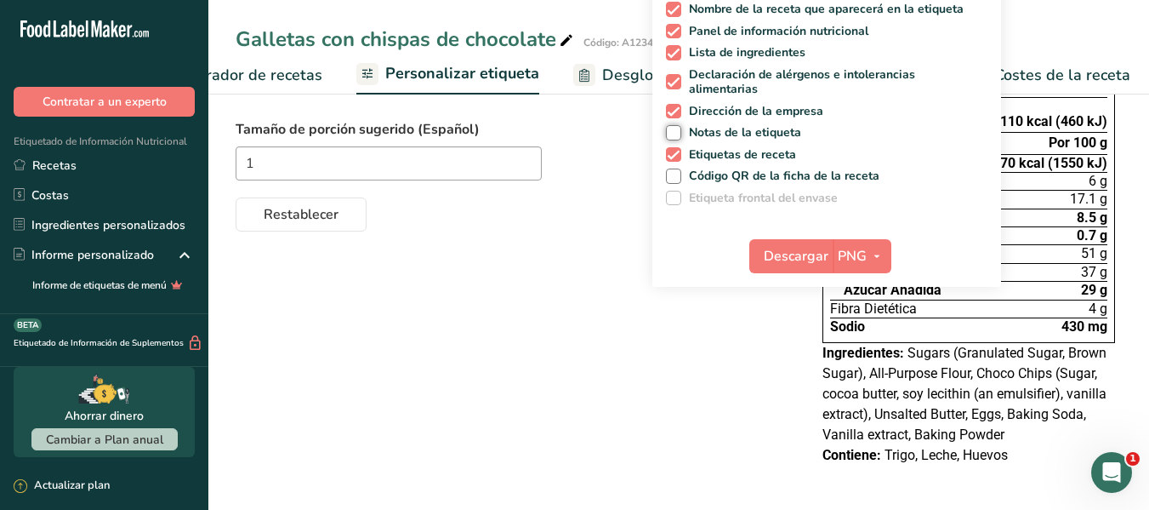
scroll to position [198, 0]
click at [761, 125] on span "Notas de la etiqueta" at bounding box center [741, 132] width 121 height 15
click at [677, 127] on input "Notas de la etiqueta" at bounding box center [671, 132] width 11 height 11
checkbox input "true"
click at [863, 253] on span "PNG" at bounding box center [852, 256] width 29 height 20
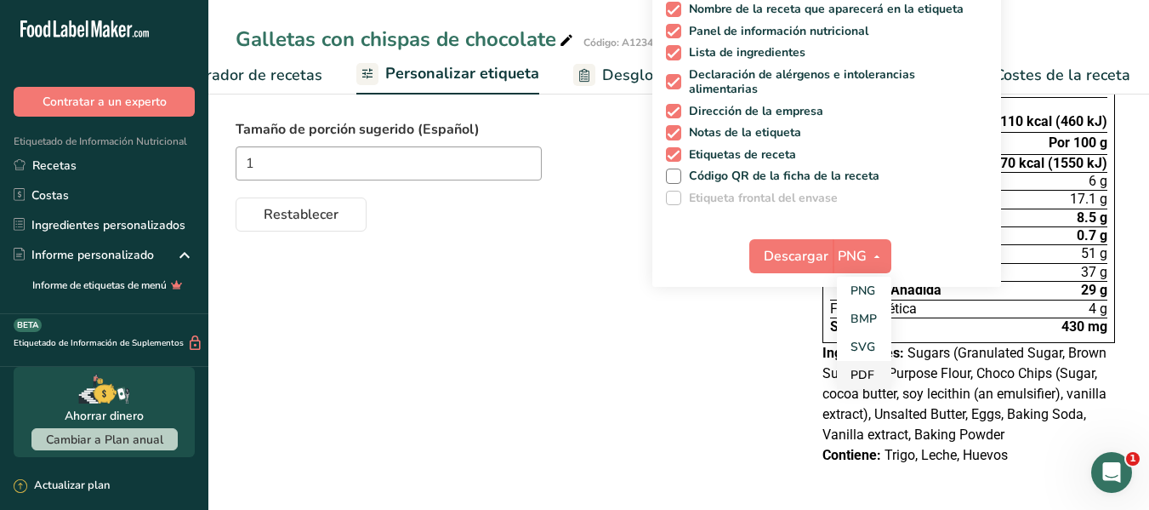
click at [854, 373] on link "PDF" at bounding box center [864, 375] width 54 height 28
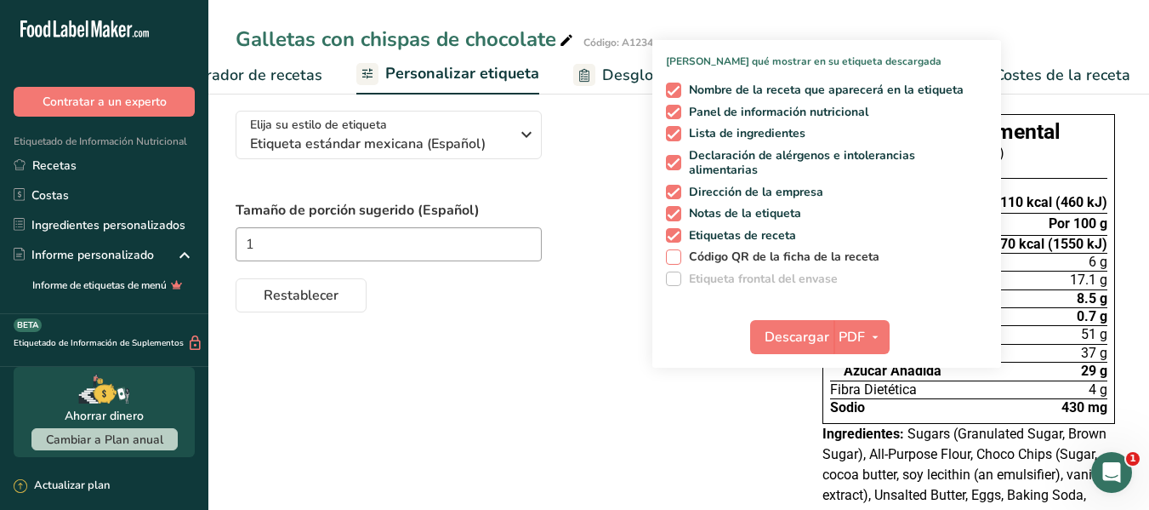
click at [707, 255] on span "Código QR de la ficha de la receta" at bounding box center [780, 256] width 199 height 15
click at [677, 255] on input "Código QR de la ficha de la receta" at bounding box center [671, 256] width 11 height 11
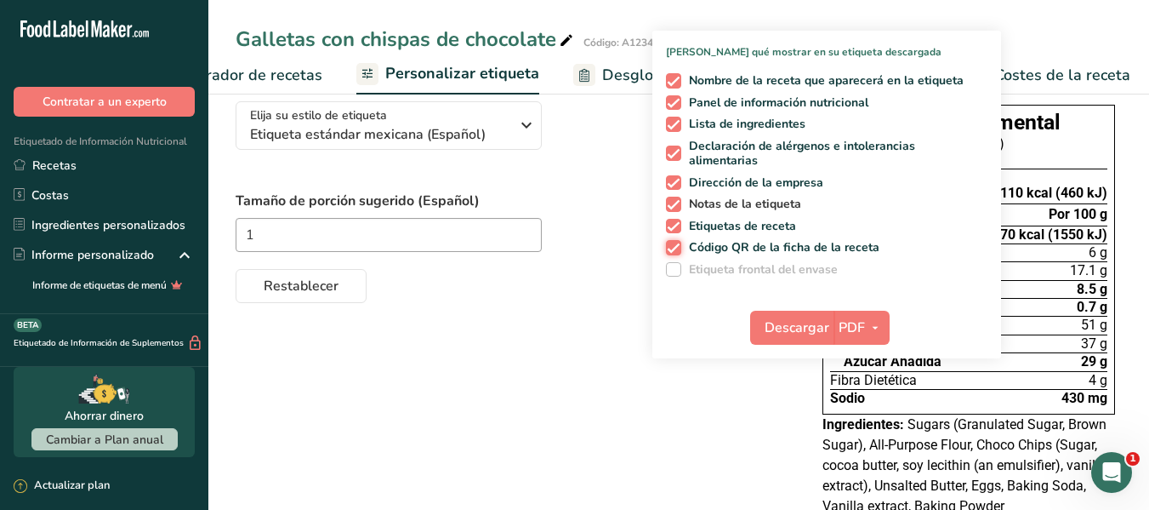
scroll to position [0, 0]
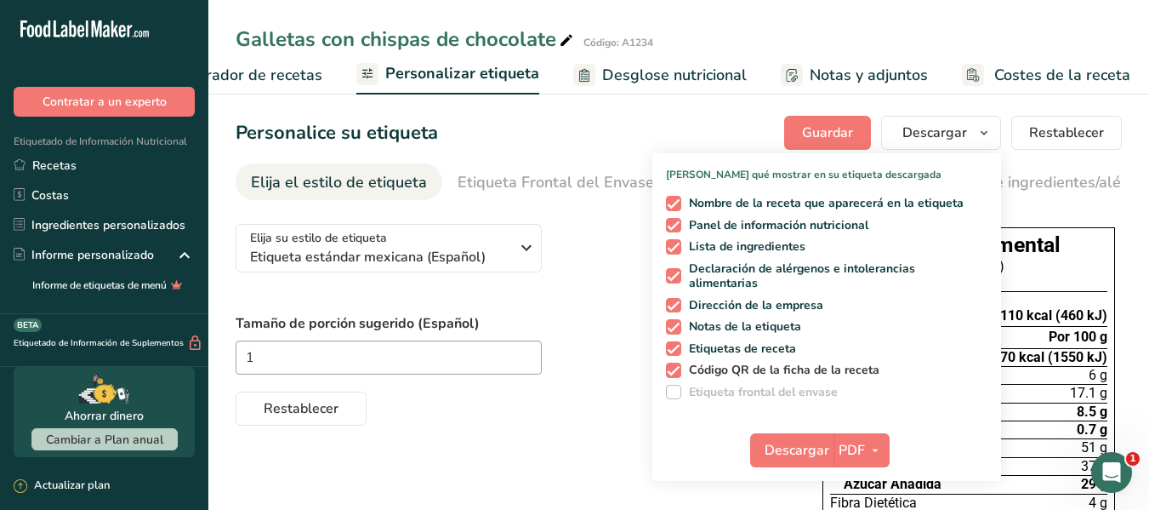
click at [707, 370] on span "Código QR de la ficha de la receta" at bounding box center [780, 369] width 199 height 15
click at [677, 370] on input "Código QR de la ficha de la receta" at bounding box center [671, 369] width 11 height 11
checkbox input "false"
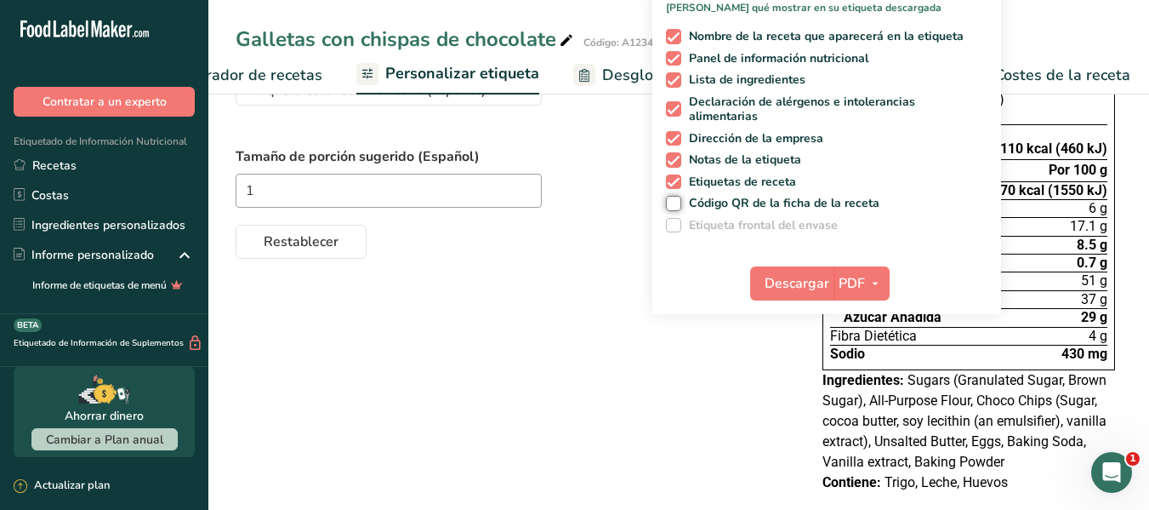
scroll to position [170, 0]
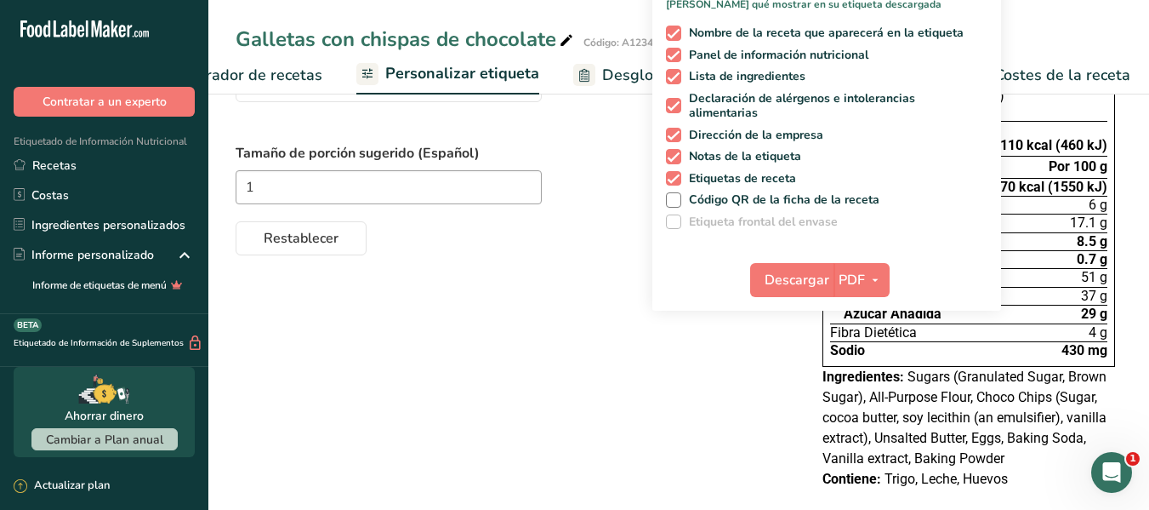
click at [682, 227] on span "Etiqueta frontal del envase" at bounding box center [759, 221] width 157 height 15
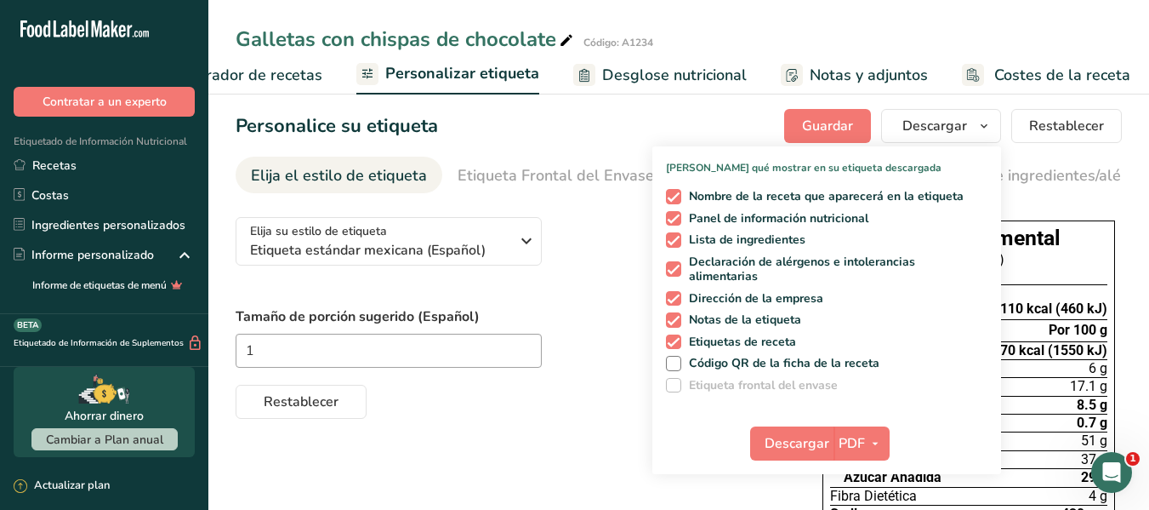
scroll to position [0, 0]
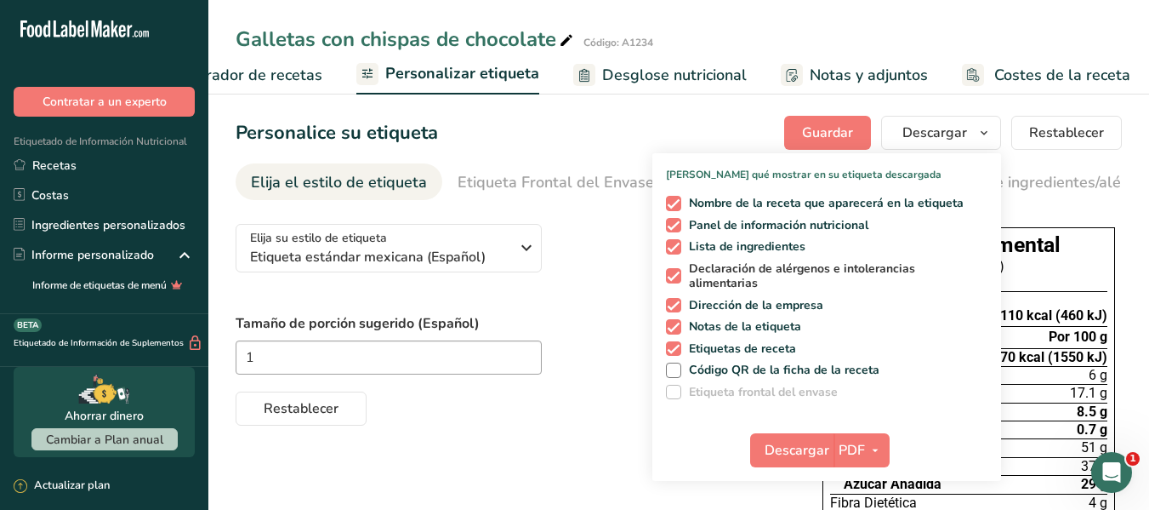
click at [683, 272] on span "Declaración de alérgenos e intolerancias alimentarias" at bounding box center [831, 276] width 301 height 30
click at [677, 272] on input "Declaración de alérgenos e intolerancias alimentarias" at bounding box center [671, 276] width 11 height 11
click at [682, 272] on span "Declaración de alérgenos e intolerancias alimentarias" at bounding box center [831, 276] width 301 height 30
click at [677, 272] on input "Declaración de alérgenos e intolerancias alimentarias" at bounding box center [671, 276] width 11 height 11
checkbox input "true"
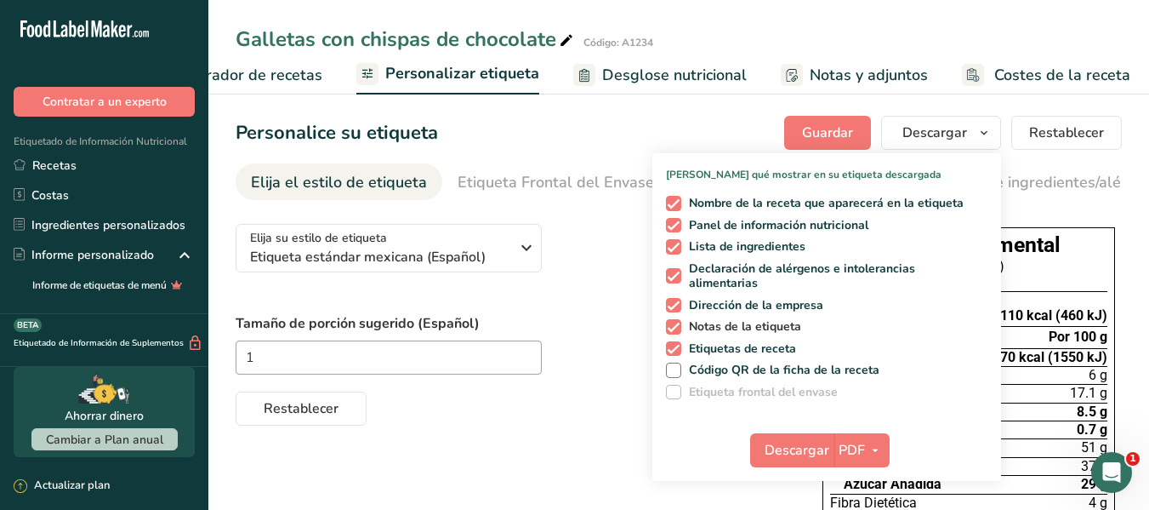
click at [732, 327] on span "Notas de la etiqueta" at bounding box center [741, 326] width 121 height 15
click at [677, 327] on input "Notas de la etiqueta" at bounding box center [671, 326] width 11 height 11
click at [732, 327] on span "Notas de la etiqueta" at bounding box center [741, 326] width 121 height 15
click at [677, 327] on input "Notas de la etiqueta" at bounding box center [671, 326] width 11 height 11
checkbox input "true"
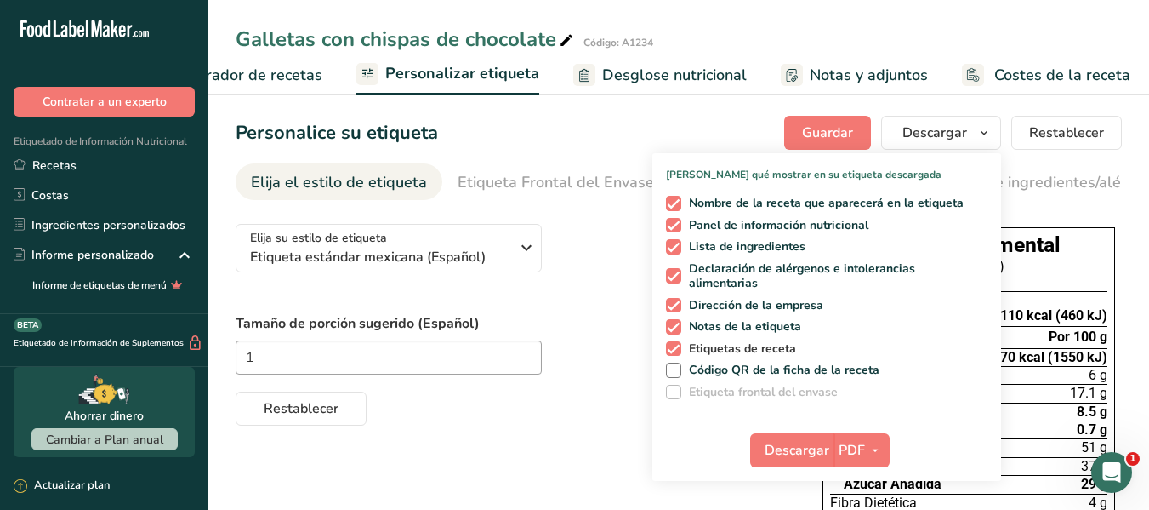
click at [742, 351] on span "Etiquetas de receta" at bounding box center [739, 348] width 116 height 15
click at [677, 351] on input "Etiquetas de receta" at bounding box center [671, 348] width 11 height 11
checkbox input "false"
click at [792, 446] on span "Descargar" at bounding box center [797, 450] width 65 height 20
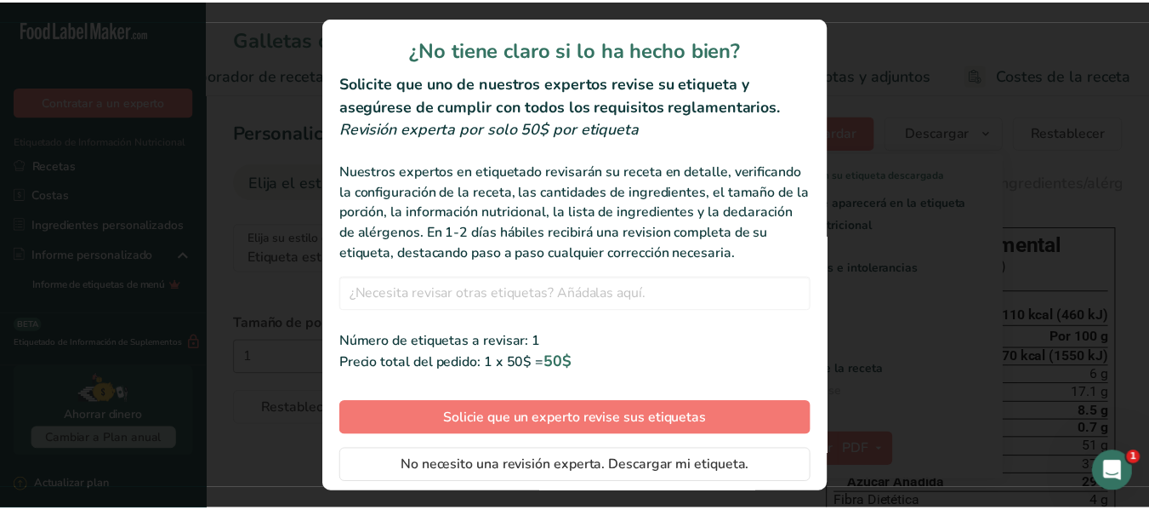
scroll to position [68, 0]
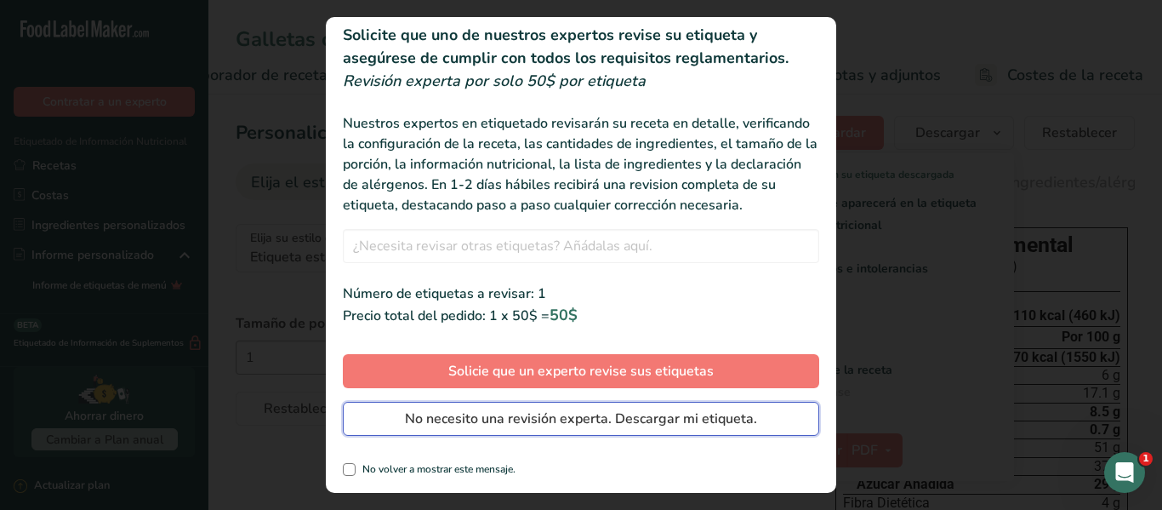
click at [599, 427] on span "No necesito una revisión experta. Descargar mi etiqueta." at bounding box center [581, 418] width 352 height 20
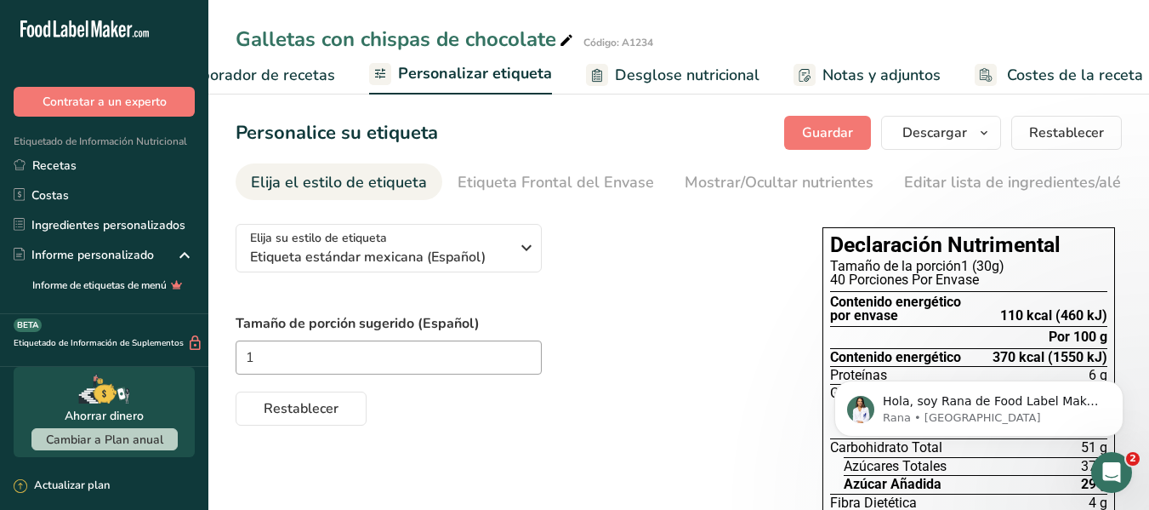
scroll to position [0, 0]
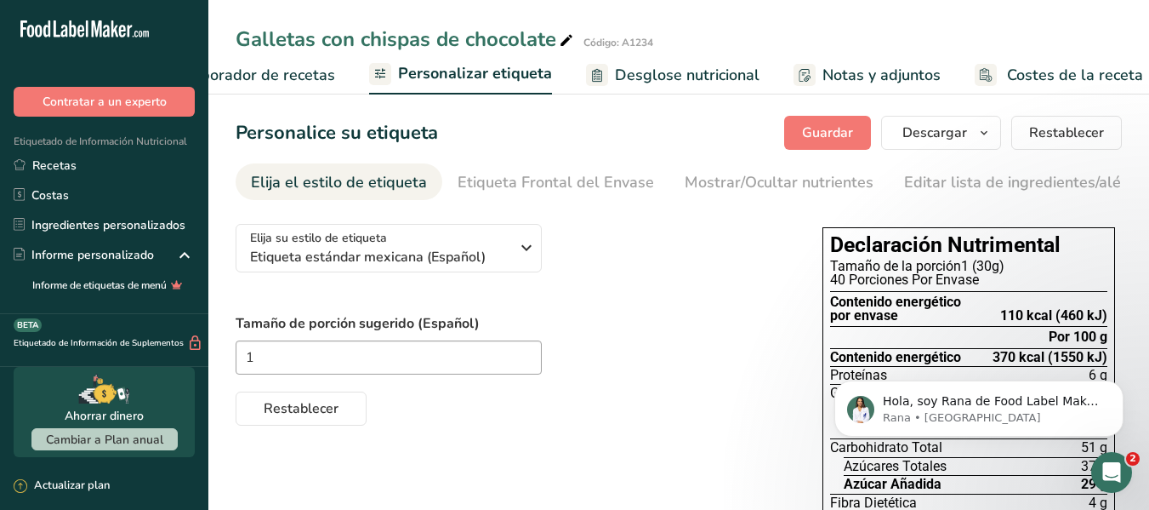
click at [1118, 476] on icon "Abrir Intercom Messenger" at bounding box center [1112, 472] width 28 height 28
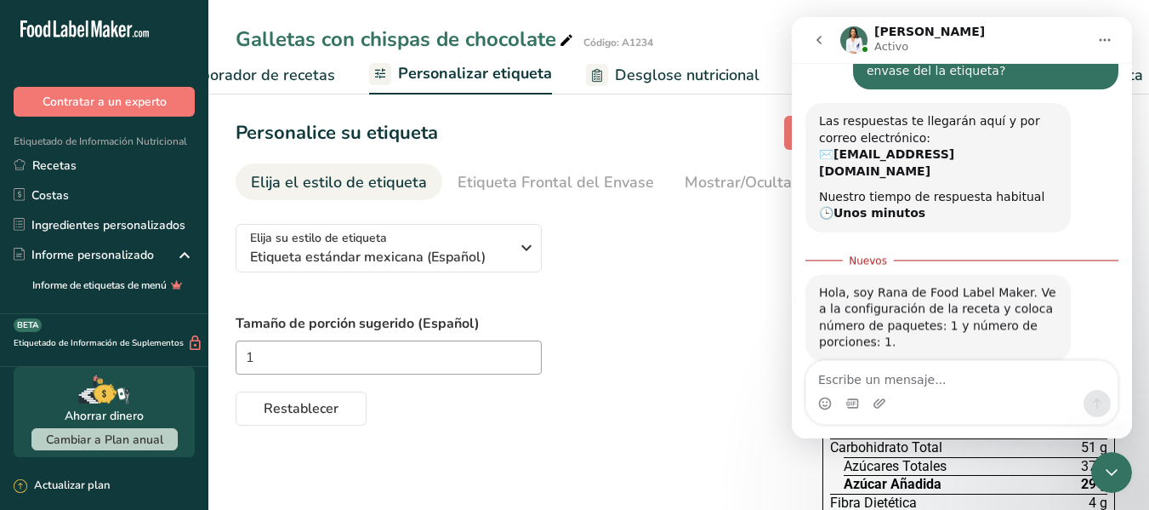
scroll to position [327, 0]
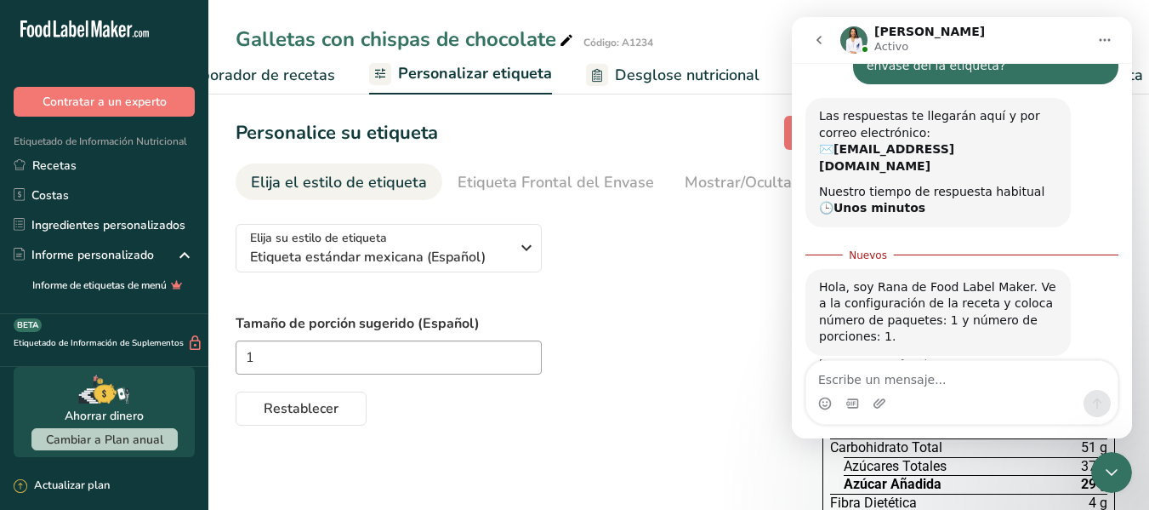
click at [932, 376] on textarea "Escribe un mensaje..." at bounding box center [961, 375] width 311 height 29
drag, startPoint x: 310, startPoint y: 77, endPoint x: 458, endPoint y: 125, distance: 155.8
click at [310, 77] on span "Elaborador de recetas" at bounding box center [256, 75] width 157 height 23
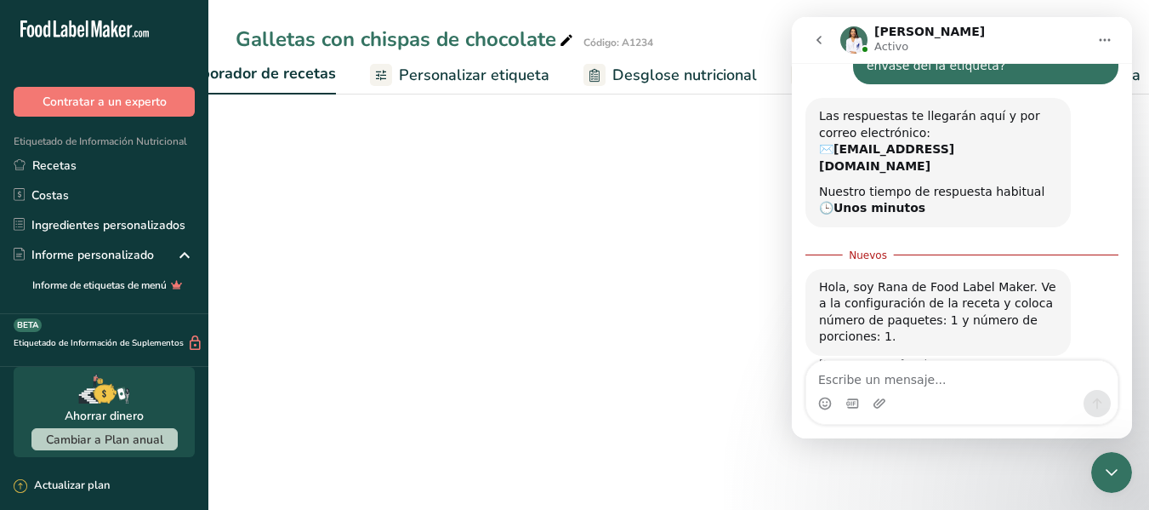
scroll to position [0, 236]
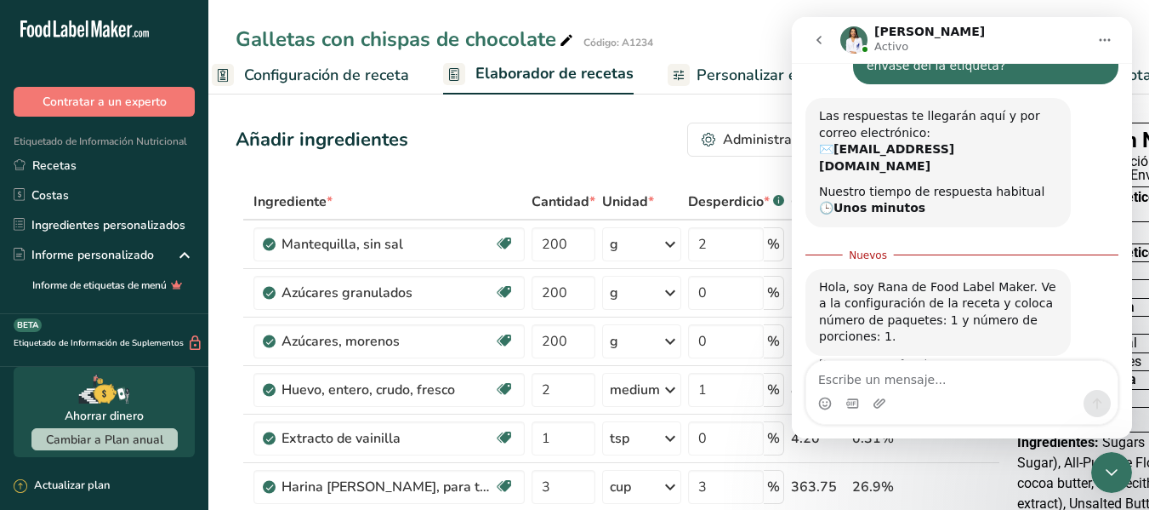
click at [307, 68] on span "Configuración de receta" at bounding box center [326, 75] width 165 height 23
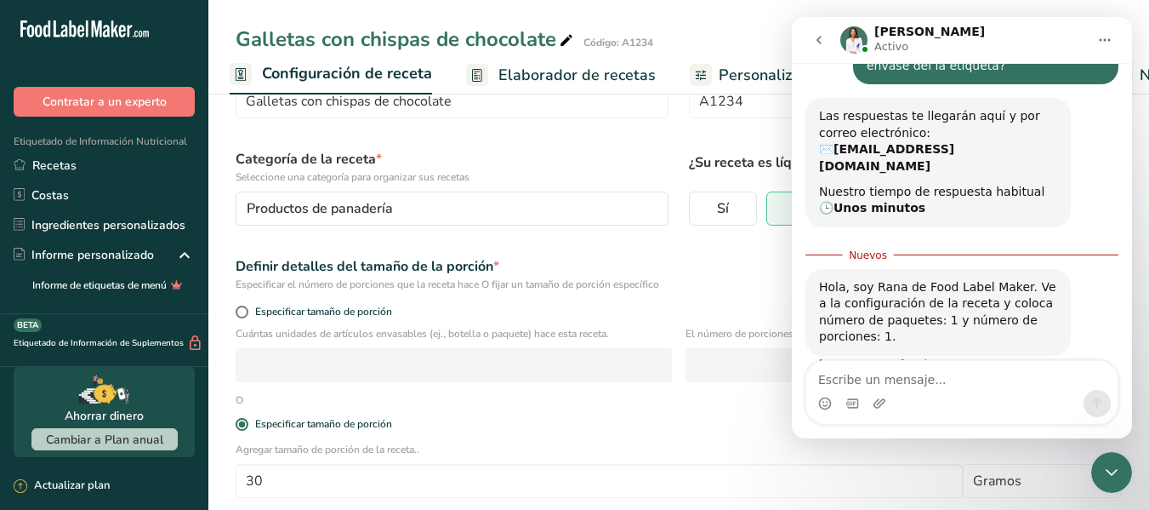
scroll to position [162, 0]
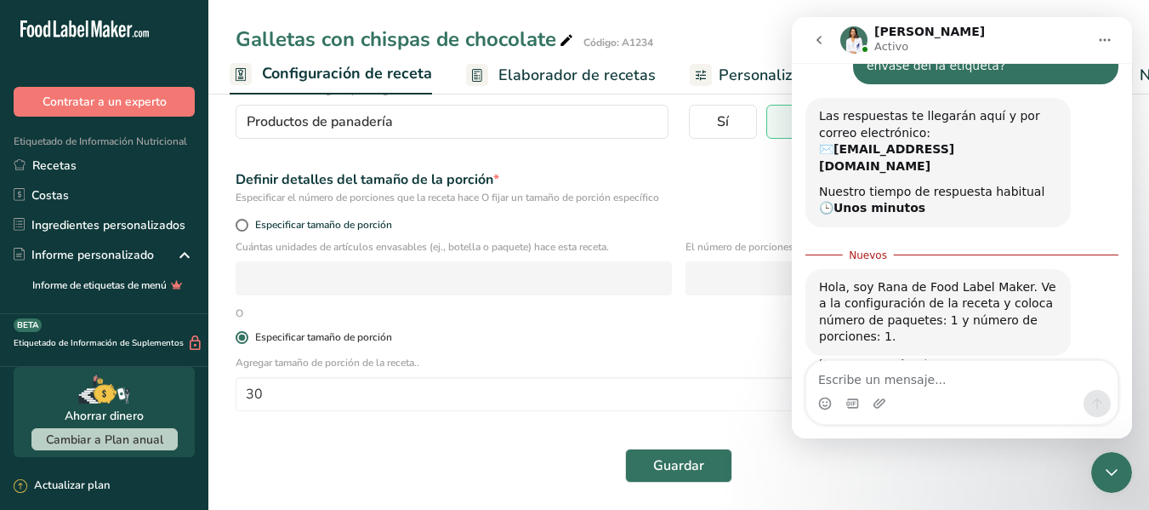
click at [240, 339] on span at bounding box center [242, 337] width 13 height 13
click at [240, 339] on input "Especificar tamaño de porción" at bounding box center [241, 337] width 11 height 11
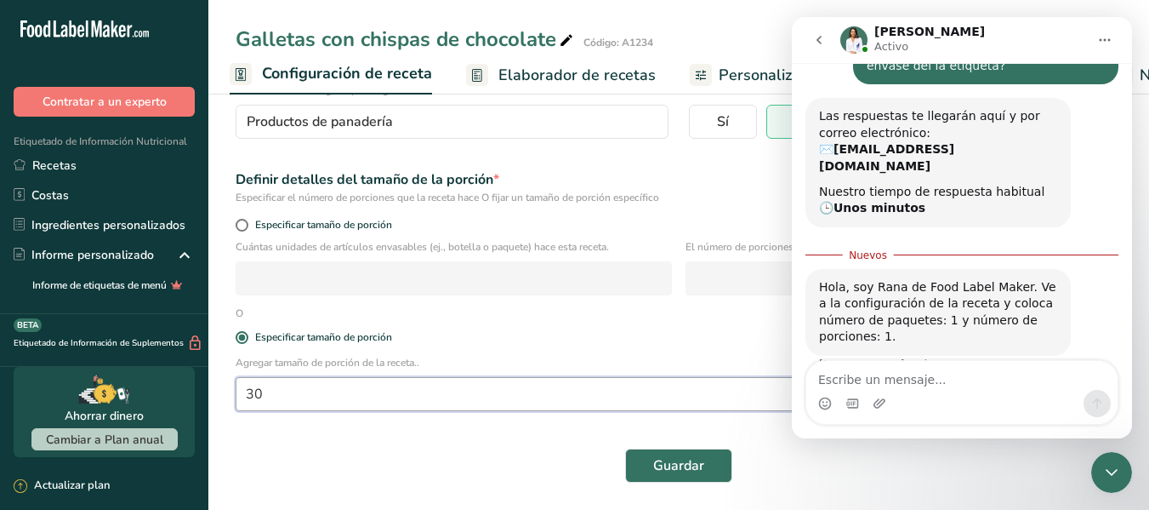
drag, startPoint x: 285, startPoint y: 389, endPoint x: 234, endPoint y: 390, distance: 51.1
click at [234, 390] on div "Agregar tamaño de porción de la receta.. 30 Gramos kg mg mcg libras onza litro …" at bounding box center [678, 388] width 907 height 66
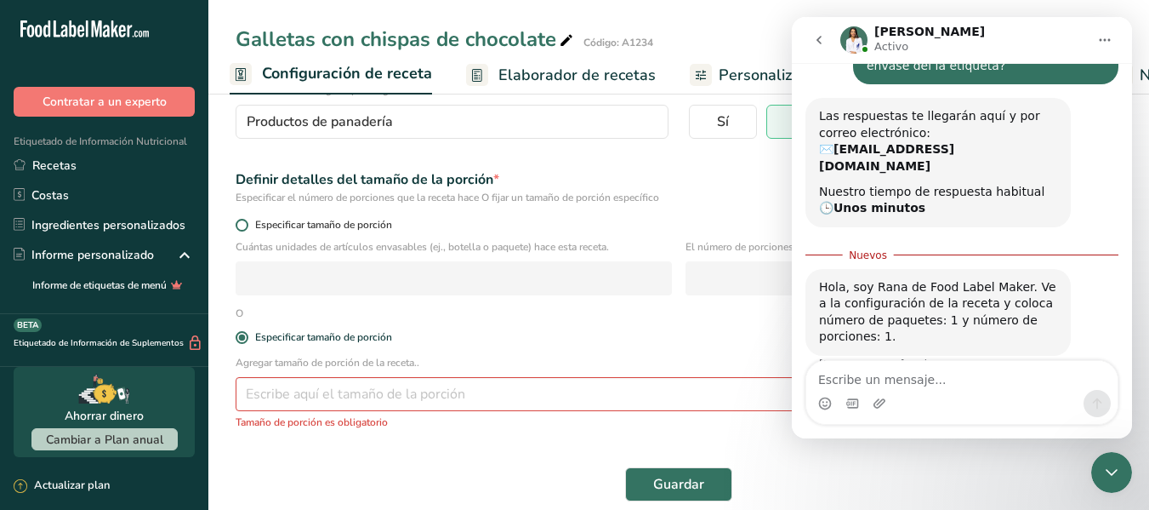
click at [241, 224] on span at bounding box center [242, 225] width 13 height 13
click at [241, 224] on input "Especificar tamaño de porción" at bounding box center [241, 224] width 11 height 11
radio input "true"
radio input "false"
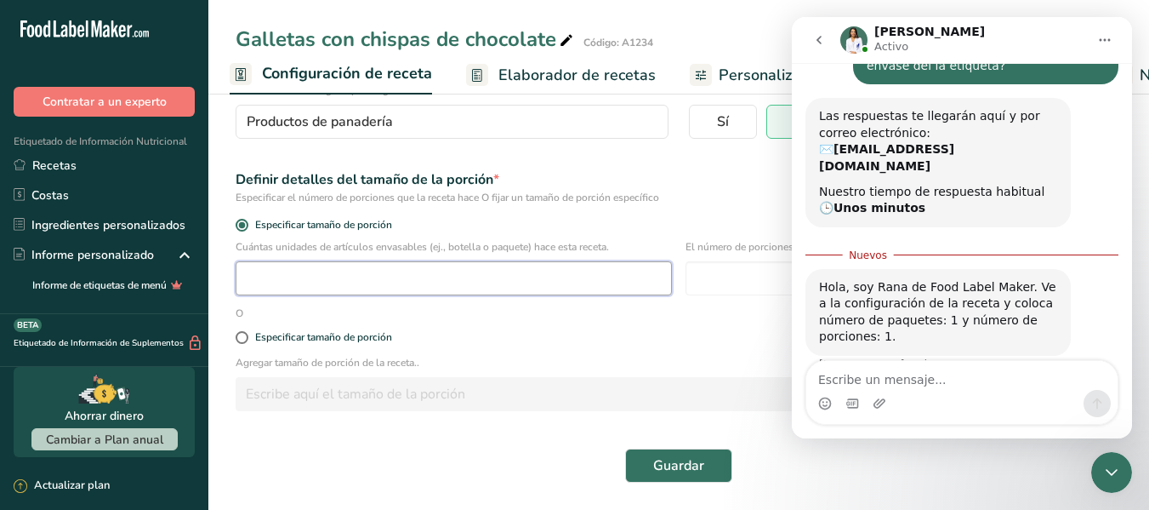
click at [325, 280] on input "number" at bounding box center [454, 278] width 436 height 34
type input "1"
click at [755, 278] on input "number" at bounding box center [904, 278] width 436 height 34
type input "1"
click at [624, 322] on div "Especificar tamaño de porción" at bounding box center [678, 338] width 907 height 34
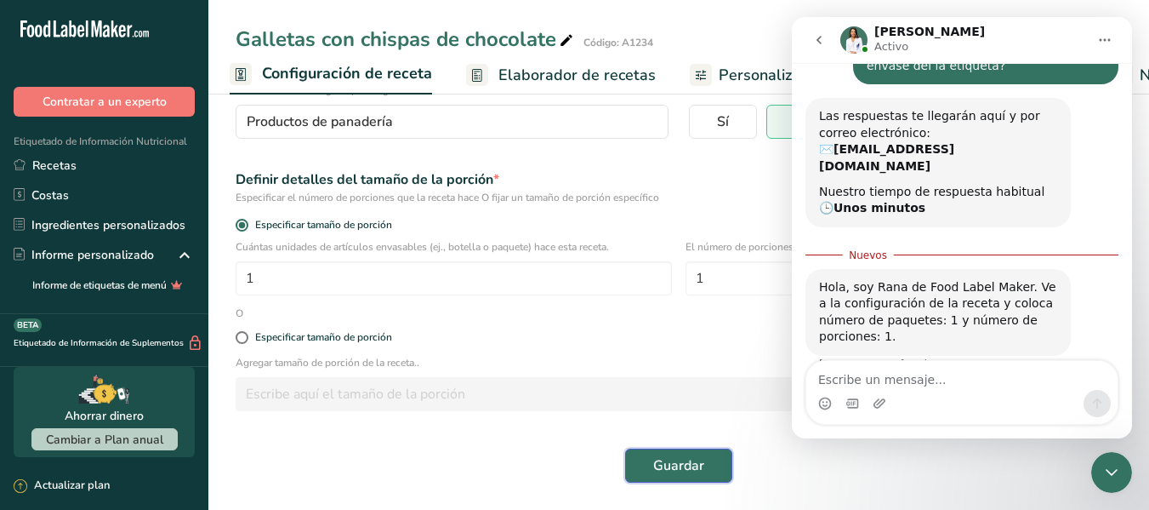
click at [675, 455] on span "Guardar" at bounding box center [678, 465] width 51 height 20
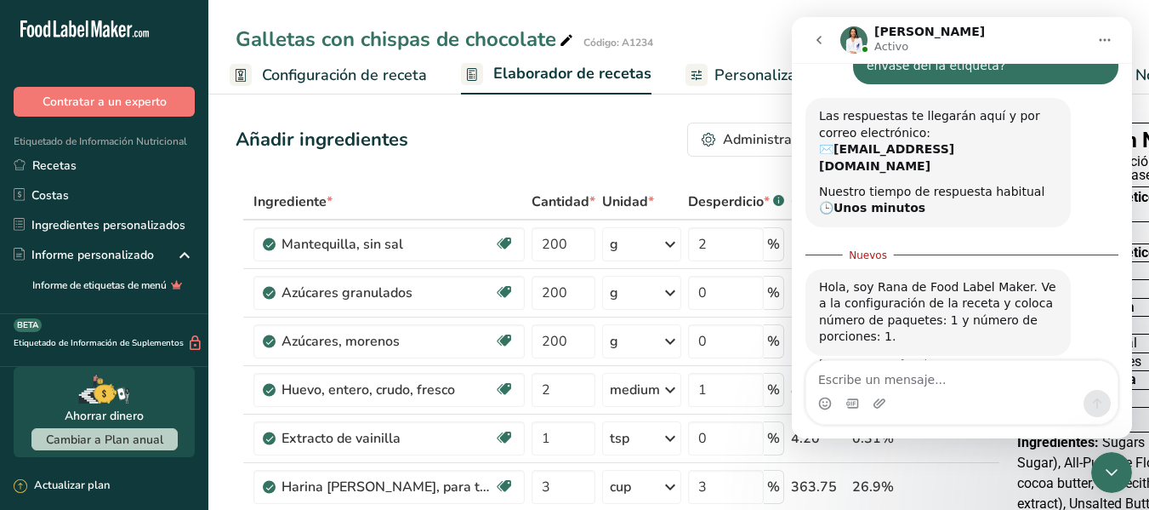
click at [727, 77] on span "Personalizar etiqueta" at bounding box center [790, 75] width 151 height 23
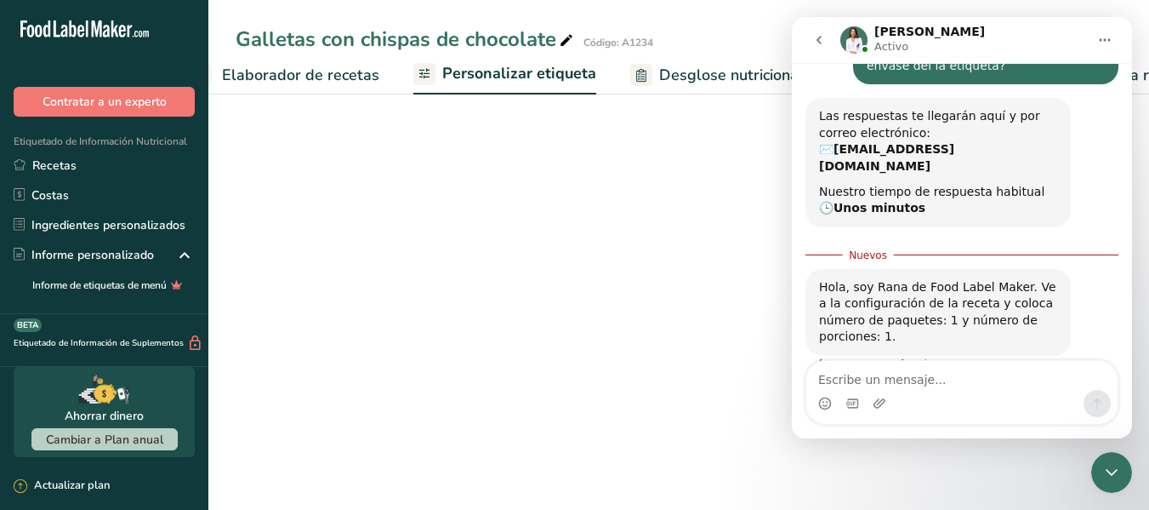
scroll to position [0, 334]
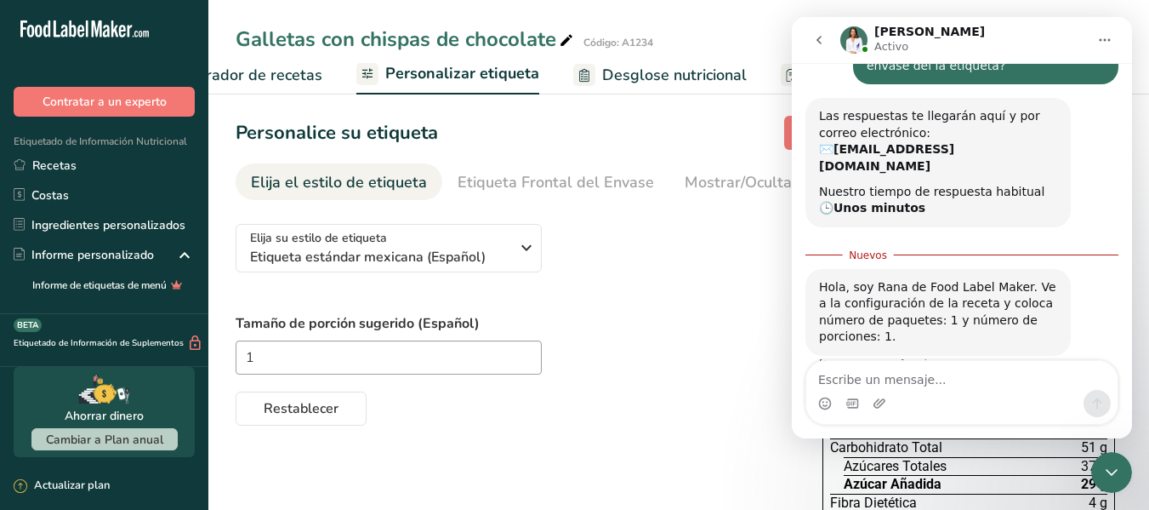
click at [818, 39] on icon "go back" at bounding box center [819, 40] width 5 height 9
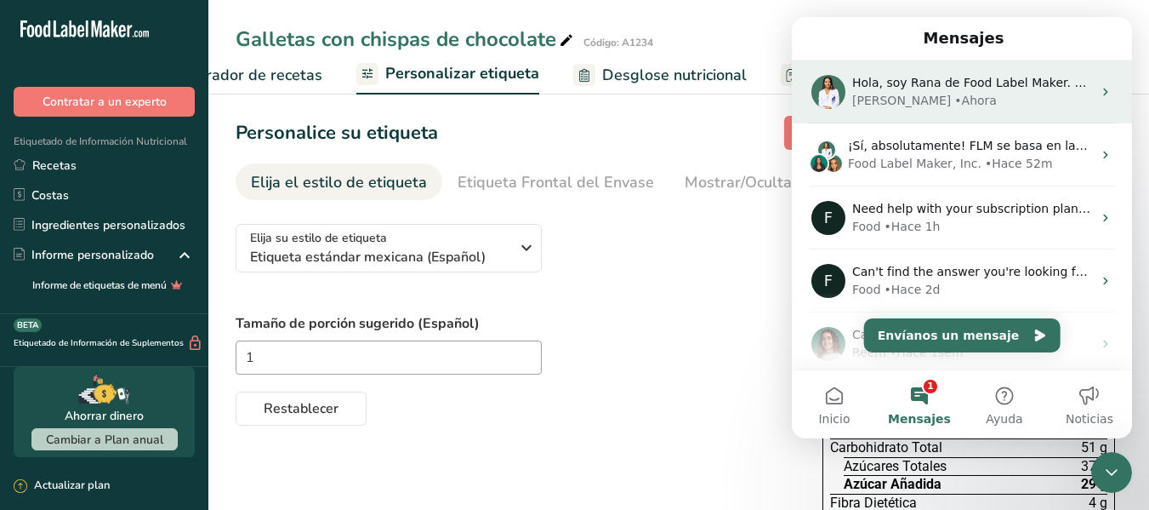
scroll to position [0, 0]
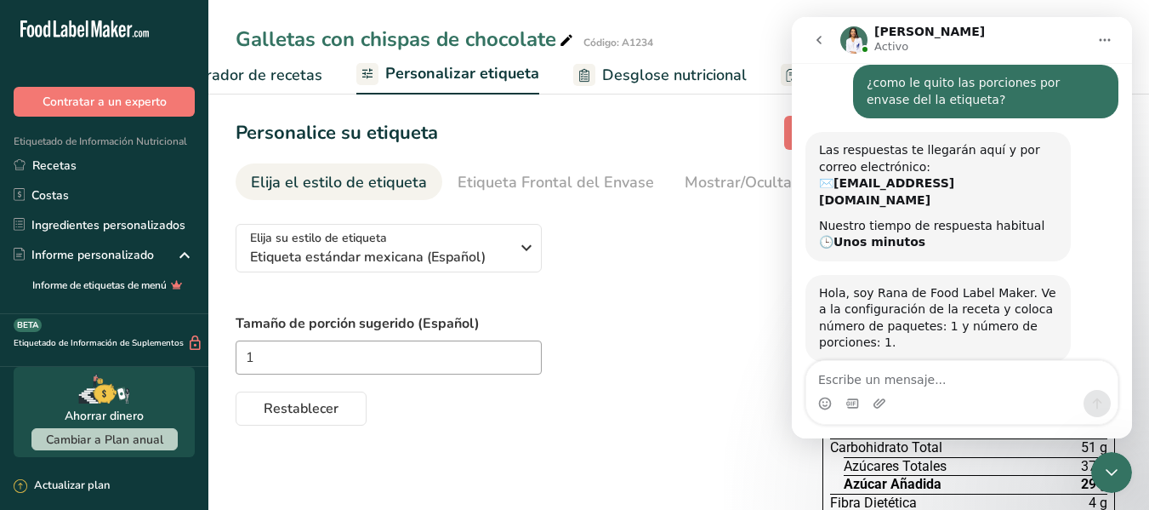
click at [1117, 473] on icon "Cerrar Intercom Messenger" at bounding box center [1112, 472] width 20 height 20
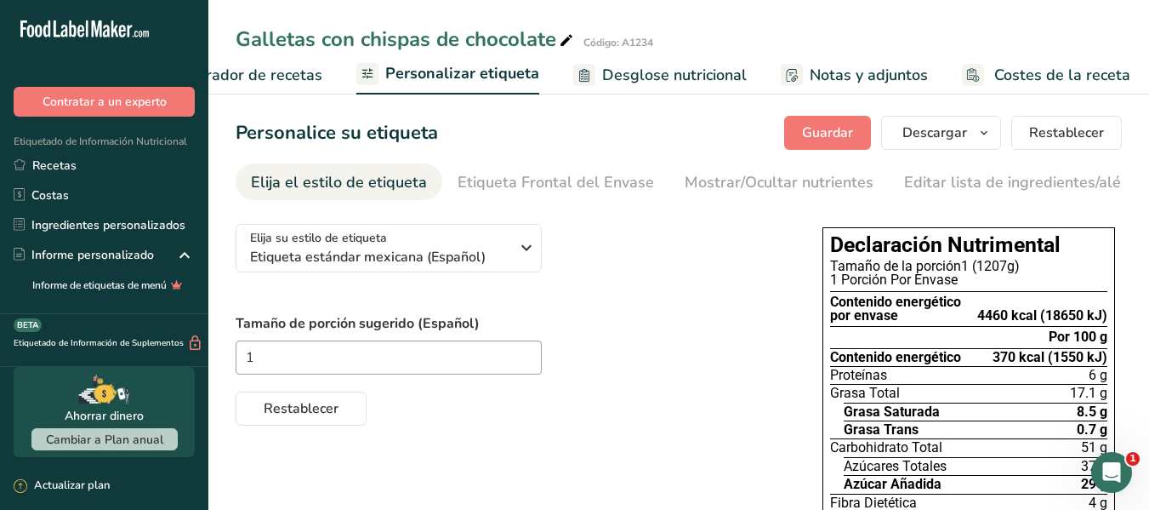
click at [1129, 470] on div "Abrir Intercom Messenger" at bounding box center [1112, 472] width 56 height 56
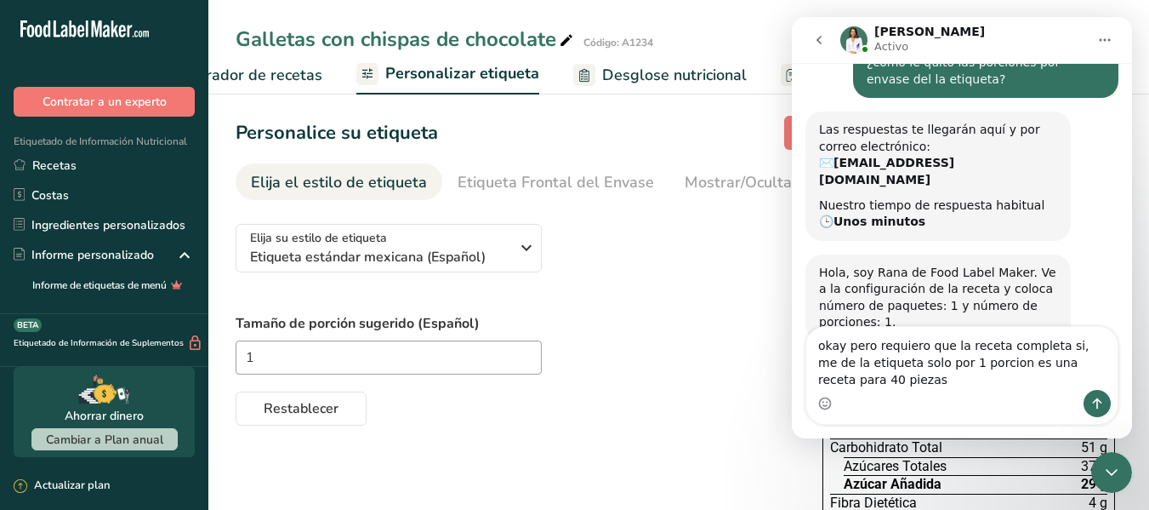
scroll to position [333, 0]
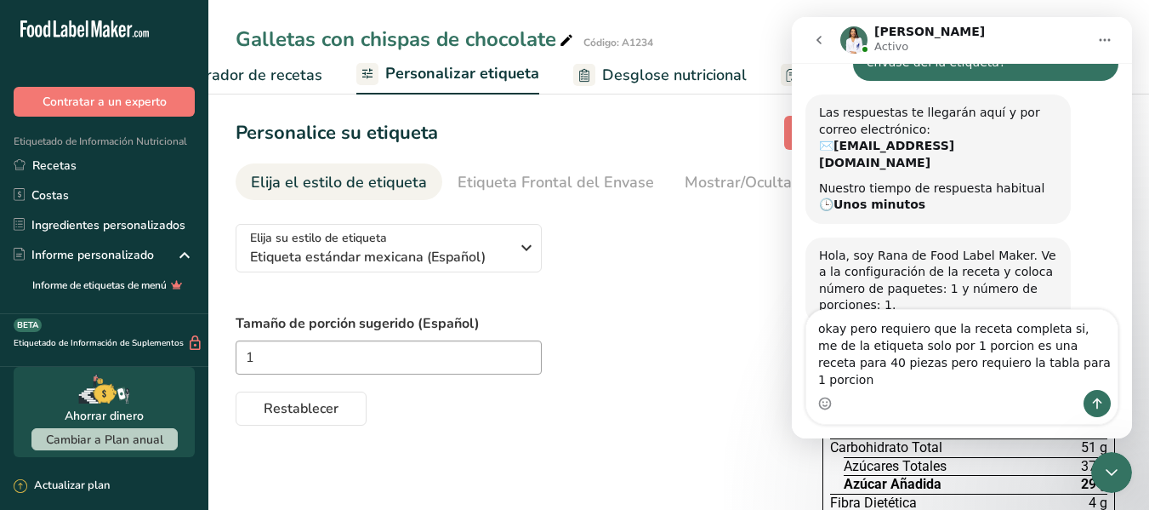
type textarea "okay pero requiero que la receta completa si, me de la etiqueta solo por 1 porc…"
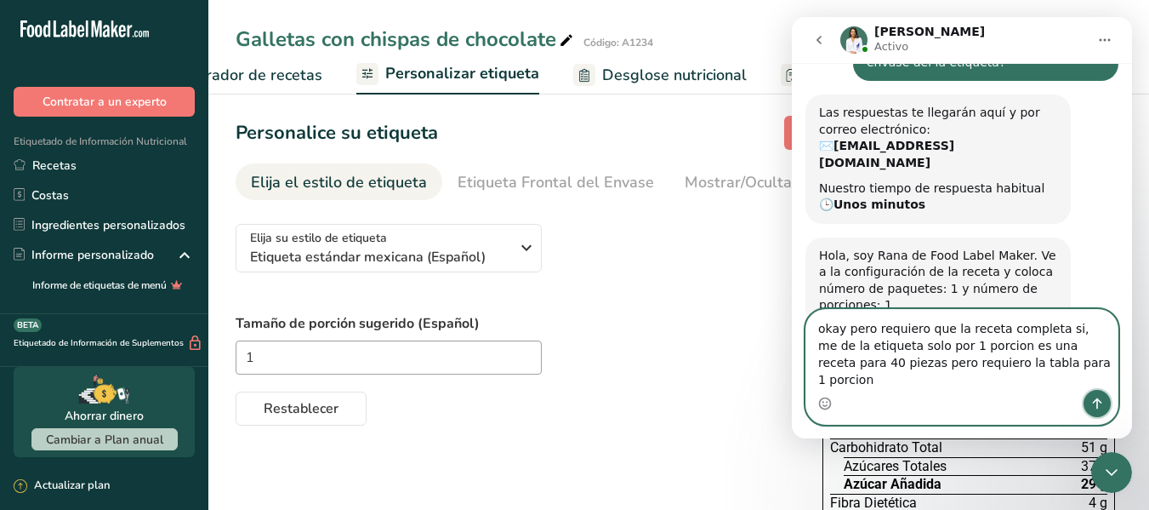
click at [1102, 390] on button "Enviar un mensaje…" at bounding box center [1097, 403] width 27 height 27
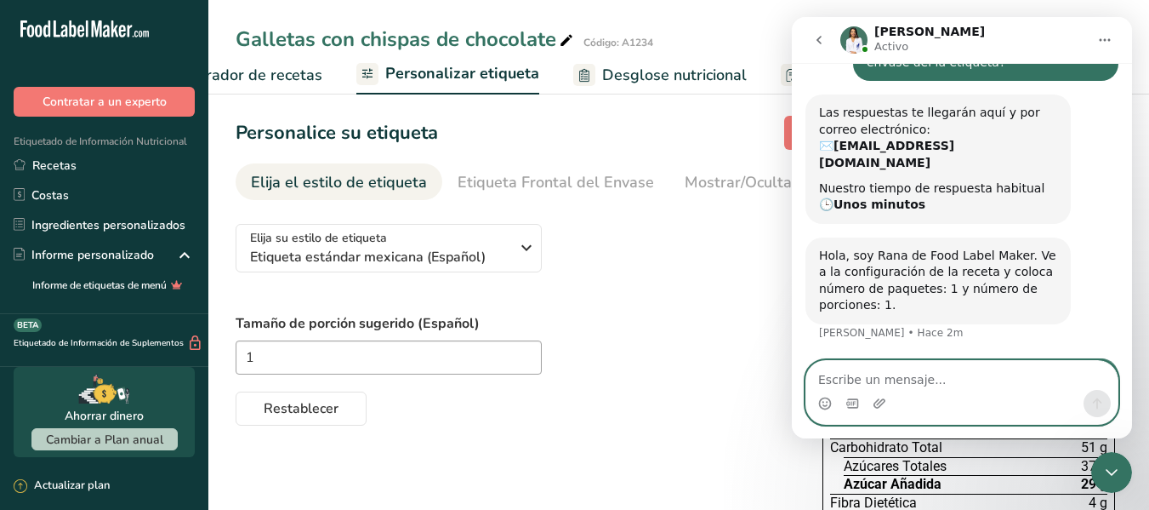
scroll to position [400, 0]
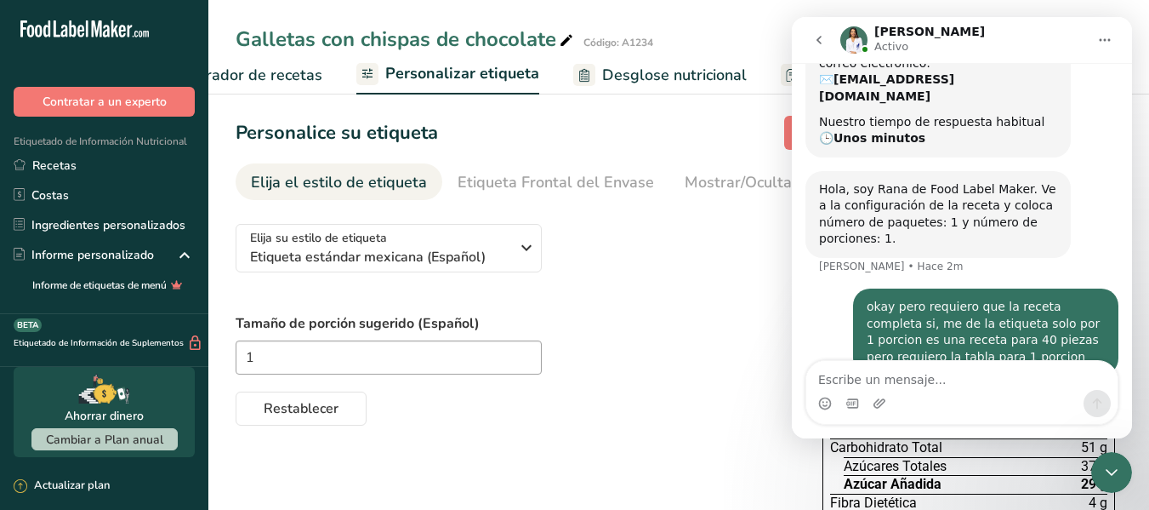
click at [1108, 475] on icon "Cerrar Intercom Messenger" at bounding box center [1112, 472] width 20 height 20
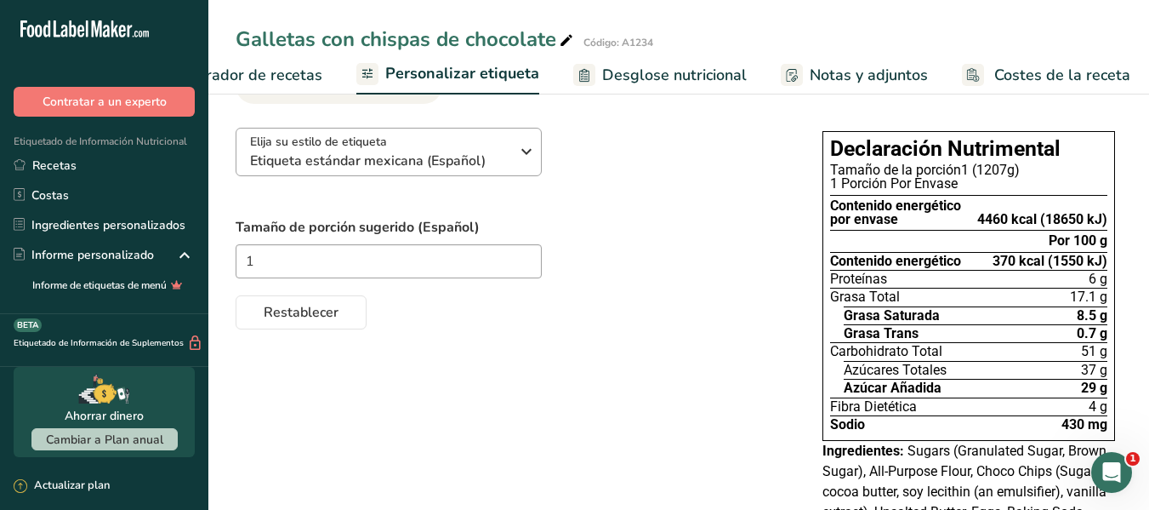
scroll to position [0, 0]
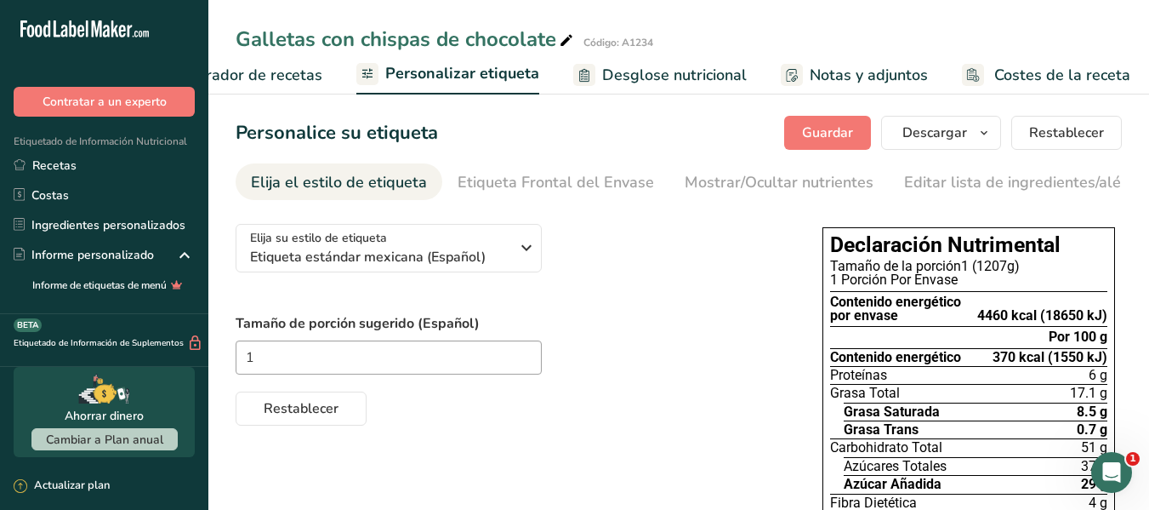
click at [288, 77] on span "Elaborador de recetas" at bounding box center [243, 75] width 157 height 23
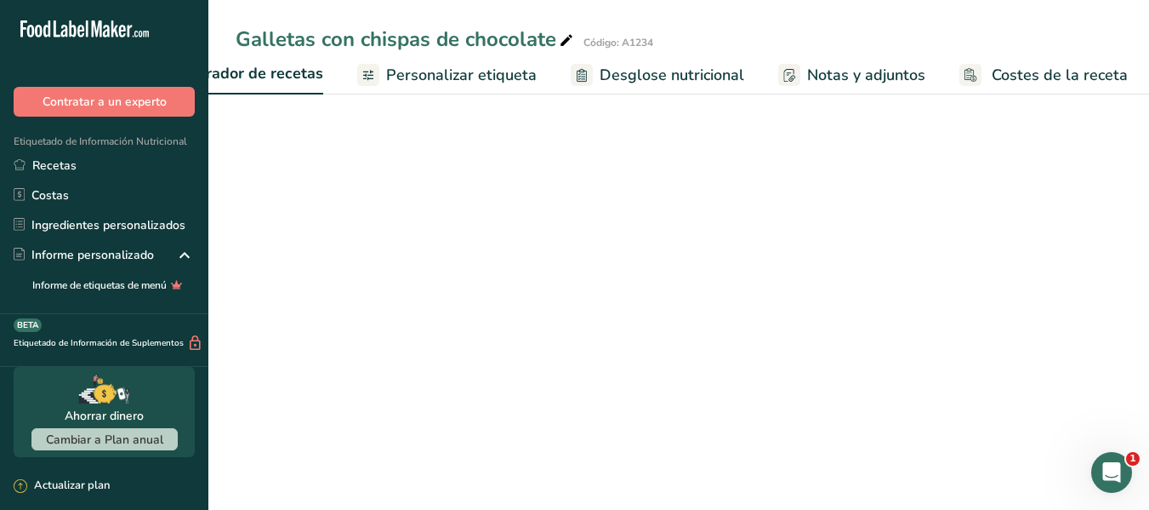
scroll to position [0, 236]
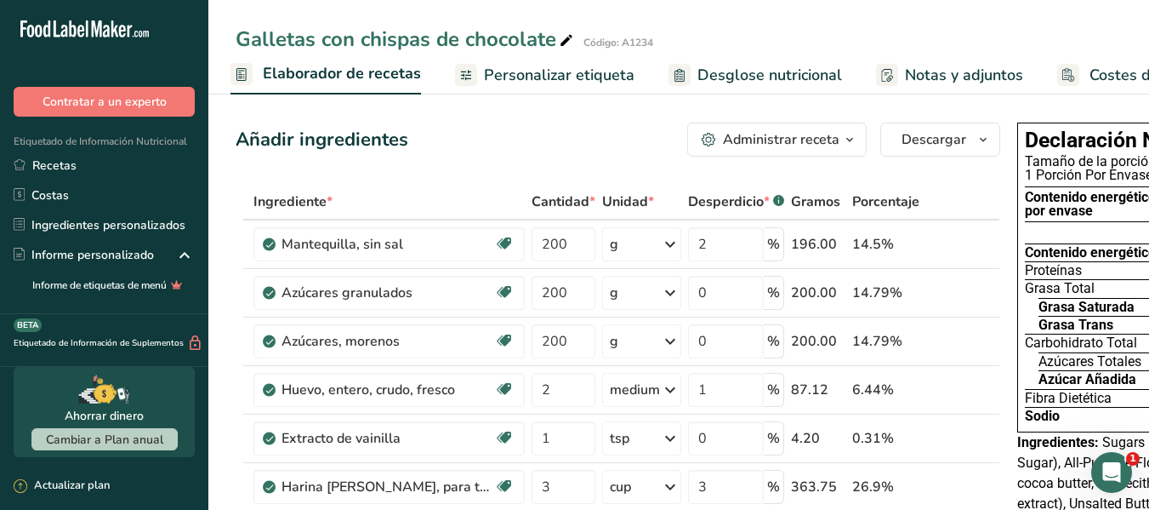
click at [196, 72] on span "Configuración de receta" at bounding box center [113, 75] width 165 height 23
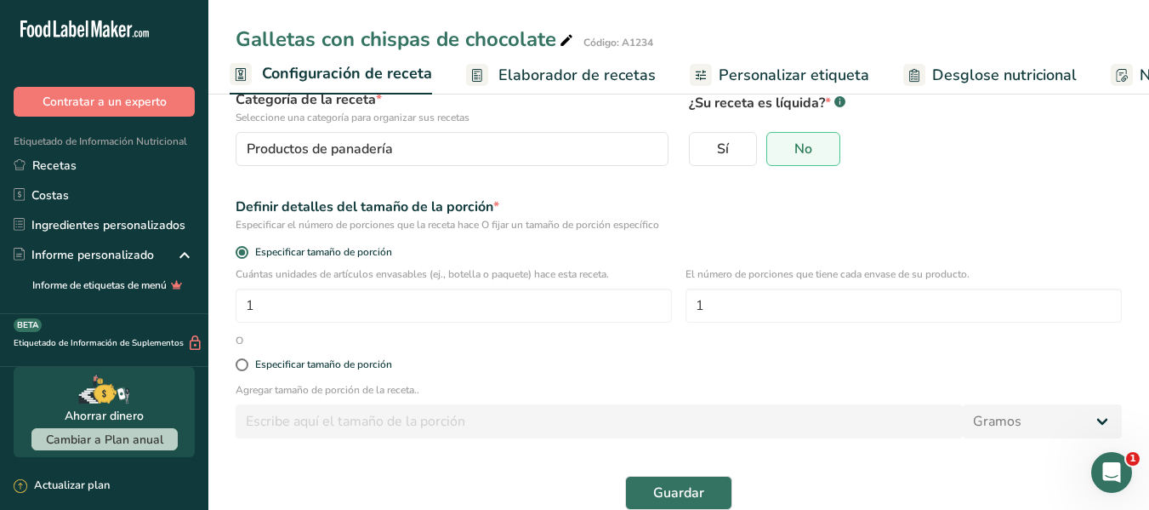
scroll to position [162, 0]
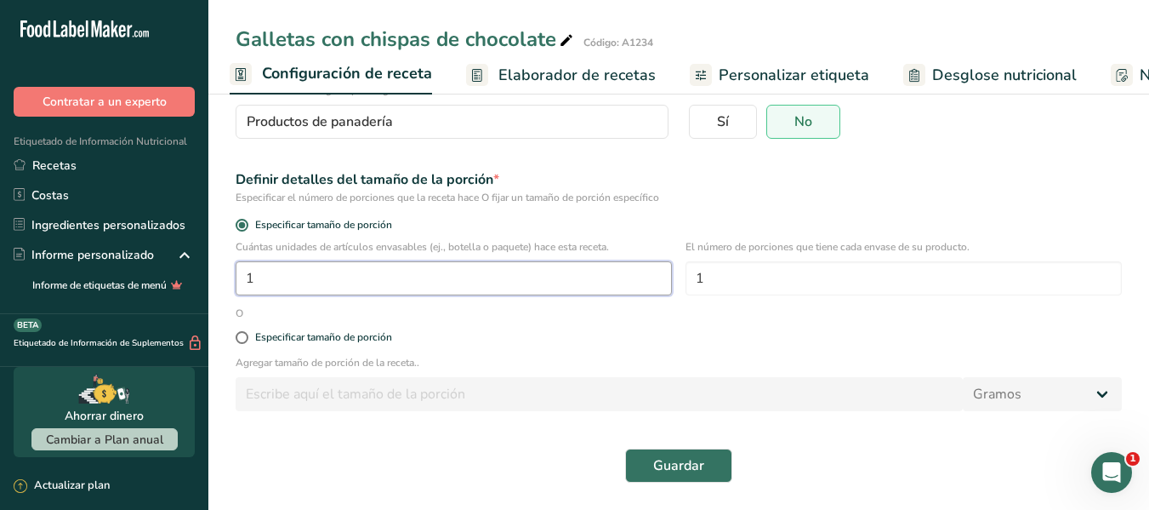
click at [589, 282] on input "1" at bounding box center [454, 278] width 436 height 34
type input "40"
click at [715, 452] on button "Guardar" at bounding box center [678, 465] width 107 height 34
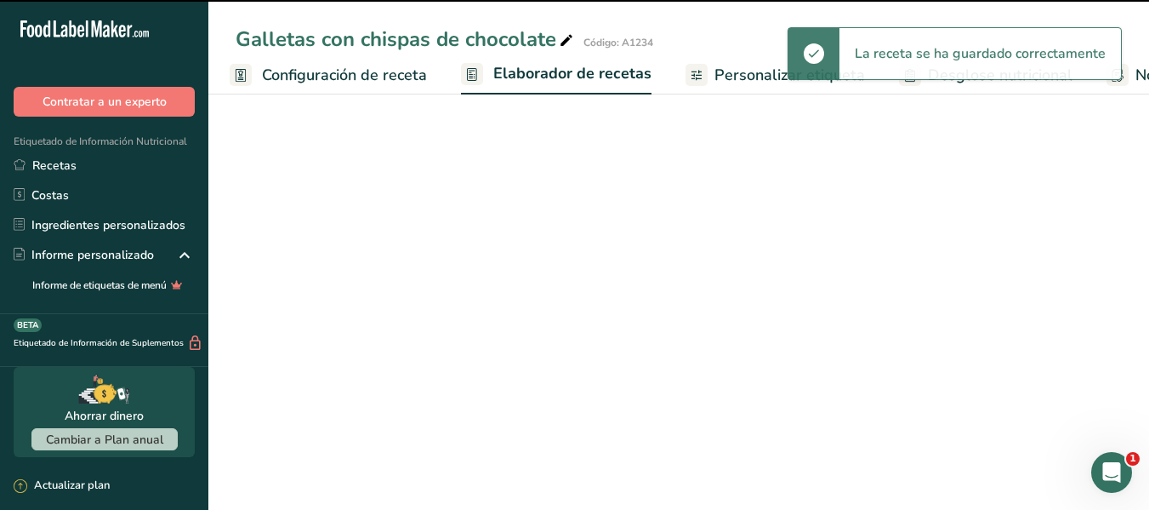
click at [732, 77] on span "Personalizar etiqueta" at bounding box center [790, 75] width 151 height 23
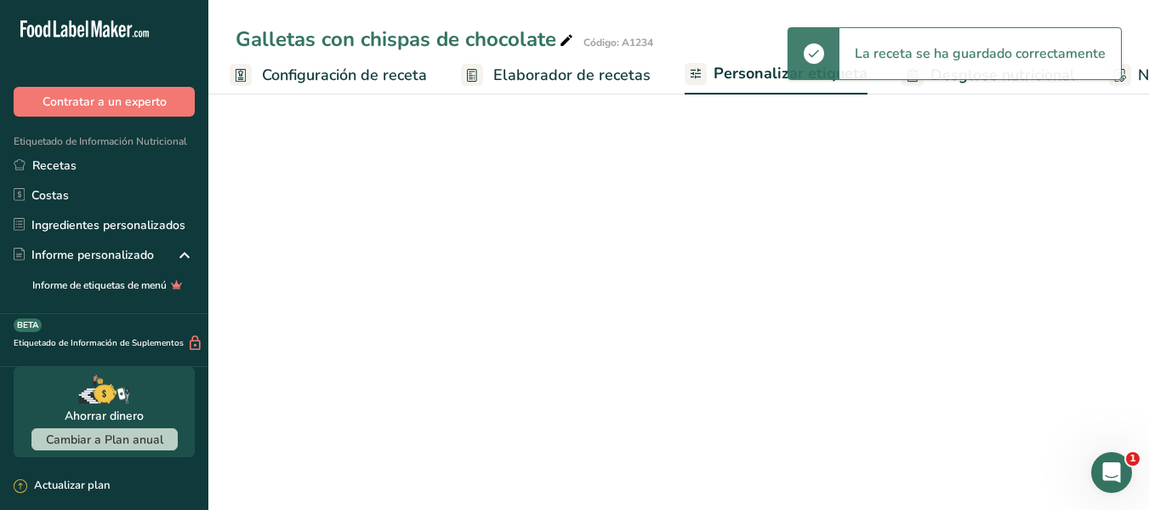
drag, startPoint x: 743, startPoint y: 79, endPoint x: 715, endPoint y: 94, distance: 32.0
click at [743, 79] on ul "Configuración de receta Elaborador de recetas Personalizar etiqueta Desglose nu…" at bounding box center [847, 74] width 1290 height 40
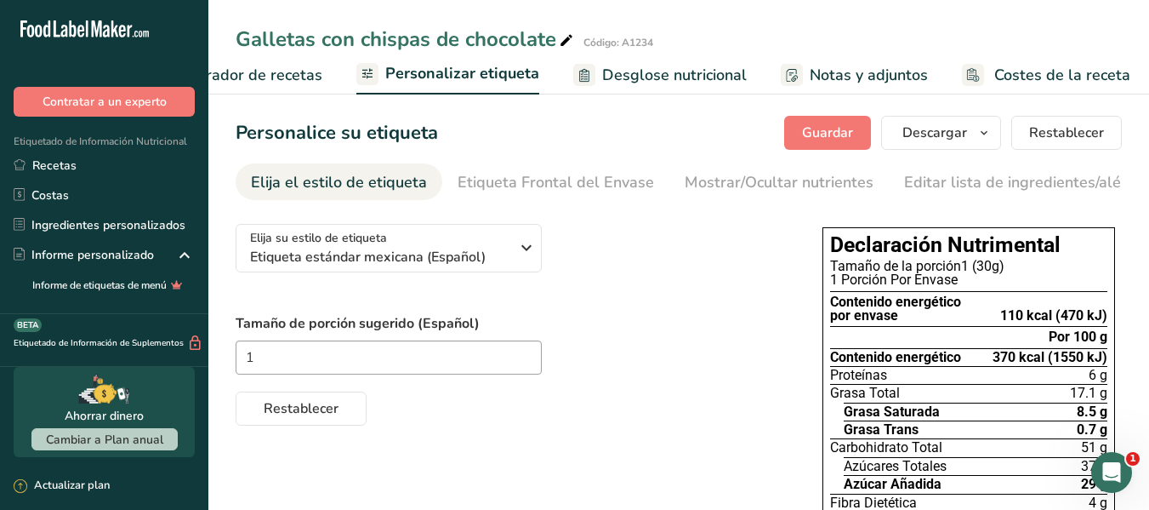
click at [276, 74] on span "Elaborador de recetas" at bounding box center [243, 75] width 157 height 23
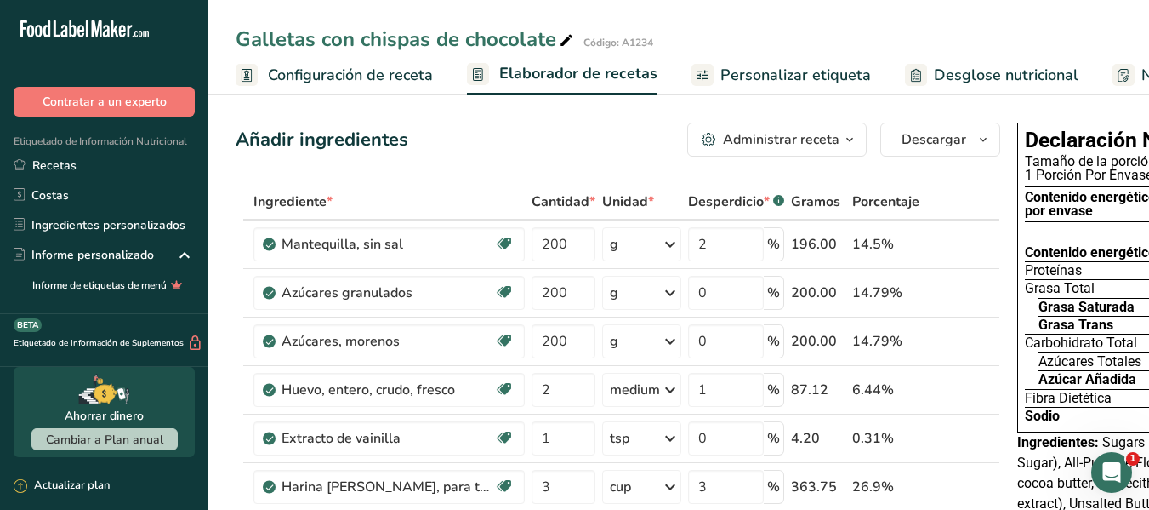
click at [400, 76] on span "Configuración de receta" at bounding box center [350, 75] width 165 height 23
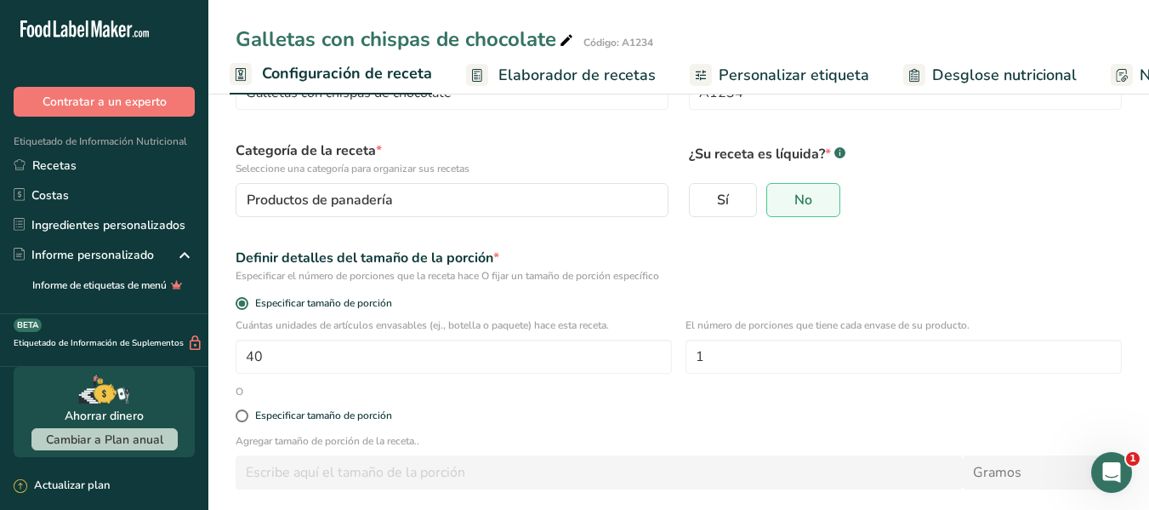
scroll to position [85, 0]
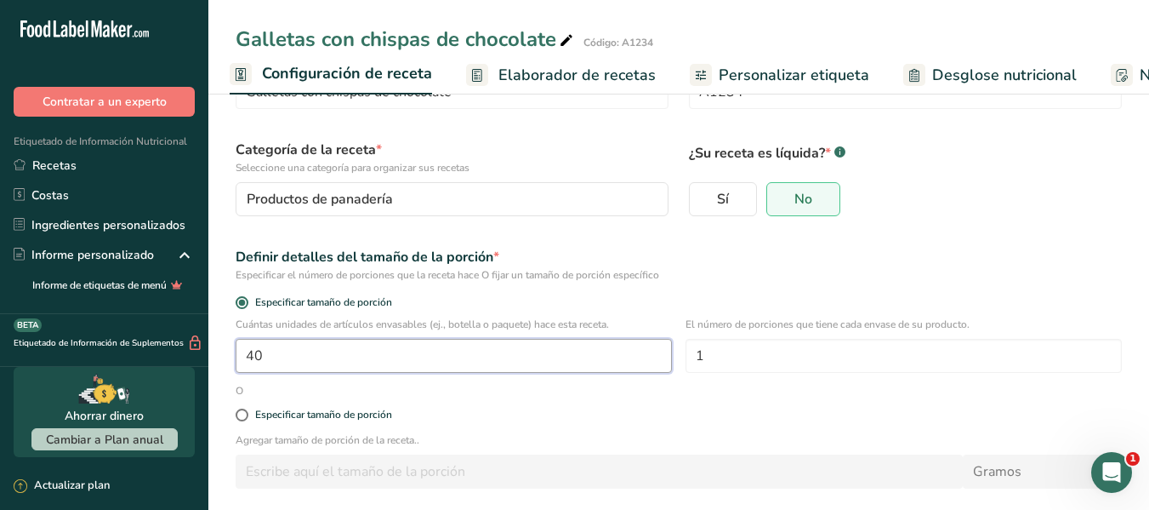
click at [516, 360] on input "40" at bounding box center [454, 356] width 436 height 34
type input "1"
type input "40"
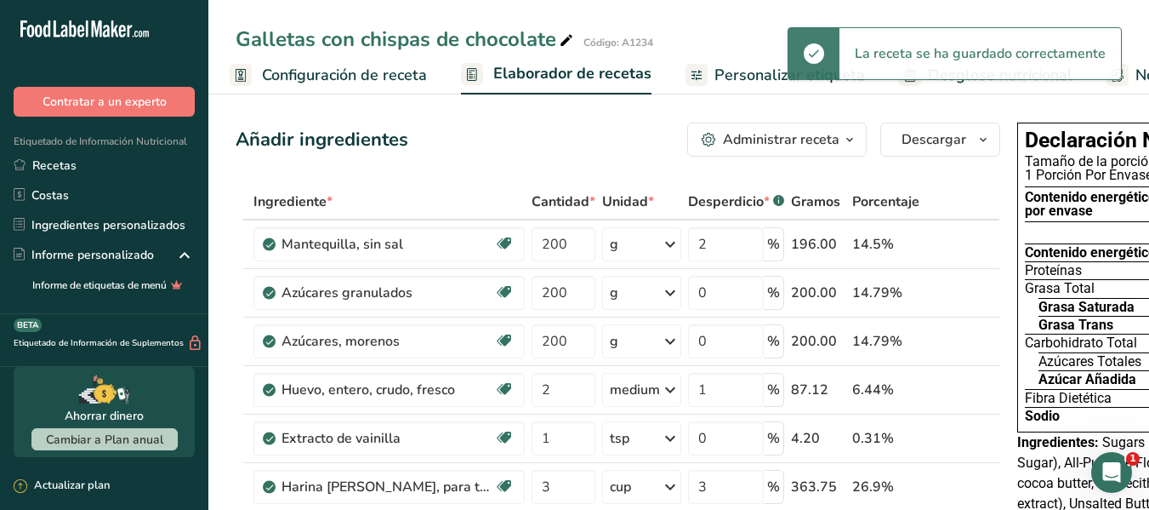
click at [743, 79] on span "Personalizar etiqueta" at bounding box center [790, 75] width 151 height 23
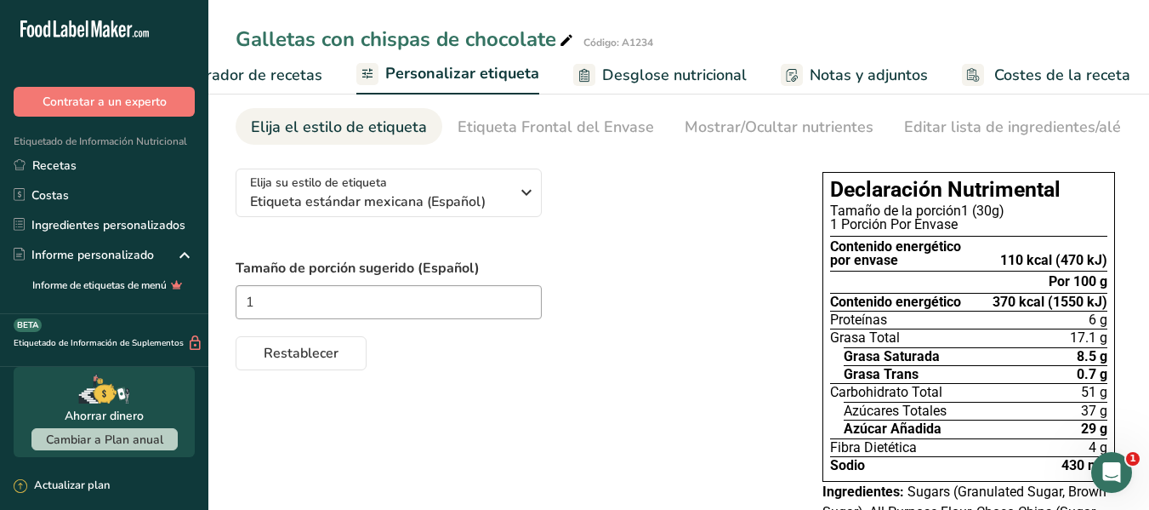
scroll to position [85, 0]
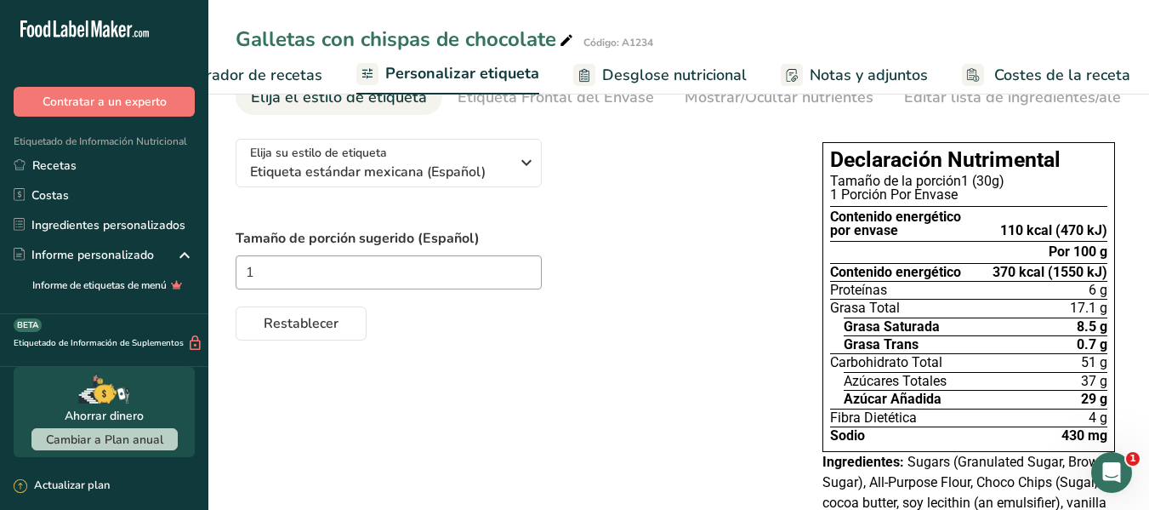
click at [265, 81] on span "Elaborador de recetas" at bounding box center [243, 75] width 157 height 23
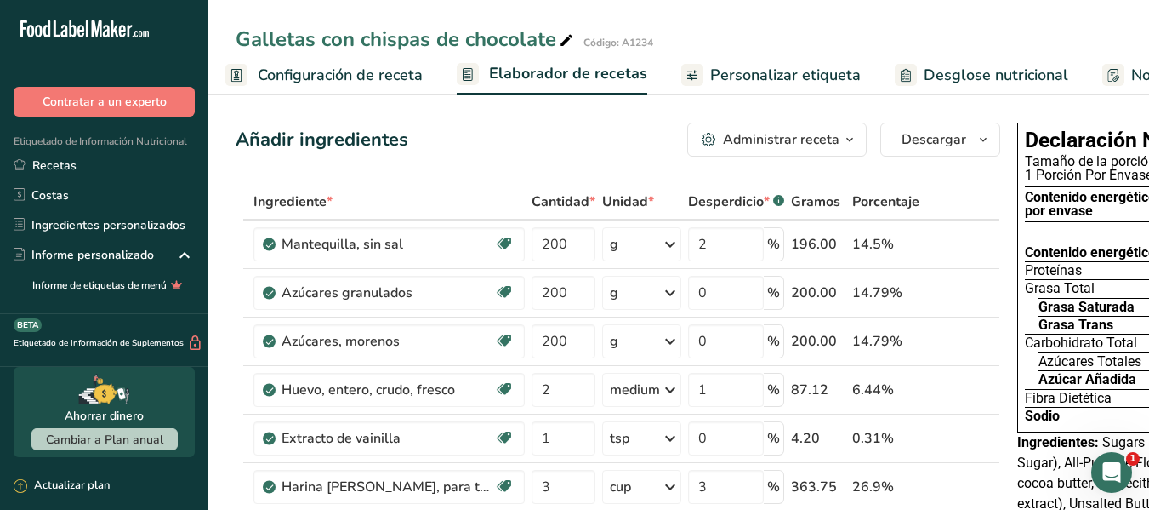
click at [283, 77] on span "Configuración de receta" at bounding box center [340, 75] width 165 height 23
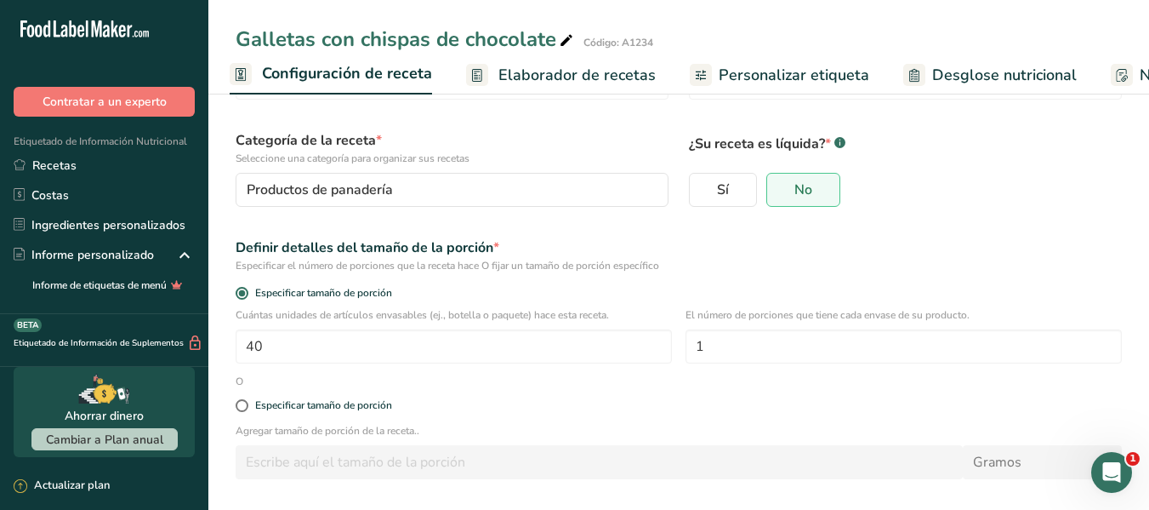
scroll to position [162, 0]
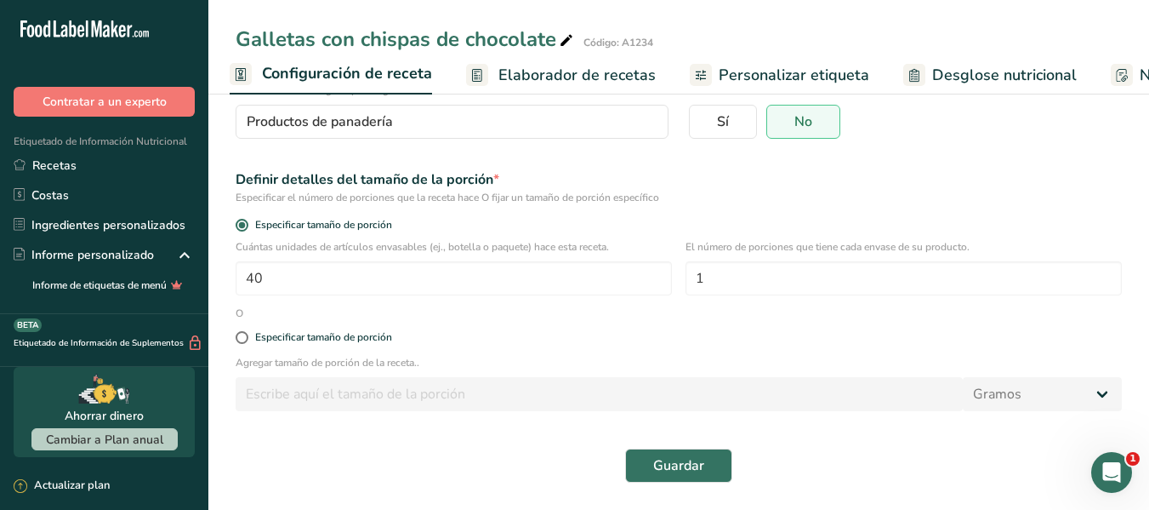
click at [860, 66] on ul "Configuración de receta Elaborador de recetas Personalizar etiqueta Desglose nu…" at bounding box center [848, 74] width 1292 height 40
click at [840, 73] on span "Personalizar etiqueta" at bounding box center [794, 75] width 151 height 23
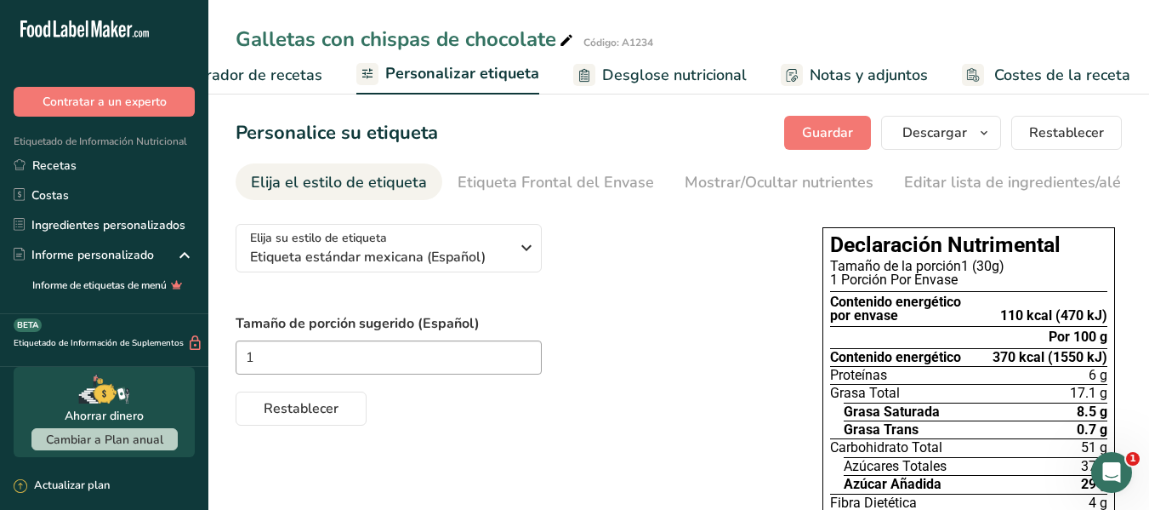
click at [1112, 469] on icon "Abrir Intercom Messenger" at bounding box center [1112, 472] width 28 height 28
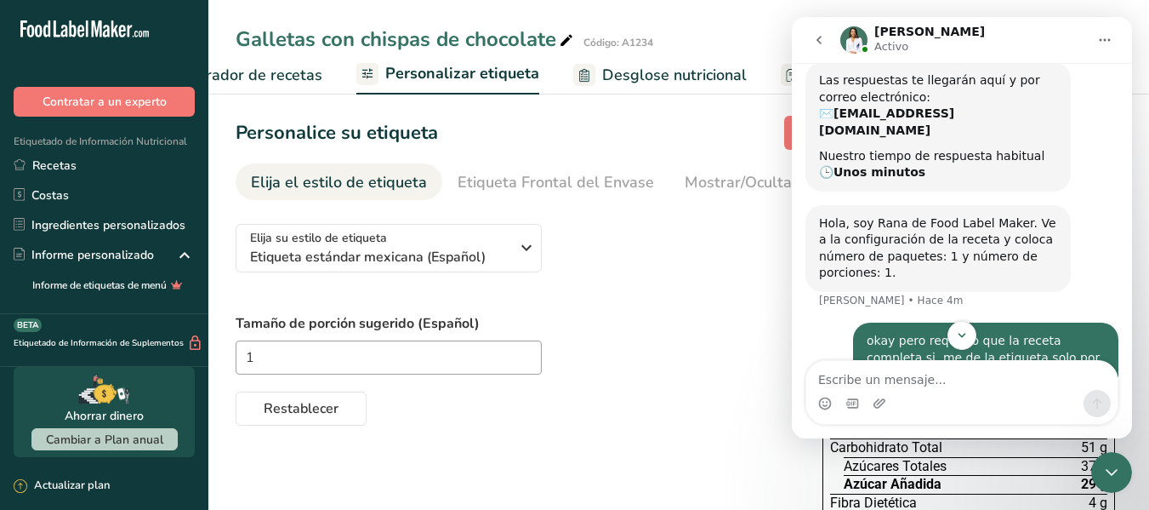
scroll to position [400, 0]
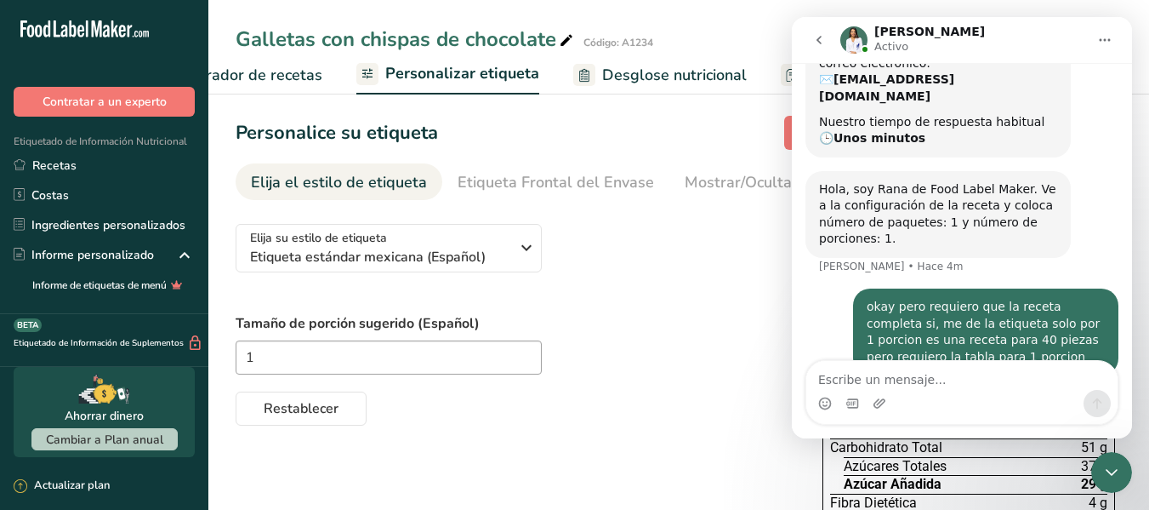
click at [1116, 479] on icon "Cerrar Intercom Messenger" at bounding box center [1112, 472] width 20 height 20
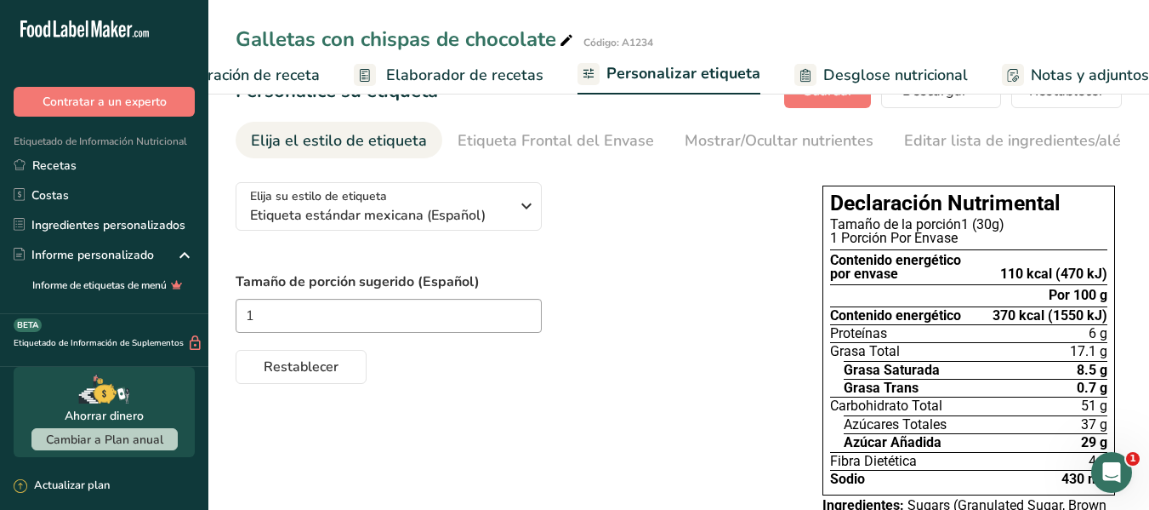
scroll to position [0, 0]
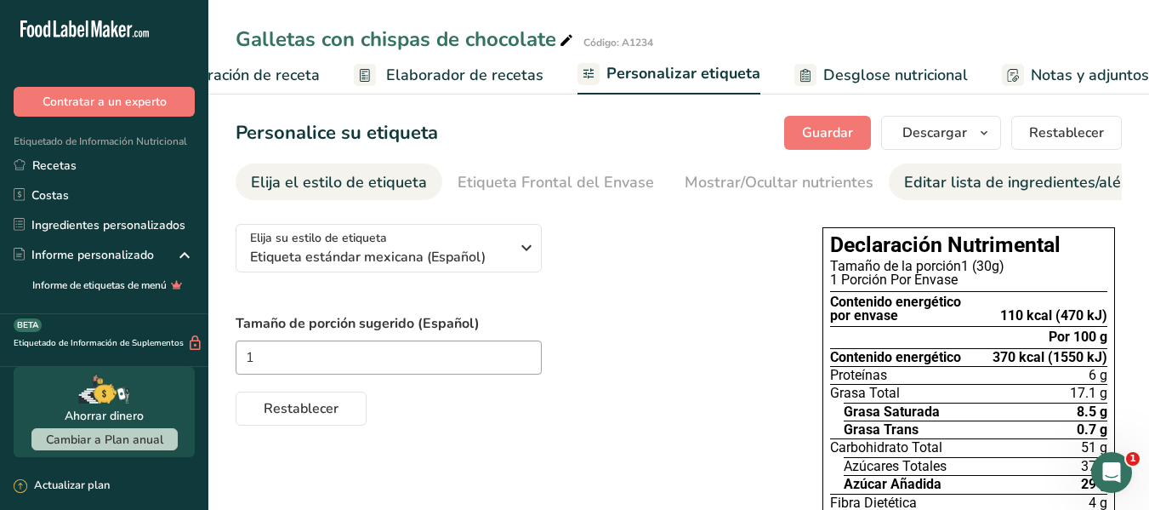
click at [962, 189] on div "Editar lista de ingredientes/alérgenos" at bounding box center [1036, 182] width 265 height 23
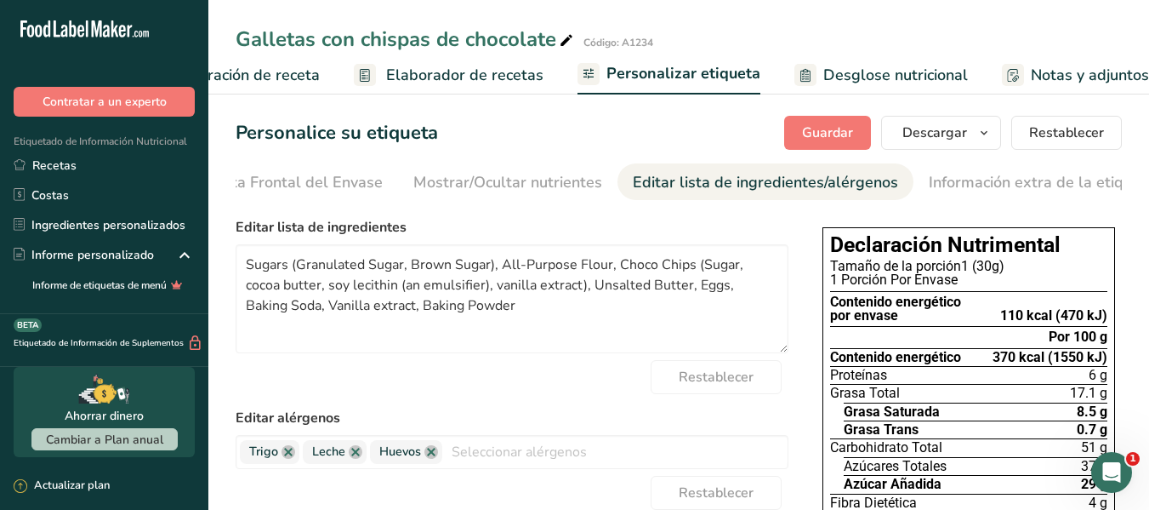
scroll to position [0, 296]
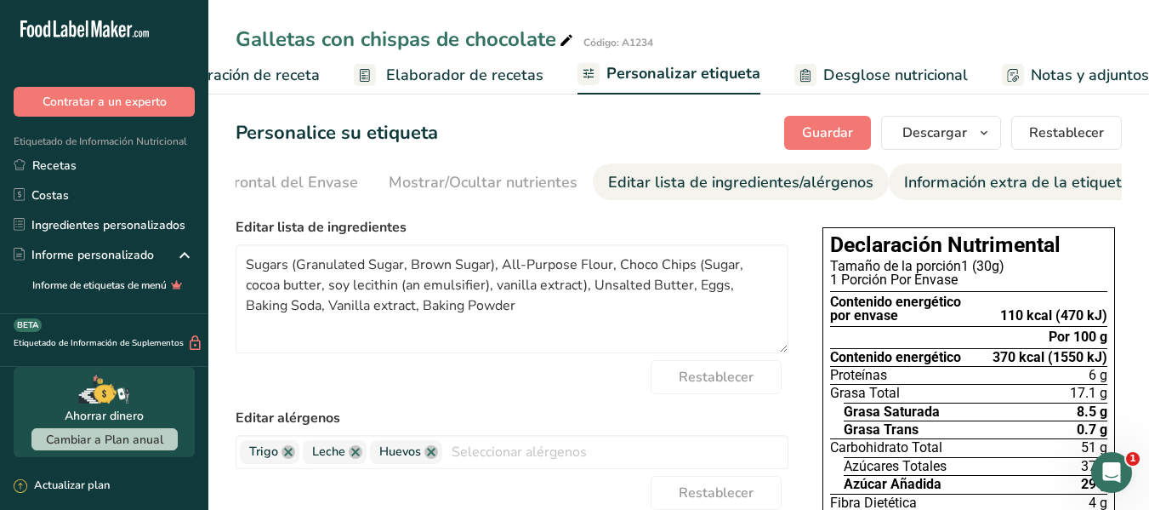
click at [965, 189] on div "Información extra de la etiqueta" at bounding box center [1017, 182] width 226 height 23
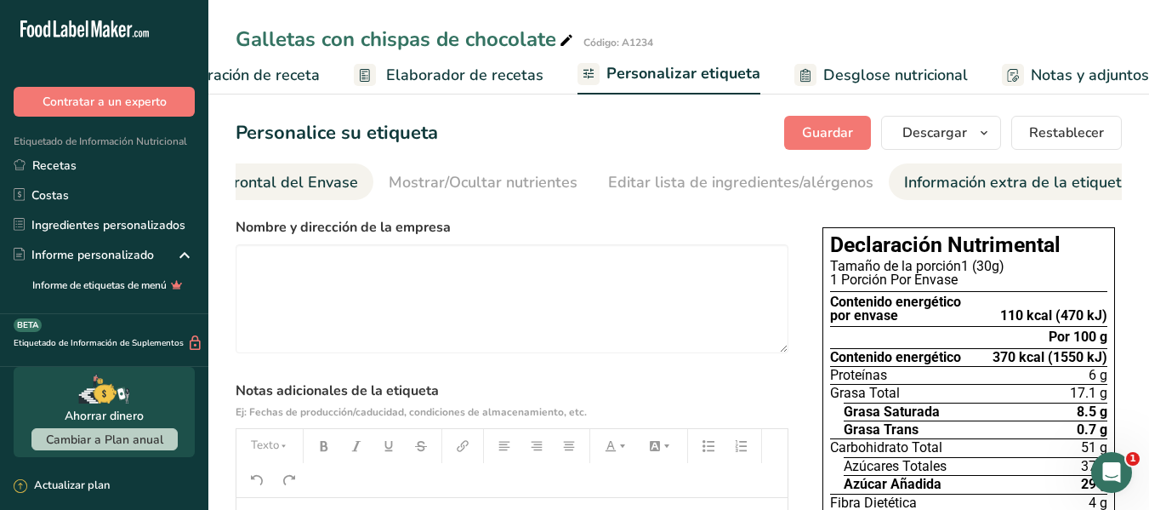
click at [237, 182] on div "Etiqueta Frontal del Envase" at bounding box center [260, 182] width 196 height 23
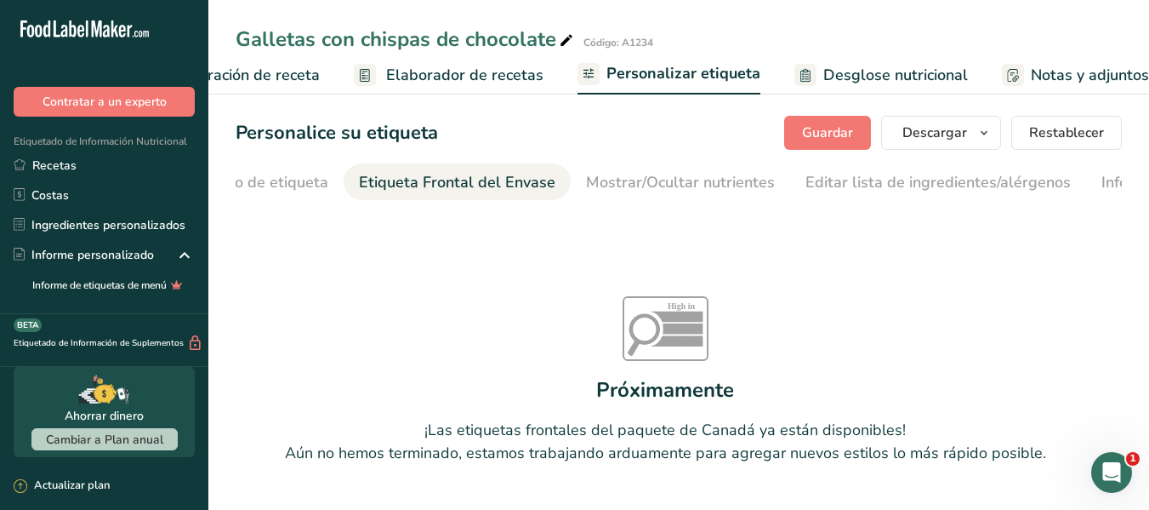
scroll to position [0, 0]
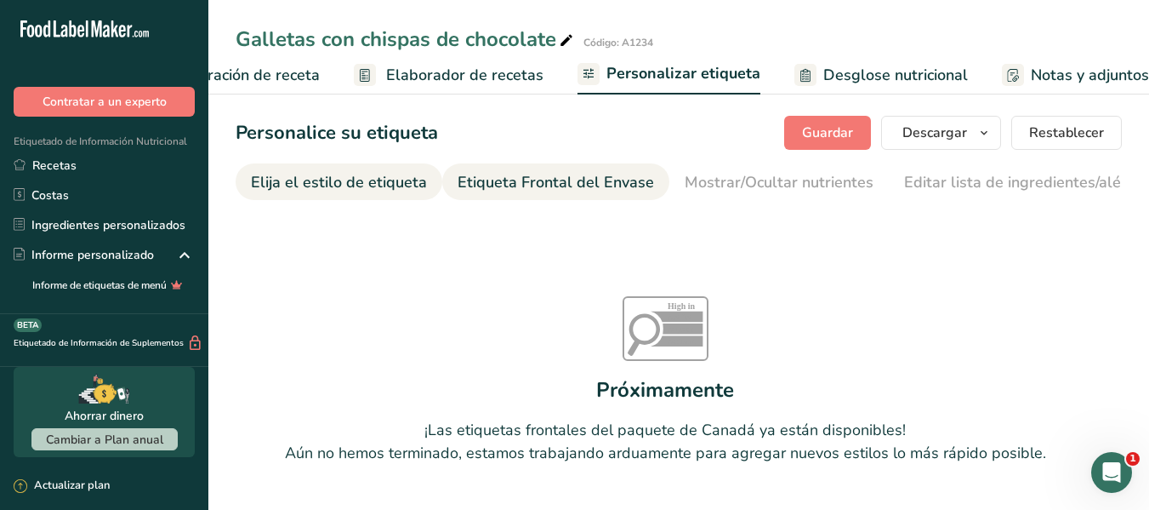
click at [319, 184] on div "Elija el estilo de etiqueta" at bounding box center [339, 182] width 176 height 23
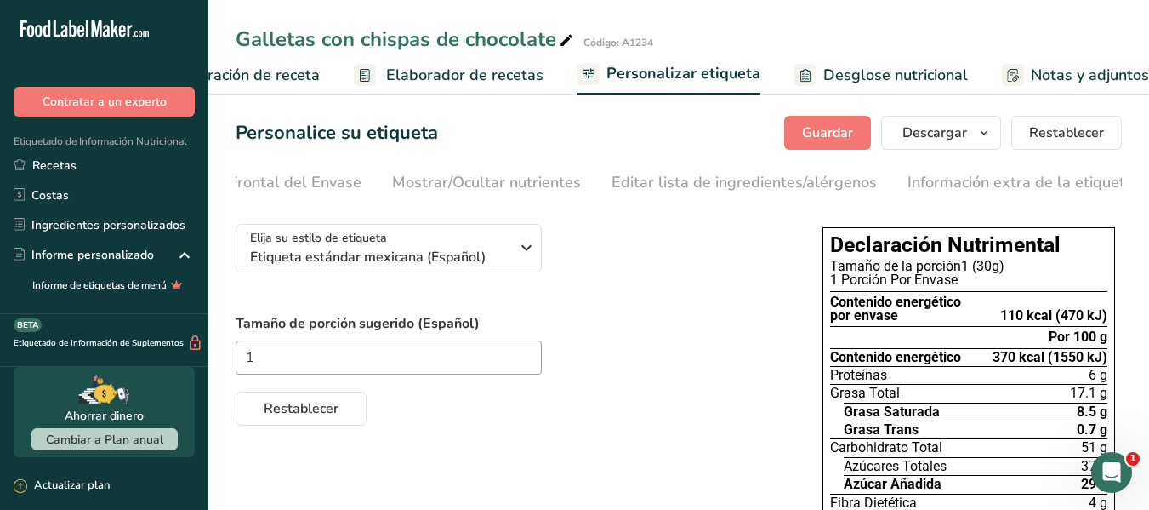
scroll to position [0, 296]
click at [1062, 187] on div "Información extra de la etiqueta" at bounding box center [1017, 182] width 226 height 23
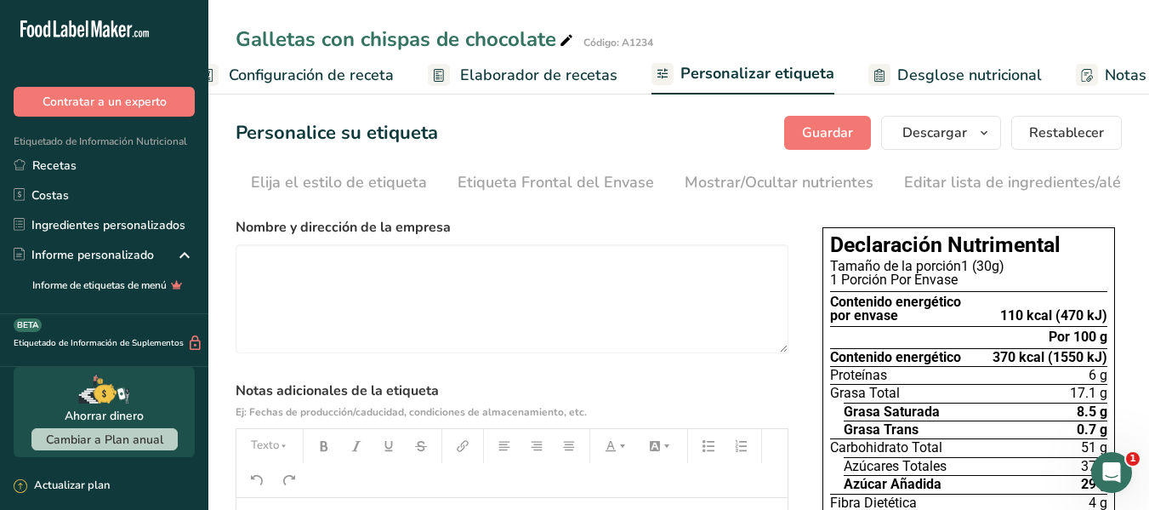
scroll to position [0, 0]
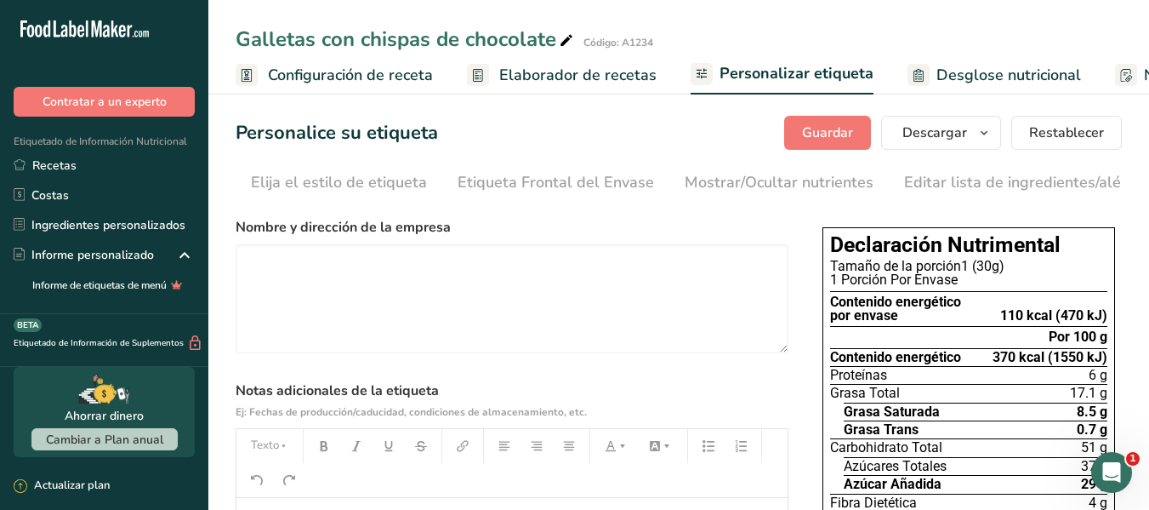
click at [340, 77] on span "Configuración de receta" at bounding box center [350, 75] width 165 height 23
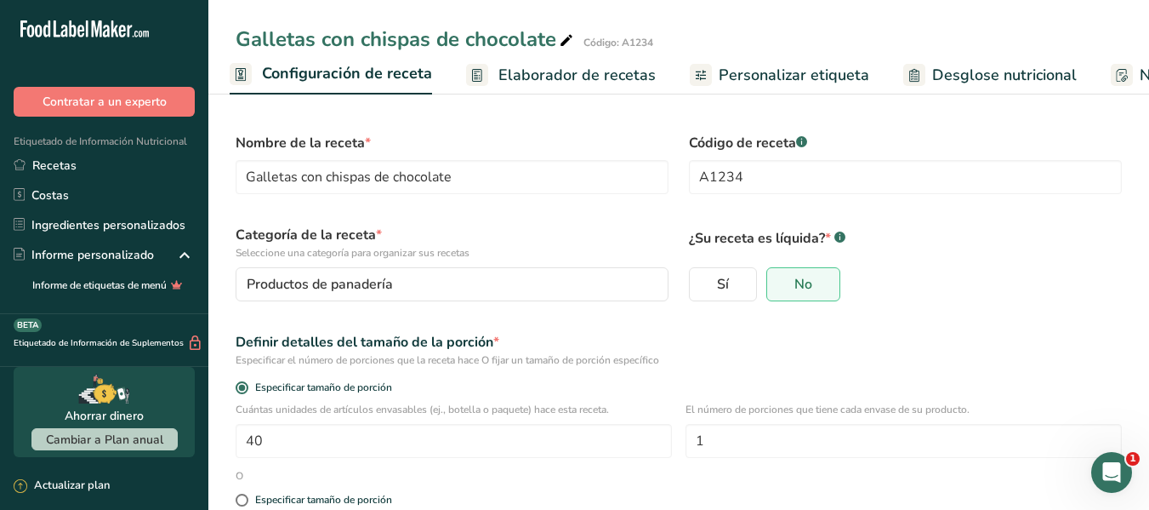
click at [505, 79] on span "Elaborador de recetas" at bounding box center [576, 75] width 157 height 23
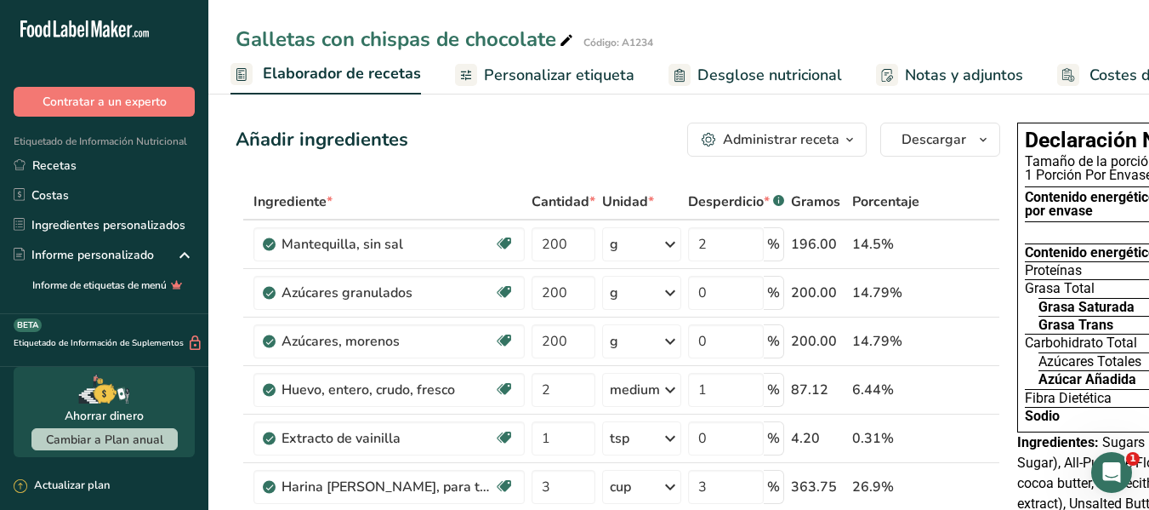
click at [564, 66] on span "Personalizar etiqueta" at bounding box center [559, 75] width 151 height 23
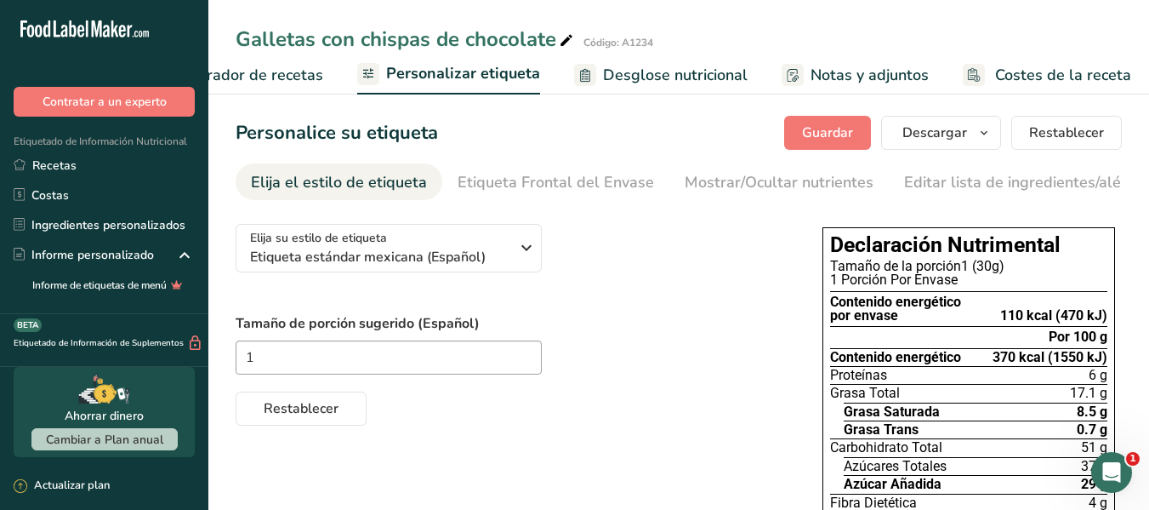
scroll to position [0, 334]
click at [540, 187] on div "Etiqueta Frontal del Envase" at bounding box center [556, 182] width 196 height 23
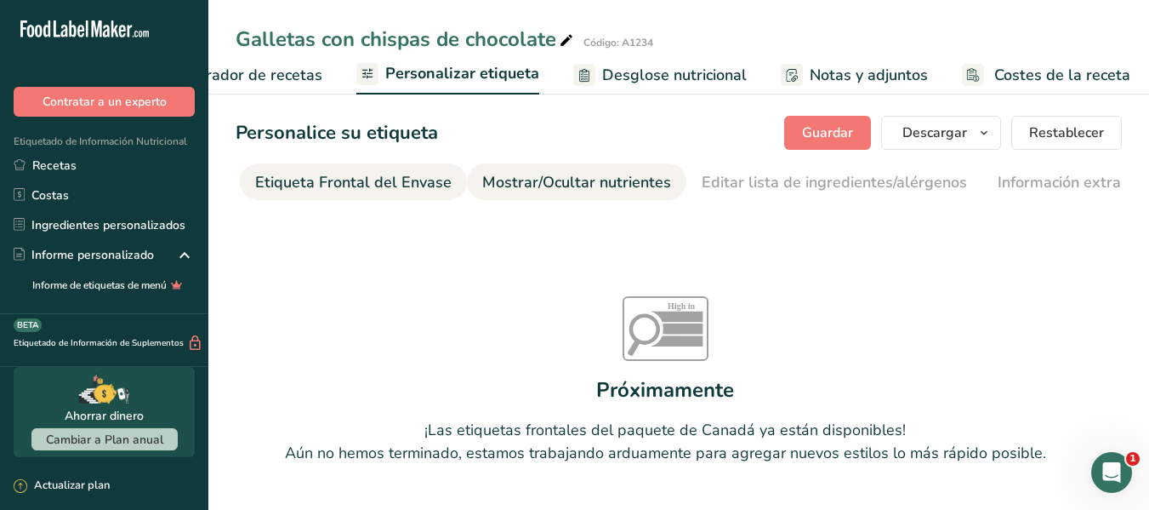
click at [596, 188] on div "Mostrar/Ocultar nutrientes" at bounding box center [576, 182] width 189 height 23
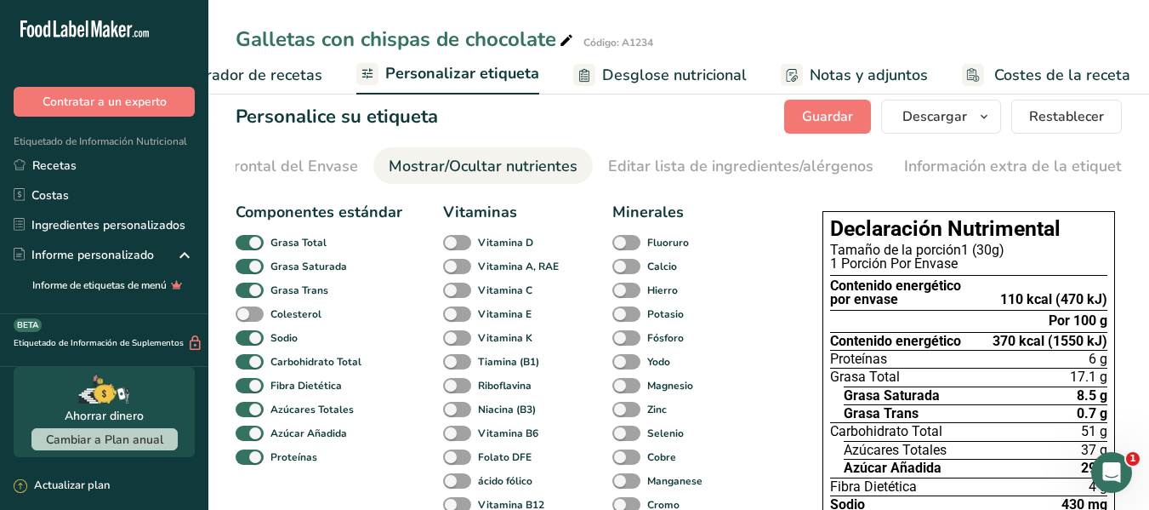
scroll to position [0, 0]
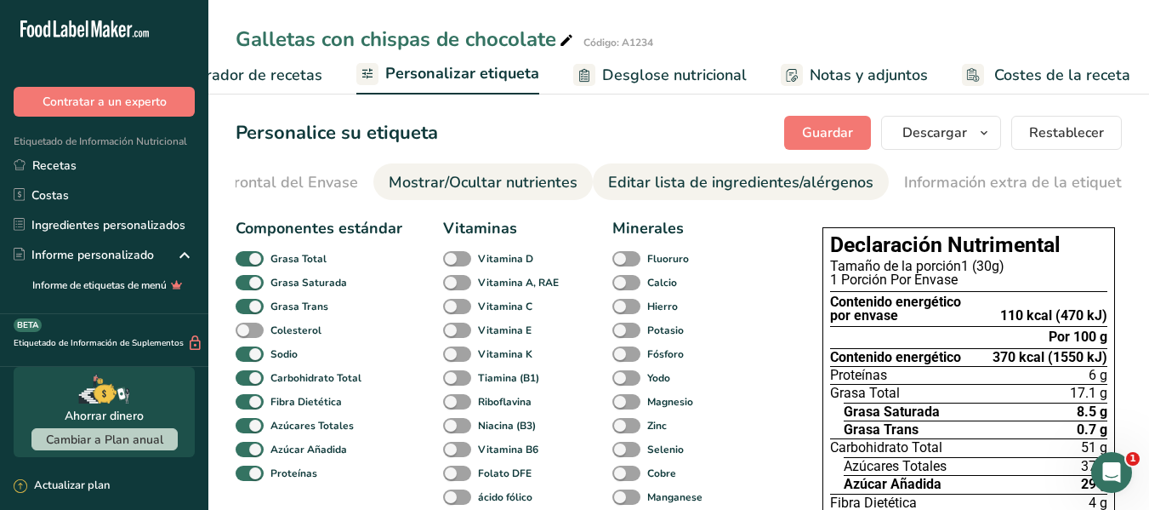
click at [715, 193] on div "Editar lista de ingredientes/alérgenos" at bounding box center [740, 182] width 265 height 23
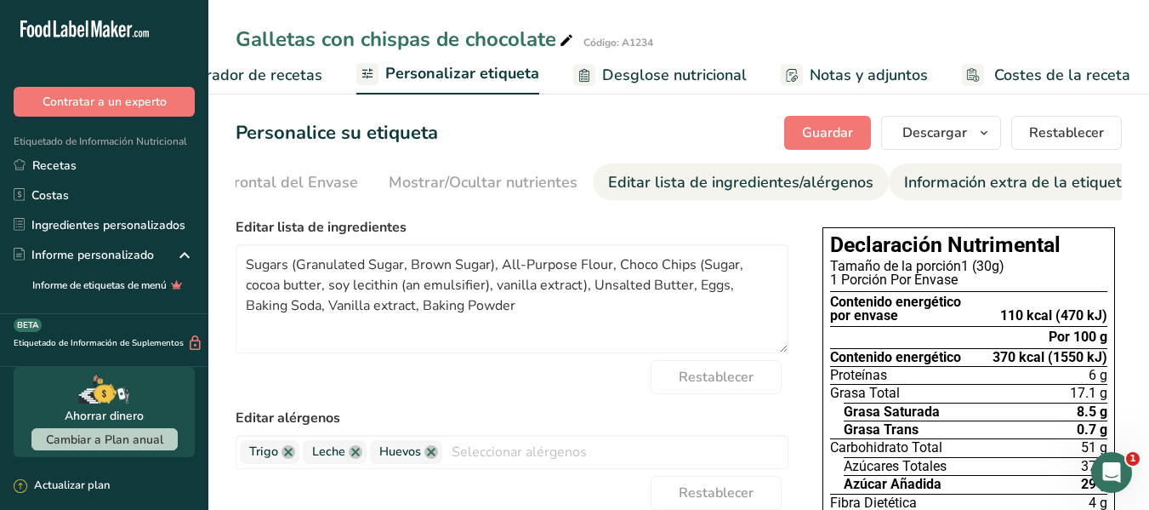
click at [912, 189] on div "Información extra de la etiqueta" at bounding box center [1017, 182] width 226 height 23
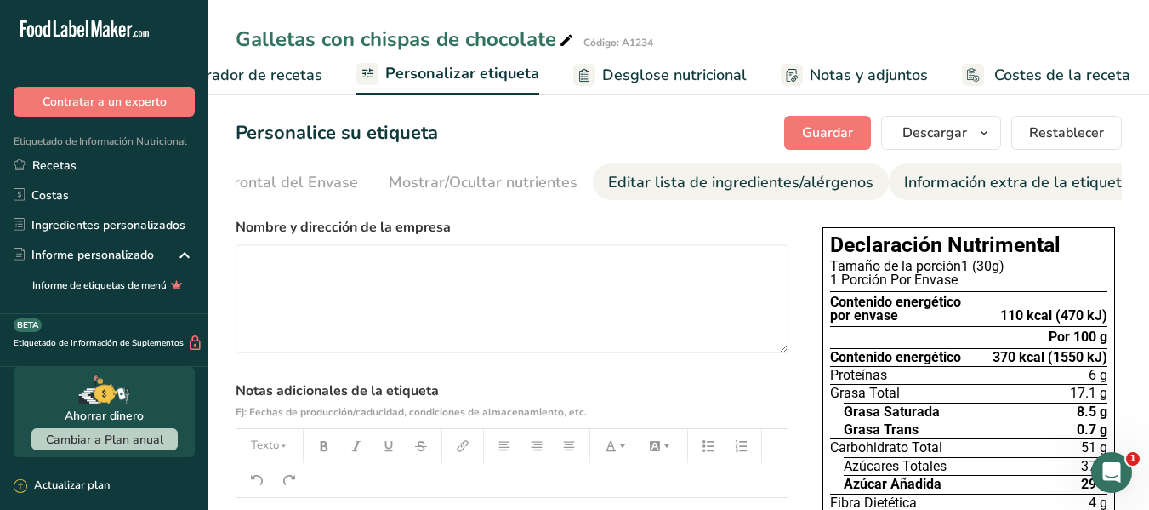
click at [794, 174] on div "Editar lista de ingredientes/alérgenos" at bounding box center [740, 182] width 265 height 23
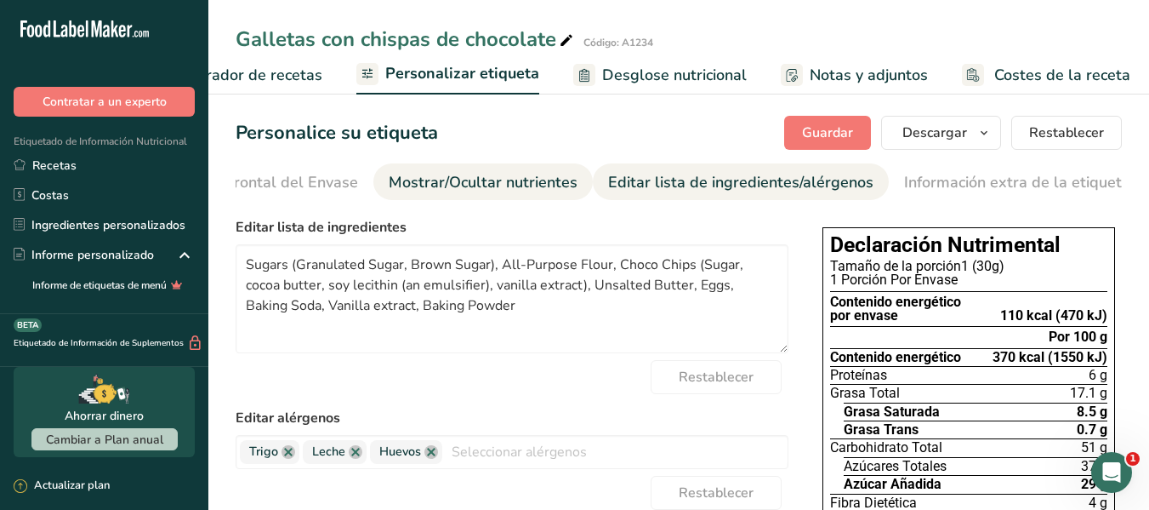
click at [476, 184] on div "Mostrar/Ocultar nutrientes" at bounding box center [483, 182] width 189 height 23
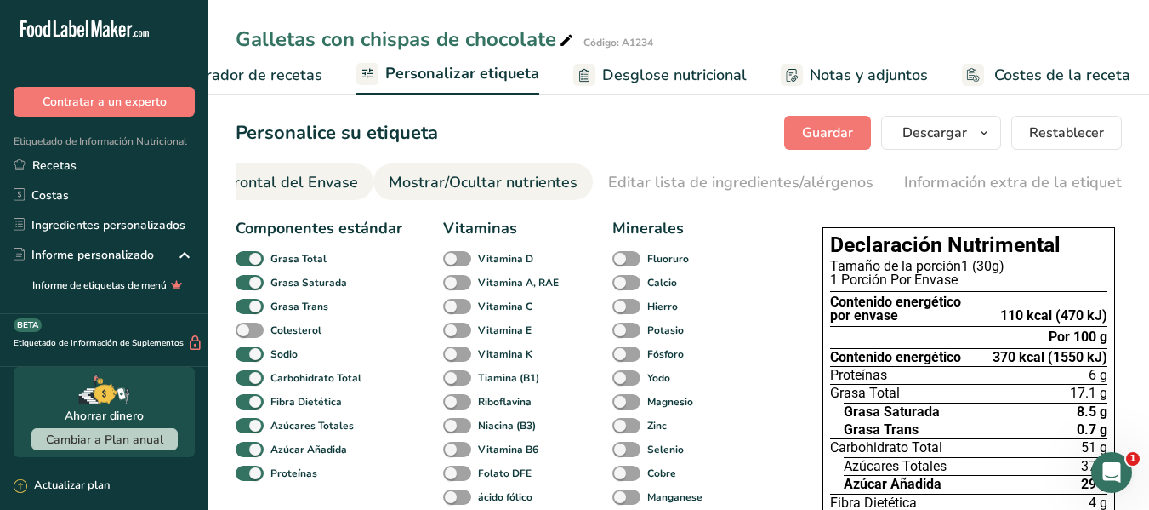
click at [290, 186] on div "Etiqueta Frontal del Envase" at bounding box center [260, 182] width 196 height 23
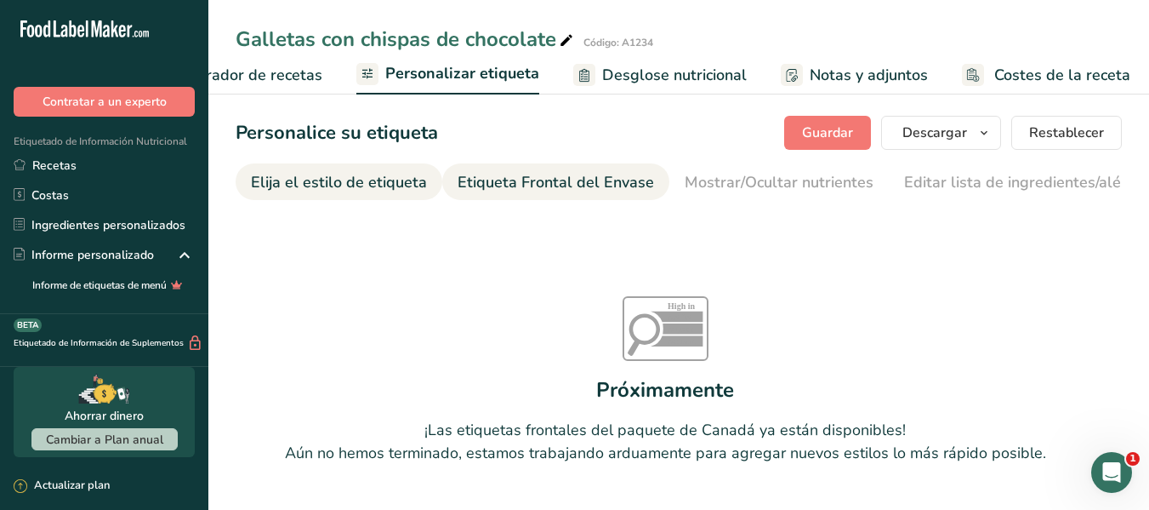
click at [279, 183] on div "Elija el estilo de etiqueta" at bounding box center [339, 182] width 176 height 23
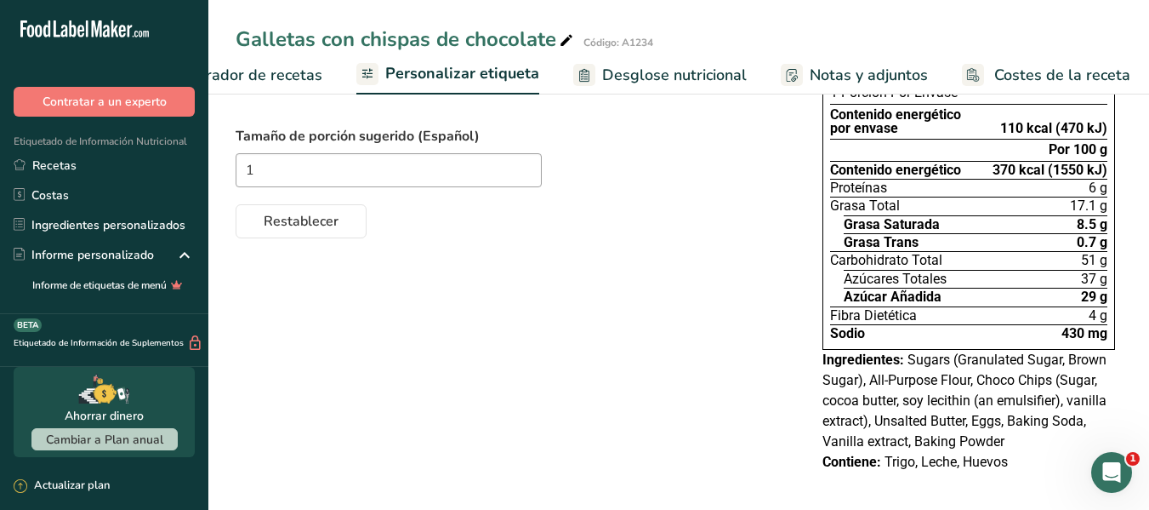
scroll to position [198, 0]
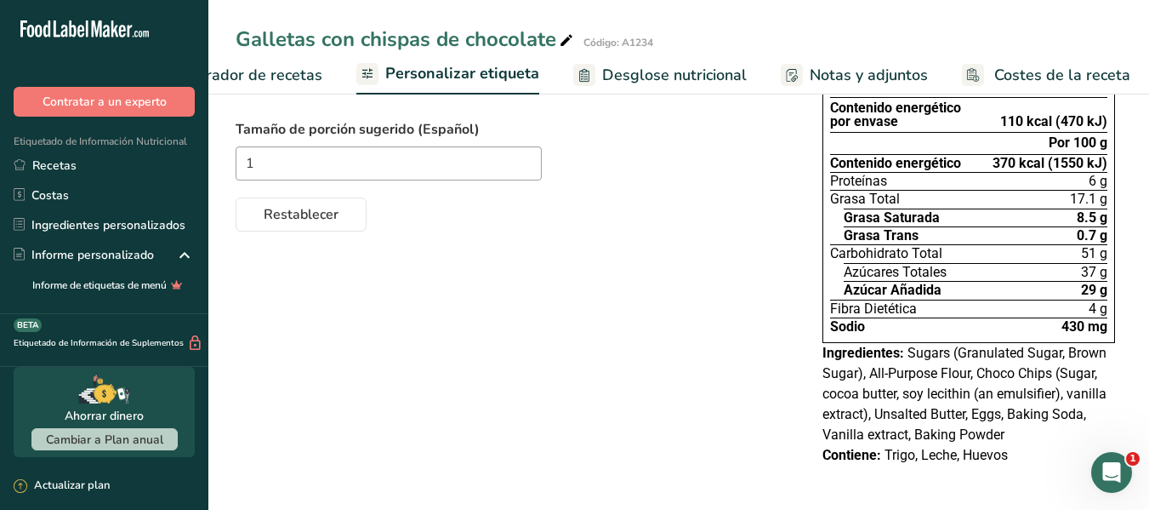
click at [1108, 474] on icon "Abrir Intercom Messenger" at bounding box center [1112, 472] width 28 height 28
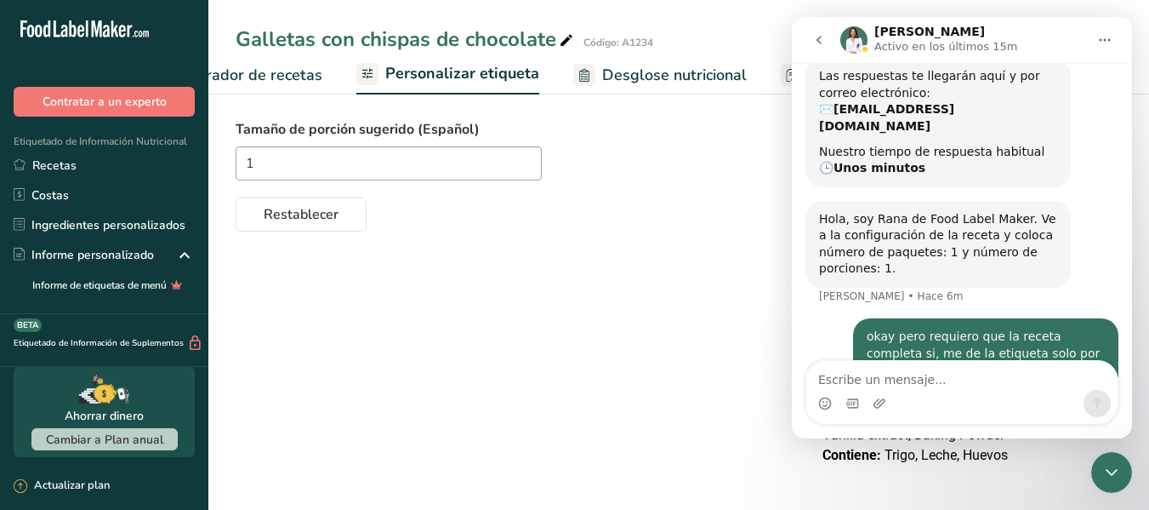
scroll to position [400, 0]
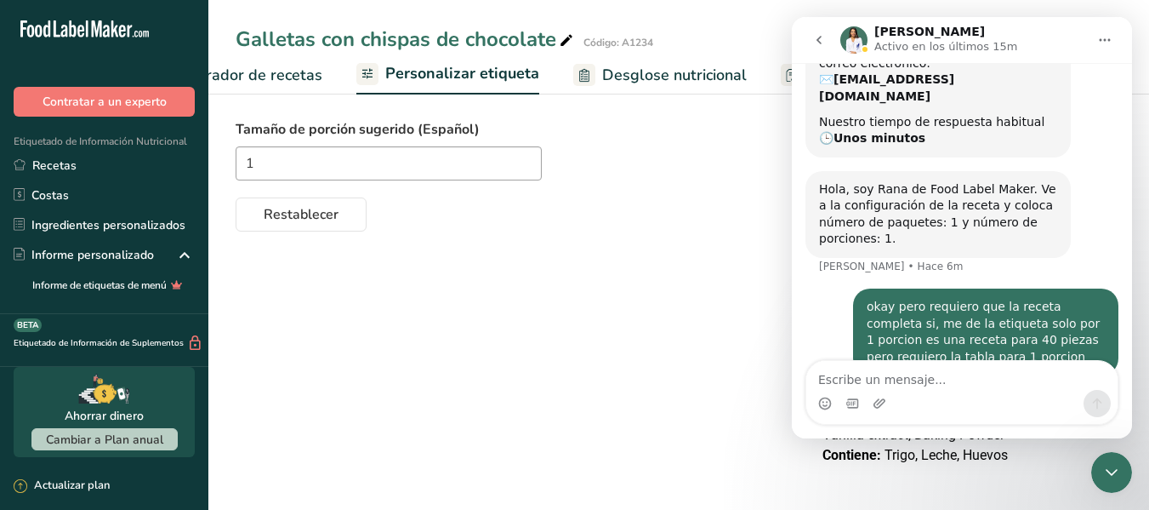
click at [1108, 468] on icon "Cerrar Intercom Messenger" at bounding box center [1112, 472] width 20 height 20
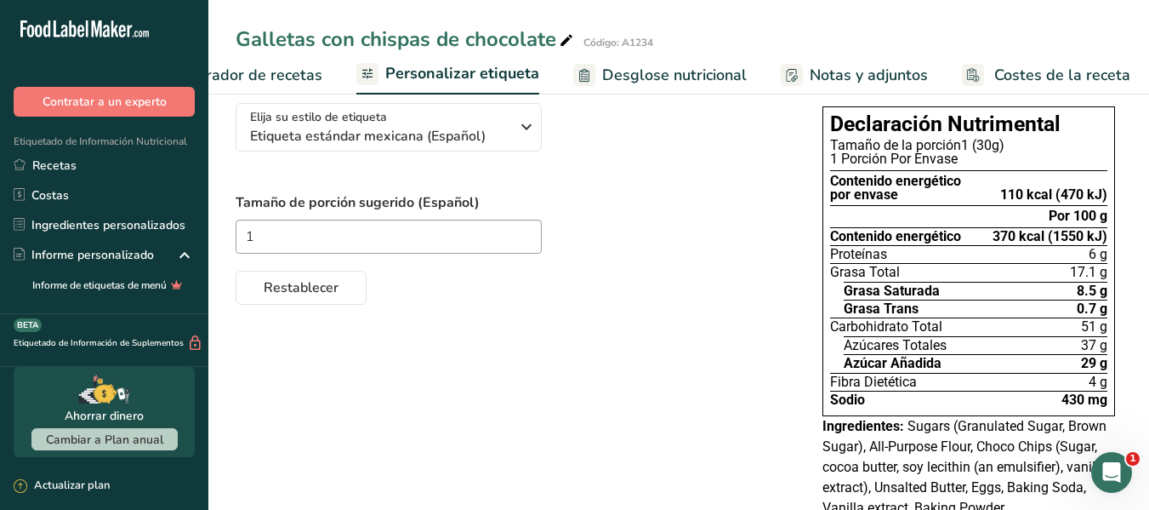
scroll to position [0, 0]
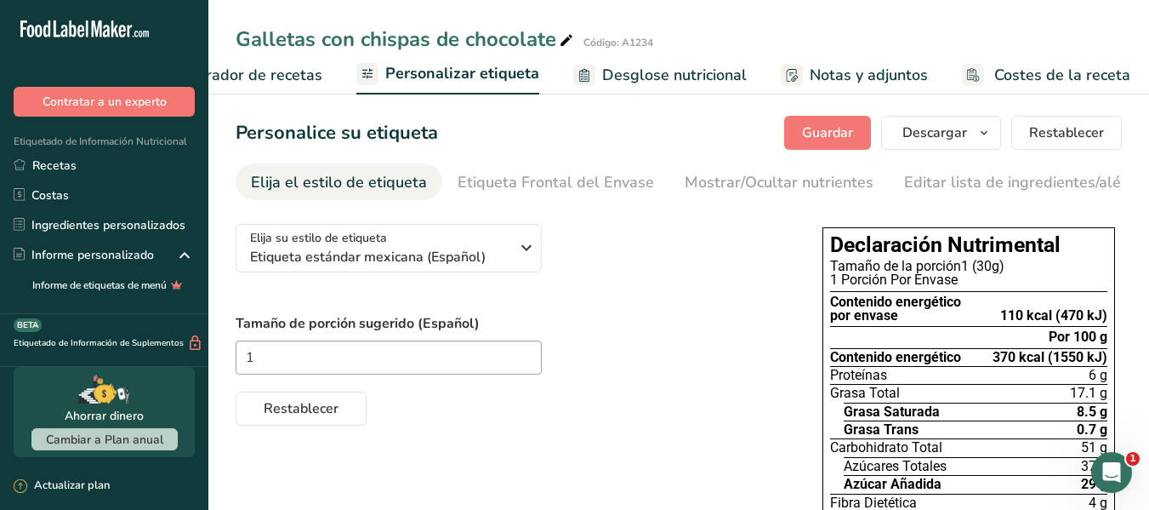
click at [293, 69] on span "Elaborador de recetas" at bounding box center [243, 75] width 157 height 23
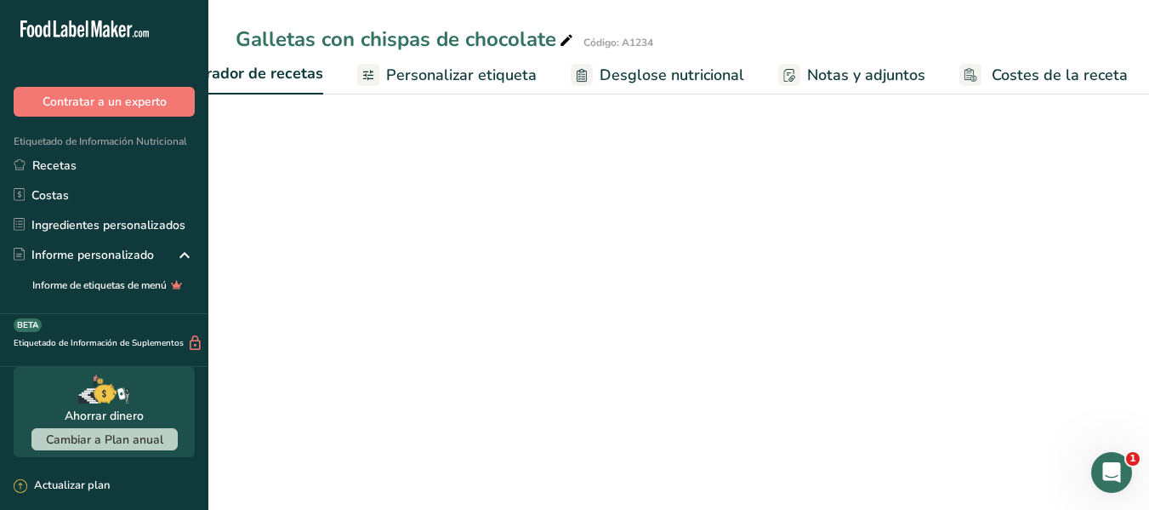
scroll to position [0, 236]
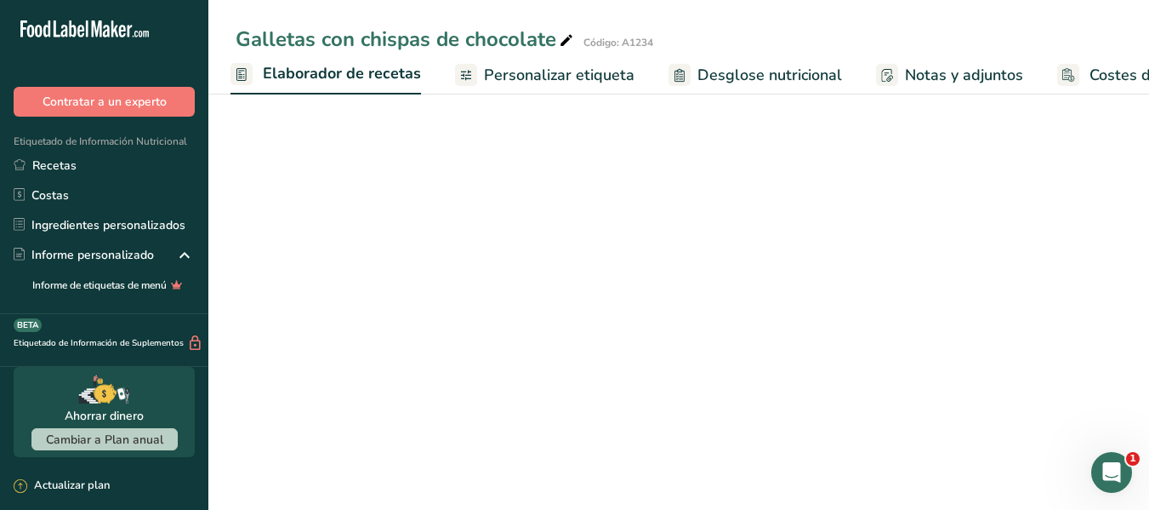
click at [814, 73] on span "Desglose nutricional" at bounding box center [770, 75] width 145 height 23
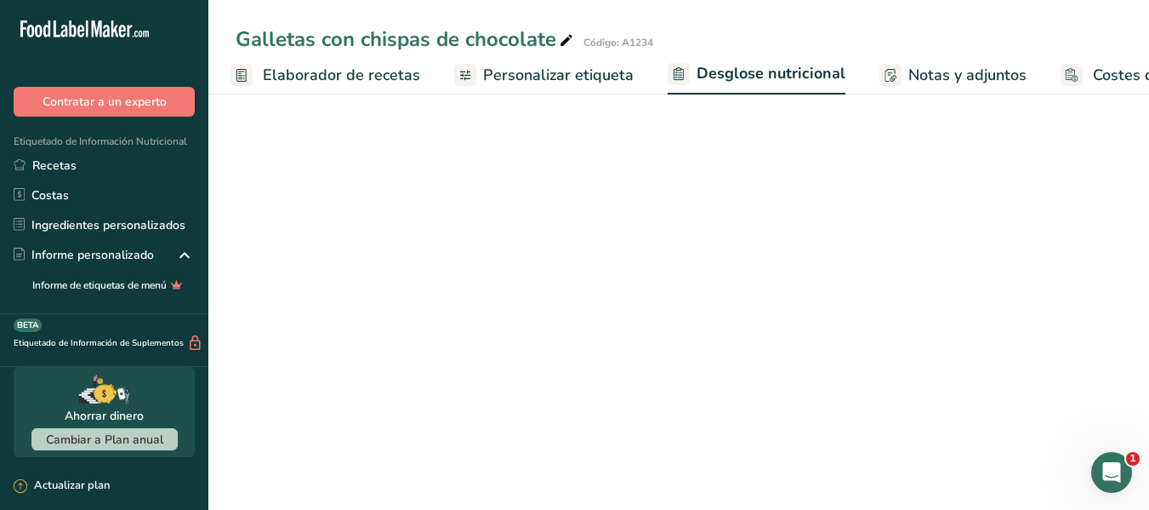
click at [1093, 76] on span "Costes de la receta" at bounding box center [1161, 75] width 136 height 23
select select "Calories"
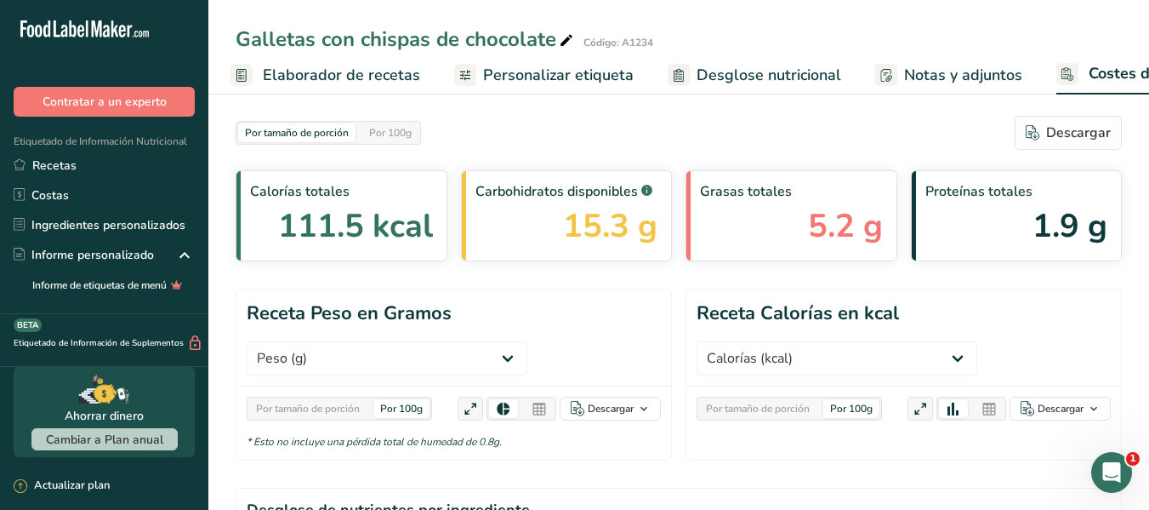
scroll to position [0, 333]
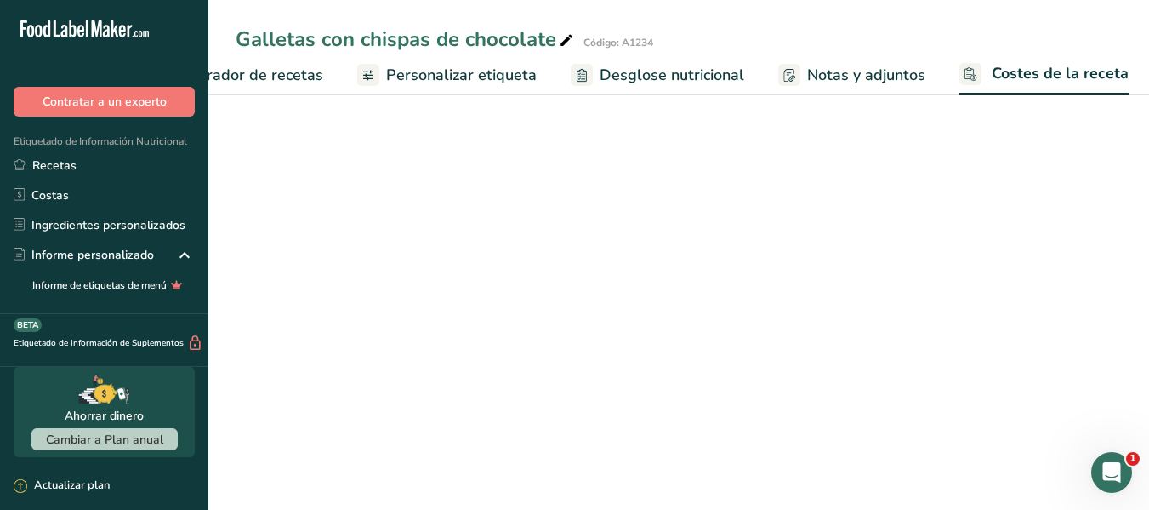
click at [869, 76] on span "Notas y adjuntos" at bounding box center [866, 75] width 118 height 23
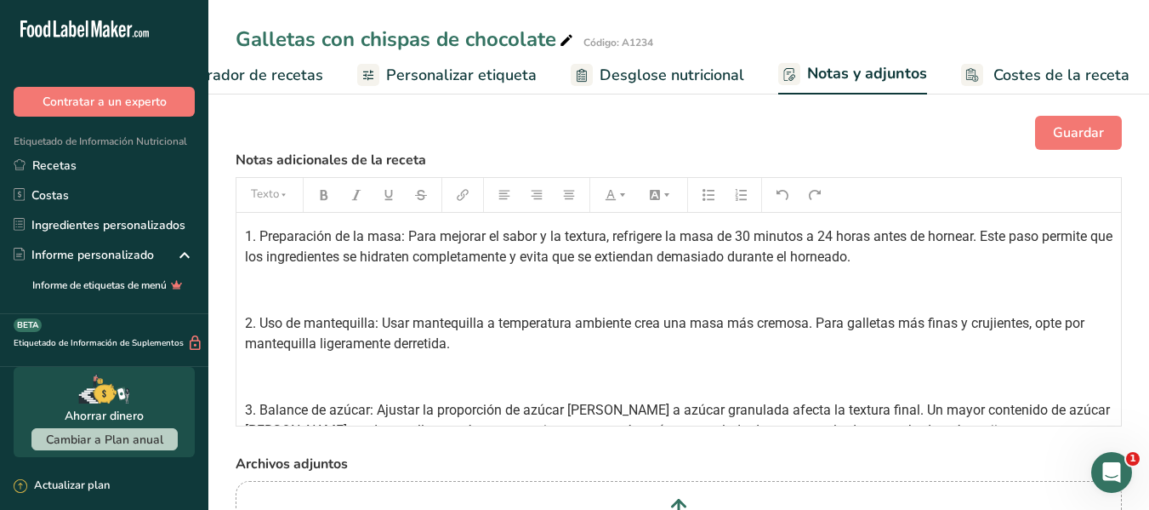
click at [628, 66] on span "Desglose nutricional" at bounding box center [672, 75] width 145 height 23
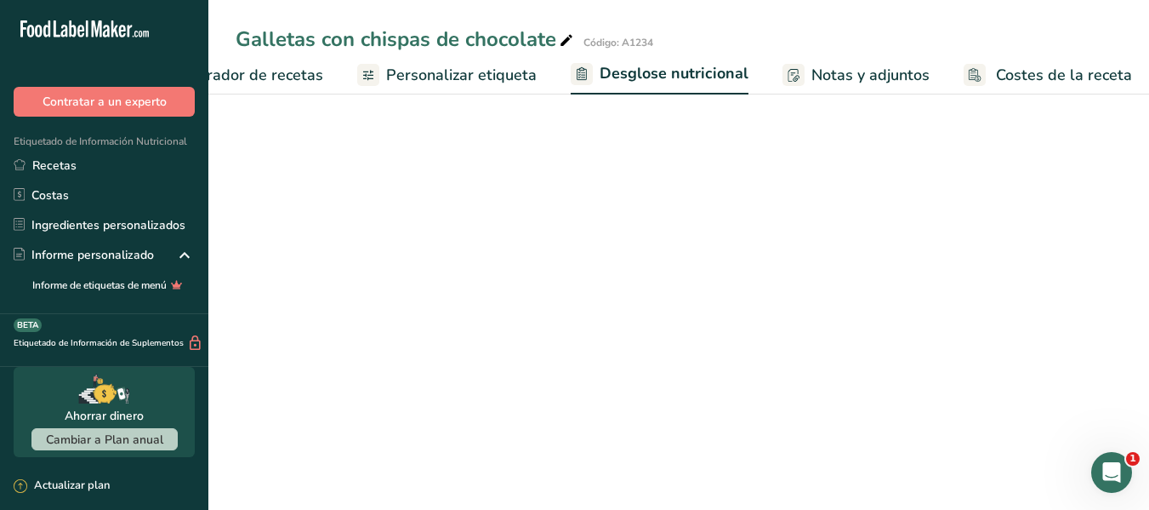
scroll to position [0, 334]
select select "Calories"
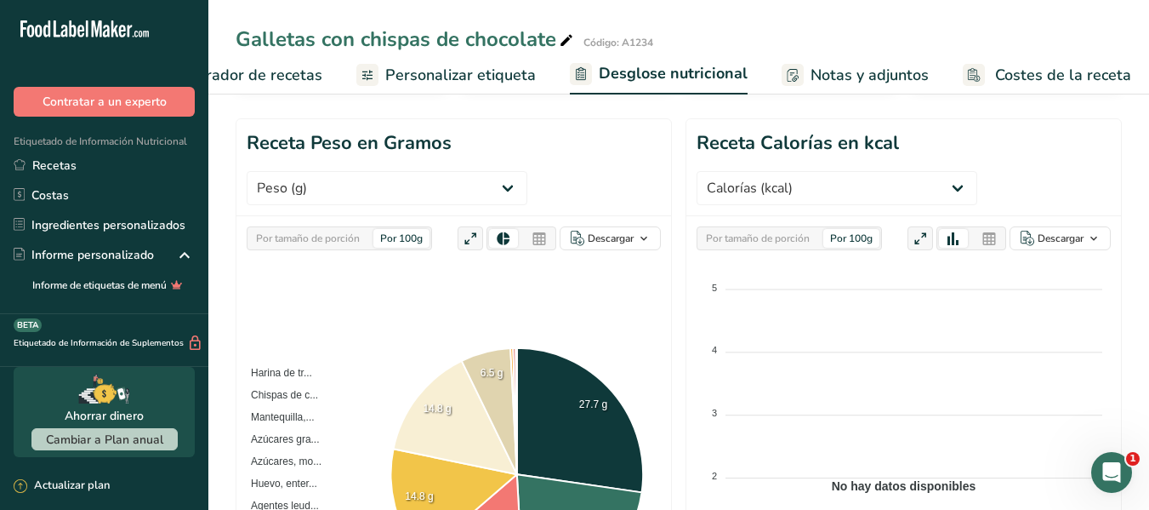
scroll to position [0, 0]
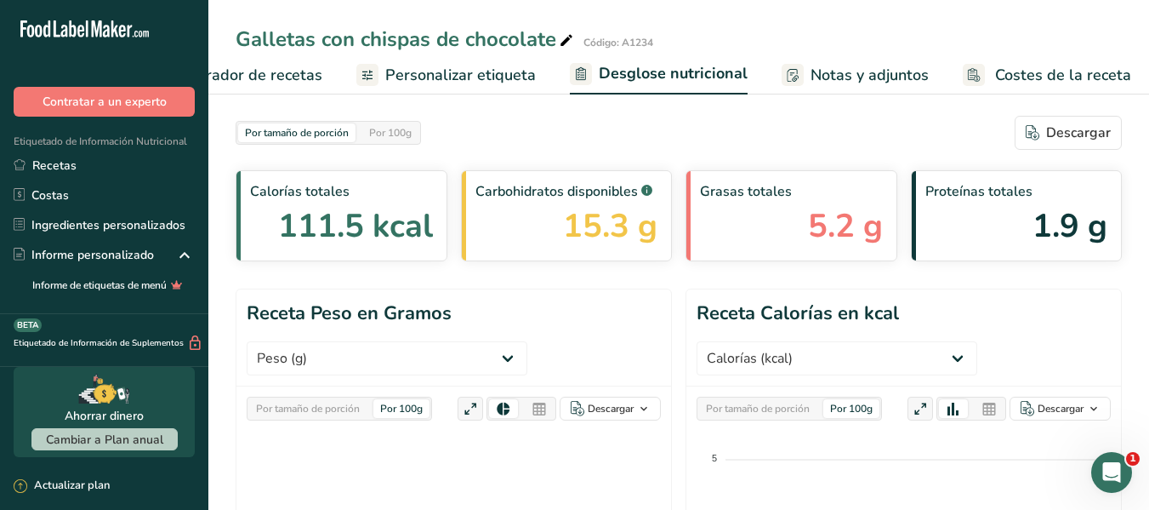
click at [327, 407] on div "Por tamaño de porción" at bounding box center [307, 408] width 117 height 19
click at [785, 413] on div "Por tamaño de porción" at bounding box center [757, 408] width 117 height 19
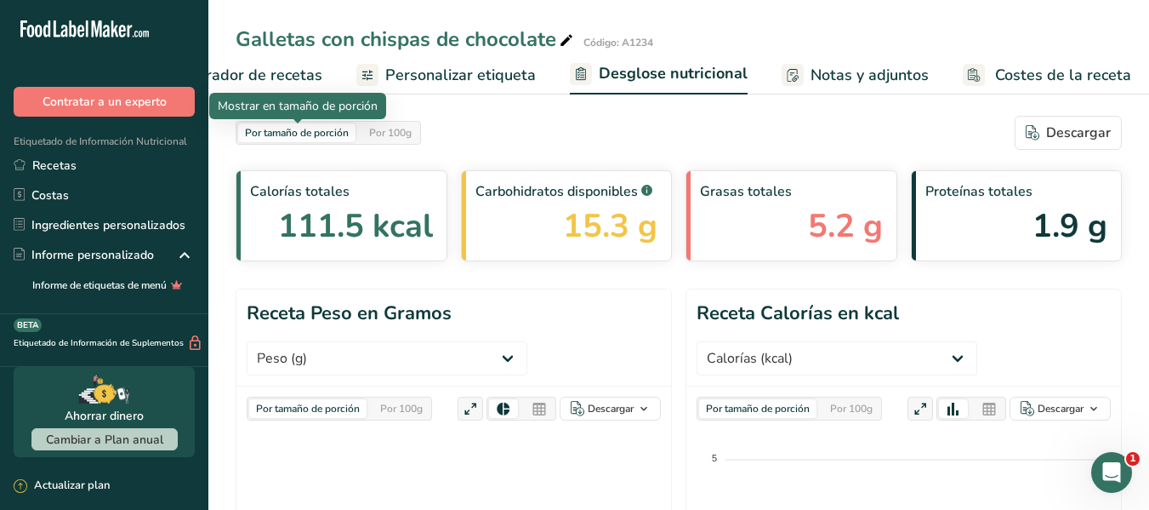
click at [303, 129] on div "Por tamaño de porción" at bounding box center [296, 132] width 117 height 19
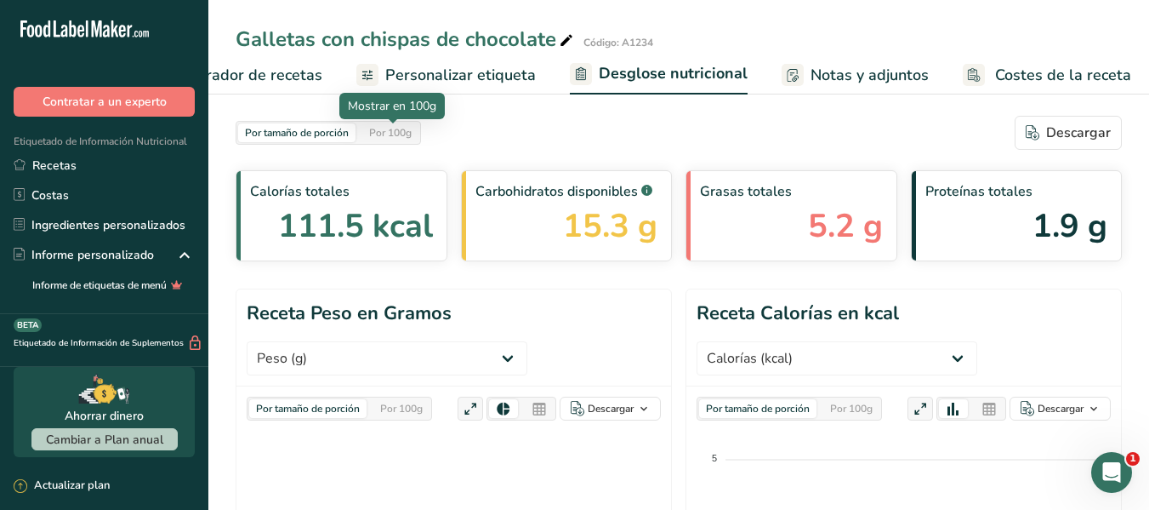
click at [372, 134] on div "Por 100g" at bounding box center [390, 132] width 56 height 19
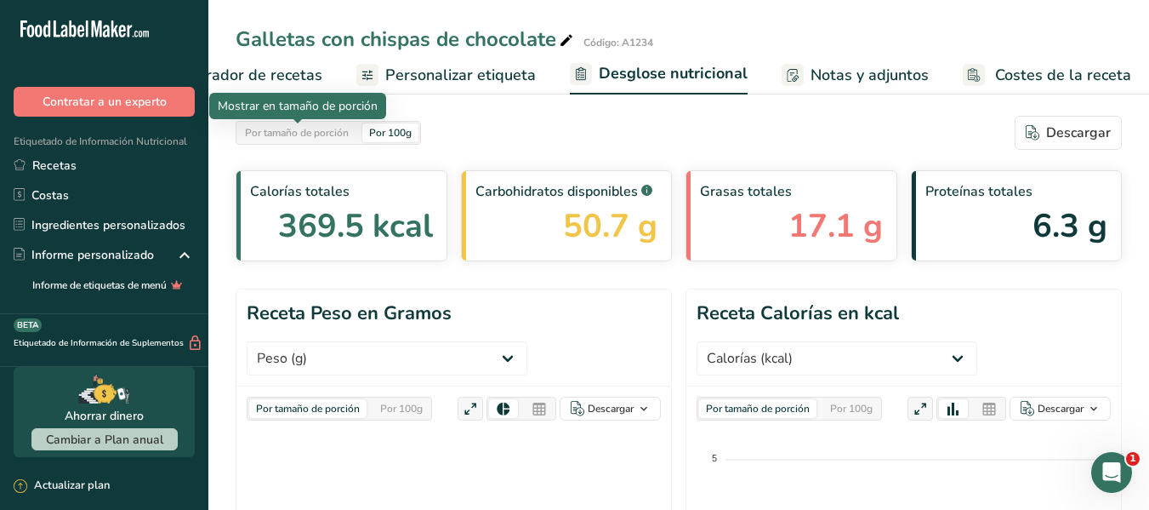
click at [336, 134] on div "Por tamaño de porción" at bounding box center [296, 132] width 117 height 19
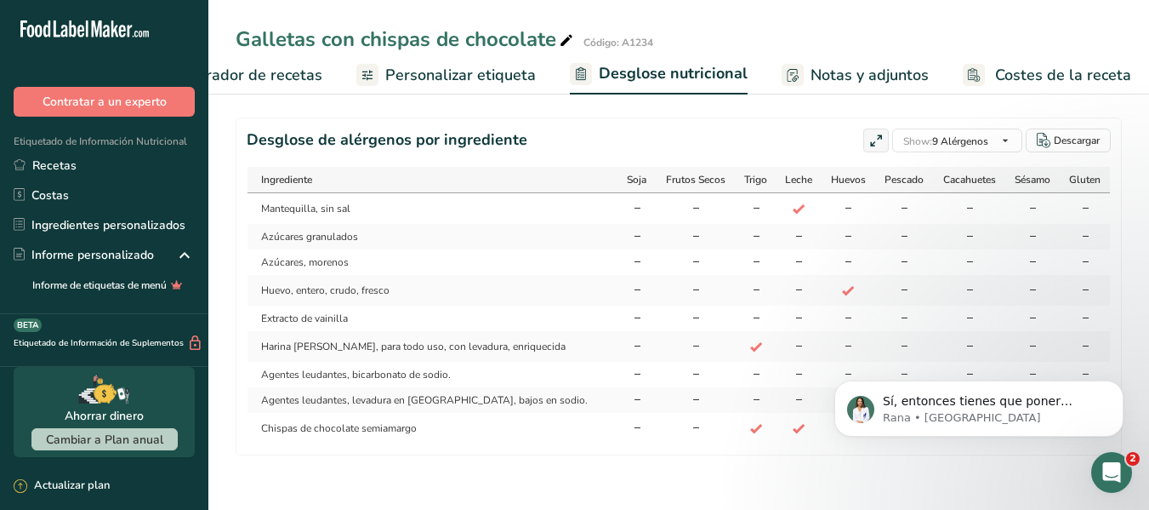
scroll to position [1305, 0]
click at [1099, 464] on div "Abrir Intercom Messenger" at bounding box center [1112, 472] width 56 height 56
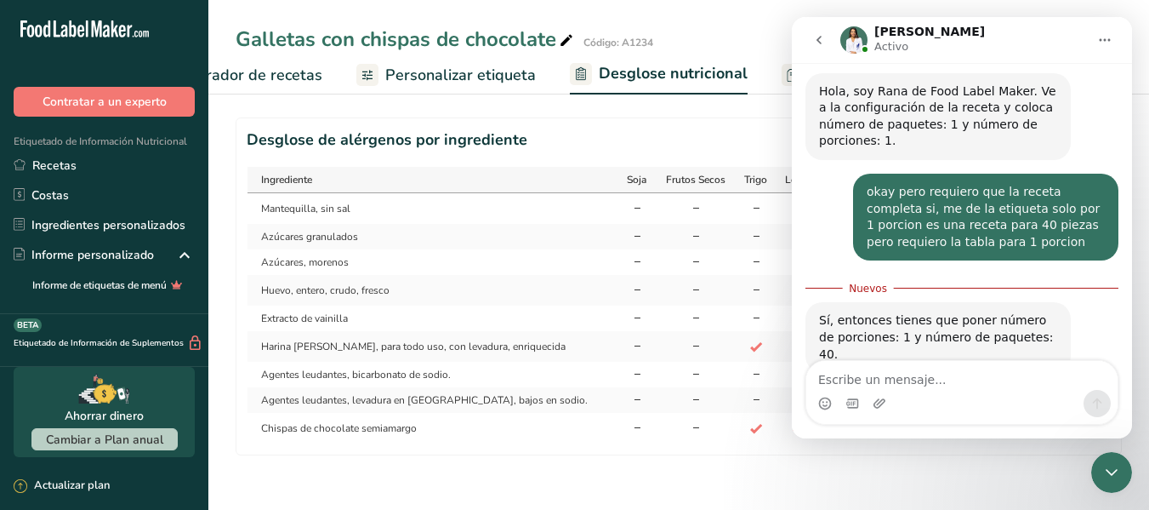
scroll to position [965, 0]
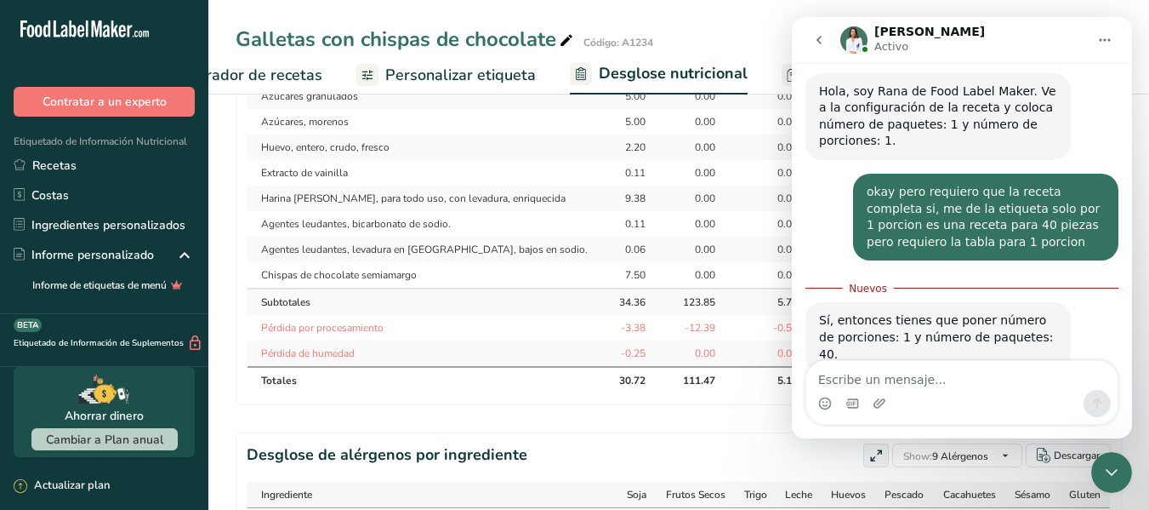
click at [322, 71] on ul "Configuración de receta Elaborador de recetas Personalizar etiqueta Desglose nu…" at bounding box center [519, 74] width 1291 height 40
click at [294, 74] on span "Elaborador de recetas" at bounding box center [243, 75] width 157 height 23
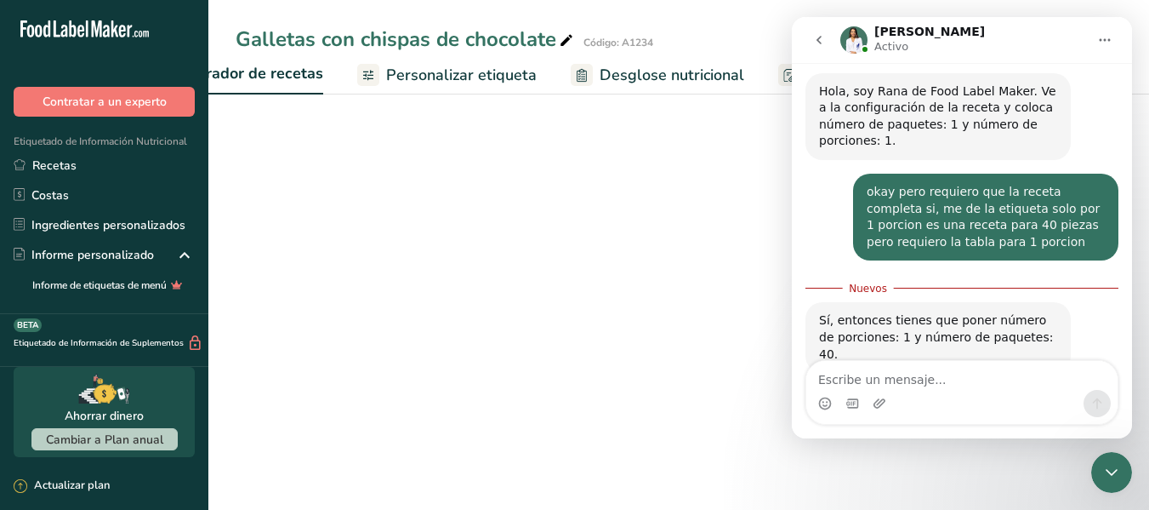
scroll to position [542, 0]
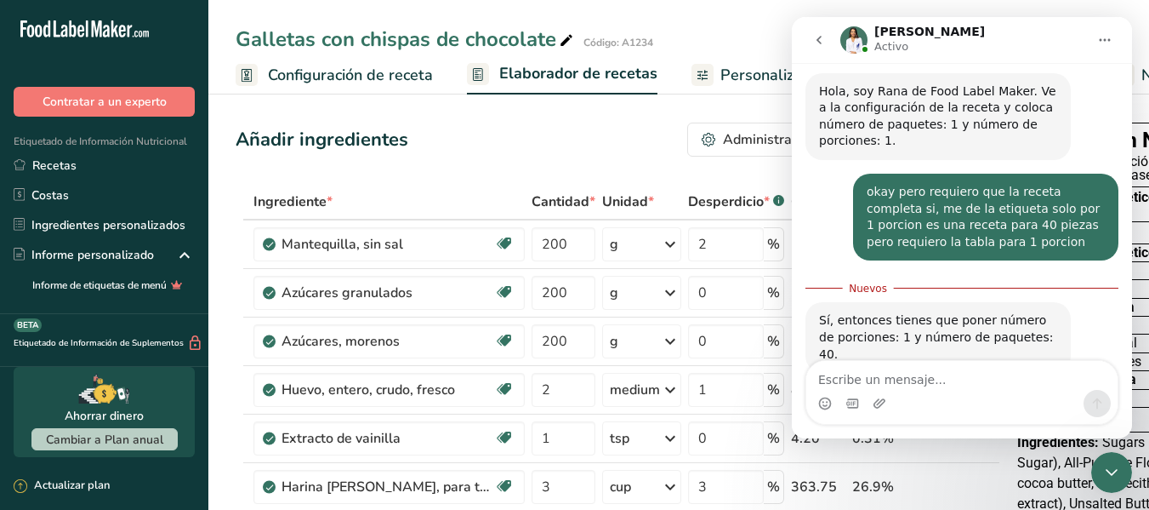
drag, startPoint x: 289, startPoint y: 71, endPoint x: 382, endPoint y: 132, distance: 111.1
click at [290, 71] on span "Configuración de receta" at bounding box center [350, 75] width 165 height 23
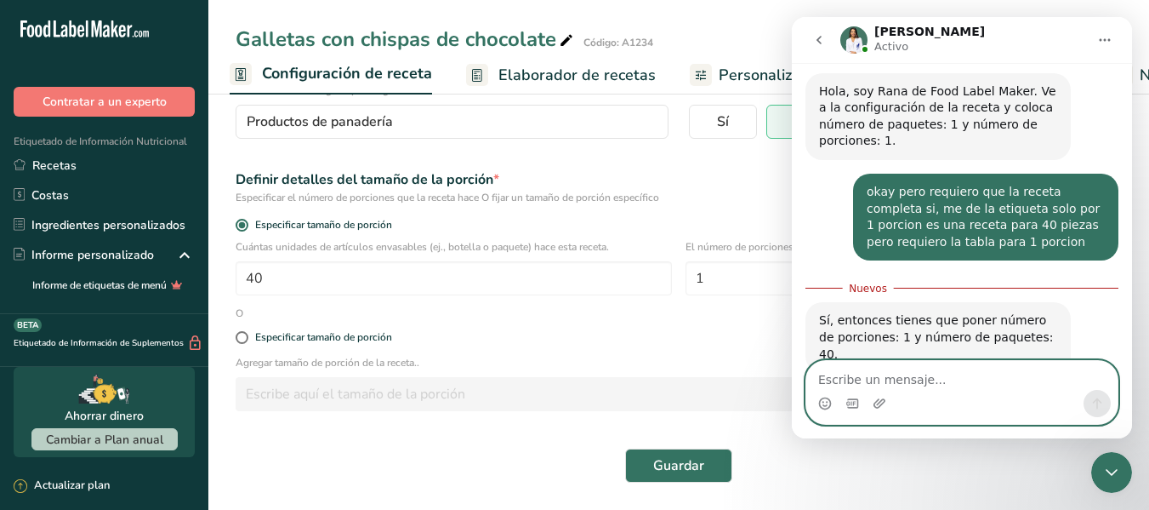
click at [859, 367] on textarea "Escribe un mensaje..." at bounding box center [961, 375] width 311 height 29
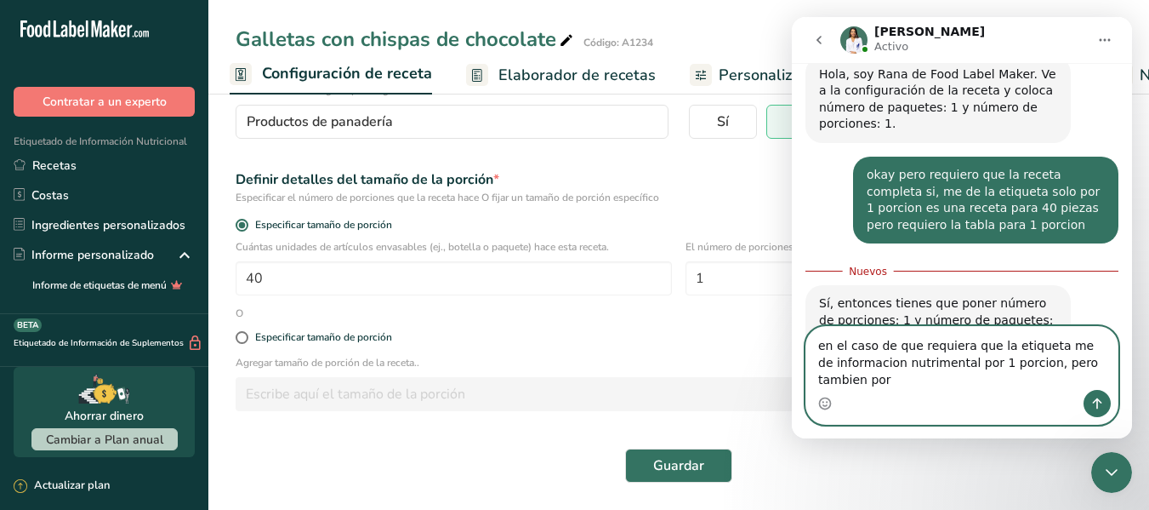
scroll to position [529, 0]
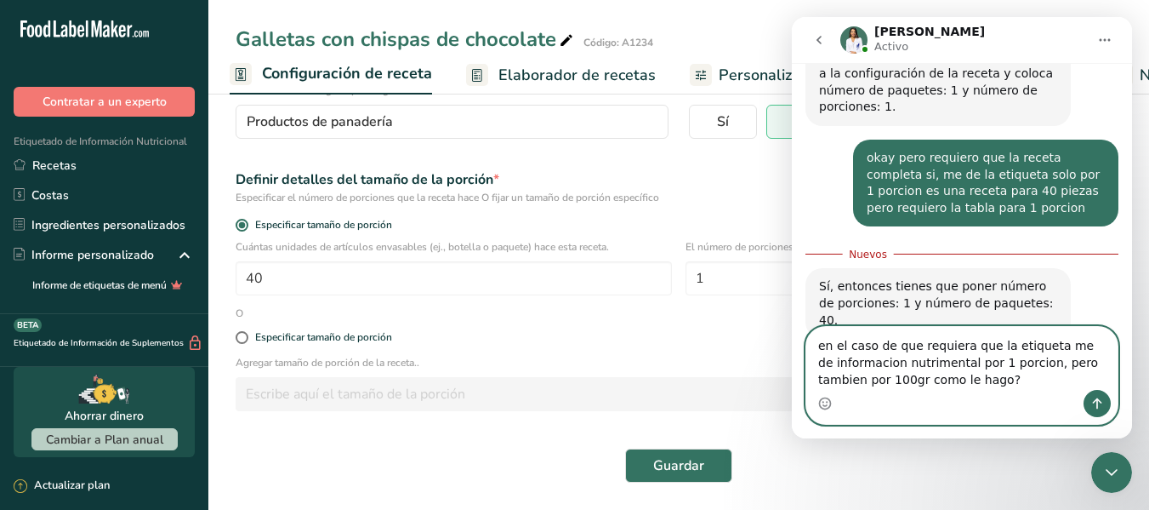
click at [819, 349] on textarea "en el caso de que requiera que la etiqueta me de informacion nutrimental por 1 …" at bounding box center [961, 358] width 311 height 63
type textarea "Gracias! en el caso de que requiera que la etiqueta me de informacion nutriment…"
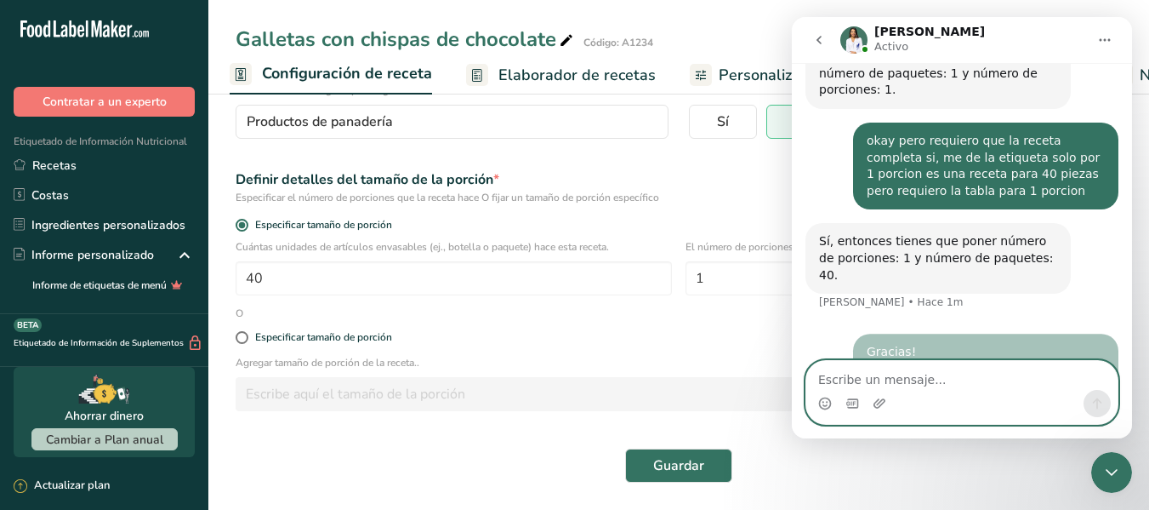
scroll to position [584, 0]
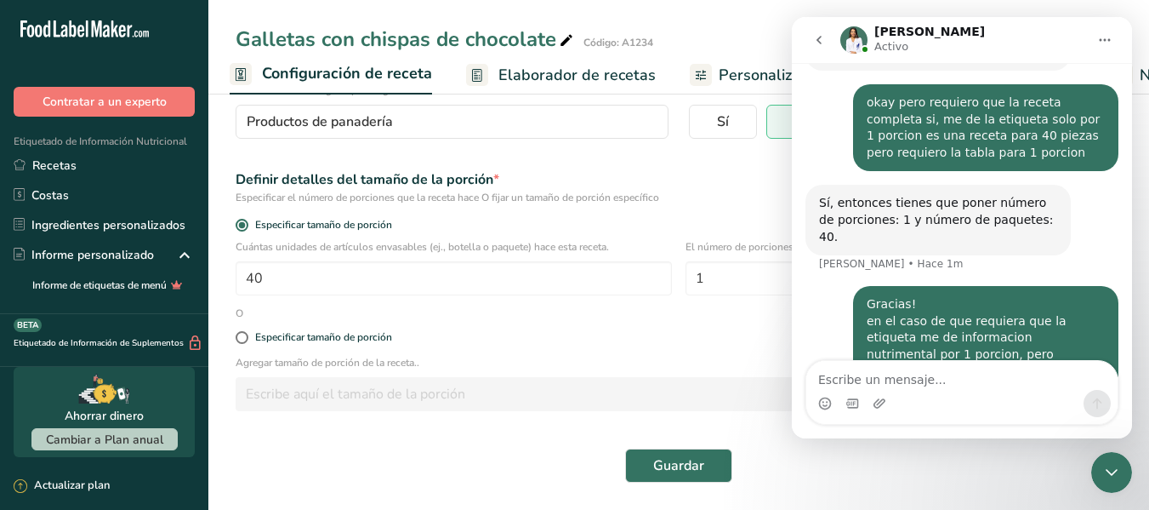
click at [1105, 471] on icon "Cerrar Intercom Messenger" at bounding box center [1112, 472] width 20 height 20
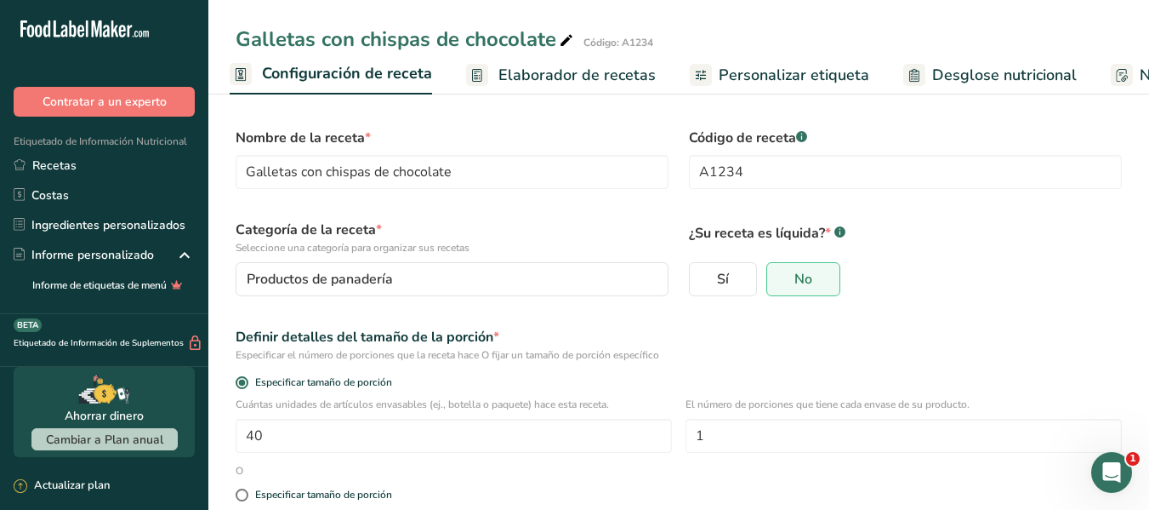
scroll to position [0, 0]
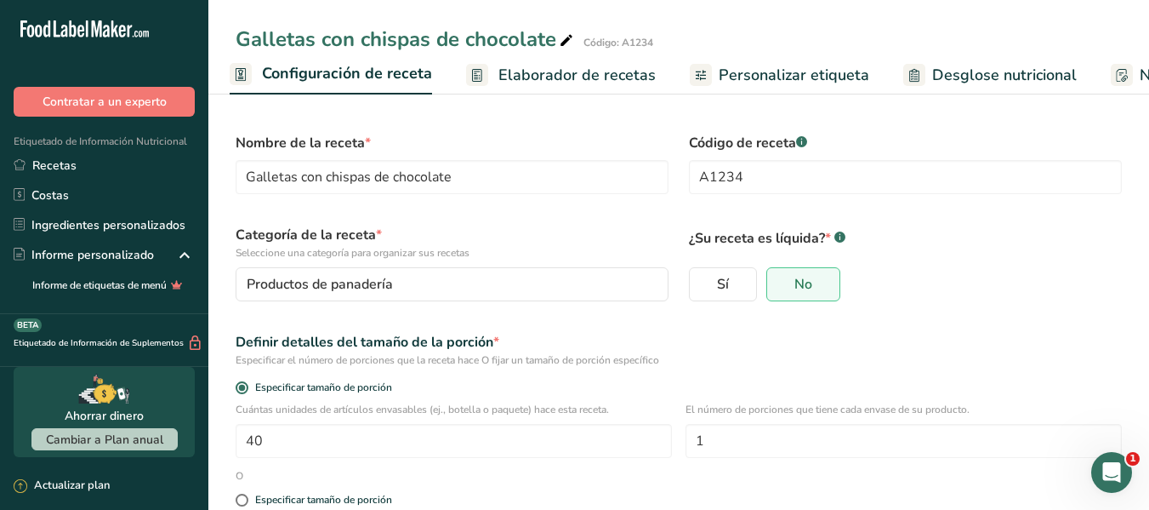
click at [515, 65] on span "Elaborador de recetas" at bounding box center [576, 75] width 157 height 23
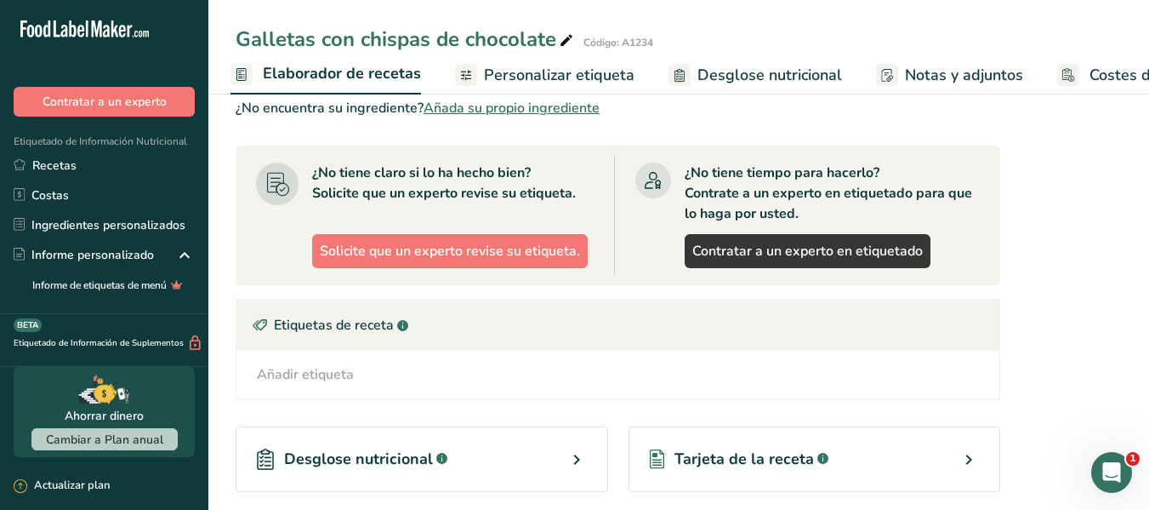
scroll to position [766, 0]
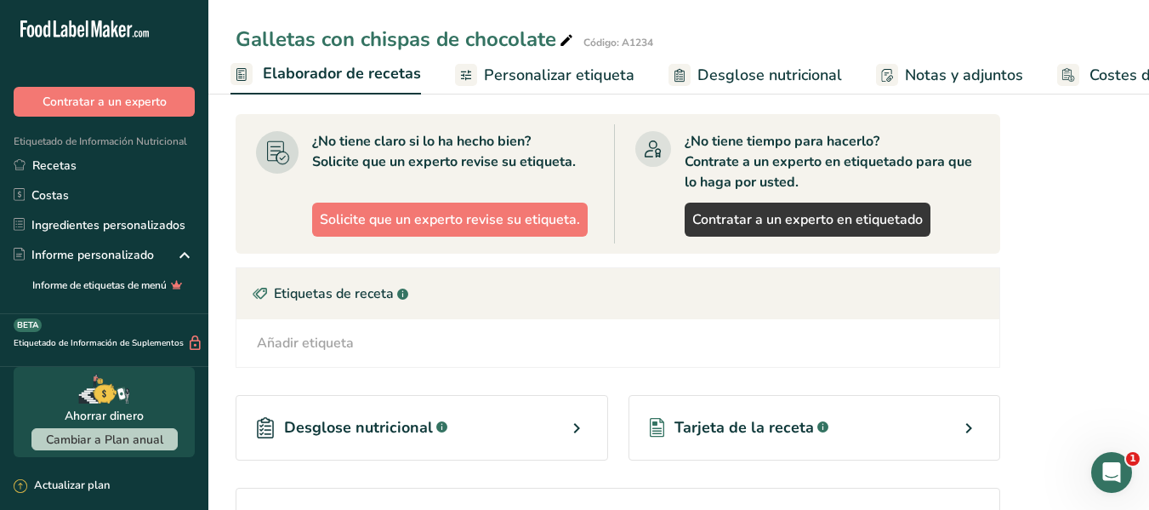
click at [597, 80] on span "Personalizar etiqueta" at bounding box center [559, 75] width 151 height 23
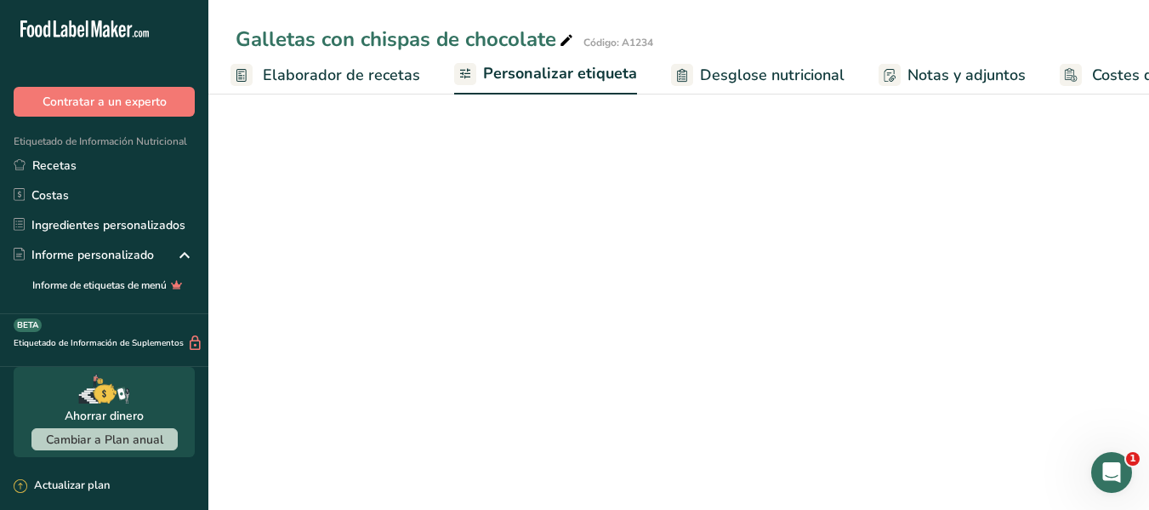
scroll to position [0, 332]
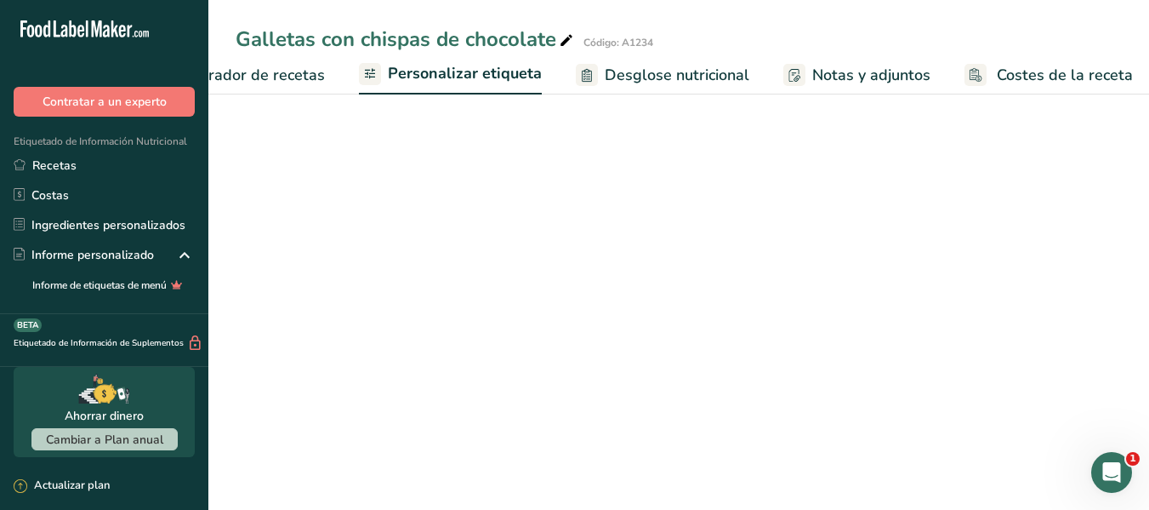
click at [656, 70] on span "Desglose nutricional" at bounding box center [677, 75] width 145 height 23
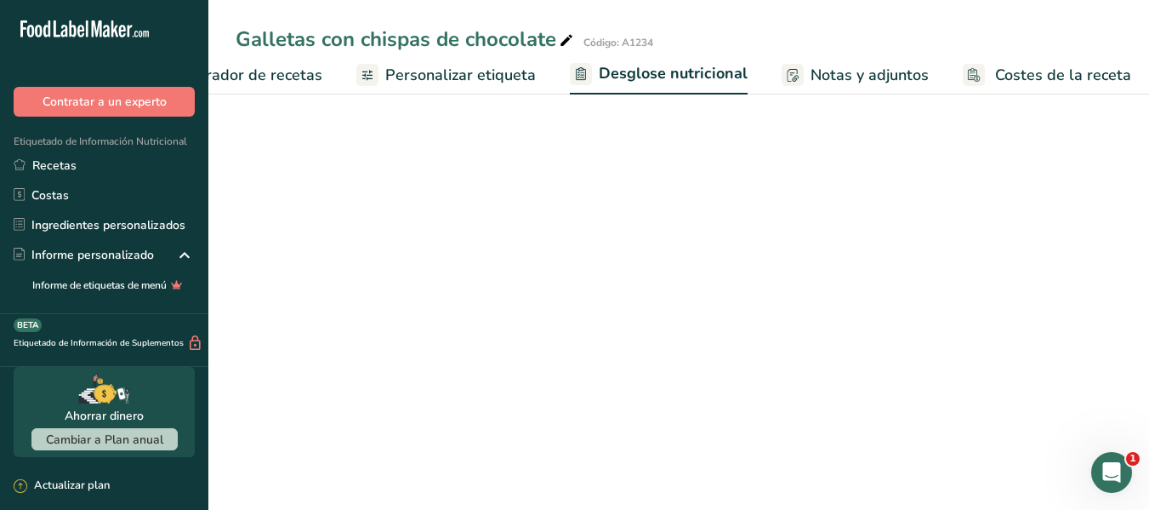
select select "Calories"
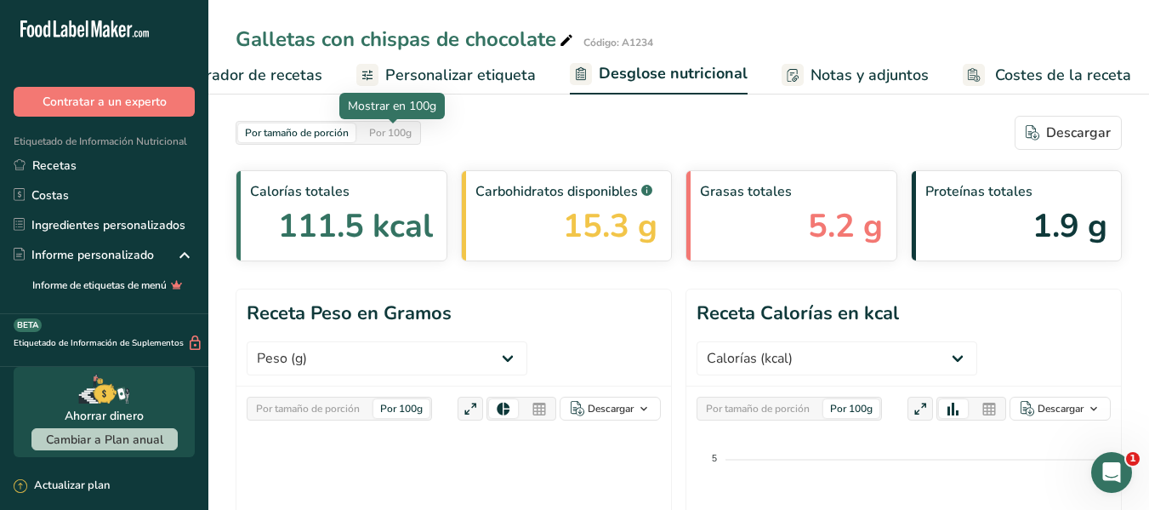
click at [396, 133] on div "Por 100g" at bounding box center [390, 132] width 56 height 19
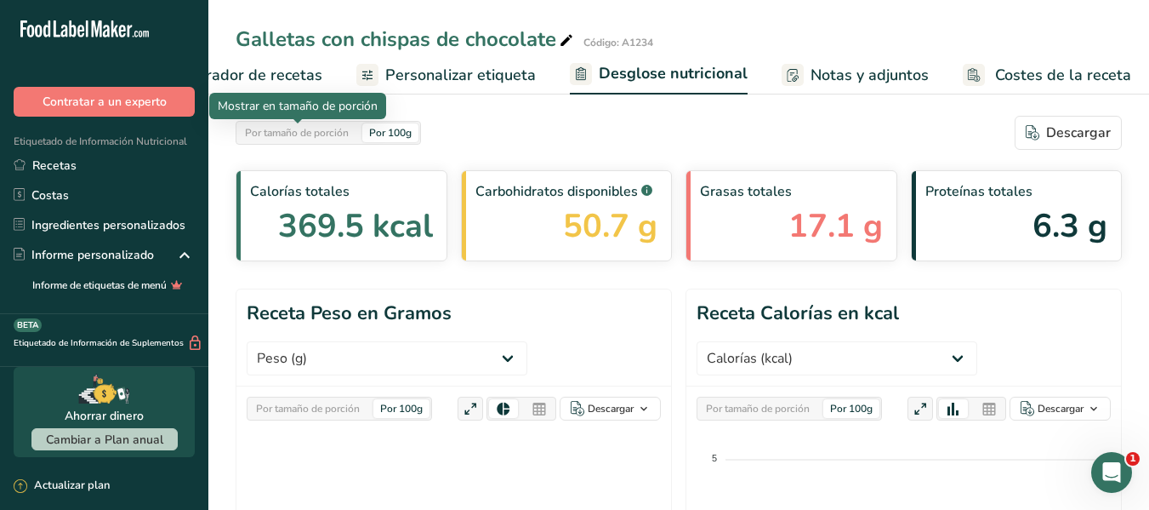
click at [297, 134] on div "Por tamaño de porción" at bounding box center [296, 132] width 117 height 19
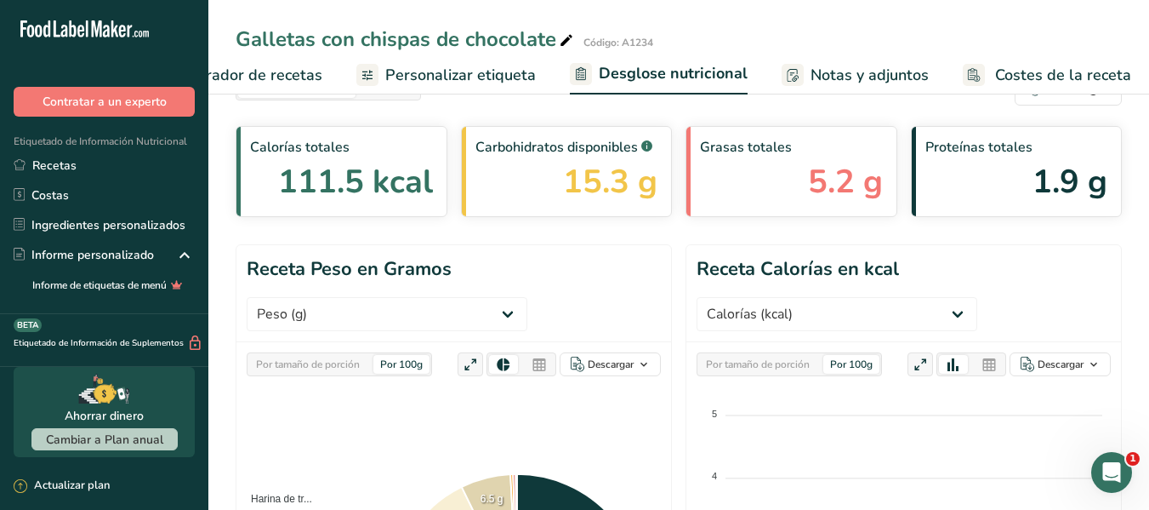
scroll to position [85, 0]
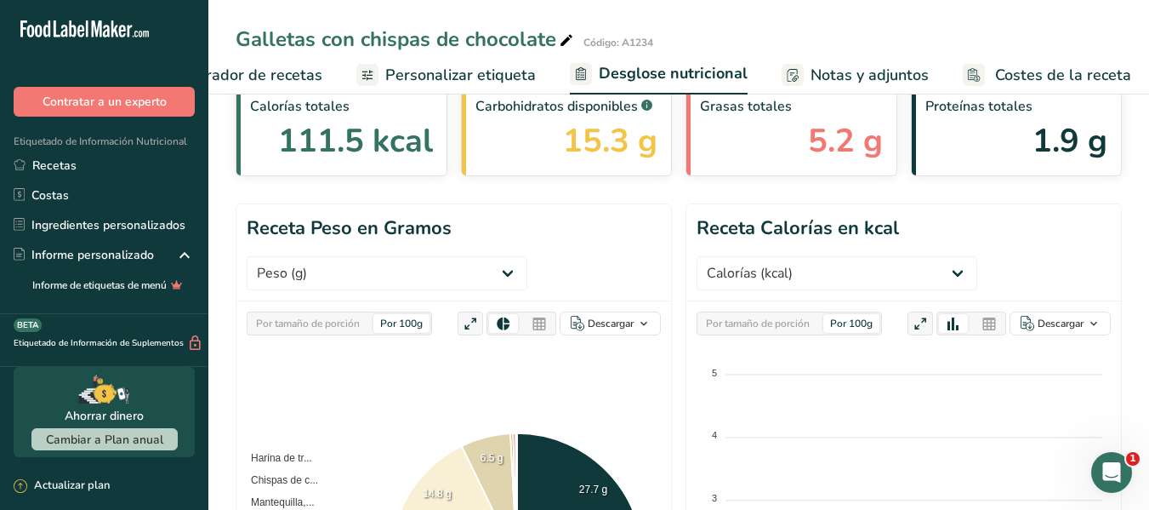
click at [747, 316] on div "Por tamaño de porción" at bounding box center [757, 323] width 117 height 19
click at [322, 322] on div "Por tamaño de porción" at bounding box center [307, 323] width 117 height 19
click at [545, 324] on div at bounding box center [539, 323] width 29 height 19
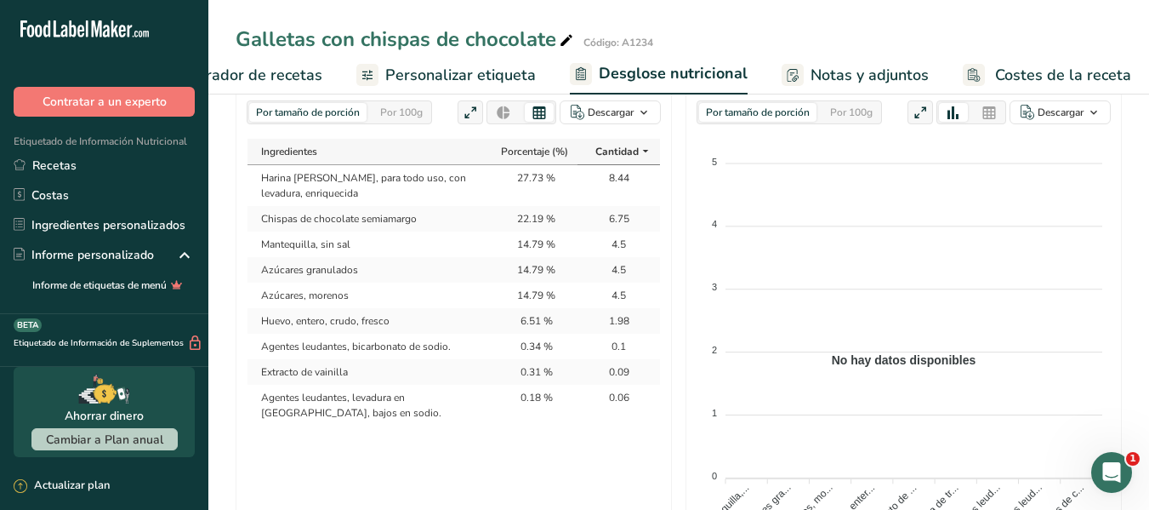
scroll to position [255, 0]
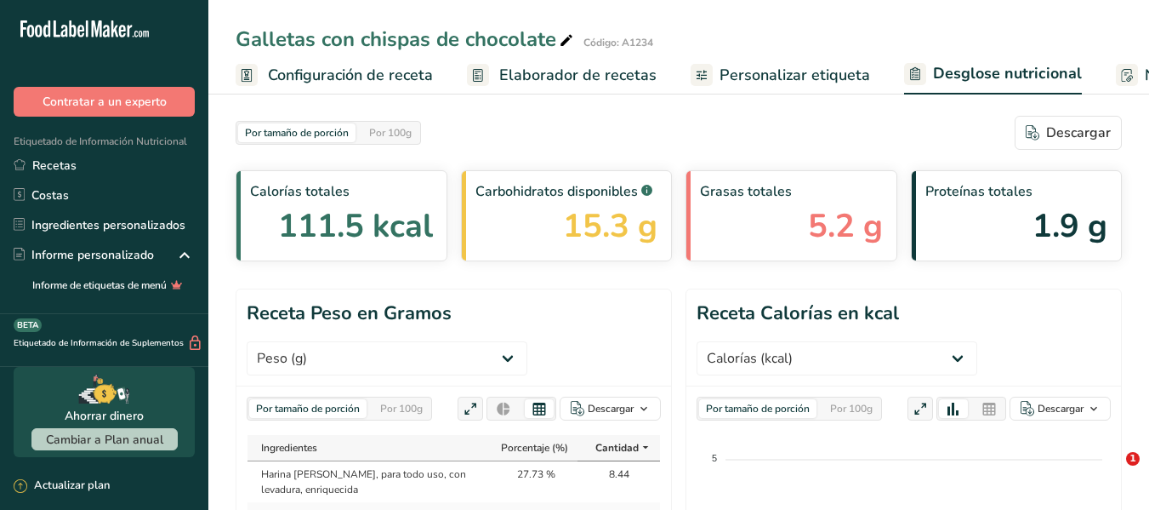
select select "Calories"
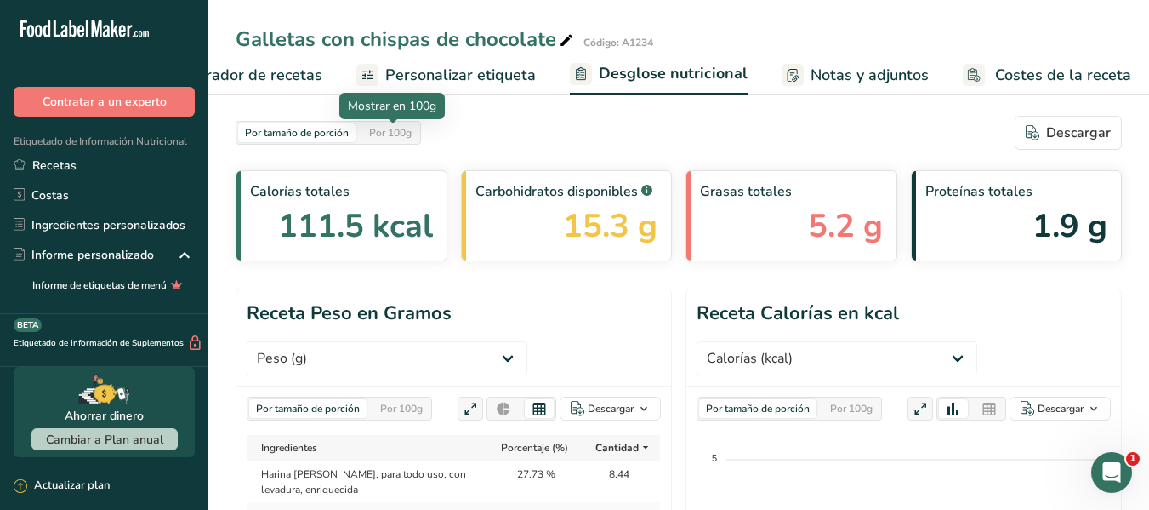
click at [379, 137] on div "Por 100g" at bounding box center [390, 132] width 56 height 19
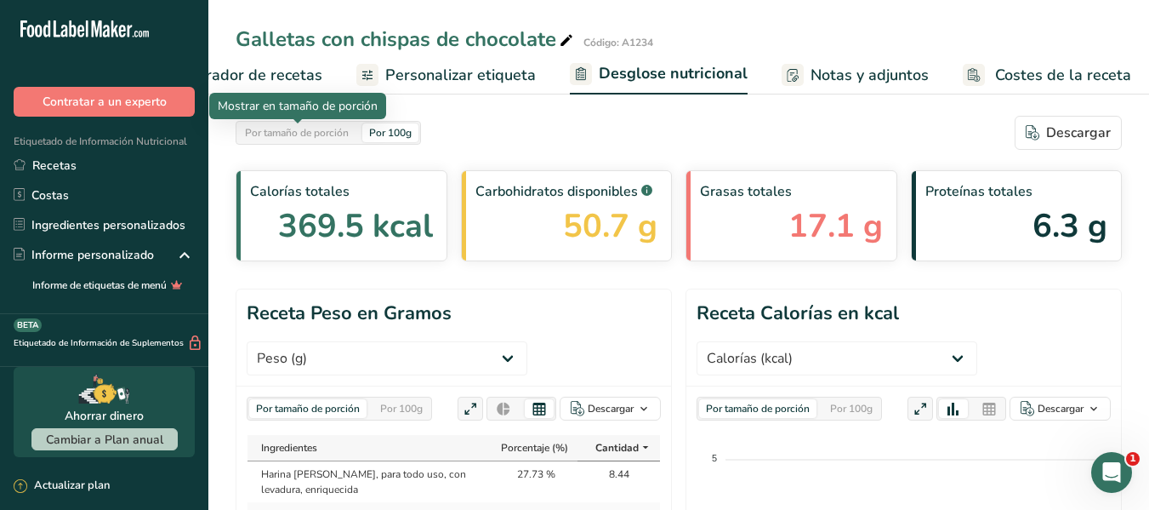
click at [289, 128] on div "Por tamaño de porción" at bounding box center [296, 132] width 117 height 19
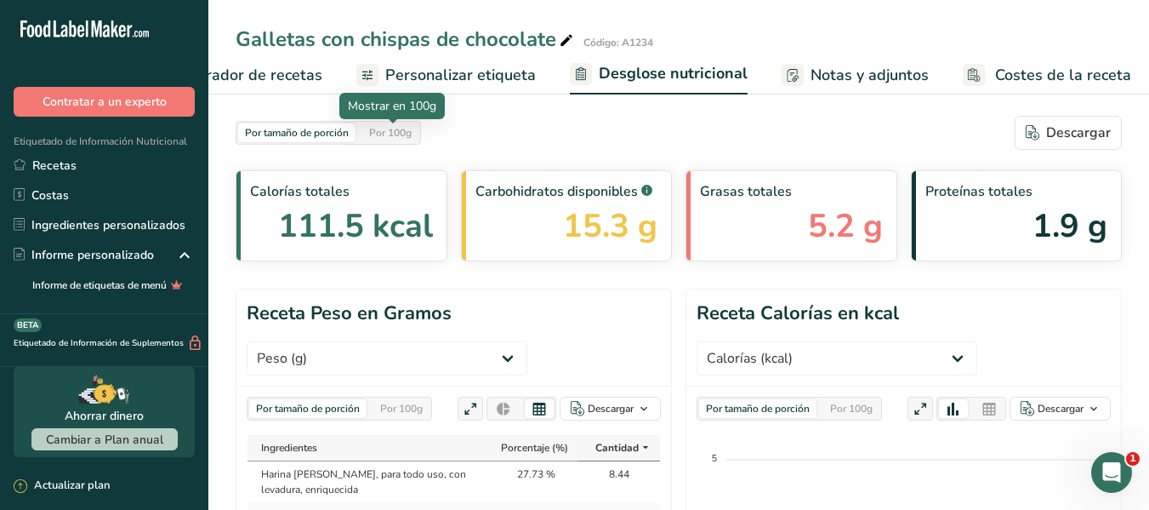
click at [379, 127] on div "Por 100g" at bounding box center [390, 132] width 56 height 19
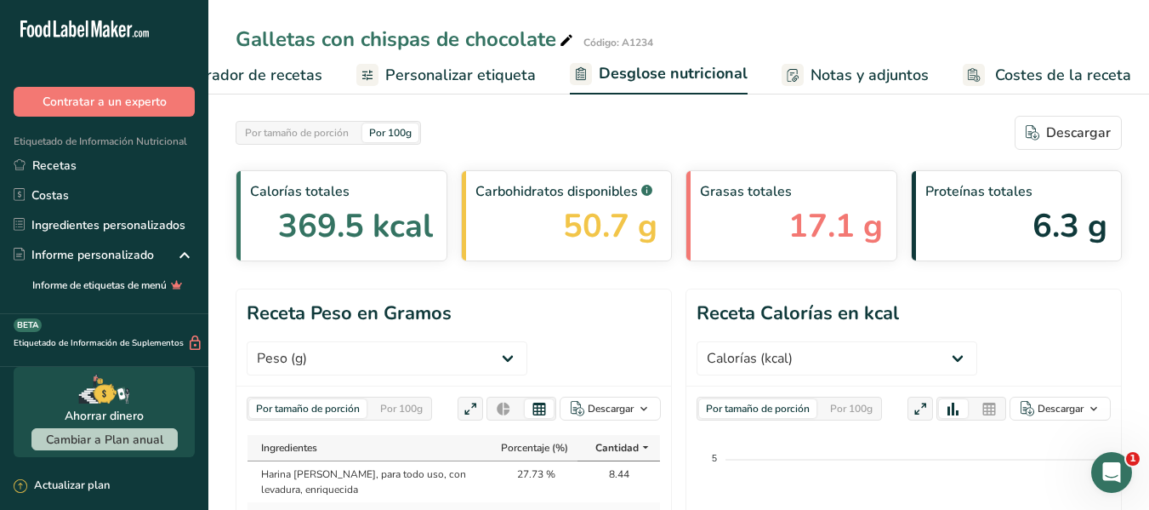
click at [1101, 480] on div "Abrir Intercom Messenger" at bounding box center [1112, 472] width 56 height 56
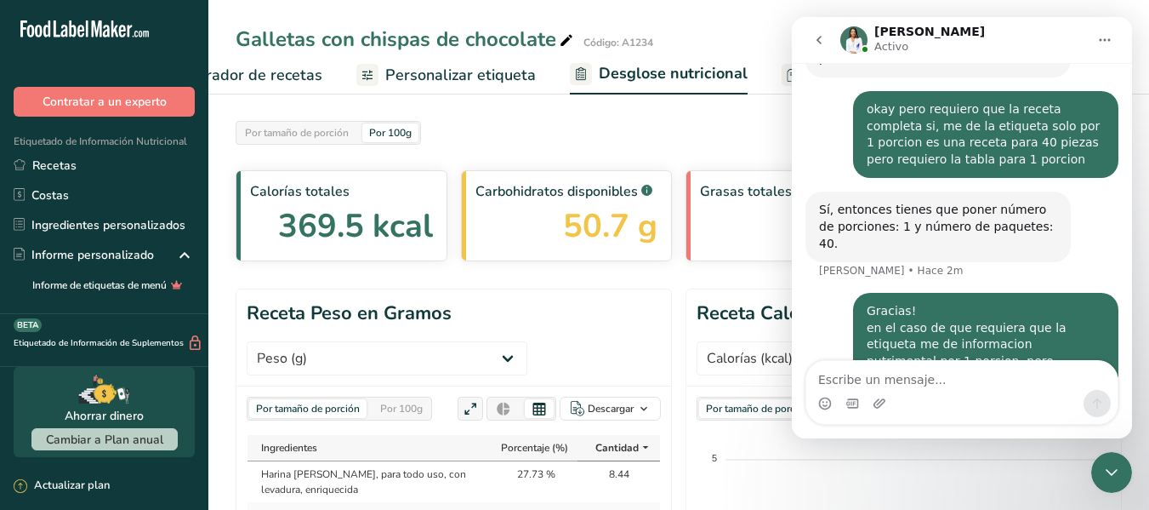
scroll to position [584, 0]
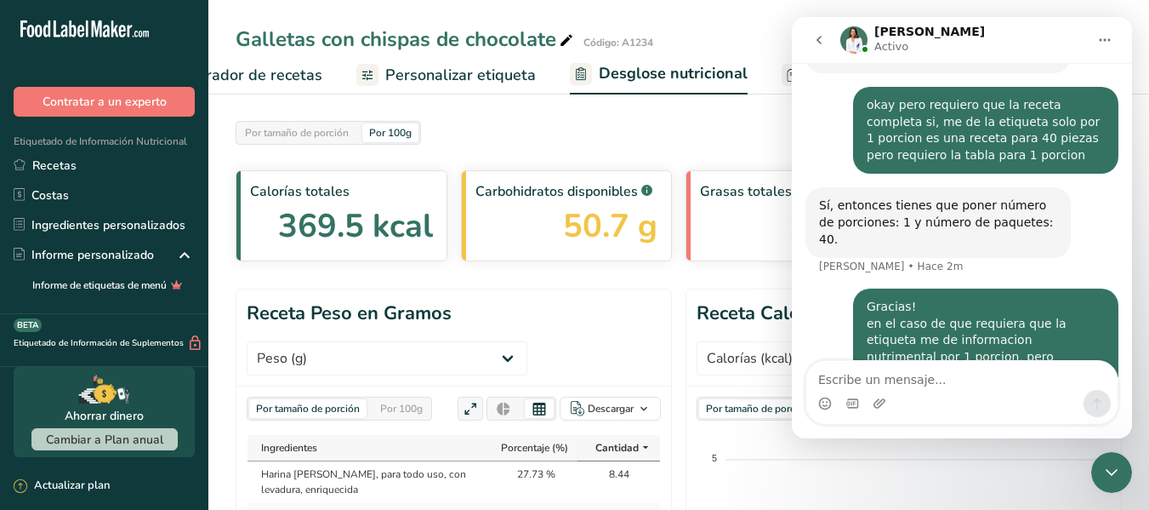
click at [1109, 473] on icon "Cerrar Intercom Messenger" at bounding box center [1112, 472] width 12 height 7
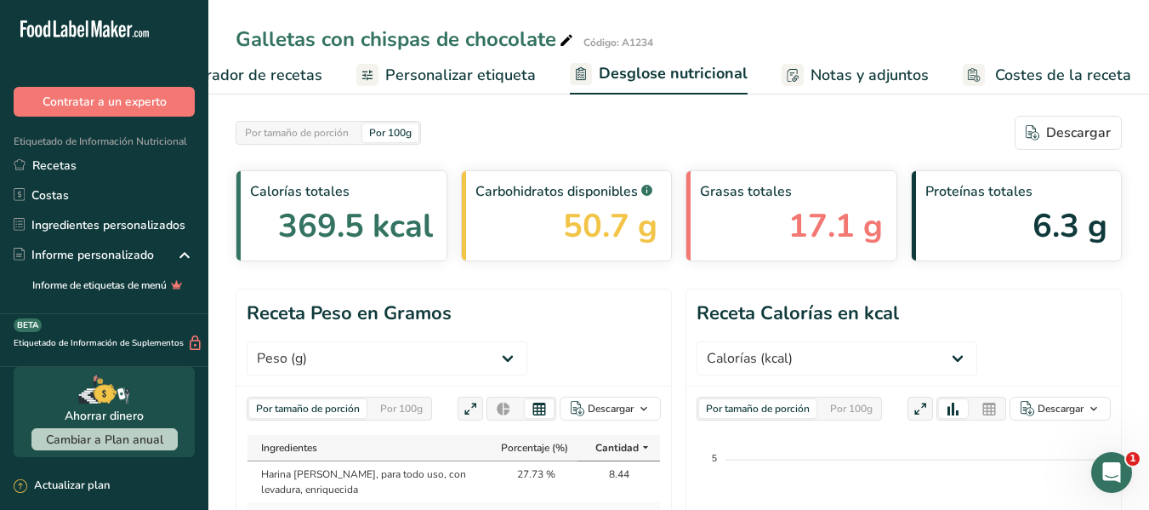
click at [1098, 469] on div "Abrir Intercom Messenger" at bounding box center [1112, 472] width 56 height 56
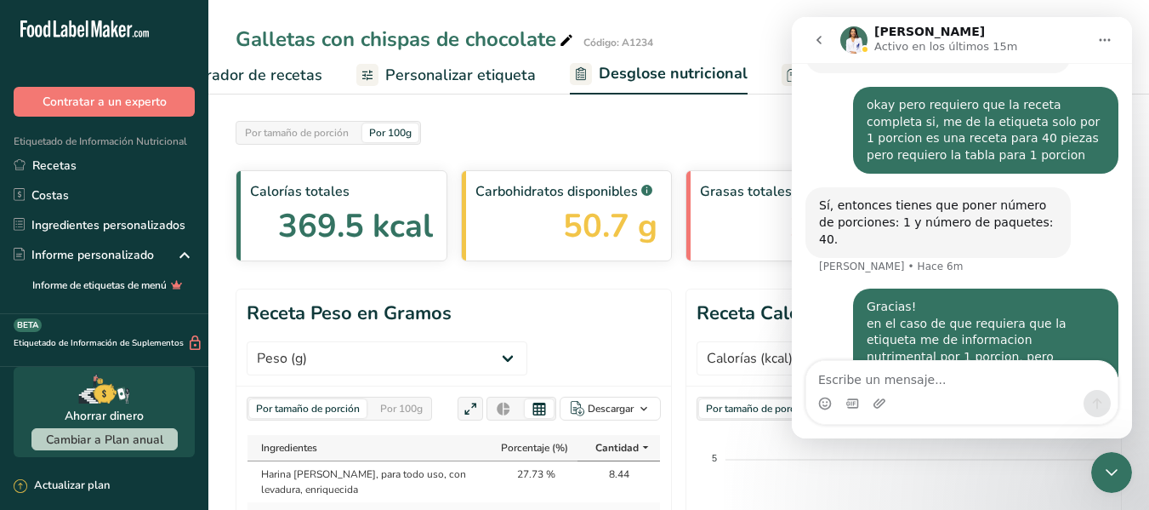
click at [1098, 470] on div "Cerrar Intercom Messenger" at bounding box center [1111, 472] width 41 height 41
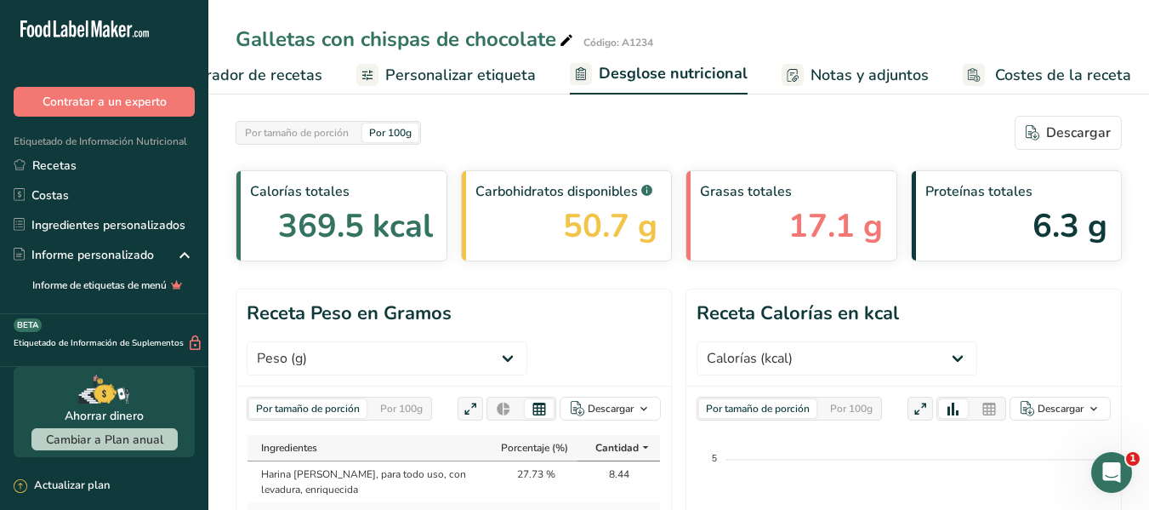
click at [1107, 470] on icon "Abrir Intercom Messenger" at bounding box center [1112, 472] width 28 height 28
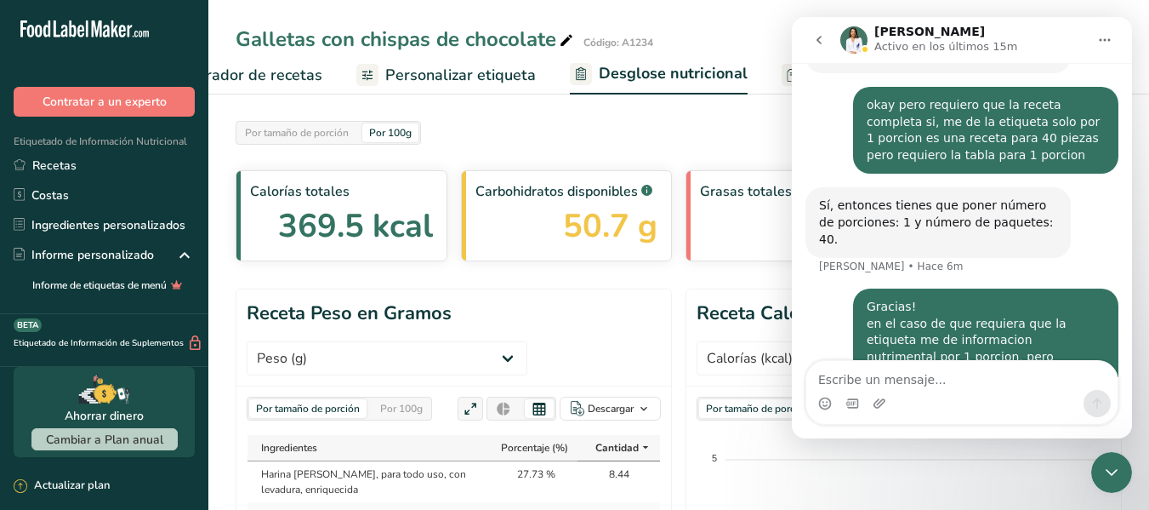
click at [1109, 467] on icon "Cerrar Intercom Messenger" at bounding box center [1112, 472] width 20 height 20
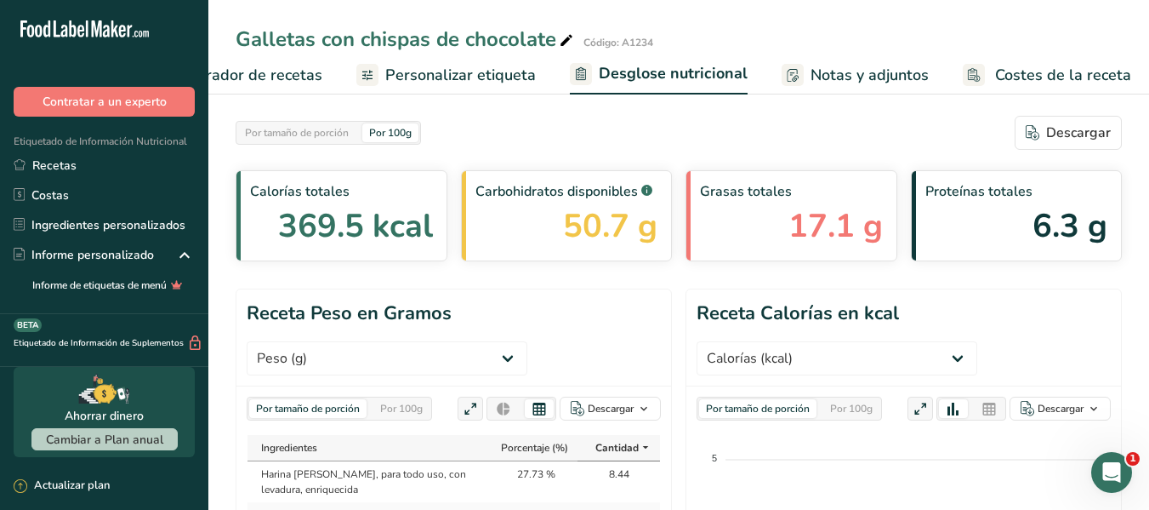
click at [430, 78] on span "Personalizar etiqueta" at bounding box center [460, 75] width 151 height 23
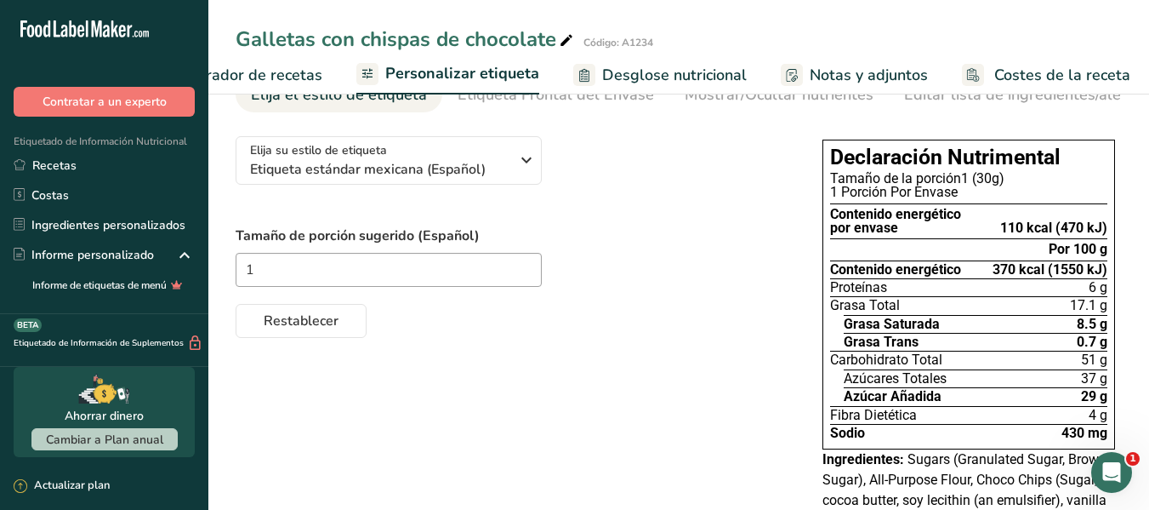
scroll to position [85, 0]
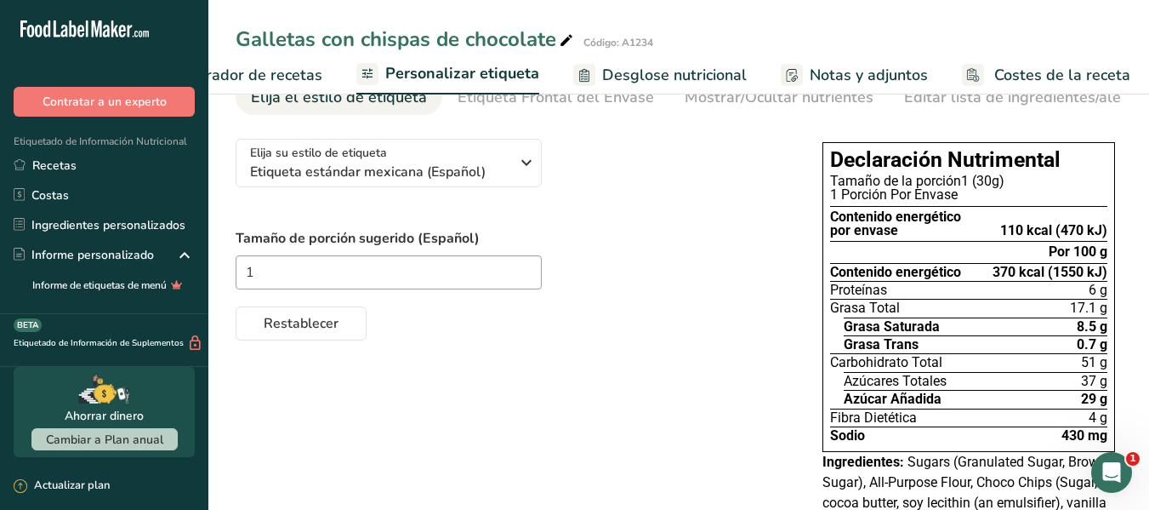
drag, startPoint x: 1123, startPoint y: 481, endPoint x: 2208, endPoint y: 897, distance: 1162.1
click at [1123, 481] on div "Abrir Intercom Messenger" at bounding box center [1112, 472] width 56 height 56
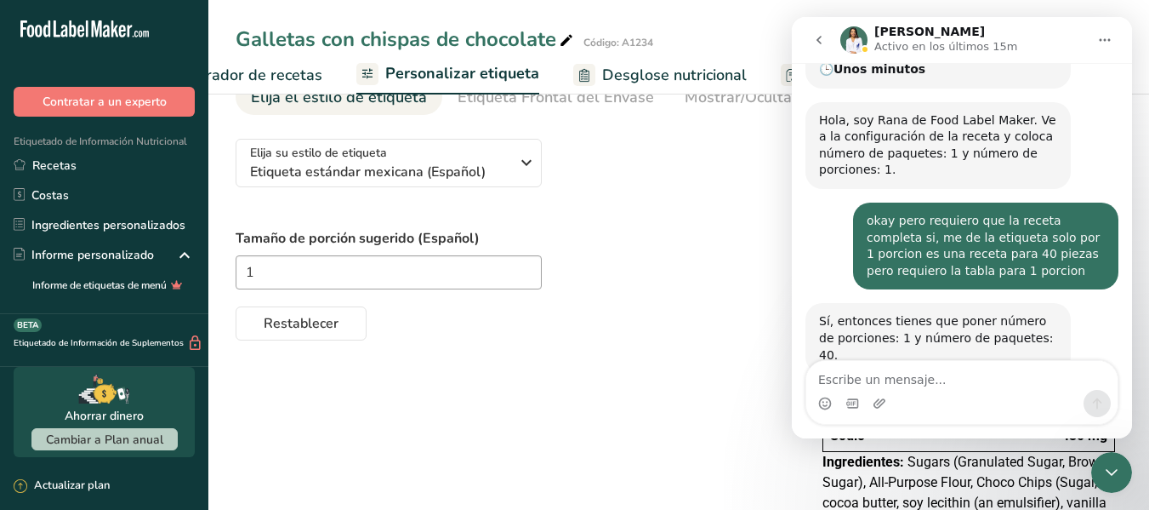
scroll to position [584, 0]
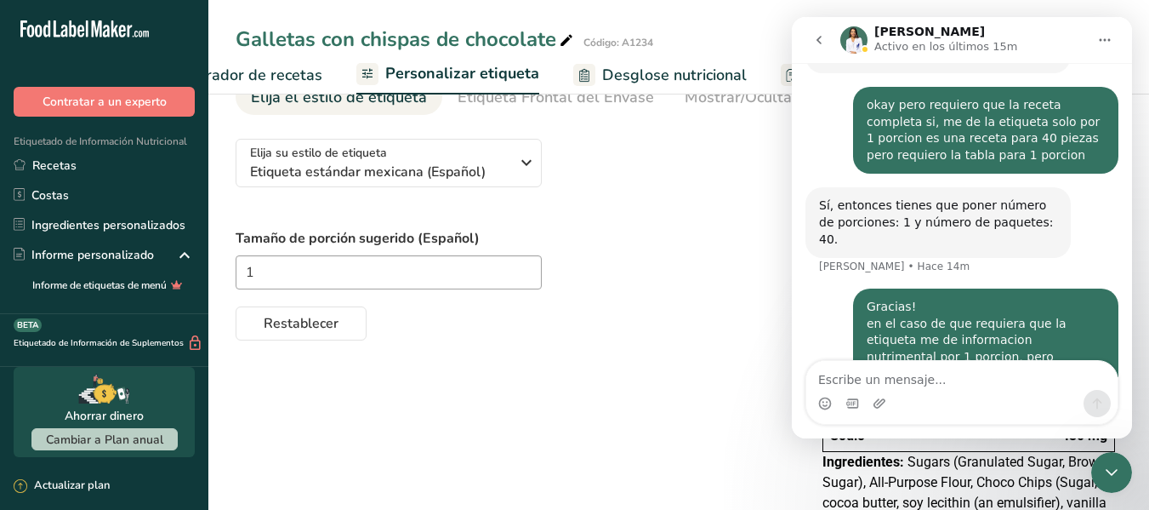
click at [1004, 384] on textarea "Escribe un mensaje..." at bounding box center [961, 375] width 311 height 29
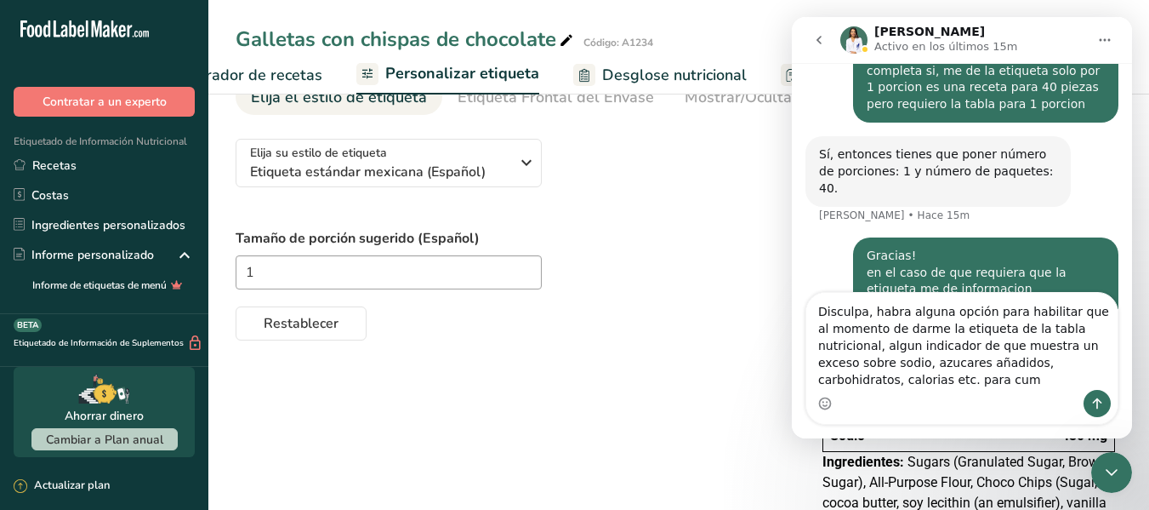
scroll to position [652, 0]
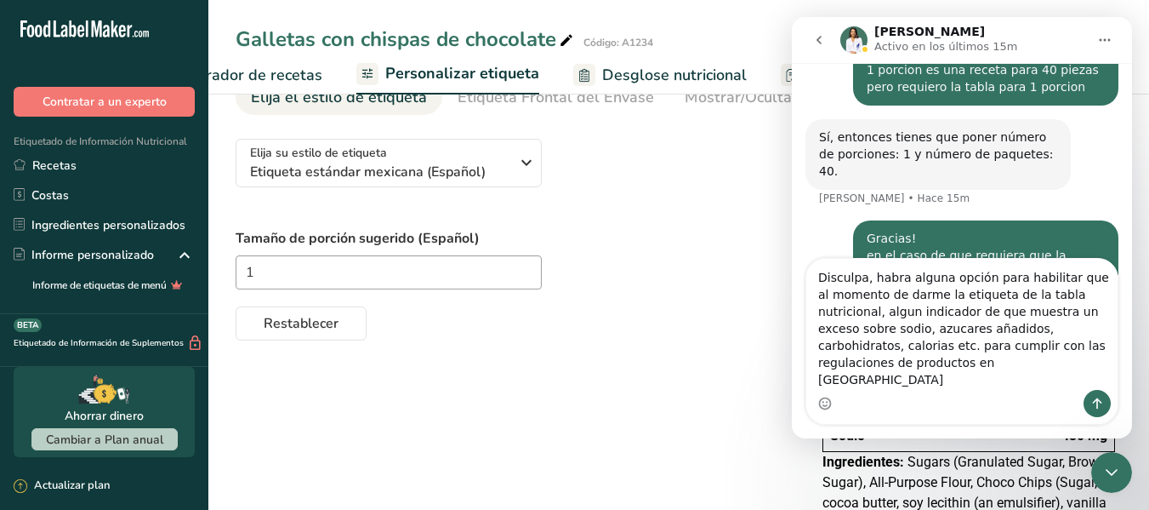
type textarea "Disculpa, habra alguna opción para habilitar que al momento de darme la etiquet…"
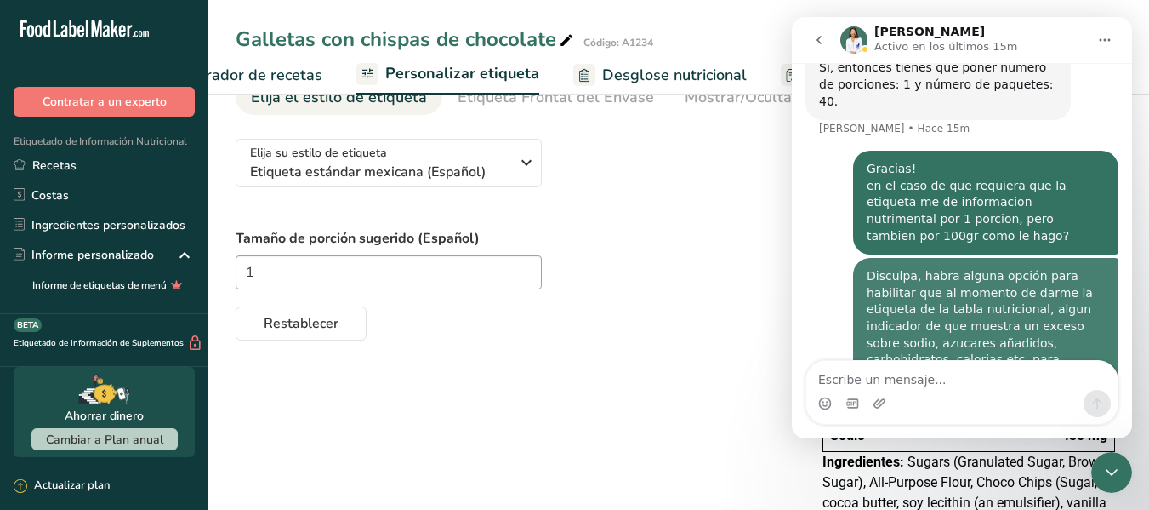
scroll to position [724, 0]
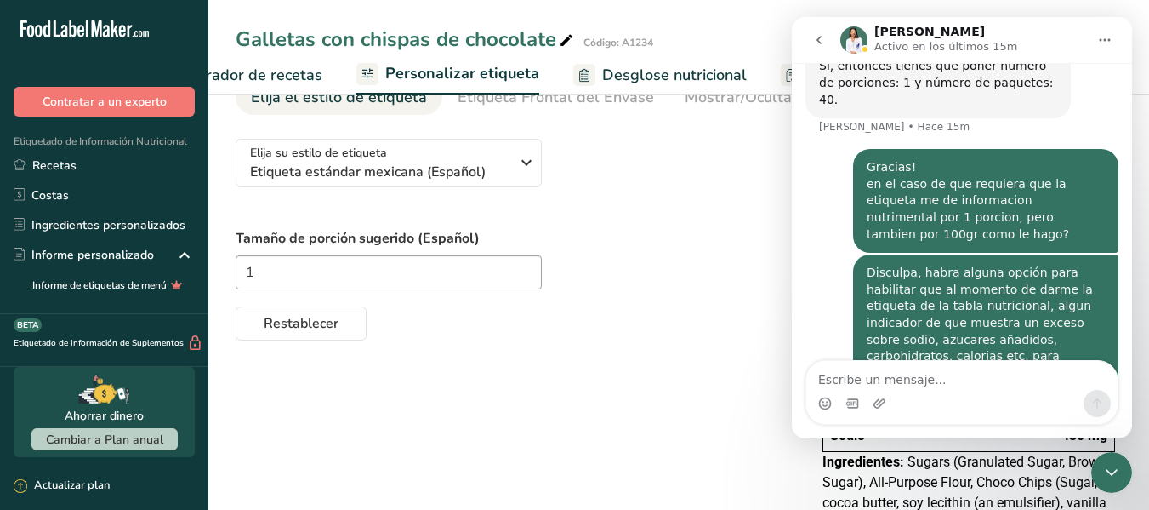
click at [810, 48] on button "go back" at bounding box center [819, 40] width 32 height 32
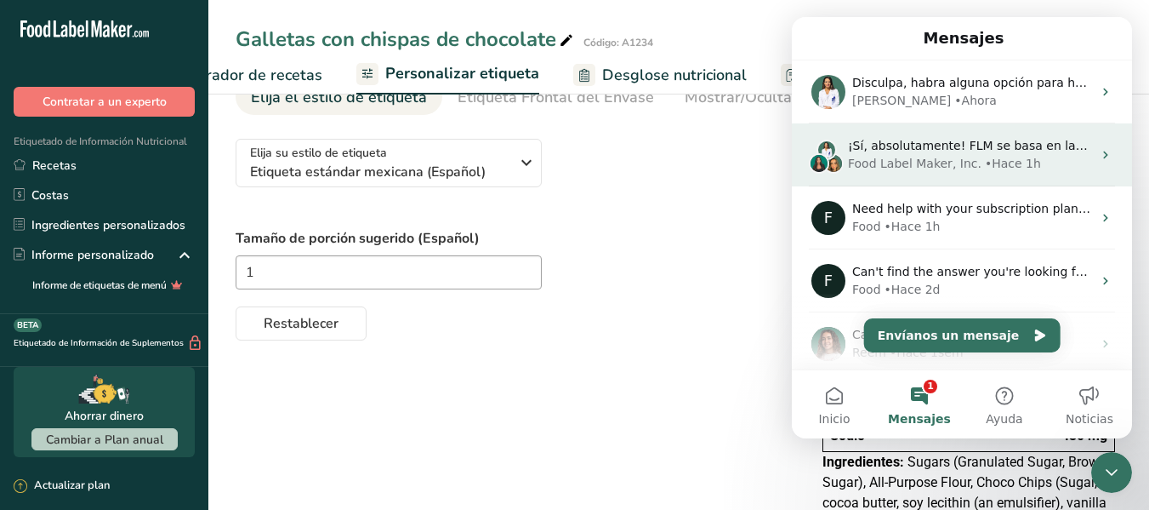
scroll to position [0, 0]
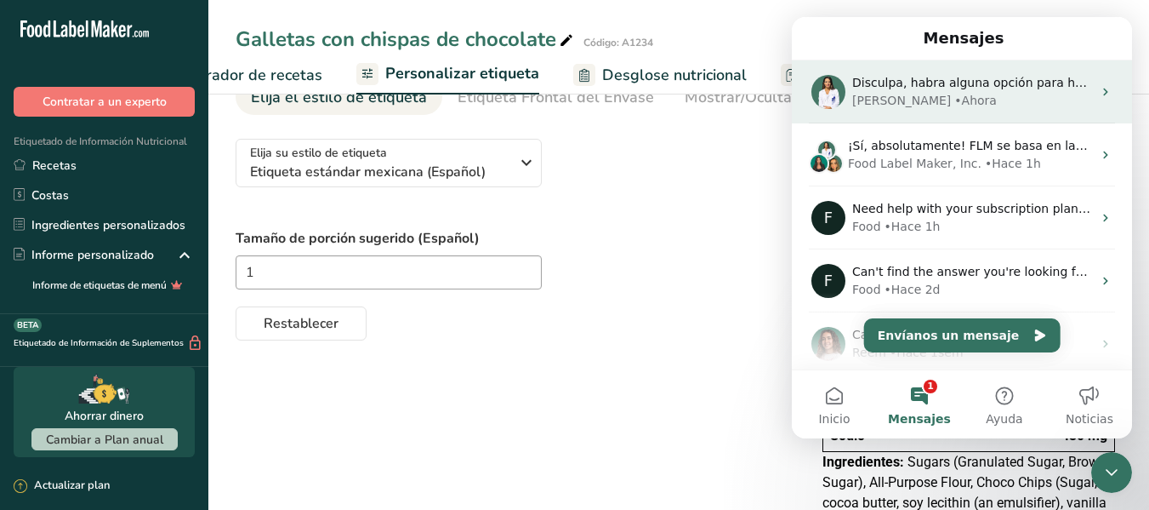
click at [916, 73] on div "Disculpa, habra alguna opción para habilitar que al momento de darme la etiquet…" at bounding box center [962, 91] width 340 height 63
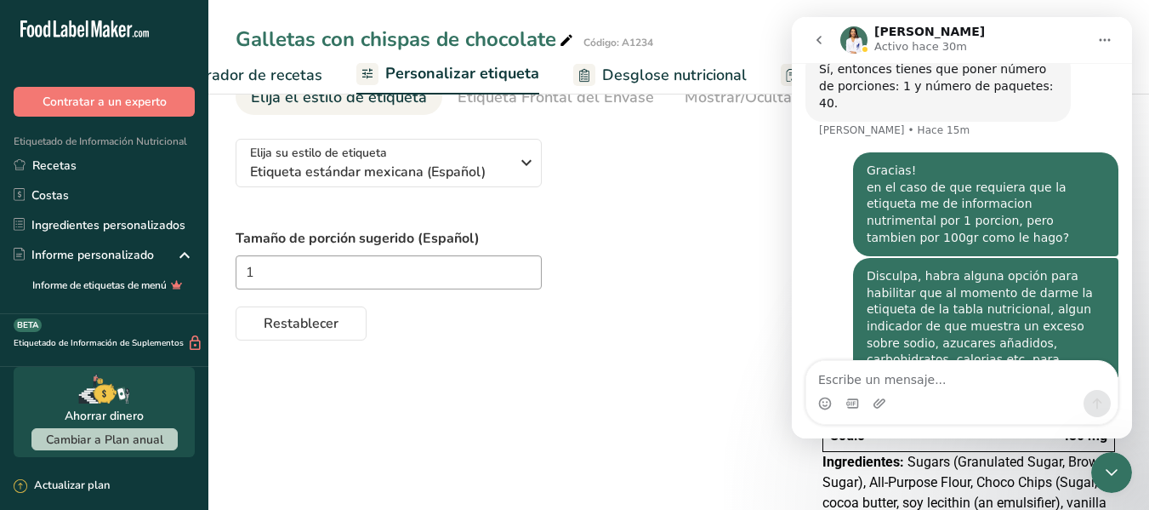
scroll to position [724, 0]
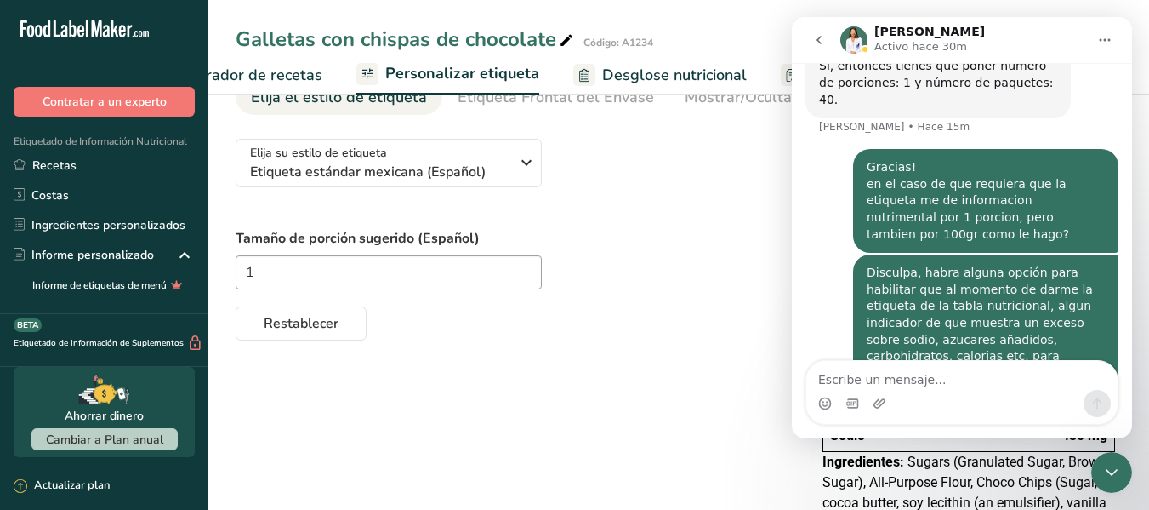
click at [1115, 469] on icon "Cerrar Intercom Messenger" at bounding box center [1112, 472] width 20 height 20
